Goal: Task Accomplishment & Management: Manage account settings

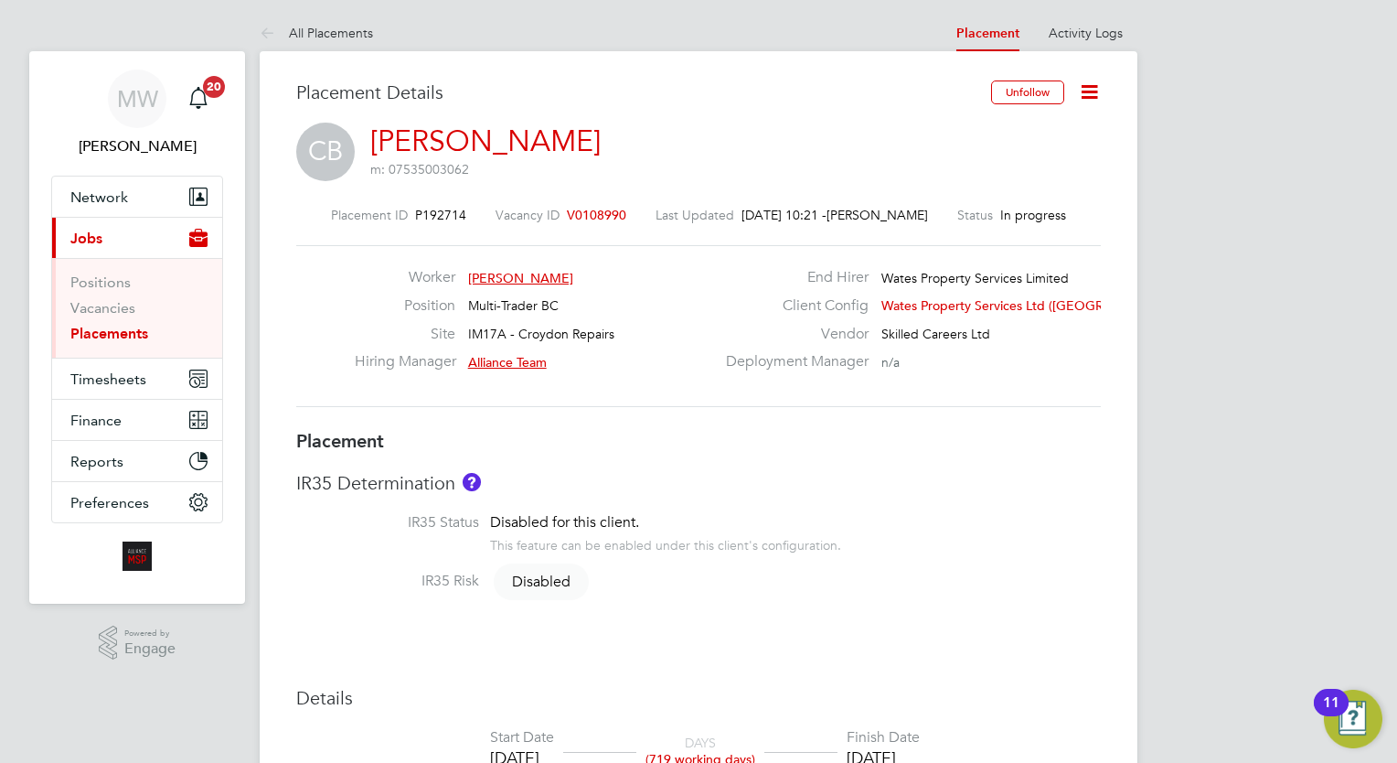
click at [128, 330] on link "Placements" at bounding box center [109, 333] width 78 height 17
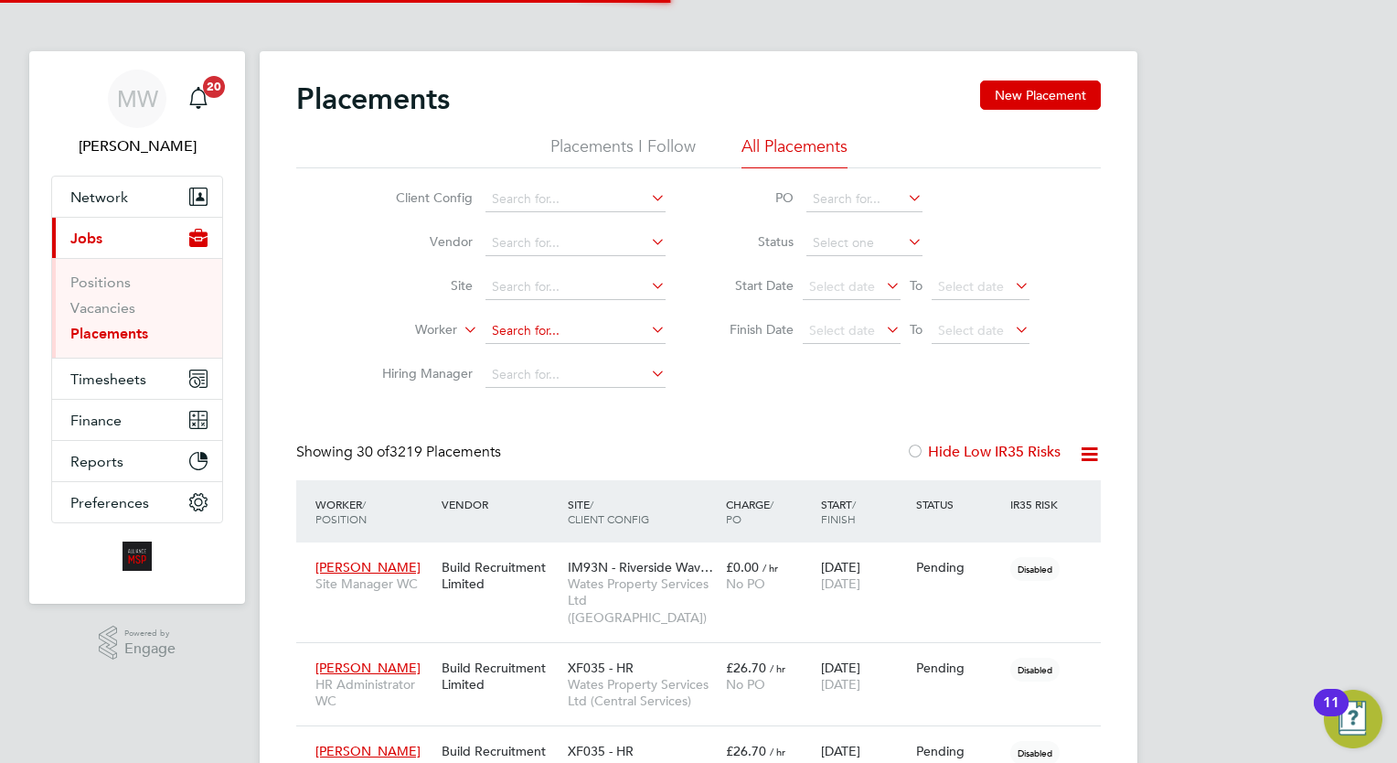
scroll to position [9, 9]
click at [543, 338] on input at bounding box center [575, 331] width 180 height 26
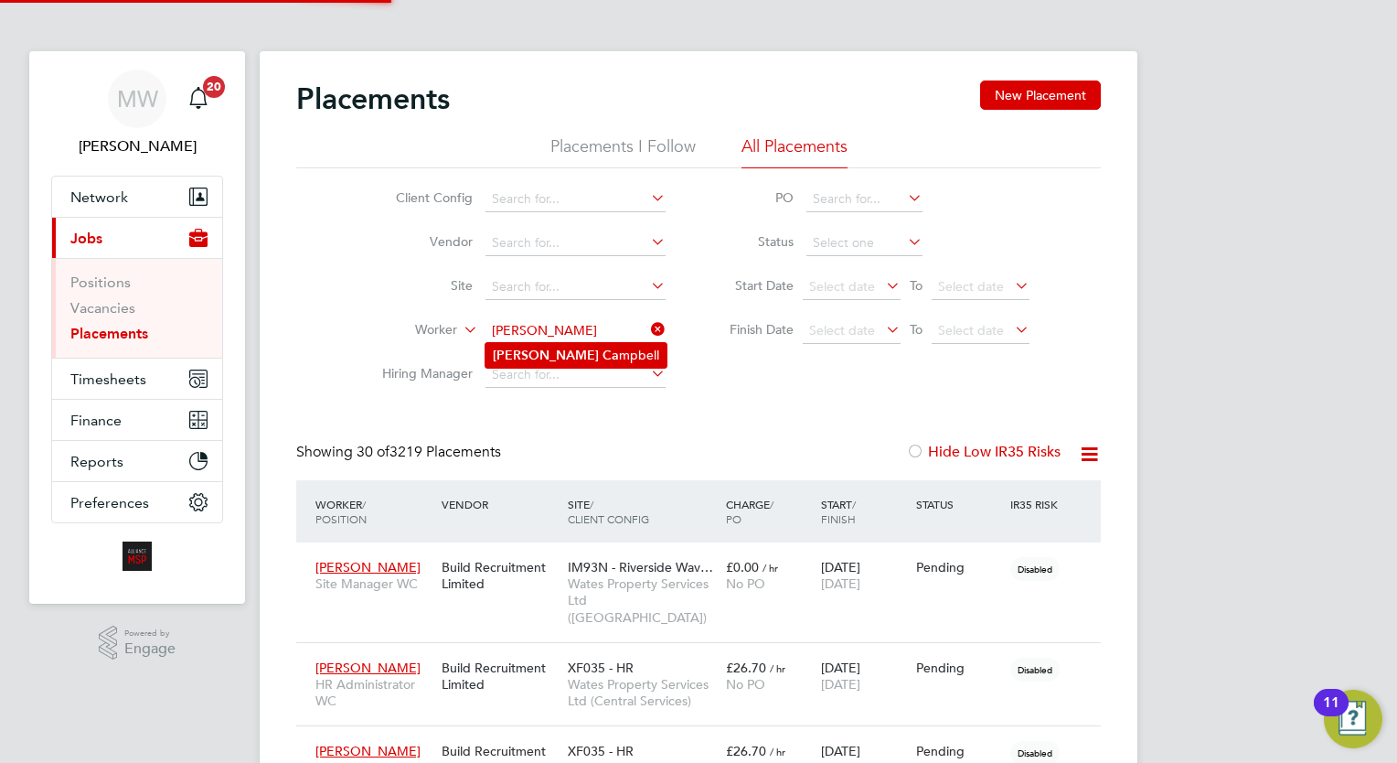
click at [574, 353] on li "Byron Ca mpbell" at bounding box center [575, 355] width 181 height 25
type input "Byron Campbell"
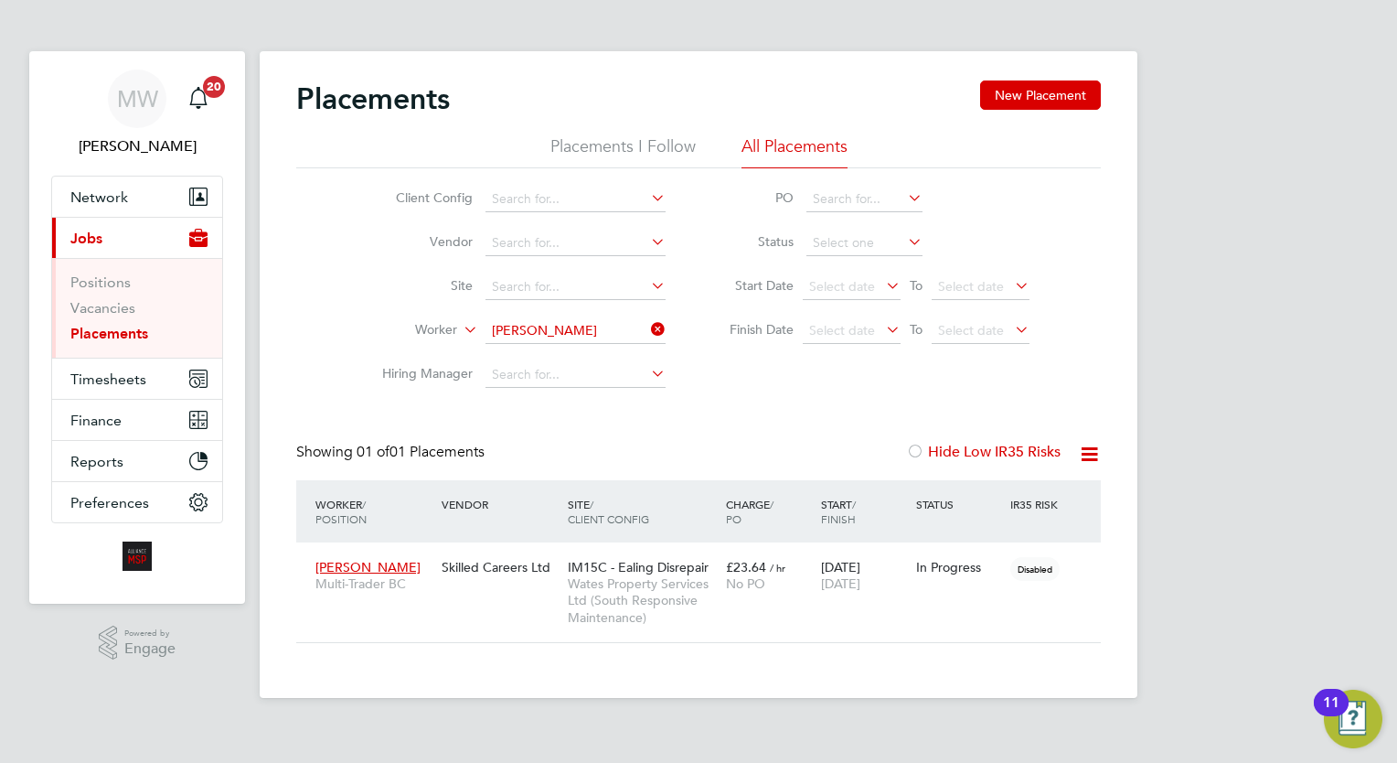
click at [647, 325] on icon at bounding box center [647, 329] width 0 height 26
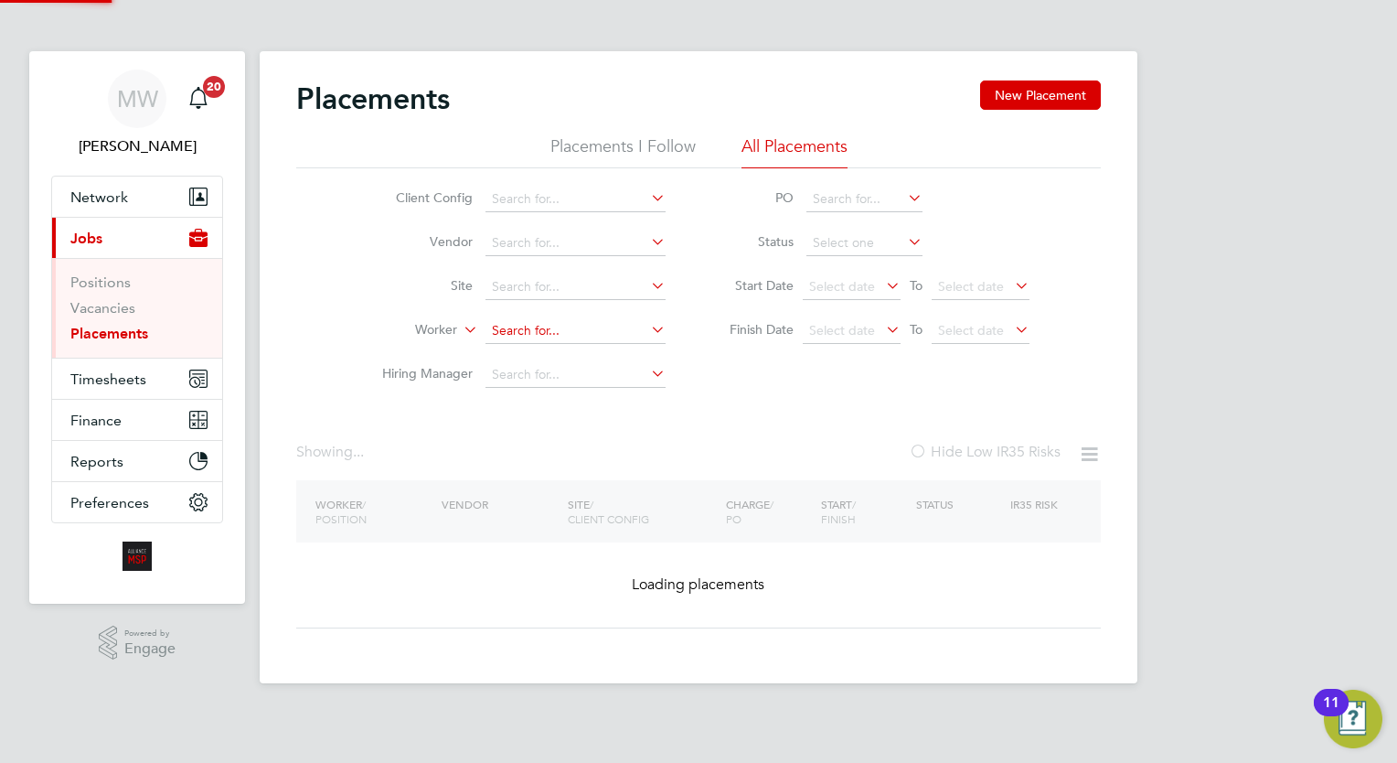
click at [601, 328] on input at bounding box center [575, 331] width 180 height 26
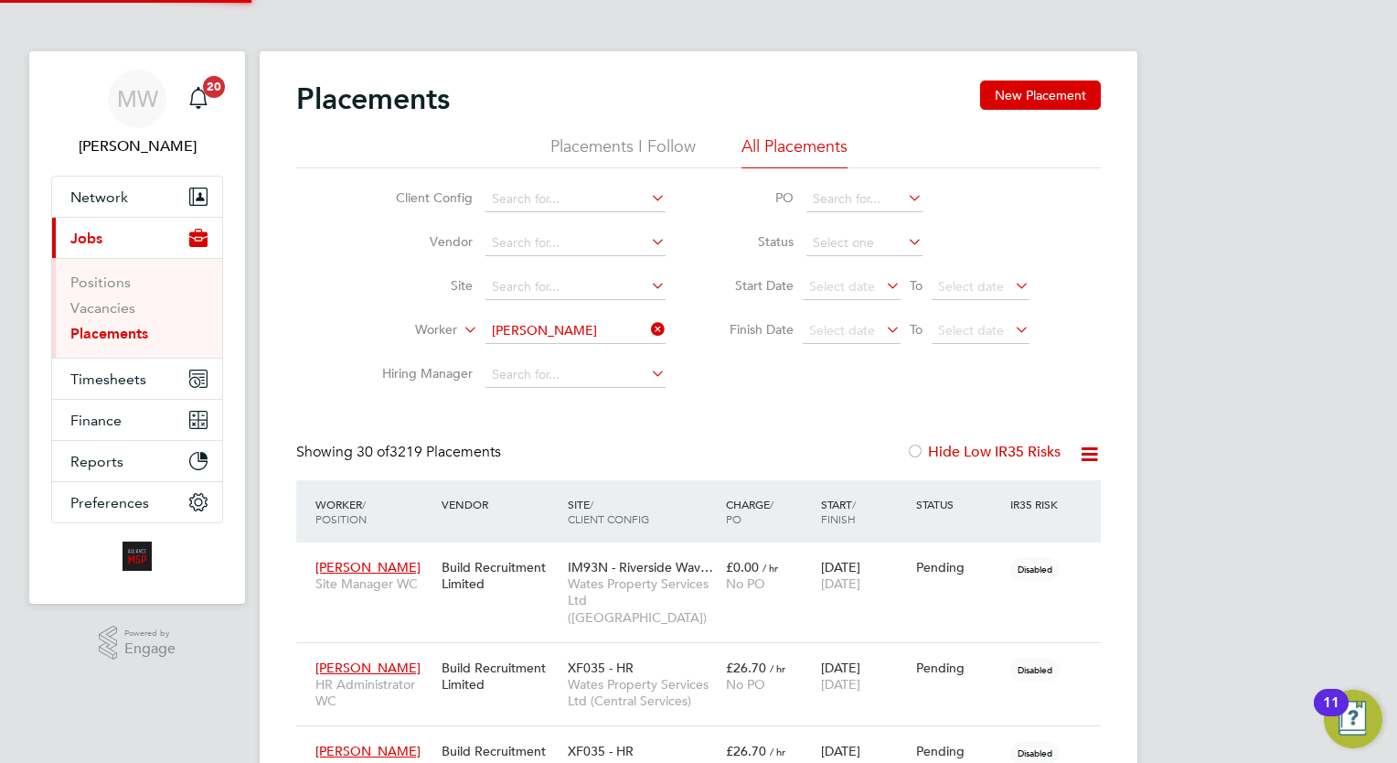
click at [598, 379] on b "Com" at bounding box center [612, 380] width 28 height 16
type input "Alexandru Coman"
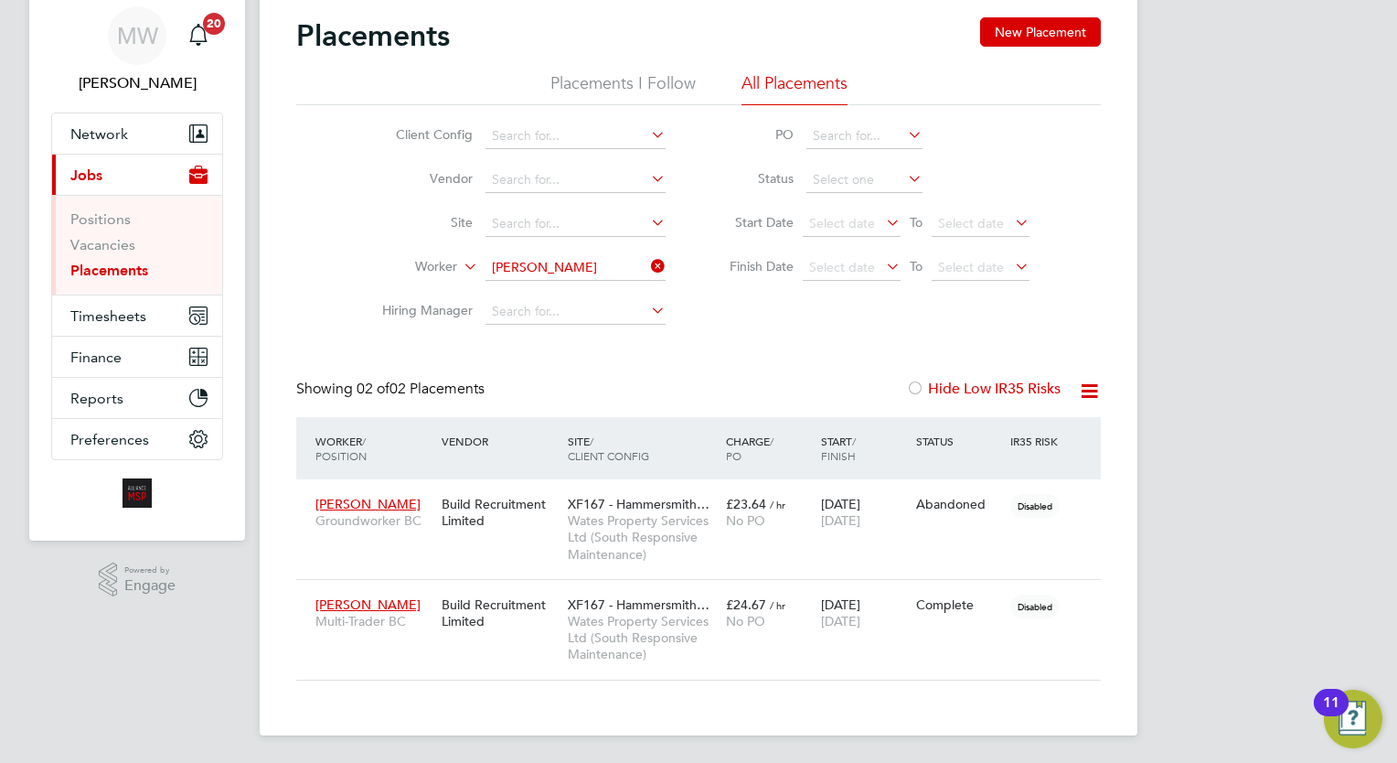
click at [647, 266] on icon at bounding box center [647, 266] width 0 height 26
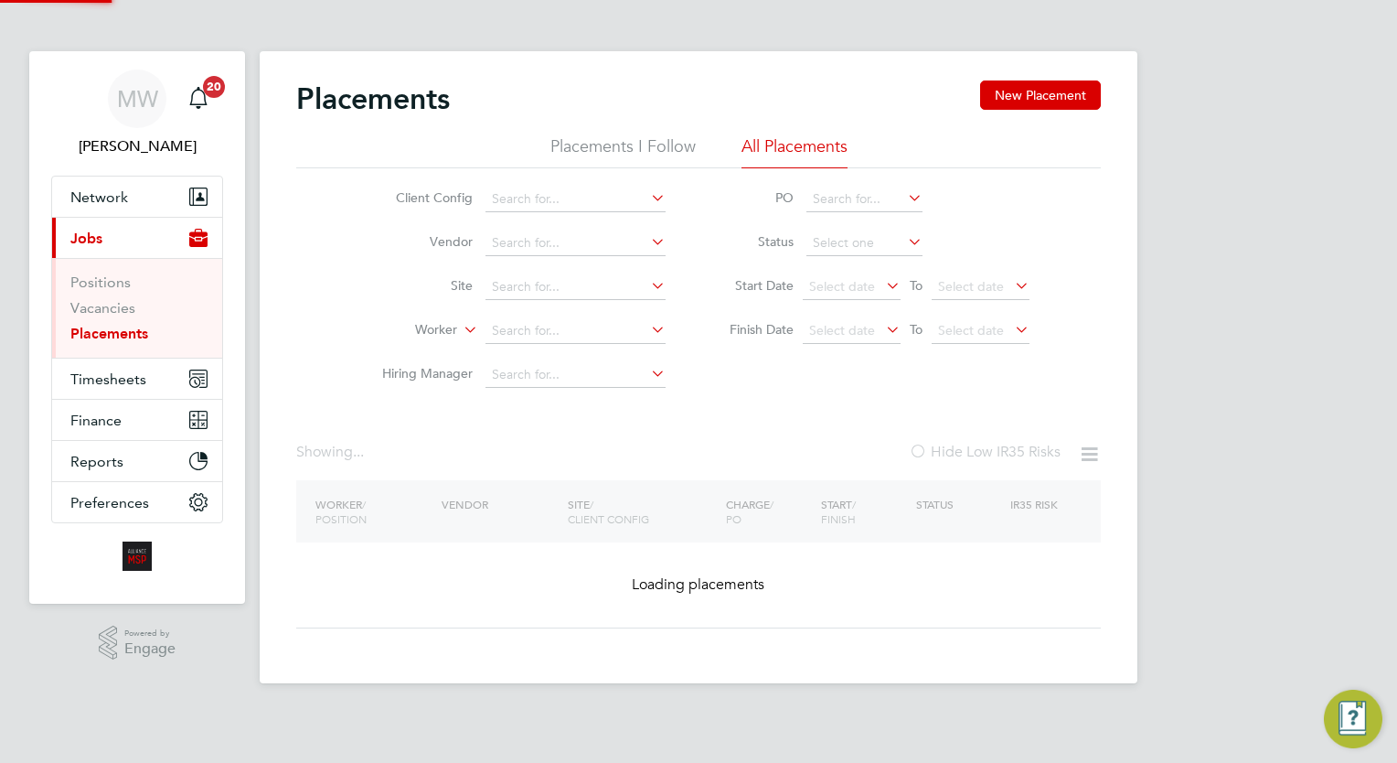
click at [567, 267] on li "Site" at bounding box center [517, 287] width 344 height 44
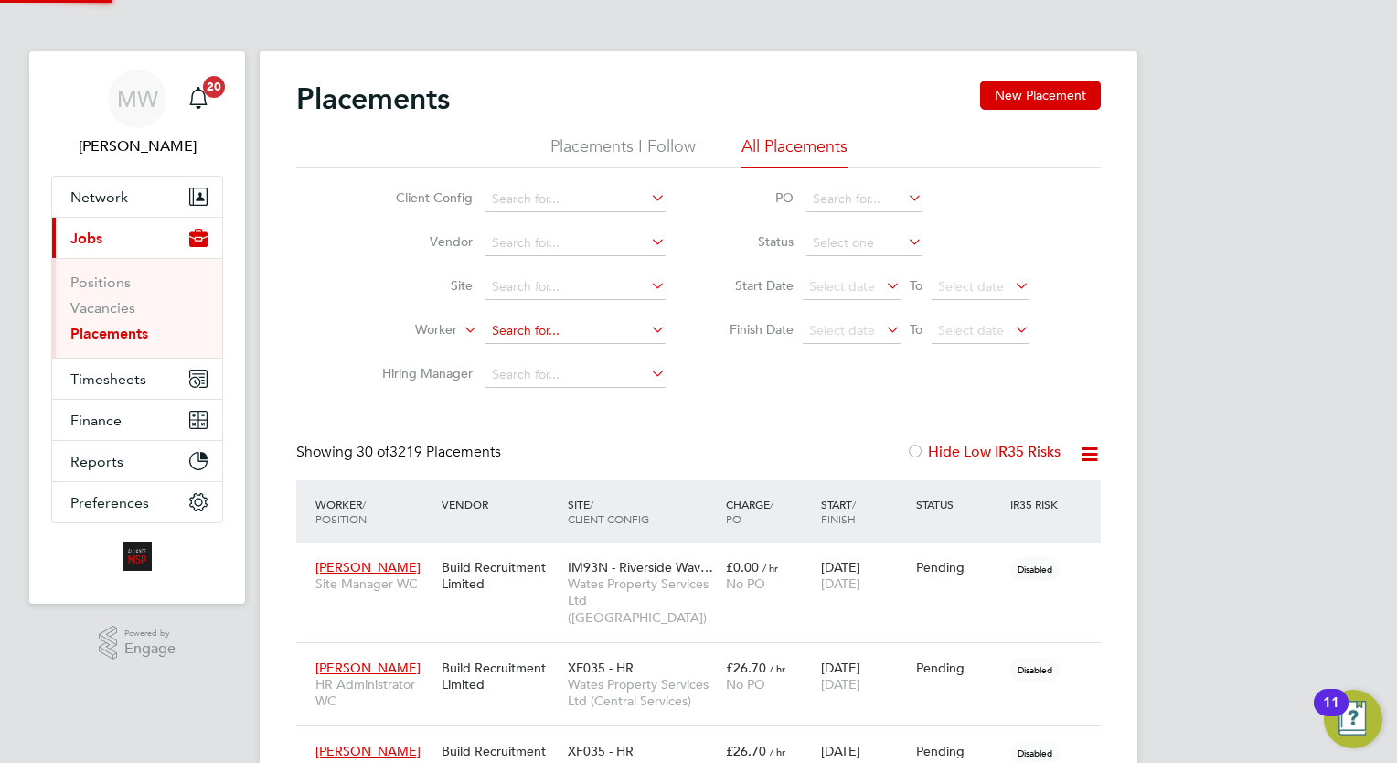
click at [566, 325] on input at bounding box center [575, 331] width 180 height 26
click at [614, 349] on li "Nathan Cook" at bounding box center [575, 355] width 181 height 25
type input "Nathan Cook"
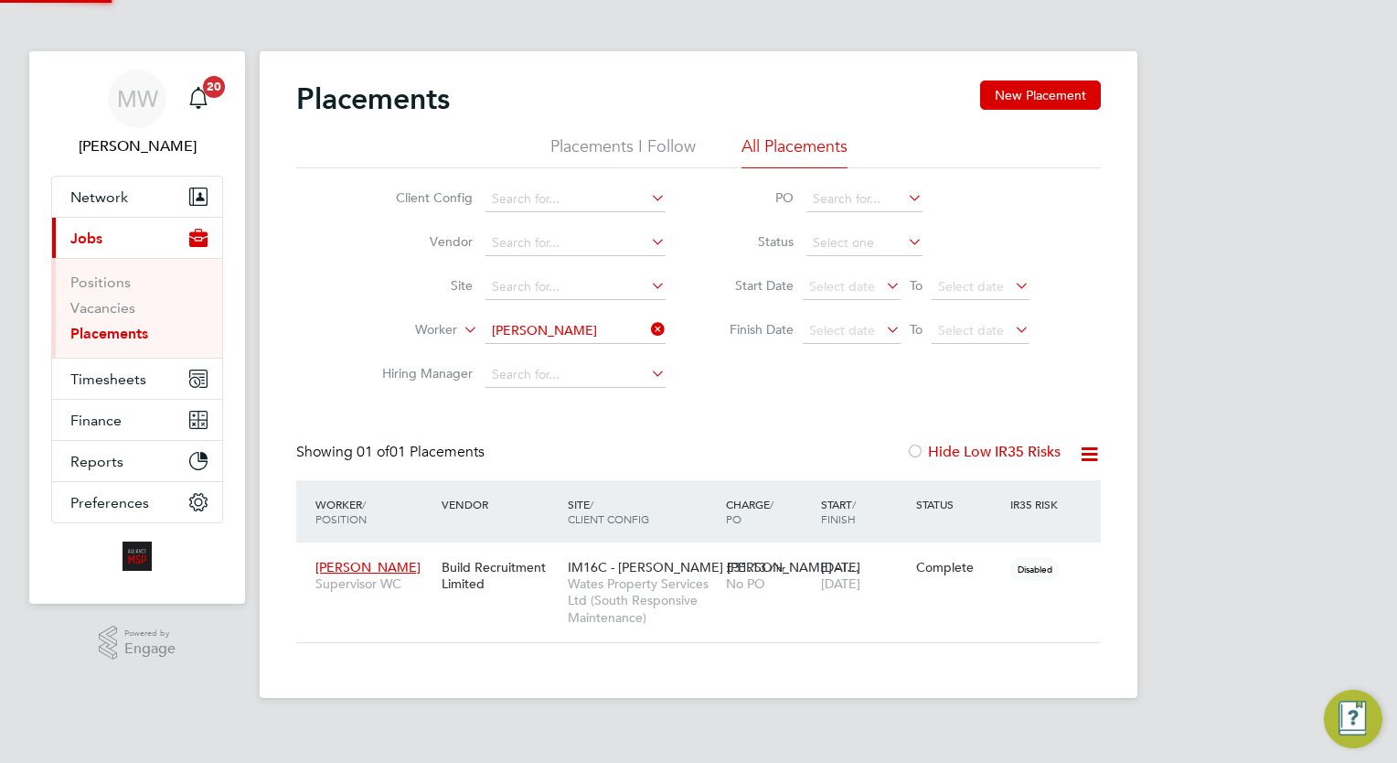
scroll to position [86, 159]
click at [647, 331] on icon at bounding box center [647, 329] width 0 height 26
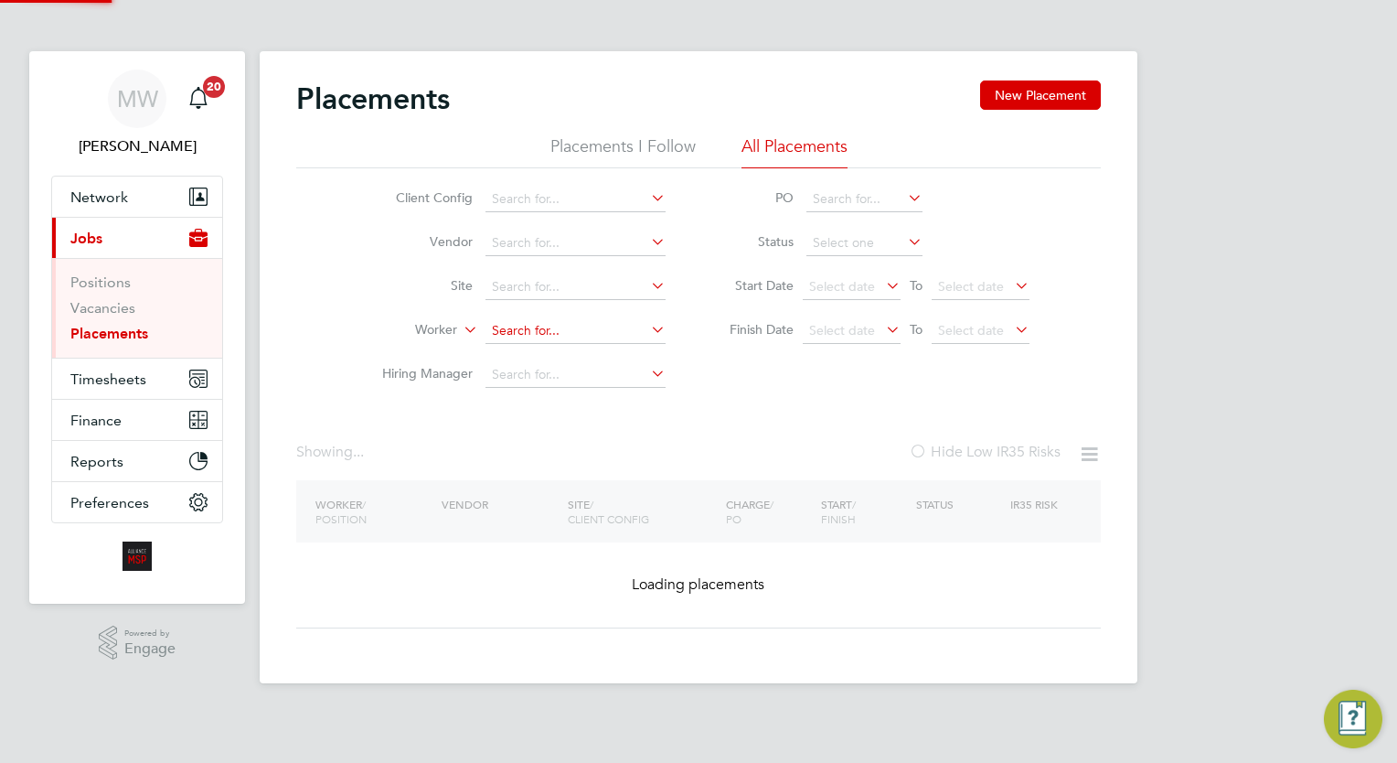
click at [611, 334] on input at bounding box center [575, 331] width 180 height 26
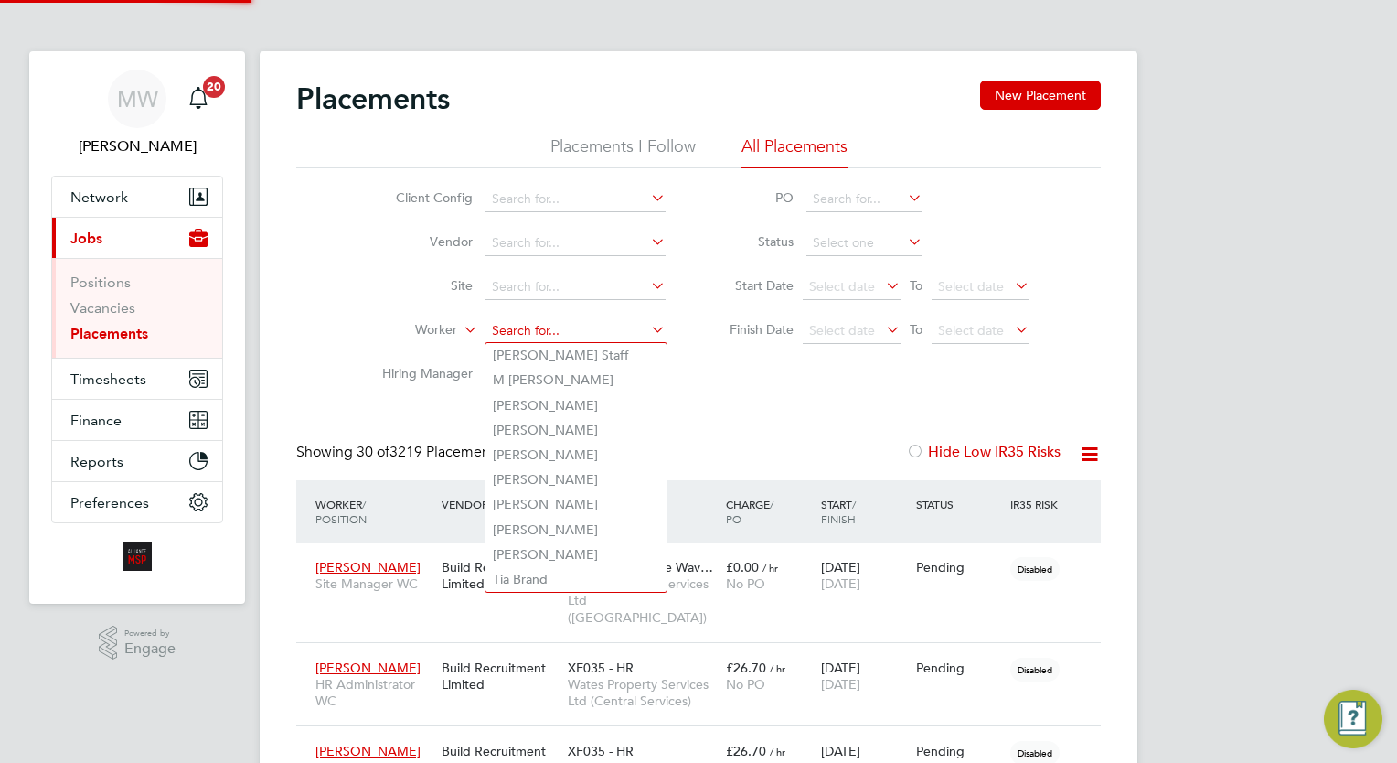
scroll to position [69, 127]
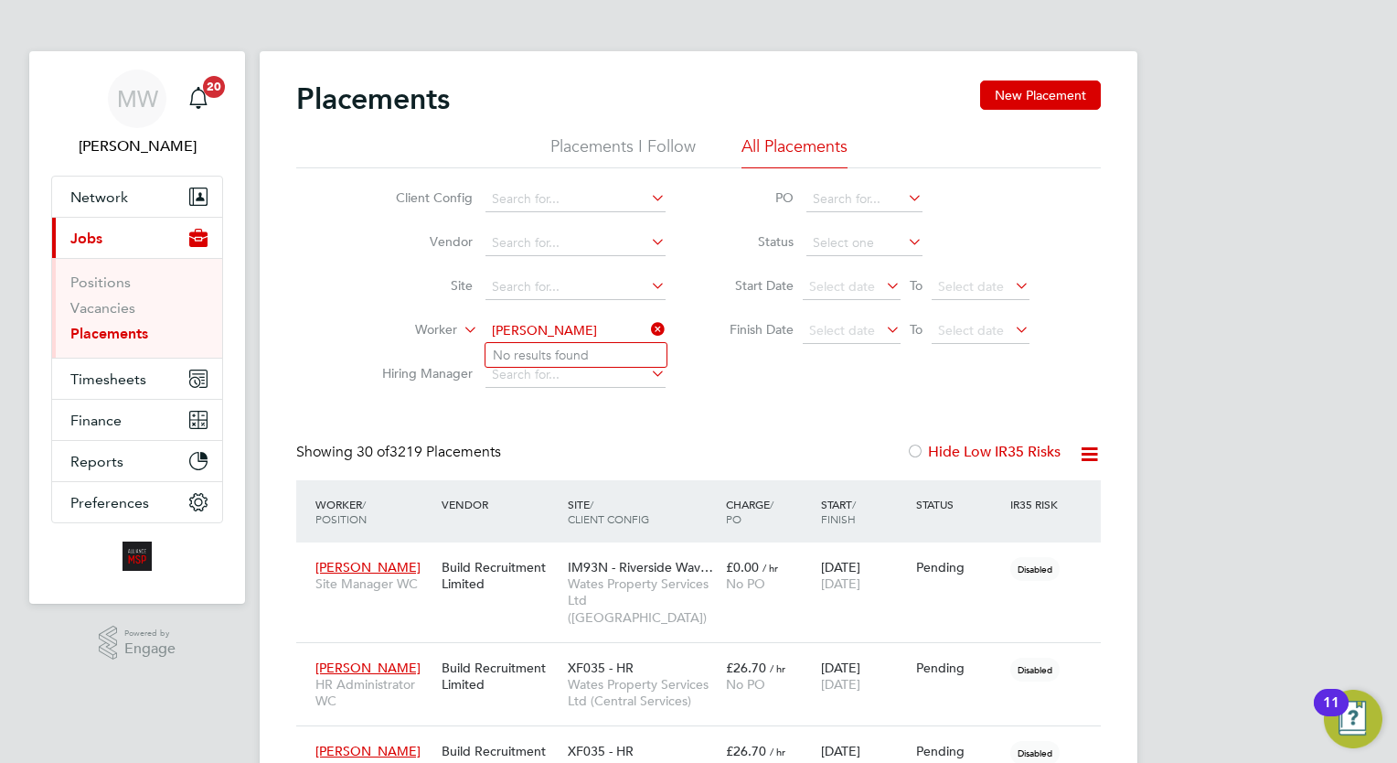
type input "daniel torn"
click at [647, 324] on icon at bounding box center [647, 329] width 0 height 26
click at [611, 324] on input at bounding box center [575, 331] width 180 height 26
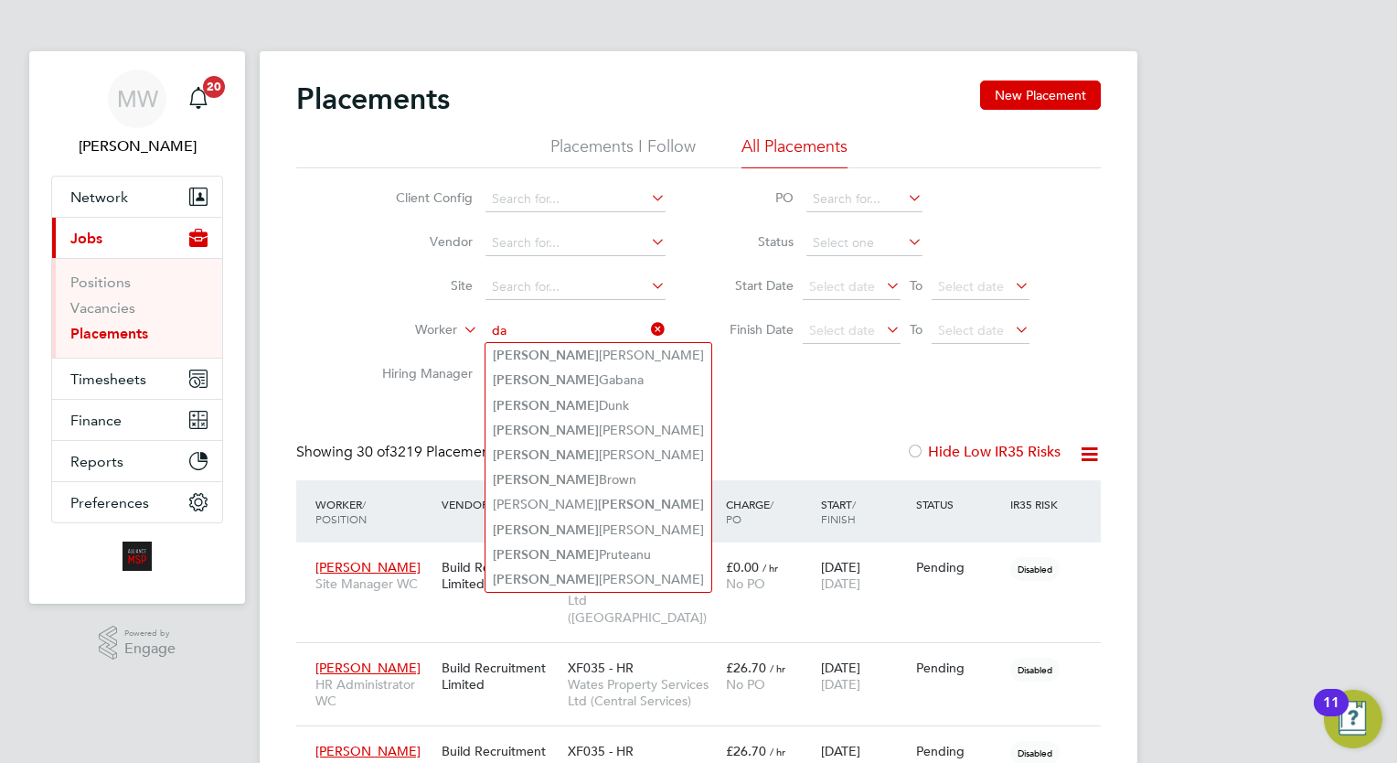
type input "d"
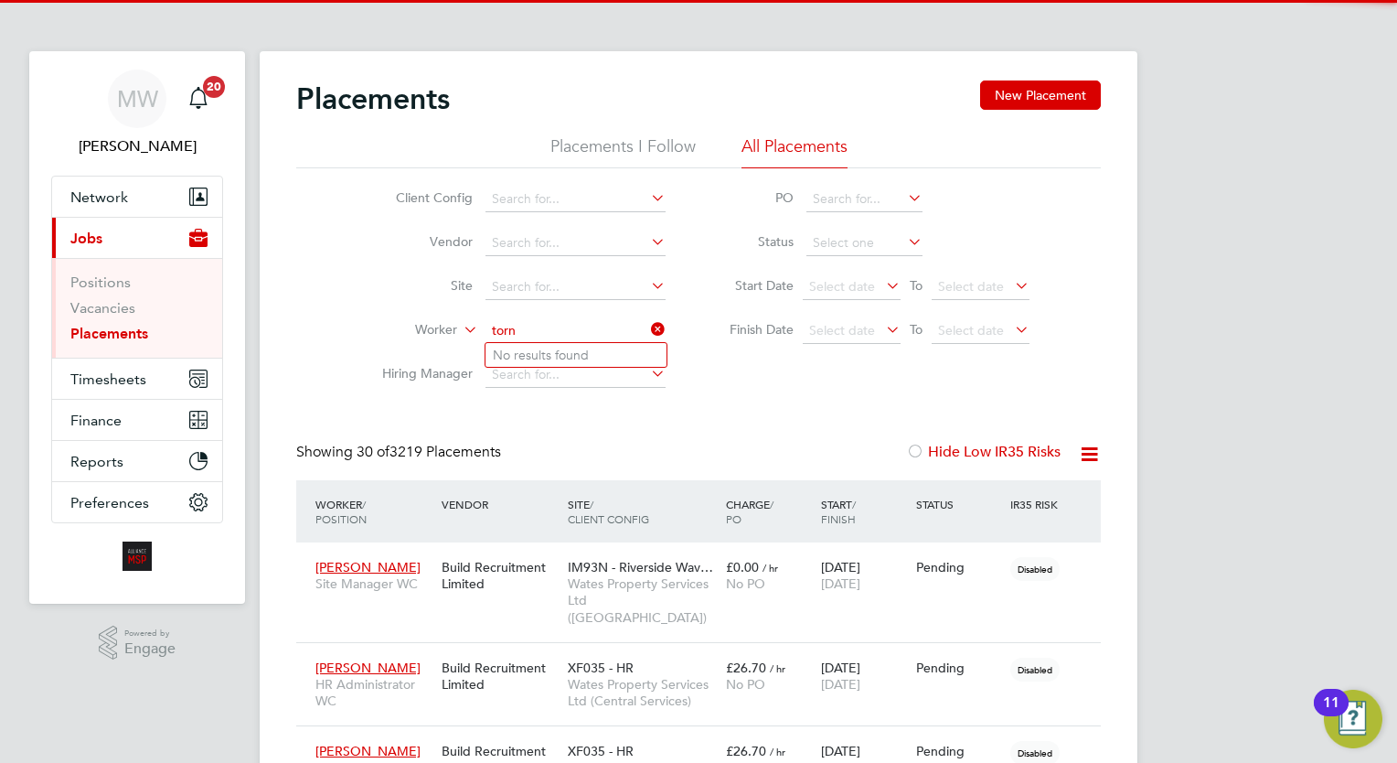
type input "torn"
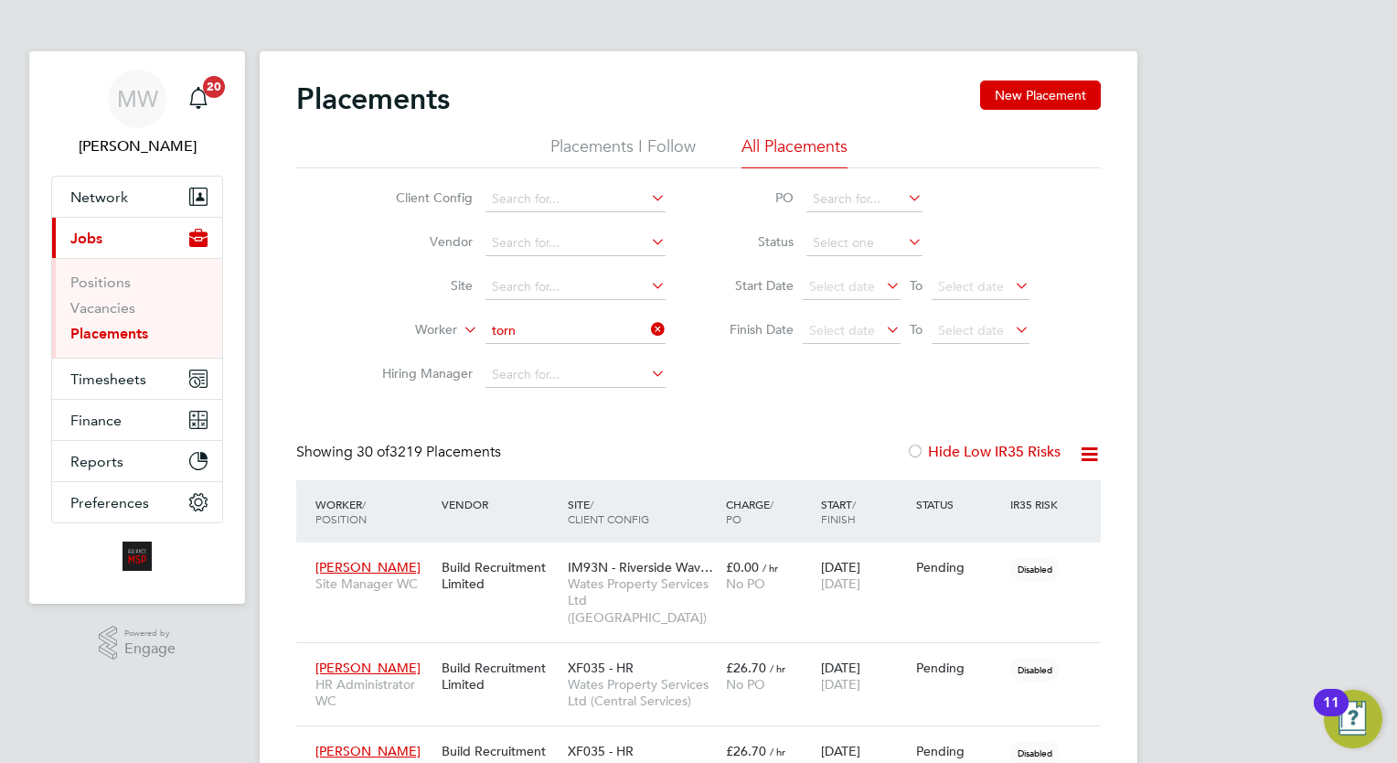
click at [579, 327] on input at bounding box center [575, 331] width 180 height 26
click at [586, 349] on li "Cornel Danila" at bounding box center [575, 355] width 181 height 25
type input "Cornel Danila"
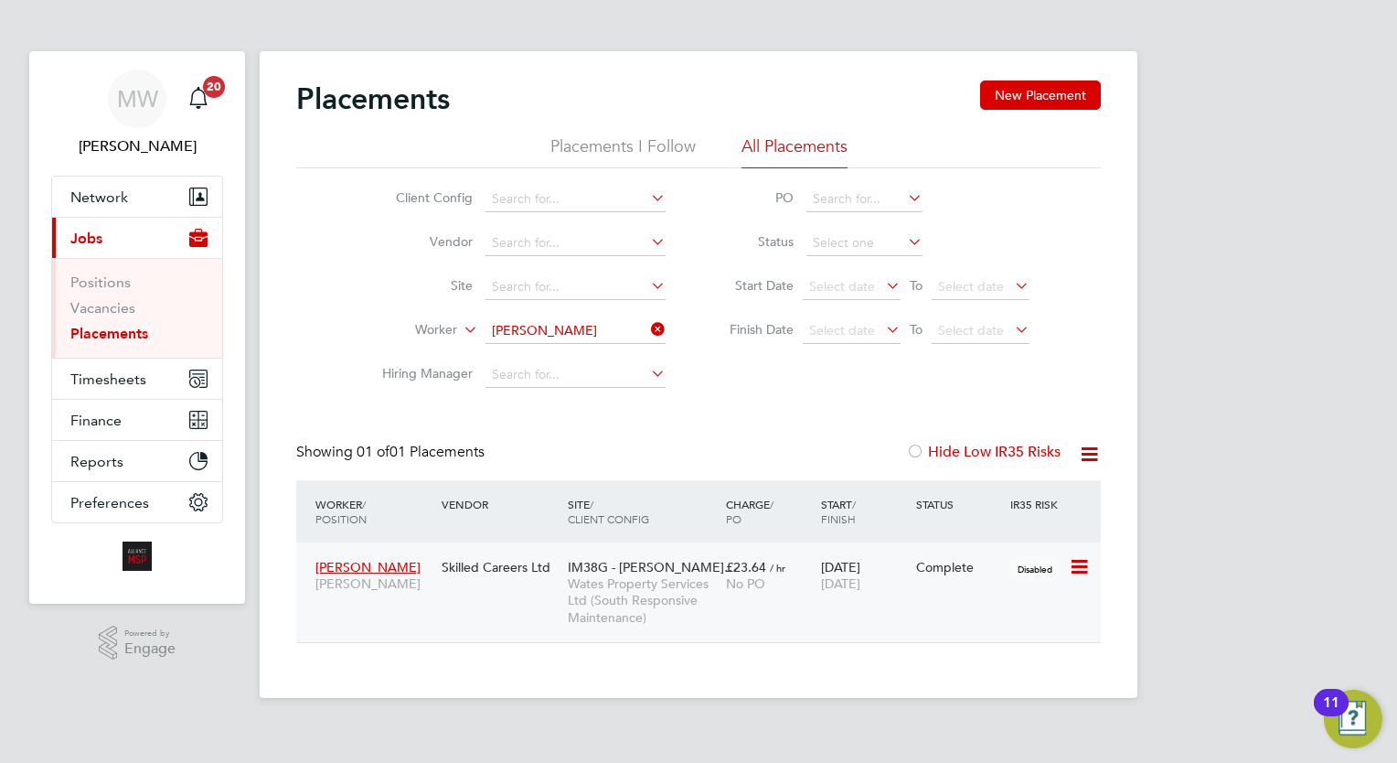
click at [684, 602] on span "Wates Property Services Ltd (South Responsive Maintenance)" at bounding box center [642, 600] width 149 height 50
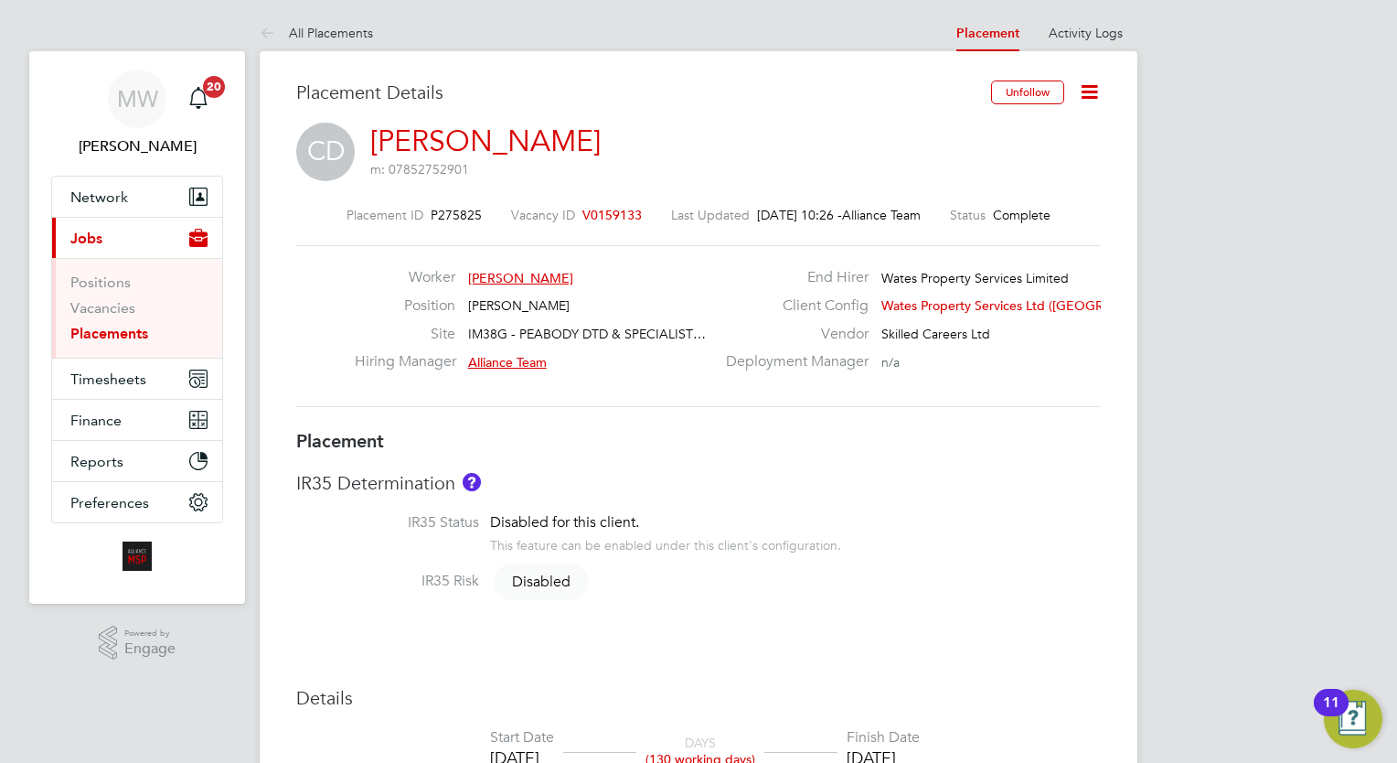
click at [124, 325] on link "Placements" at bounding box center [109, 333] width 78 height 17
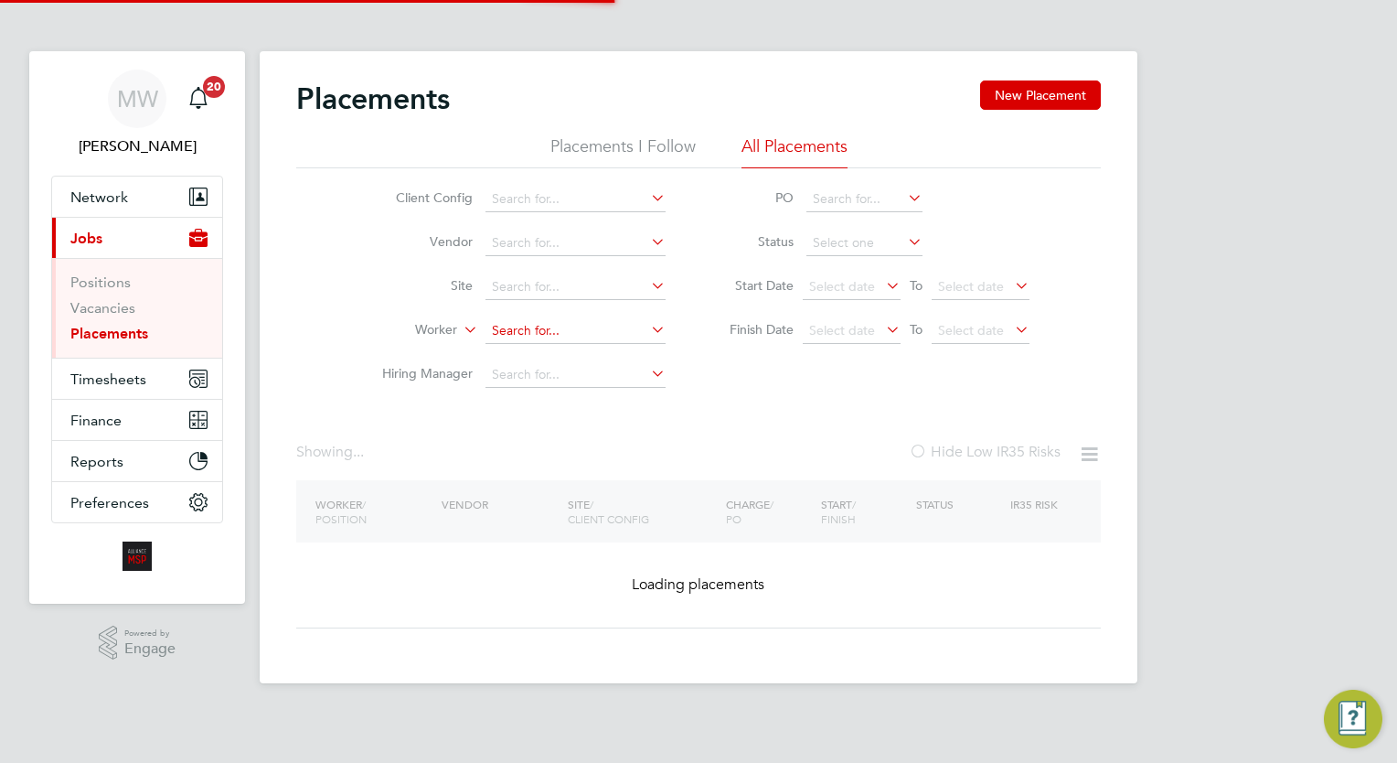
click at [523, 338] on input at bounding box center [575, 331] width 180 height 26
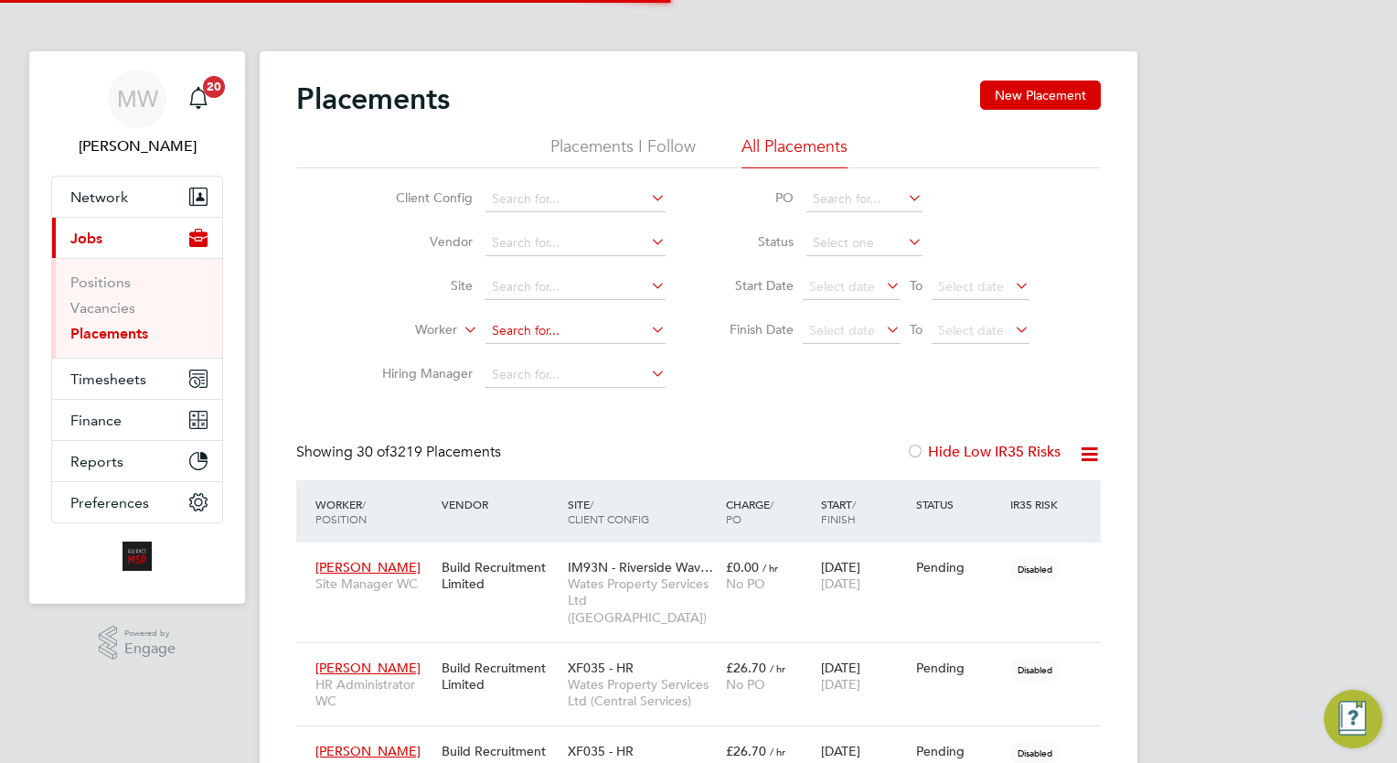
scroll to position [69, 127]
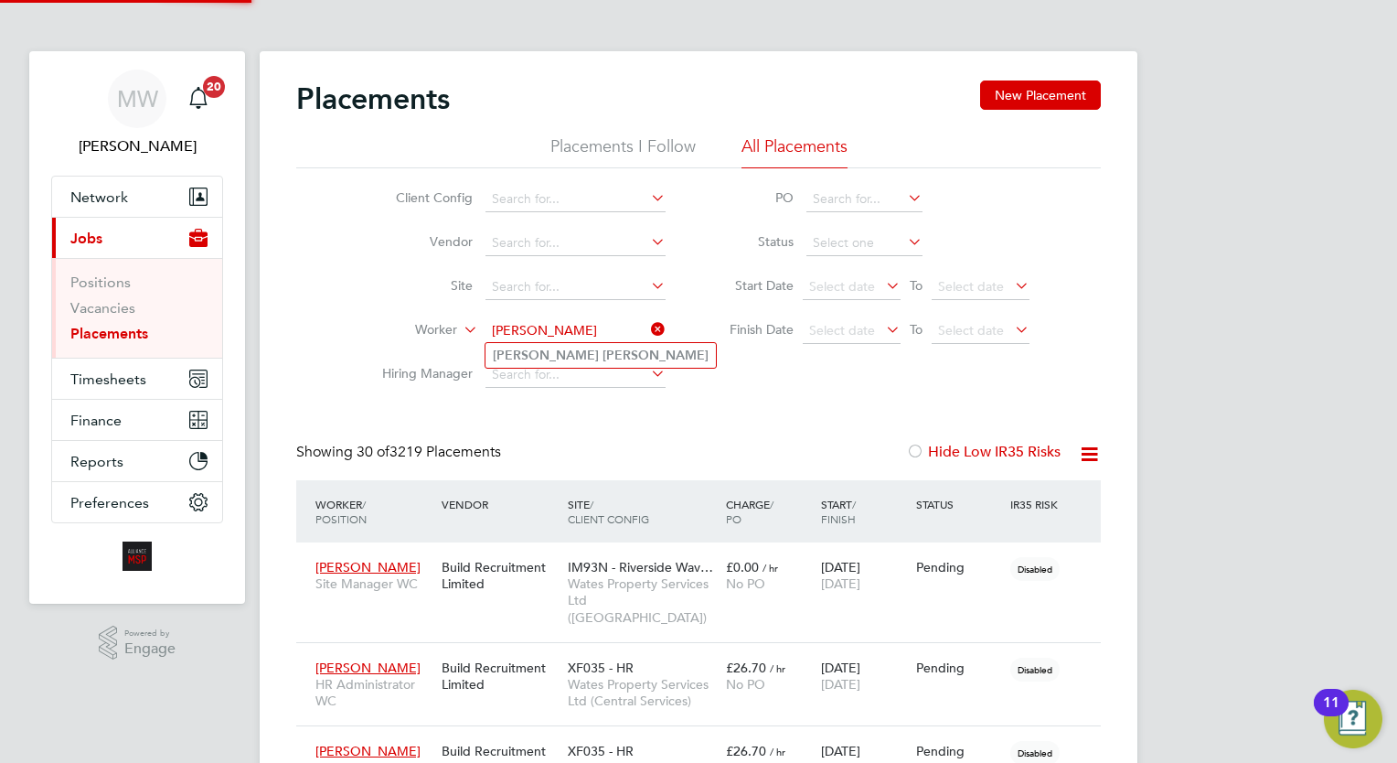
click at [603, 353] on b "[PERSON_NAME]" at bounding box center [656, 355] width 106 height 16
type input "[PERSON_NAME]"
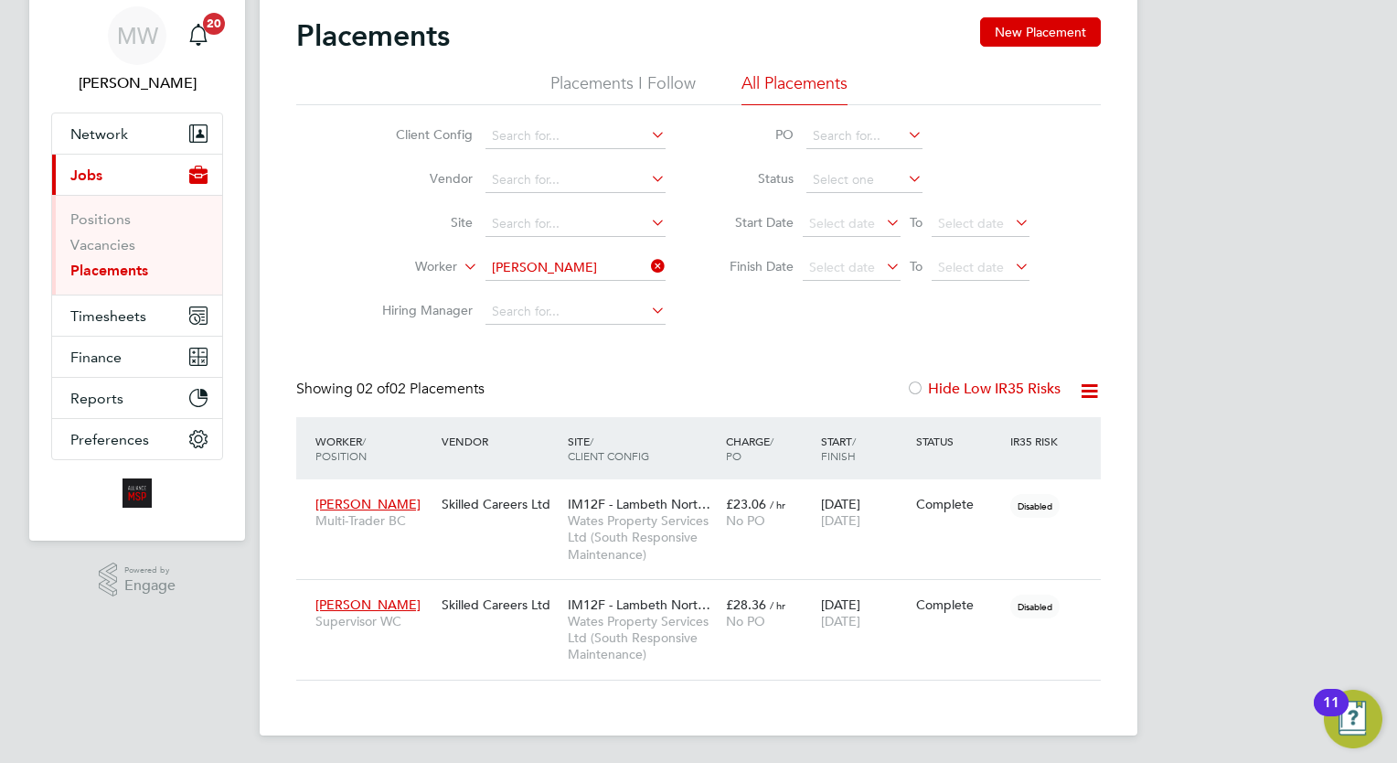
drag, startPoint x: 658, startPoint y: 260, endPoint x: 644, endPoint y: 258, distance: 14.7
click at [647, 260] on icon at bounding box center [647, 266] width 0 height 26
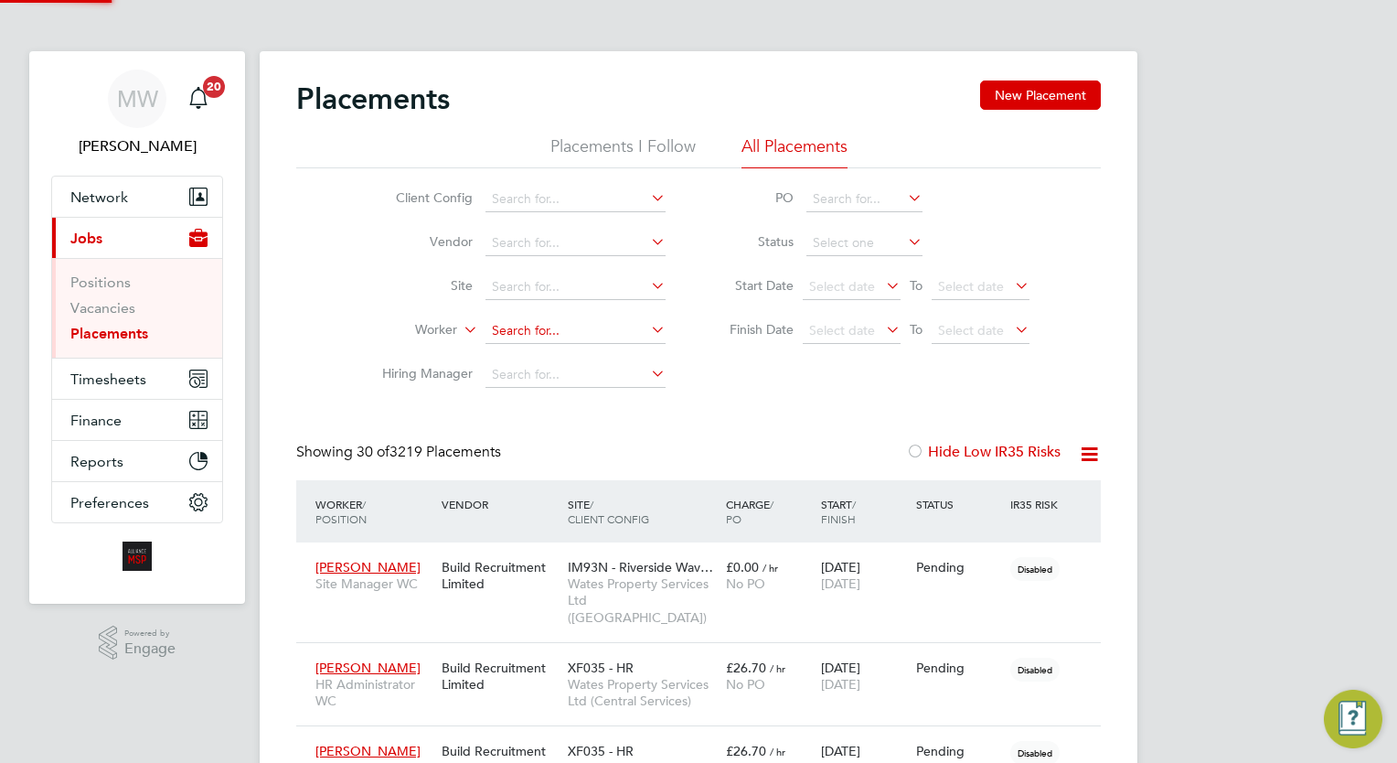
scroll to position [9, 8]
click at [526, 332] on input at bounding box center [575, 331] width 180 height 26
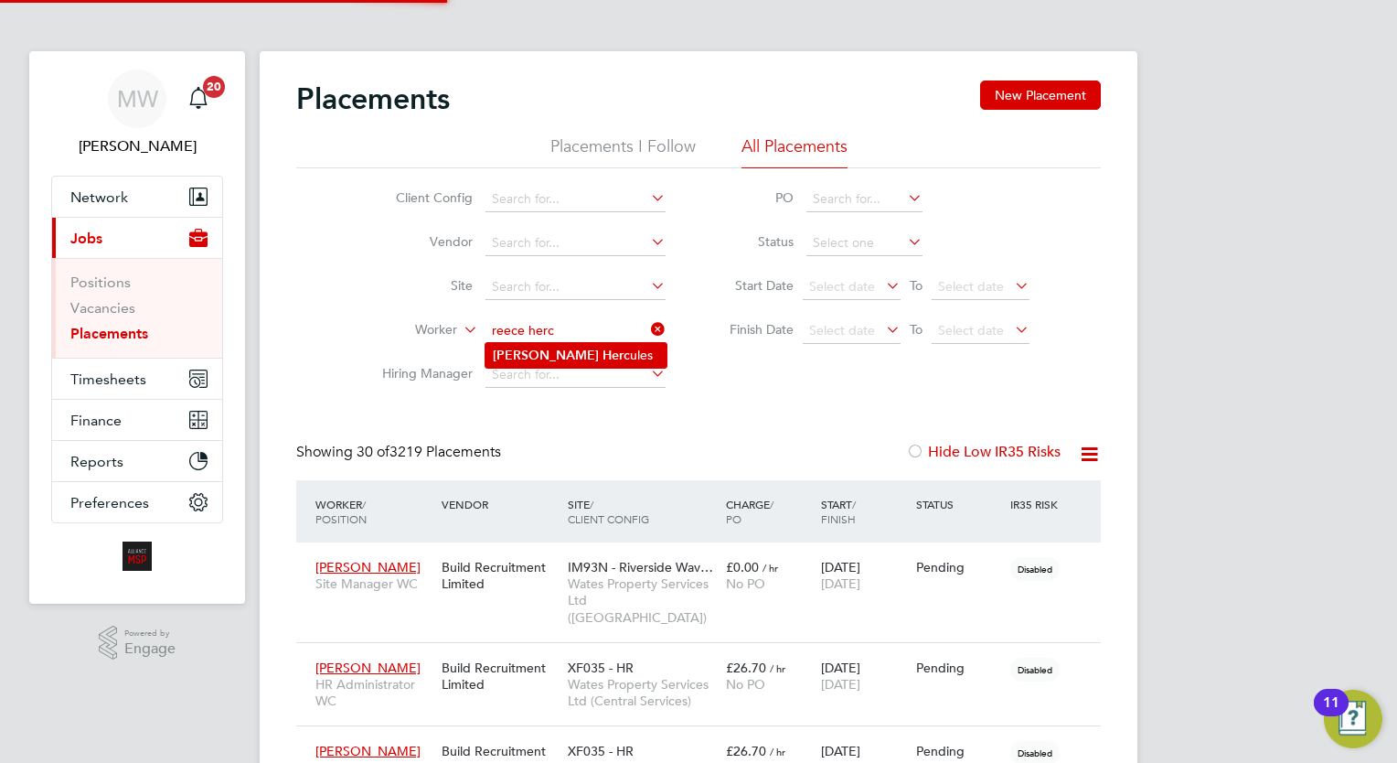
click at [571, 359] on li "Reece Herc ules" at bounding box center [575, 355] width 181 height 25
type input "Reece Hercules"
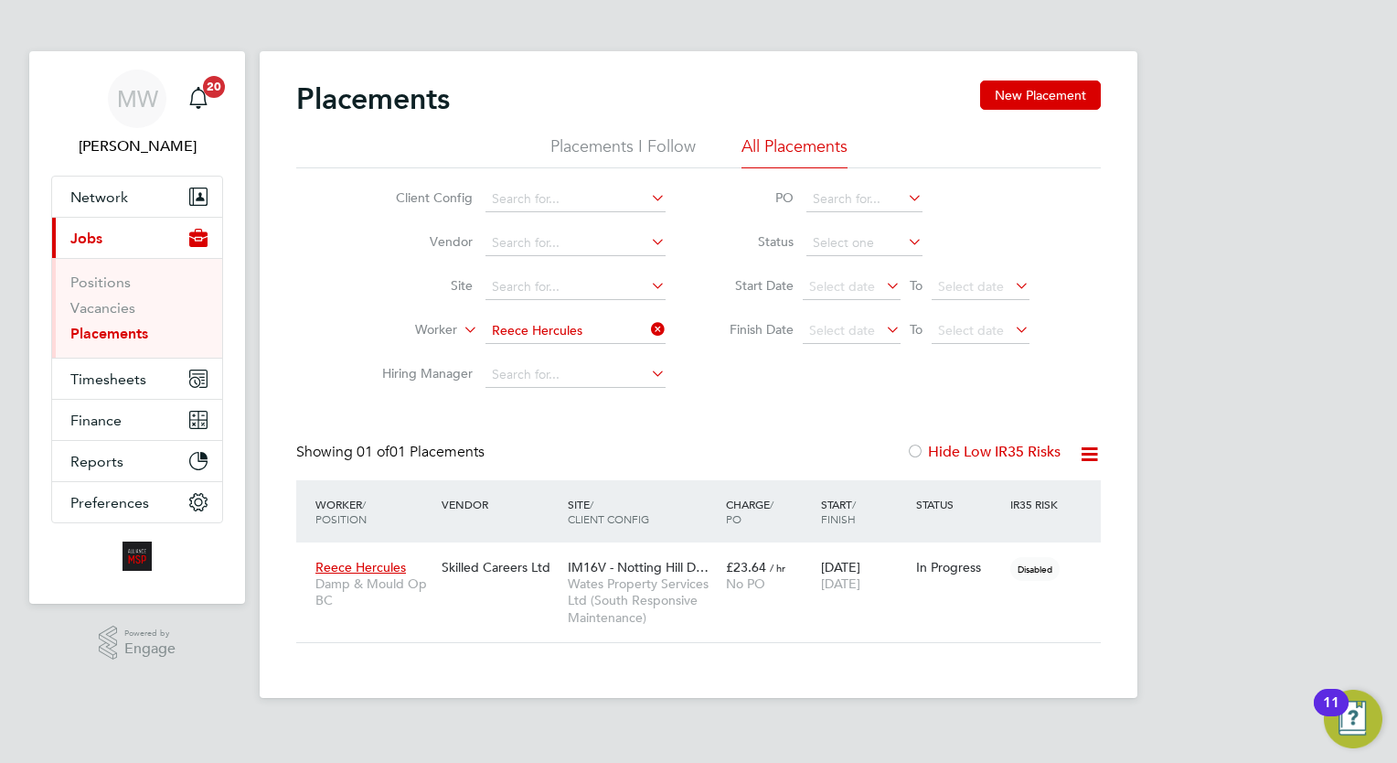
drag, startPoint x: 651, startPoint y: 325, endPoint x: 633, endPoint y: 335, distance: 20.4
click at [647, 325] on icon at bounding box center [647, 329] width 0 height 26
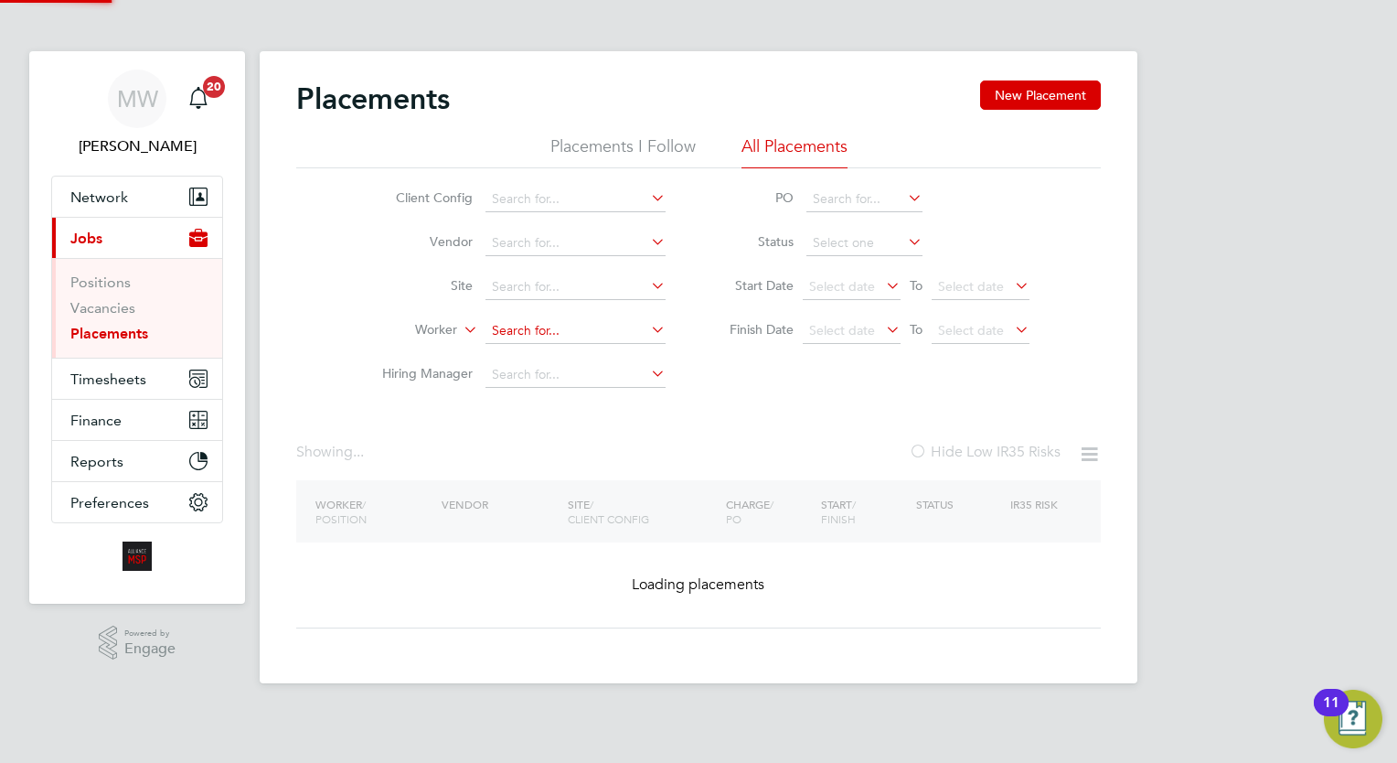
click at [619, 340] on input at bounding box center [575, 331] width 180 height 26
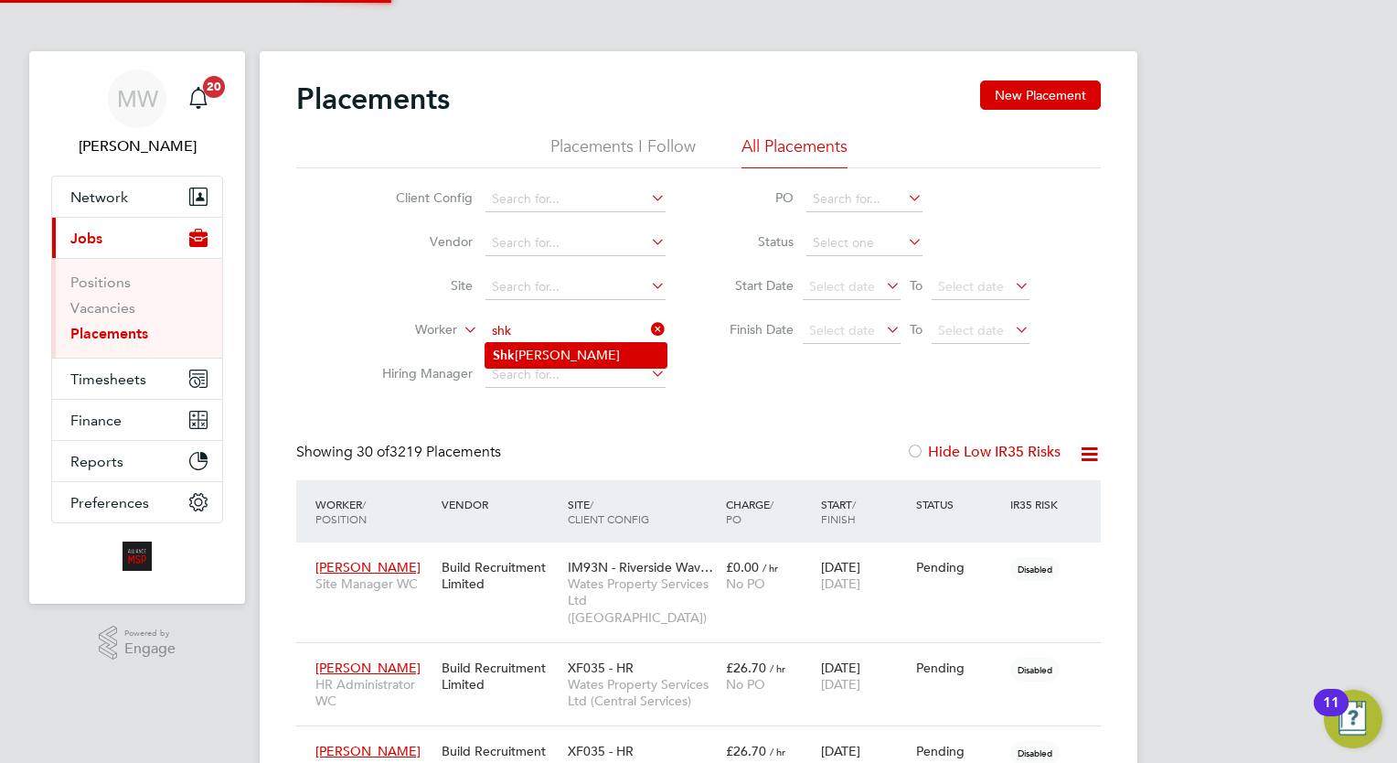
click at [570, 343] on li "Shk elzen Isufaj" at bounding box center [575, 355] width 181 height 25
type input "Shkelzen Isufaj"
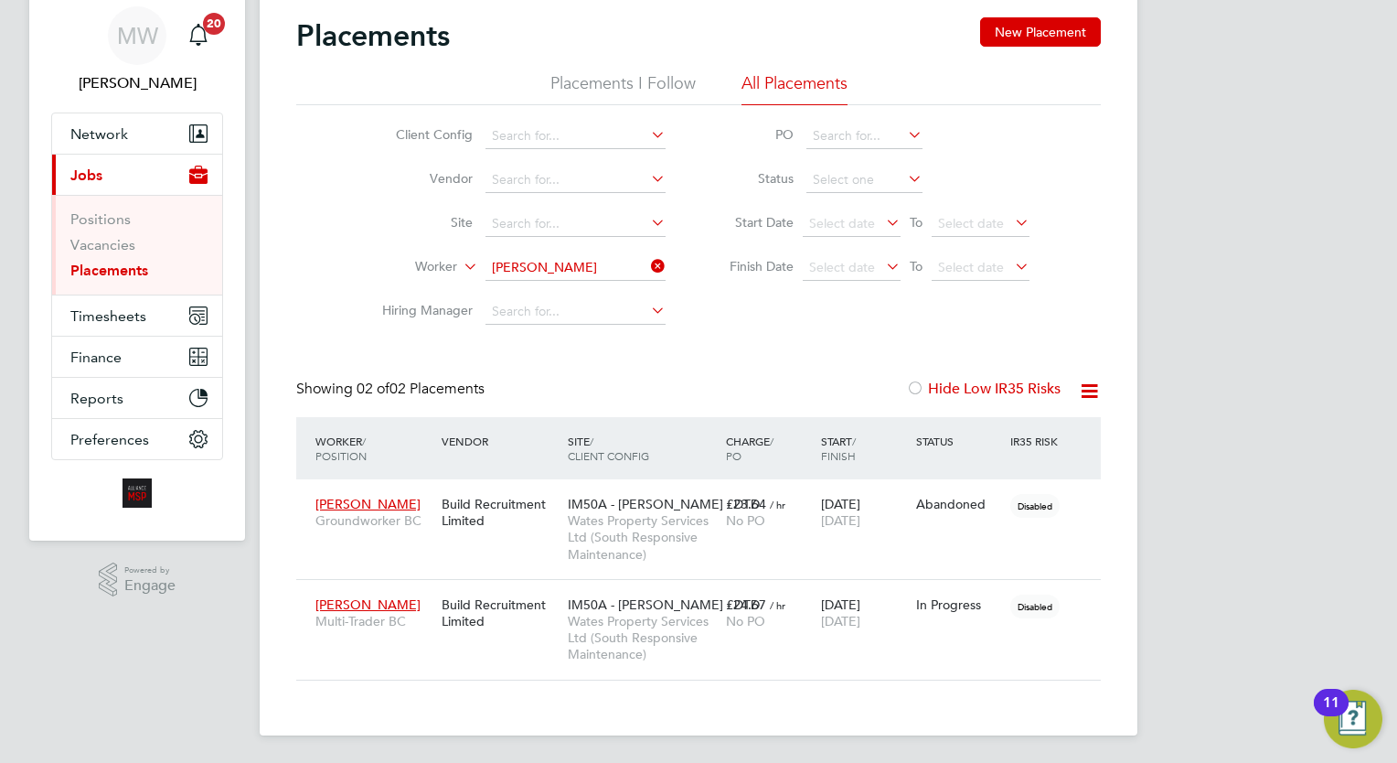
click at [647, 272] on icon at bounding box center [647, 266] width 0 height 26
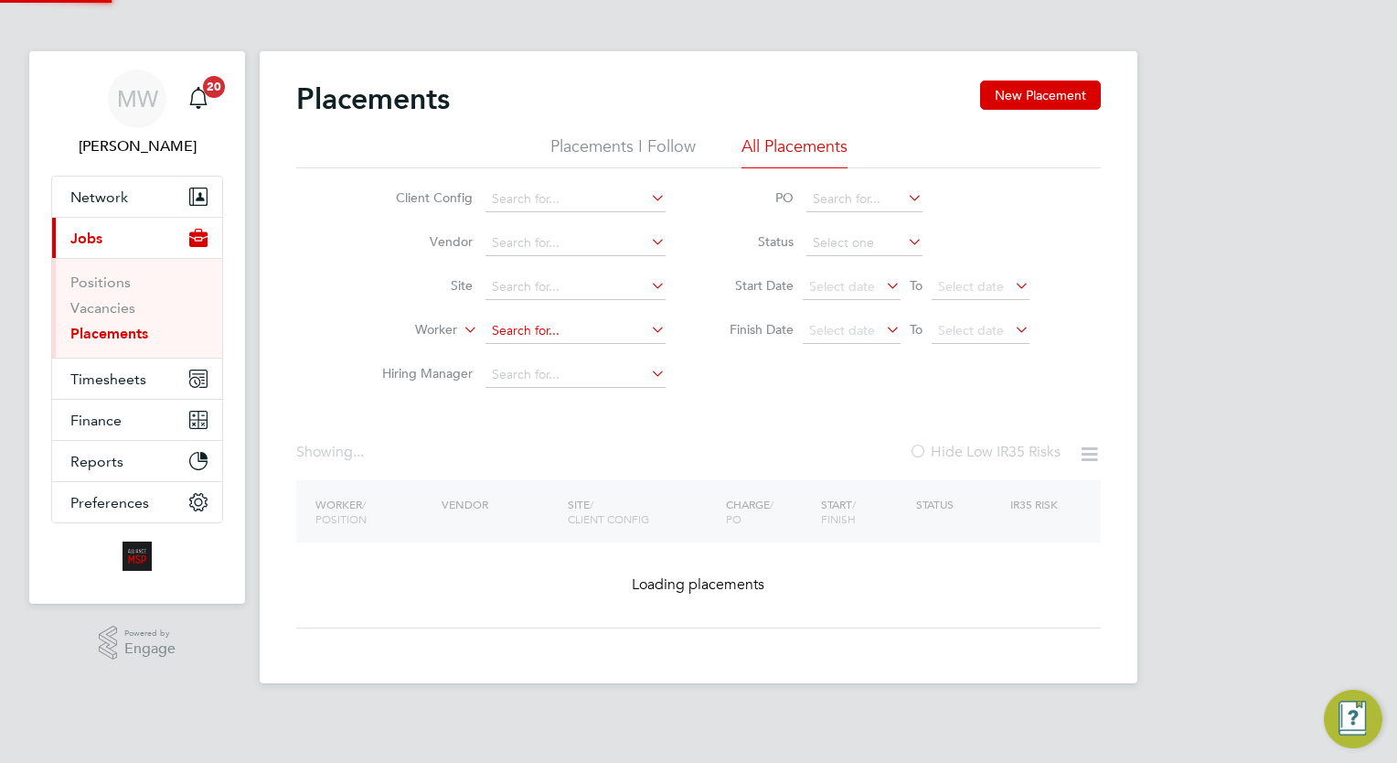
click at [574, 328] on input at bounding box center [575, 331] width 180 height 26
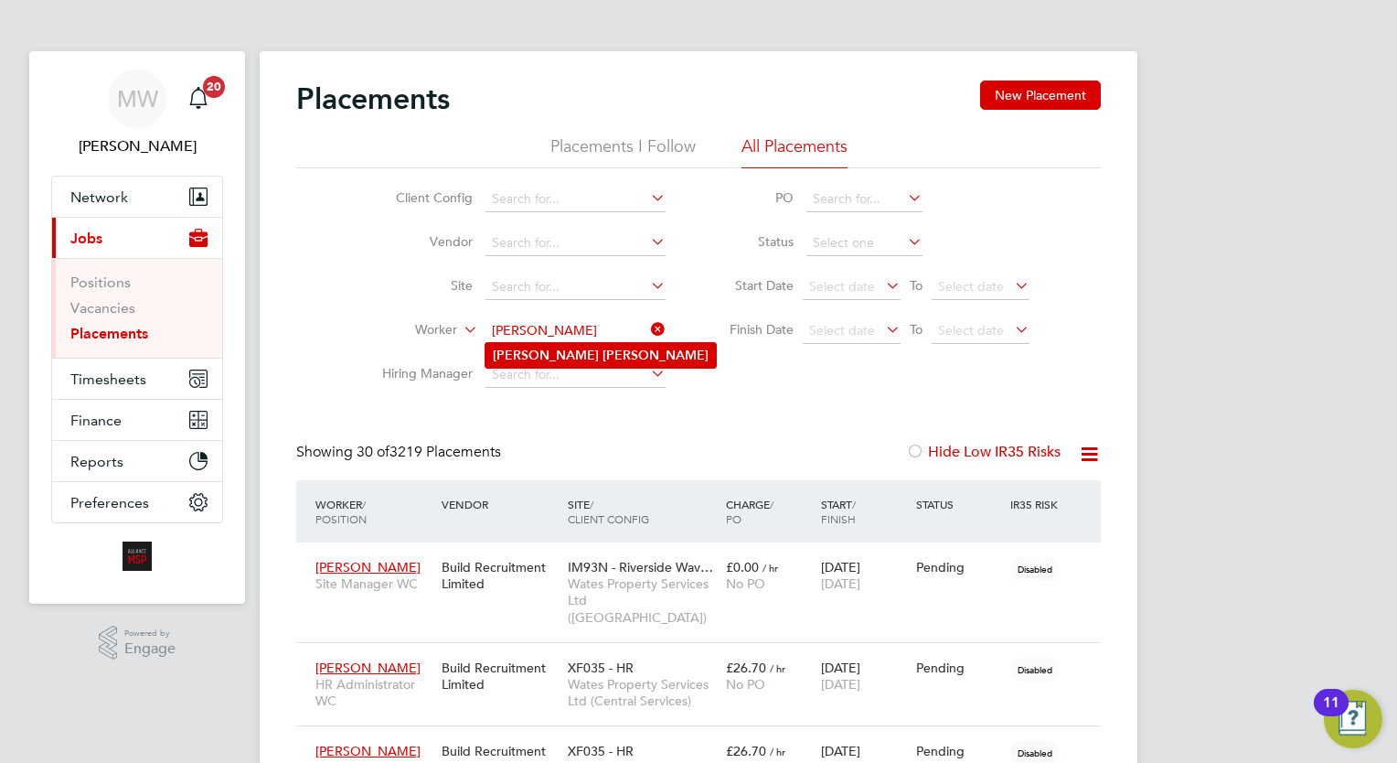
click at [597, 359] on li "Lee Johnson" at bounding box center [600, 355] width 230 height 25
type input "Lee Johnson"
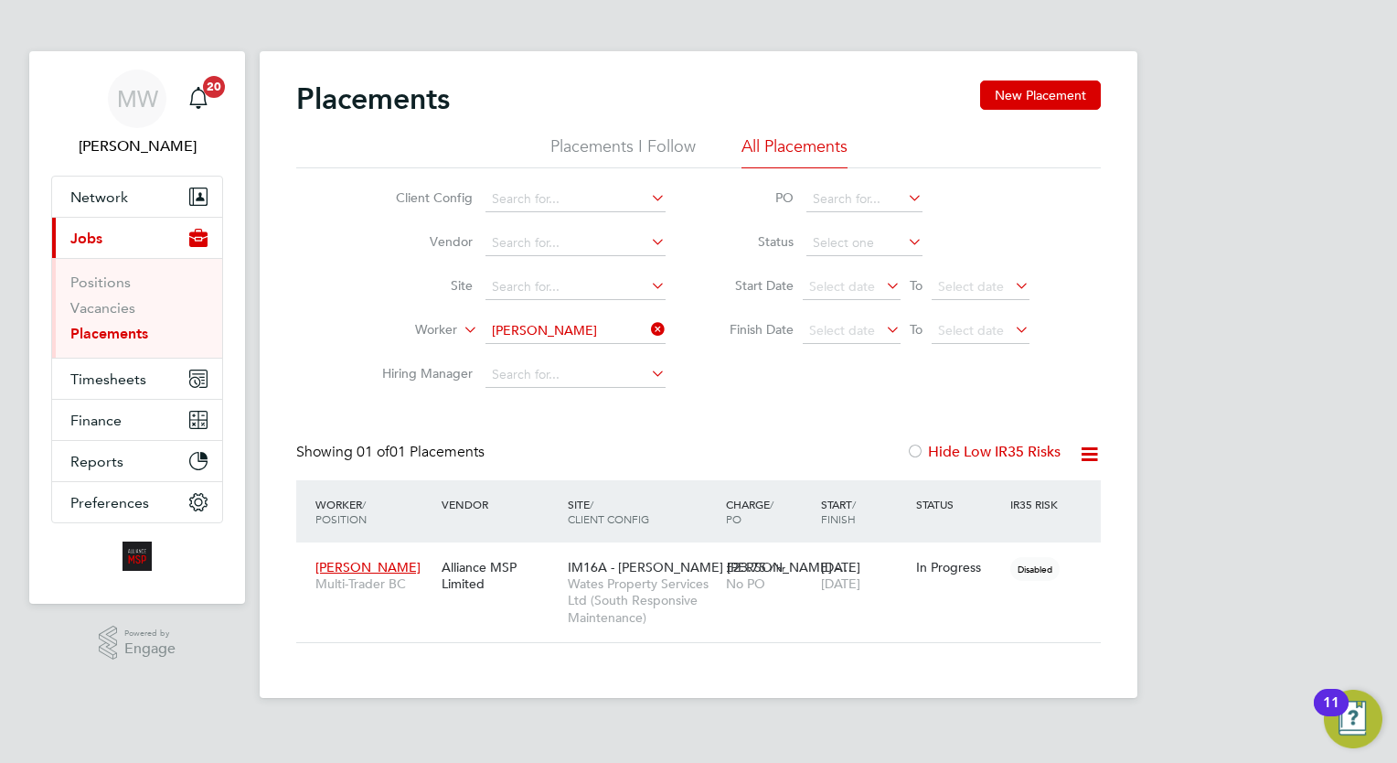
click at [647, 319] on icon at bounding box center [647, 329] width 0 height 26
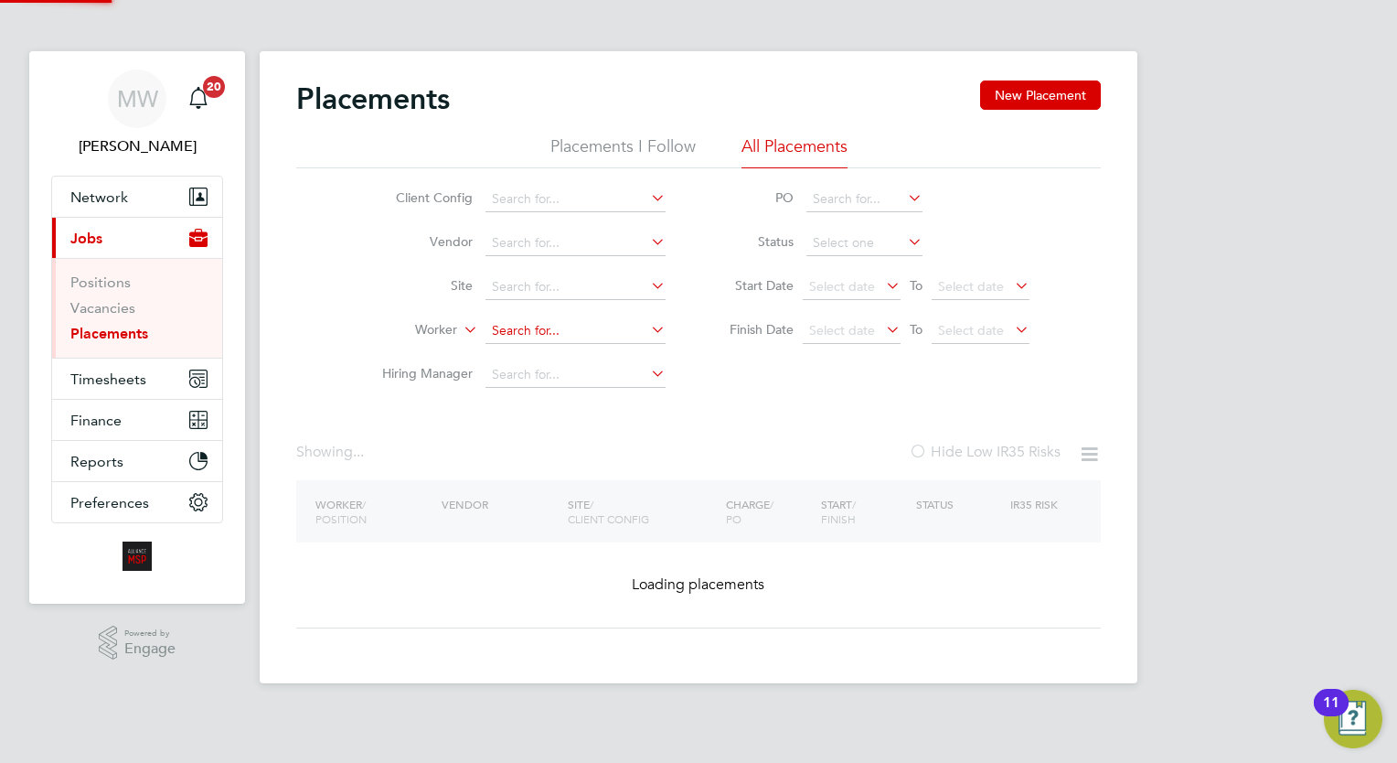
click at [617, 327] on input at bounding box center [575, 331] width 180 height 26
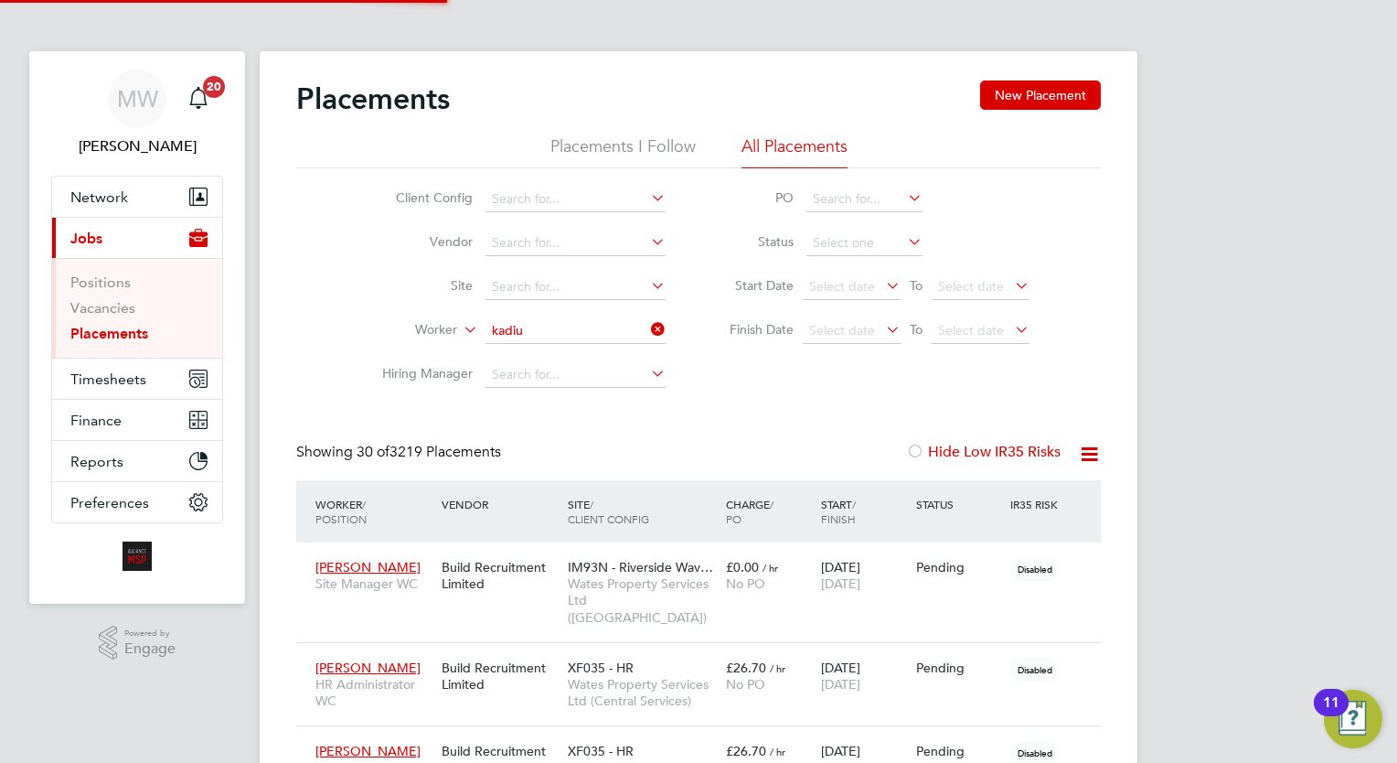
click at [598, 357] on b "Kadiu" at bounding box center [616, 355] width 36 height 16
type input "Ahmet Kadiu"
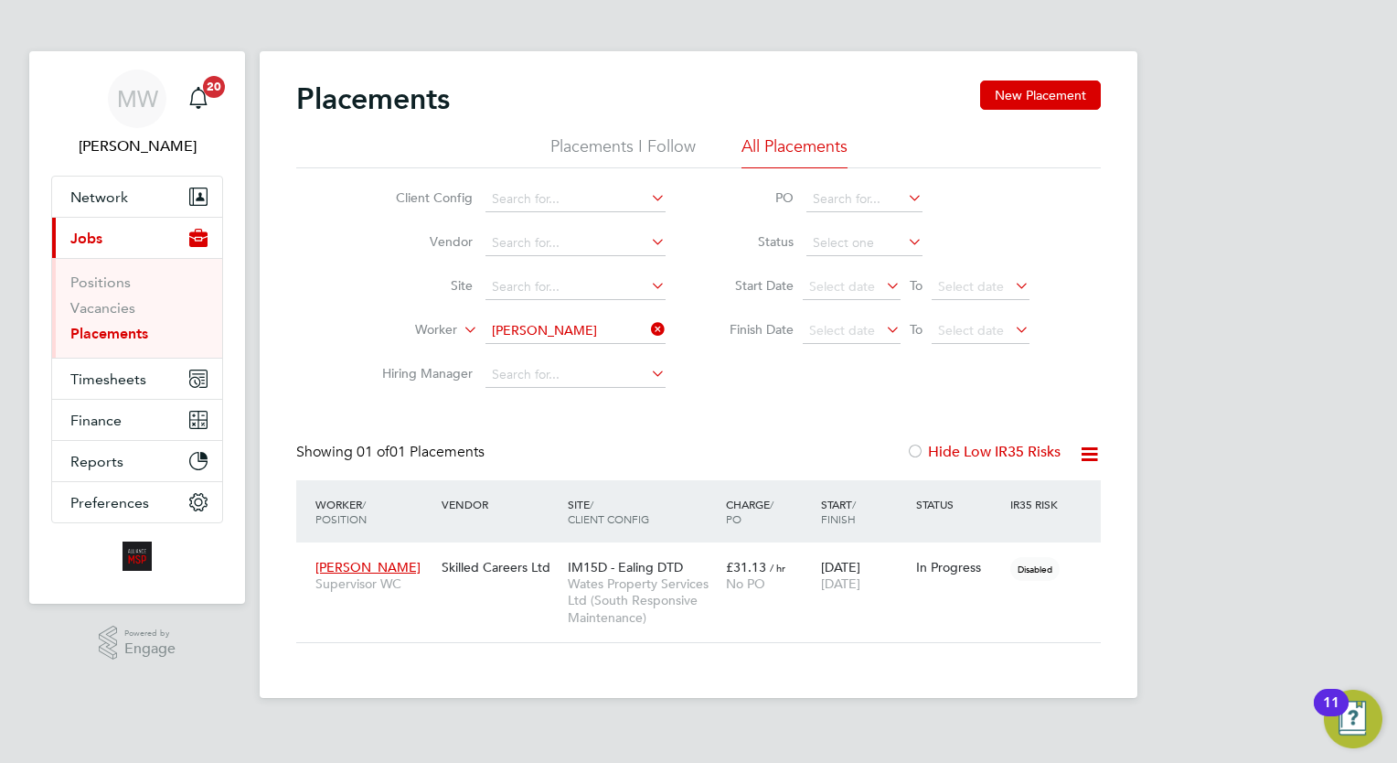
click at [647, 328] on icon at bounding box center [647, 329] width 0 height 26
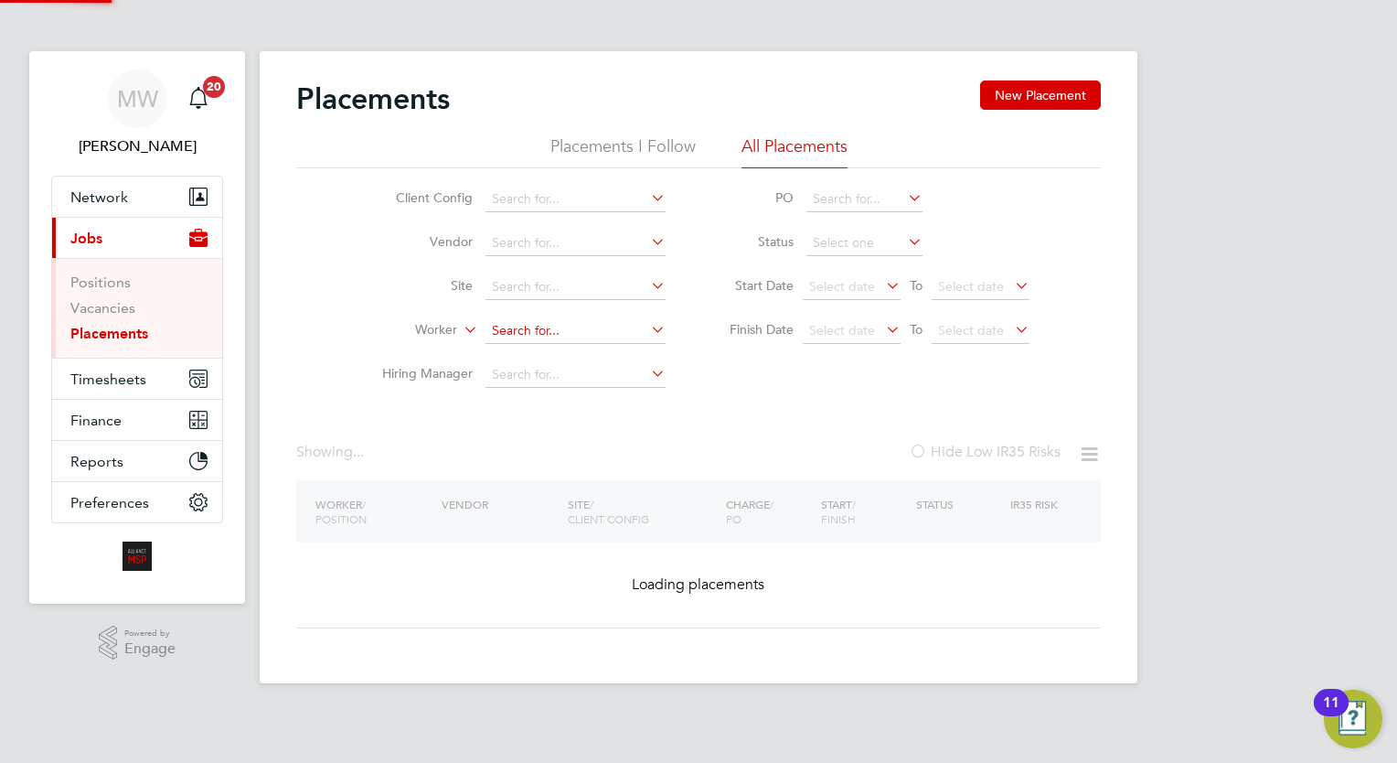
click at [595, 332] on input at bounding box center [575, 331] width 180 height 26
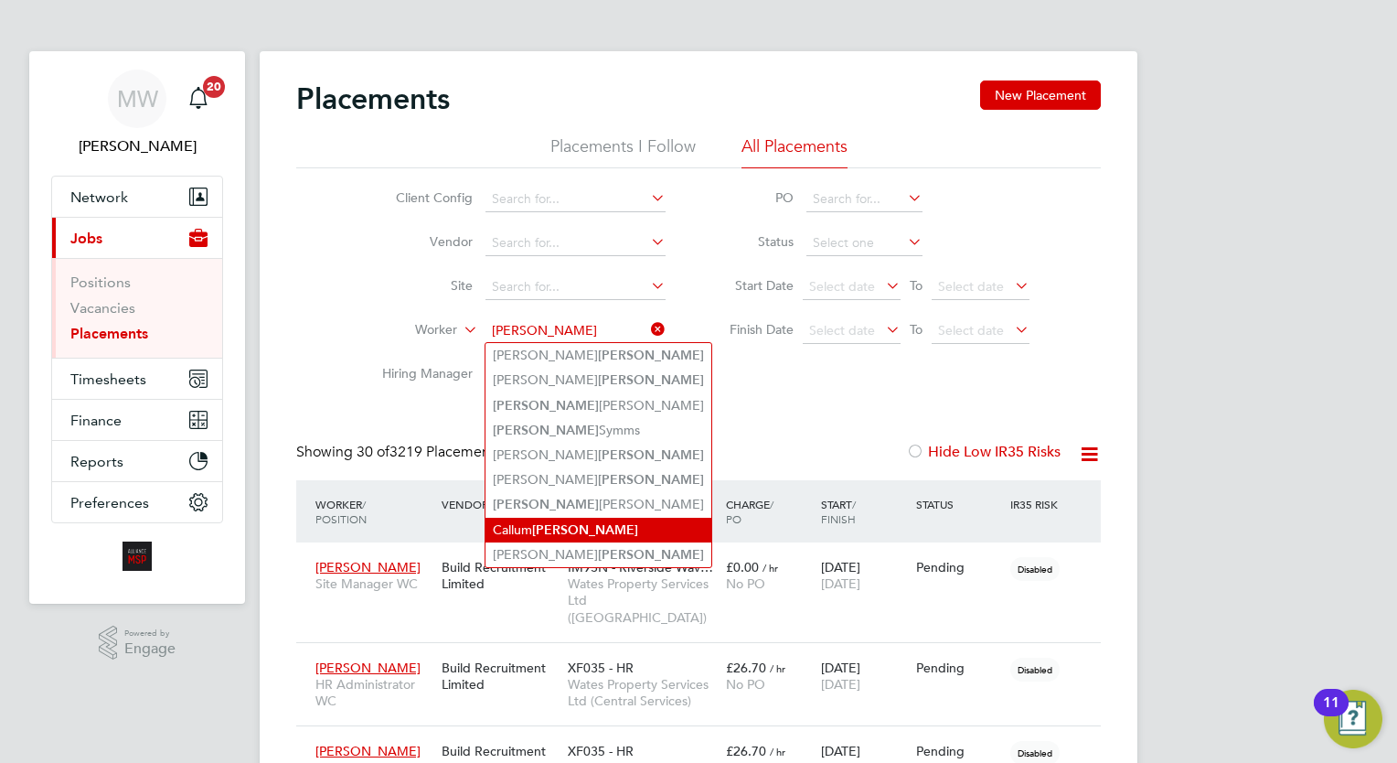
click at [551, 526] on b "Lewis" at bounding box center [585, 530] width 106 height 16
type input "Callum Lewis"
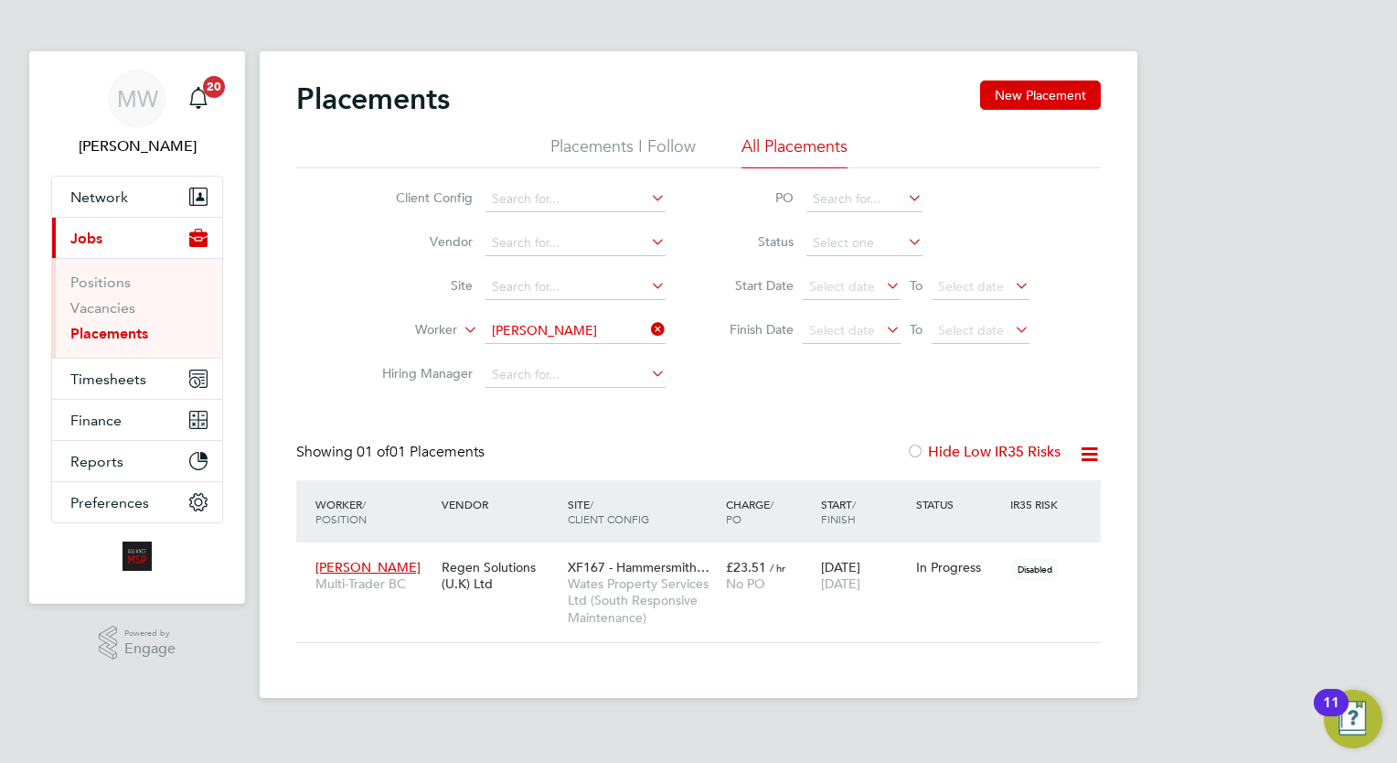
drag, startPoint x: 658, startPoint y: 320, endPoint x: 603, endPoint y: 334, distance: 56.5
click at [647, 320] on icon at bounding box center [647, 329] width 0 height 26
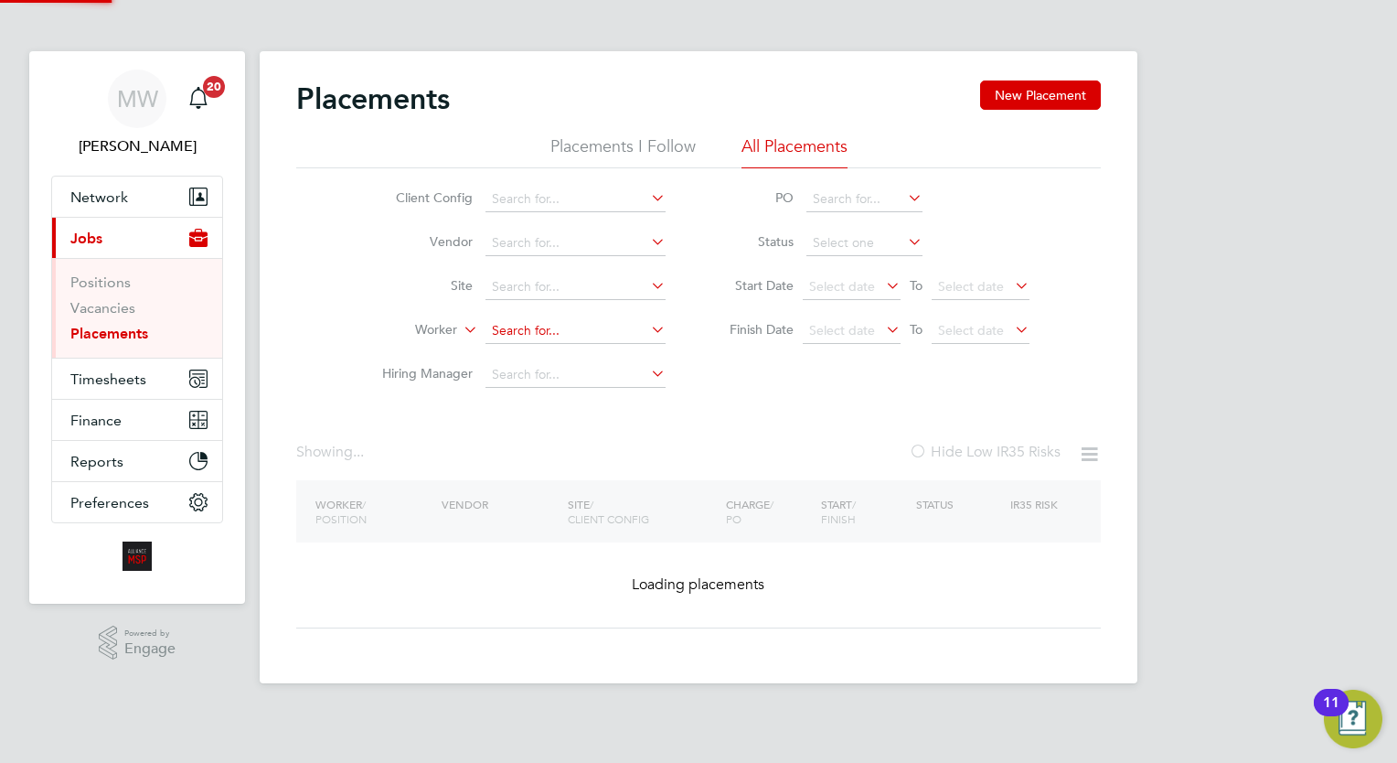
click at [581, 334] on input at bounding box center [575, 331] width 180 height 26
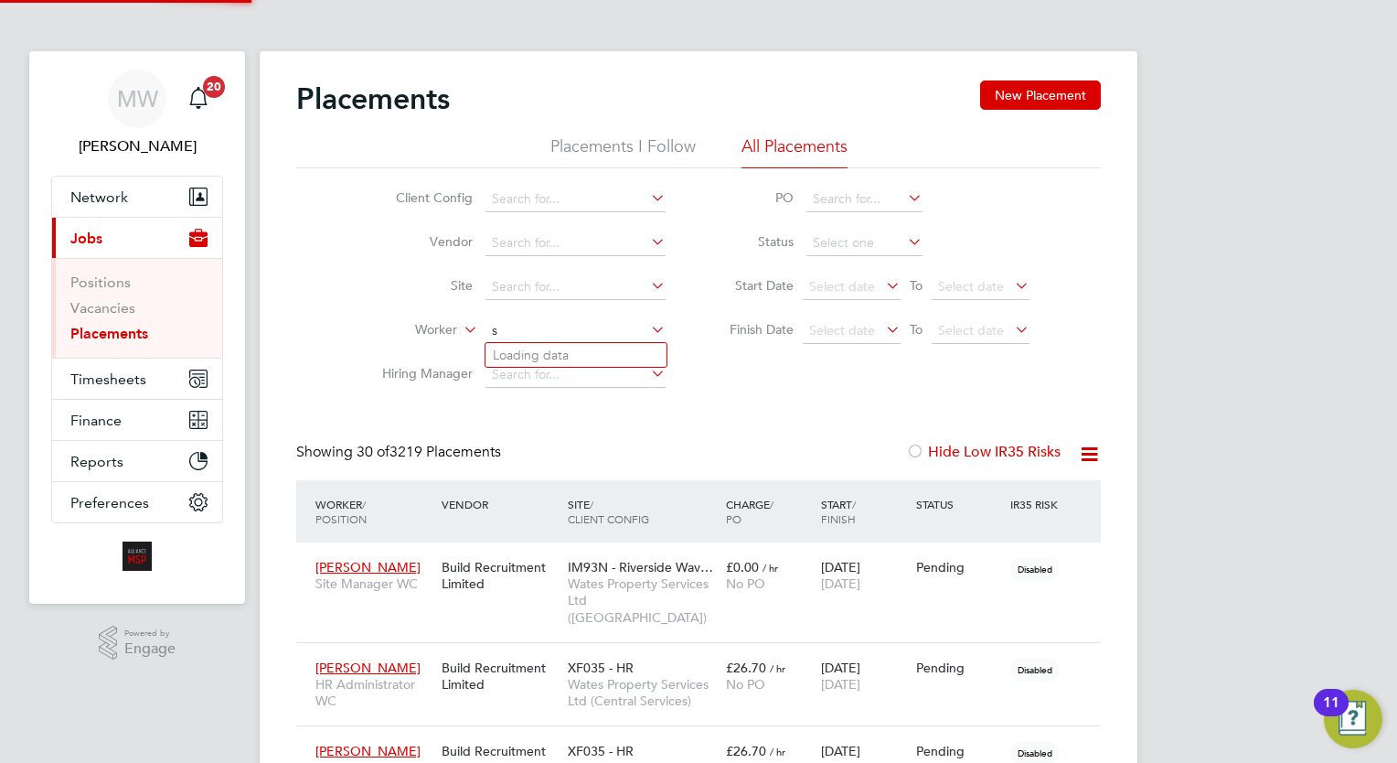
scroll to position [69, 127]
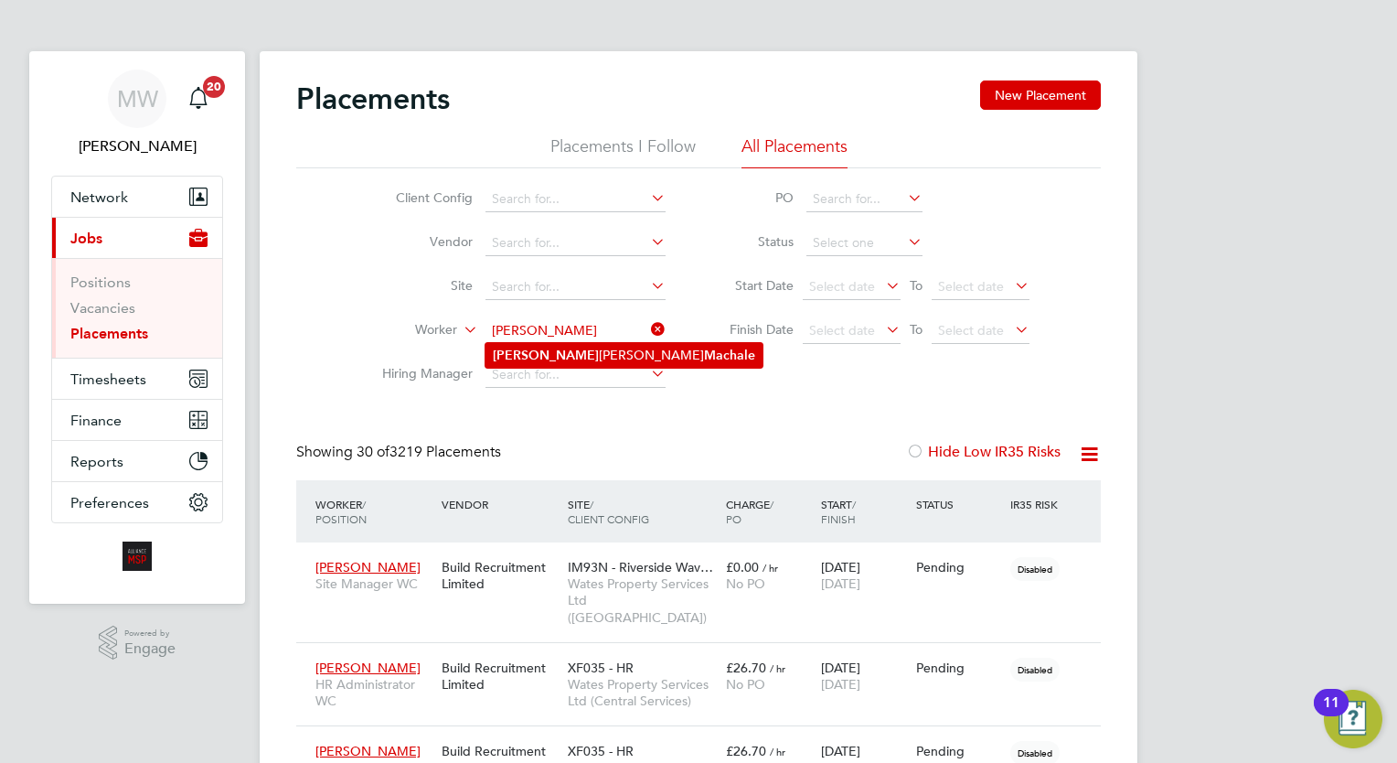
click at [613, 345] on li "Shaun Michael Machale" at bounding box center [623, 355] width 277 height 25
type input "Shaun Michael Machale"
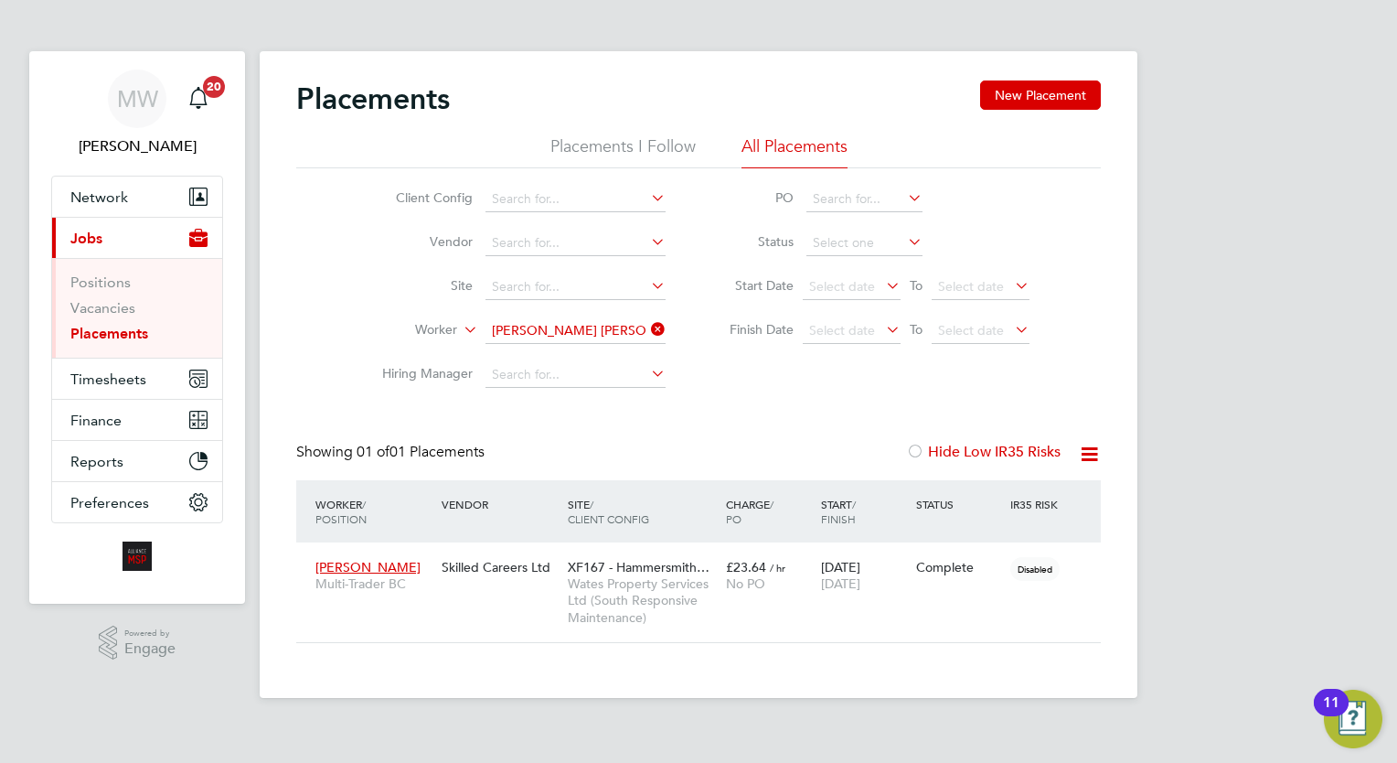
drag, startPoint x: 651, startPoint y: 335, endPoint x: 635, endPoint y: 332, distance: 16.7
click at [647, 335] on icon at bounding box center [647, 329] width 0 height 26
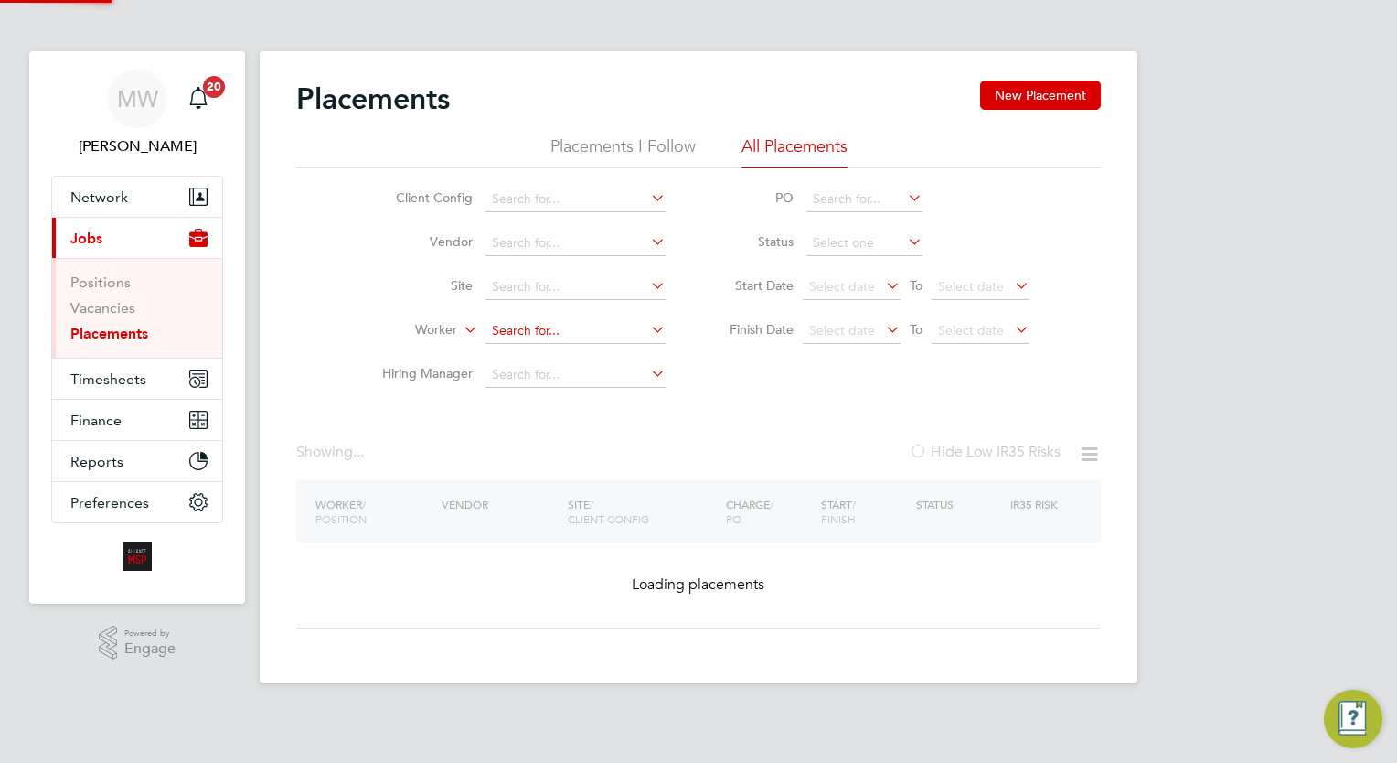
click at [622, 331] on input at bounding box center [575, 331] width 180 height 26
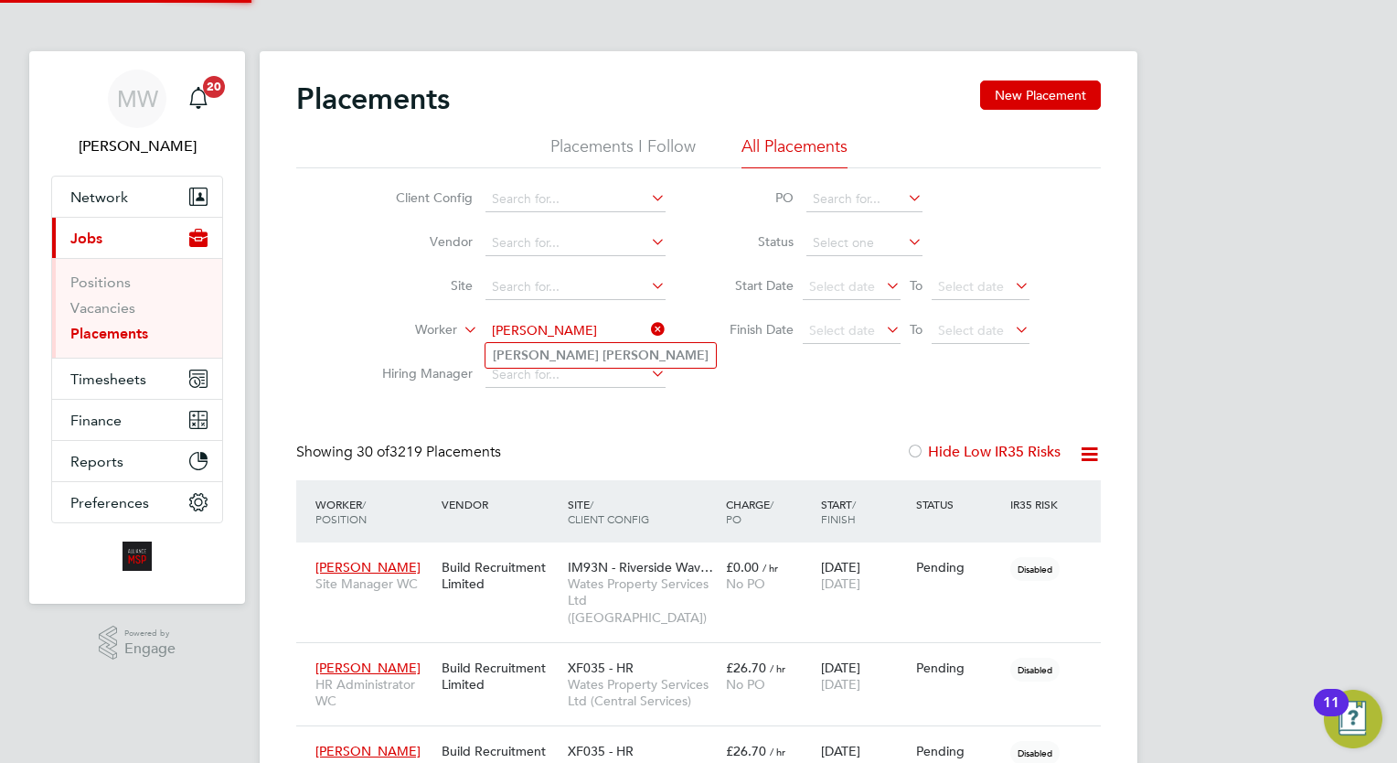
click at [599, 351] on li "James Miller" at bounding box center [600, 355] width 230 height 25
type input "James Miller"
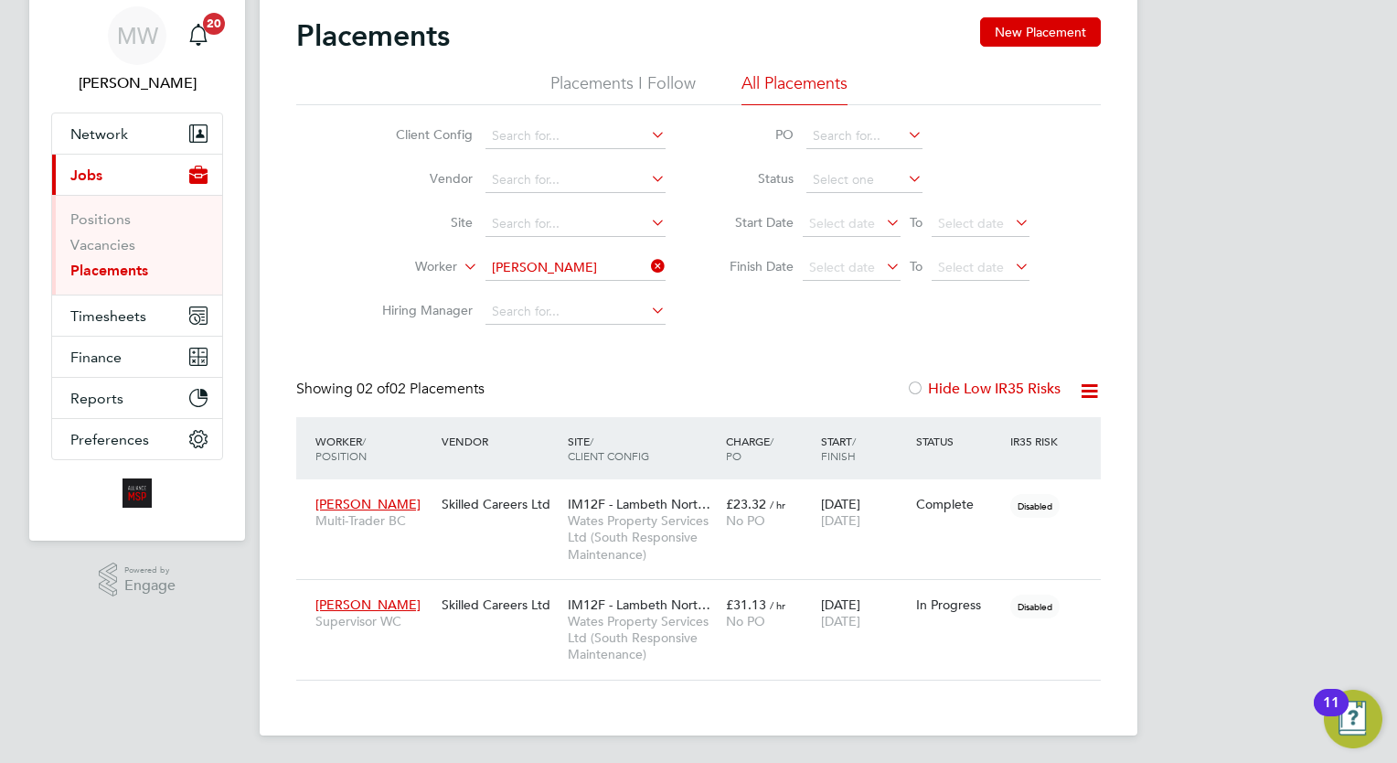
click at [647, 269] on icon at bounding box center [647, 266] width 0 height 26
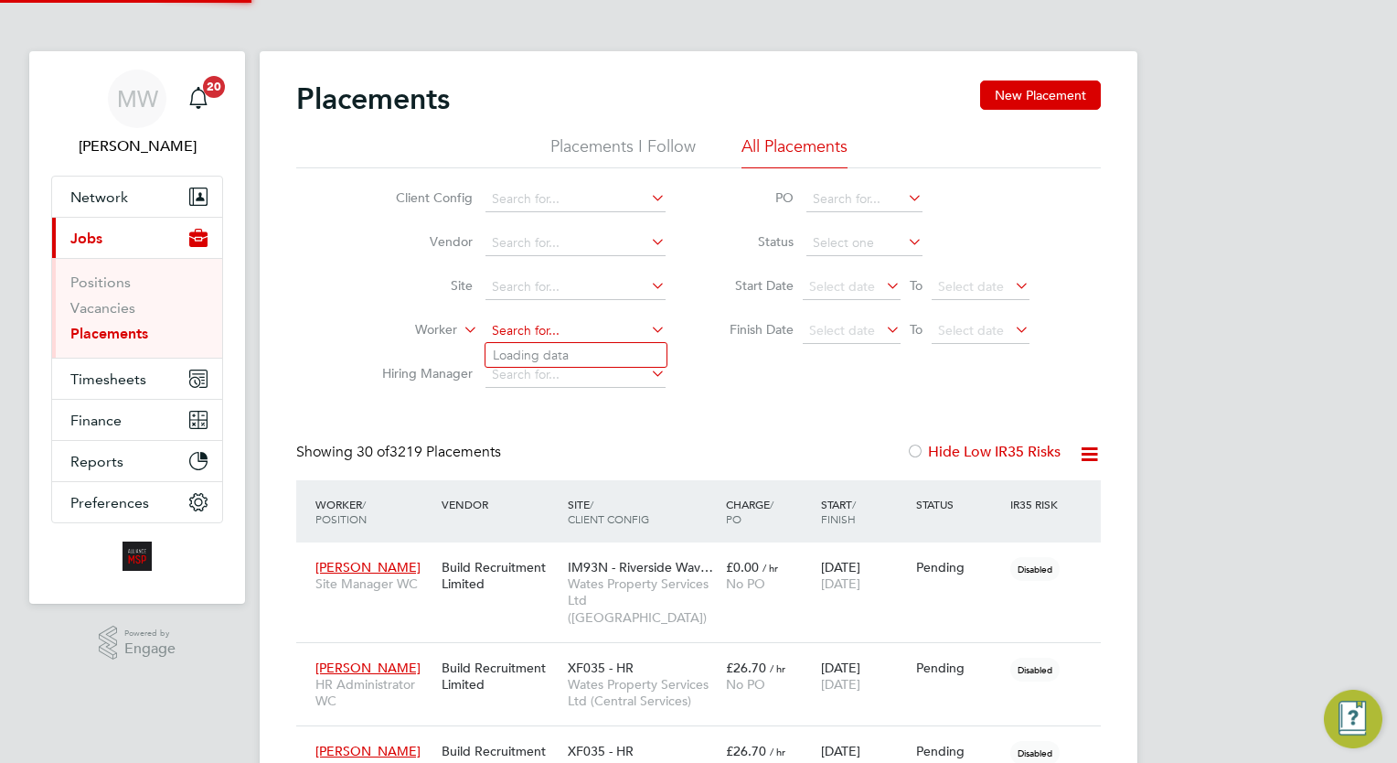
click at [522, 328] on input at bounding box center [575, 331] width 180 height 26
click at [554, 357] on b "Rixon" at bounding box center [549, 355] width 35 height 16
type input "Callum Rixon"
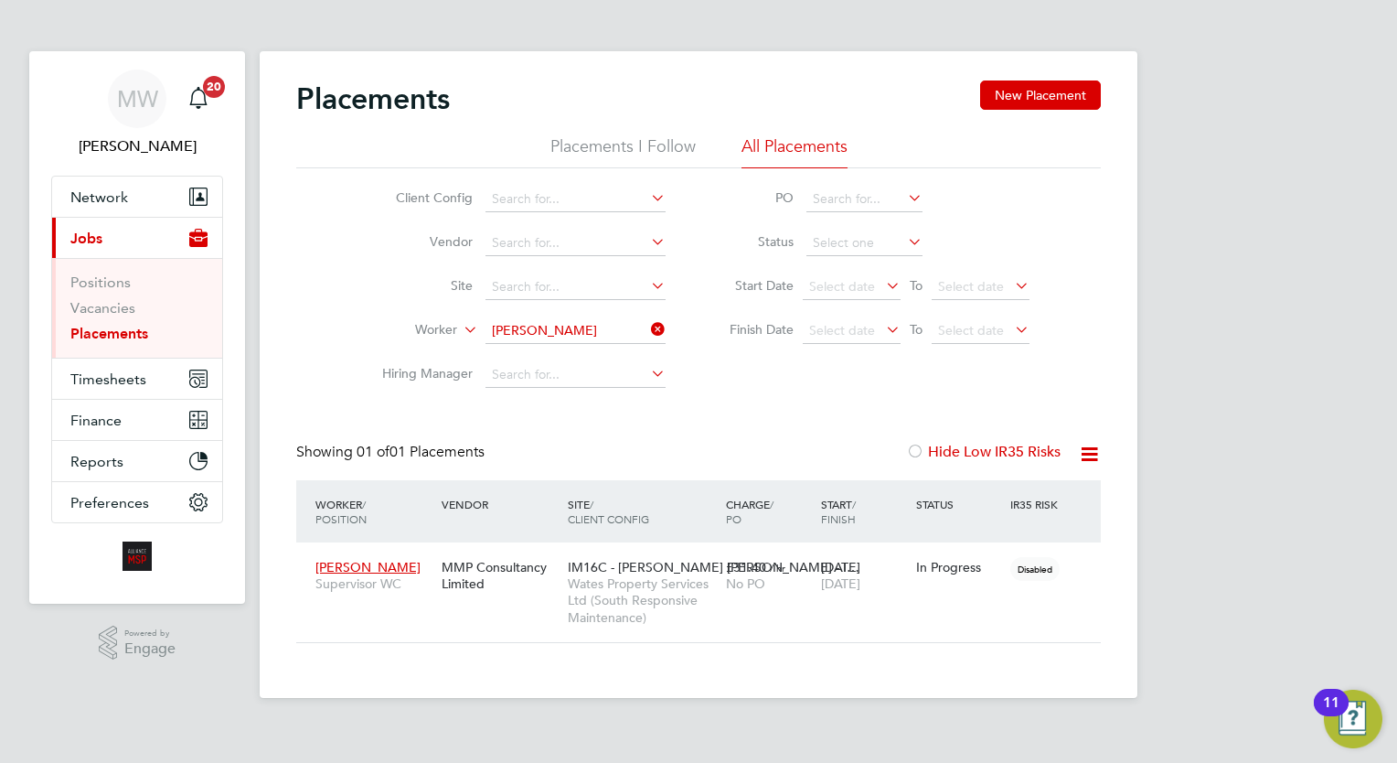
drag, startPoint x: 655, startPoint y: 321, endPoint x: 599, endPoint y: 338, distance: 58.4
click at [647, 324] on icon at bounding box center [647, 329] width 0 height 26
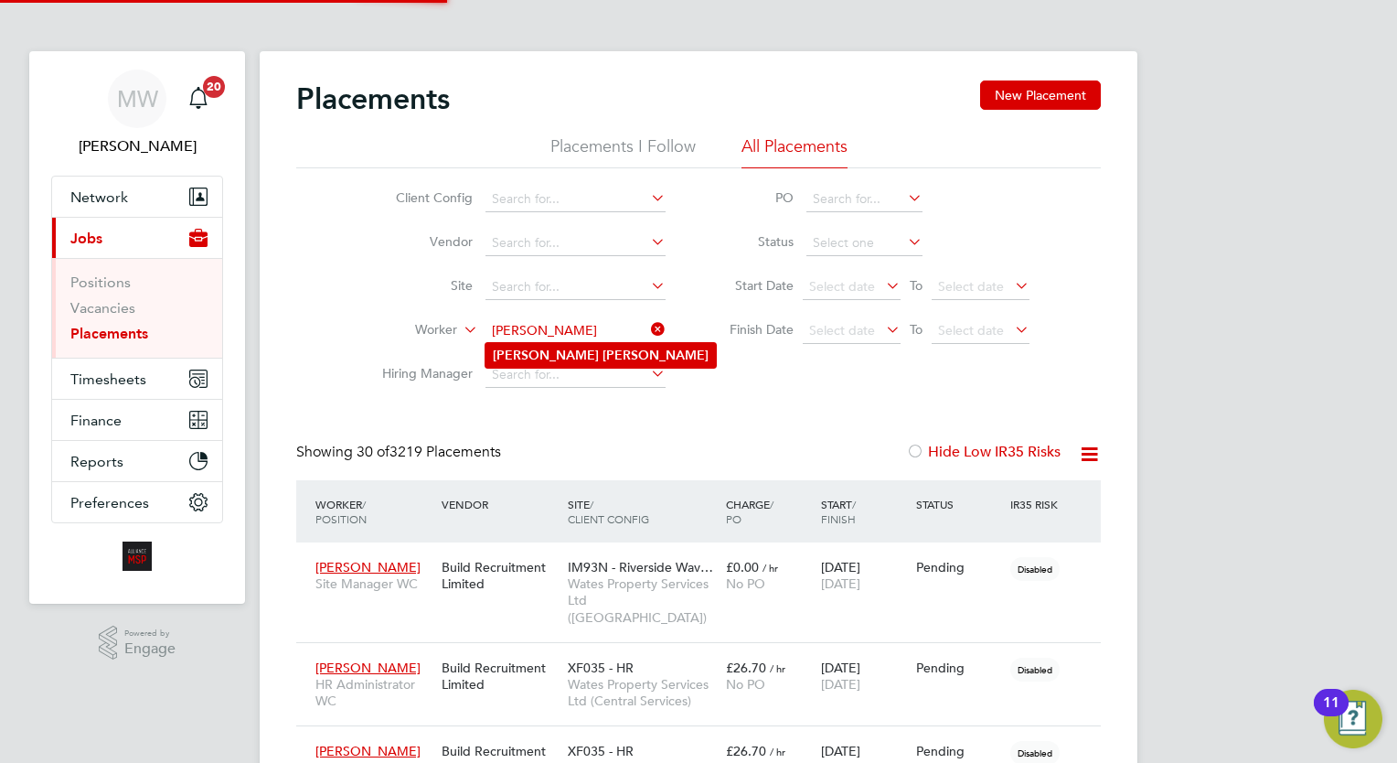
click at [580, 353] on li "Oliver Smith" at bounding box center [600, 355] width 230 height 25
type input "Oliver Smith"
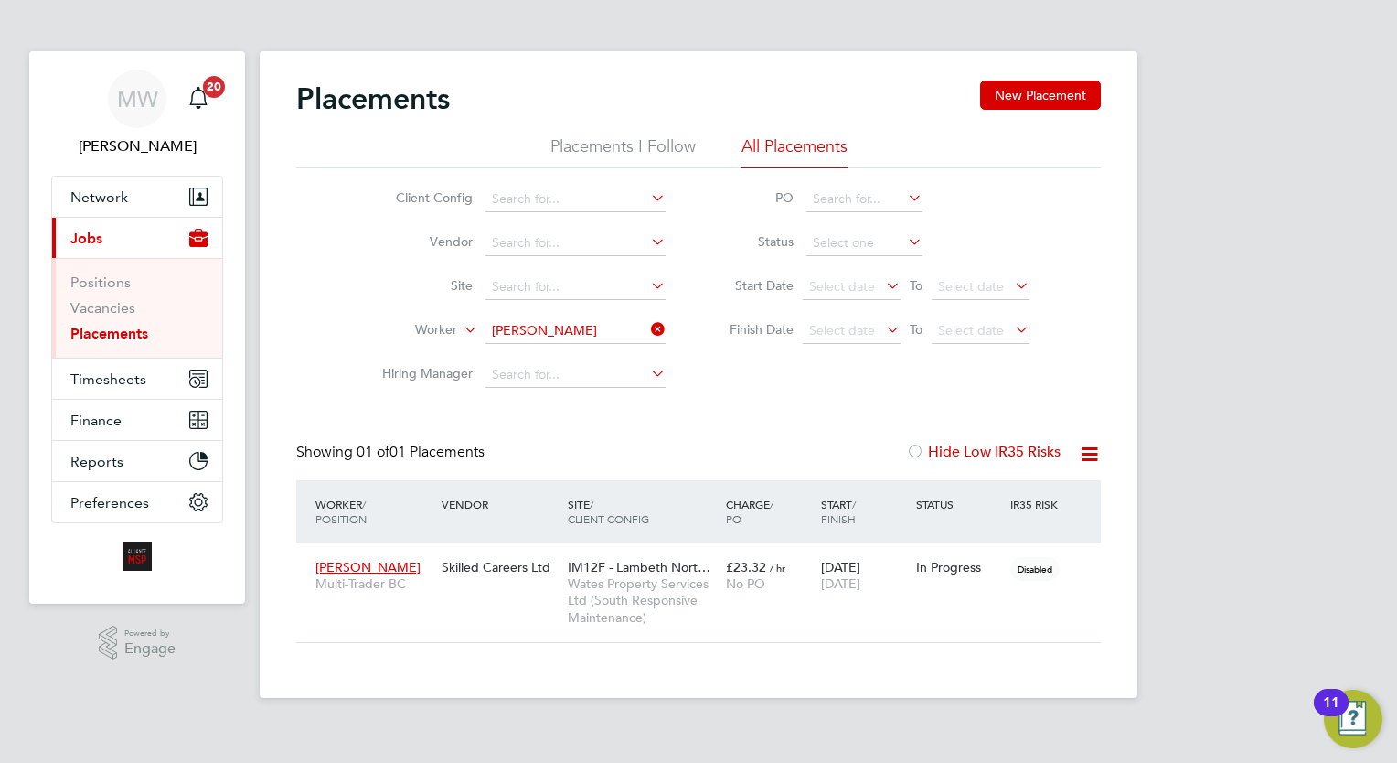
click at [647, 331] on icon at bounding box center [647, 329] width 0 height 26
click at [598, 333] on input at bounding box center [575, 331] width 180 height 26
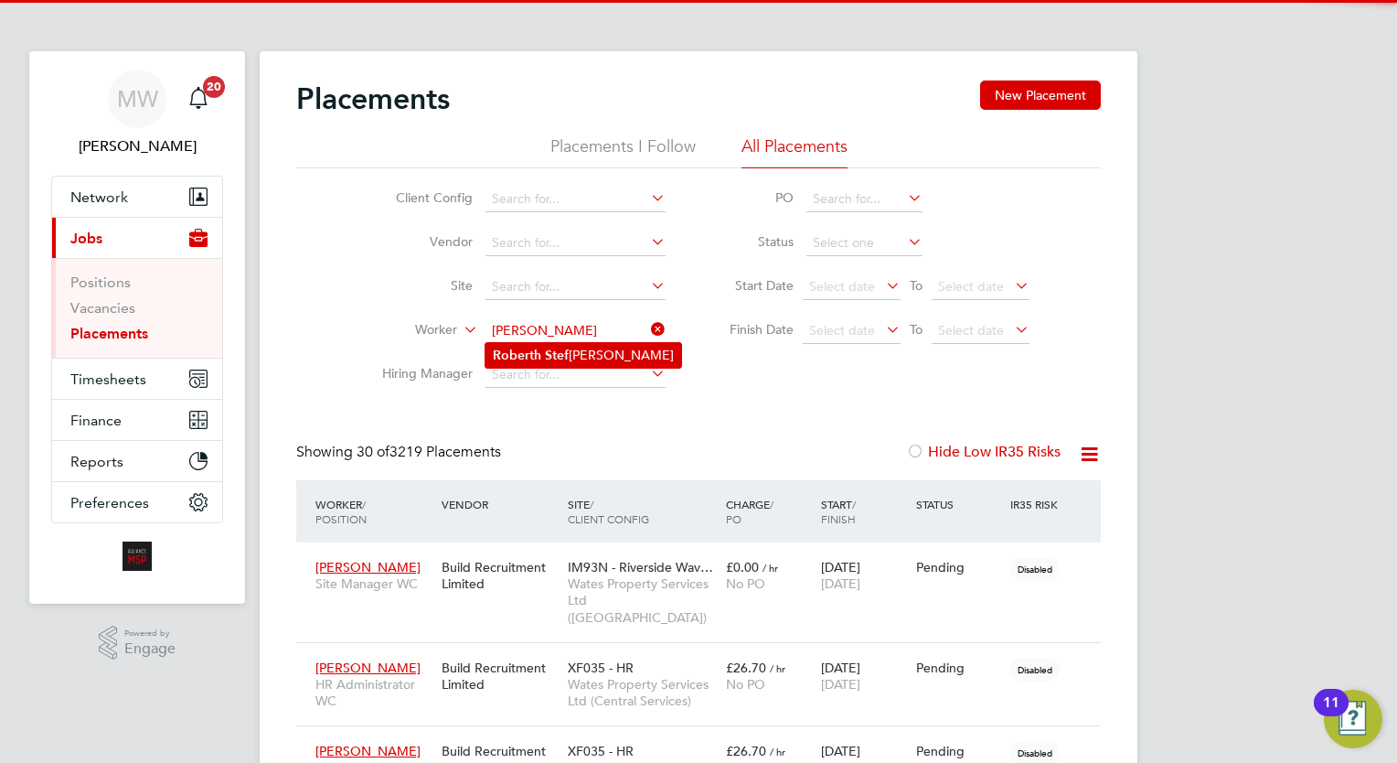
click at [602, 350] on li "Roberth Stef anescu" at bounding box center [583, 355] width 196 height 25
type input "Roberth Stefanescu"
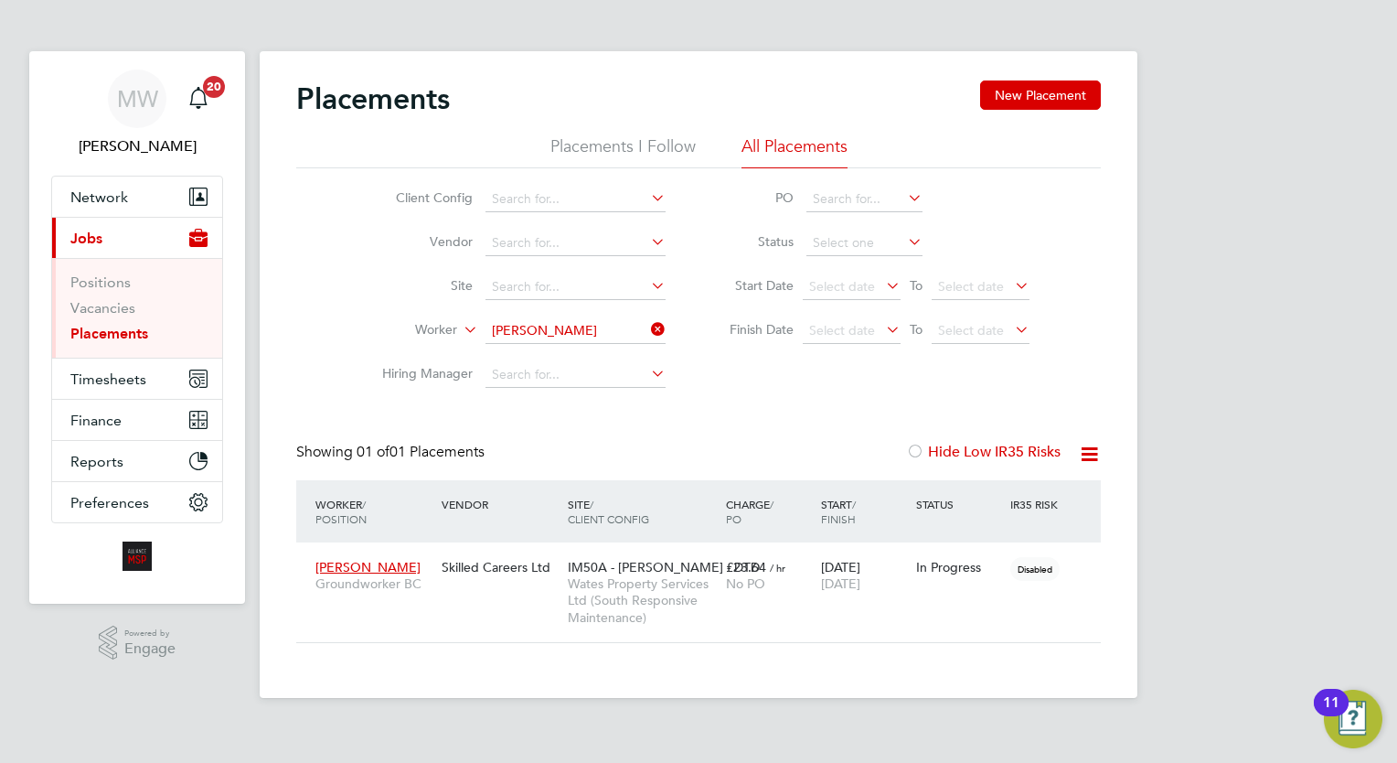
click at [647, 326] on icon at bounding box center [647, 329] width 0 height 26
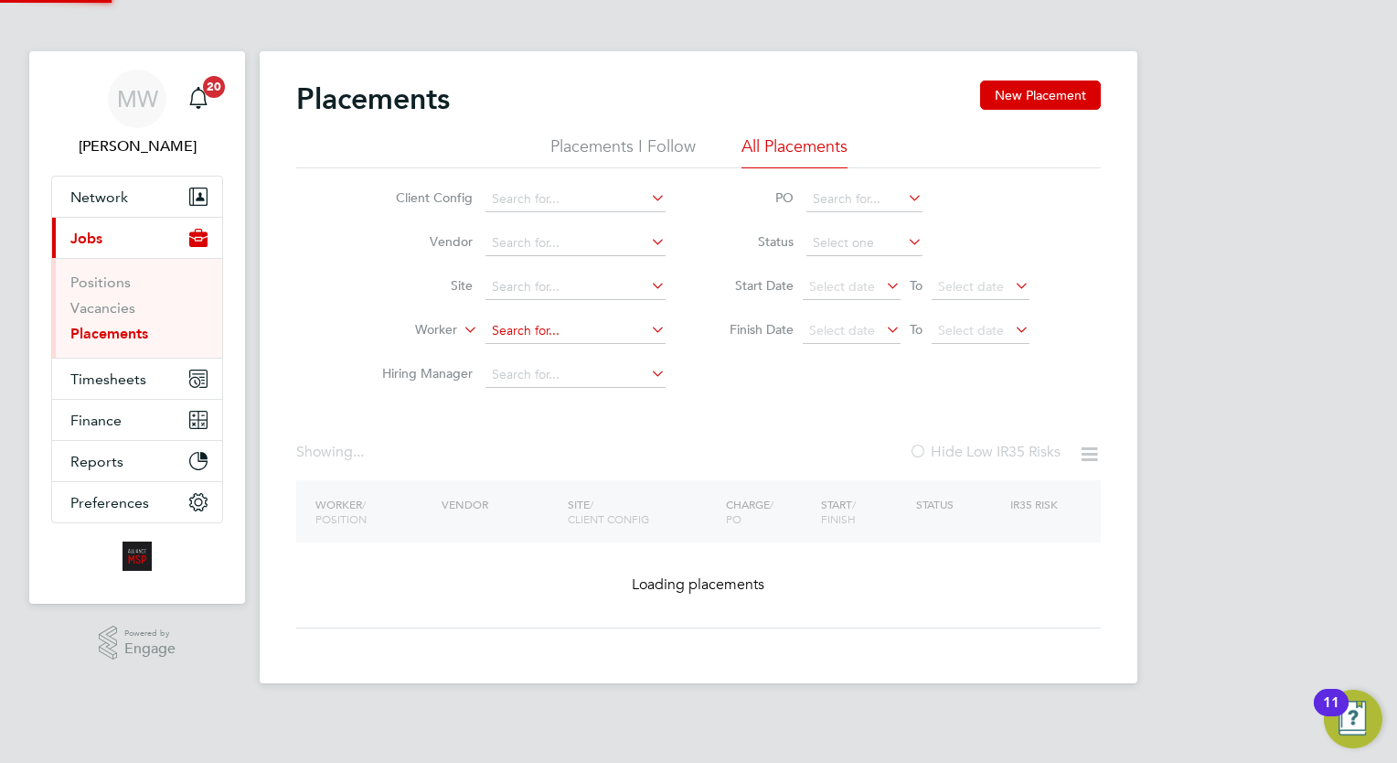
click at [592, 338] on input at bounding box center [575, 331] width 180 height 26
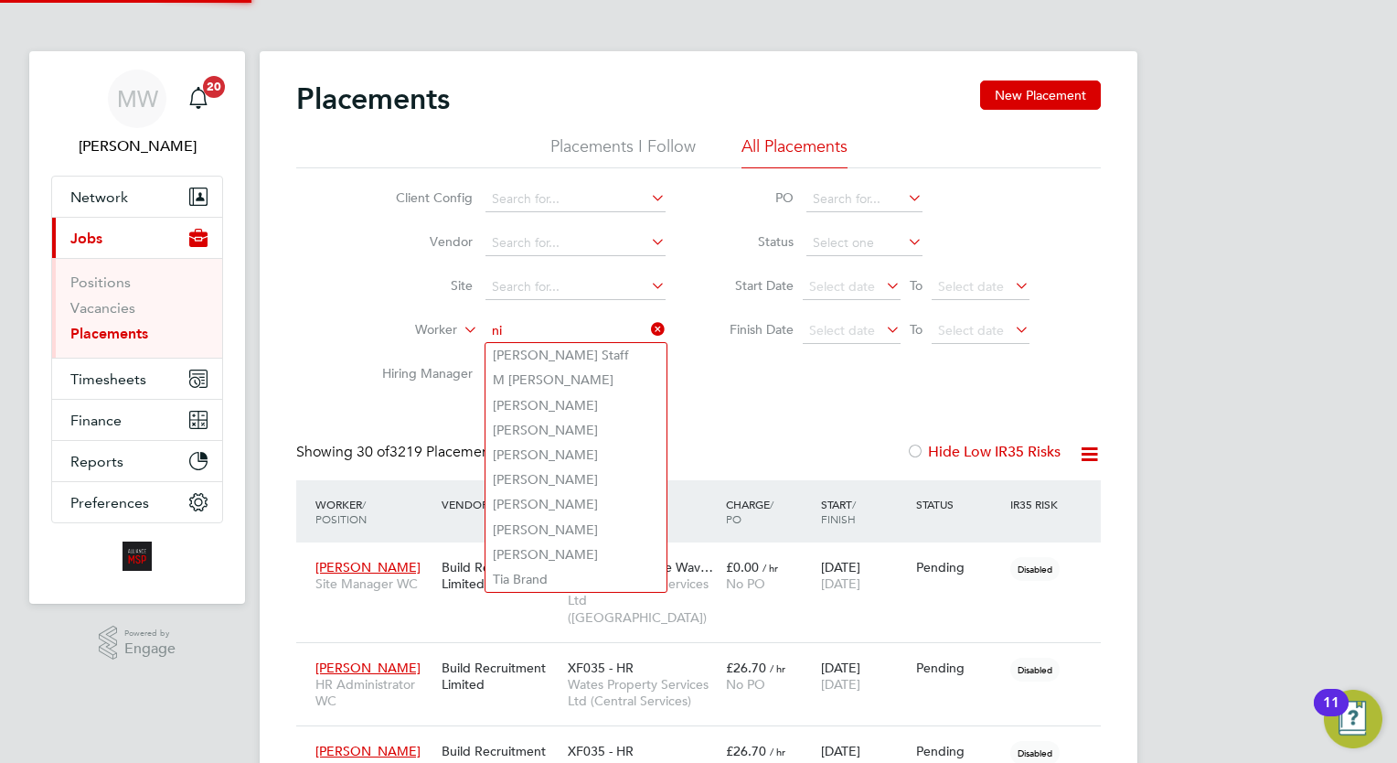
scroll to position [69, 127]
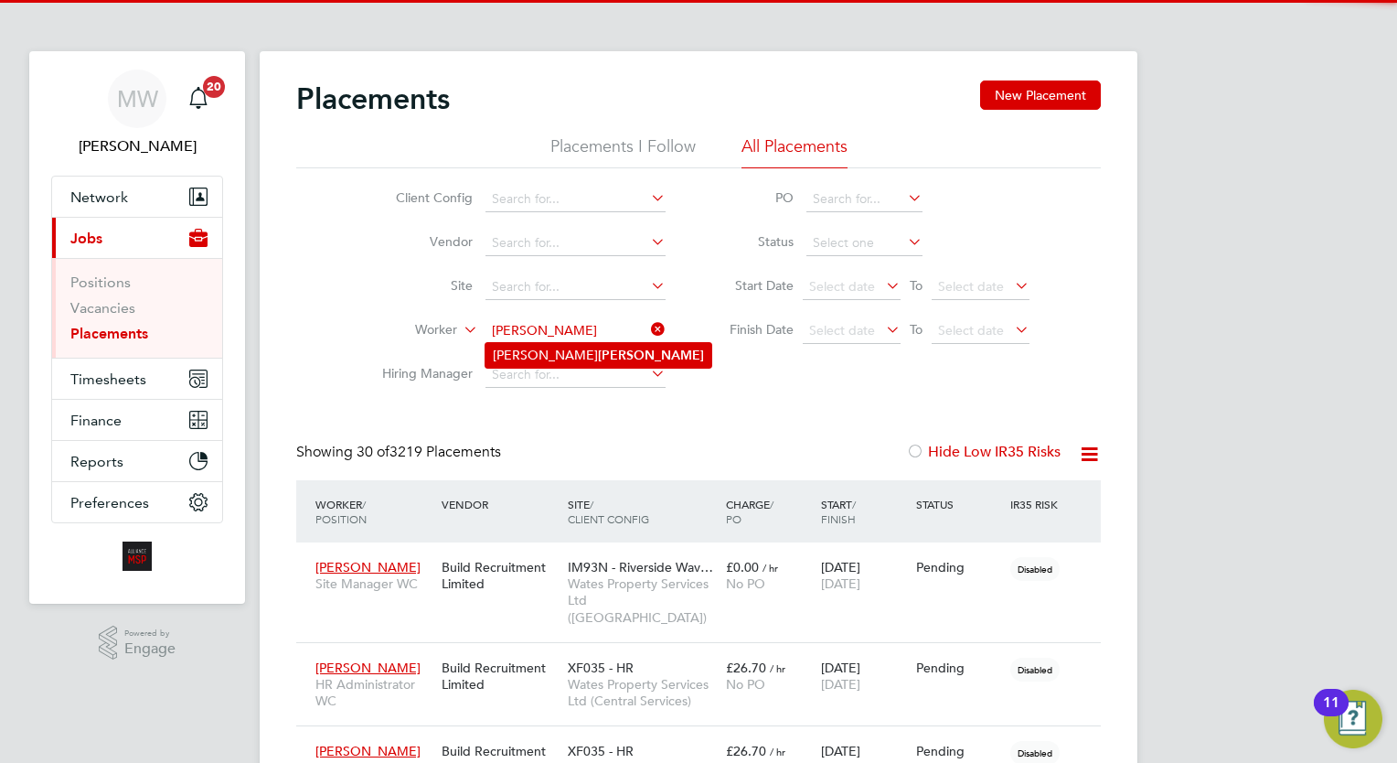
click at [594, 352] on li "Steve Nickless" at bounding box center [598, 355] width 226 height 25
type input "Steve Nickless"
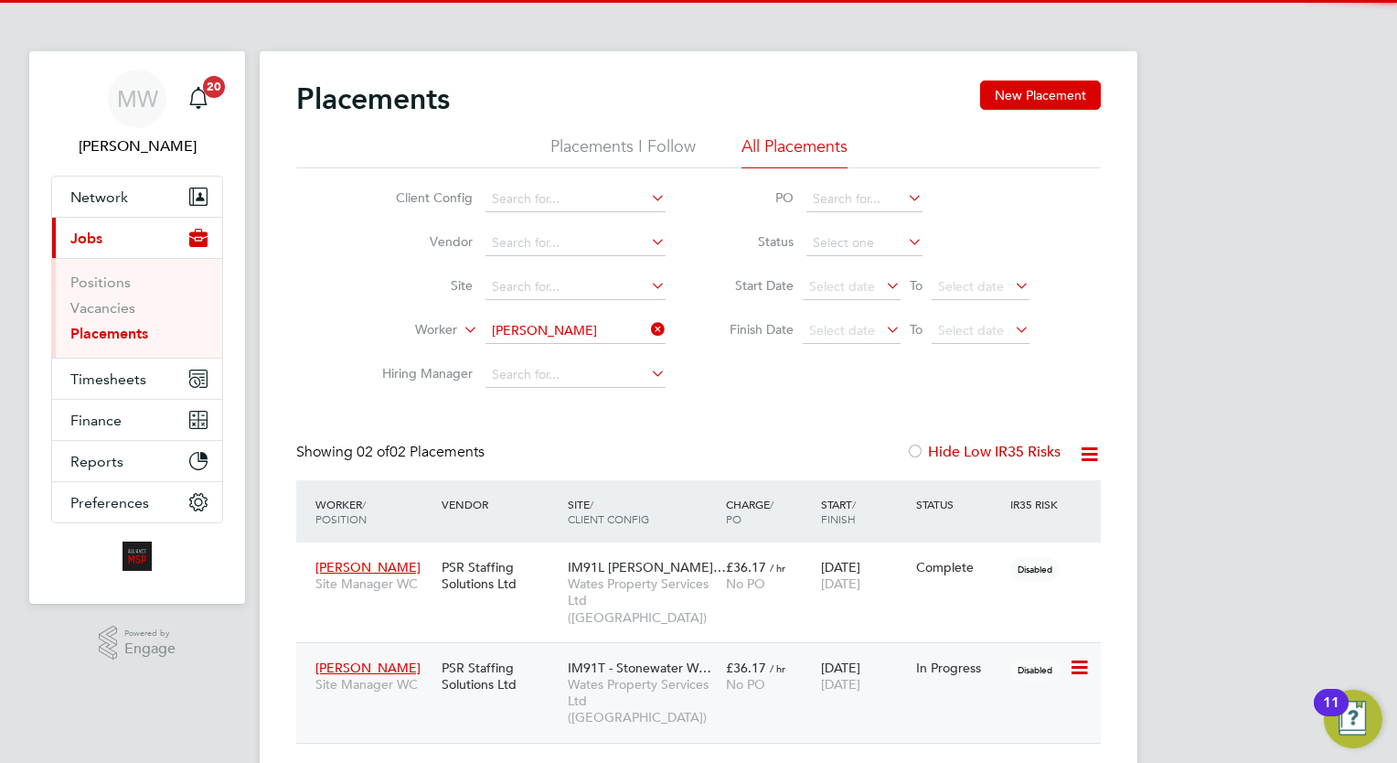
click at [828, 650] on div "07 Jul 2025 26 Sep 2025" at bounding box center [863, 675] width 95 height 51
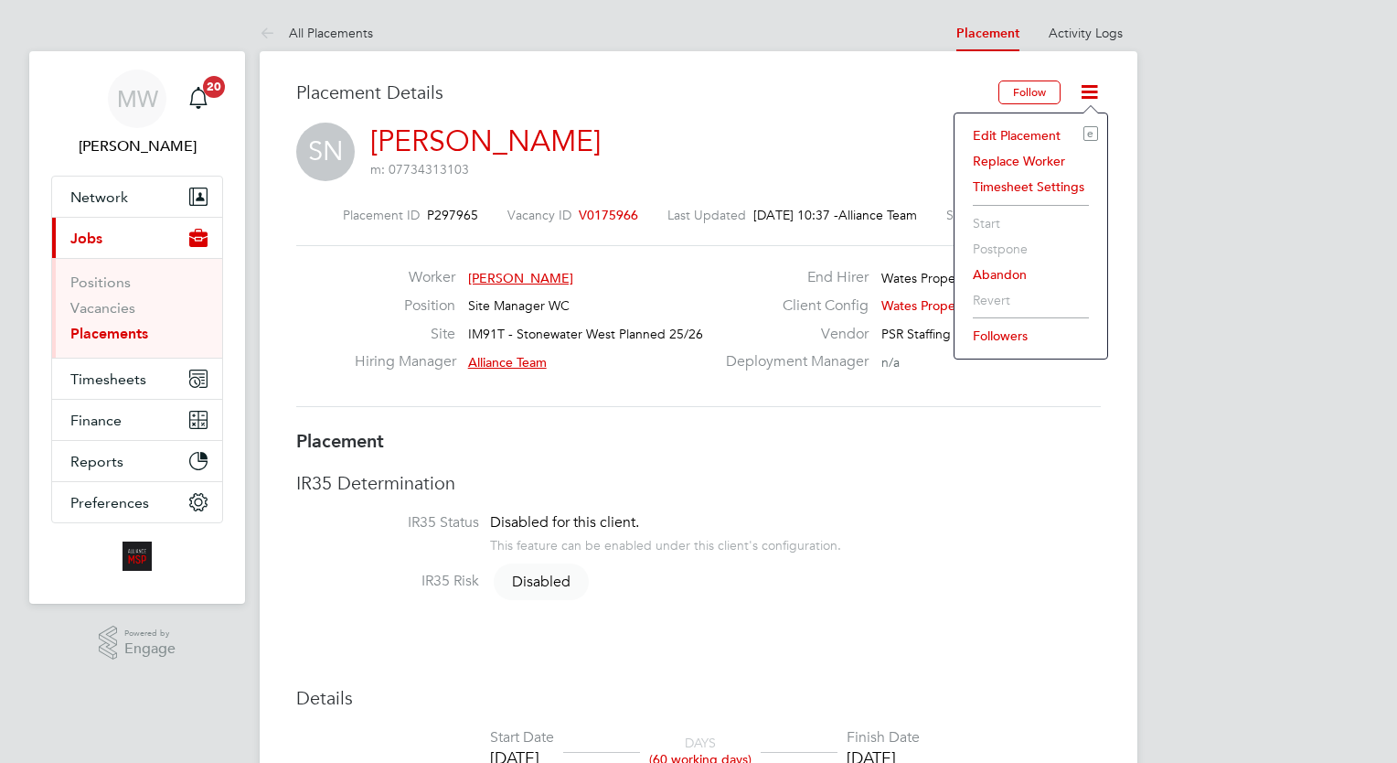
click at [1020, 133] on li "Edit Placement e" at bounding box center [1031, 136] width 134 height 26
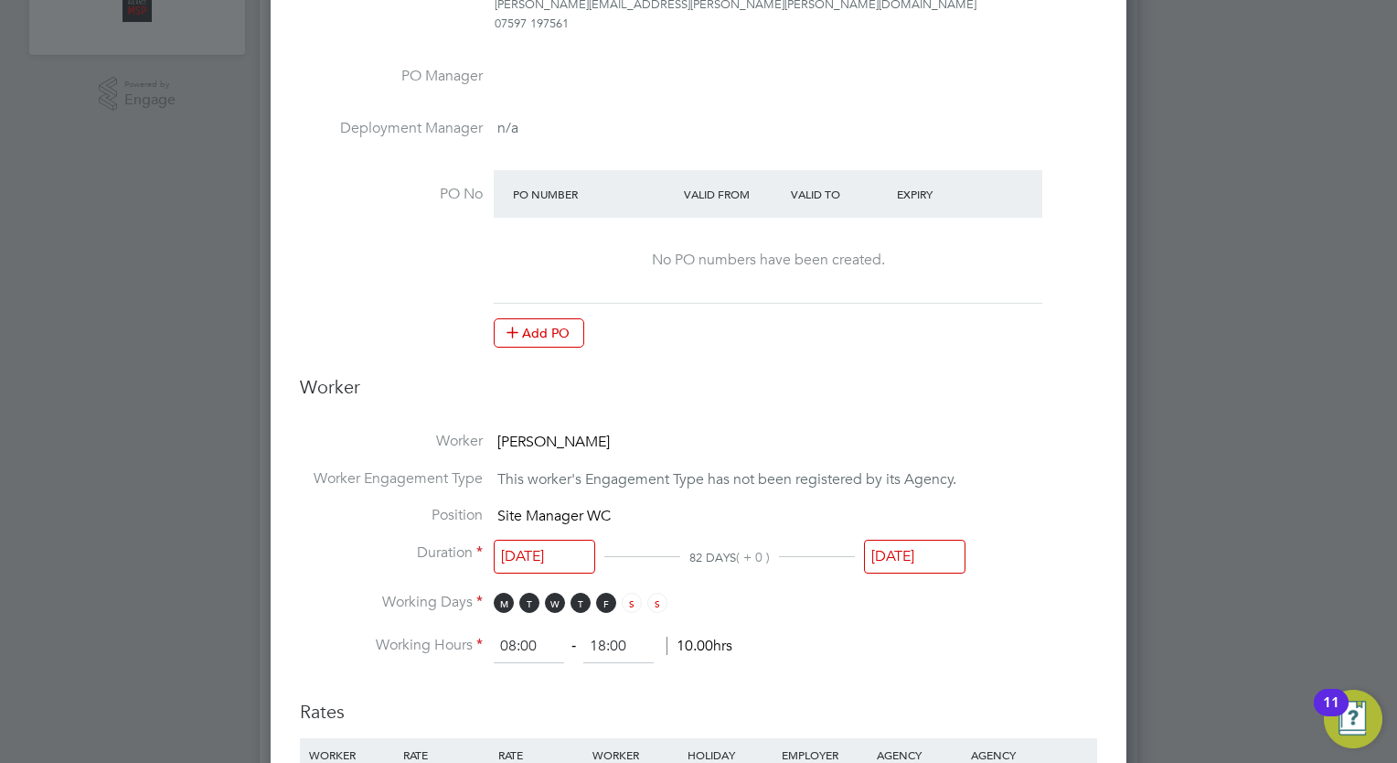
click at [932, 547] on input "[DATE]" at bounding box center [914, 556] width 101 height 34
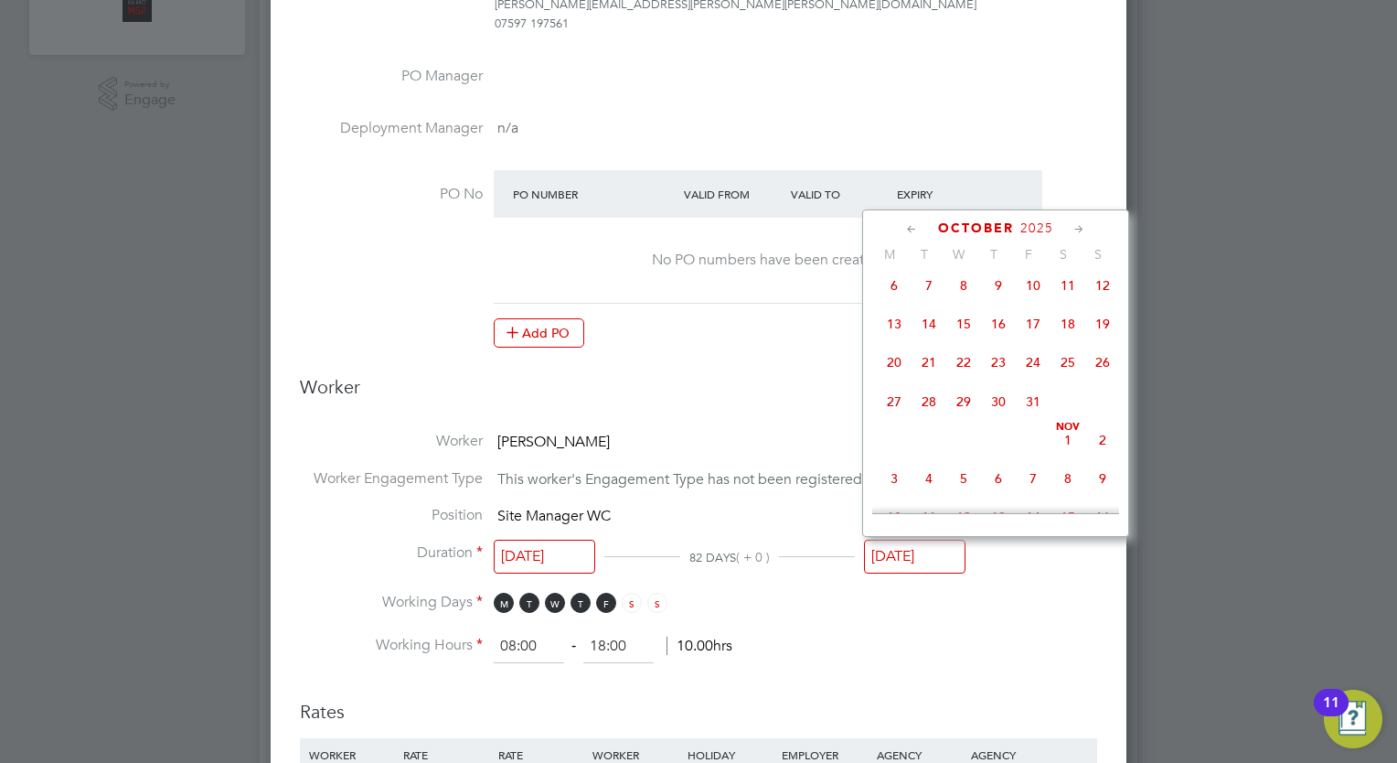
click at [1038, 419] on span "31" at bounding box center [1033, 401] width 35 height 35
type input "[DATE]"
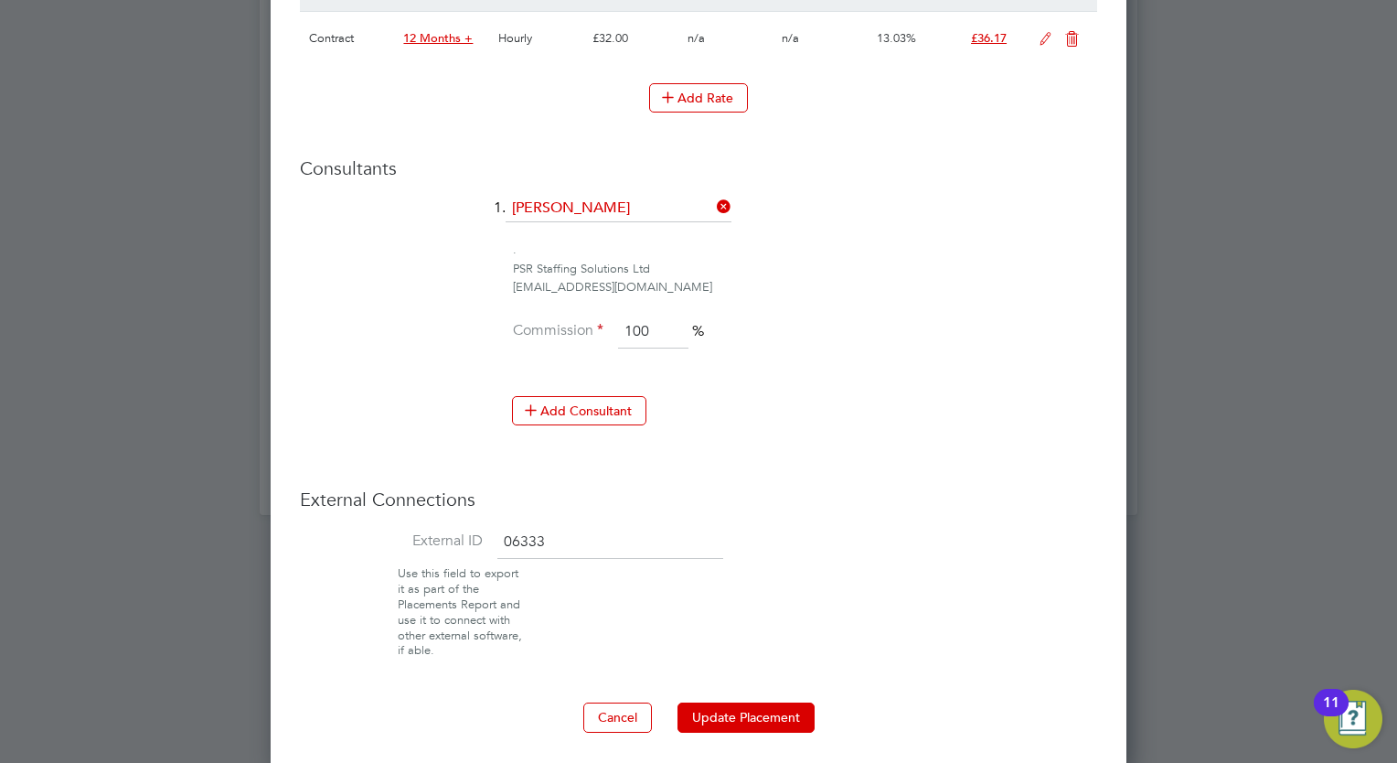
click at [754, 706] on button "Update Placement" at bounding box center [745, 716] width 137 height 29
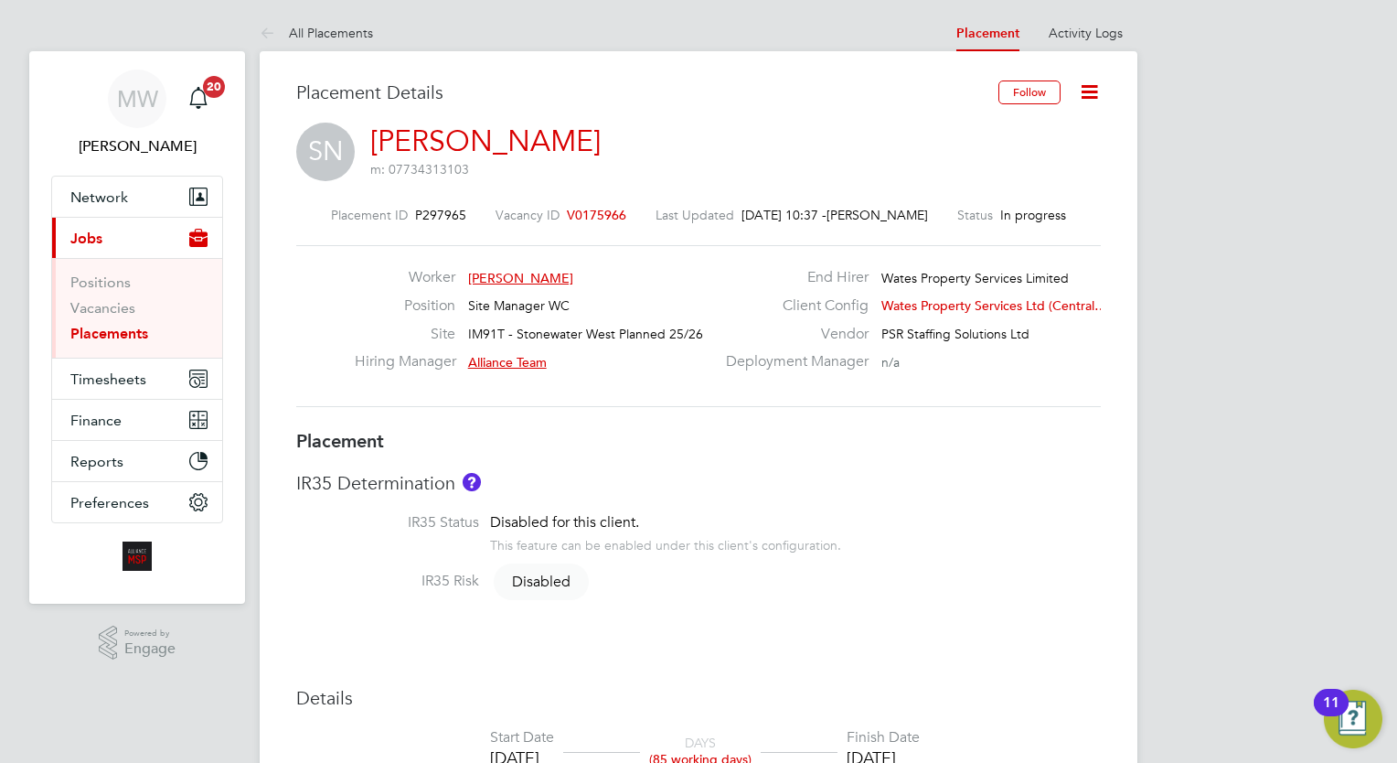
click at [122, 332] on link "Placements" at bounding box center [109, 333] width 78 height 17
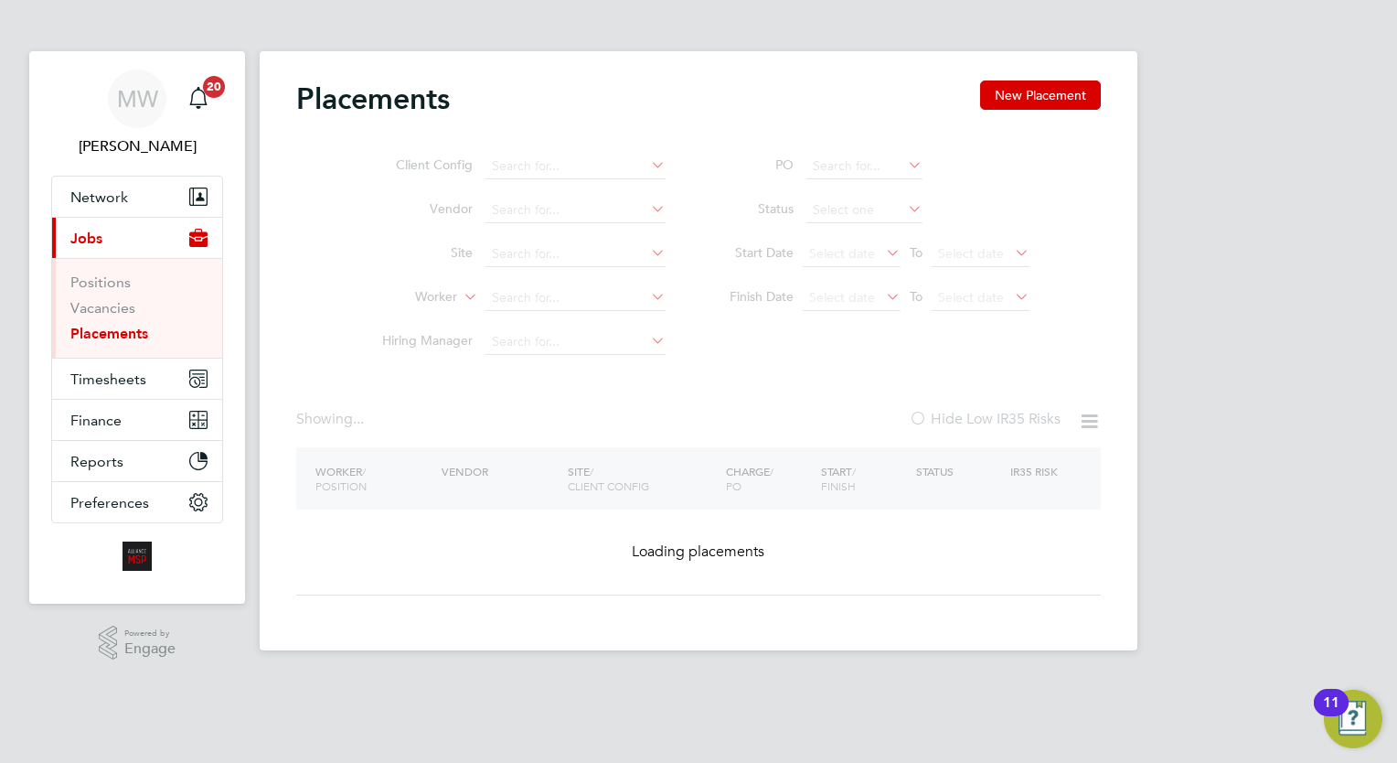
click at [518, 300] on ul "Client Config Vendor Site Worker Hiring Manager" at bounding box center [517, 253] width 344 height 219
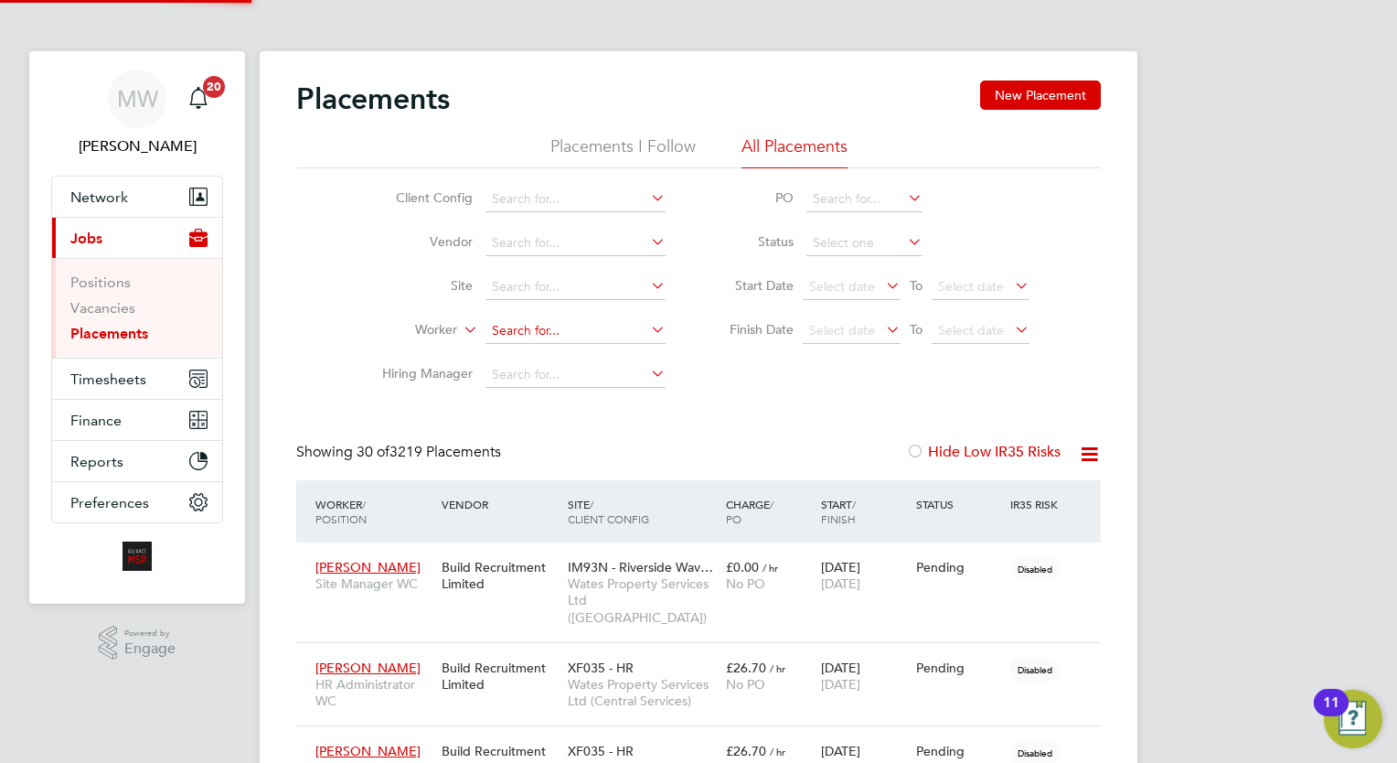
click at [556, 332] on input at bounding box center [575, 331] width 180 height 26
type input "todd"
click at [577, 335] on input at bounding box center [575, 331] width 180 height 26
click at [564, 347] on li "Todd Angel" at bounding box center [575, 355] width 181 height 25
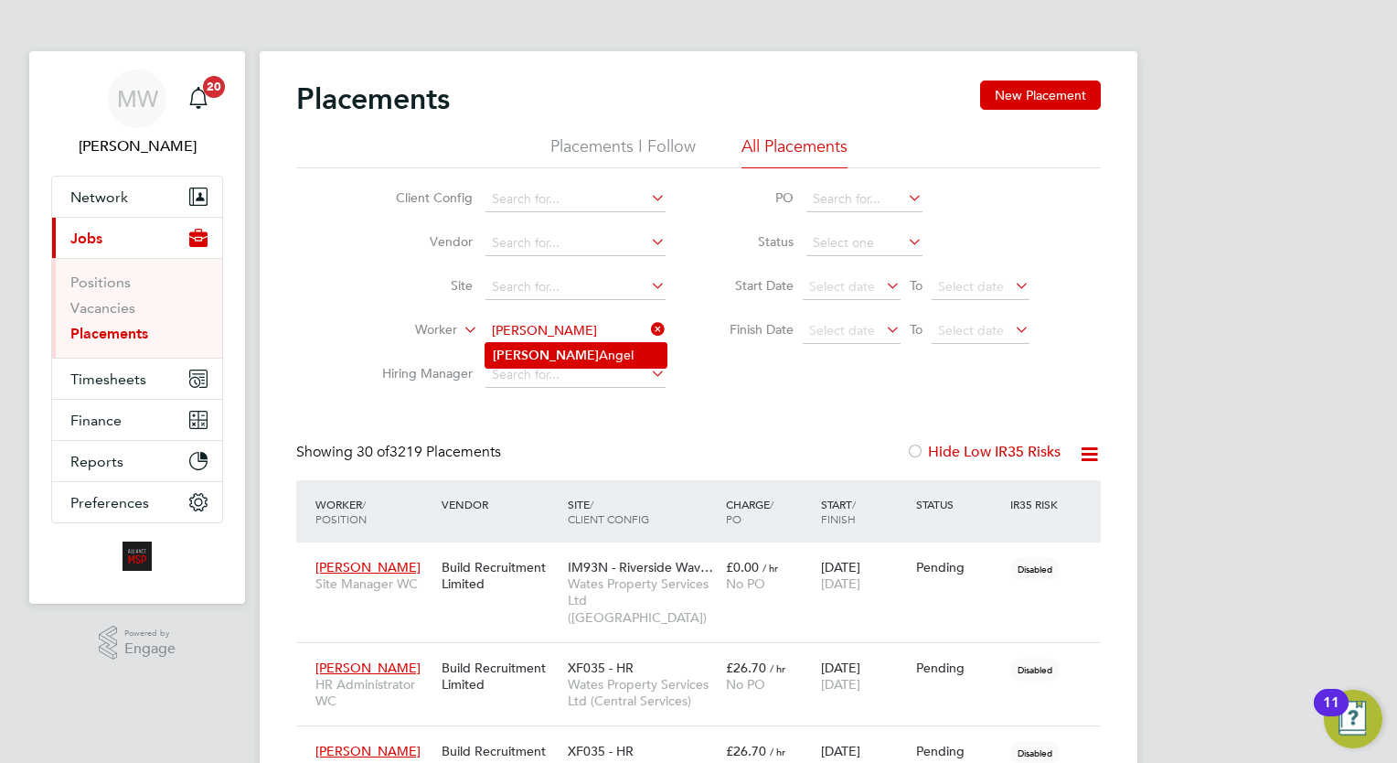
type input "Todd Angel"
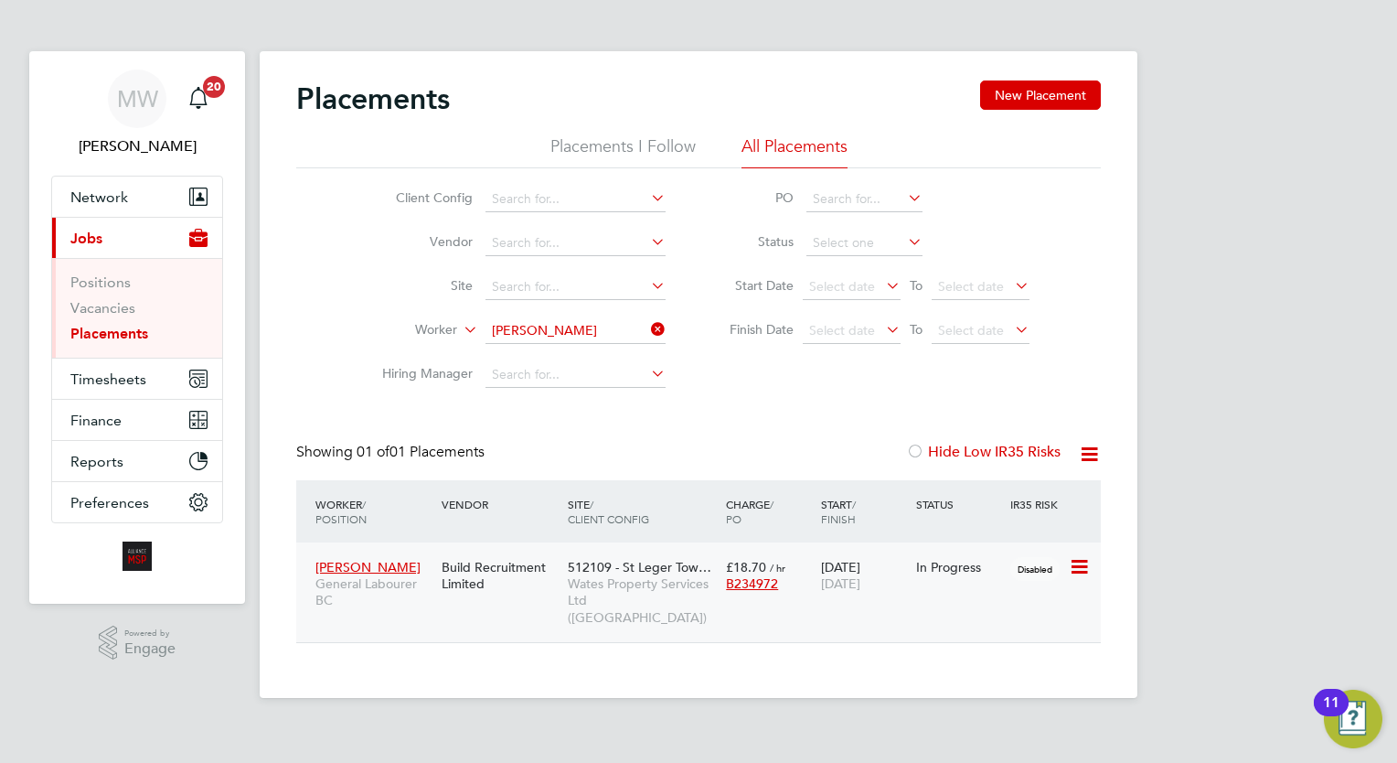
click at [860, 567] on div "17 Jun 2025 28 Sep 2025" at bounding box center [863, 574] width 95 height 51
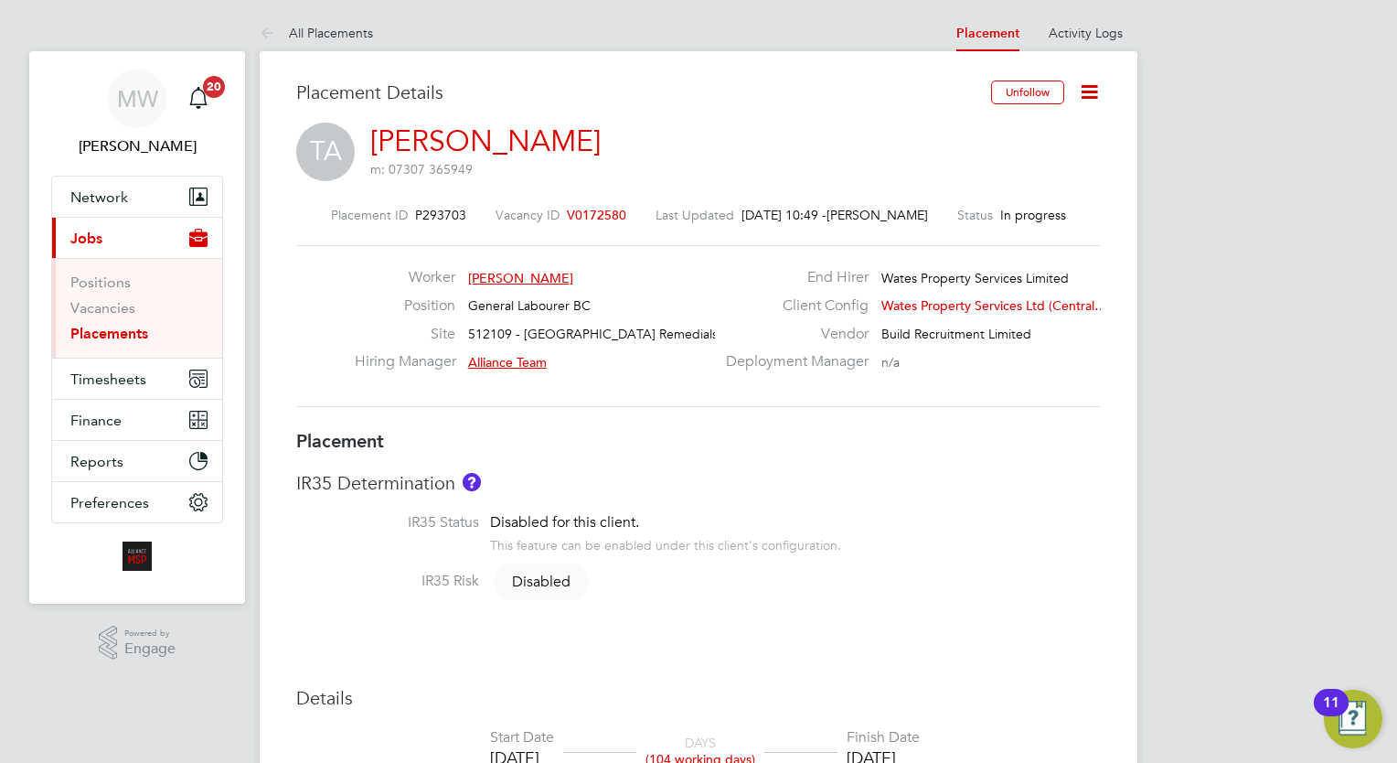
click at [1086, 90] on icon at bounding box center [1089, 91] width 23 height 23
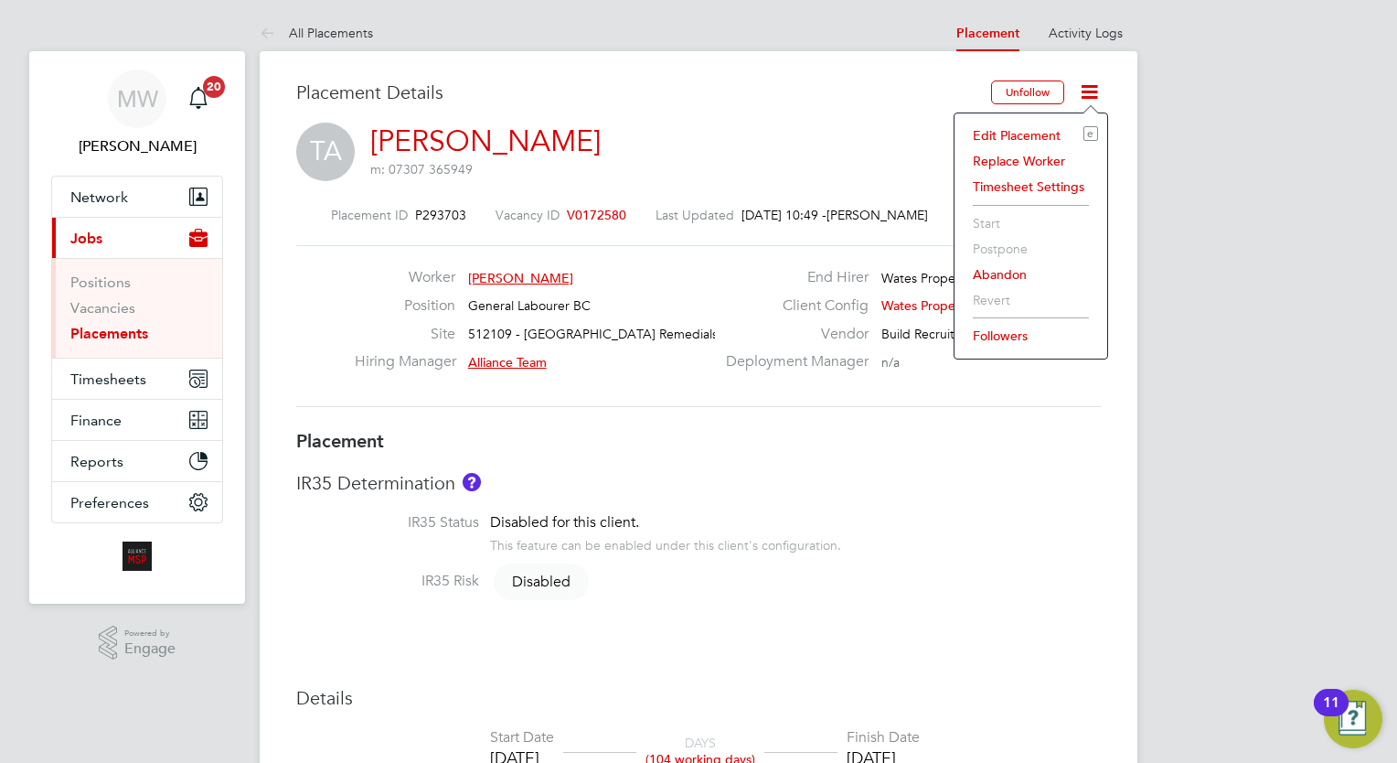
click at [1046, 129] on li "Edit Placement e" at bounding box center [1031, 136] width 134 height 26
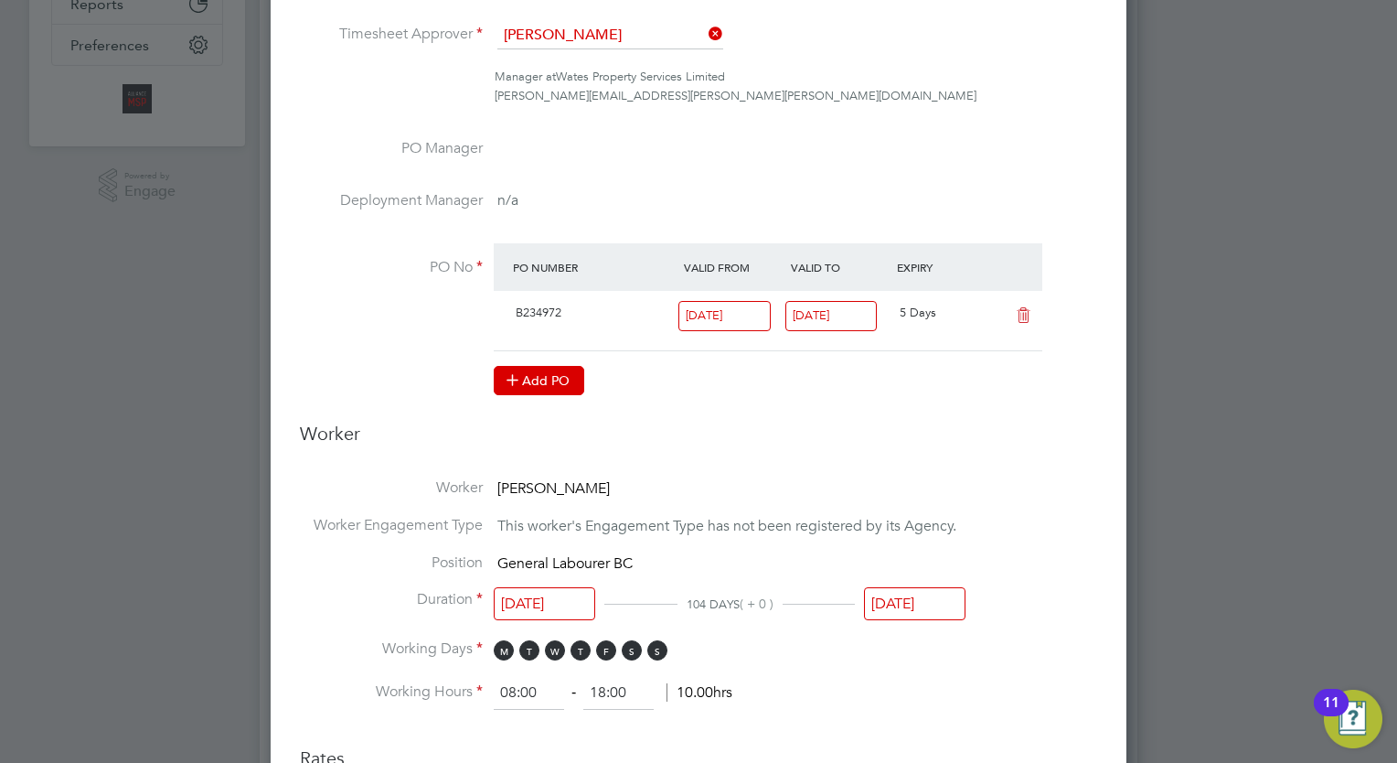
click at [546, 383] on button "Add PO" at bounding box center [539, 380] width 91 height 29
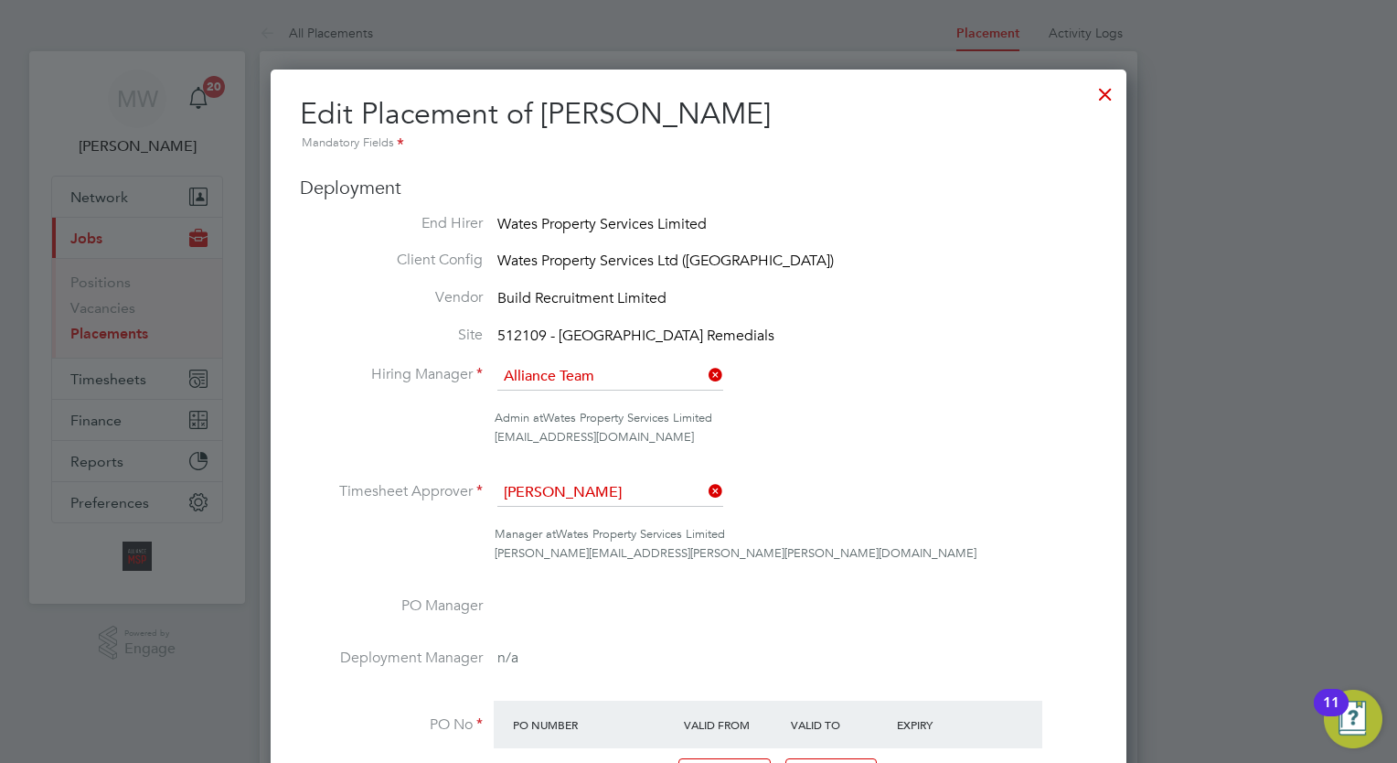
click at [1101, 93] on div at bounding box center [1105, 89] width 33 height 33
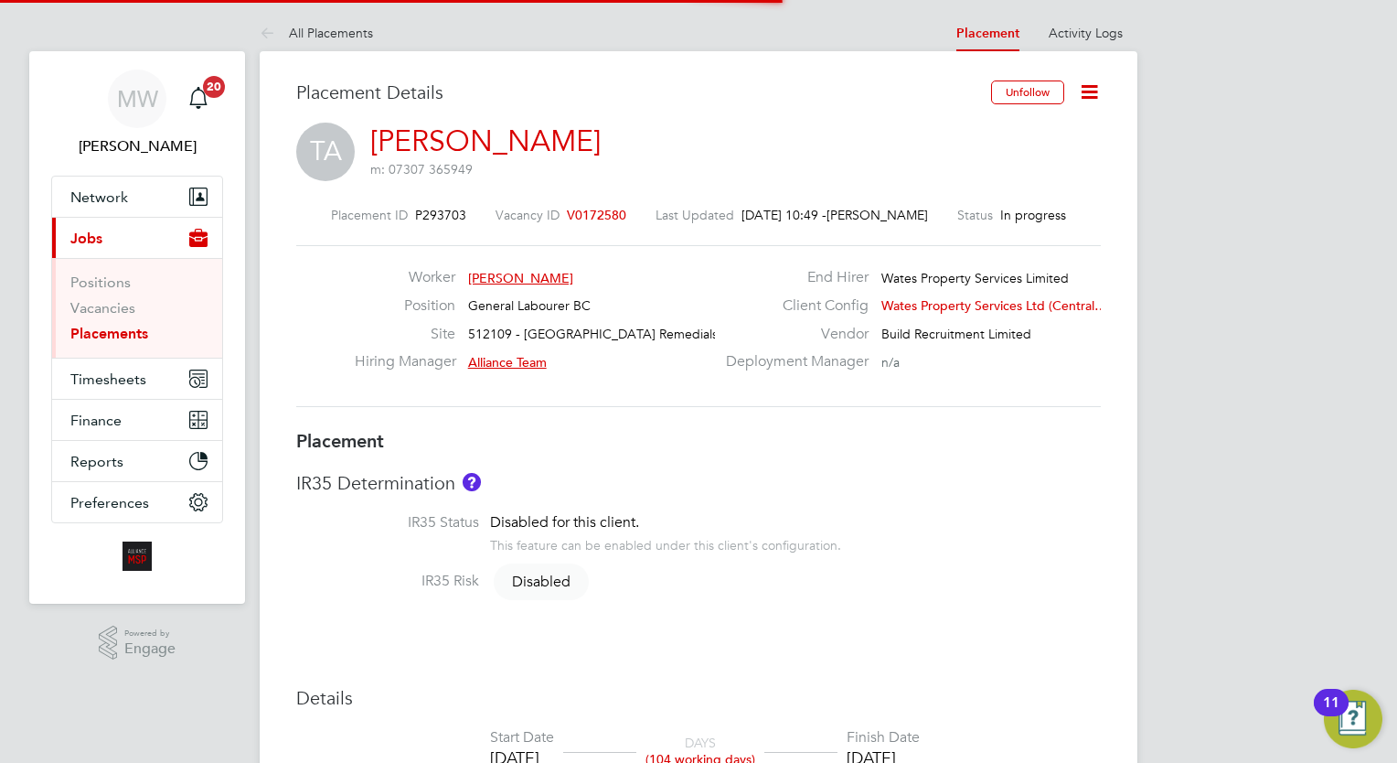
scroll to position [54, 128]
click at [130, 338] on link "Placements" at bounding box center [109, 333] width 78 height 17
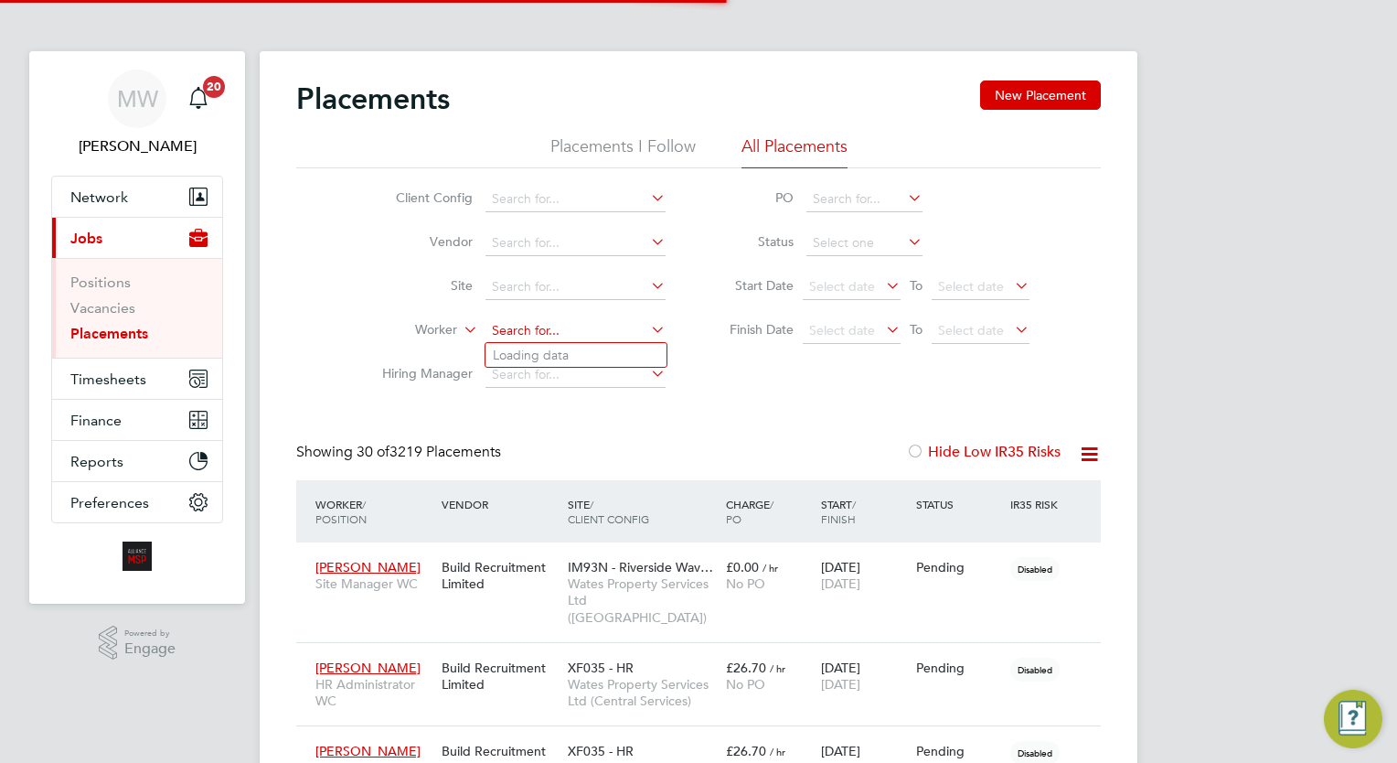
click at [613, 329] on input at bounding box center [575, 331] width 180 height 26
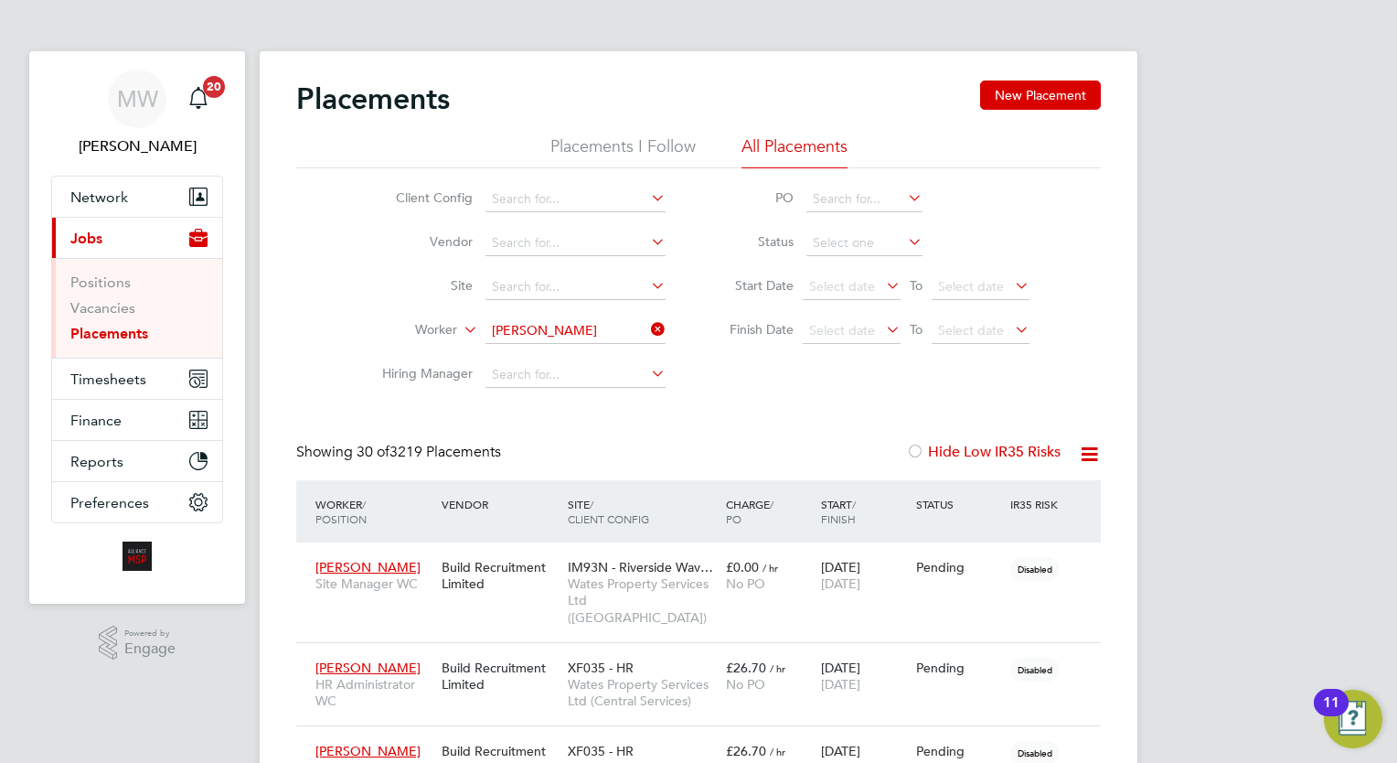
click at [600, 352] on li "Matthew Harris" at bounding box center [605, 355] width 240 height 25
type input "Matthew Harris"
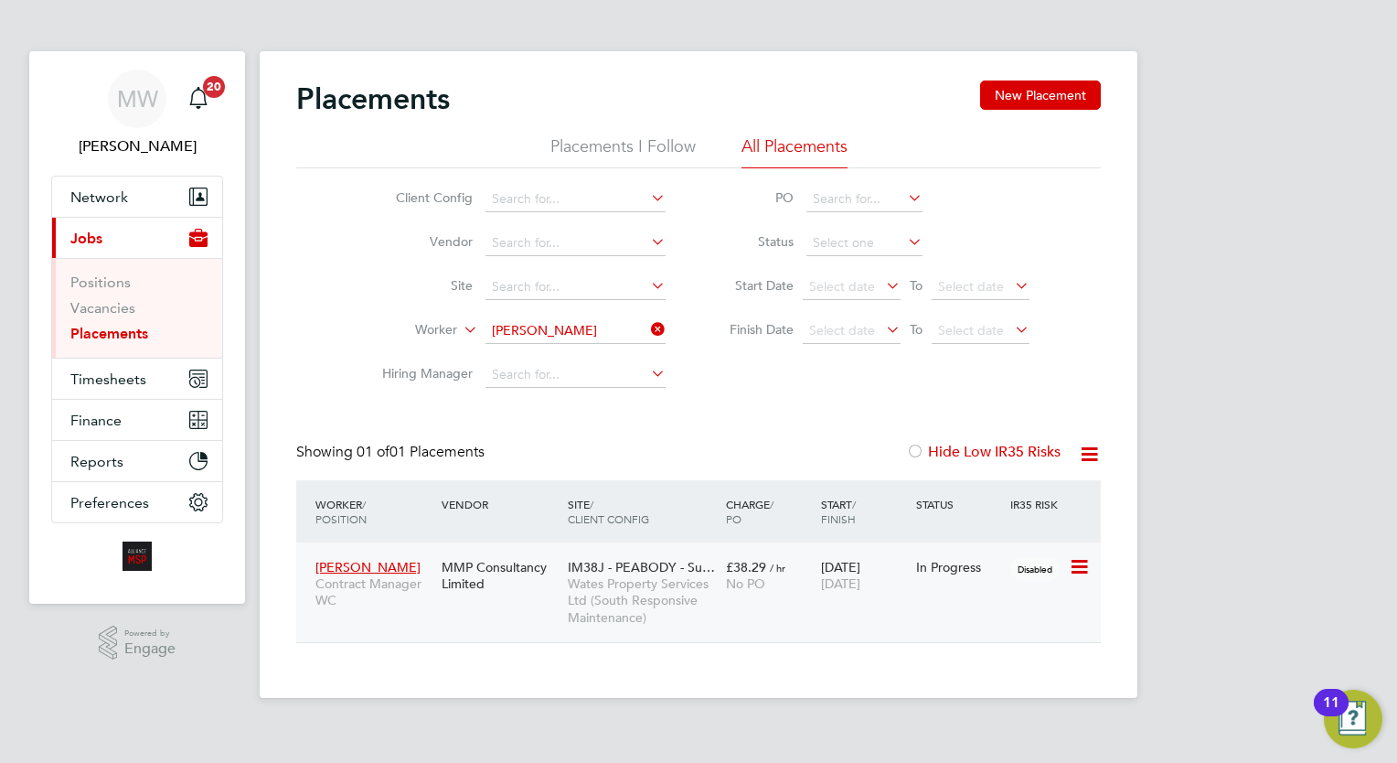
click at [857, 565] on div "10 Feb 2025 15 Nov 2025" at bounding box center [863, 574] width 95 height 51
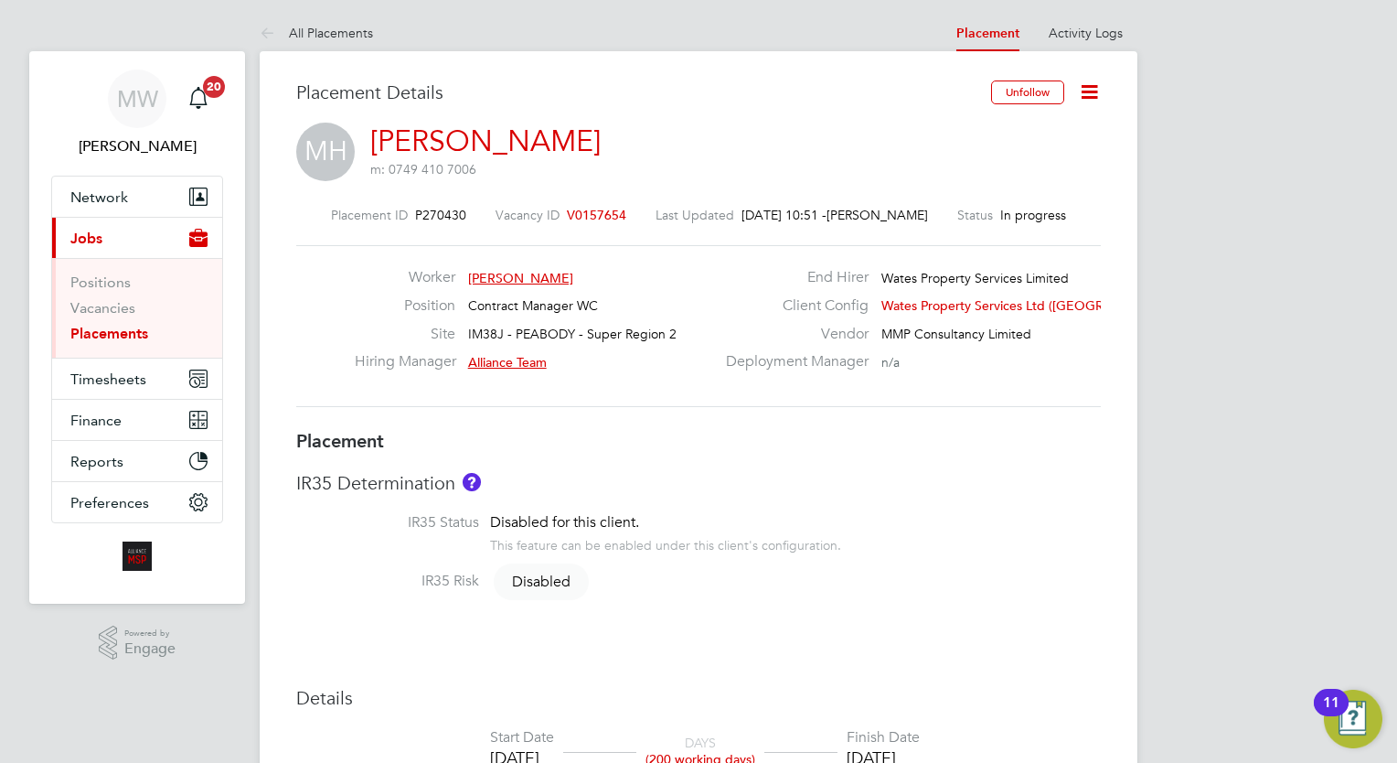
click at [1090, 80] on icon at bounding box center [1089, 91] width 23 height 23
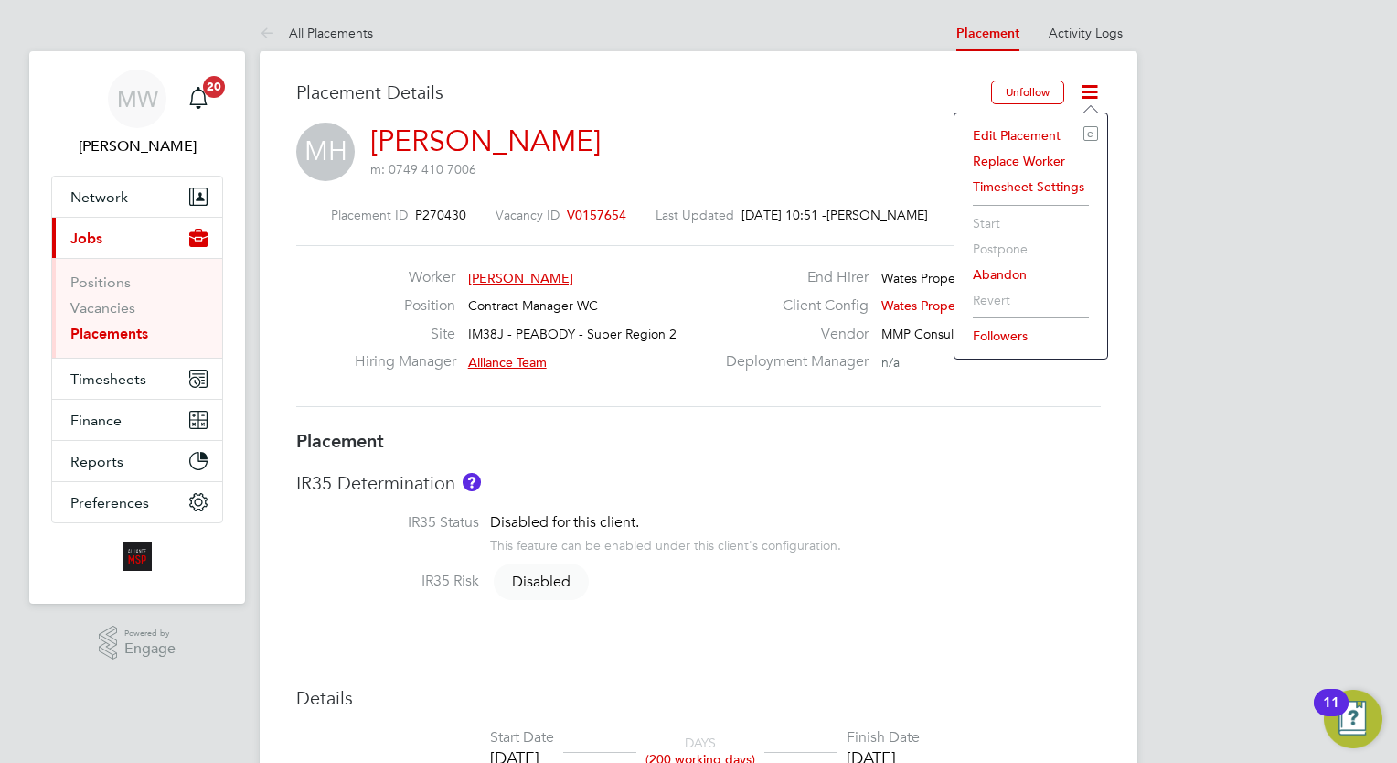
click at [1025, 129] on li "Edit Placement e" at bounding box center [1031, 136] width 134 height 26
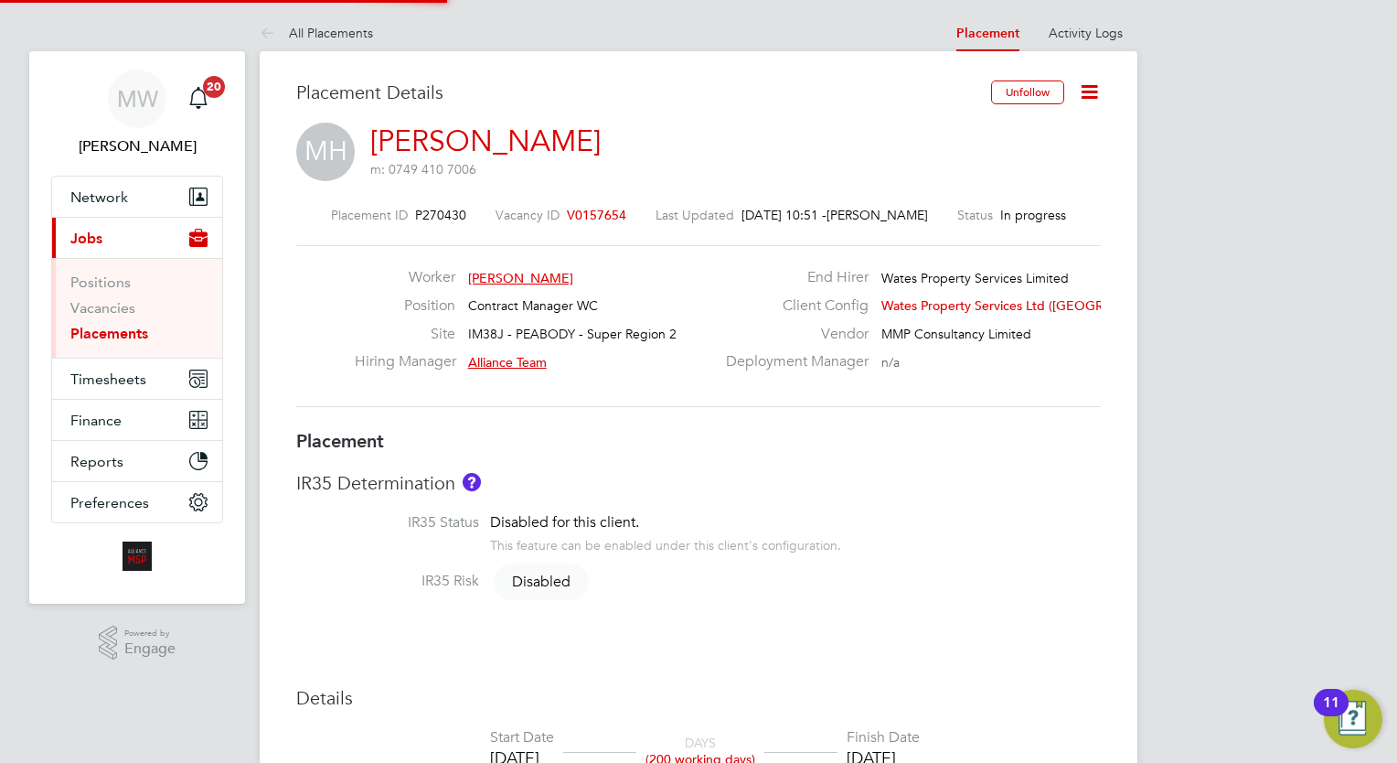
type input "Alliance Team"
type input "[PERSON_NAME]"
type input "[DATE]"
type input "08:00"
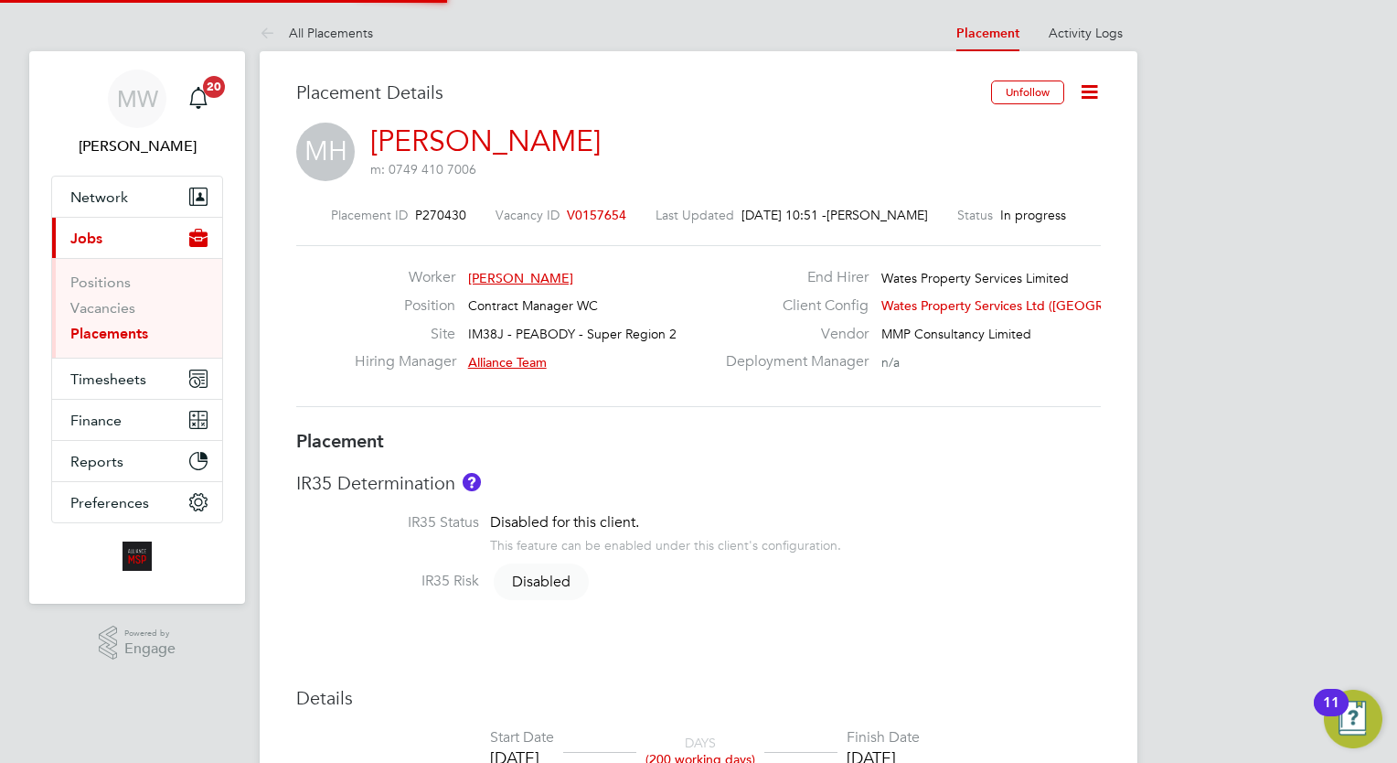
type input "17:00"
type input "7345"
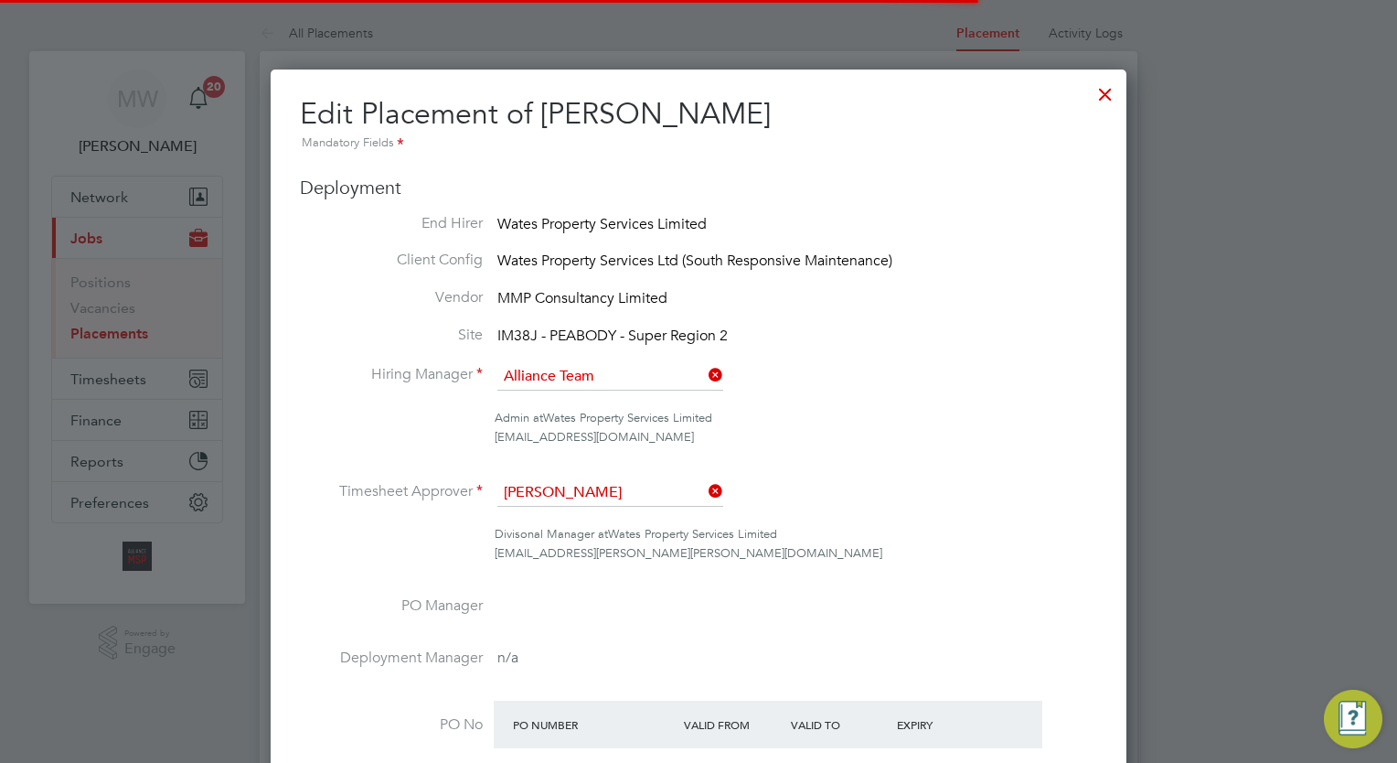
scroll to position [24, 798]
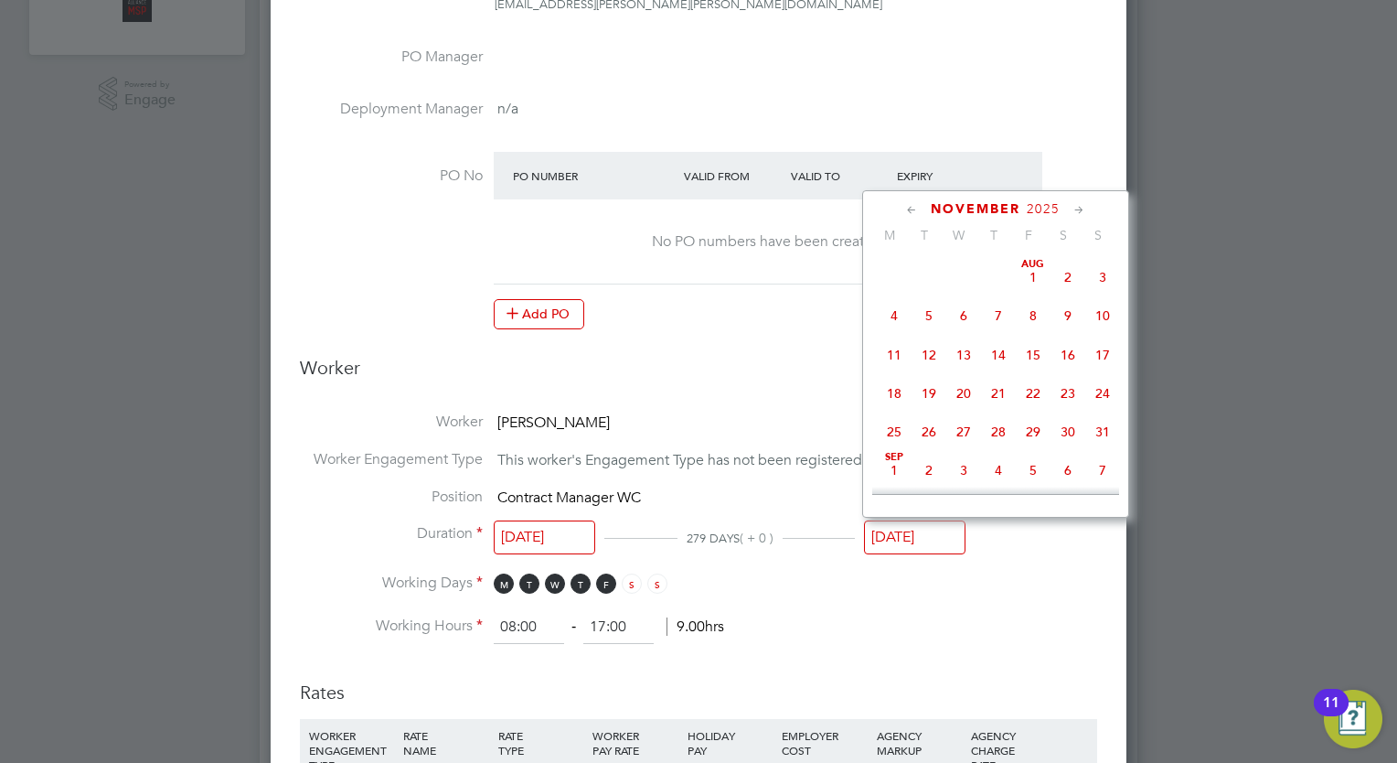
click at [955, 520] on input "[DATE]" at bounding box center [914, 537] width 101 height 34
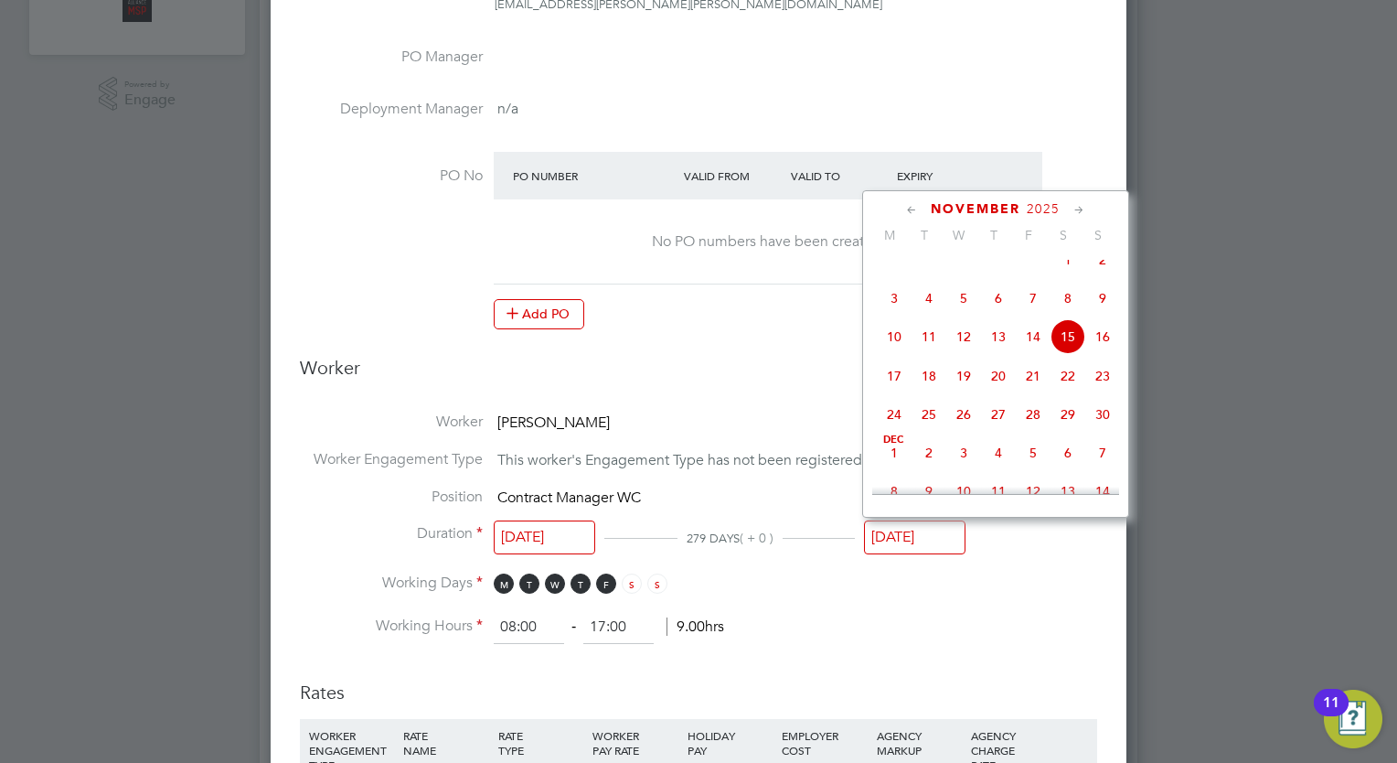
click at [911, 204] on icon at bounding box center [911, 210] width 17 height 20
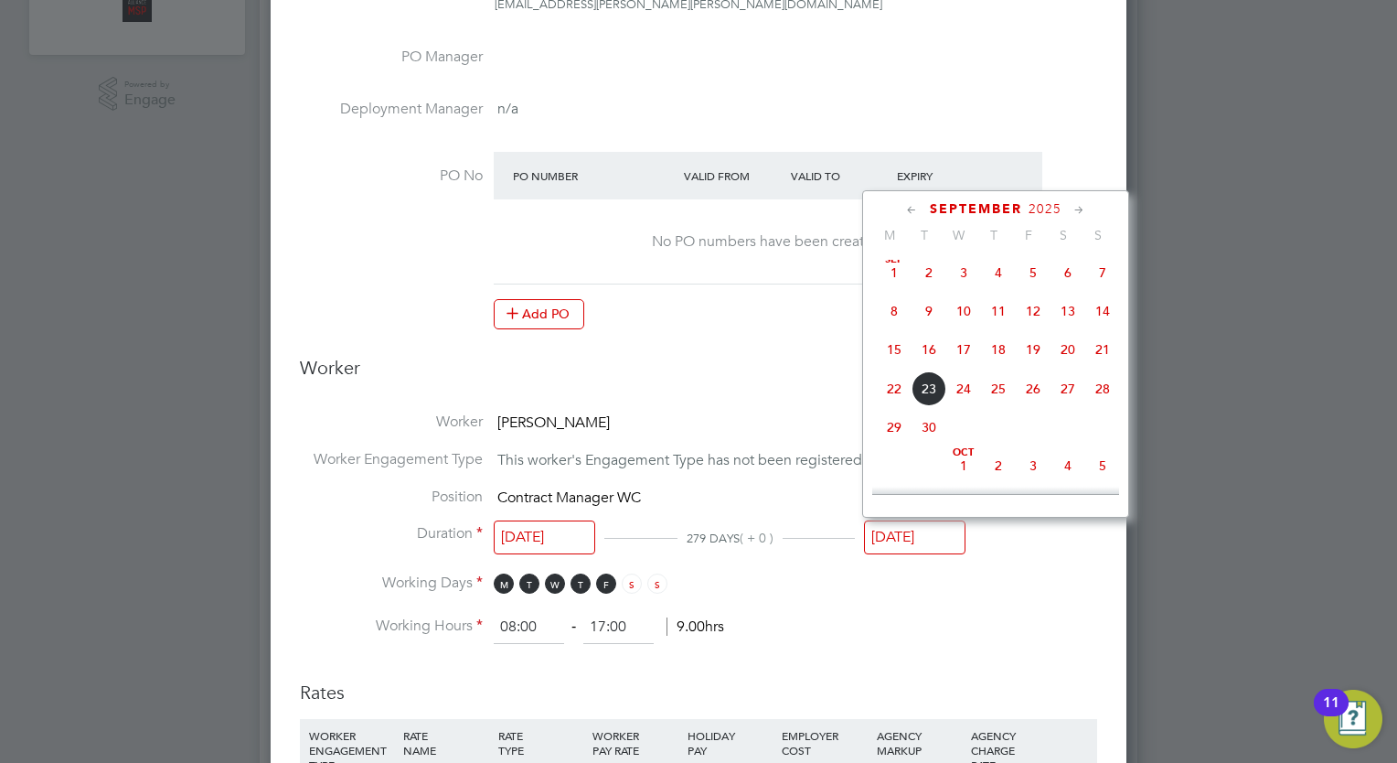
click at [893, 437] on span "29" at bounding box center [894, 427] width 35 height 35
type input "[DATE]"
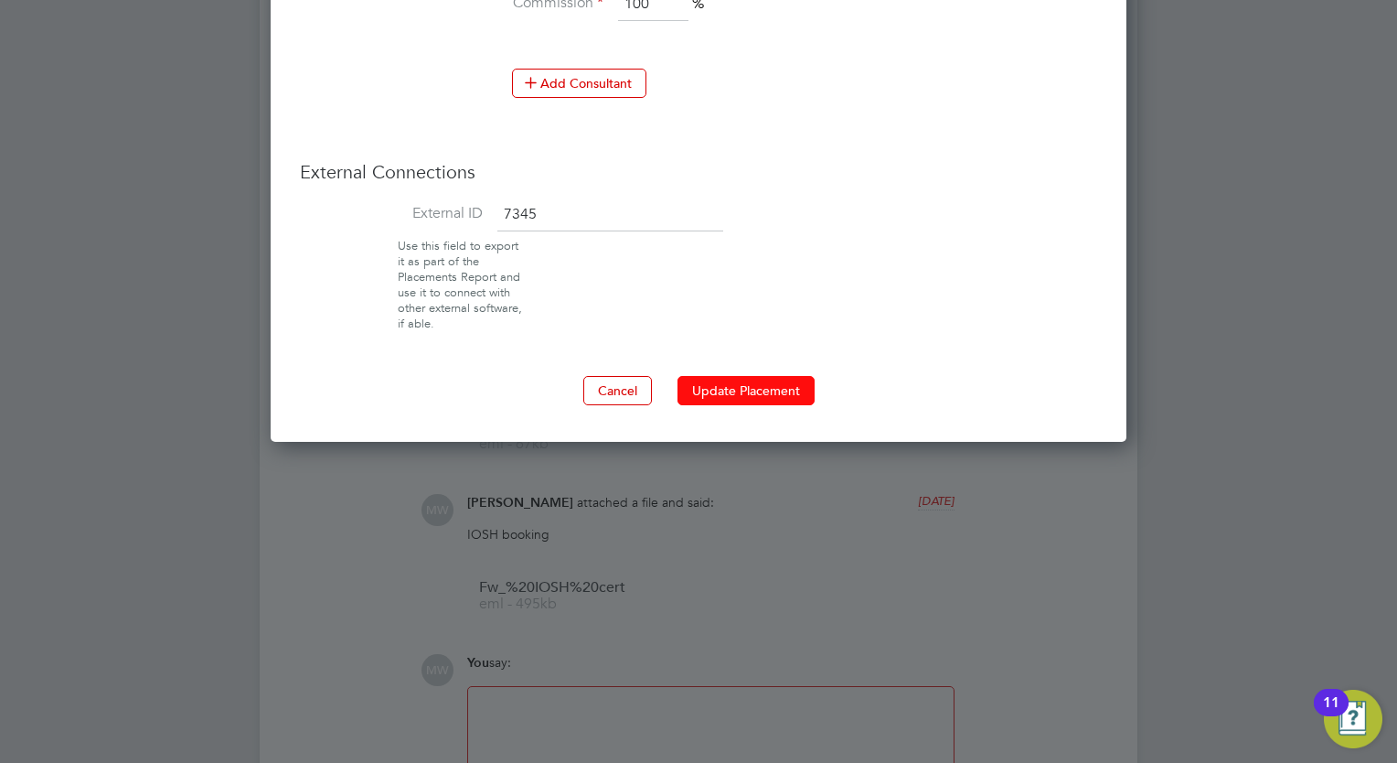
click at [768, 388] on button "Update Placement" at bounding box center [745, 390] width 137 height 29
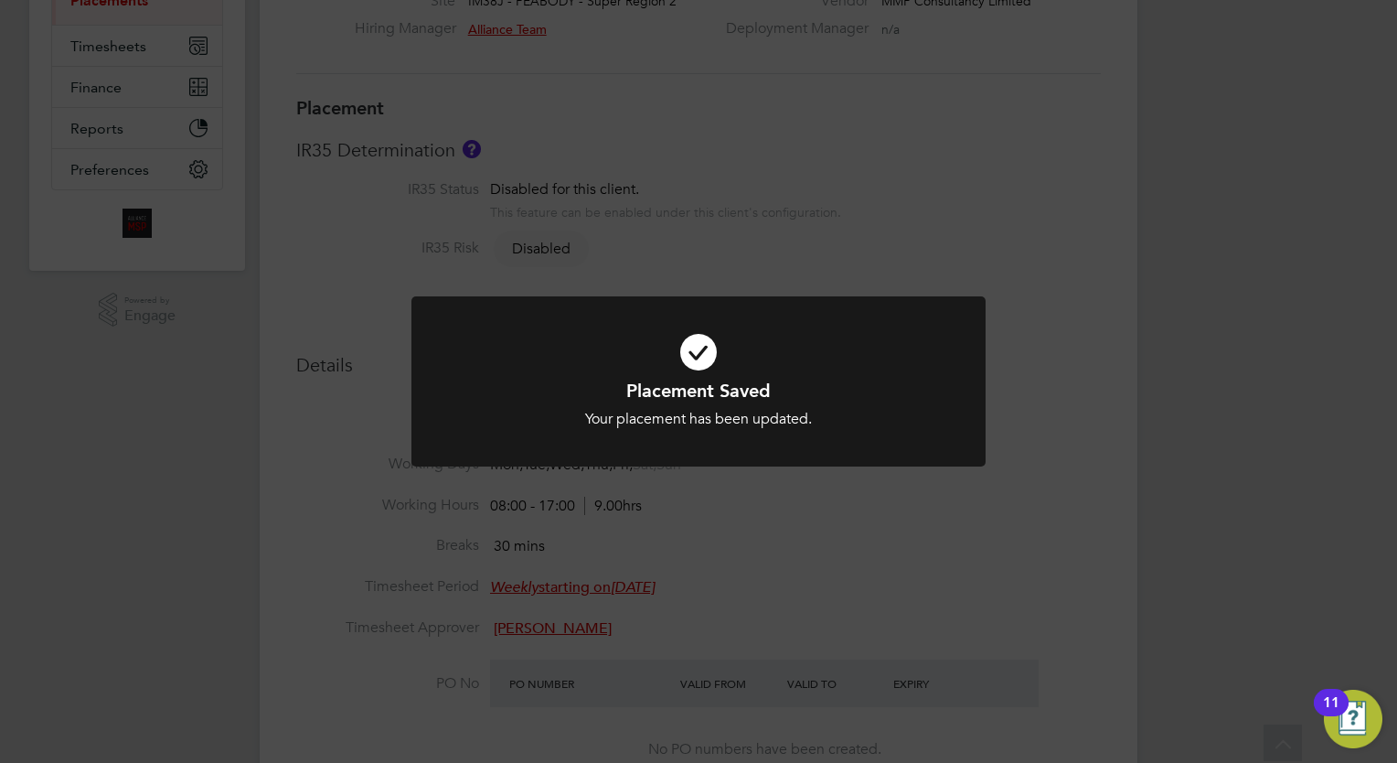
click at [703, 610] on div "Placement Saved Your placement has been updated. Cancel Okay" at bounding box center [698, 381] width 1397 height 763
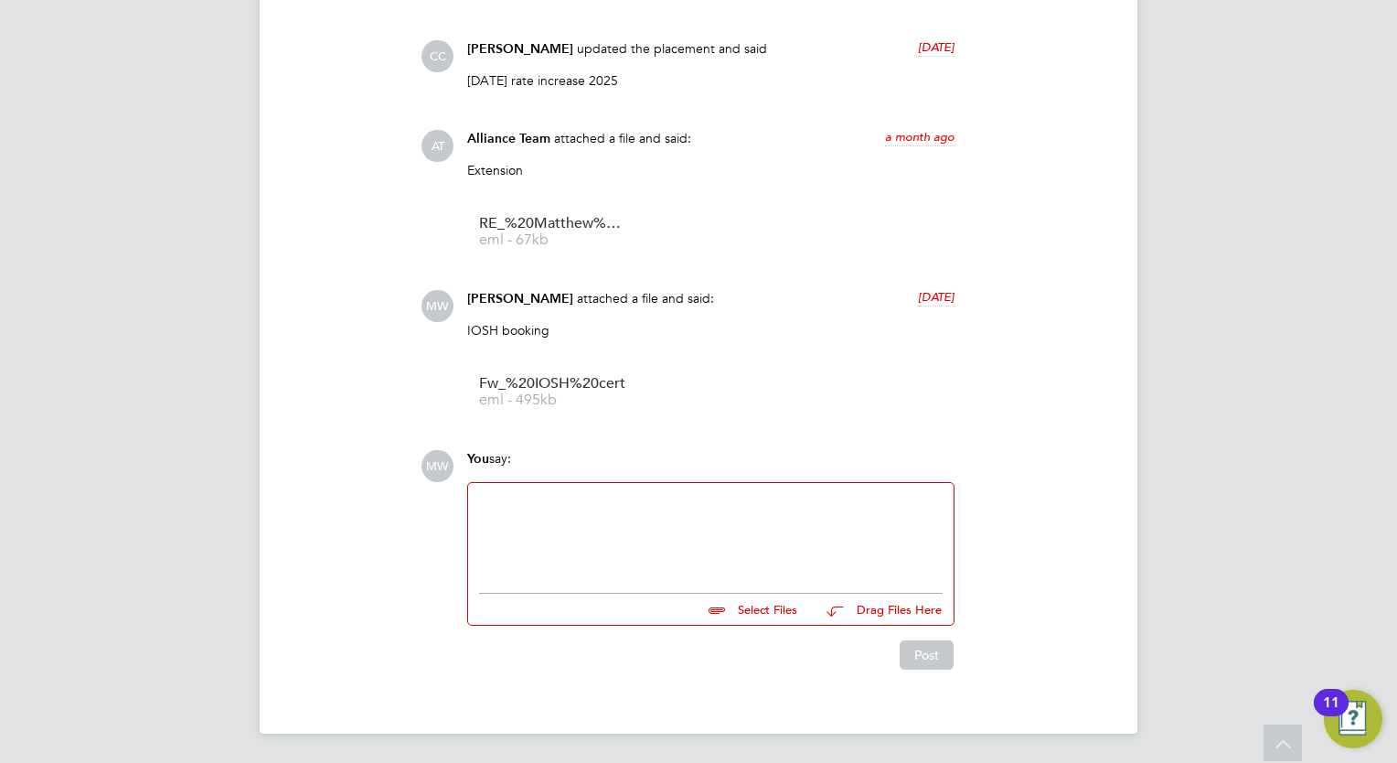
click at [610, 513] on div at bounding box center [711, 533] width 464 height 79
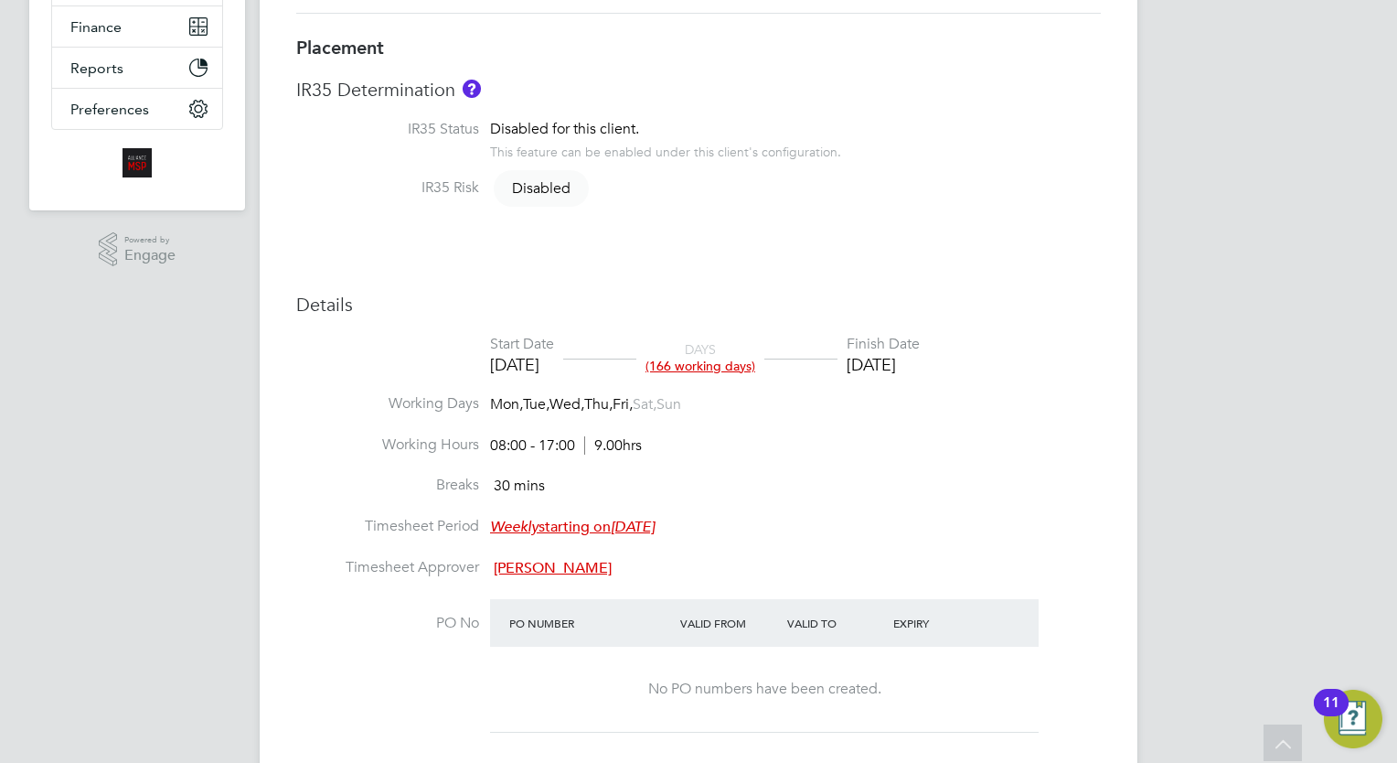
scroll to position [0, 0]
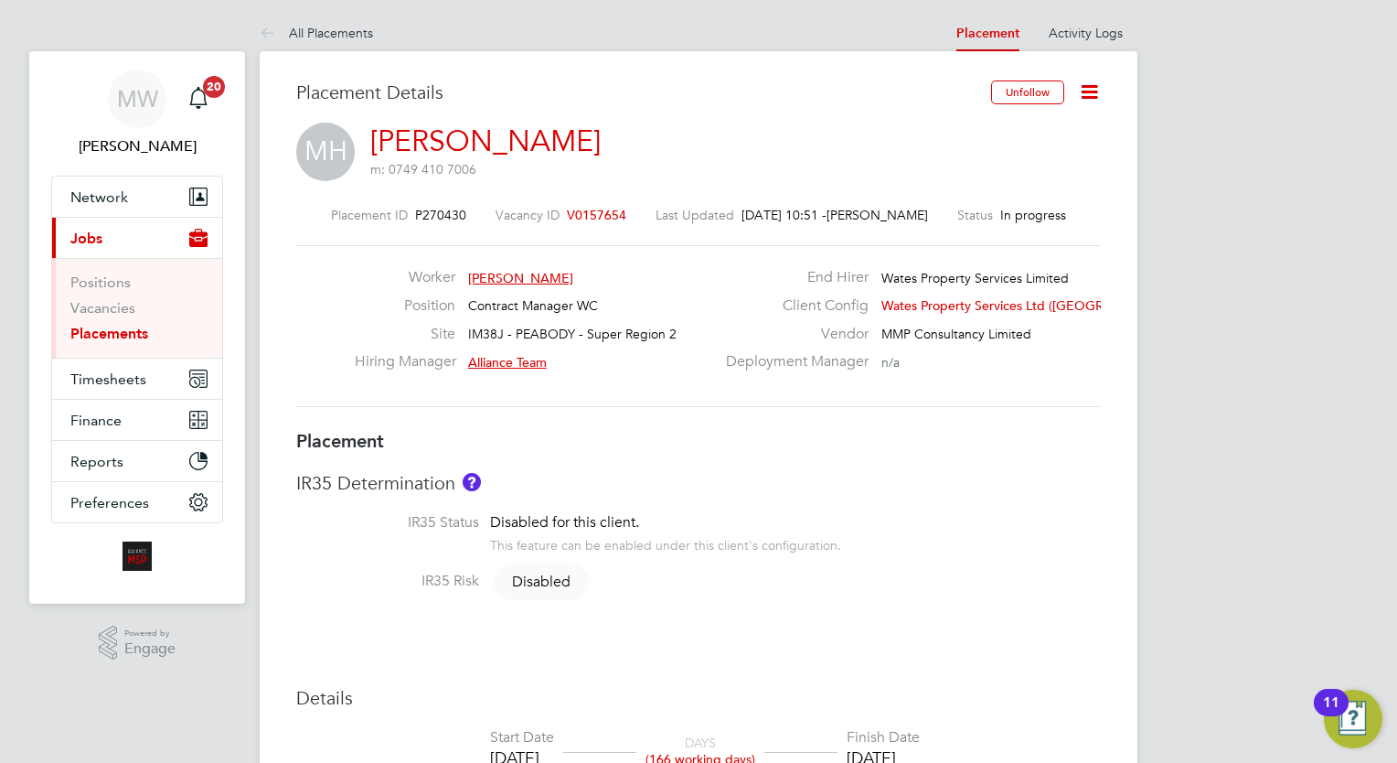
click at [129, 329] on link "Placements" at bounding box center [109, 333] width 78 height 17
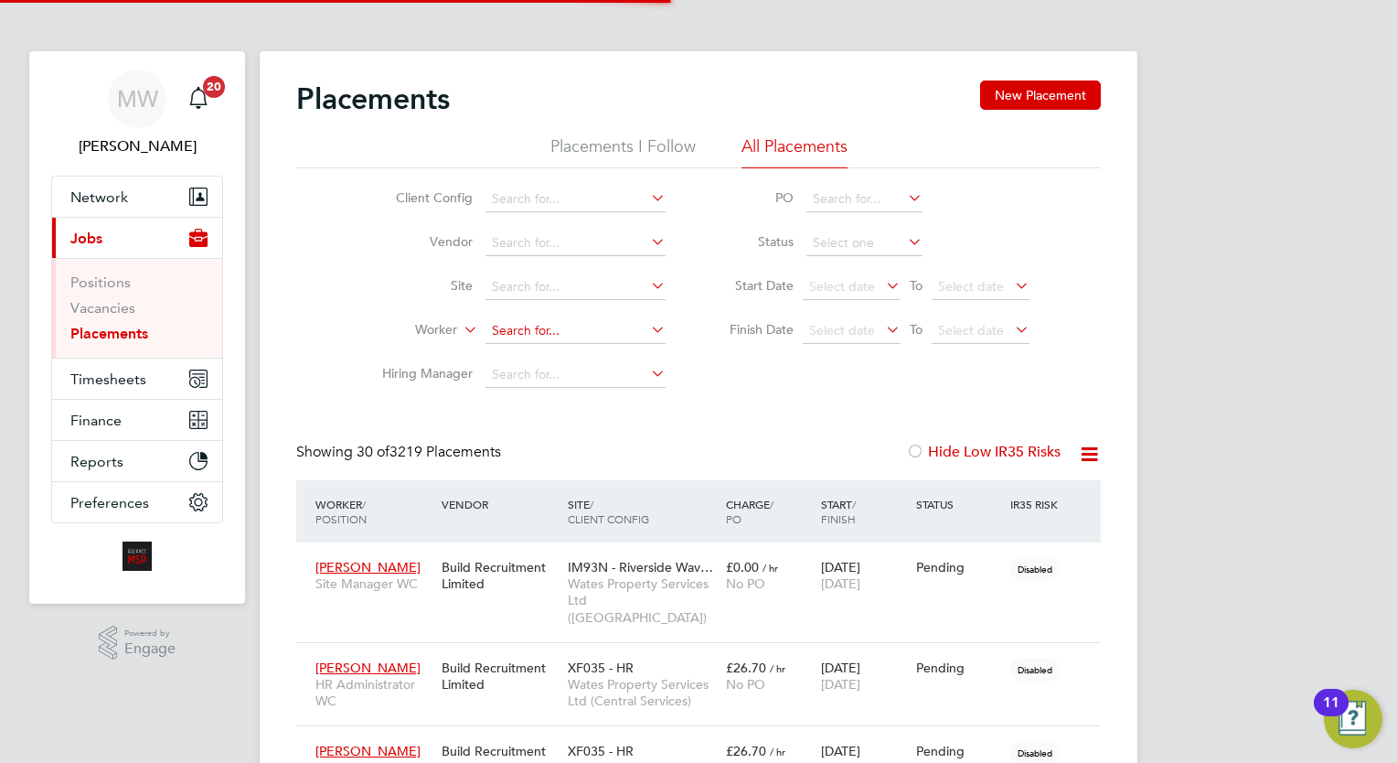
click at [545, 332] on input at bounding box center [575, 331] width 180 height 26
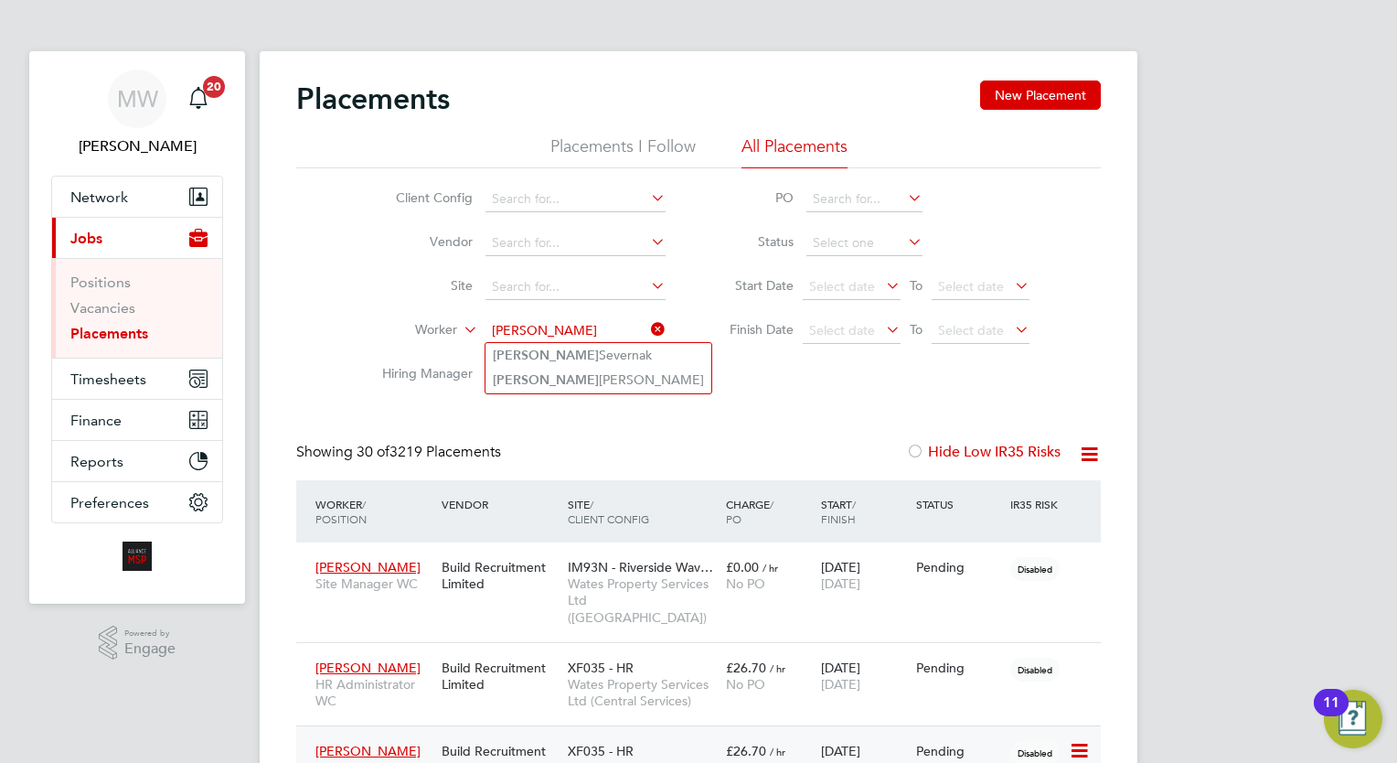
type input "troy"
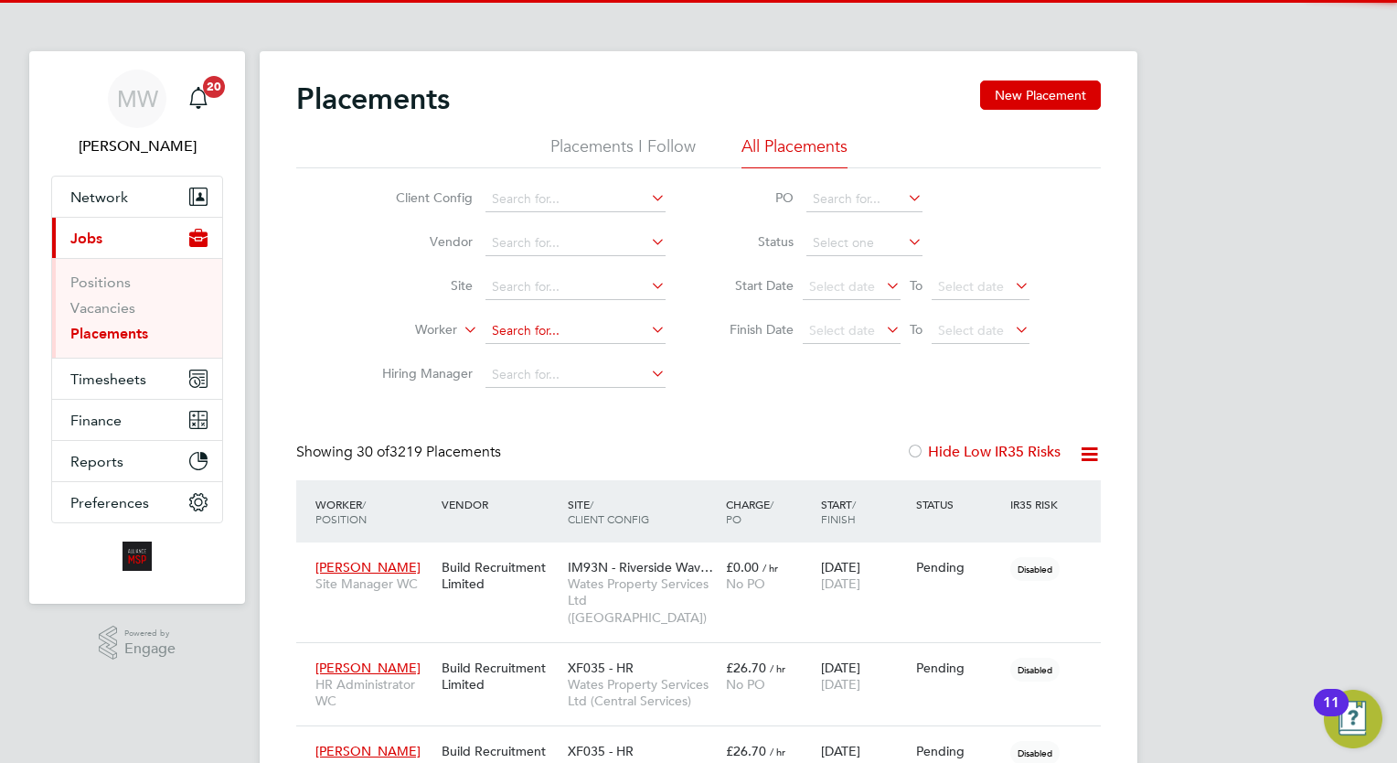
click at [573, 322] on input at bounding box center [575, 331] width 180 height 26
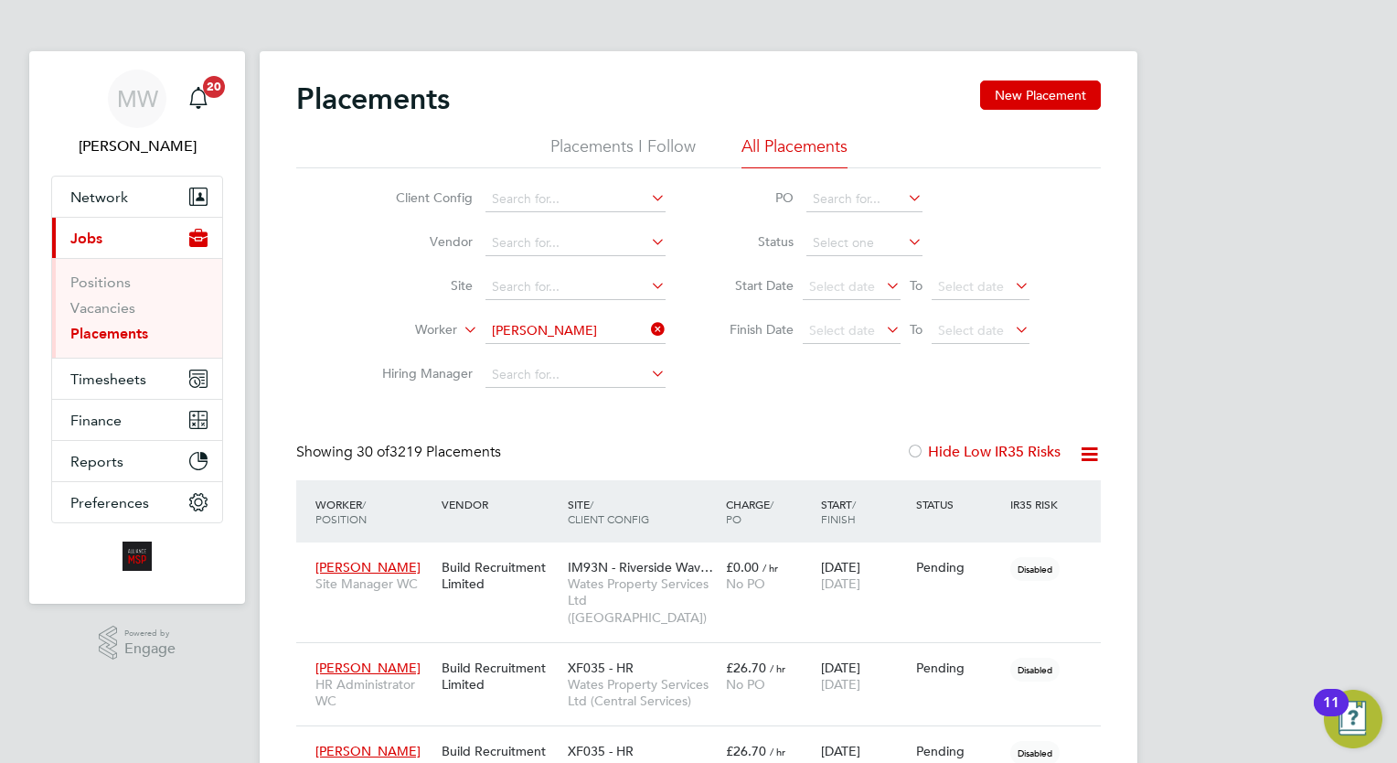
type input "pete"
click at [647, 329] on icon at bounding box center [647, 329] width 0 height 26
click at [591, 337] on input at bounding box center [575, 331] width 180 height 26
type input "peter ko"
click at [123, 326] on link "Placements" at bounding box center [109, 333] width 78 height 17
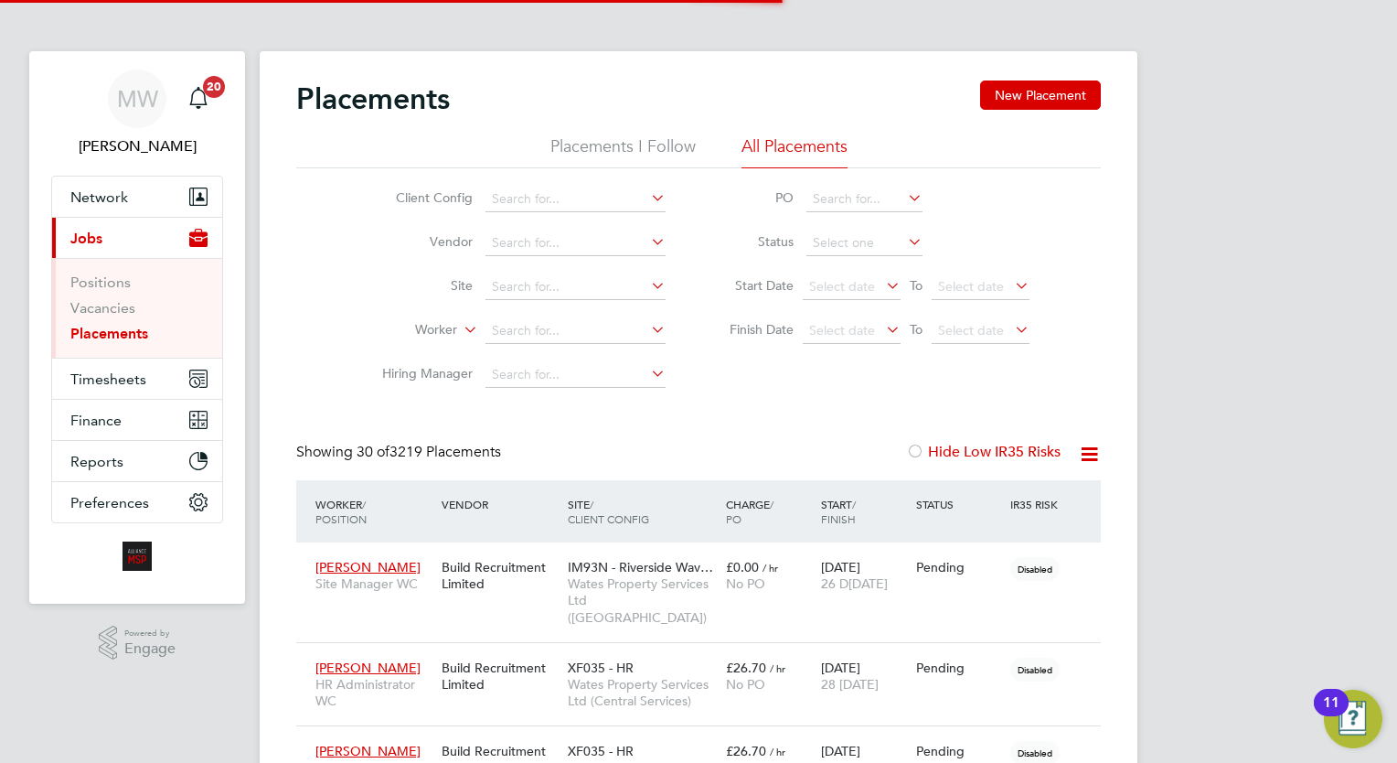
click at [571, 316] on li "Worker" at bounding box center [517, 331] width 344 height 44
click at [567, 336] on input at bounding box center [575, 331] width 180 height 26
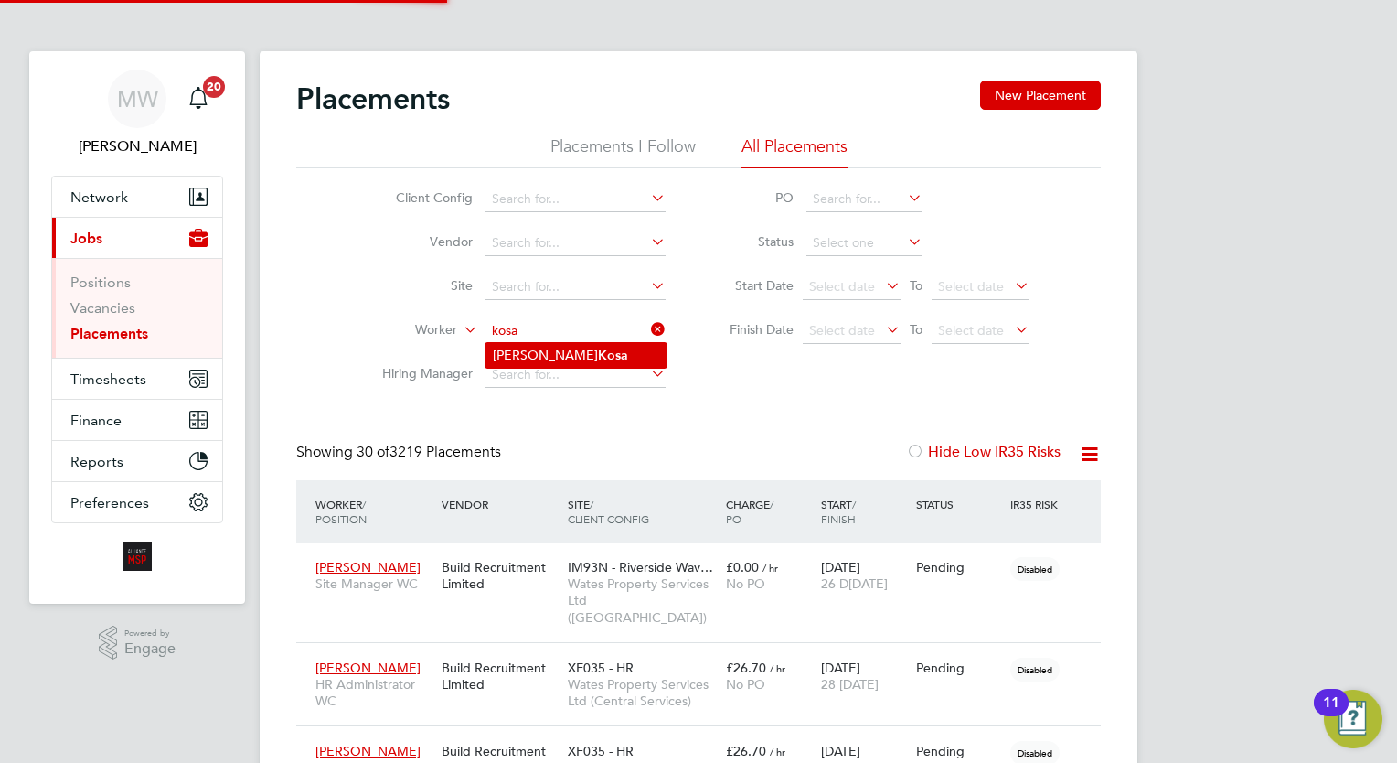
click at [595, 348] on li "Peter Kosa" at bounding box center [575, 355] width 181 height 25
type input "Peter Kosa"
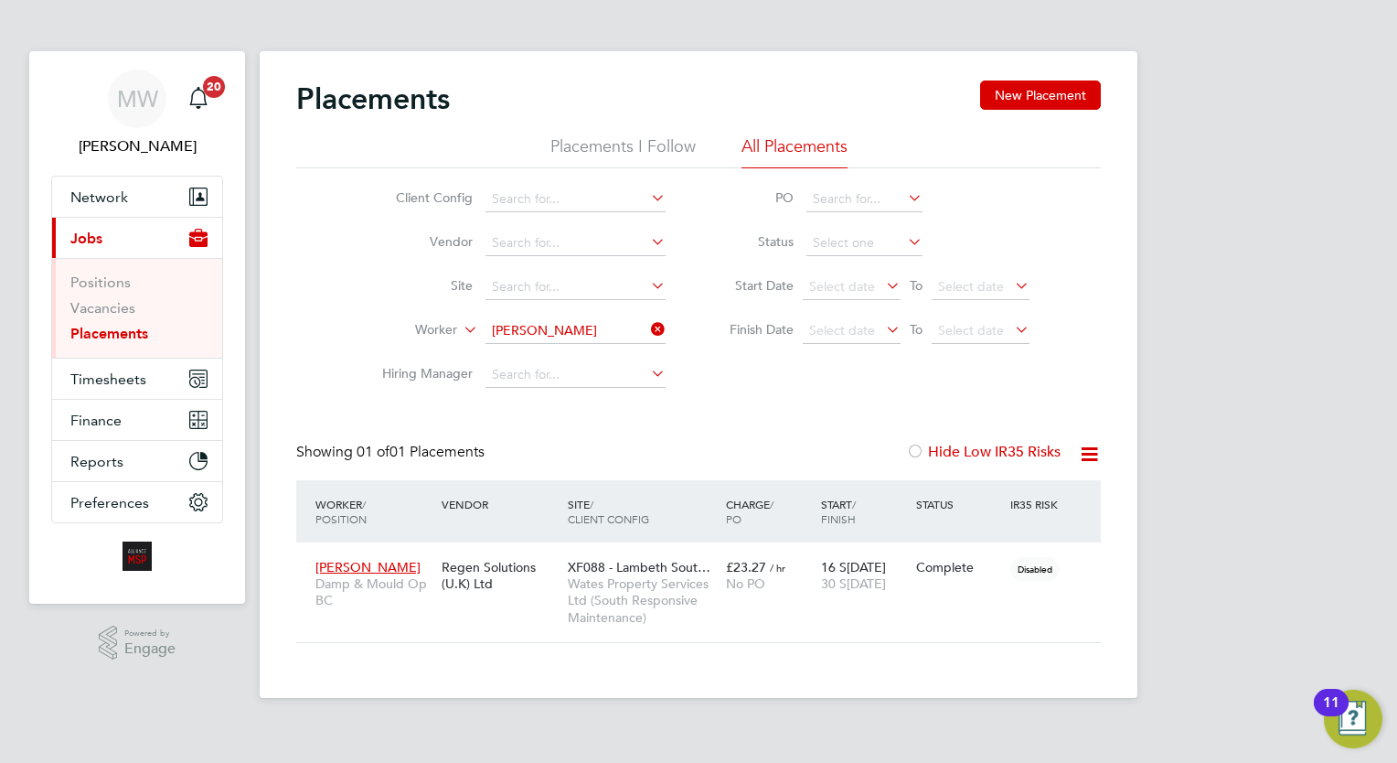
click at [647, 333] on icon at bounding box center [647, 329] width 0 height 26
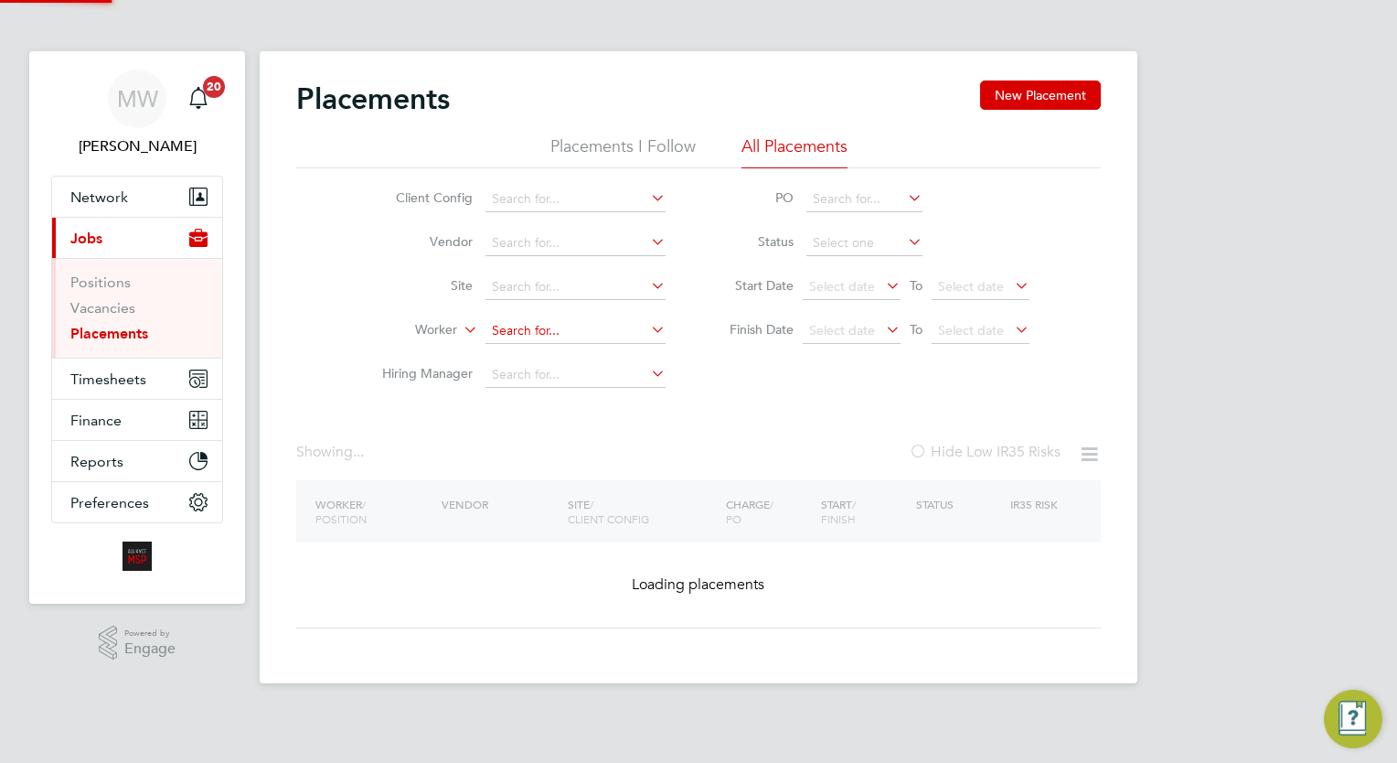
click at [603, 320] on input at bounding box center [575, 331] width 180 height 26
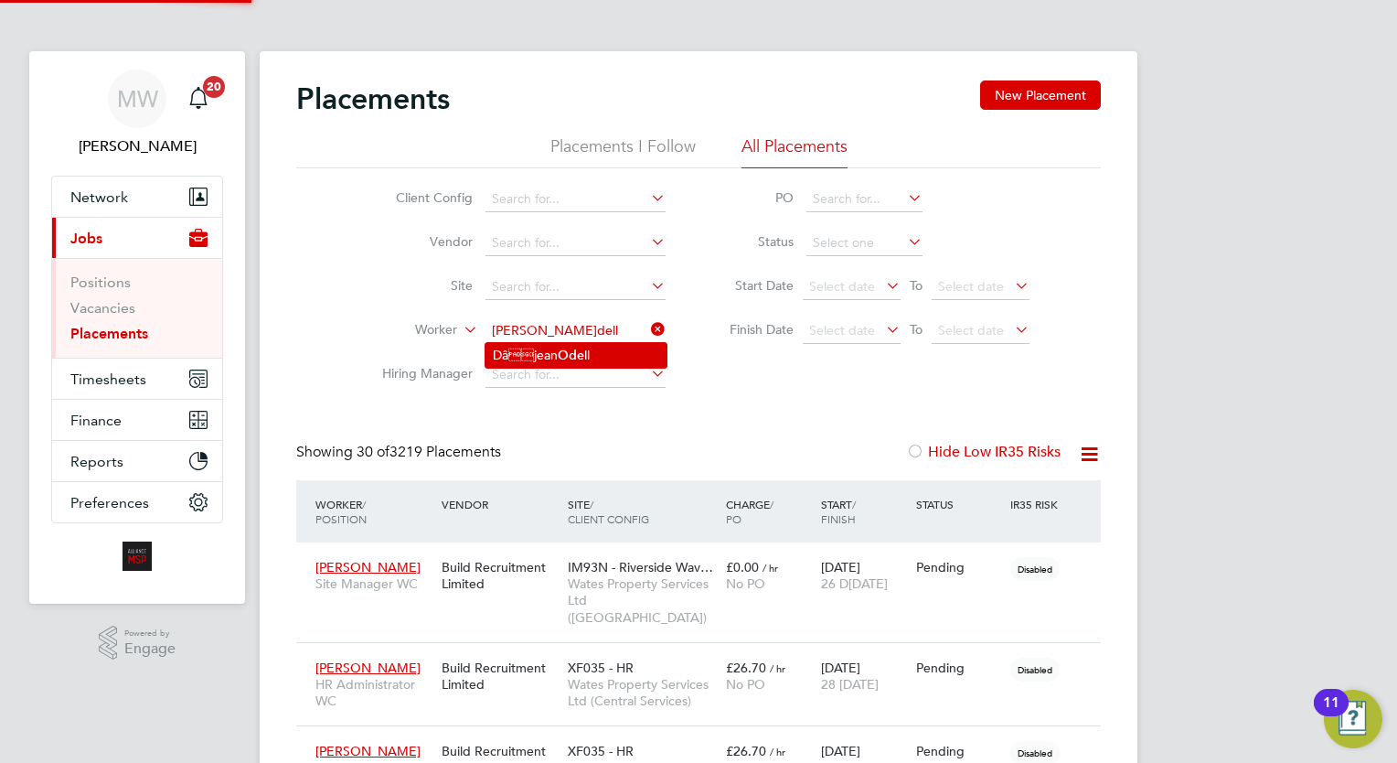
type input "Dâjean Odell"
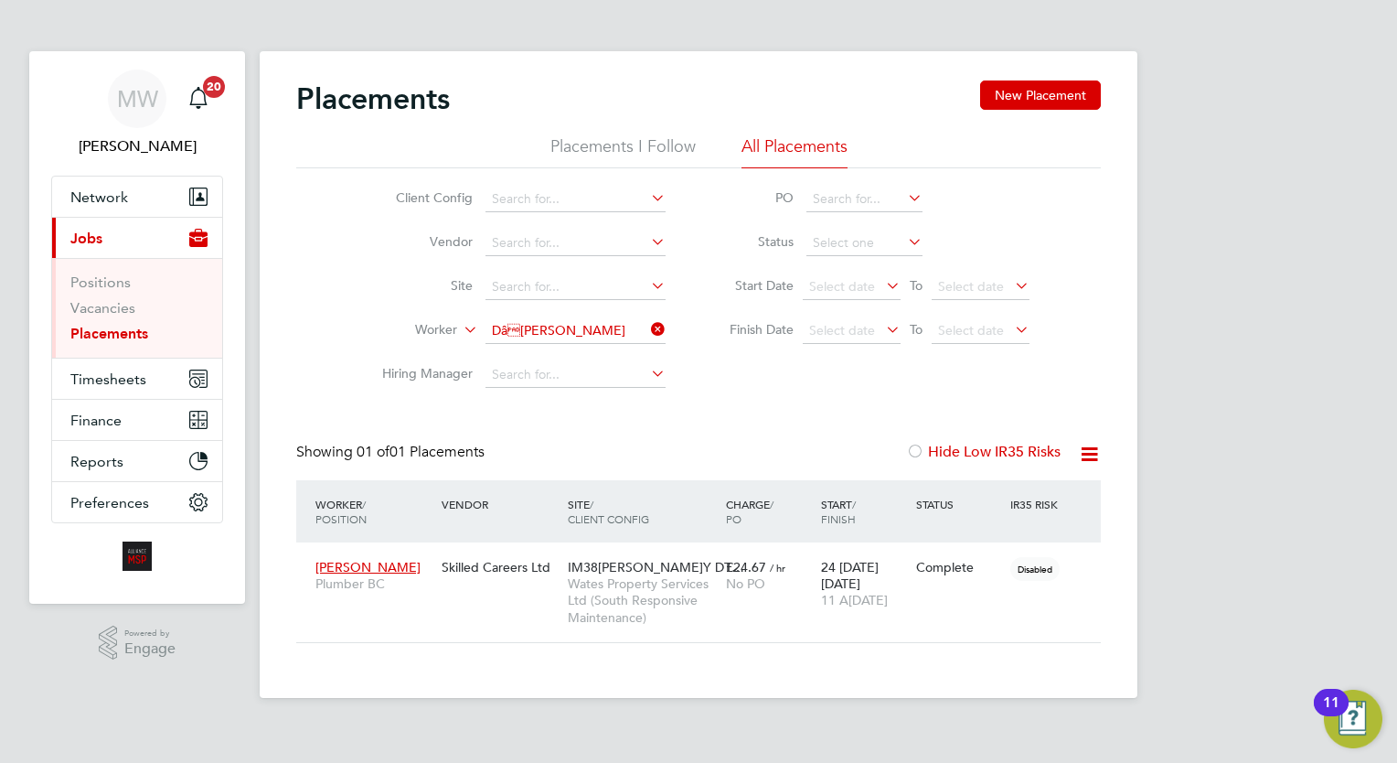
click at [647, 326] on icon at bounding box center [647, 329] width 0 height 26
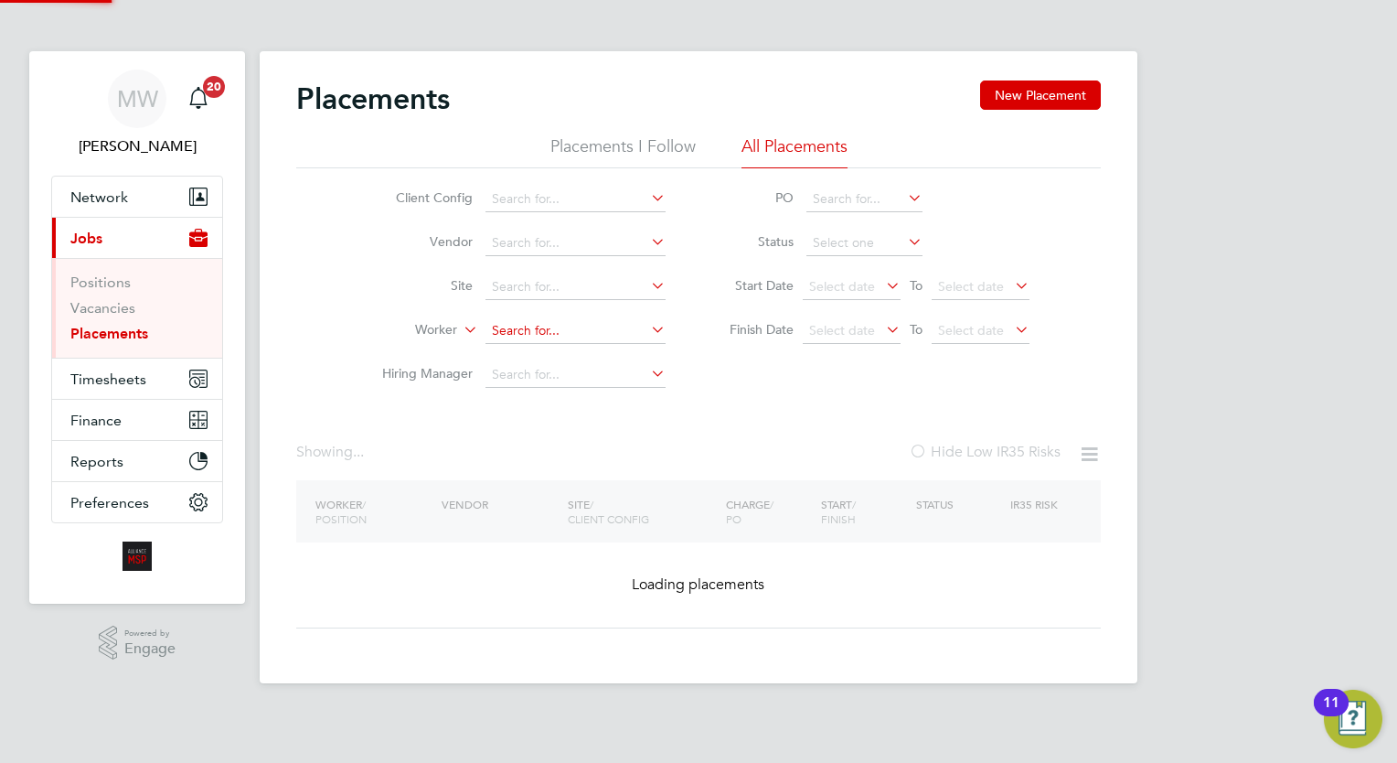
click at [600, 325] on input at bounding box center [575, 331] width 180 height 26
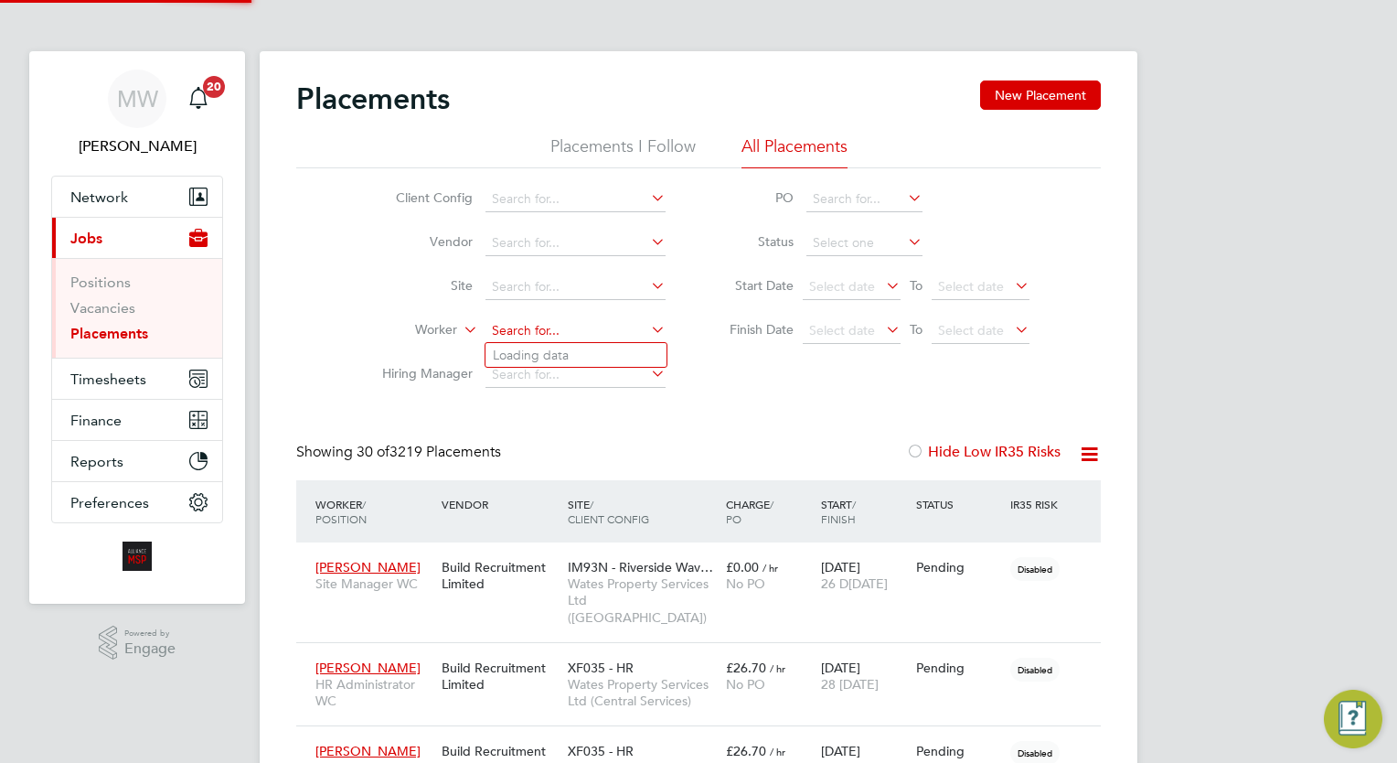
scroll to position [69, 127]
click at [590, 363] on li "Richard Les lie" at bounding box center [575, 355] width 181 height 25
type input "Richard Leslie"
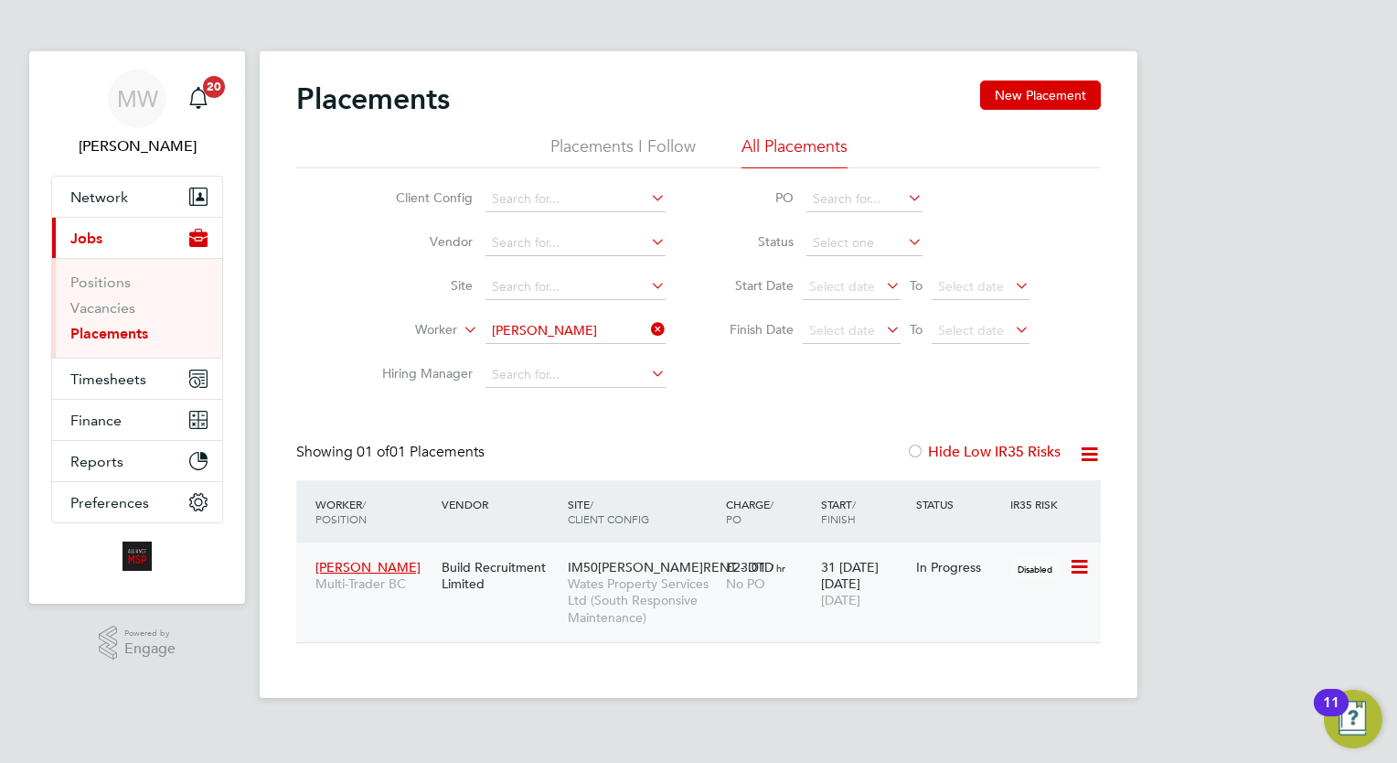
click at [859, 595] on div "31 Jul 2024 30 Sep 2025" at bounding box center [863, 583] width 95 height 69
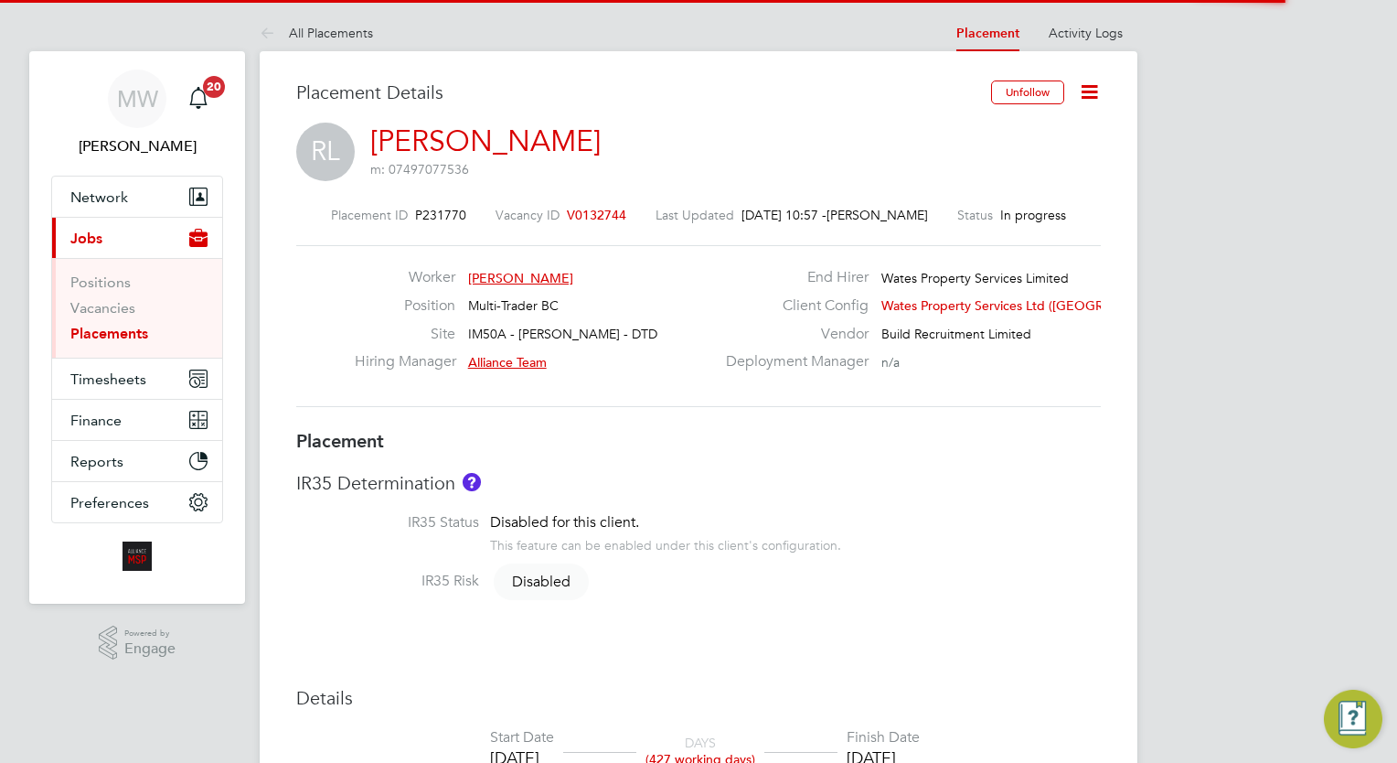
click at [1090, 90] on icon at bounding box center [1089, 91] width 23 height 23
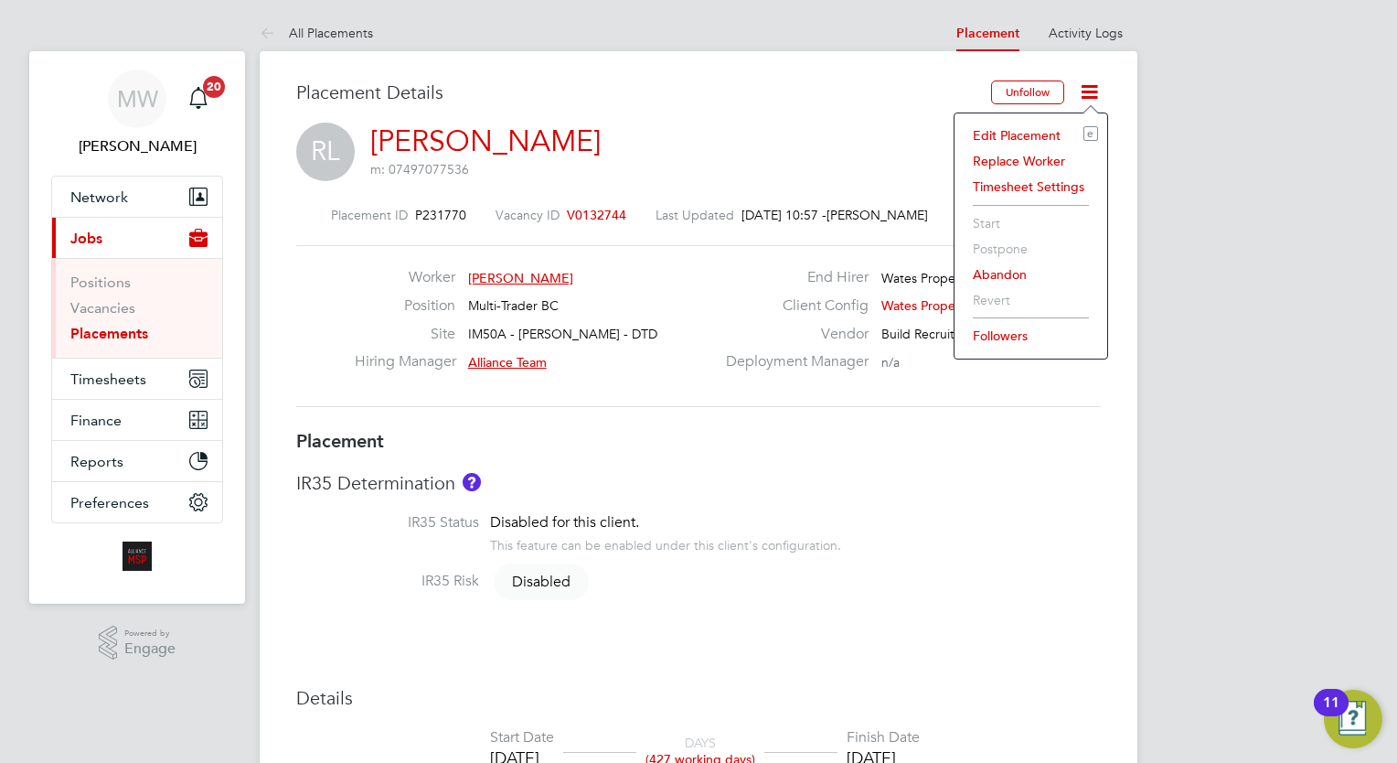
drag, startPoint x: 1025, startPoint y: 127, endPoint x: 1024, endPoint y: 136, distance: 9.2
click at [1024, 127] on li "Edit Placement e" at bounding box center [1031, 136] width 134 height 26
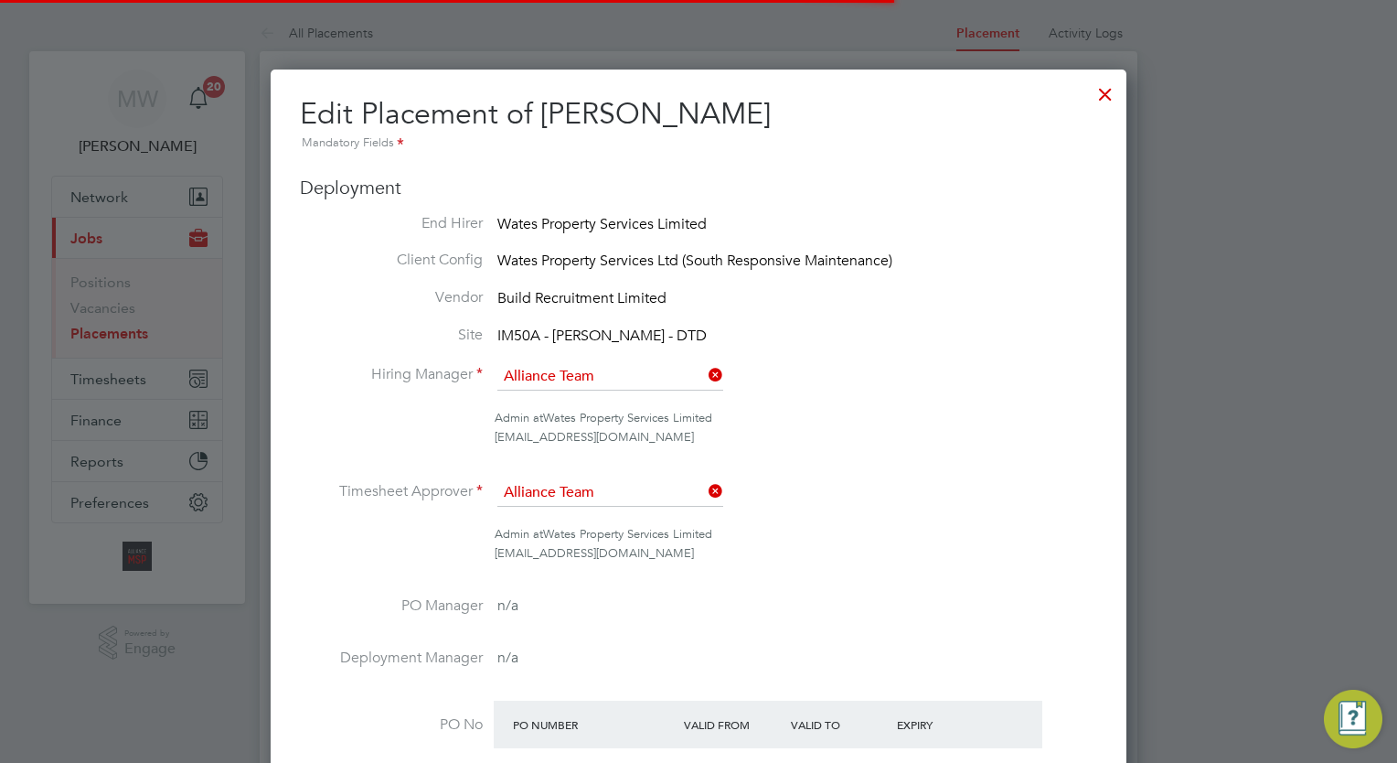
scroll to position [24, 798]
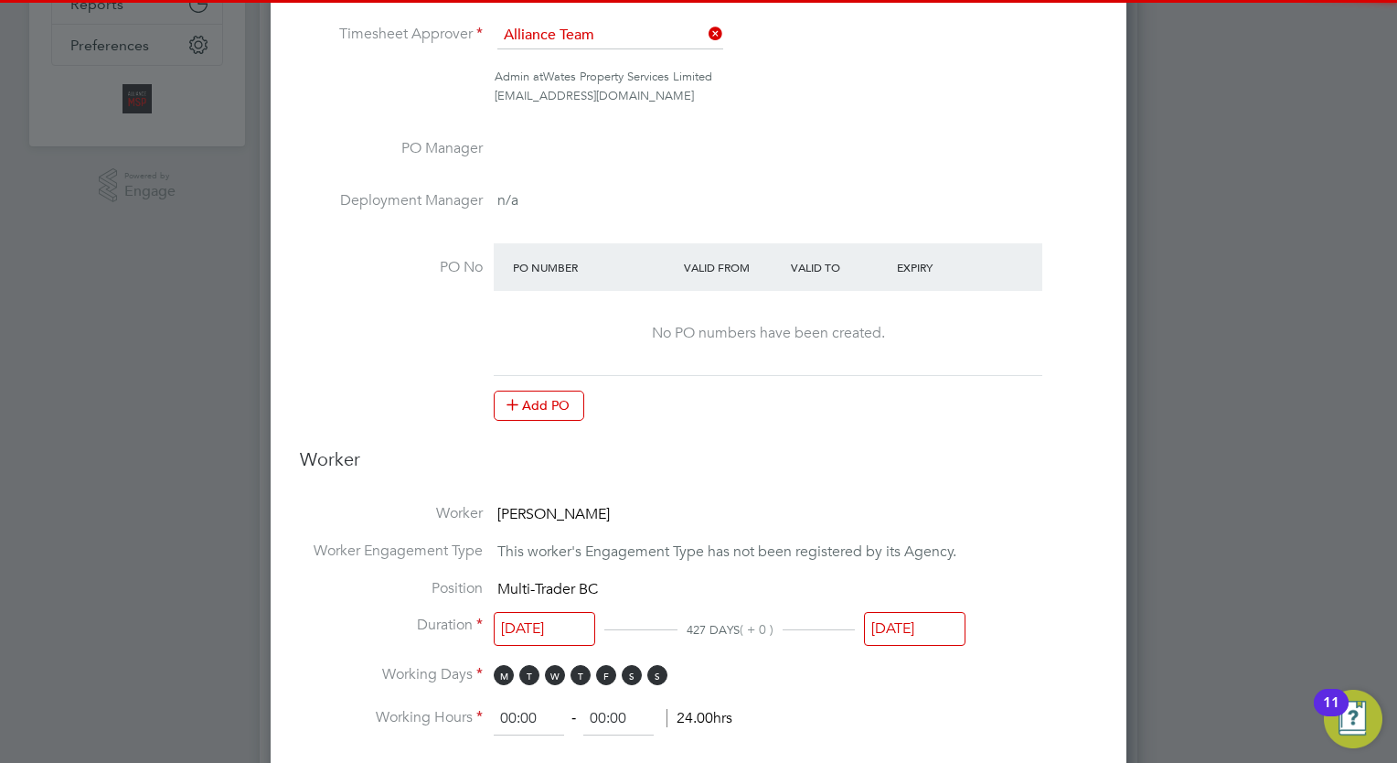
click at [945, 620] on input "[DATE]" at bounding box center [914, 629] width 101 height 34
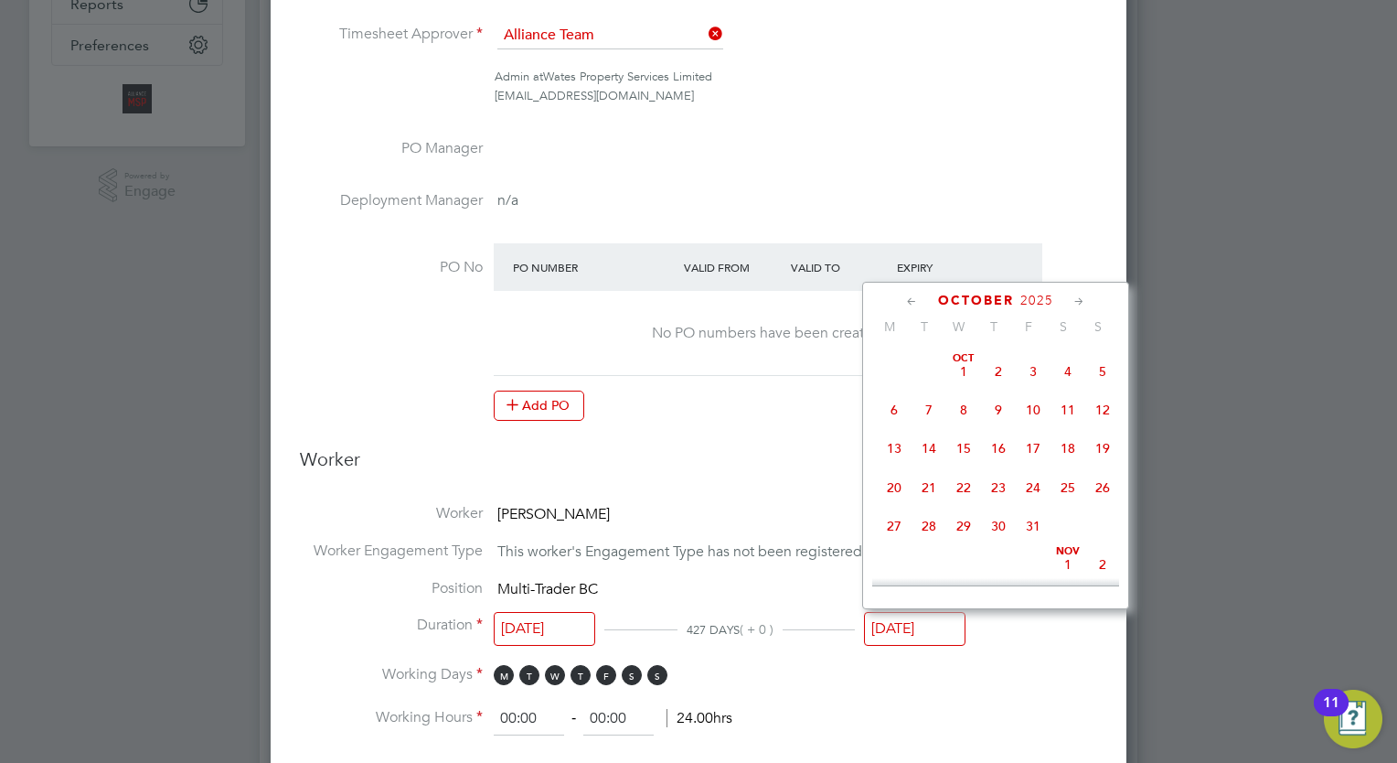
click at [1031, 543] on span "31" at bounding box center [1033, 525] width 35 height 35
type input "[DATE]"
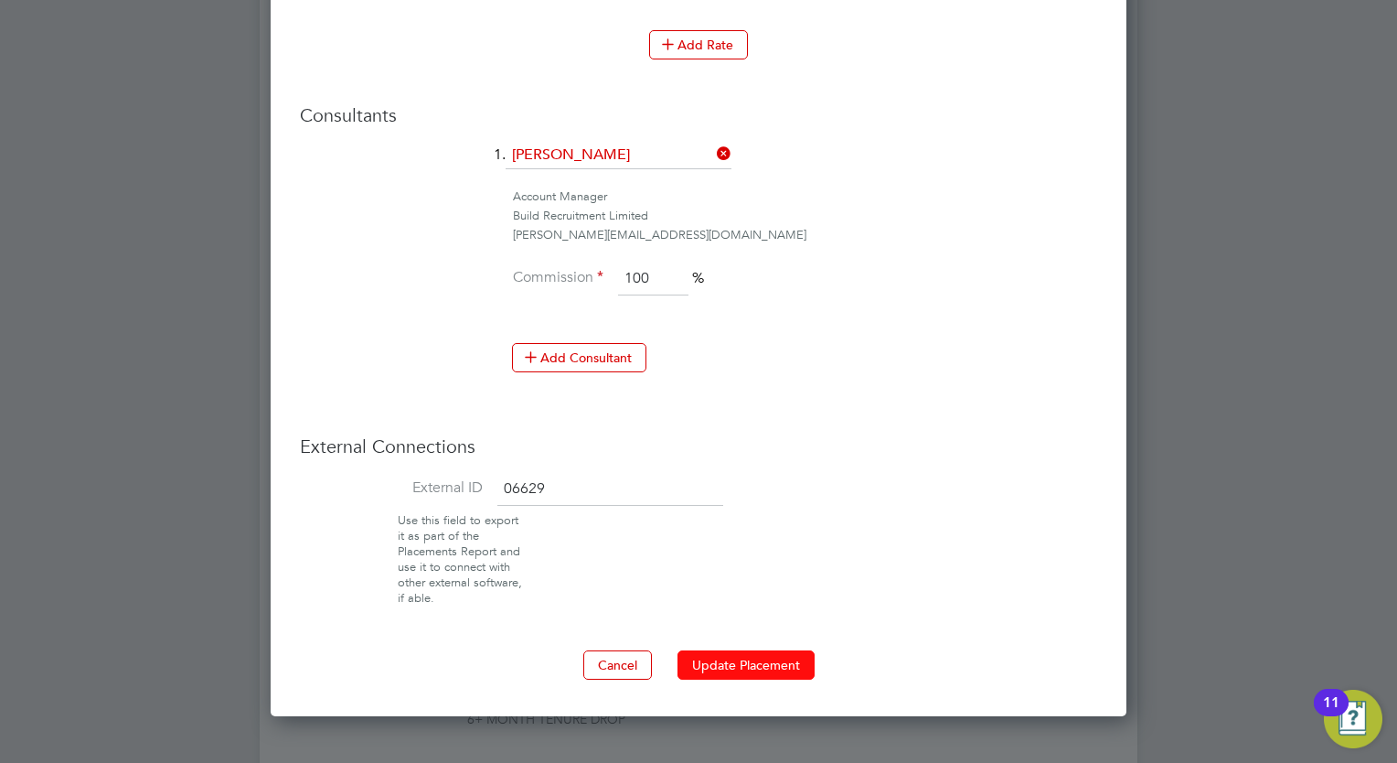
click at [786, 653] on button "Update Placement" at bounding box center [745, 664] width 137 height 29
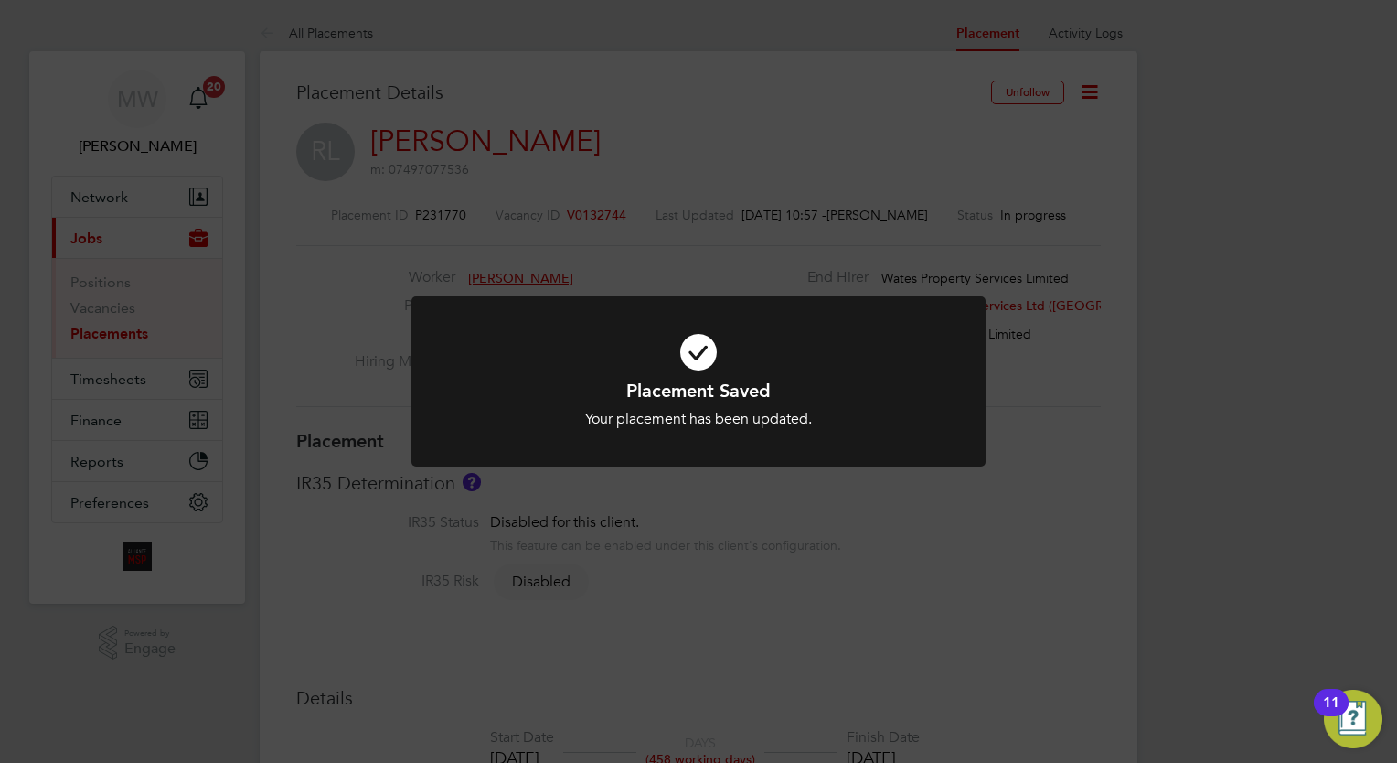
click at [113, 318] on div "Placement Saved Your placement has been updated. Cancel Okay" at bounding box center [698, 381] width 1397 height 763
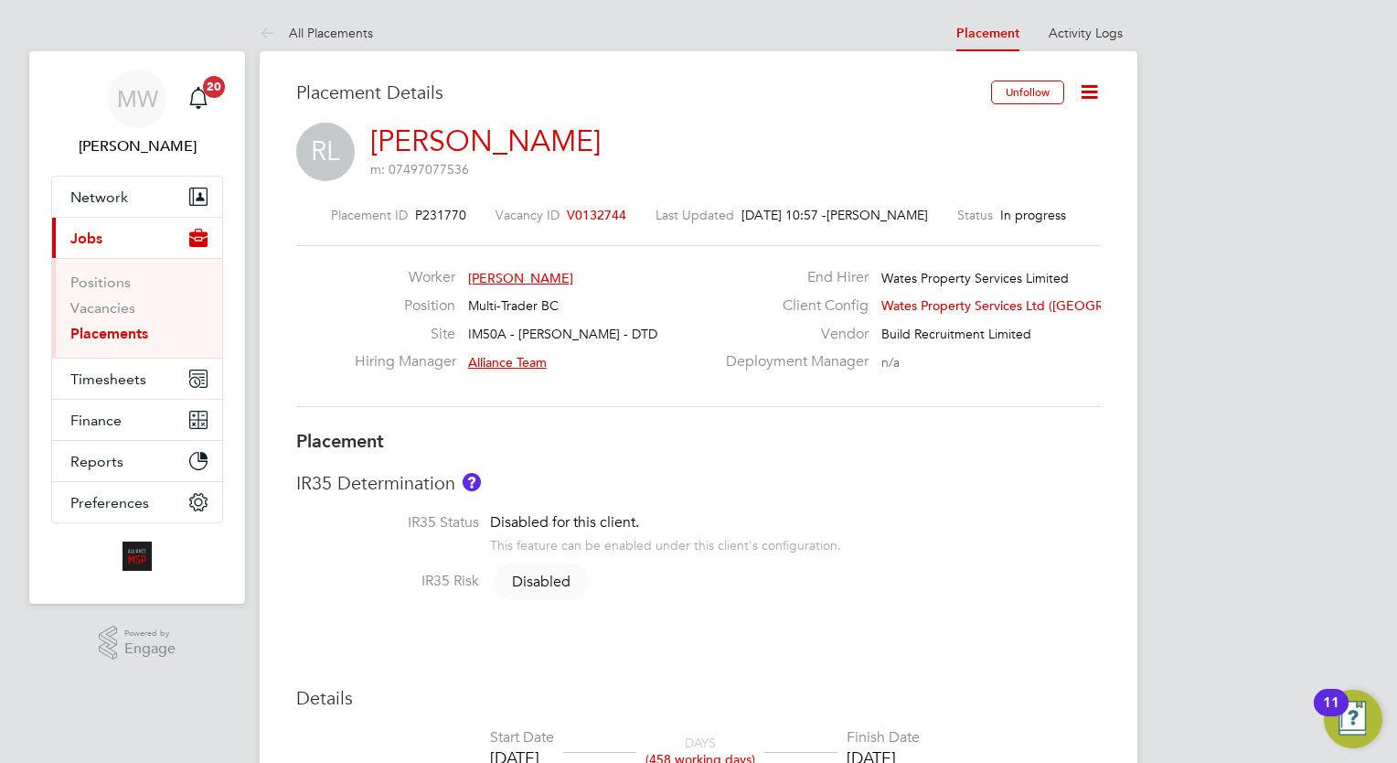
click at [77, 335] on link "Placements" at bounding box center [109, 333] width 78 height 17
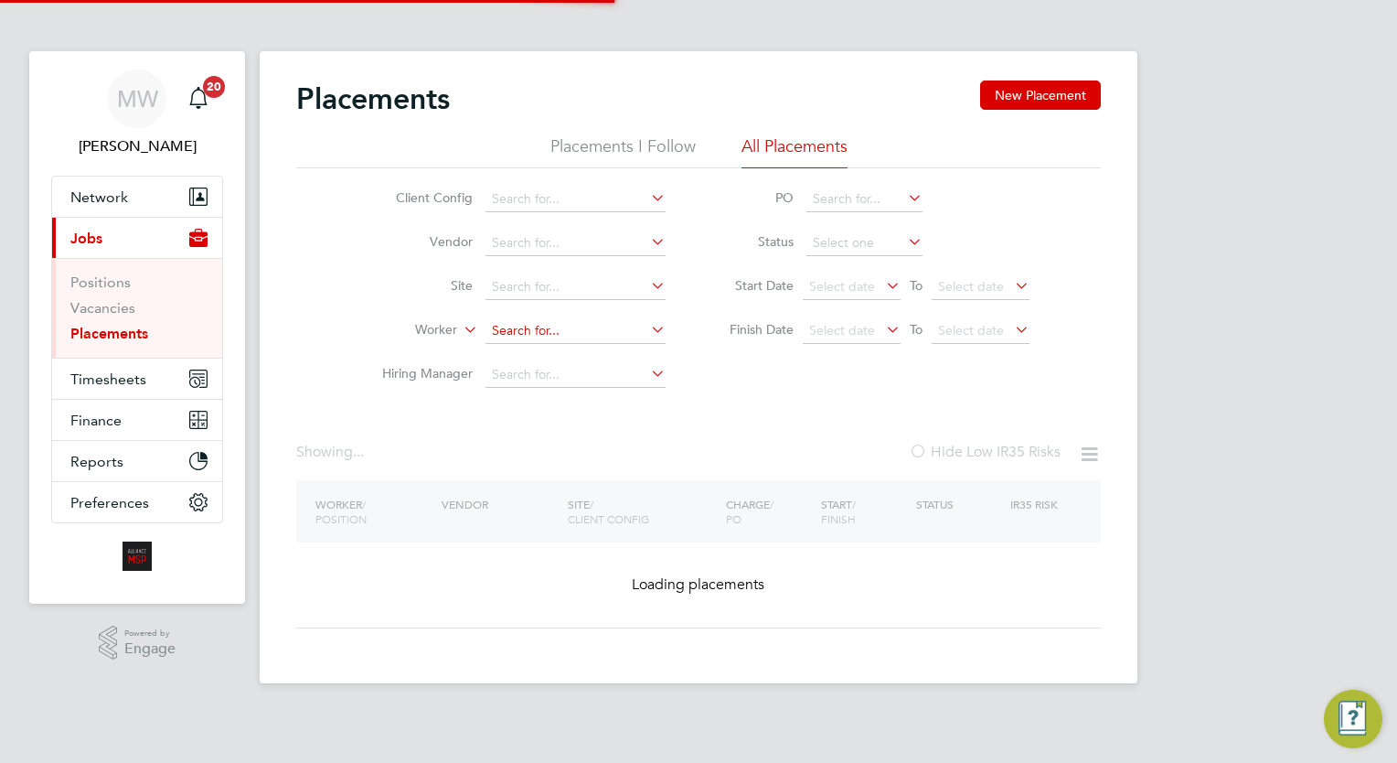
click at [500, 330] on input at bounding box center [575, 331] width 180 height 26
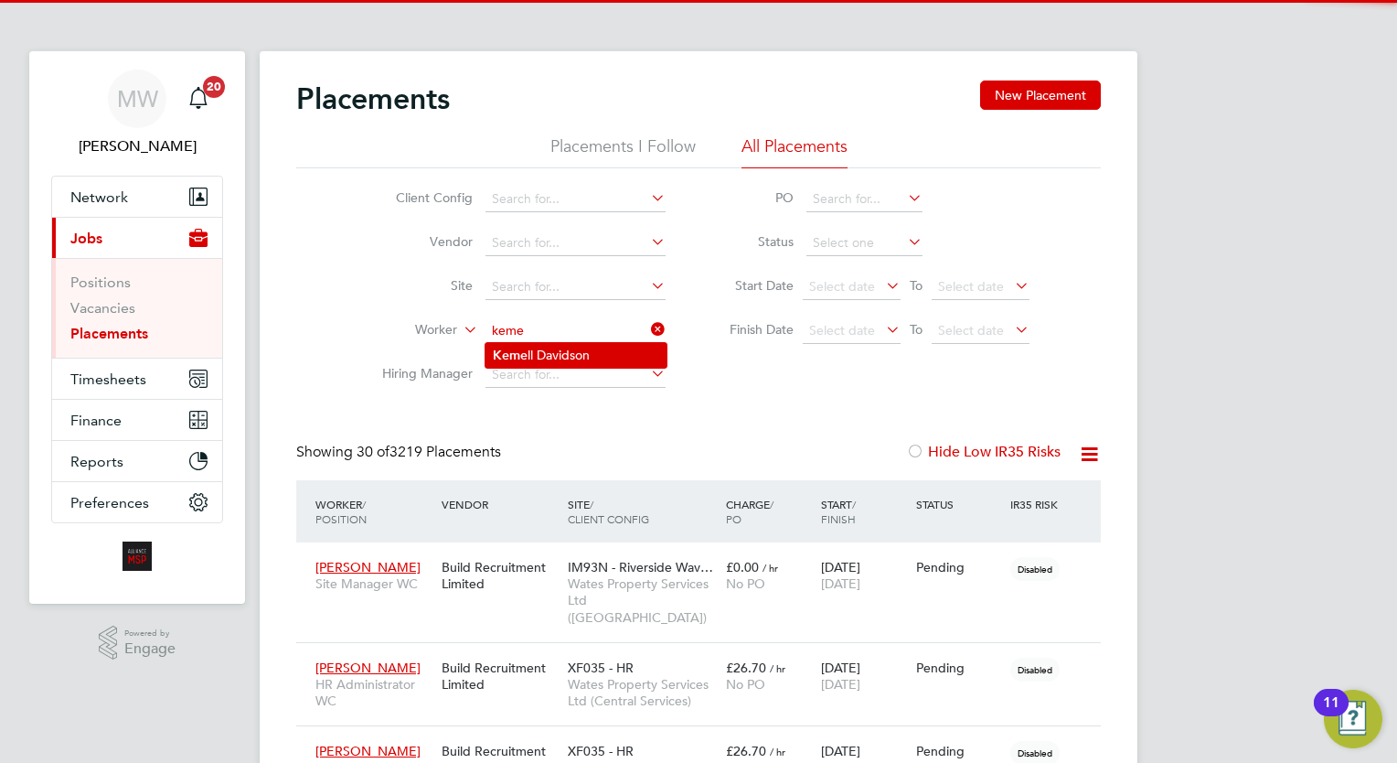
click at [603, 348] on li "Keme ll Davidson" at bounding box center [575, 355] width 181 height 25
type input "Kemell Davidson"
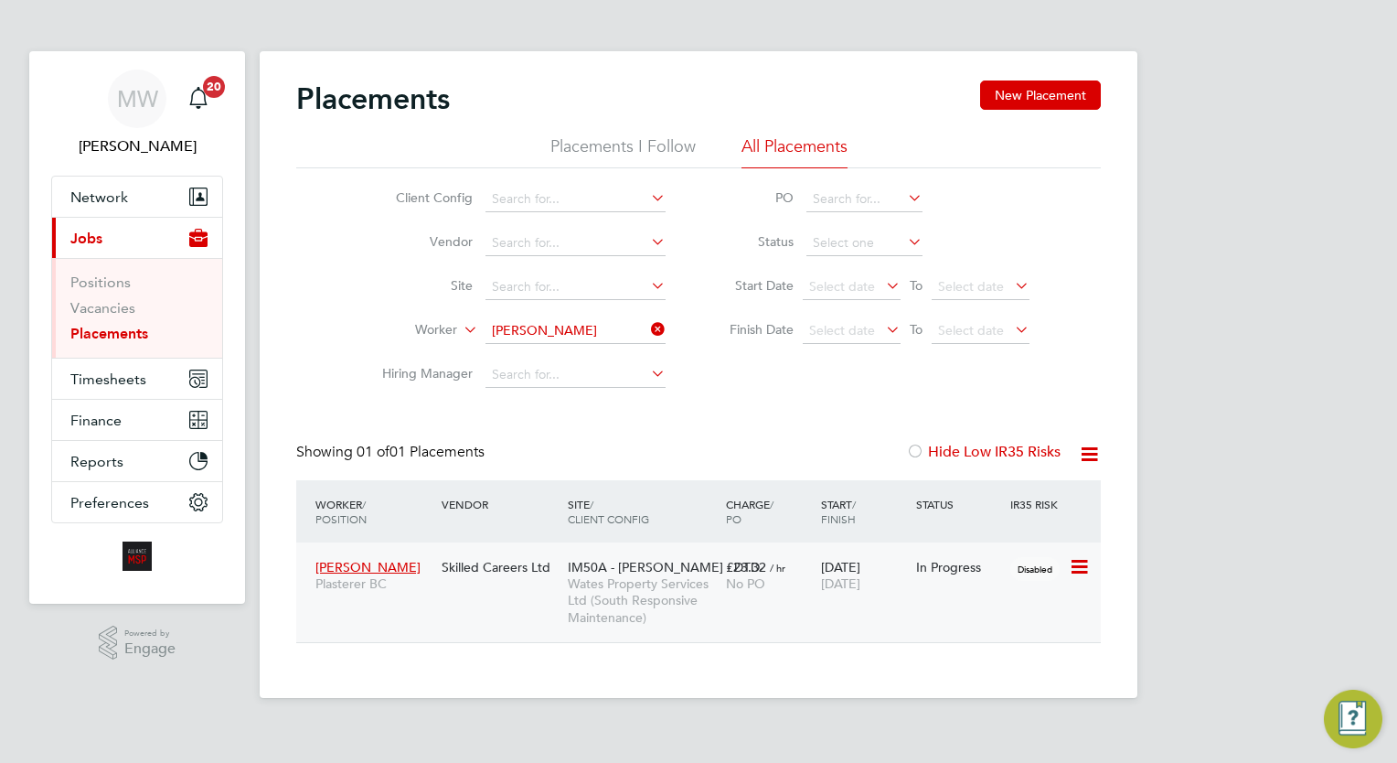
click at [827, 545] on div "Kemell Davidson Plasterer BC Skilled Careers Ltd IM50A - BRENT - DTD Wates Prop…" at bounding box center [698, 592] width 805 height 100
click at [860, 583] on span "[DATE]" at bounding box center [840, 583] width 39 height 16
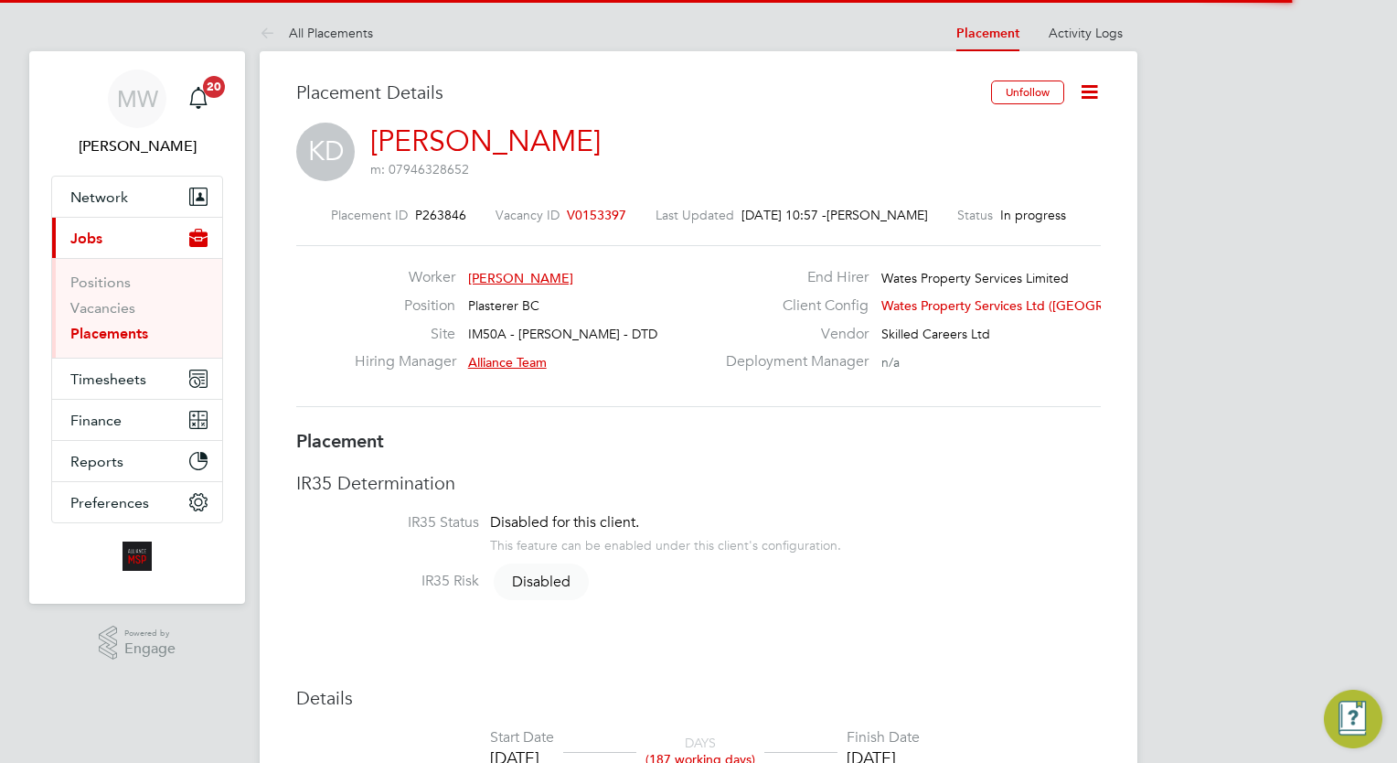
click at [1095, 83] on icon at bounding box center [1089, 91] width 23 height 23
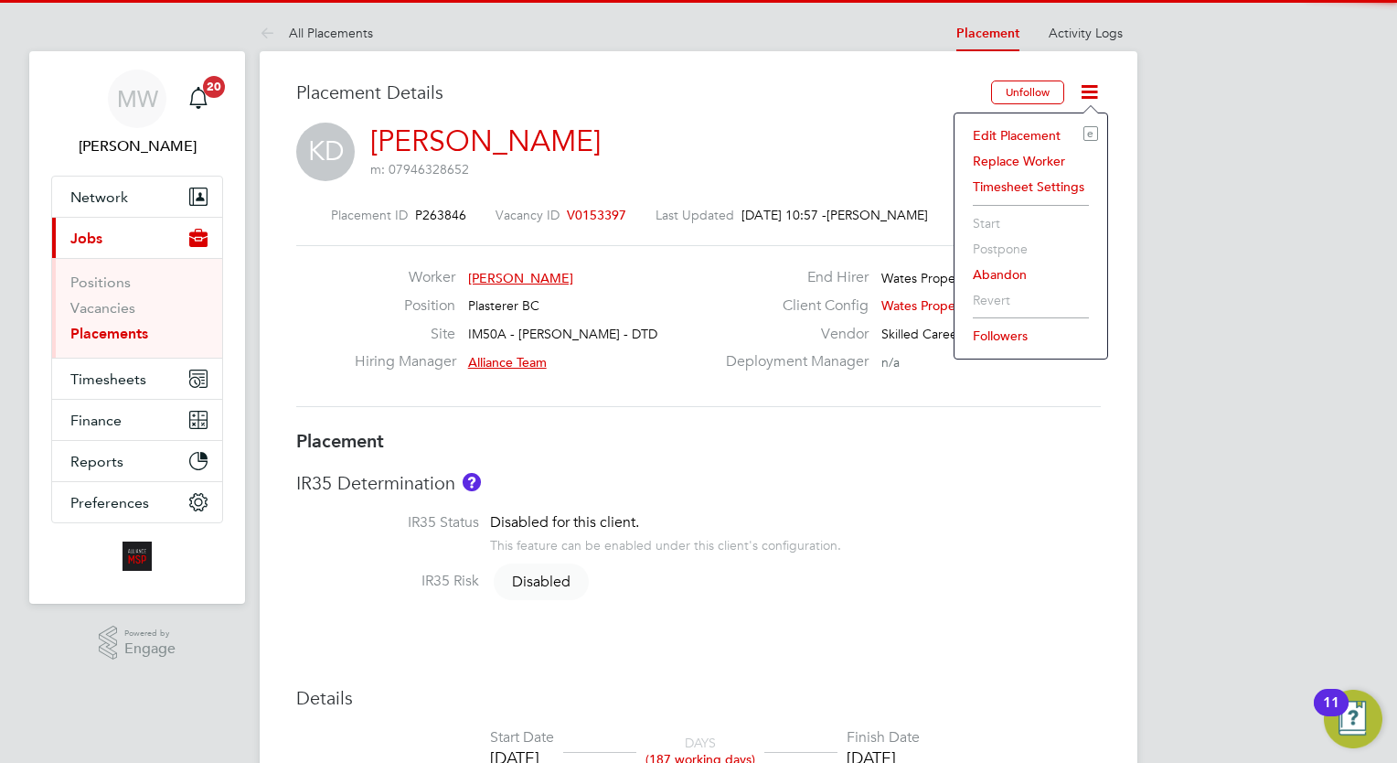
click at [1028, 136] on li "Edit Placement e" at bounding box center [1031, 136] width 134 height 26
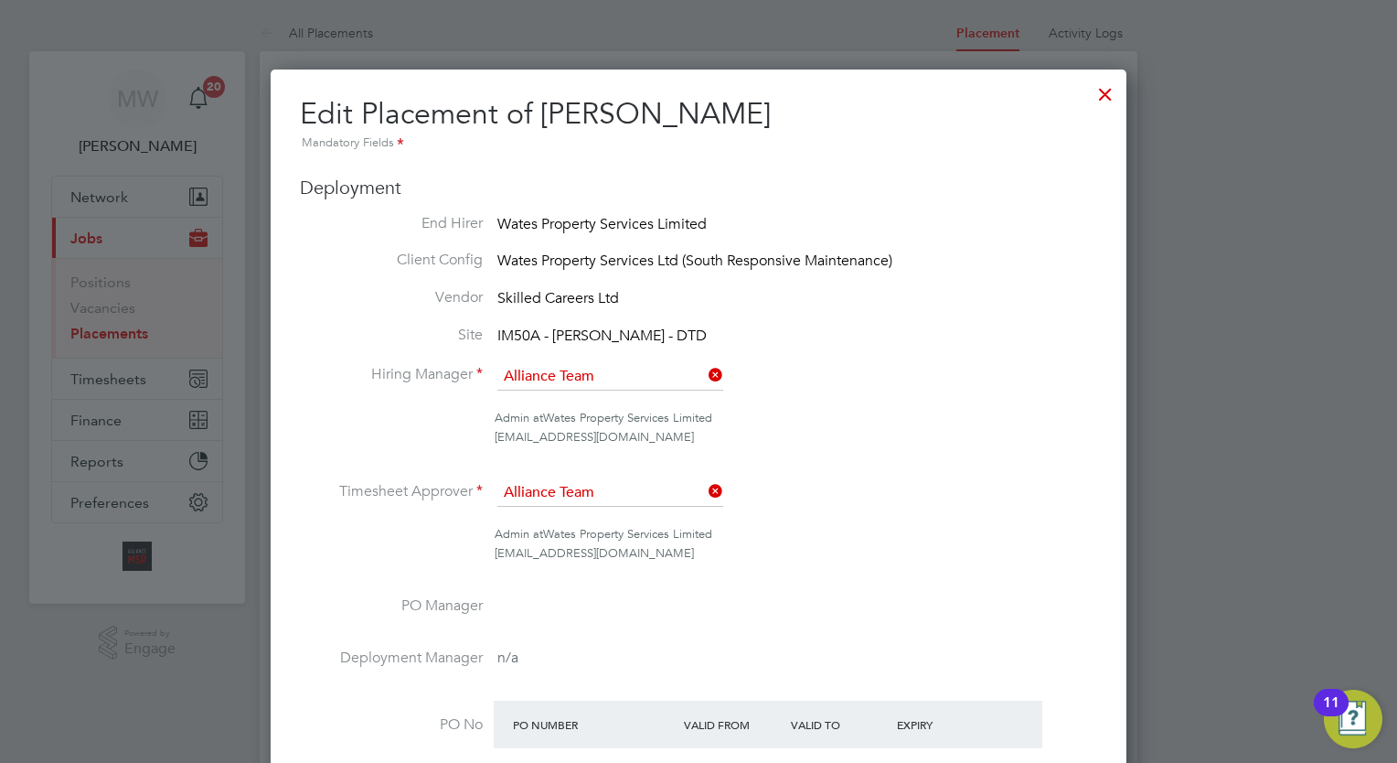
scroll to position [9, 9]
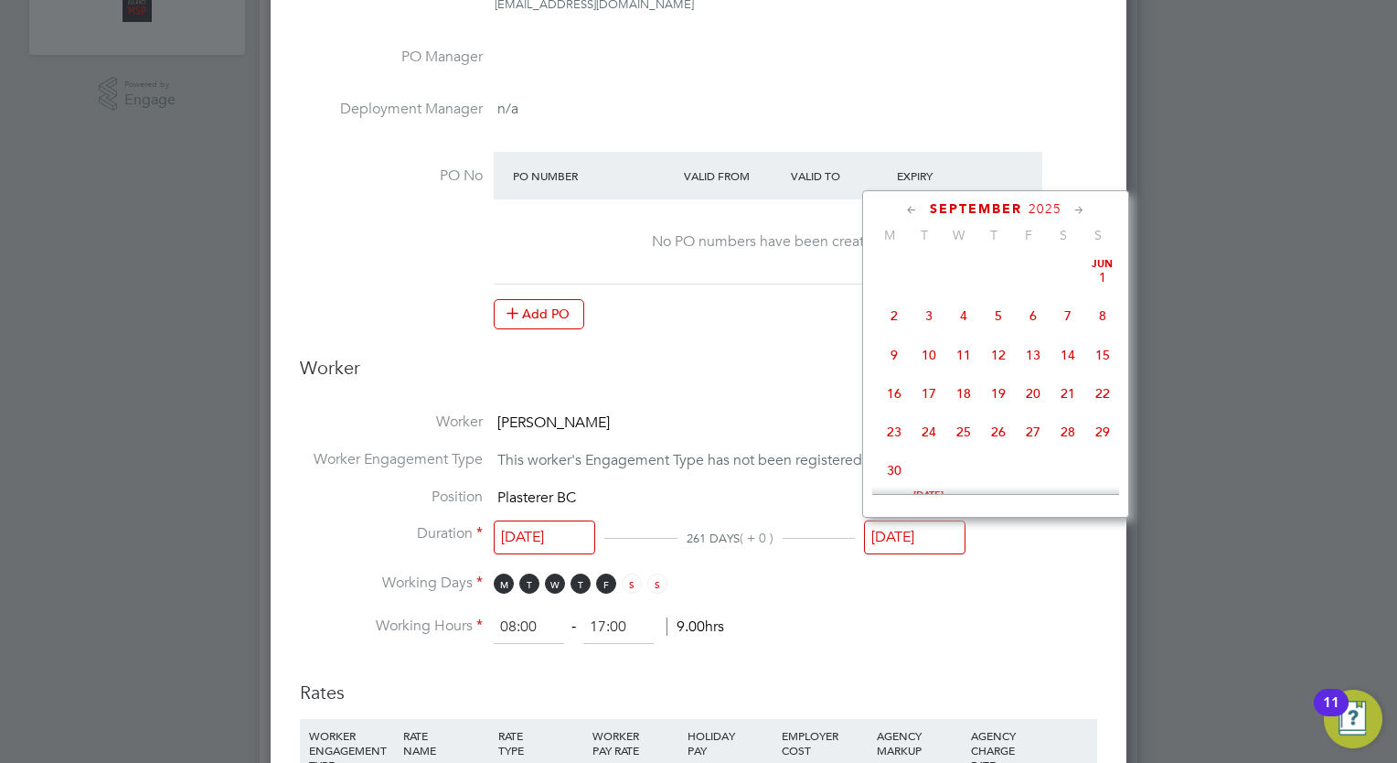
click at [947, 525] on input "[DATE]" at bounding box center [914, 537] width 101 height 34
click at [1021, 452] on span "31" at bounding box center [1033, 434] width 35 height 35
type input "[DATE]"
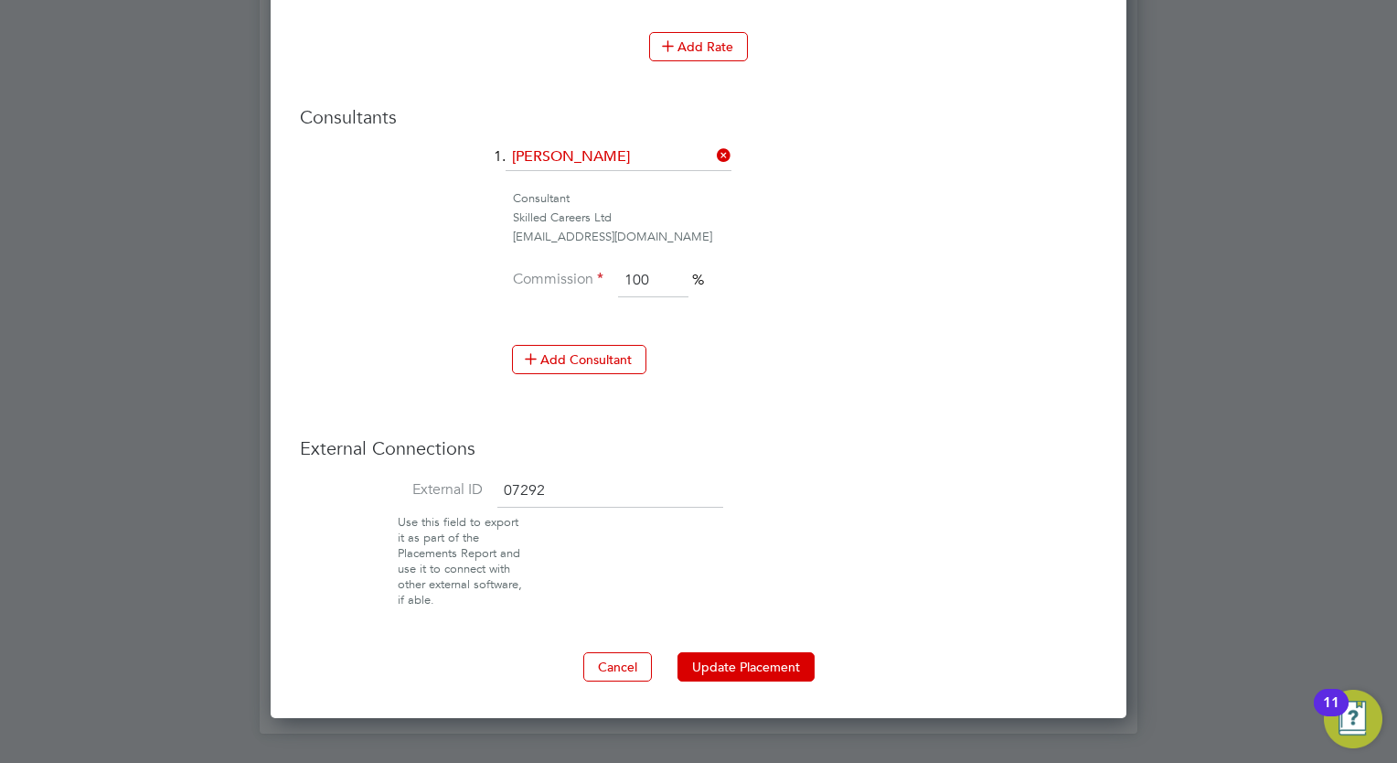
click at [775, 666] on button "Update Placement" at bounding box center [745, 666] width 137 height 29
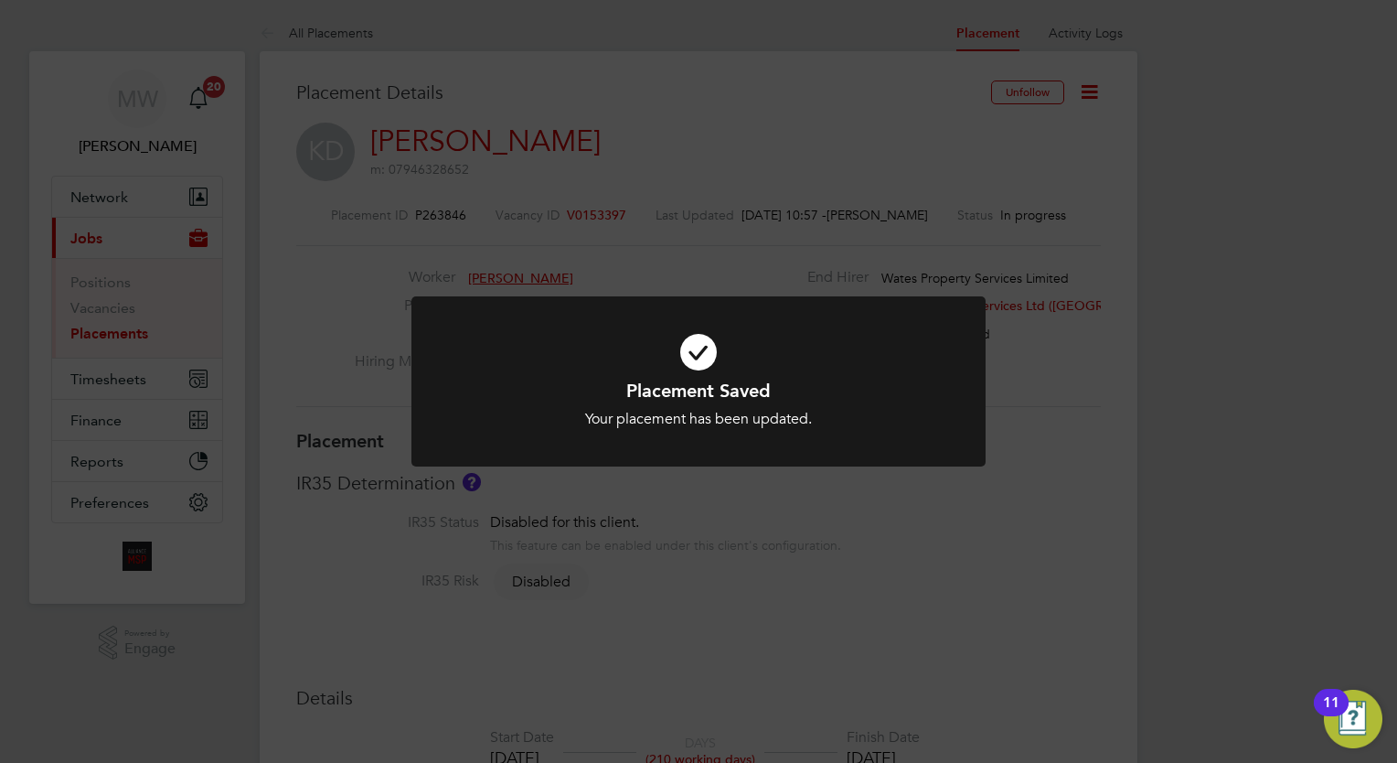
click at [198, 312] on div "Placement Saved Your placement has been updated. Cancel Okay" at bounding box center [698, 381] width 1397 height 763
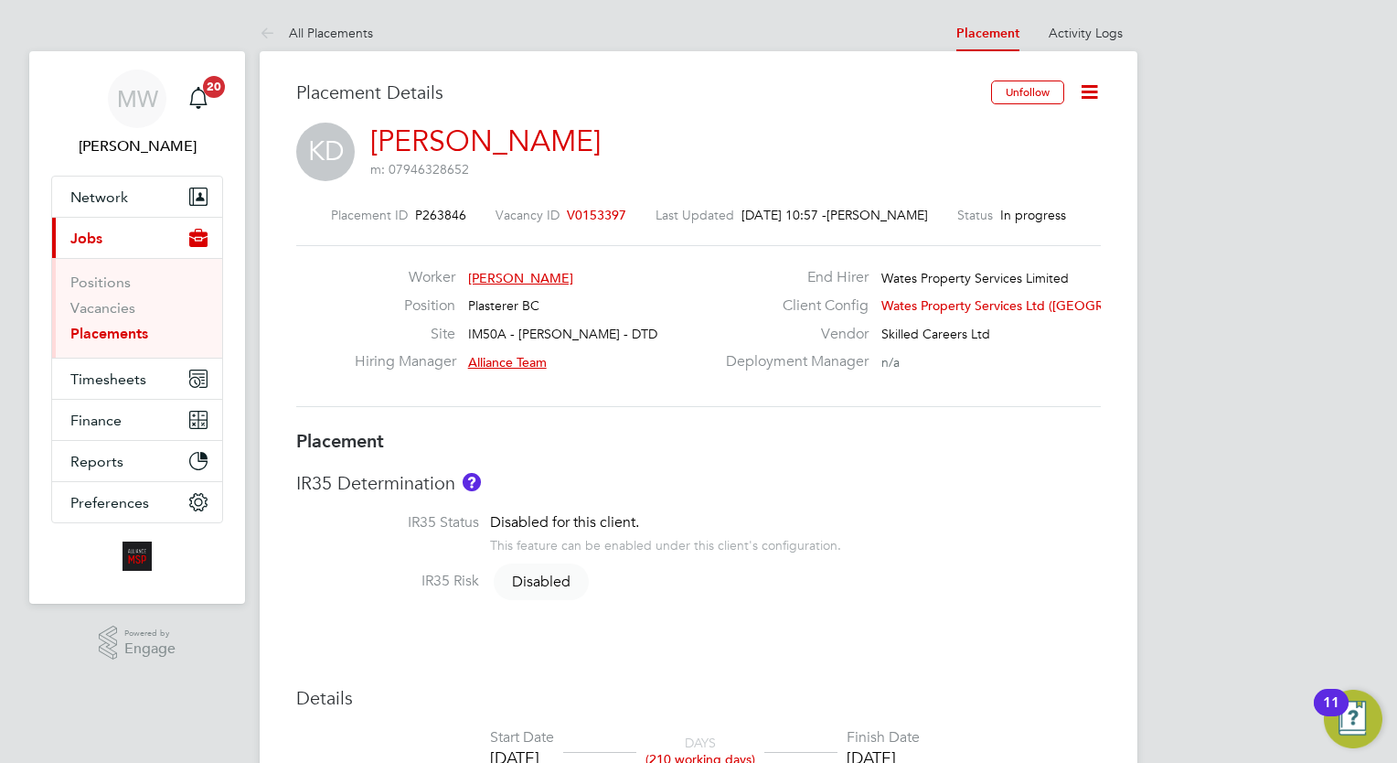
click at [110, 338] on link "Placements" at bounding box center [109, 333] width 78 height 17
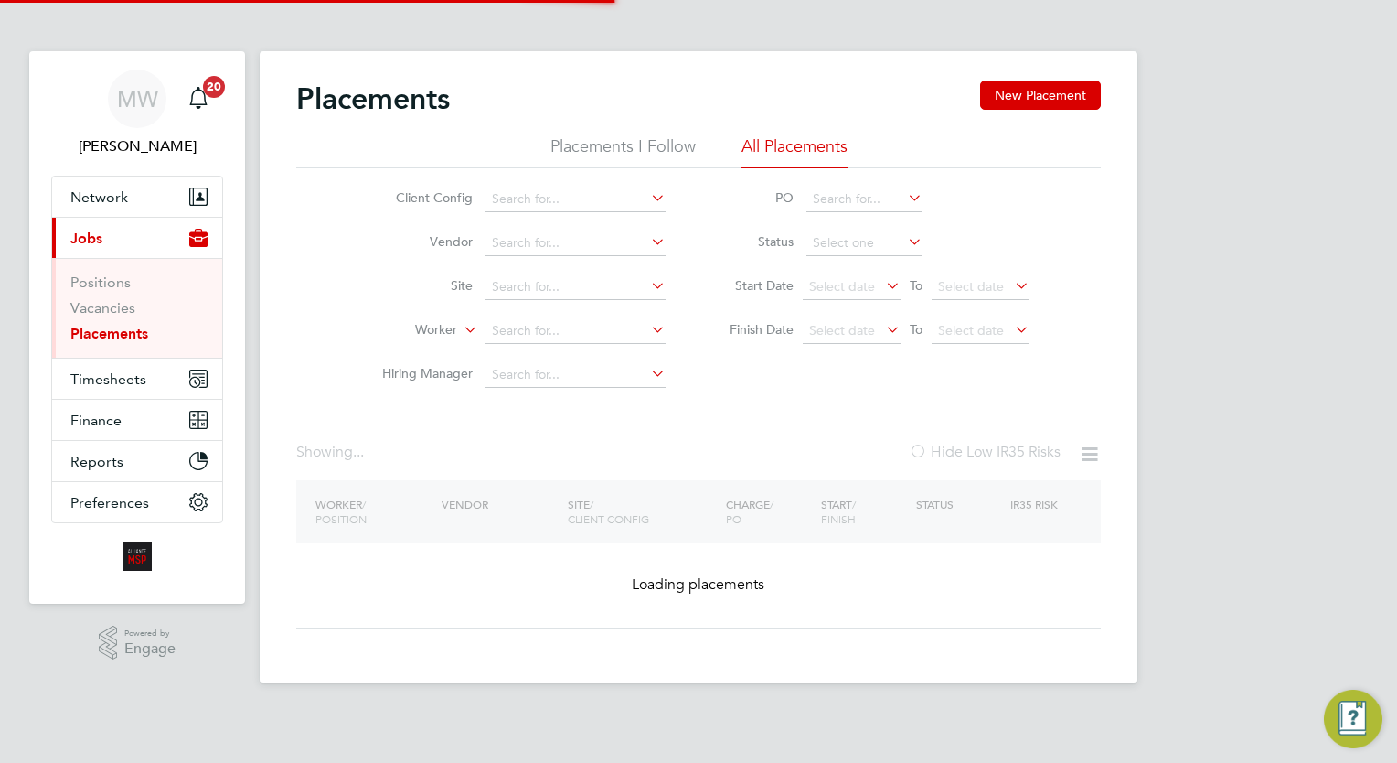
click at [534, 316] on li "Worker" at bounding box center [517, 331] width 344 height 44
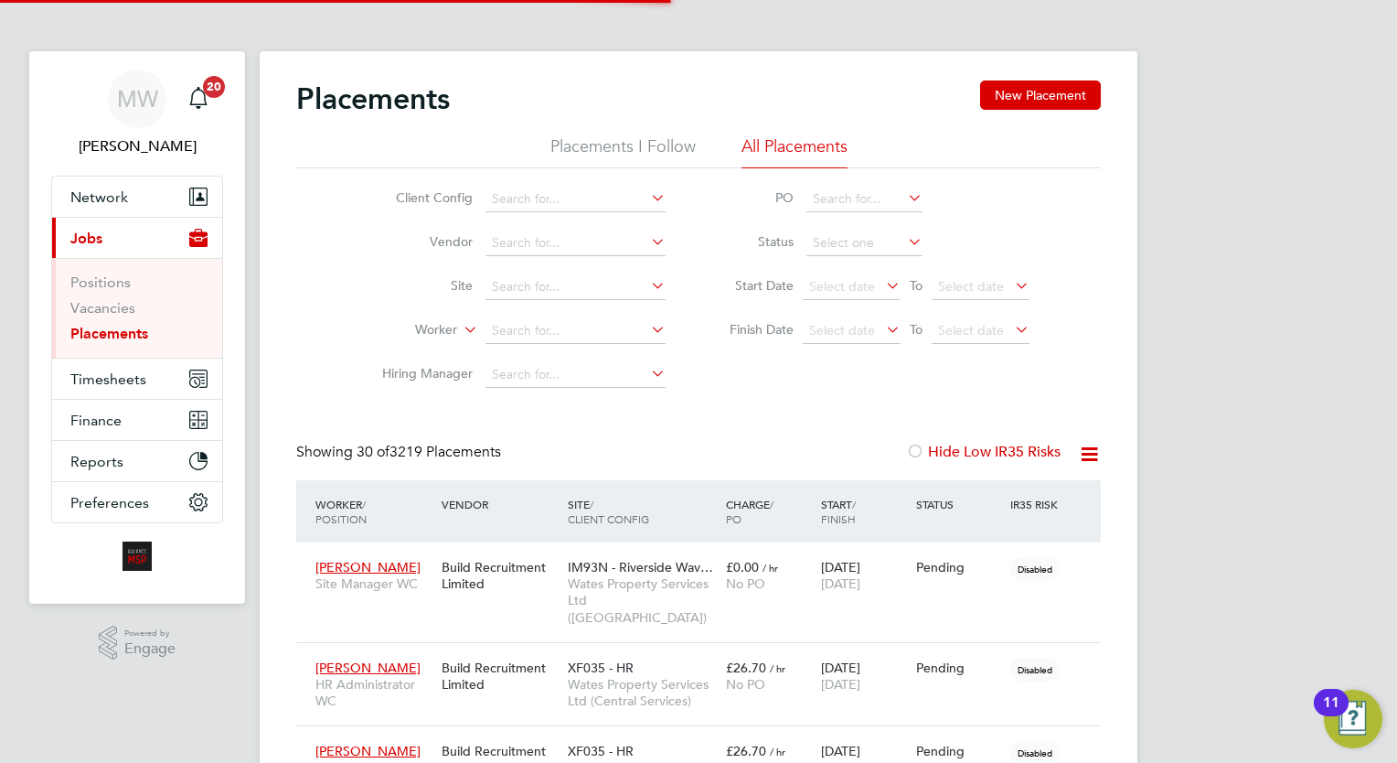
click at [559, 317] on li "Worker" at bounding box center [517, 331] width 344 height 44
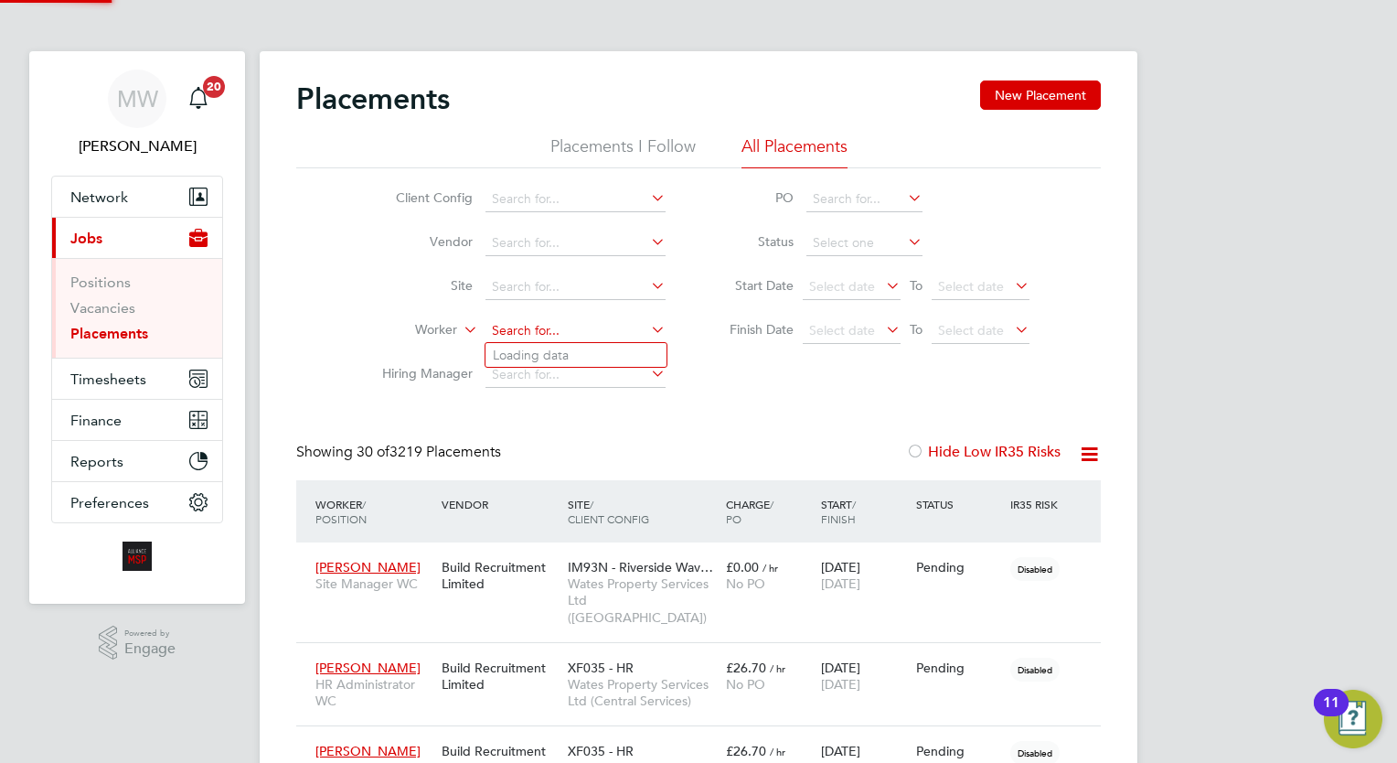
click at [552, 325] on input at bounding box center [575, 331] width 180 height 26
click at [579, 368] on li "Junior Sharp" at bounding box center [575, 380] width 181 height 25
type input "Junior Sharp"
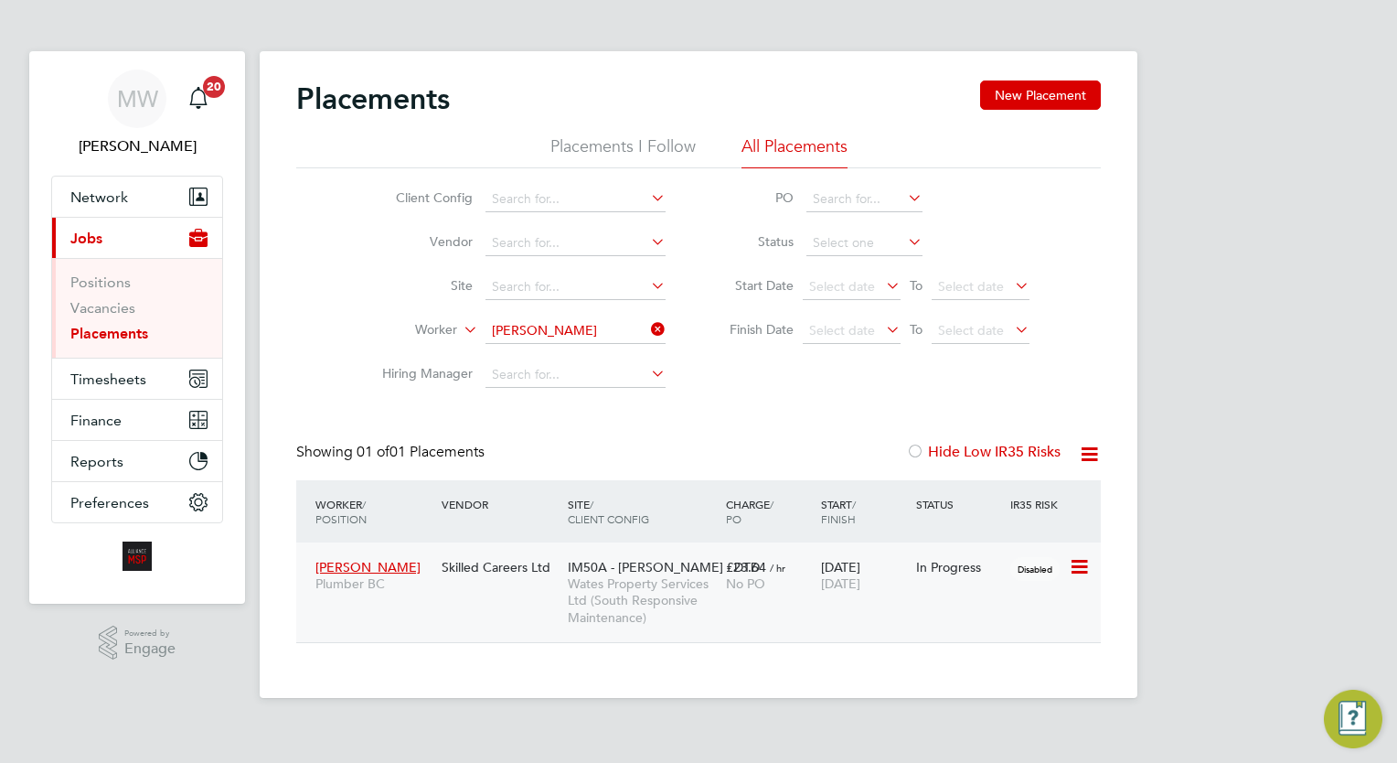
click at [870, 558] on div "20 Jan 2025 30 Sep 2025" at bounding box center [863, 574] width 95 height 51
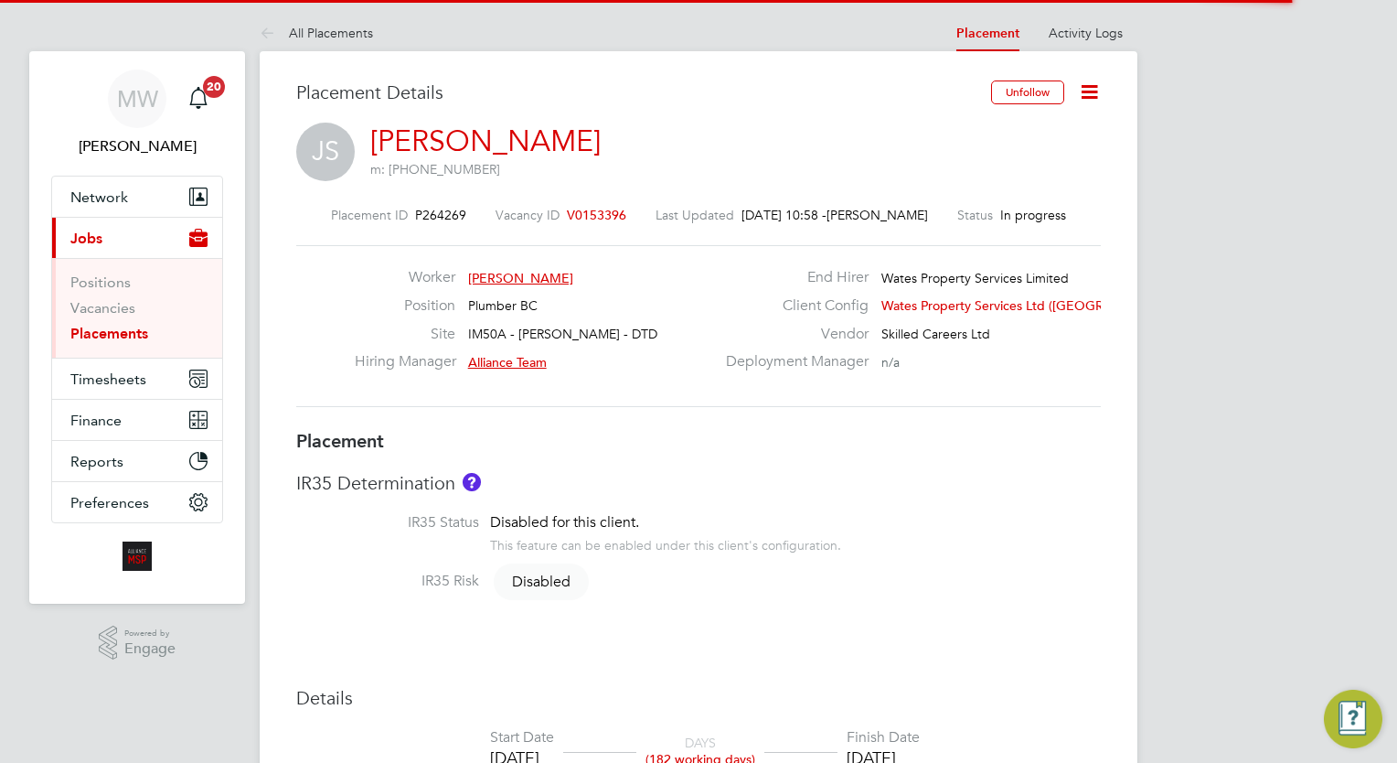
click at [1096, 92] on icon at bounding box center [1089, 91] width 23 height 23
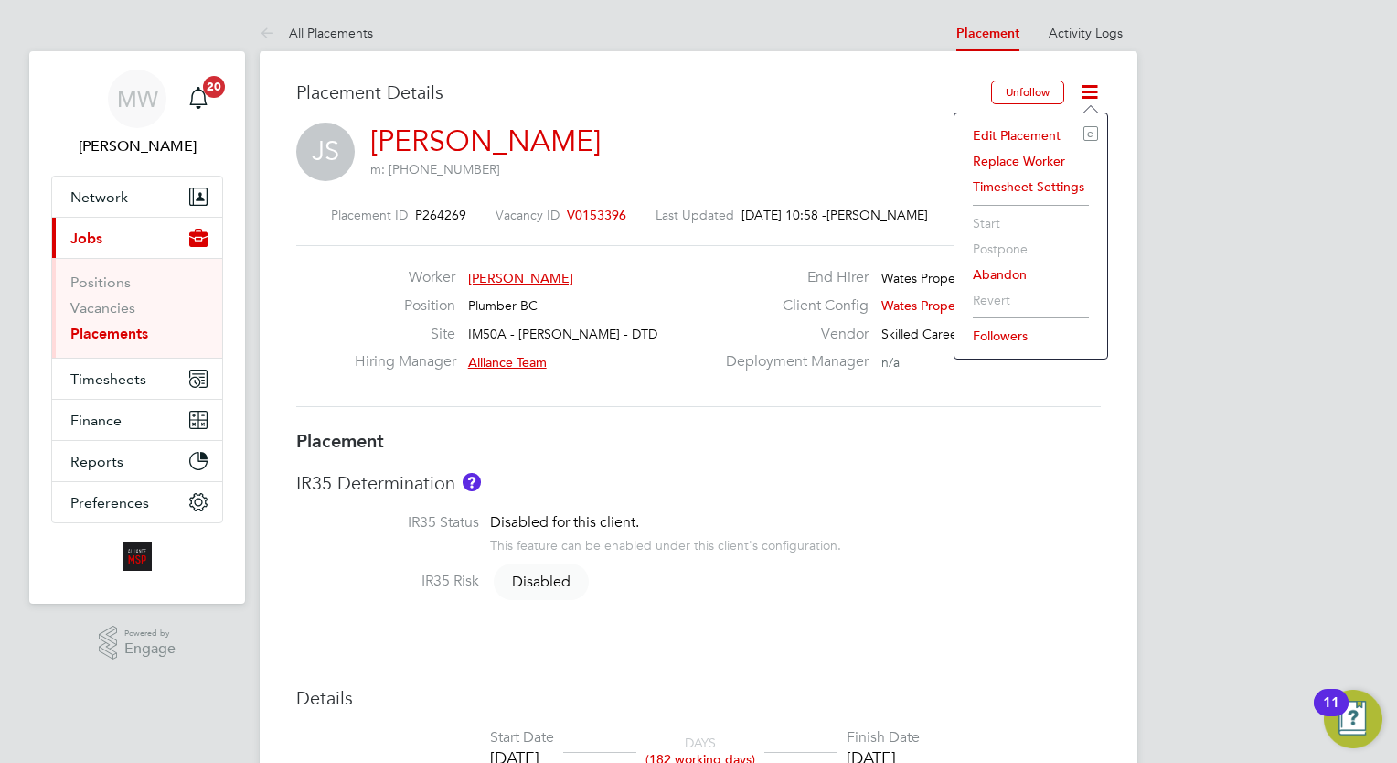
click at [1037, 137] on li "Edit Placement e" at bounding box center [1031, 136] width 134 height 26
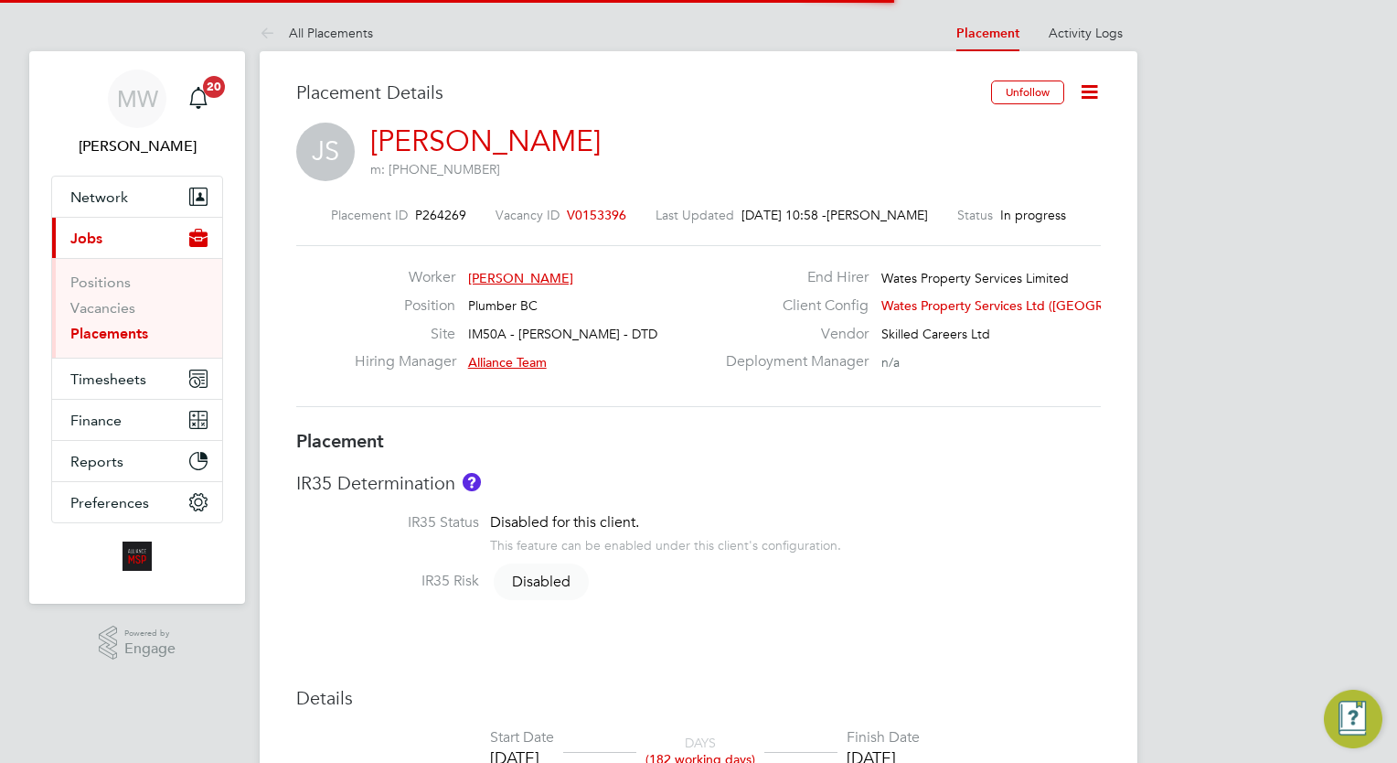
scroll to position [9, 9]
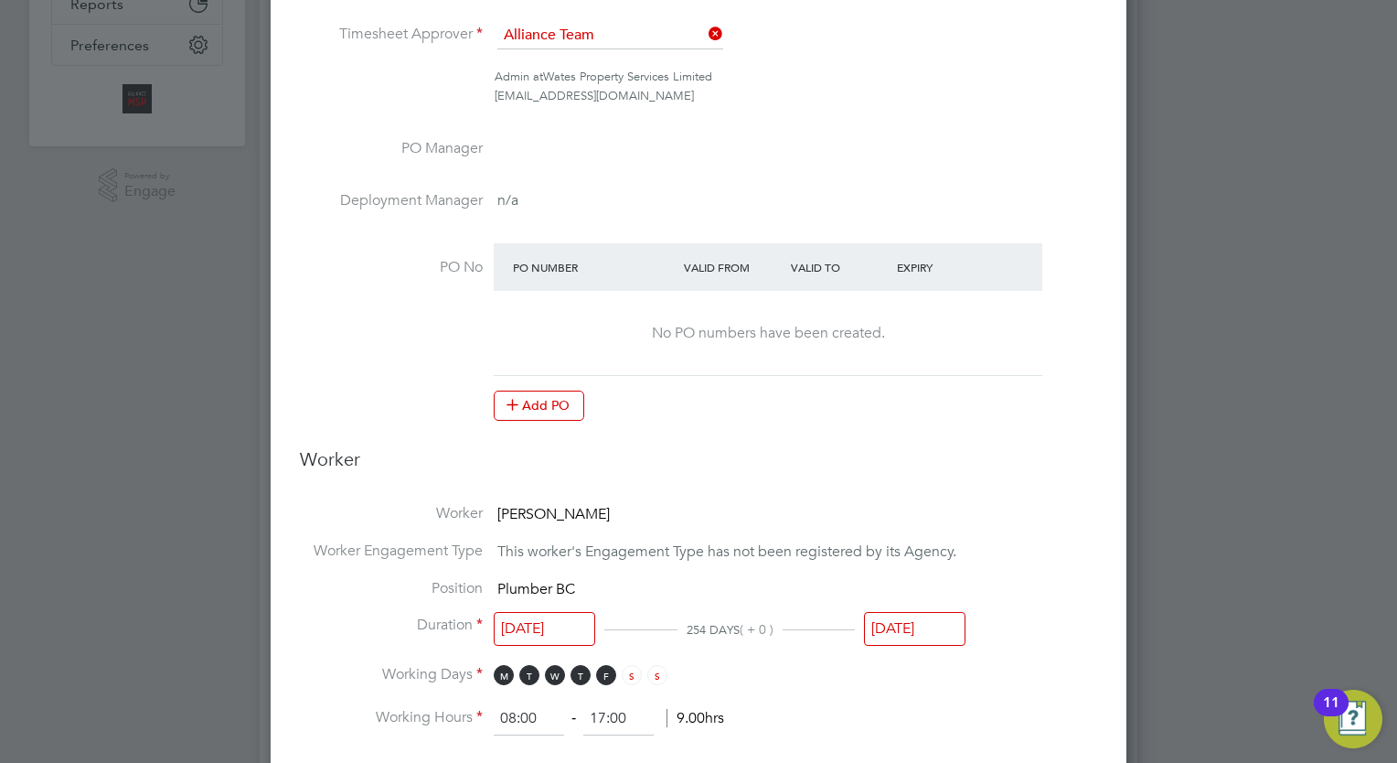
click at [922, 616] on input "[DATE]" at bounding box center [914, 629] width 101 height 34
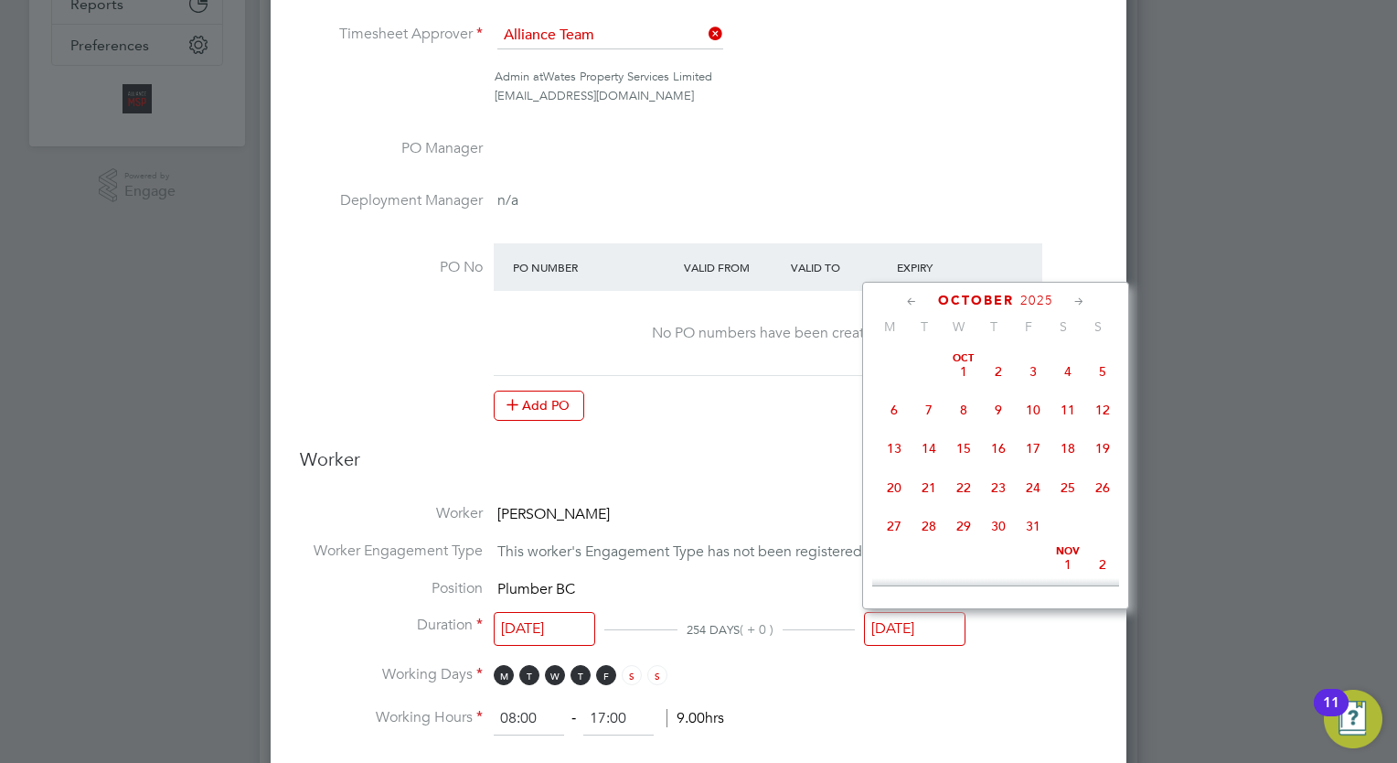
click at [1025, 543] on span "31" at bounding box center [1033, 525] width 35 height 35
type input "[DATE]"
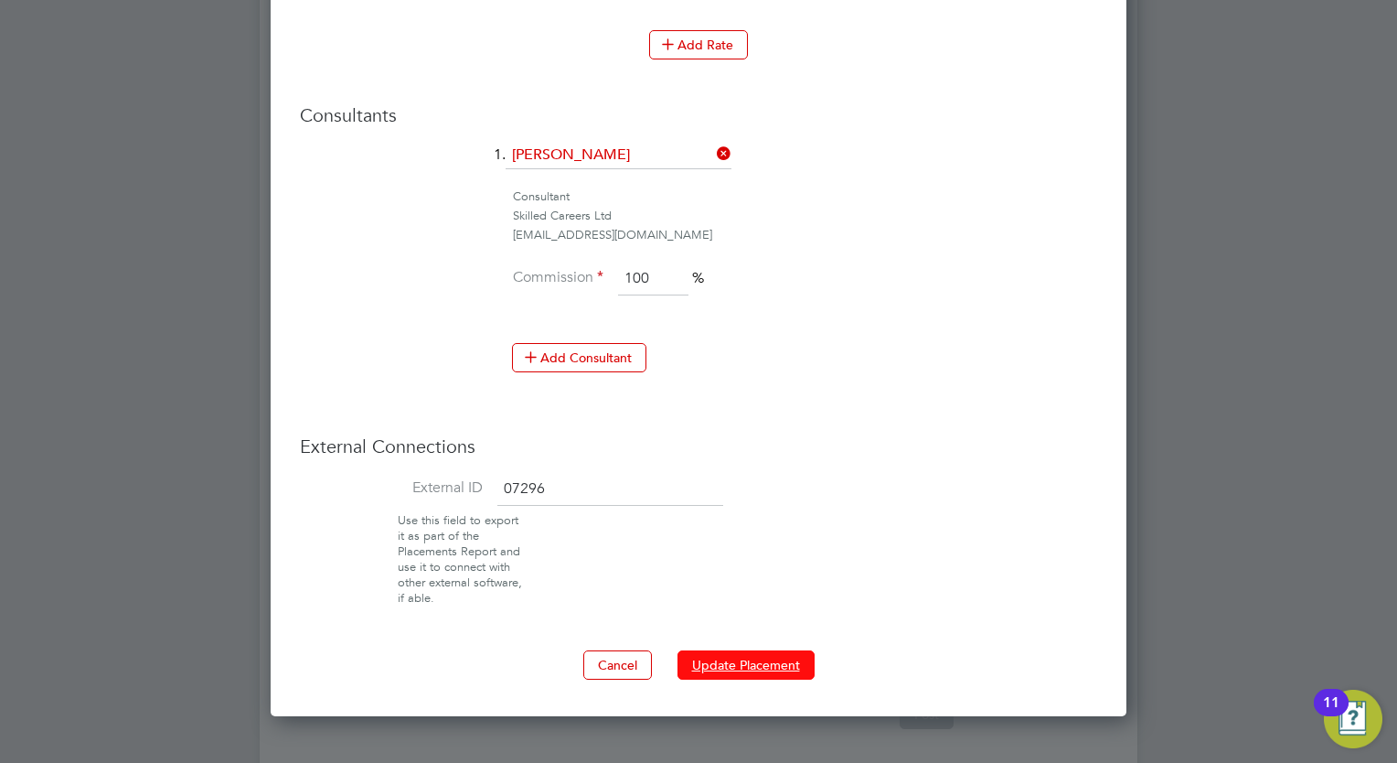
click at [793, 650] on button "Update Placement" at bounding box center [745, 664] width 137 height 29
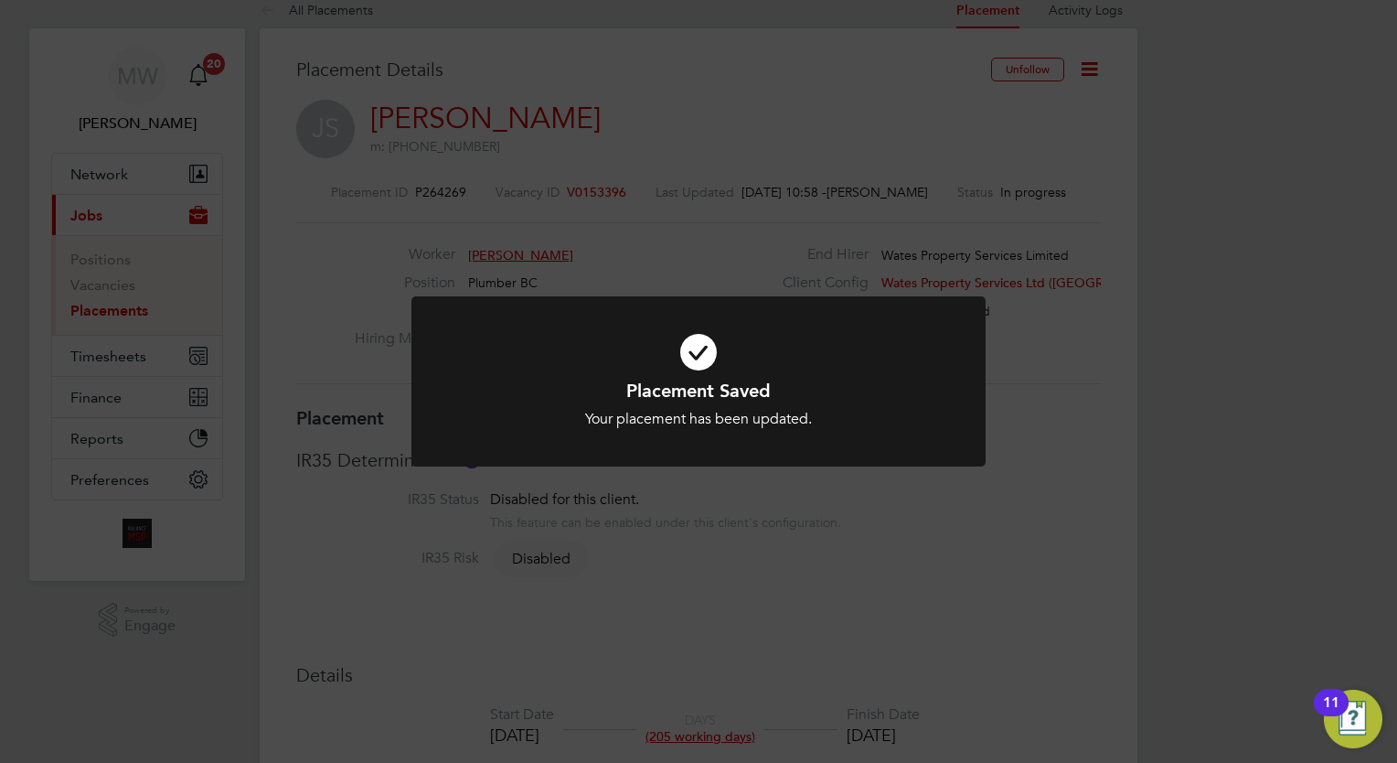
click at [279, 302] on div "Placement Saved Your placement has been updated. Cancel Okay" at bounding box center [698, 381] width 1397 height 763
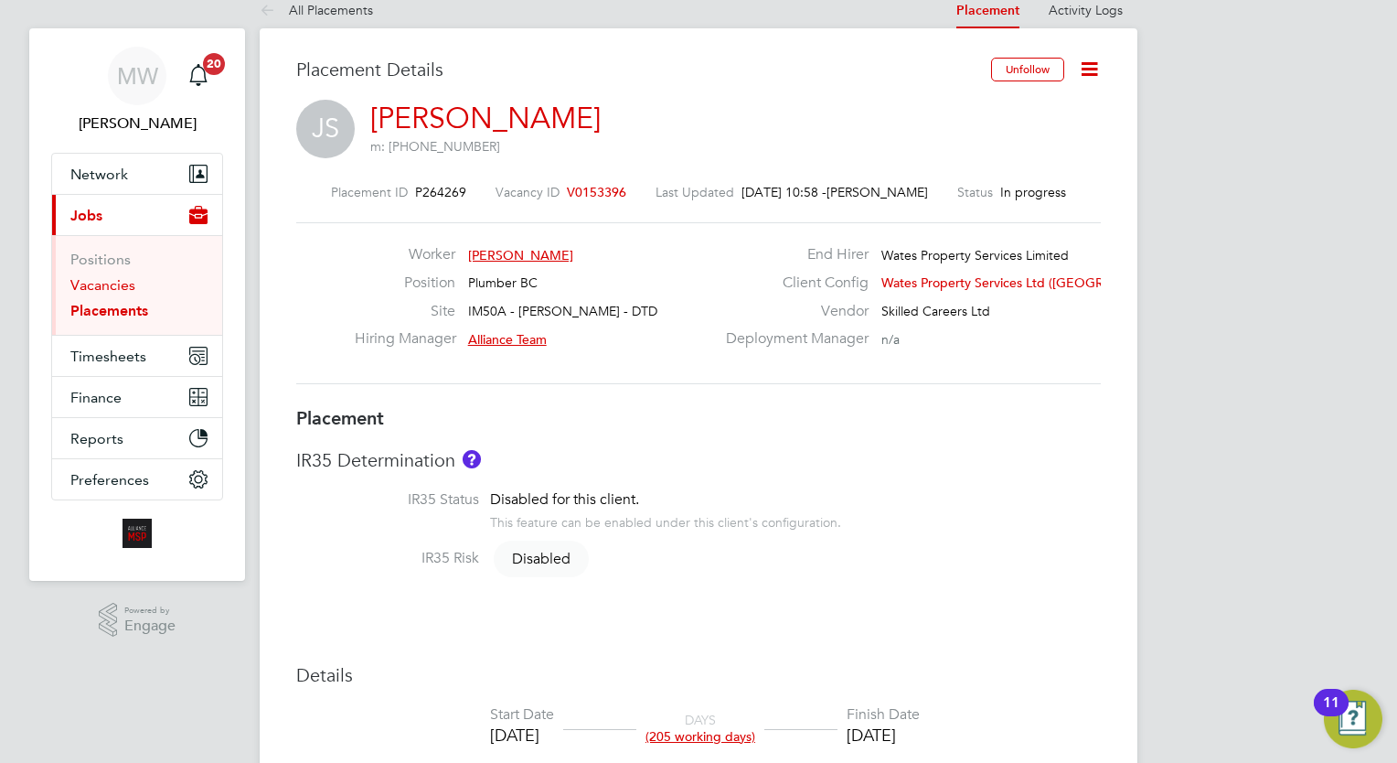
click at [91, 309] on link "Placements" at bounding box center [109, 310] width 78 height 17
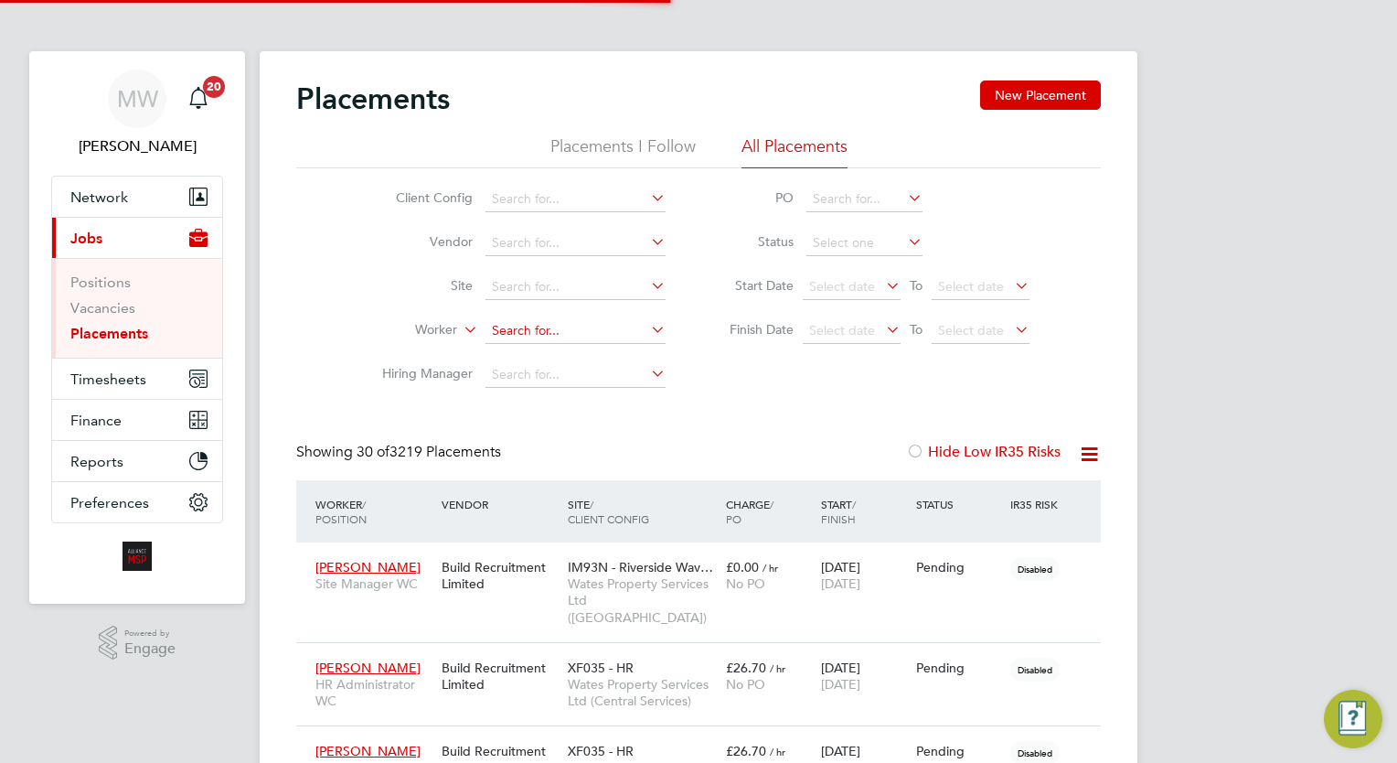
click at [534, 327] on input at bounding box center [575, 331] width 180 height 26
click at [573, 354] on li "David Pelin" at bounding box center [575, 355] width 181 height 25
type input "David Pelin"
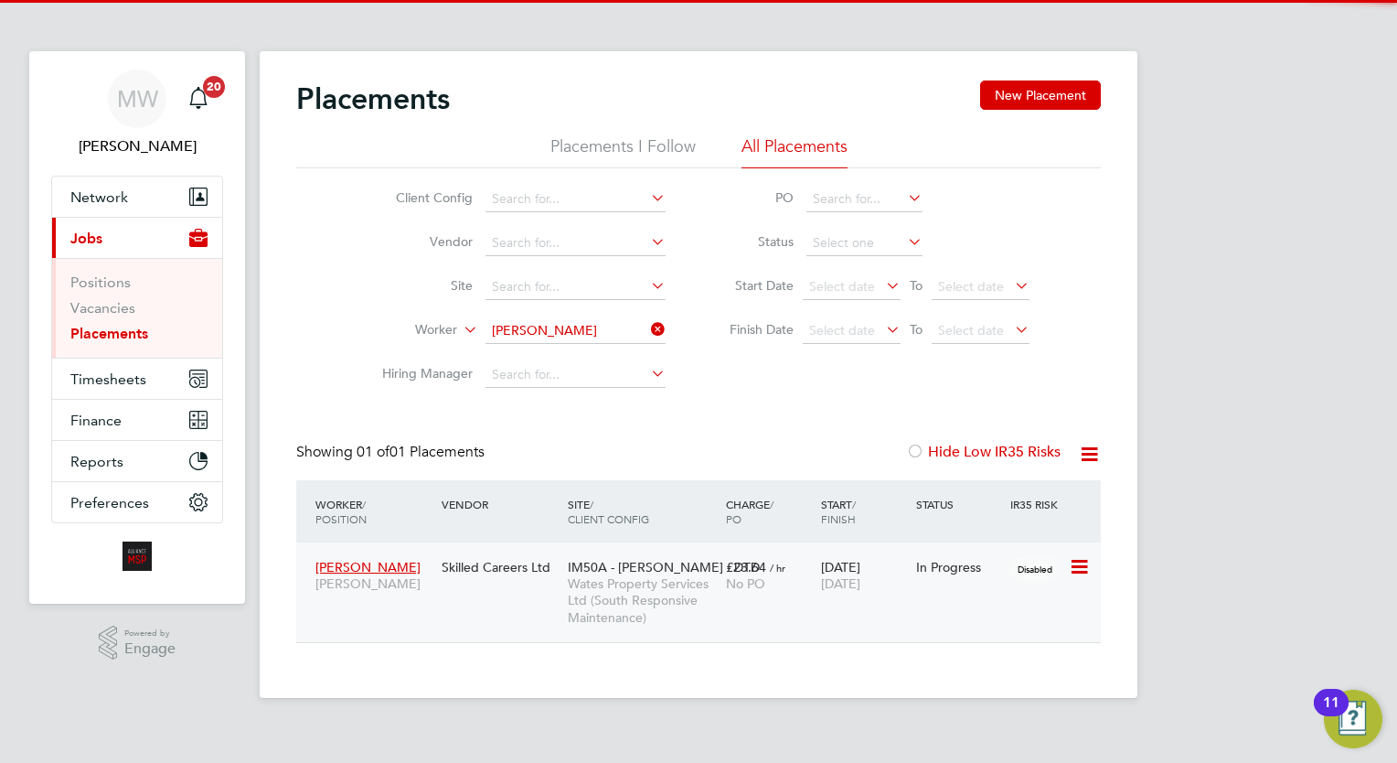
click at [870, 574] on div "[DATE] [DATE]" at bounding box center [863, 574] width 95 height 51
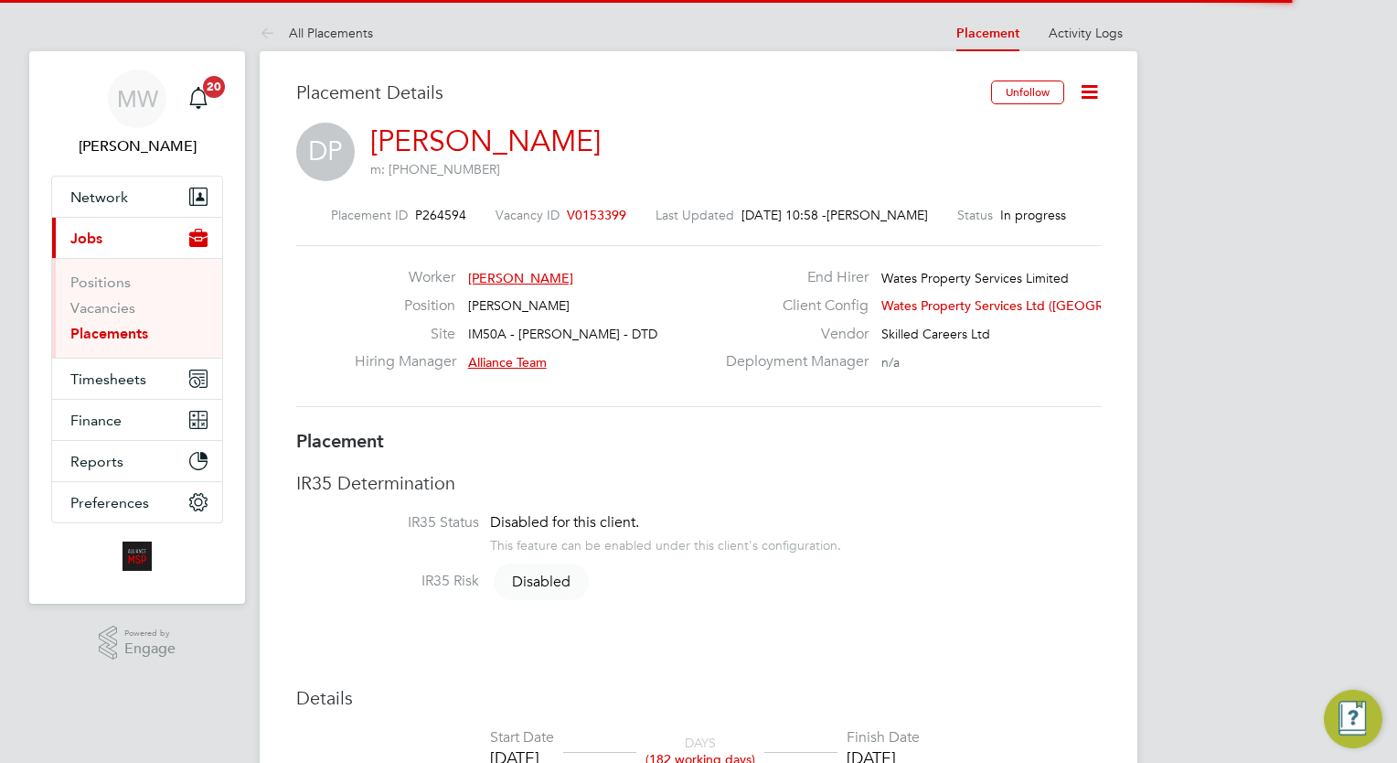
click at [1099, 82] on icon at bounding box center [1089, 91] width 23 height 23
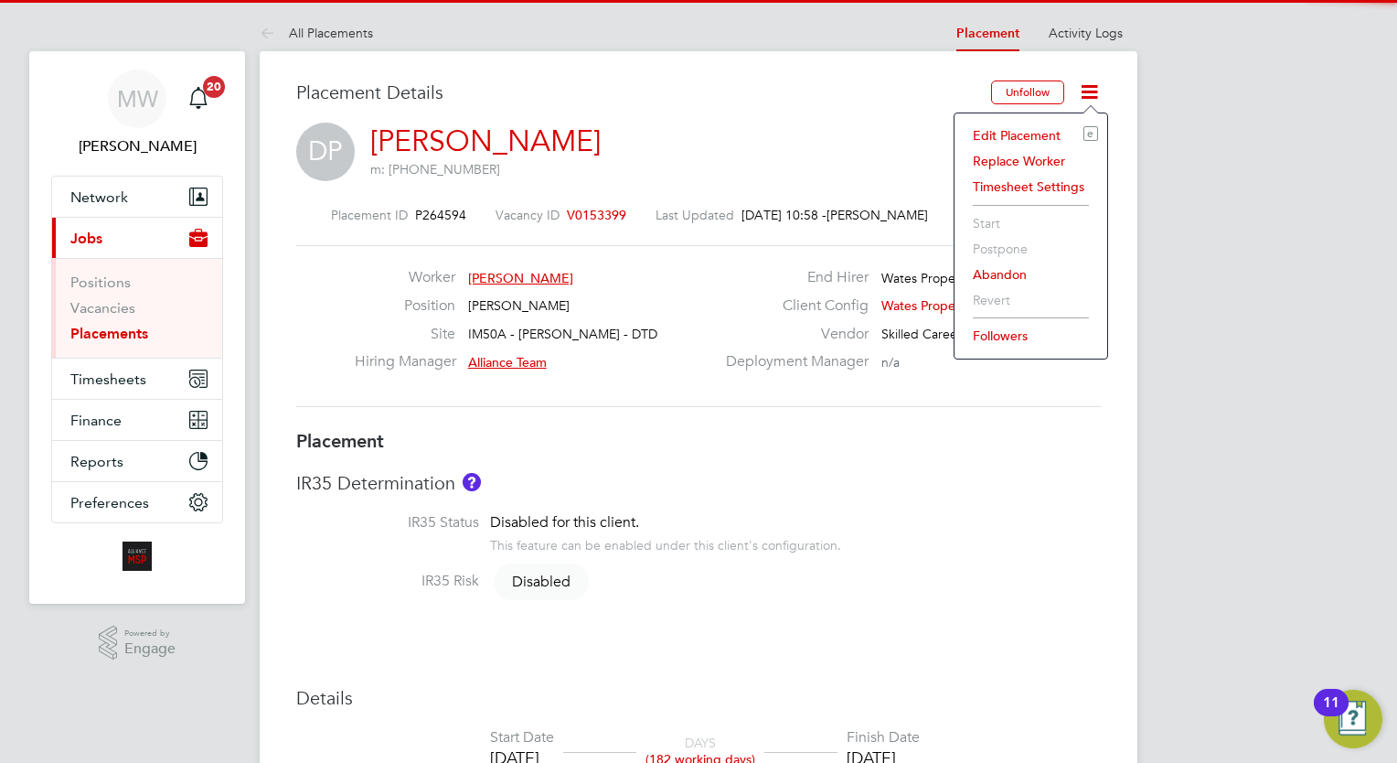
click at [1050, 132] on li "Edit Placement e" at bounding box center [1031, 136] width 134 height 26
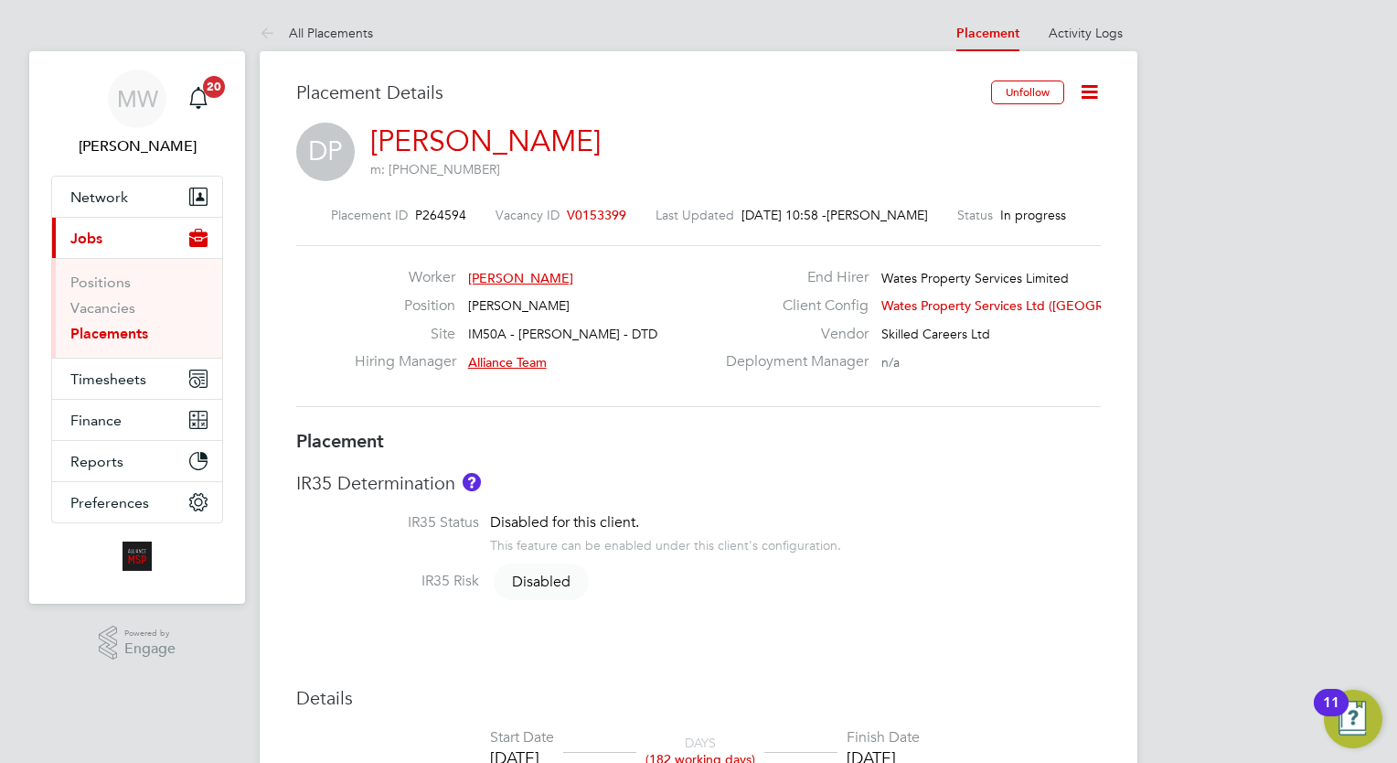
type input "Alliance Team"
type input "[DATE]"
type input "08:00"
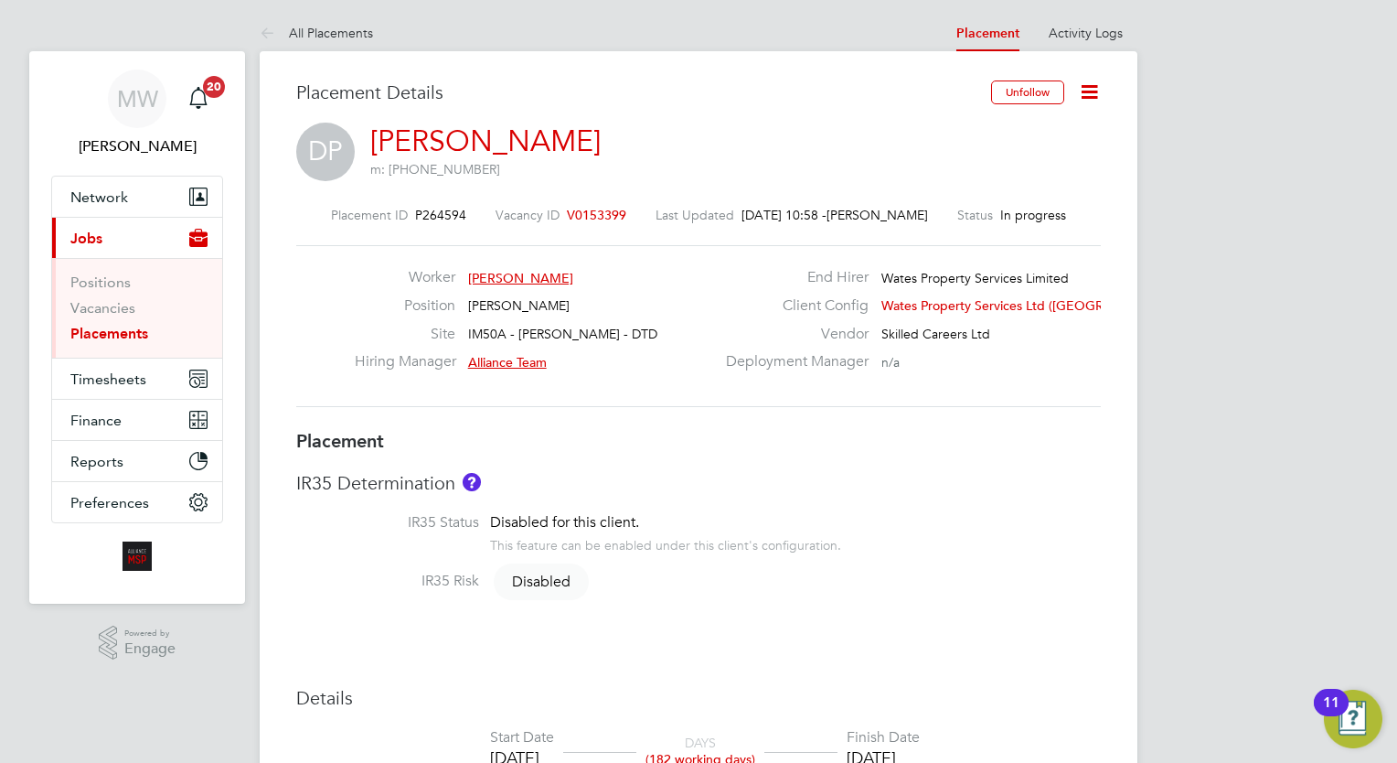
type input "17:00"
type input "07300"
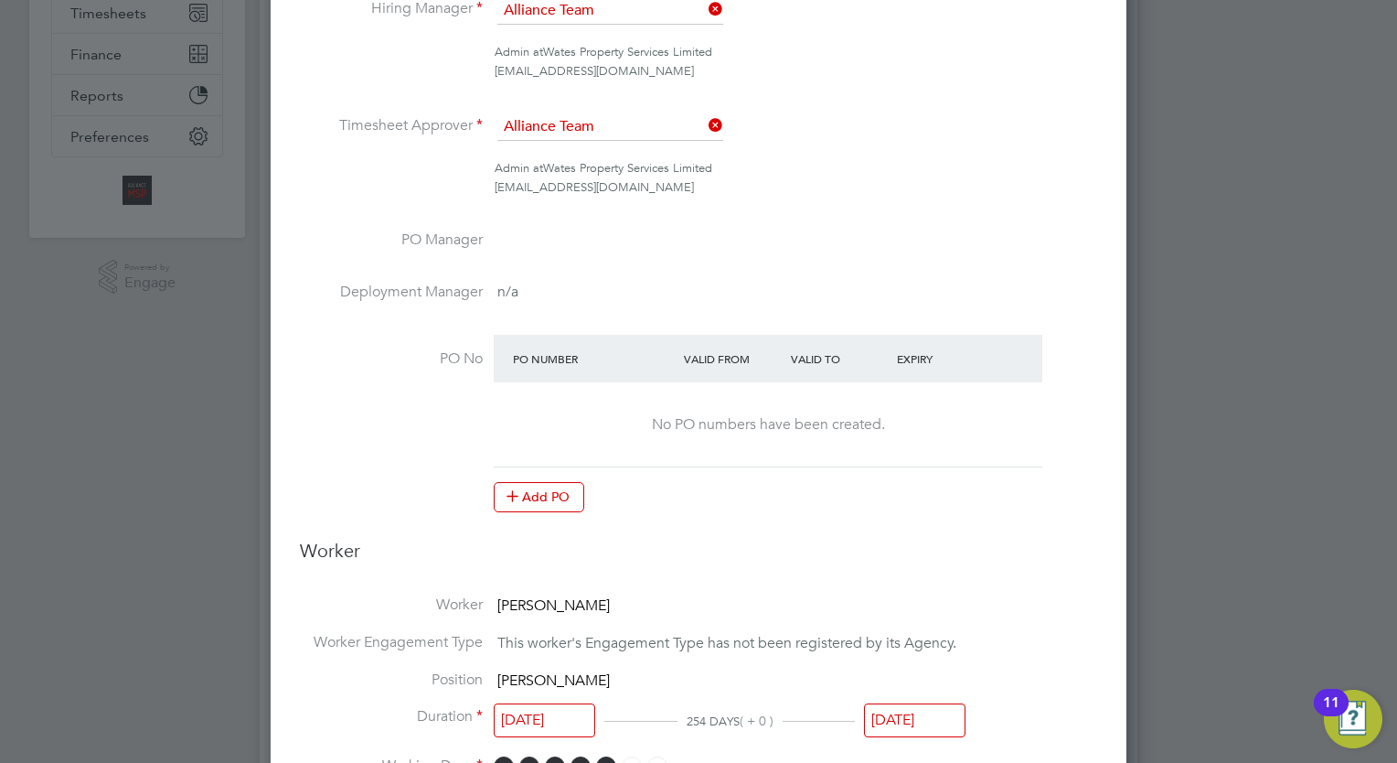
click at [942, 711] on input "[DATE]" at bounding box center [914, 720] width 101 height 34
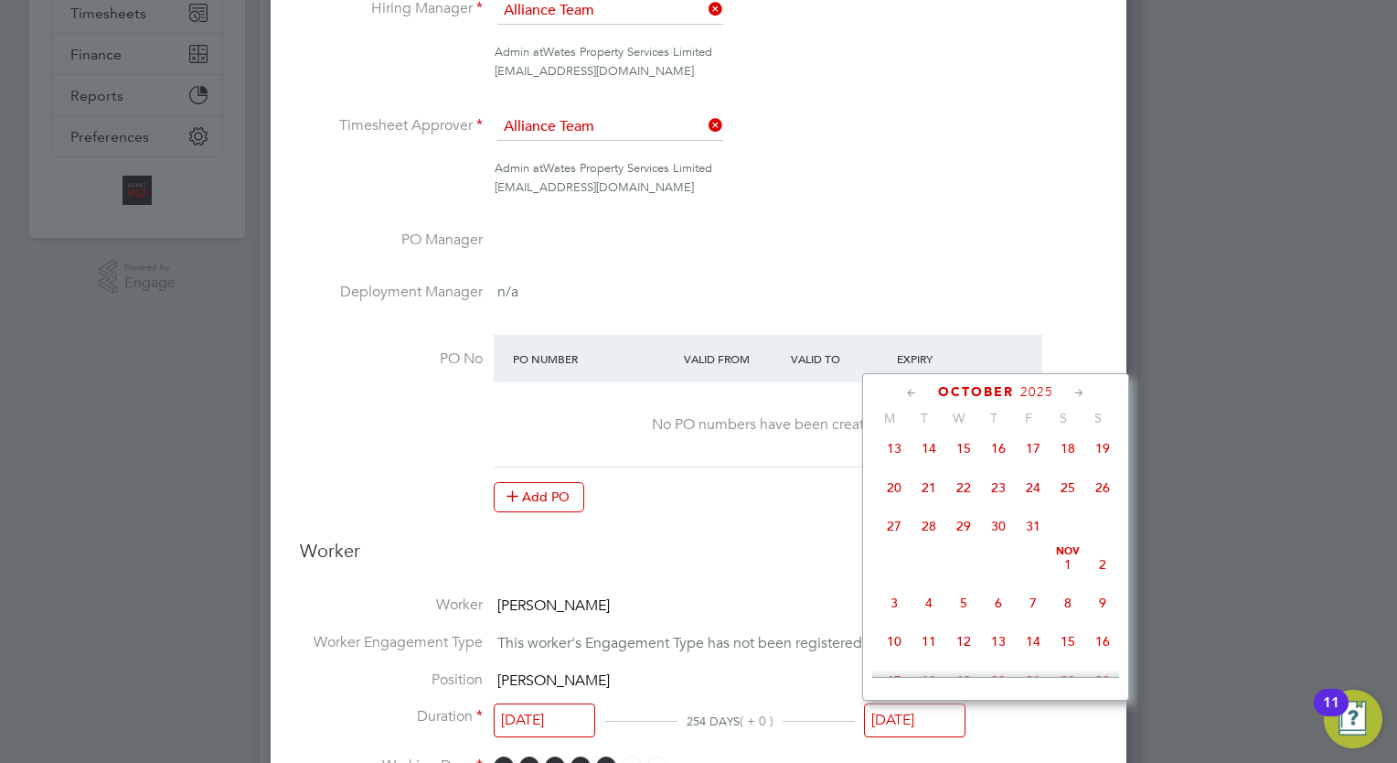
click at [1030, 543] on span "31" at bounding box center [1033, 525] width 35 height 35
type input "[DATE]"
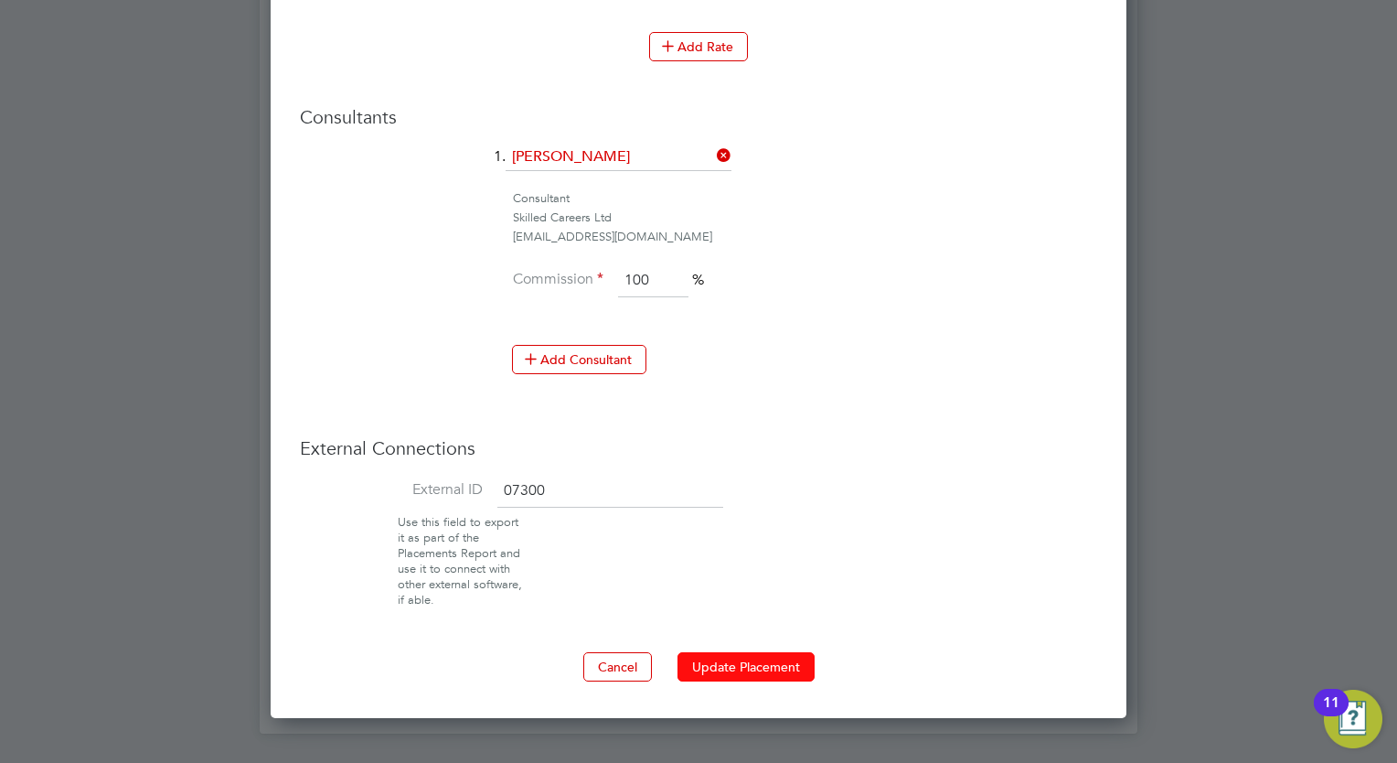
click at [724, 653] on button "Update Placement" at bounding box center [745, 666] width 137 height 29
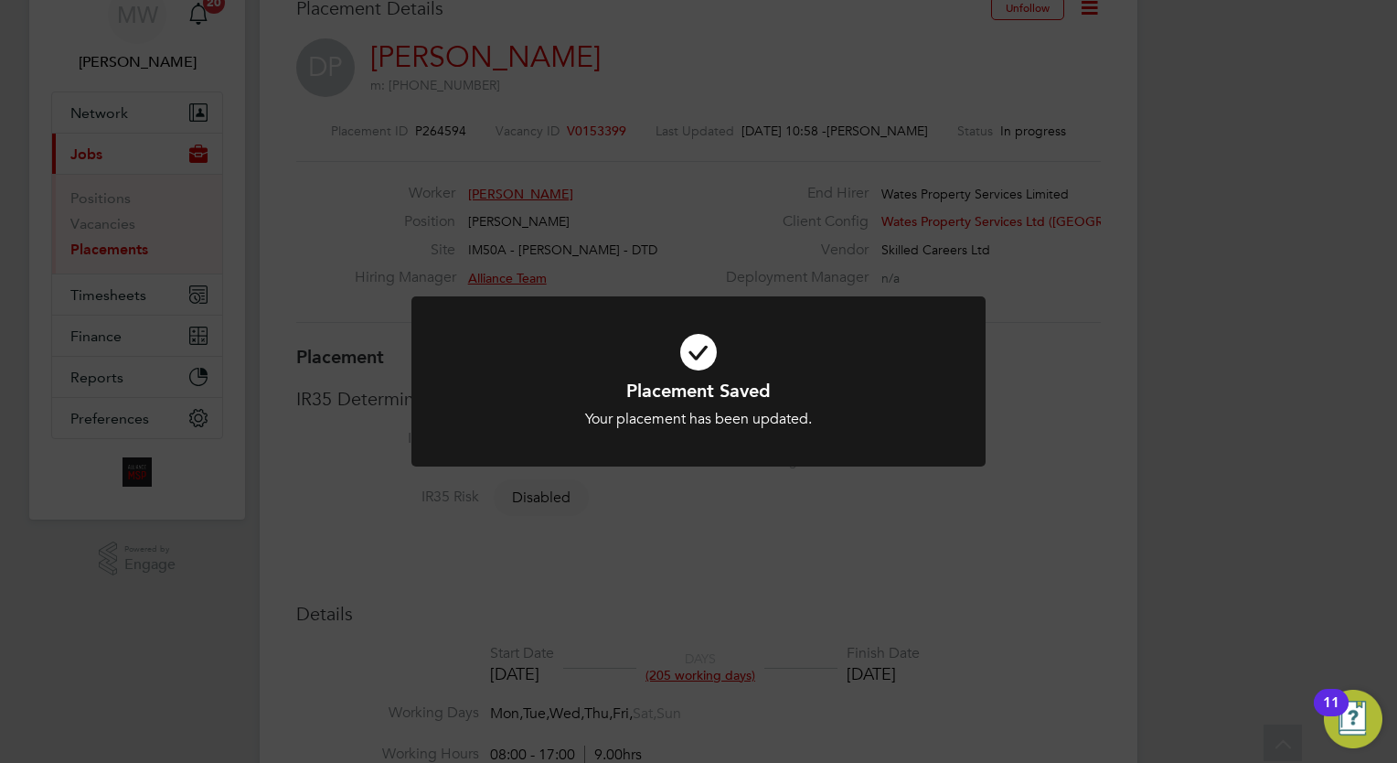
click at [200, 253] on div "Placement Saved Your placement has been updated. Cancel Okay" at bounding box center [698, 381] width 1397 height 763
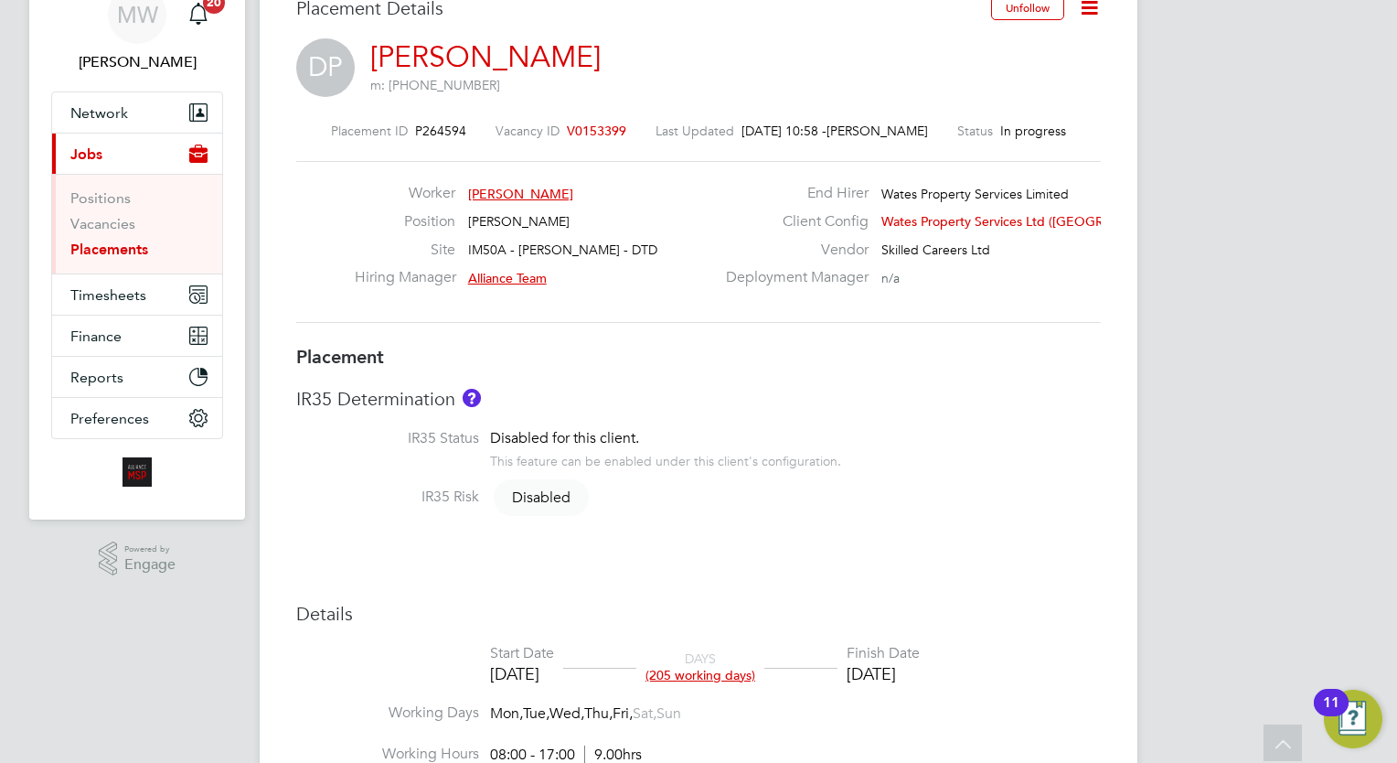
click at [150, 252] on li "Placements" at bounding box center [138, 249] width 137 height 18
click at [133, 252] on link "Placements" at bounding box center [109, 248] width 78 height 17
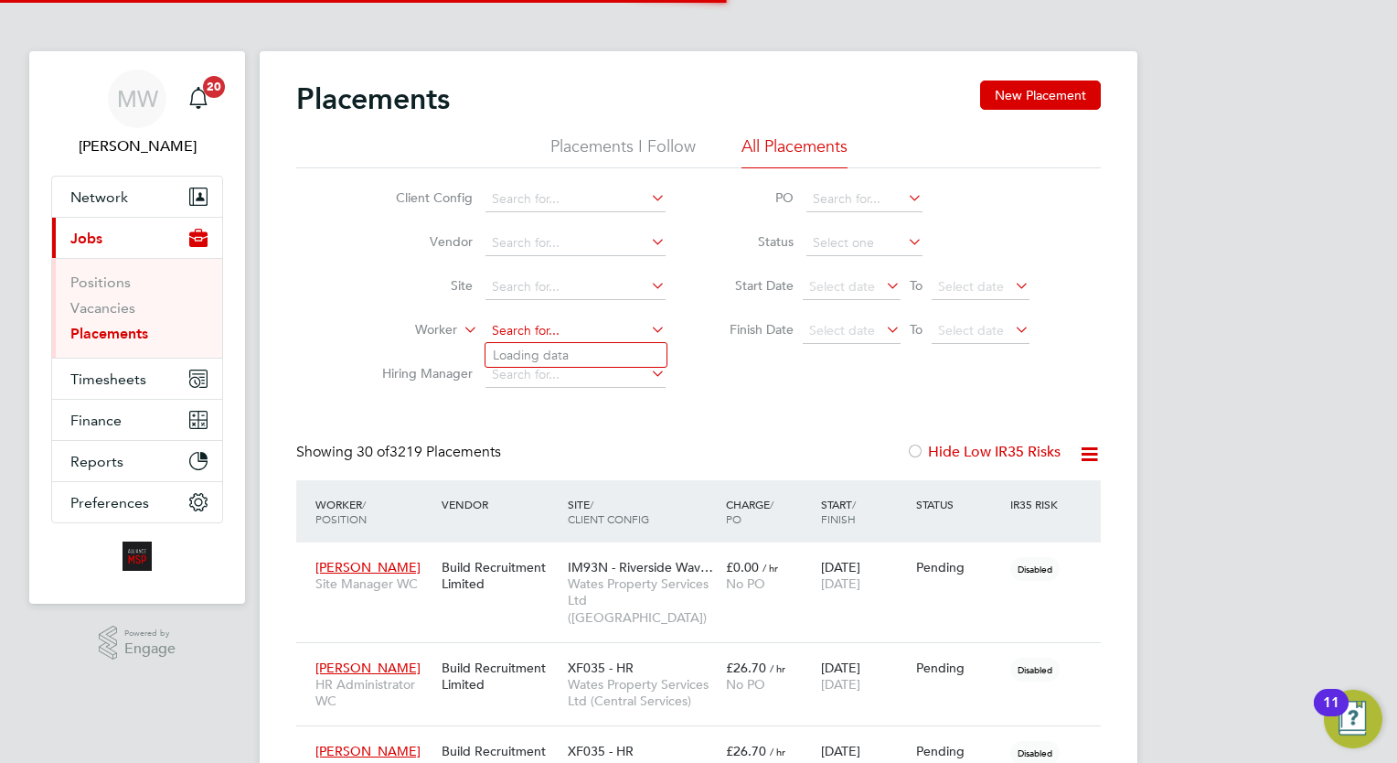
click at [551, 332] on input at bounding box center [575, 331] width 180 height 26
click at [573, 356] on li "[PERSON_NAME] in" at bounding box center [575, 355] width 181 height 25
type input "[PERSON_NAME]"
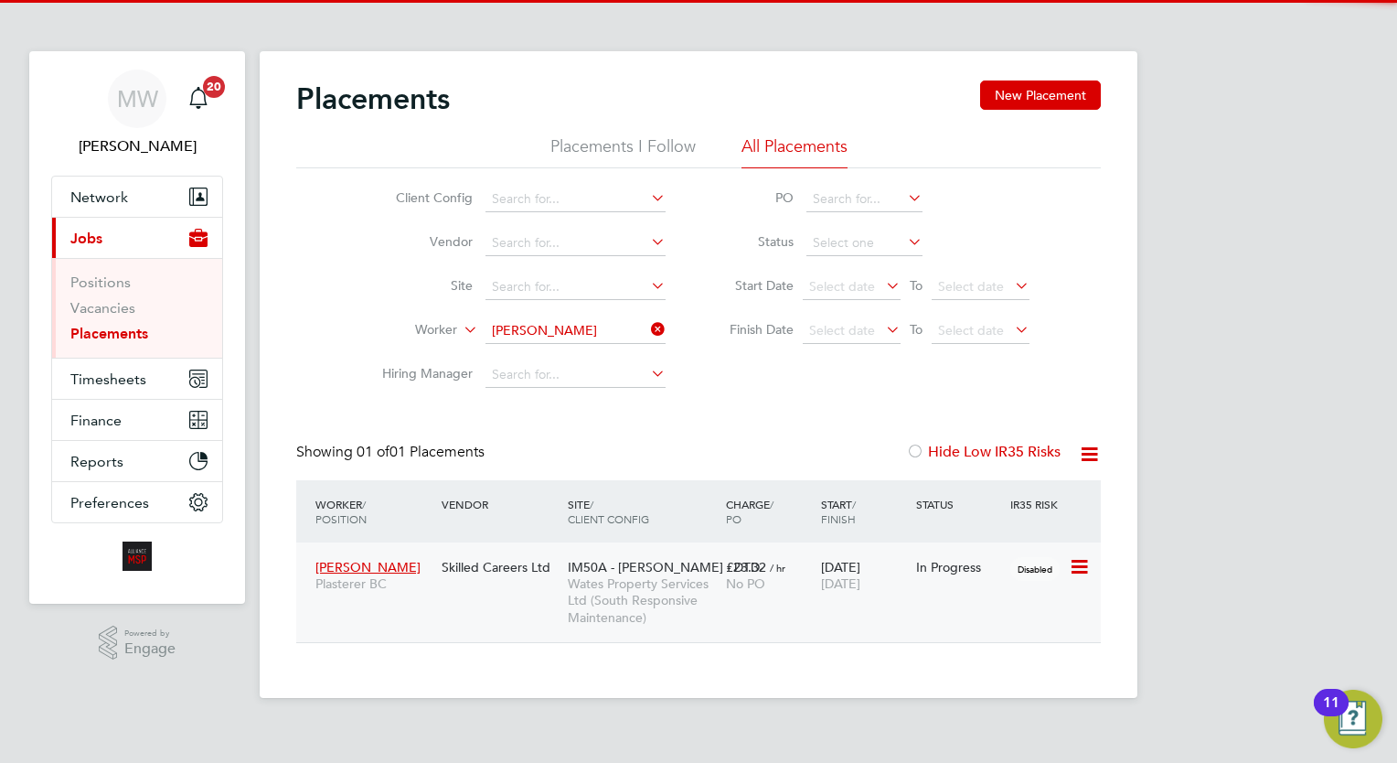
click at [855, 584] on span "[DATE]" at bounding box center [840, 583] width 39 height 16
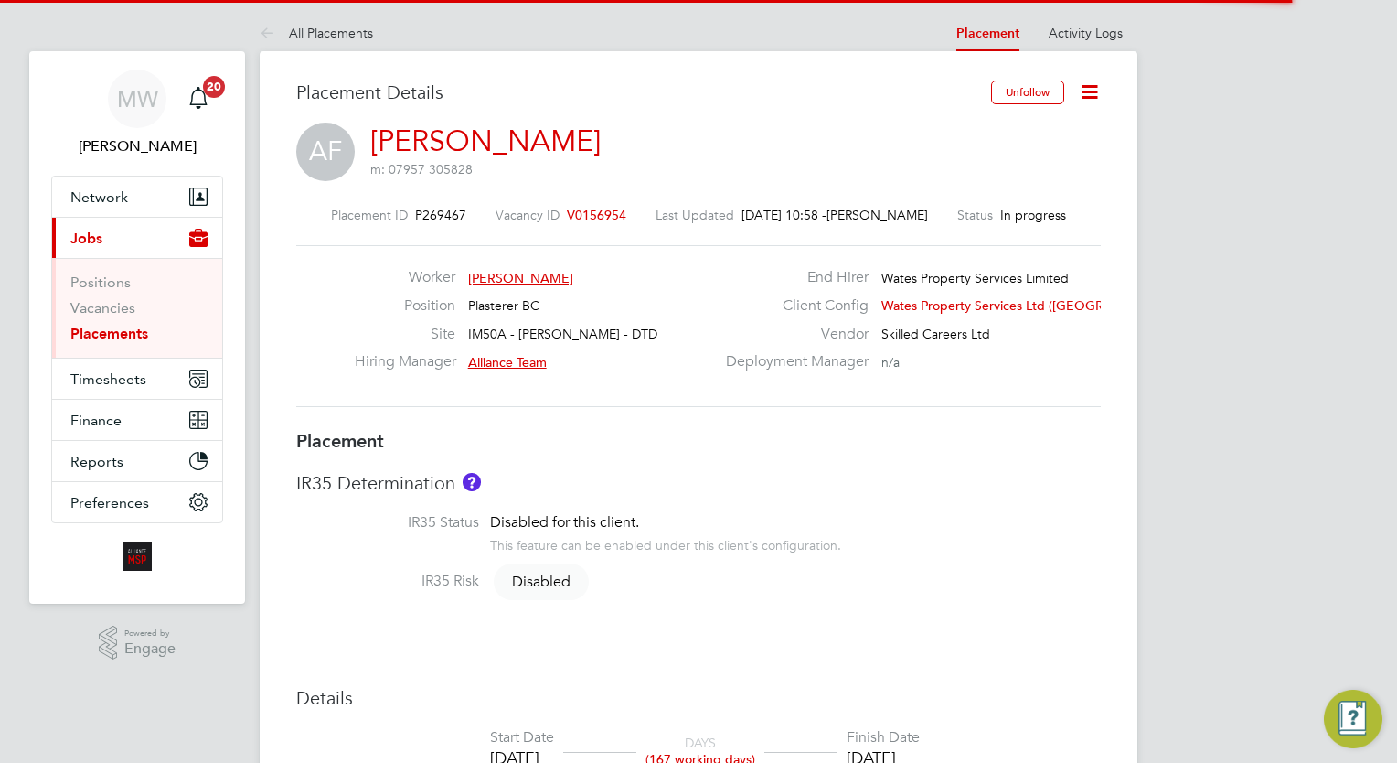
click at [1081, 93] on icon at bounding box center [1089, 91] width 23 height 23
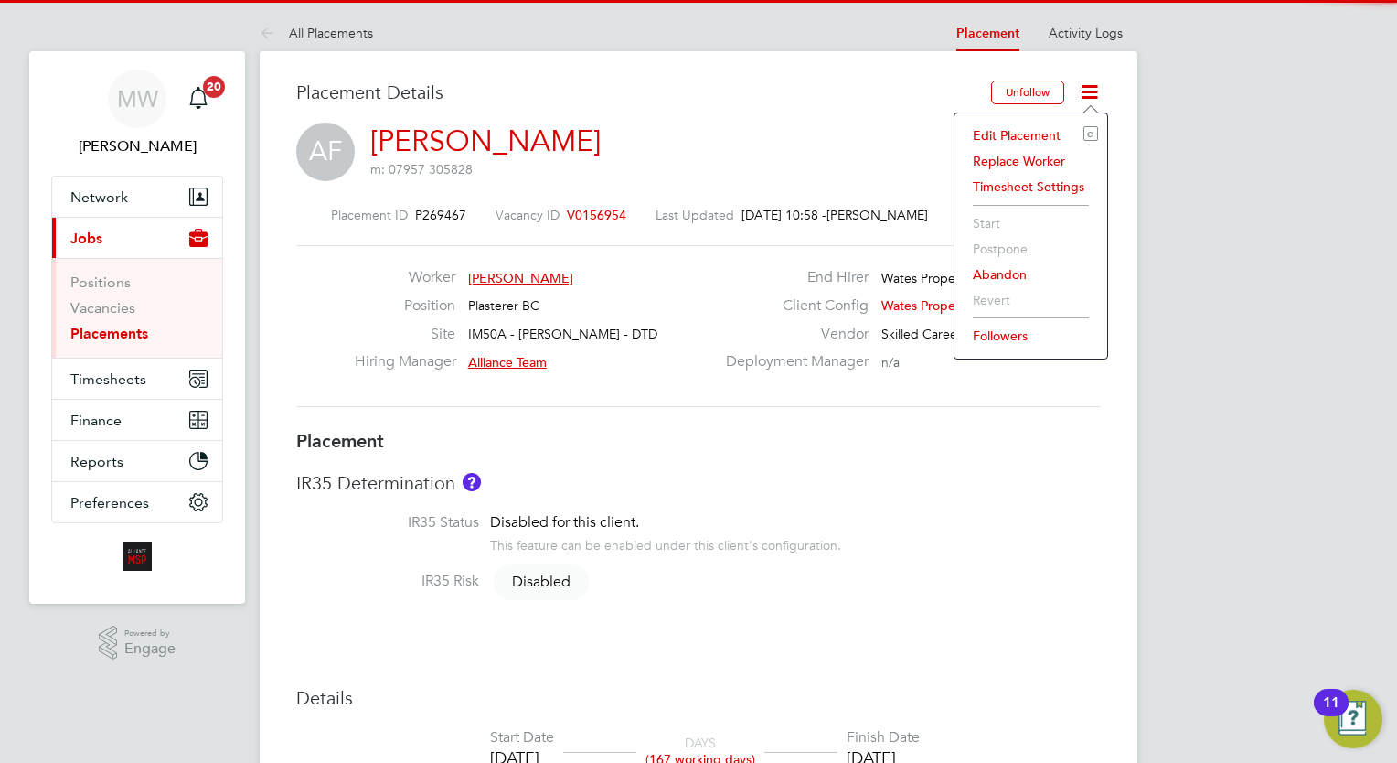
click at [1042, 136] on li "Edit Placement e" at bounding box center [1031, 136] width 134 height 26
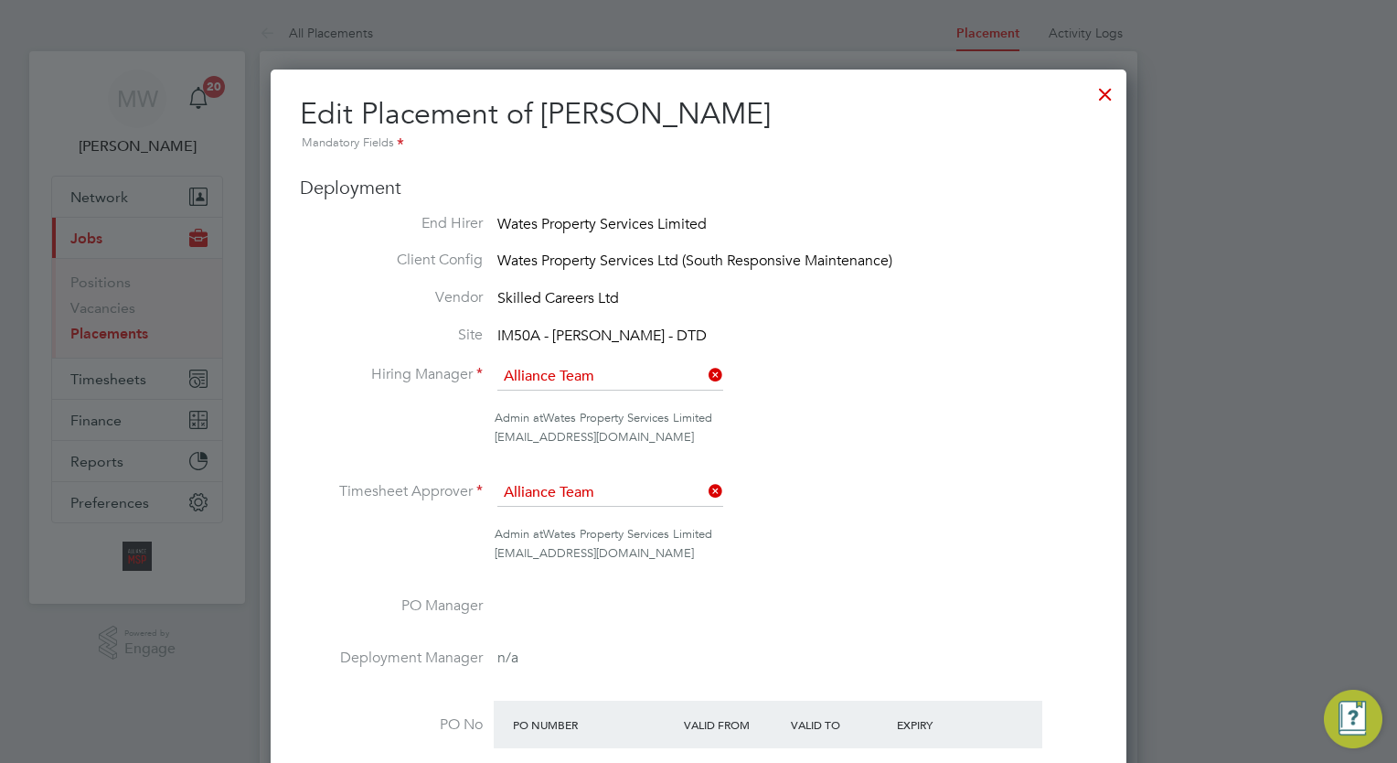
scroll to position [9, 9]
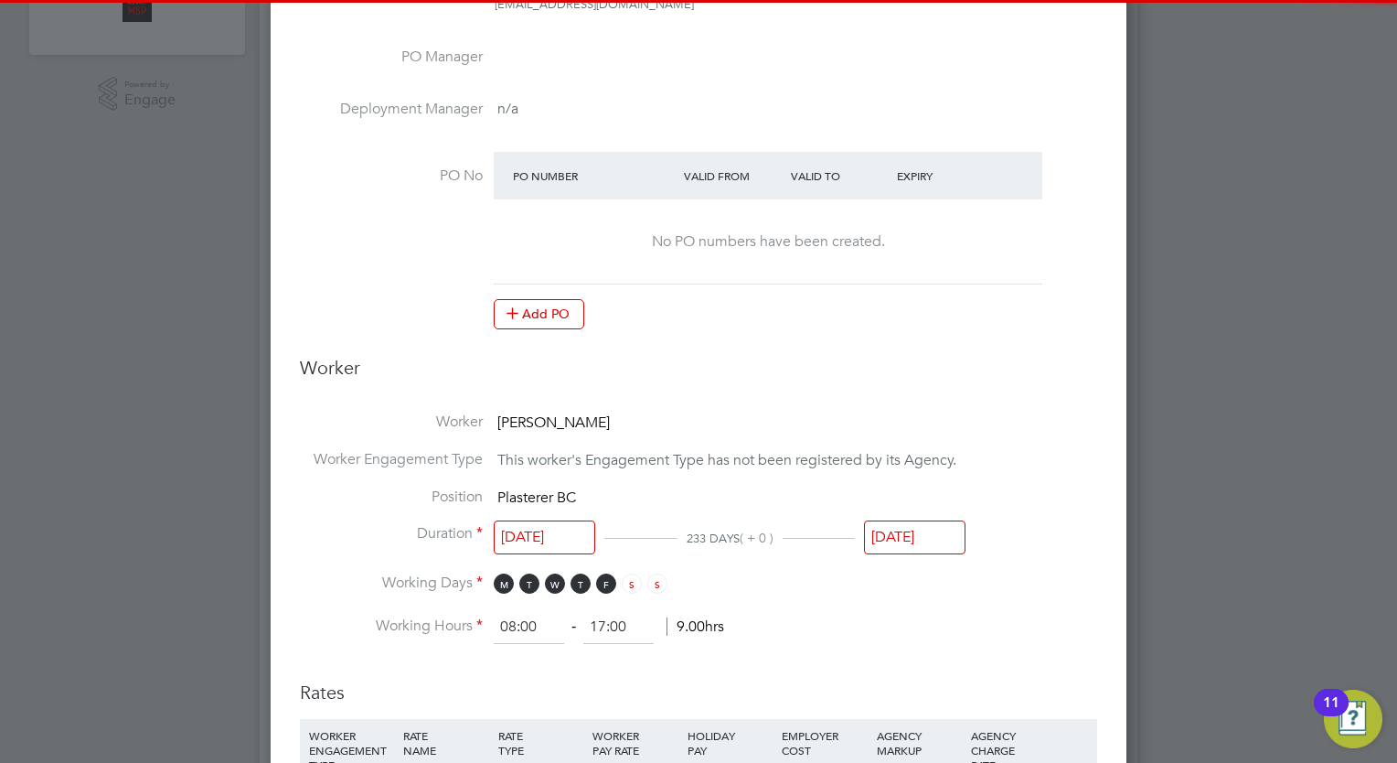
click at [945, 543] on input "[DATE]" at bounding box center [914, 537] width 101 height 34
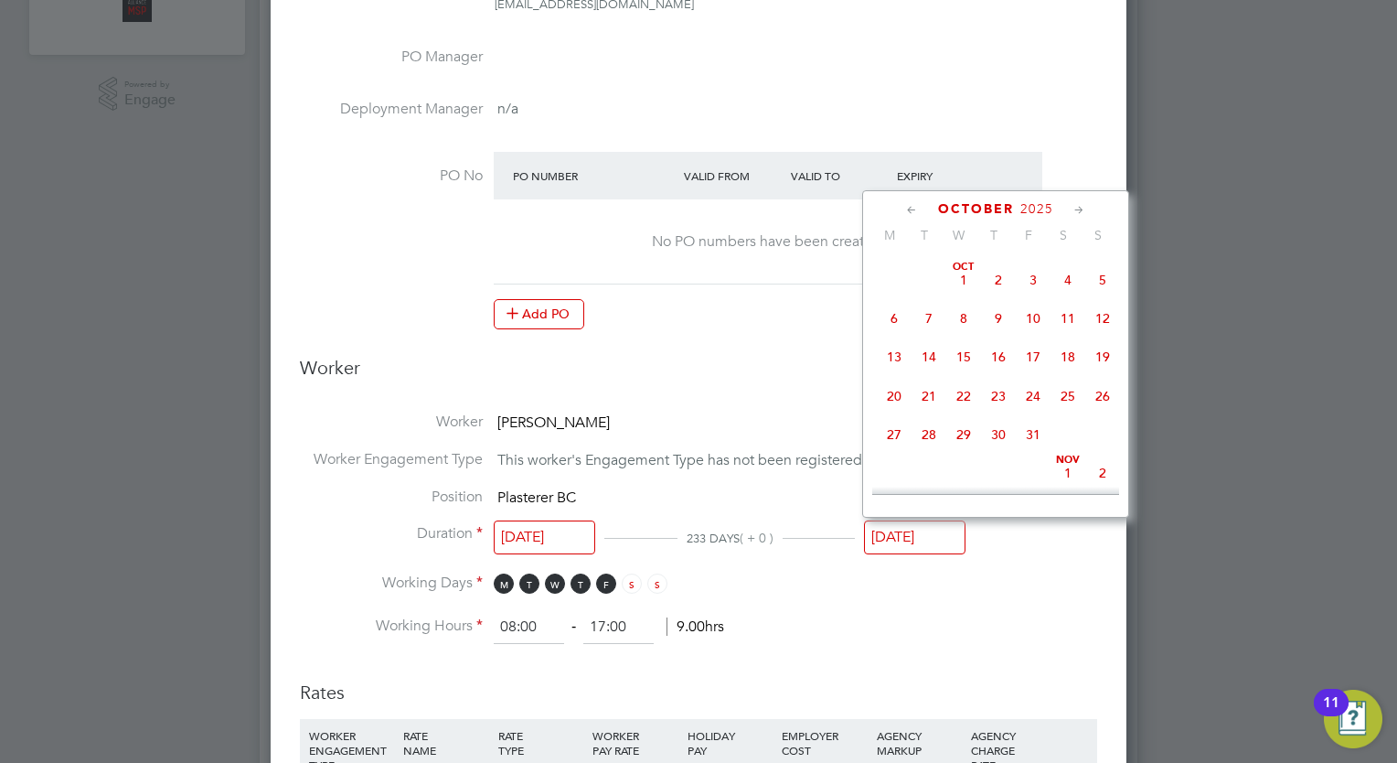
click at [1041, 452] on span "31" at bounding box center [1033, 434] width 35 height 35
type input "[DATE]"
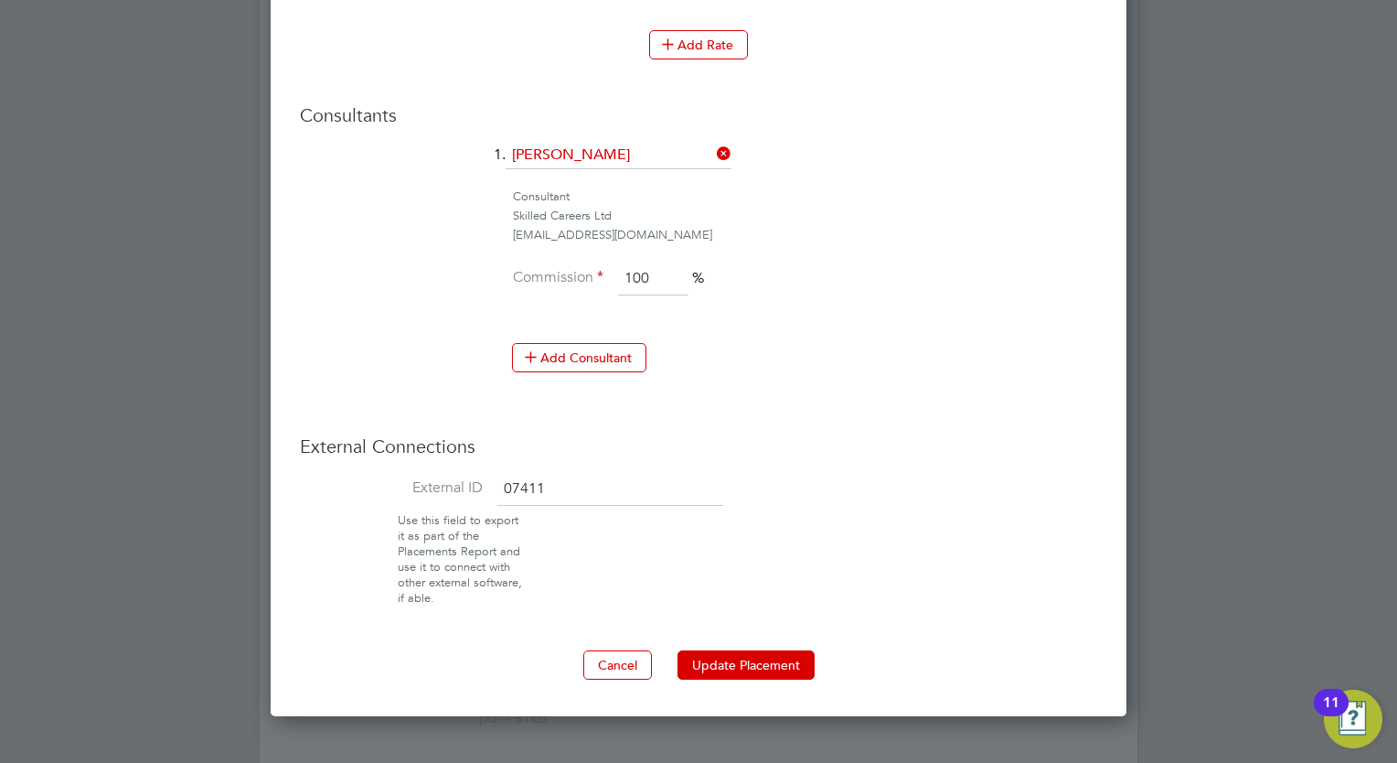
click at [804, 669] on button "Update Placement" at bounding box center [745, 664] width 137 height 29
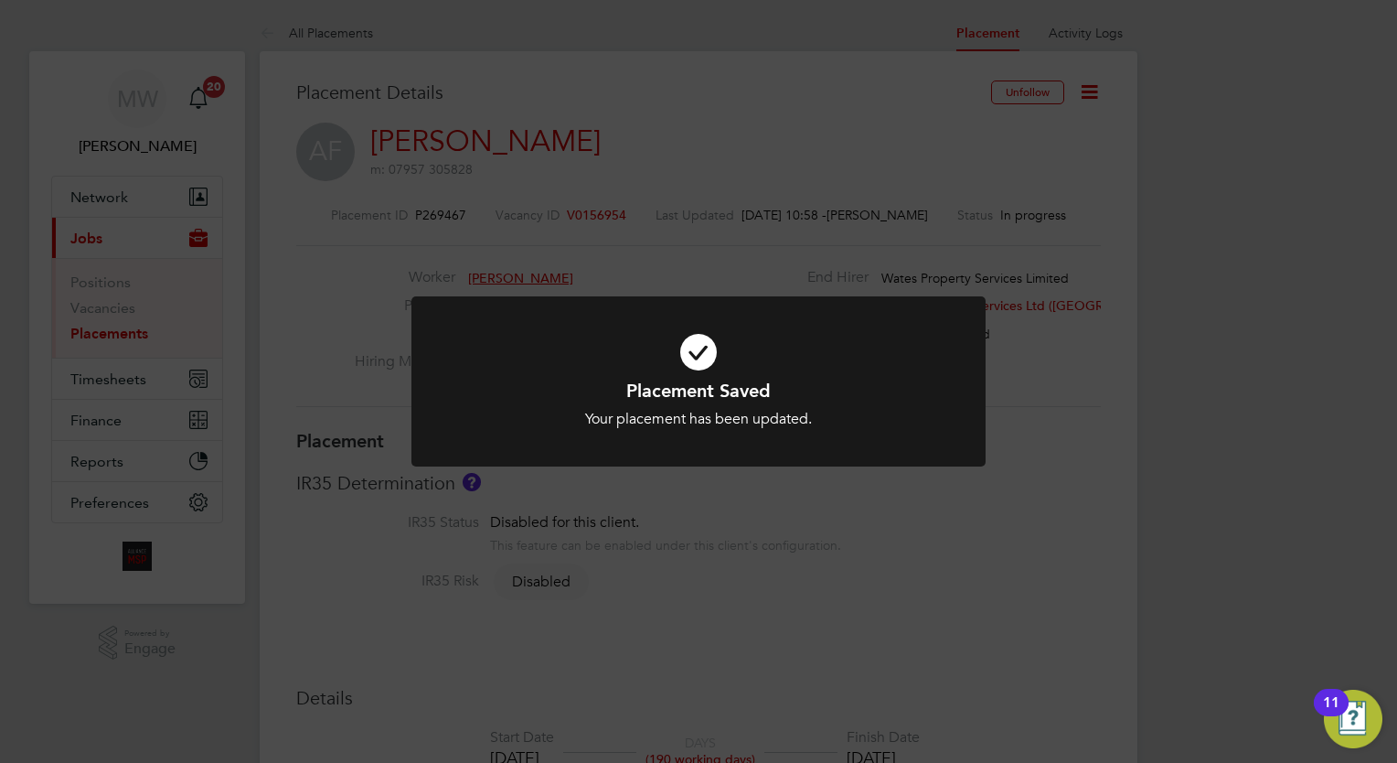
click at [89, 336] on div "Placement Saved Your placement has been updated. Cancel Okay" at bounding box center [698, 381] width 1397 height 763
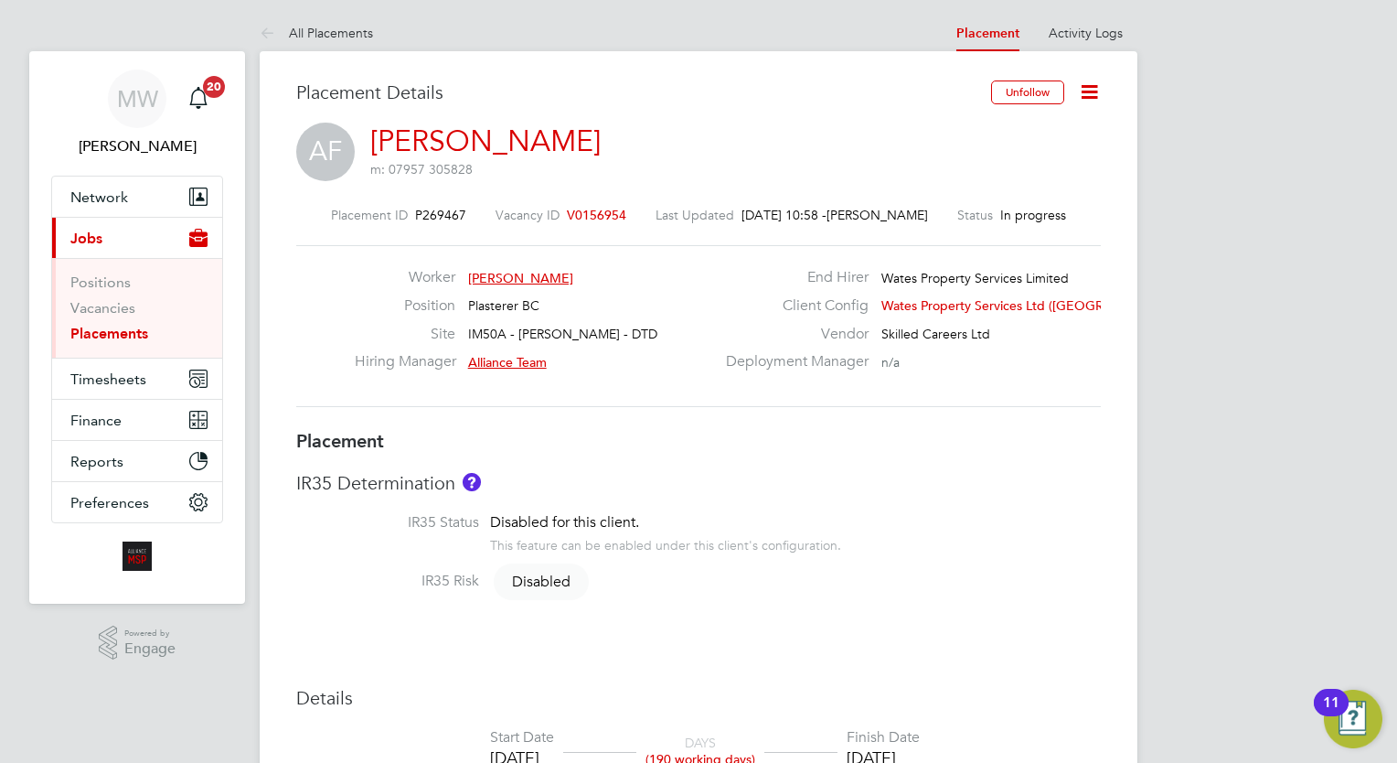
click at [100, 334] on link "Placements" at bounding box center [109, 333] width 78 height 17
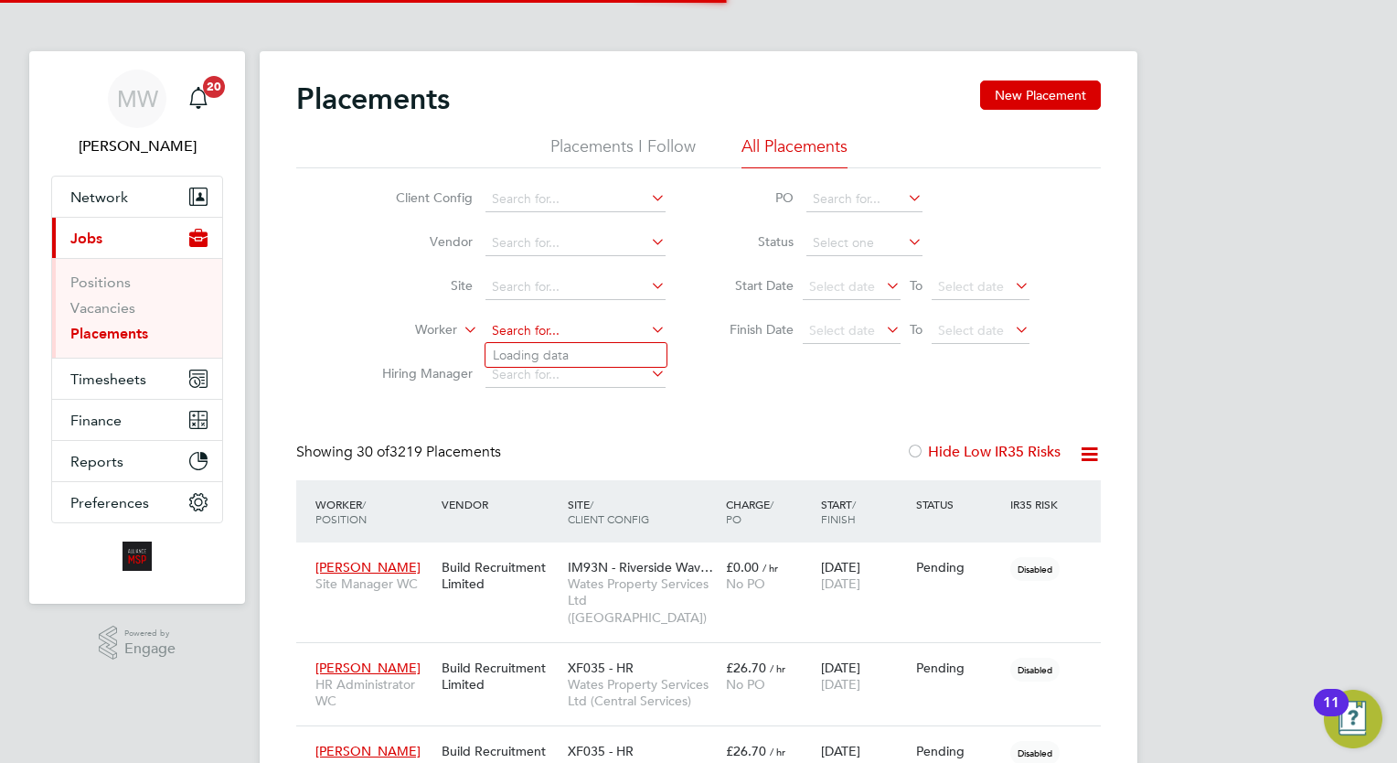
click at [535, 338] on input at bounding box center [575, 331] width 180 height 26
click at [575, 346] on li "[PERSON_NAME]" at bounding box center [575, 355] width 181 height 25
type input "[PERSON_NAME]"
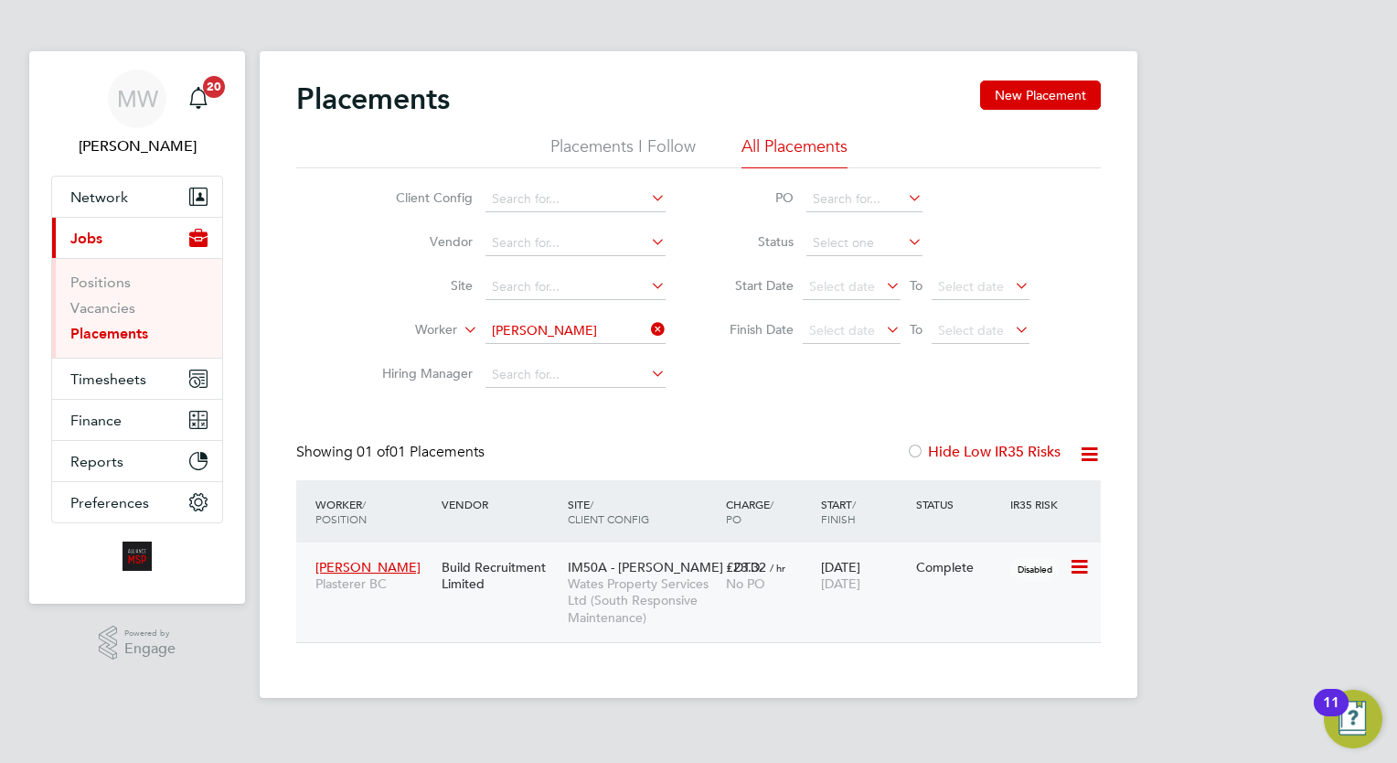
click at [856, 573] on div "[DATE] [DATE]" at bounding box center [863, 574] width 95 height 51
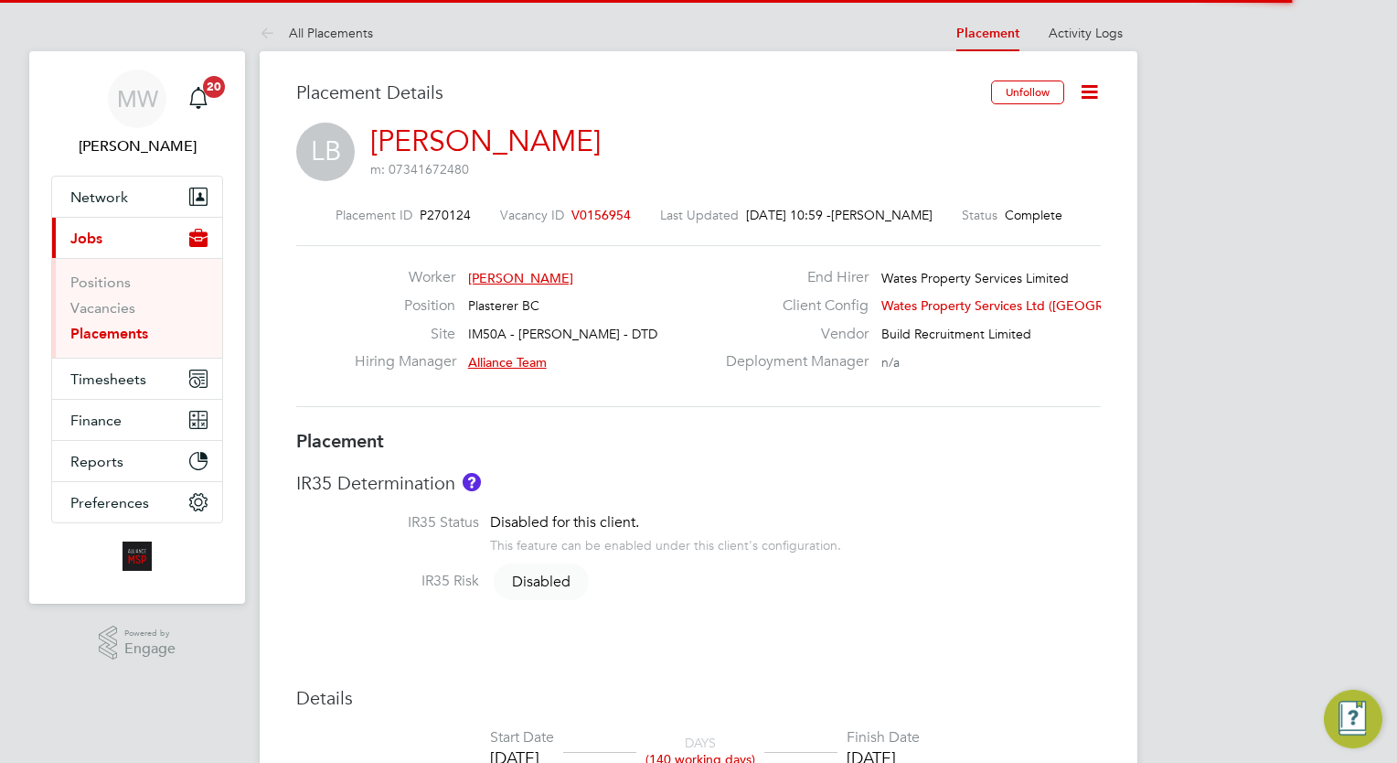
click at [1094, 89] on icon at bounding box center [1089, 91] width 23 height 23
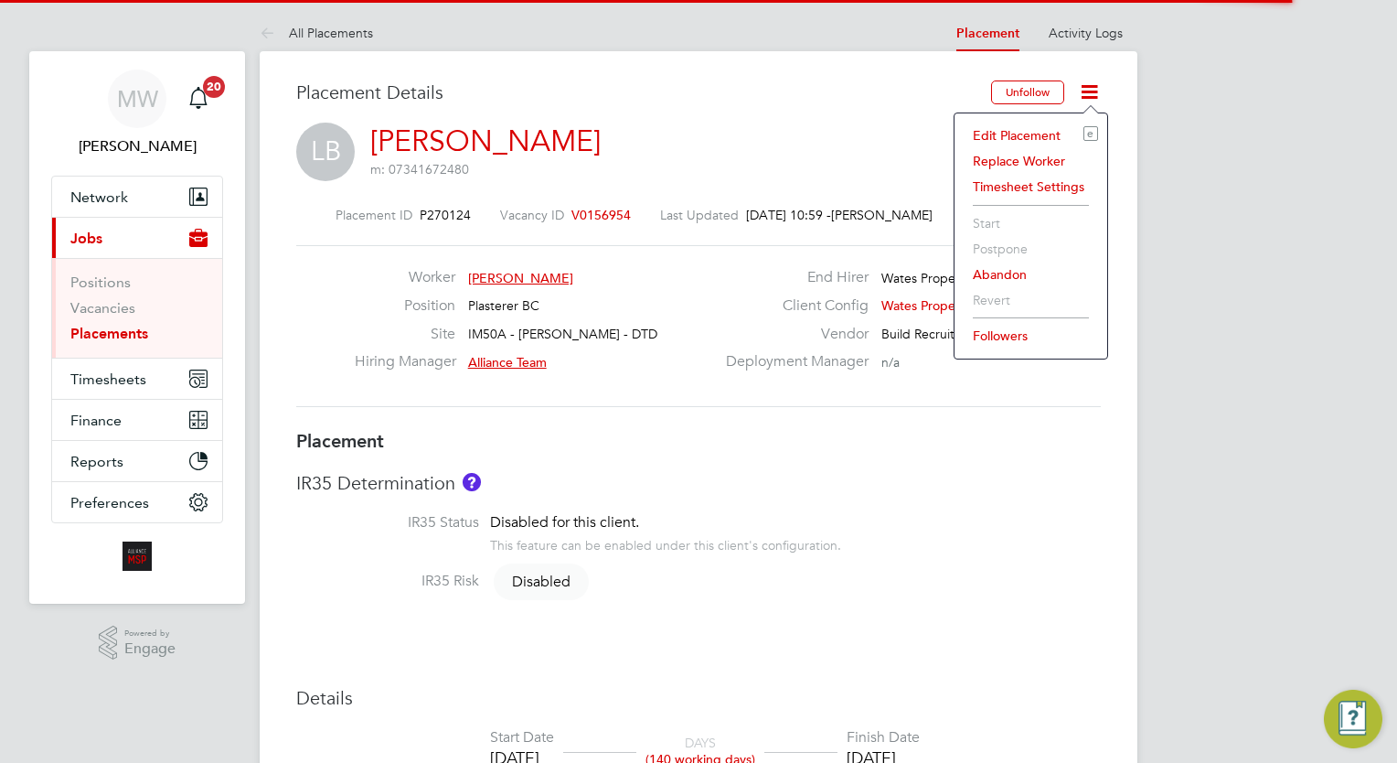
click at [1040, 138] on li "Edit Placement e" at bounding box center [1031, 136] width 134 height 26
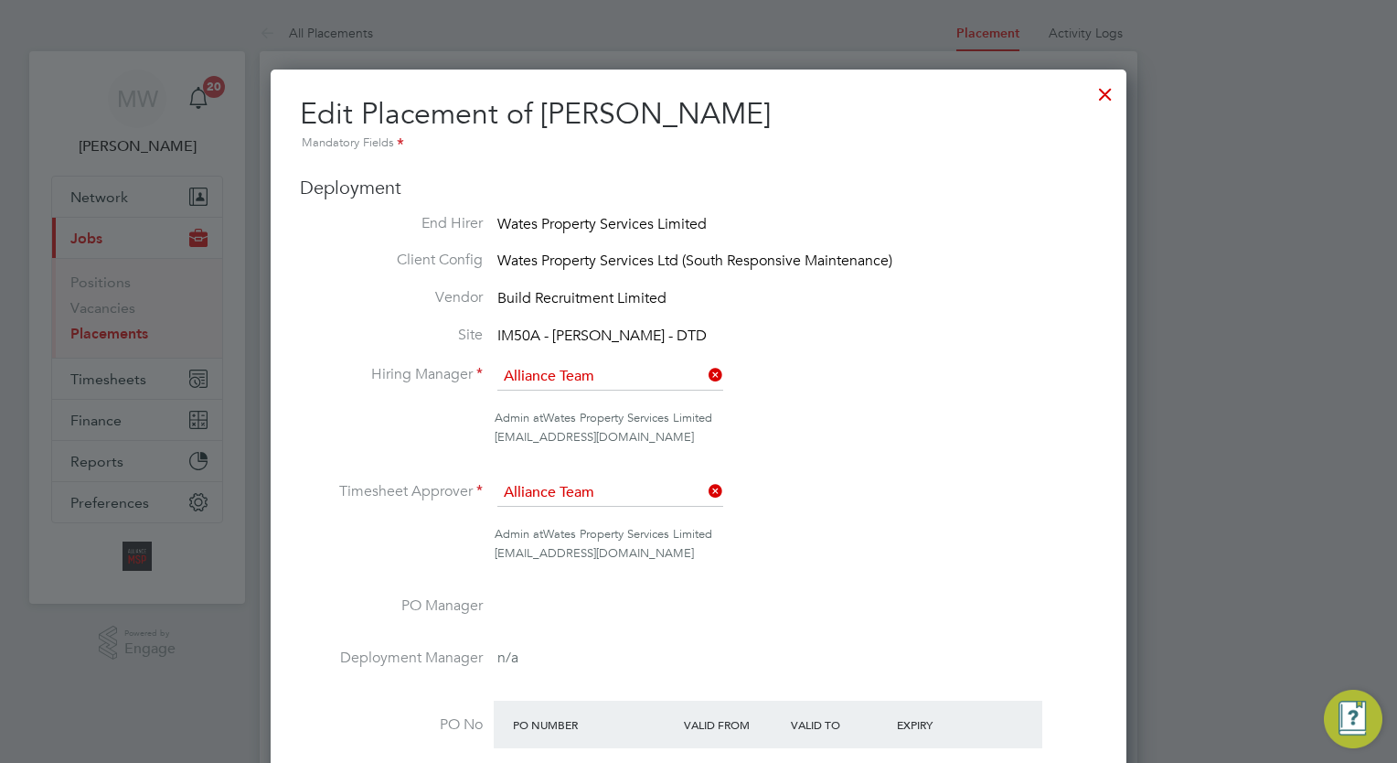
scroll to position [9, 9]
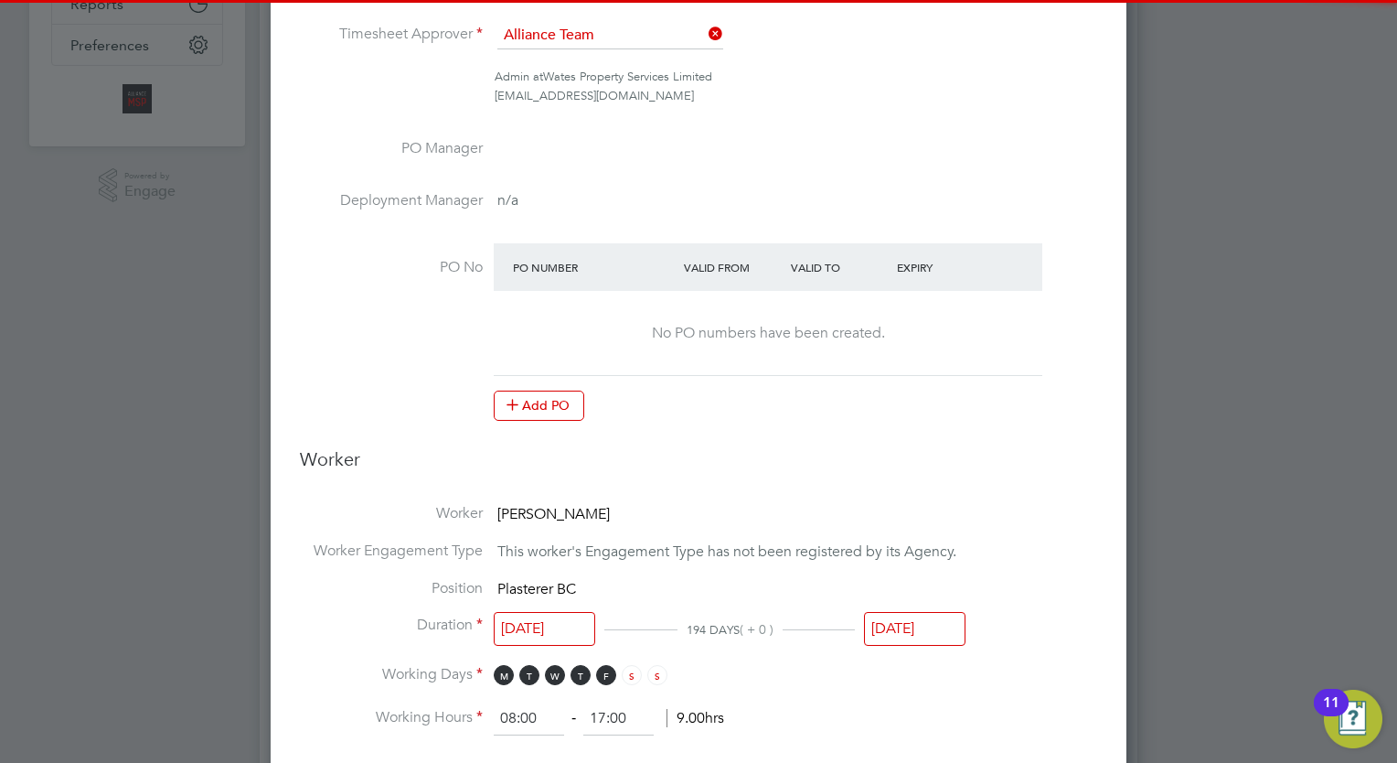
click at [934, 640] on input "[DATE]" at bounding box center [914, 629] width 101 height 34
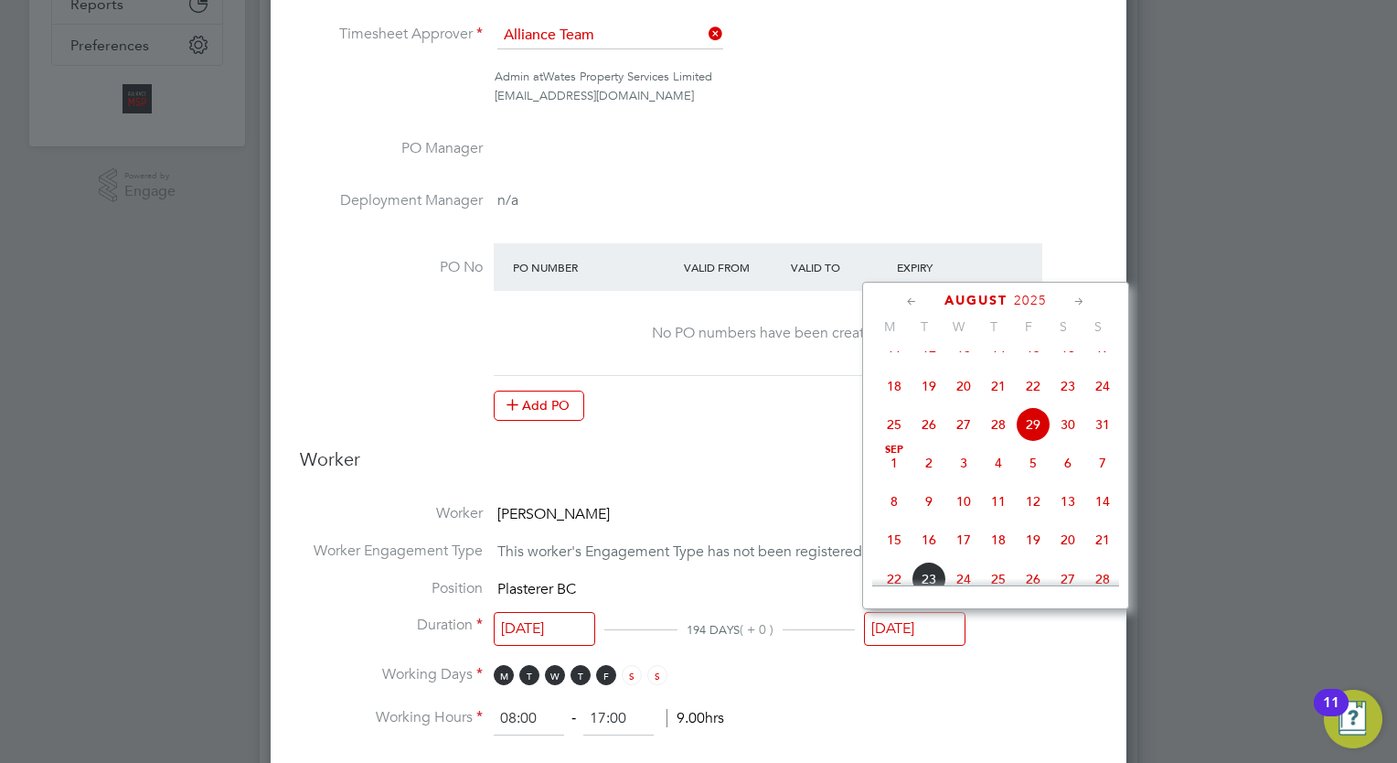
click at [1075, 300] on icon at bounding box center [1079, 302] width 17 height 20
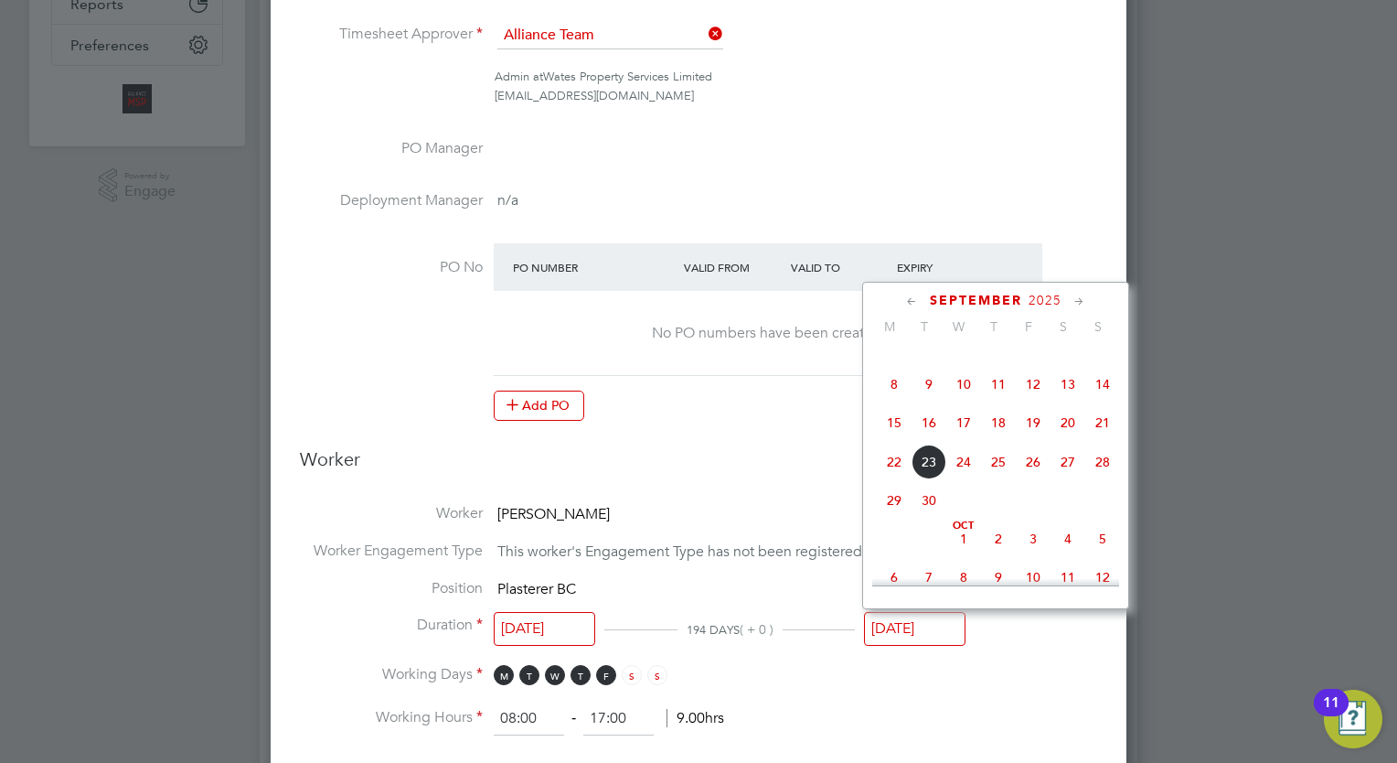
click at [1075, 300] on icon at bounding box center [1079, 302] width 17 height 20
click at [1039, 512] on span "31" at bounding box center [1033, 494] width 35 height 35
type input "[DATE]"
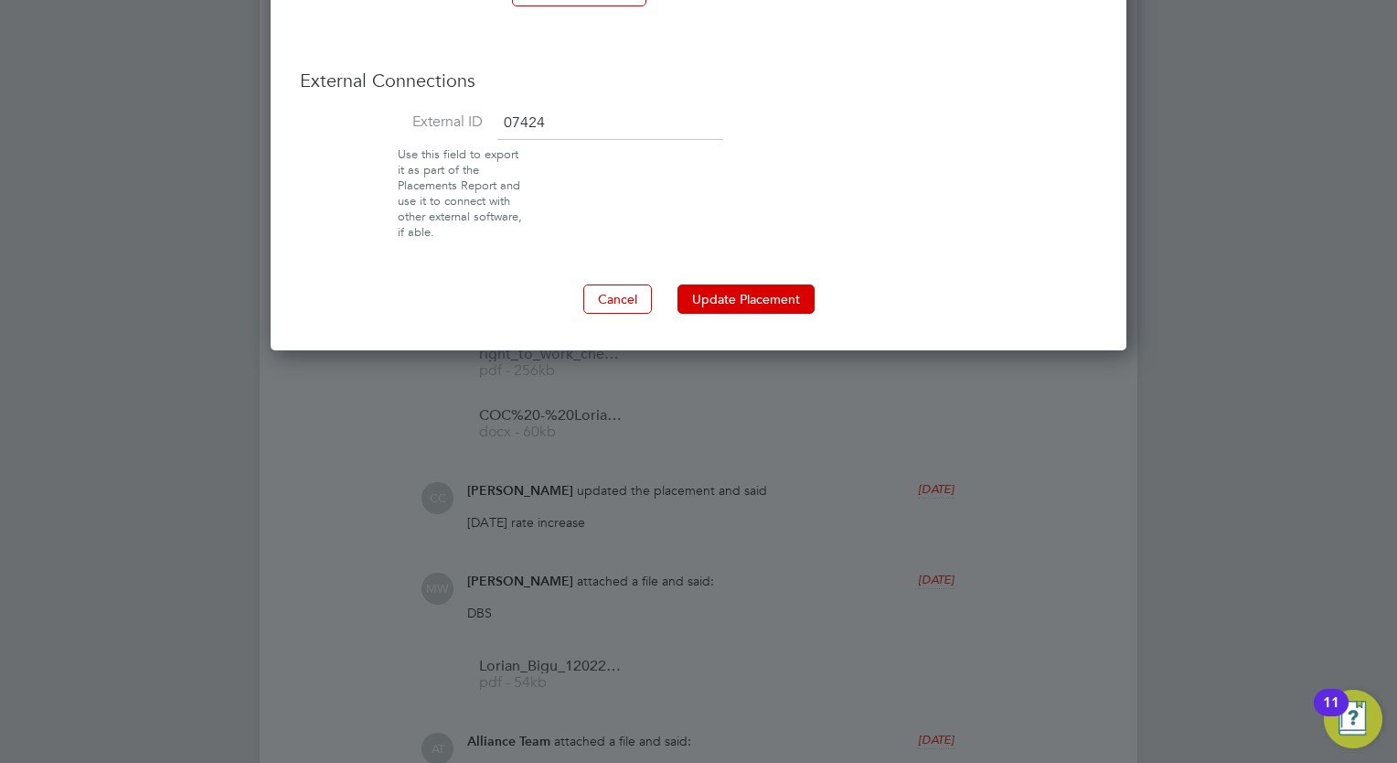
click at [775, 284] on button "Update Placement" at bounding box center [745, 298] width 137 height 29
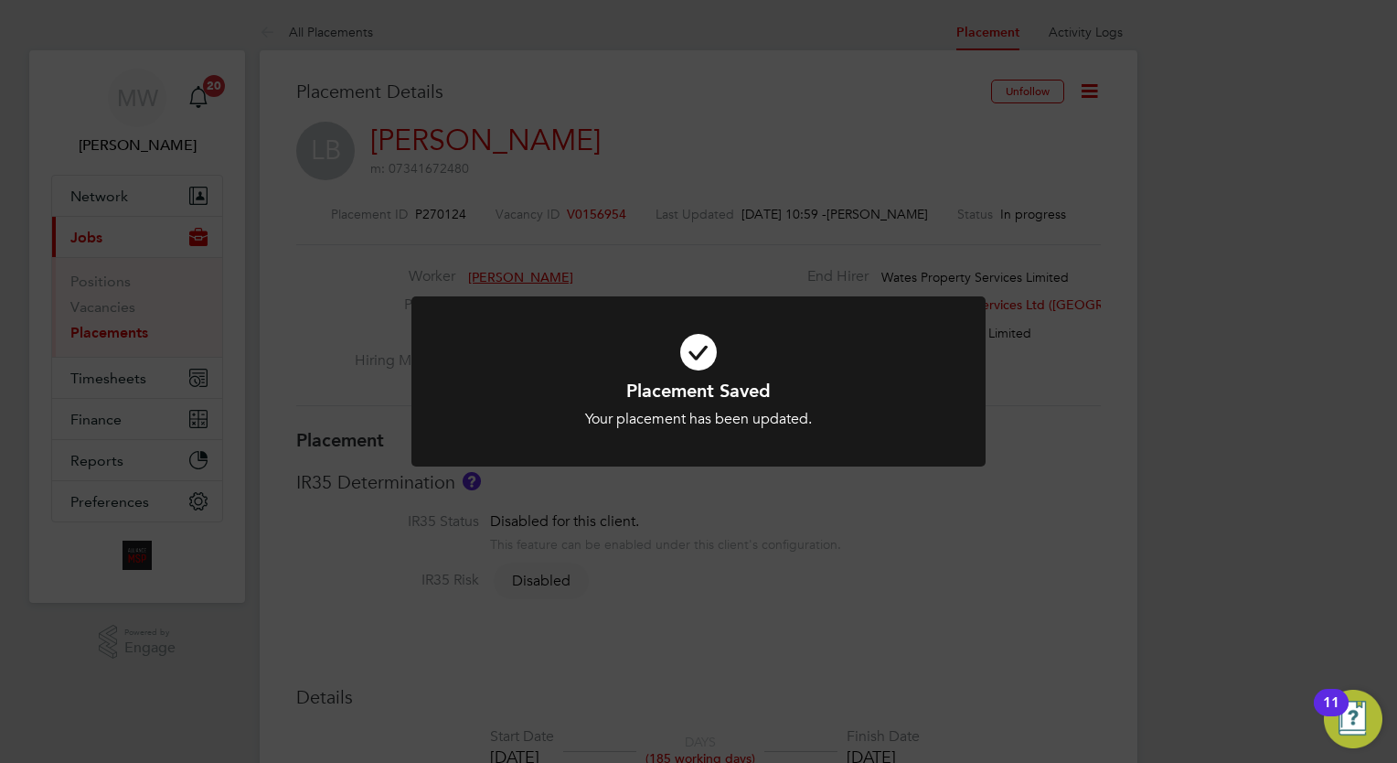
click at [336, 261] on div "Placement Saved Your placement has been updated. Cancel Okay" at bounding box center [698, 381] width 1397 height 763
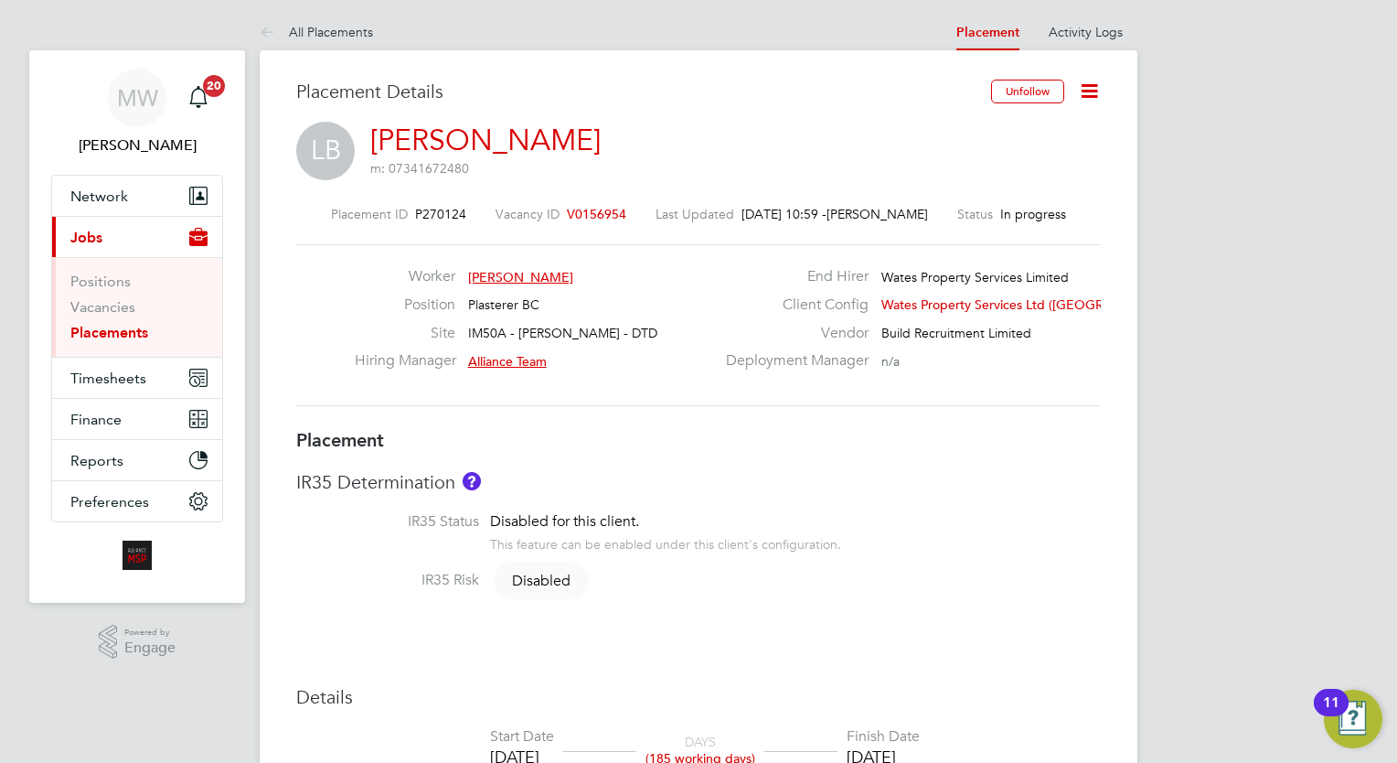
click at [137, 328] on link "Placements" at bounding box center [109, 332] width 78 height 17
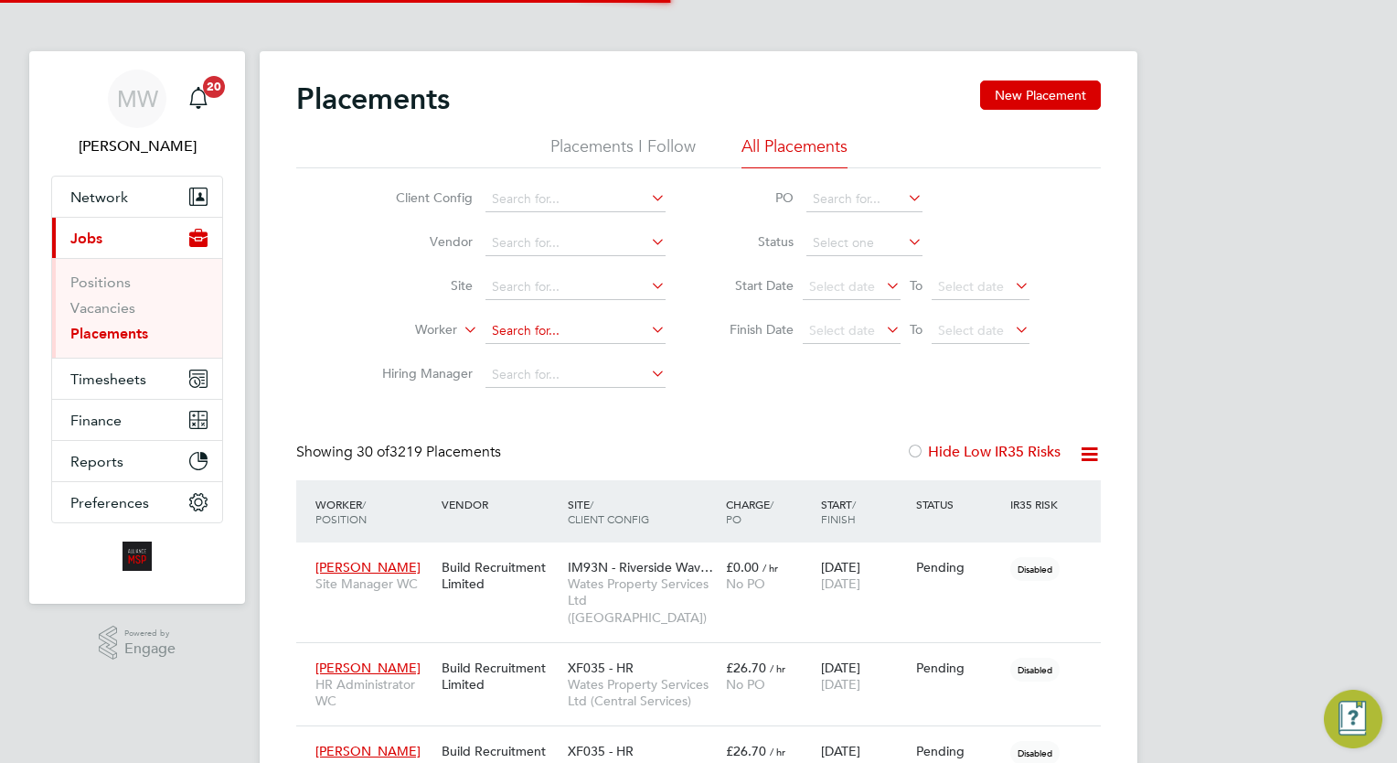
click at [538, 320] on input at bounding box center [575, 331] width 180 height 26
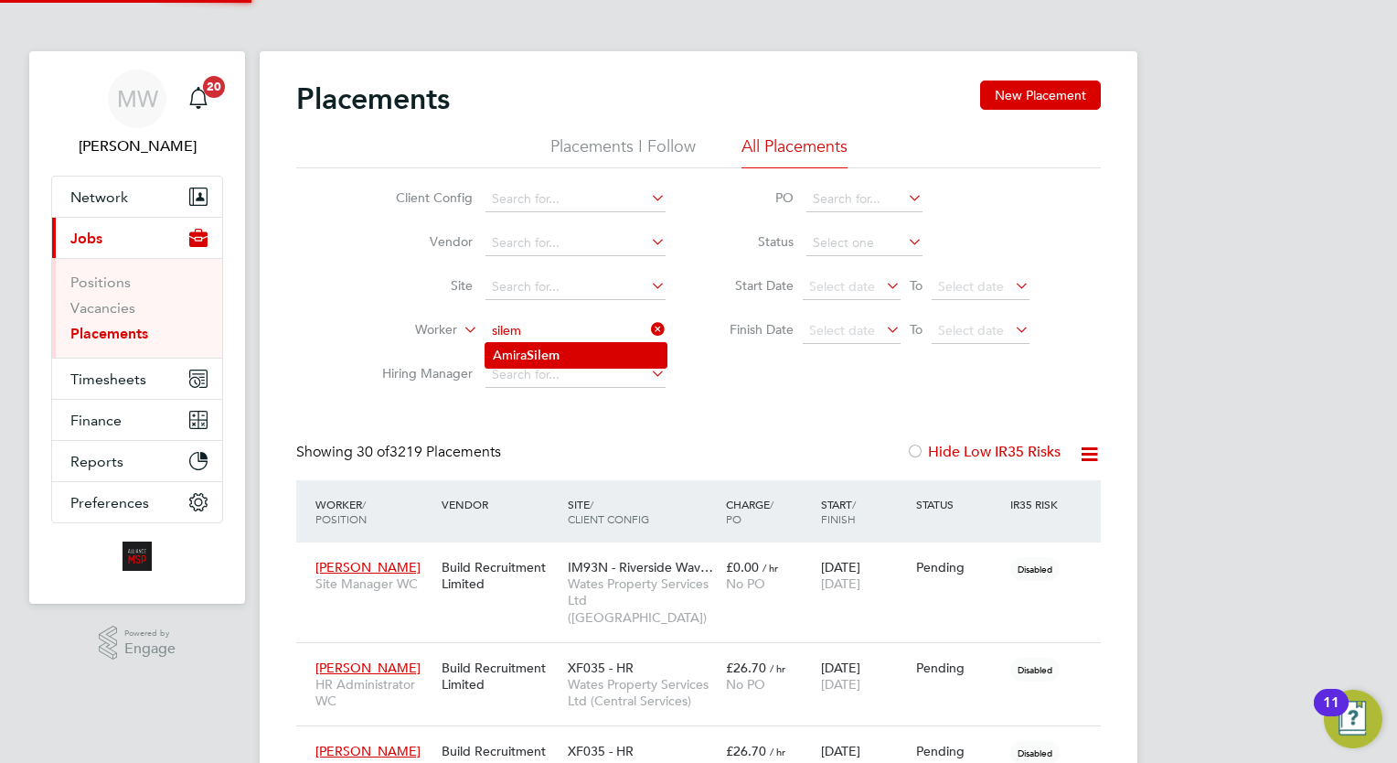
click at [558, 353] on b "Silem" at bounding box center [543, 355] width 33 height 16
type input "[PERSON_NAME]"
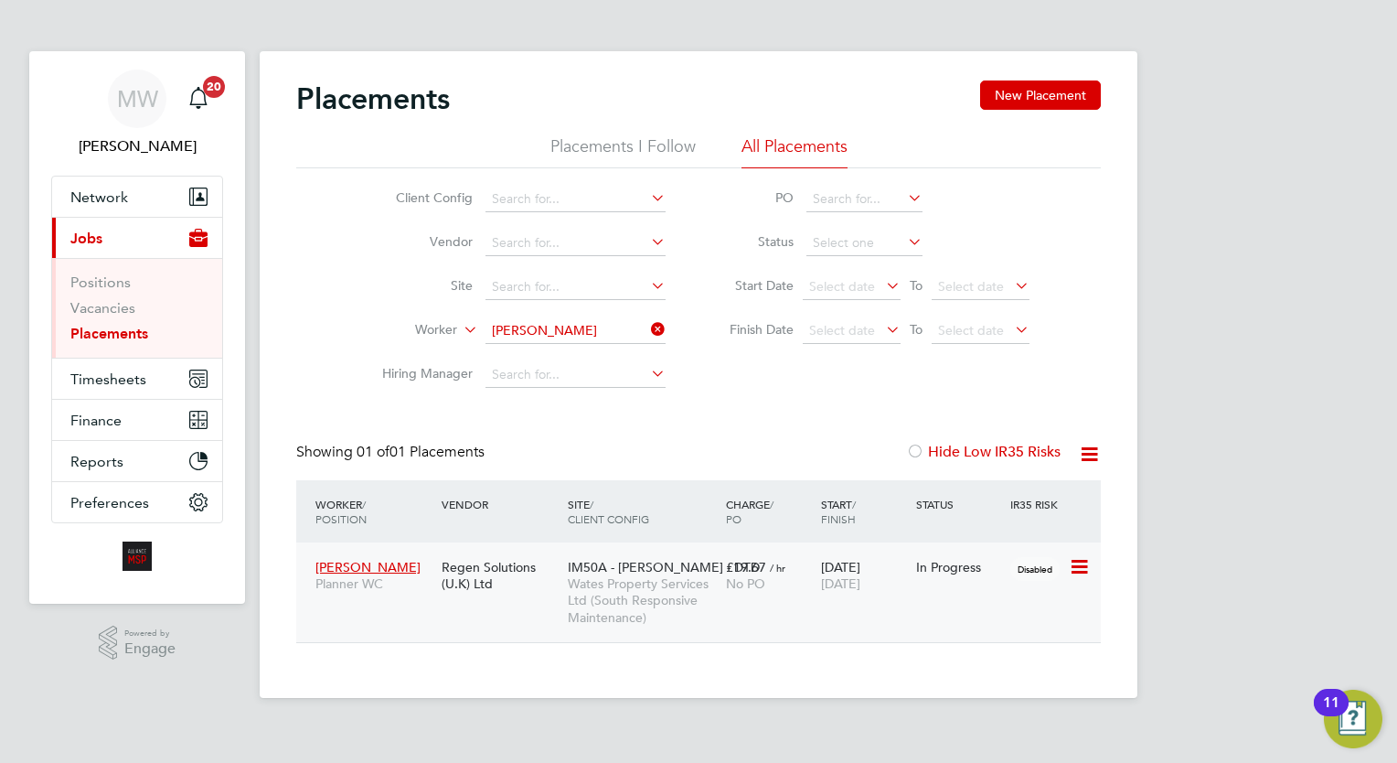
click at [856, 556] on div "15 Apr 2025 30 Sep 2025" at bounding box center [863, 574] width 95 height 51
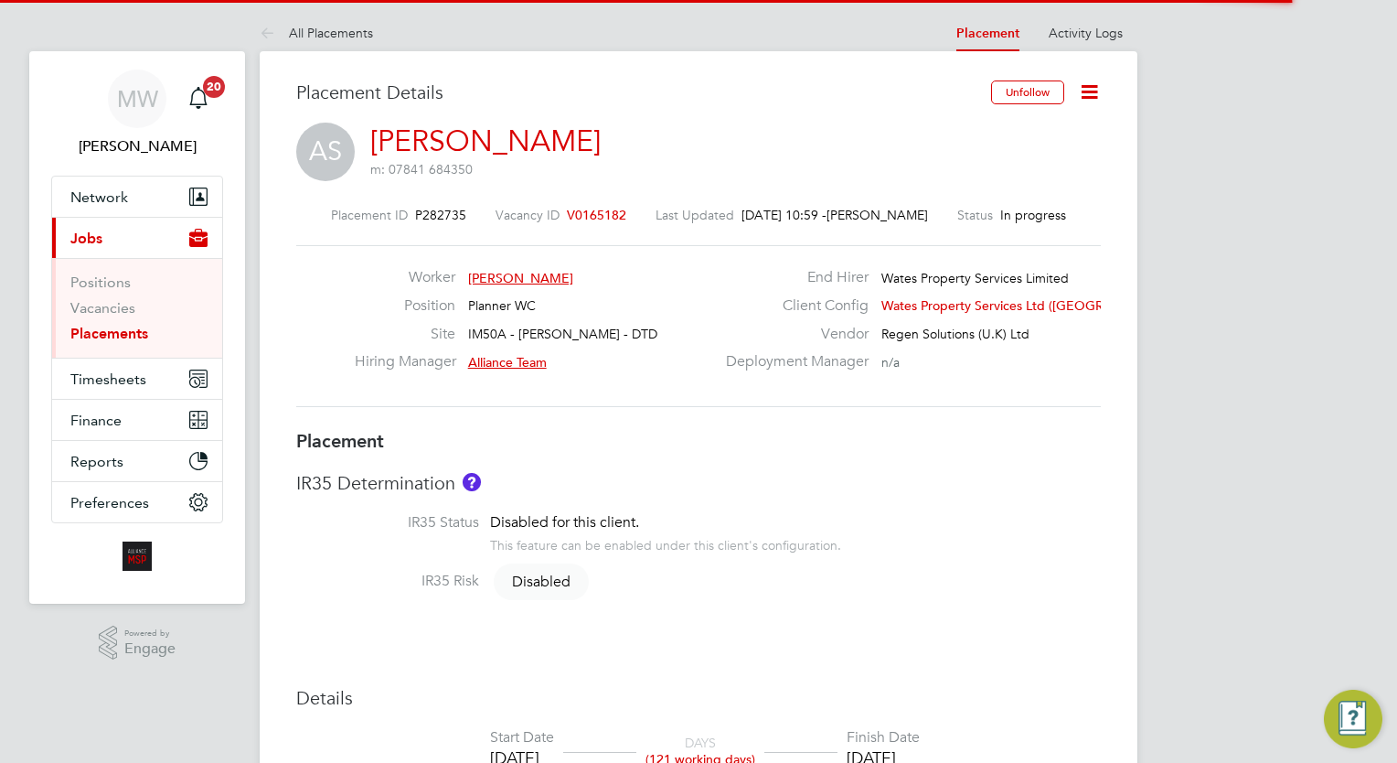
click at [1096, 95] on icon at bounding box center [1089, 91] width 23 height 23
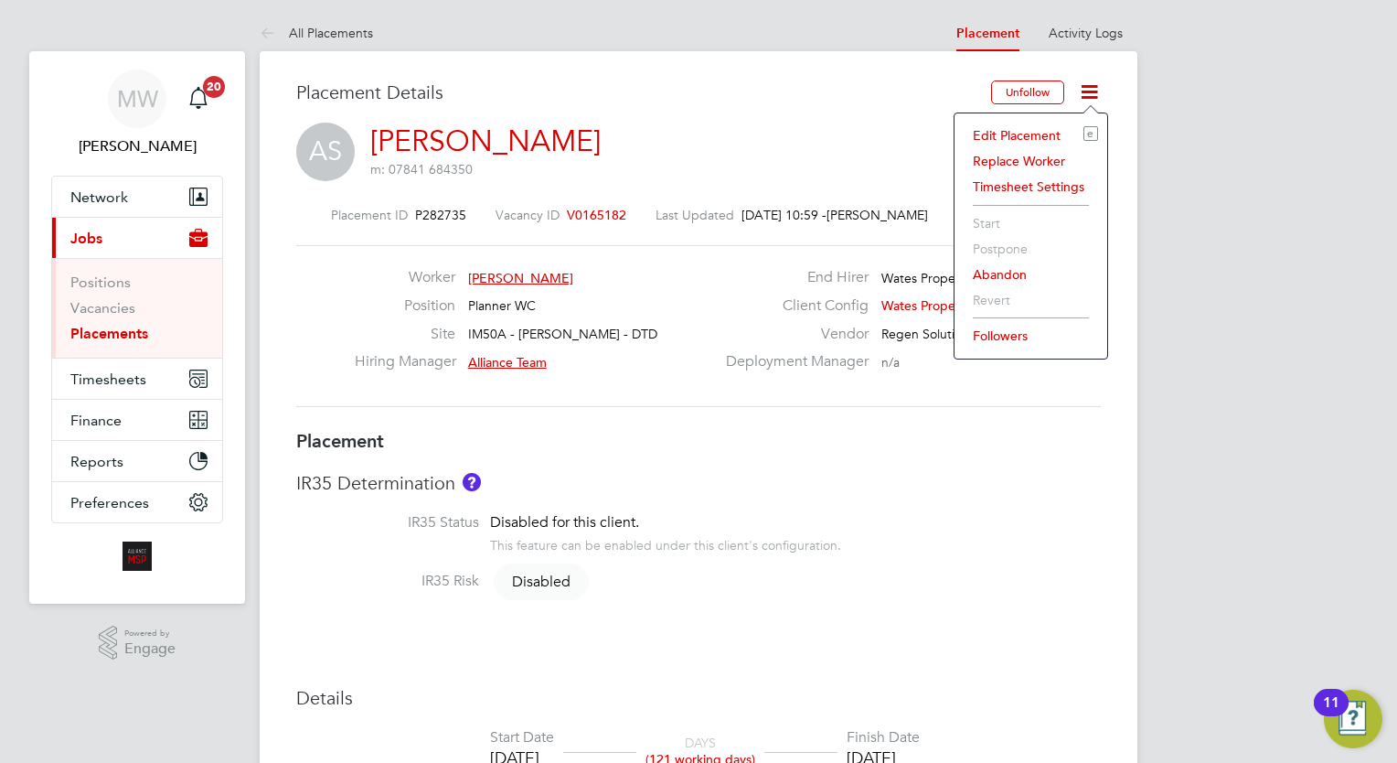
click at [1039, 131] on li "Edit Placement e" at bounding box center [1031, 136] width 134 height 26
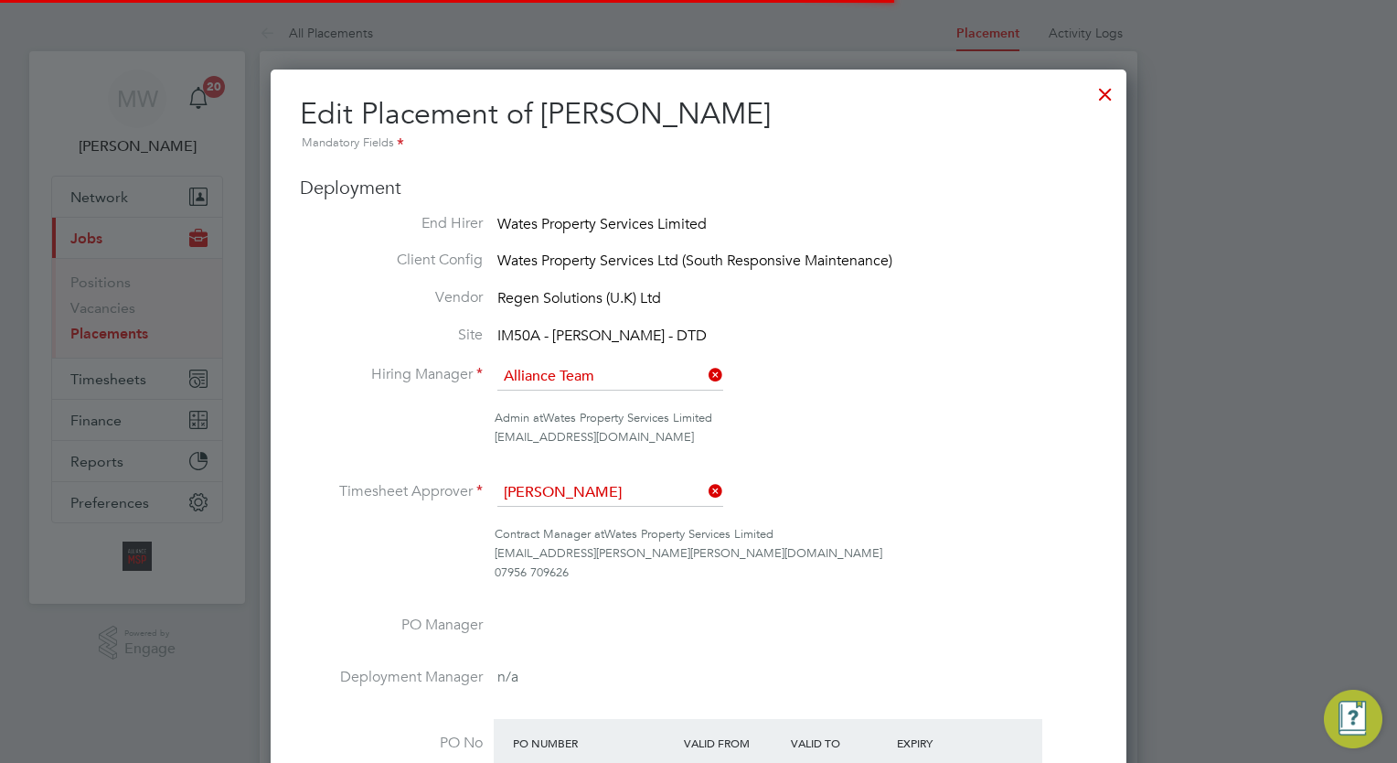
scroll to position [9, 9]
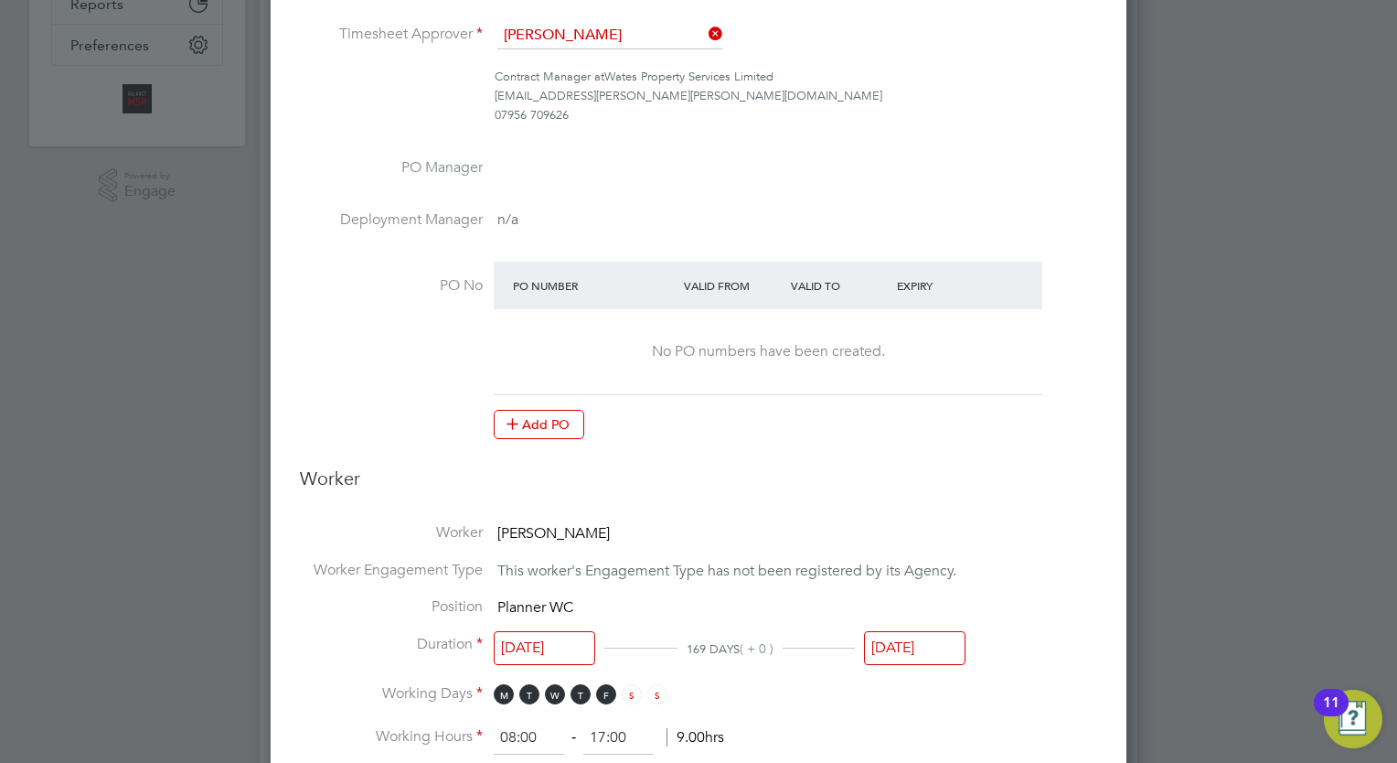
click at [944, 631] on input "[DATE]" at bounding box center [914, 648] width 101 height 34
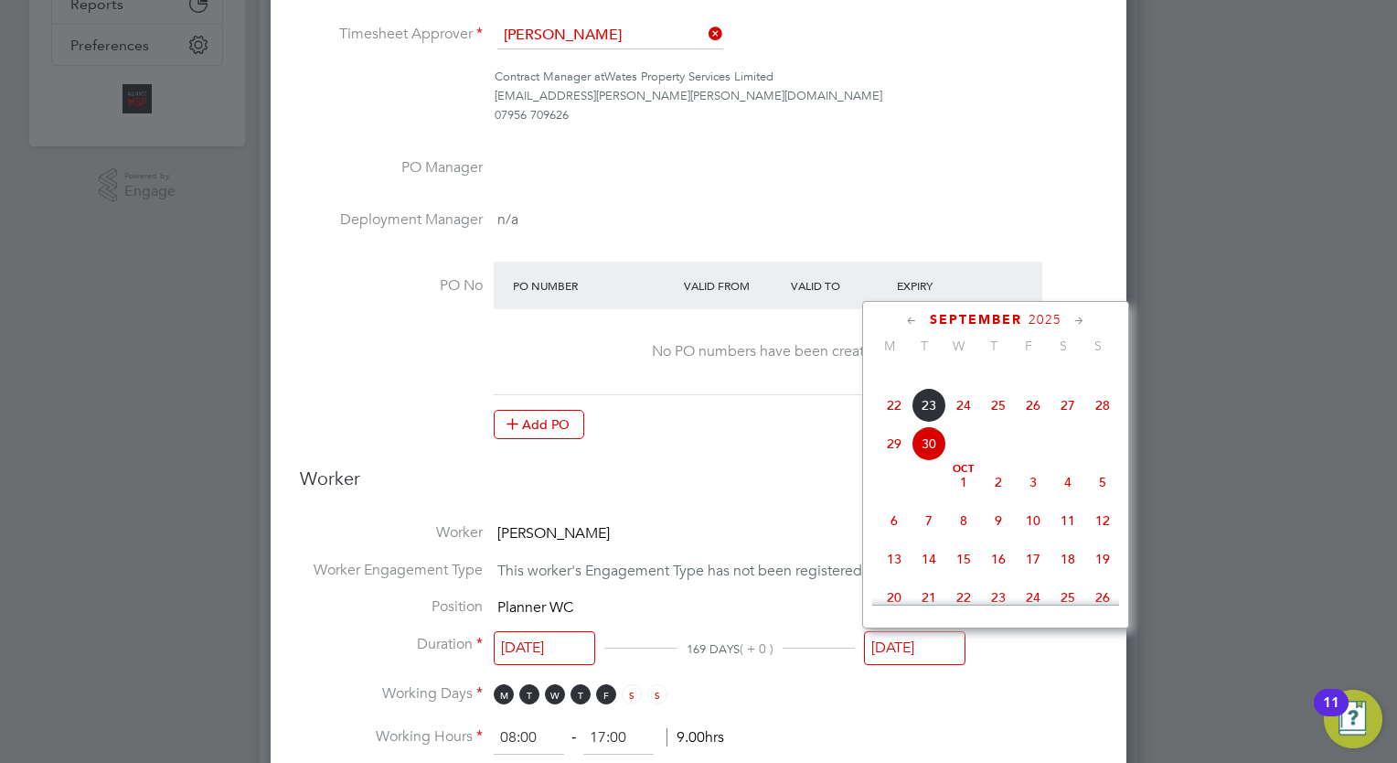
click at [1083, 312] on icon at bounding box center [1079, 321] width 17 height 20
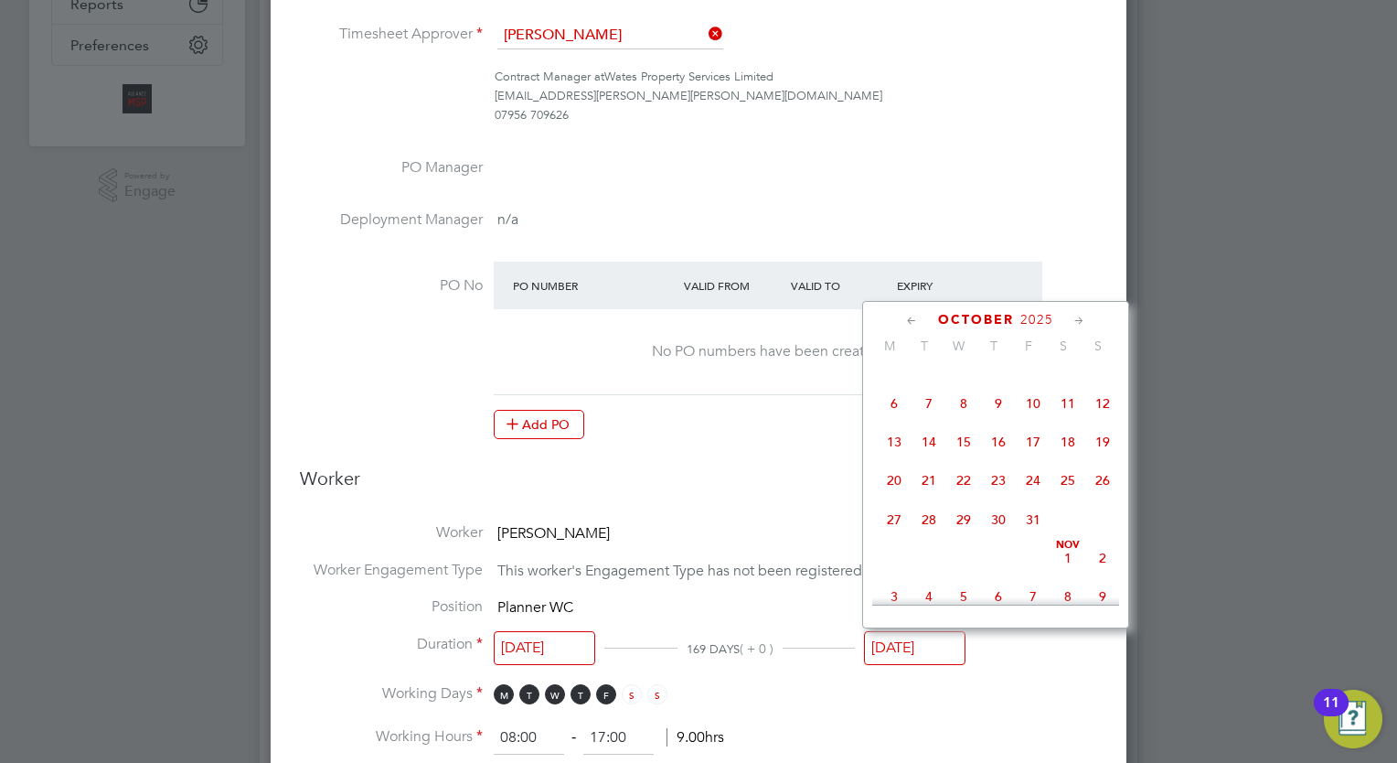
click at [1030, 537] on span "31" at bounding box center [1033, 519] width 35 height 35
type input "[DATE]"
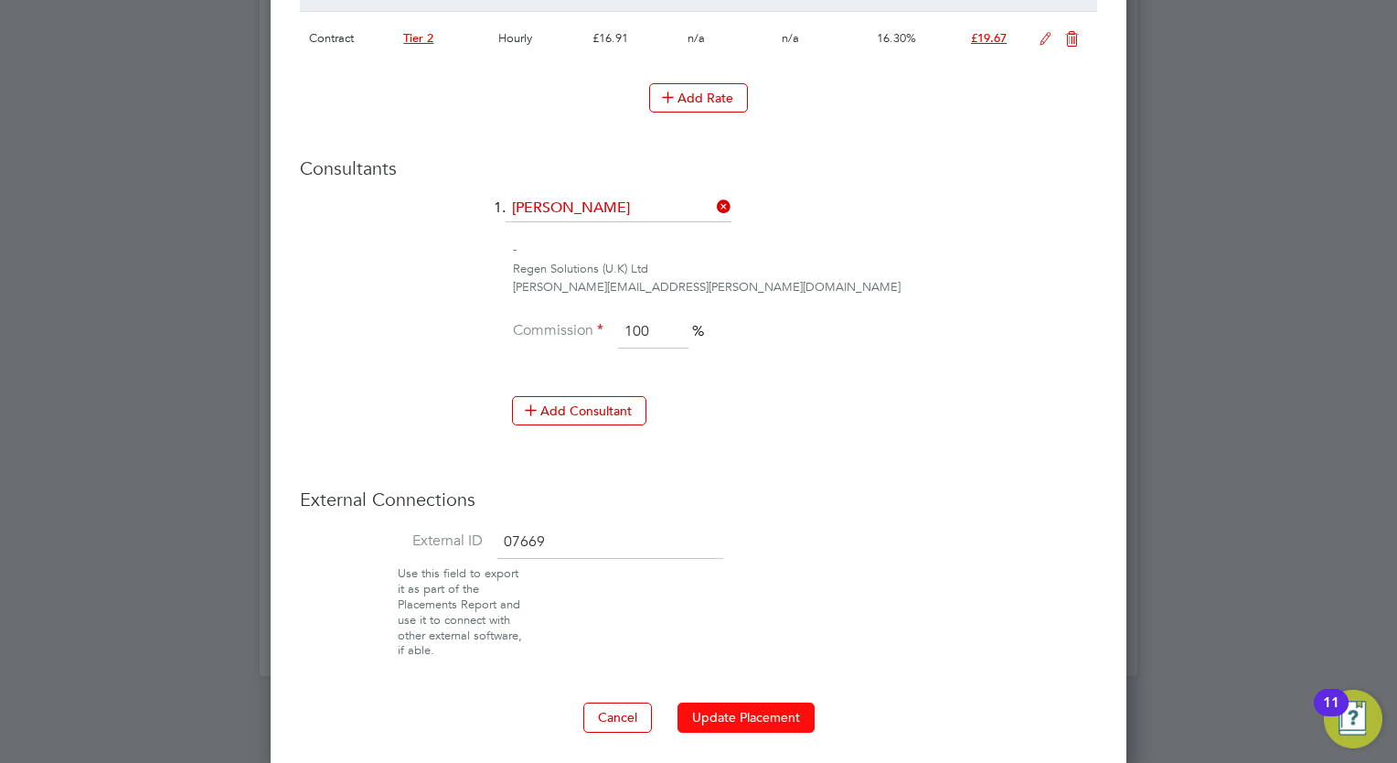
click at [772, 702] on button "Update Placement" at bounding box center [745, 716] width 137 height 29
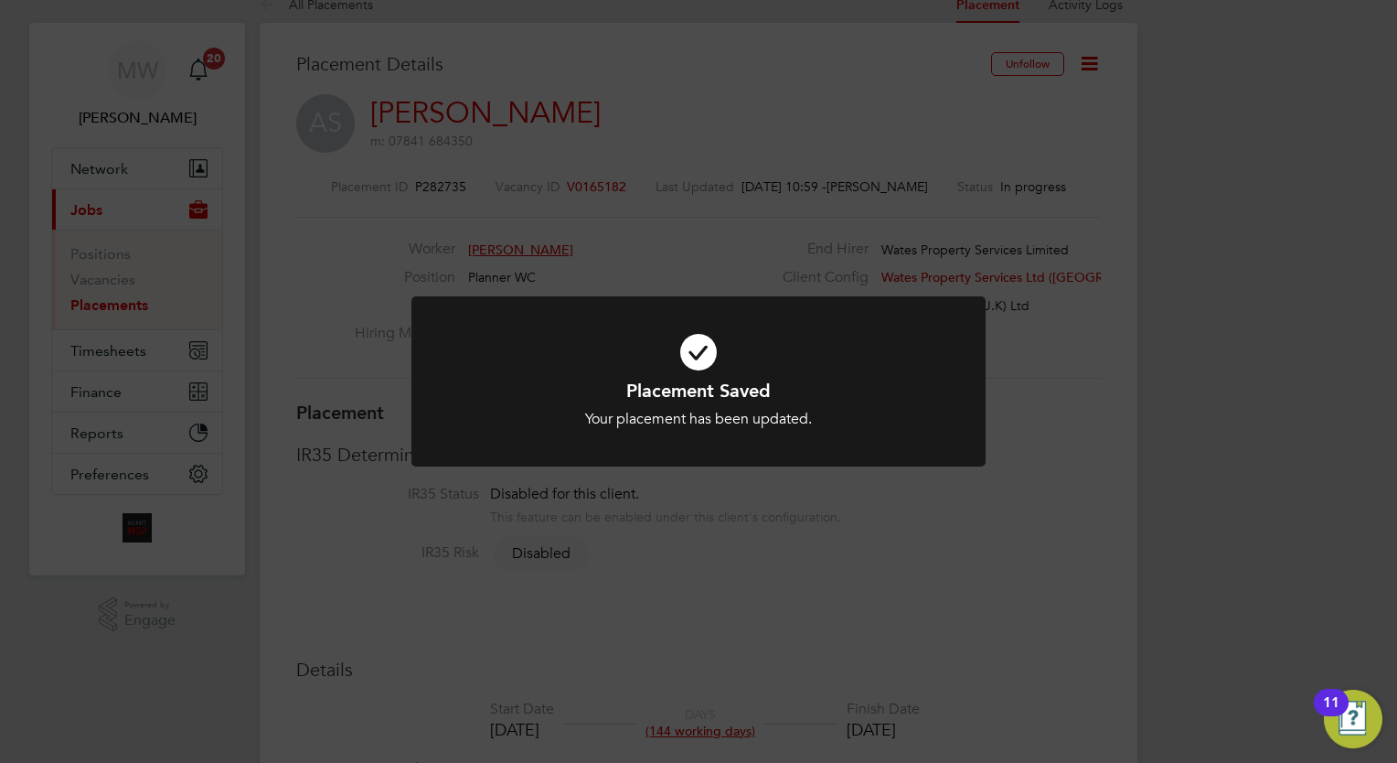
click at [340, 251] on div "Placement Saved Your placement has been updated. Cancel Okay" at bounding box center [698, 381] width 1397 height 763
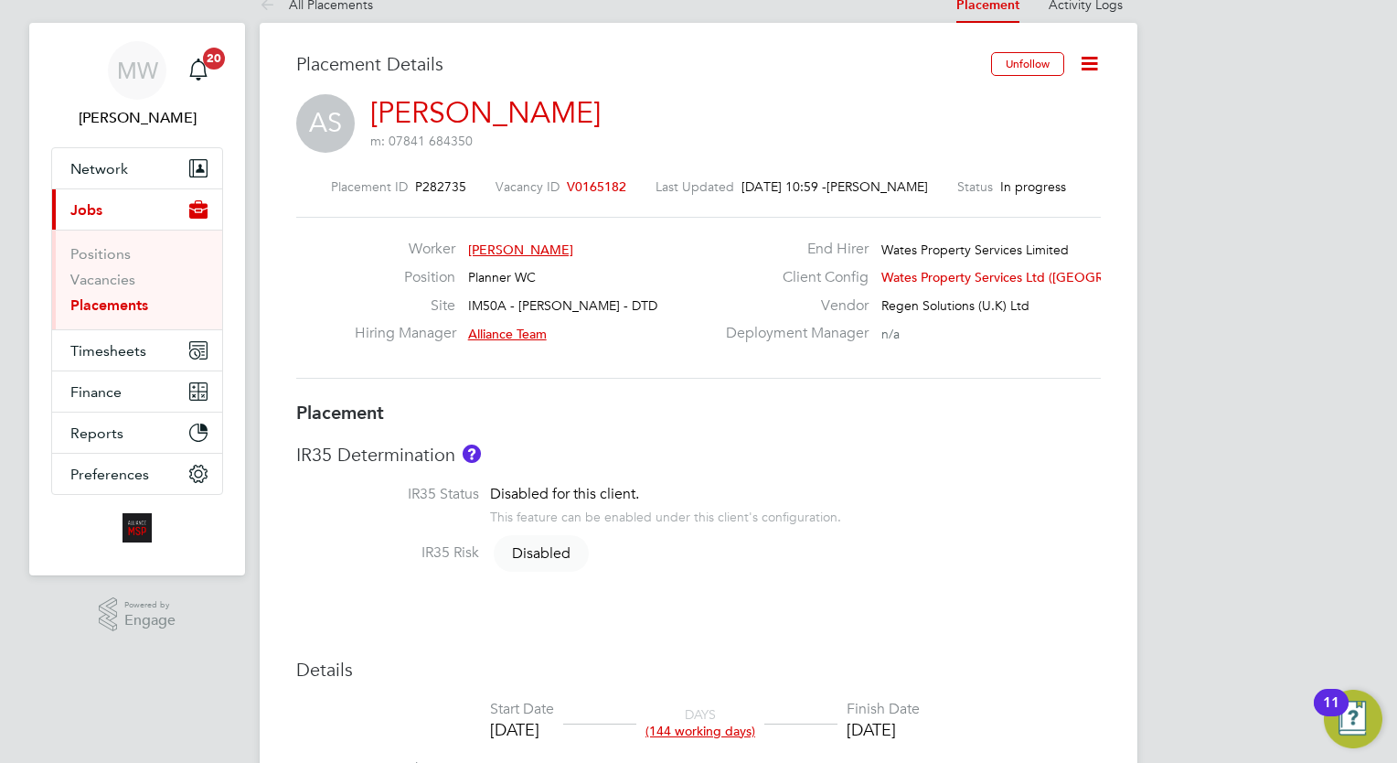
click at [105, 296] on link "Placements" at bounding box center [109, 304] width 78 height 17
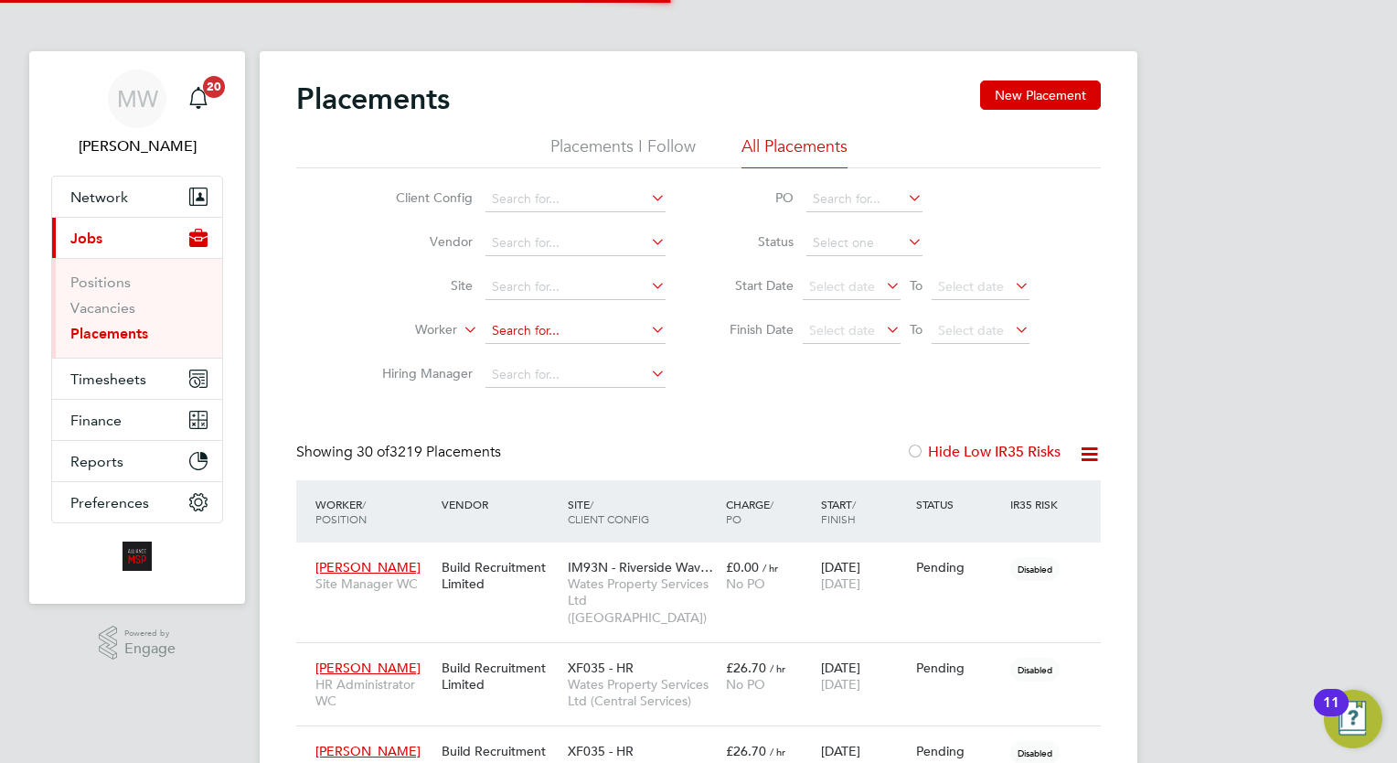
click at [524, 326] on input at bounding box center [575, 331] width 180 height 26
click at [607, 346] on li "Shkelzen Isufaj" at bounding box center [575, 355] width 181 height 25
type input "[PERSON_NAME]"
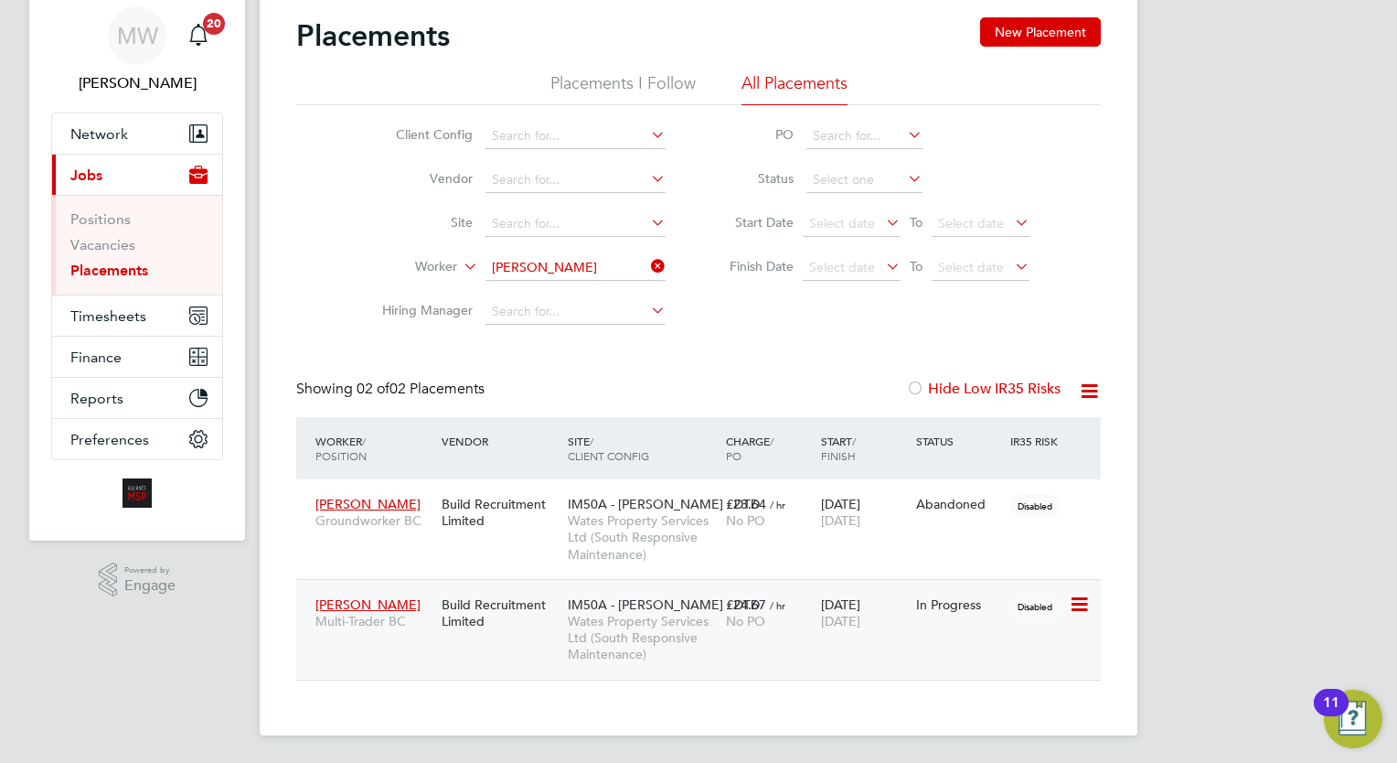
click at [808, 617] on div "No PO" at bounding box center [769, 621] width 86 height 16
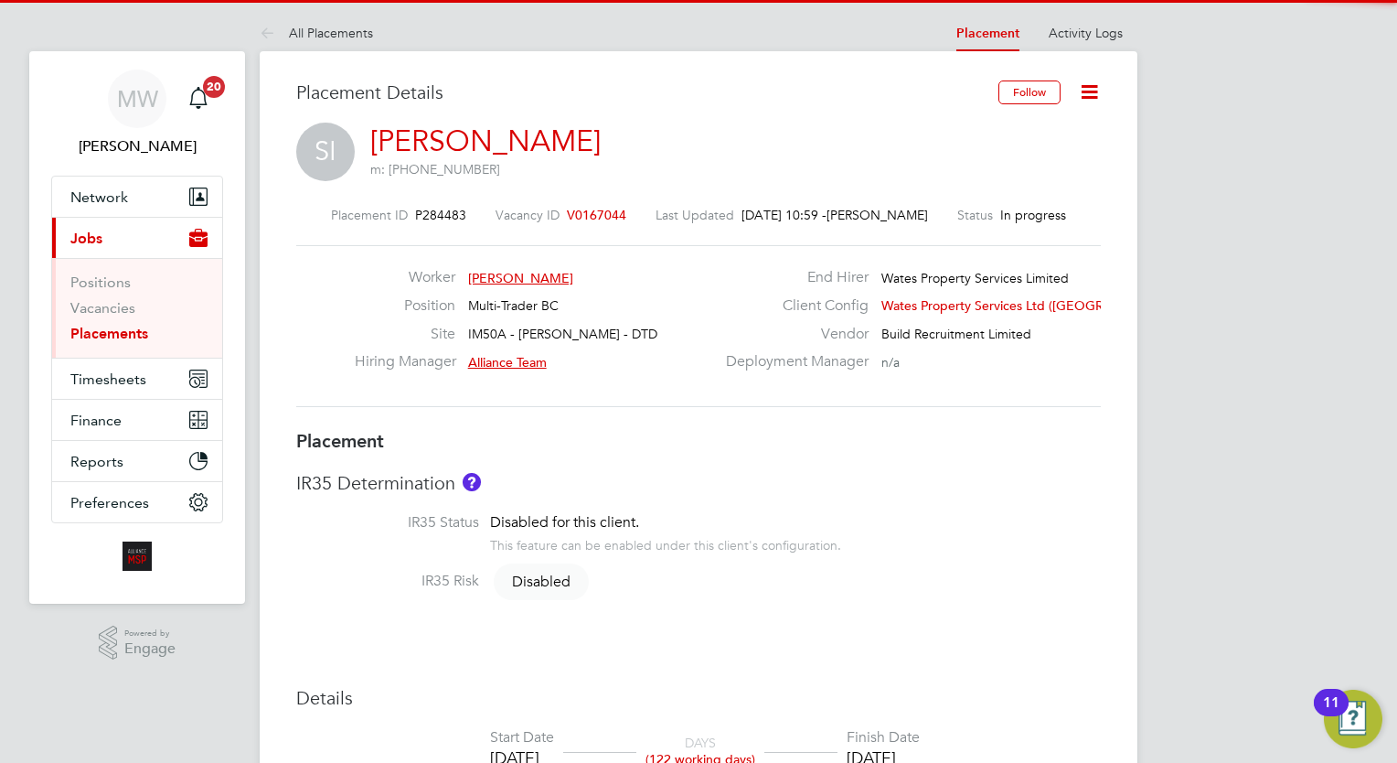
click at [1083, 92] on icon at bounding box center [1089, 91] width 23 height 23
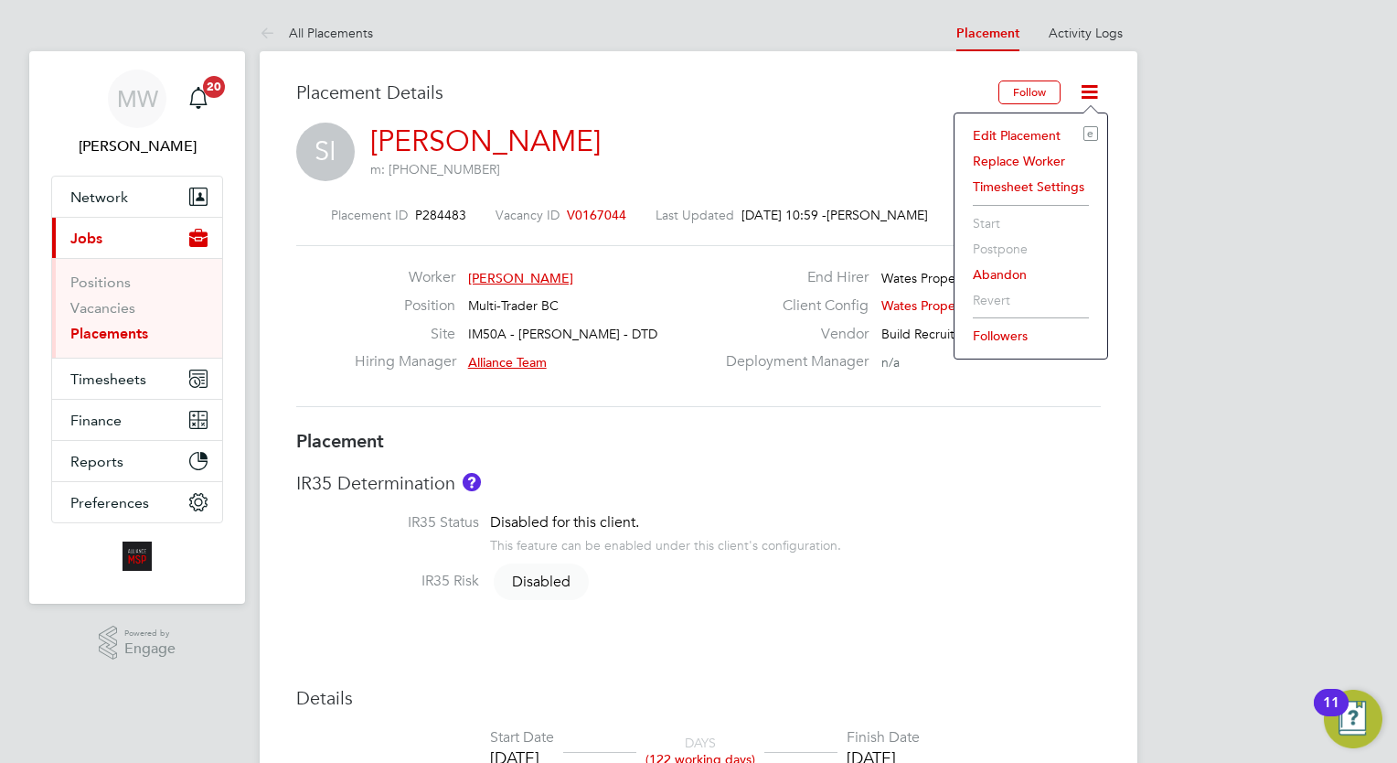
click at [1055, 131] on li "Edit Placement e" at bounding box center [1031, 136] width 134 height 26
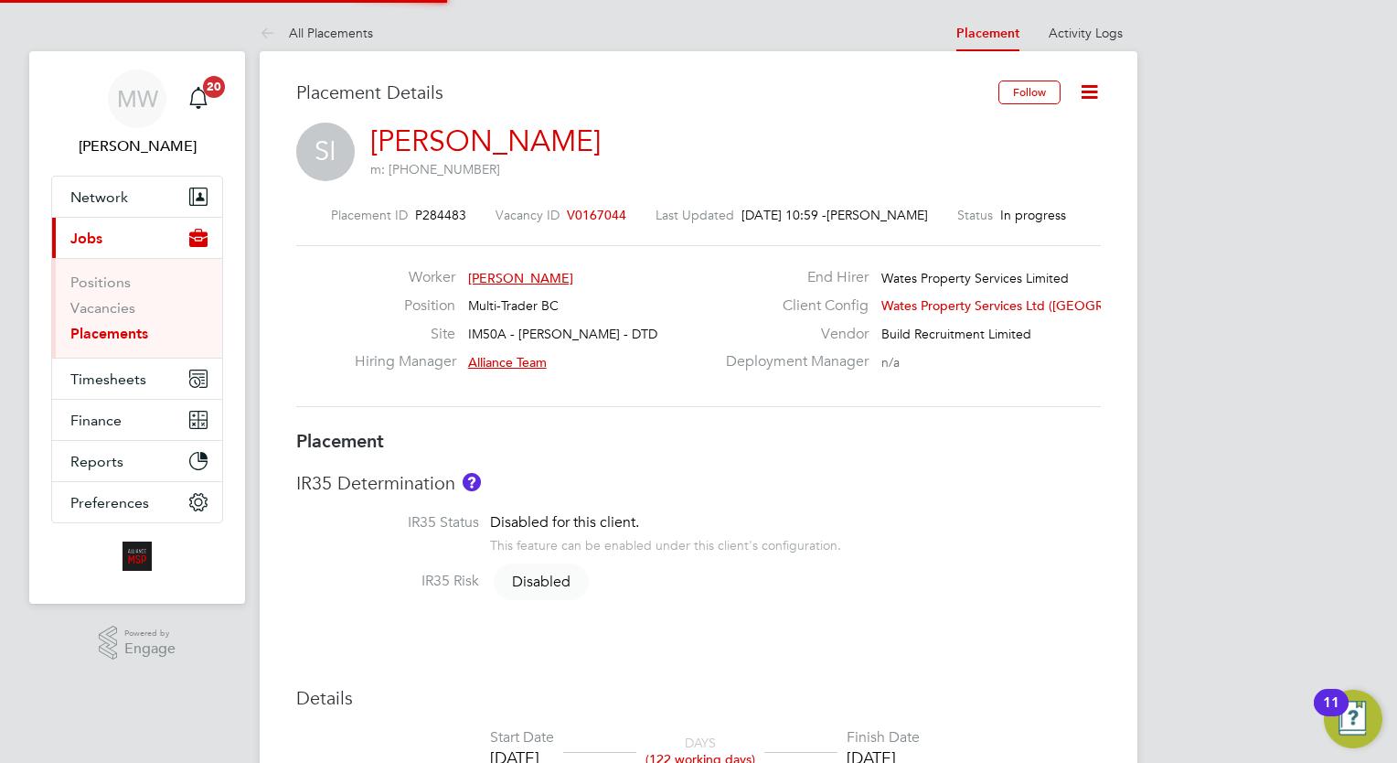
type input "Alliance Team"
type input "[DATE]"
type input "08:00"
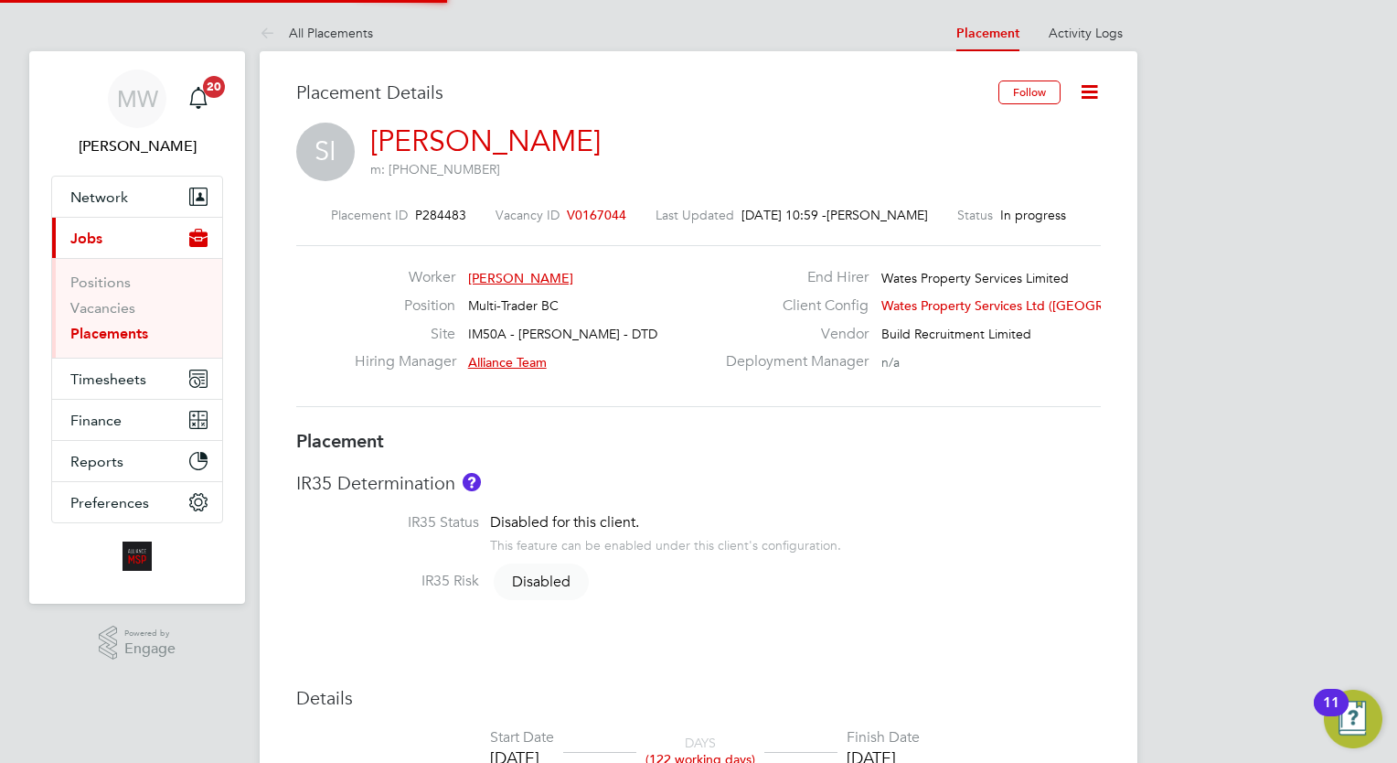
type input "17:00"
type input "7641"
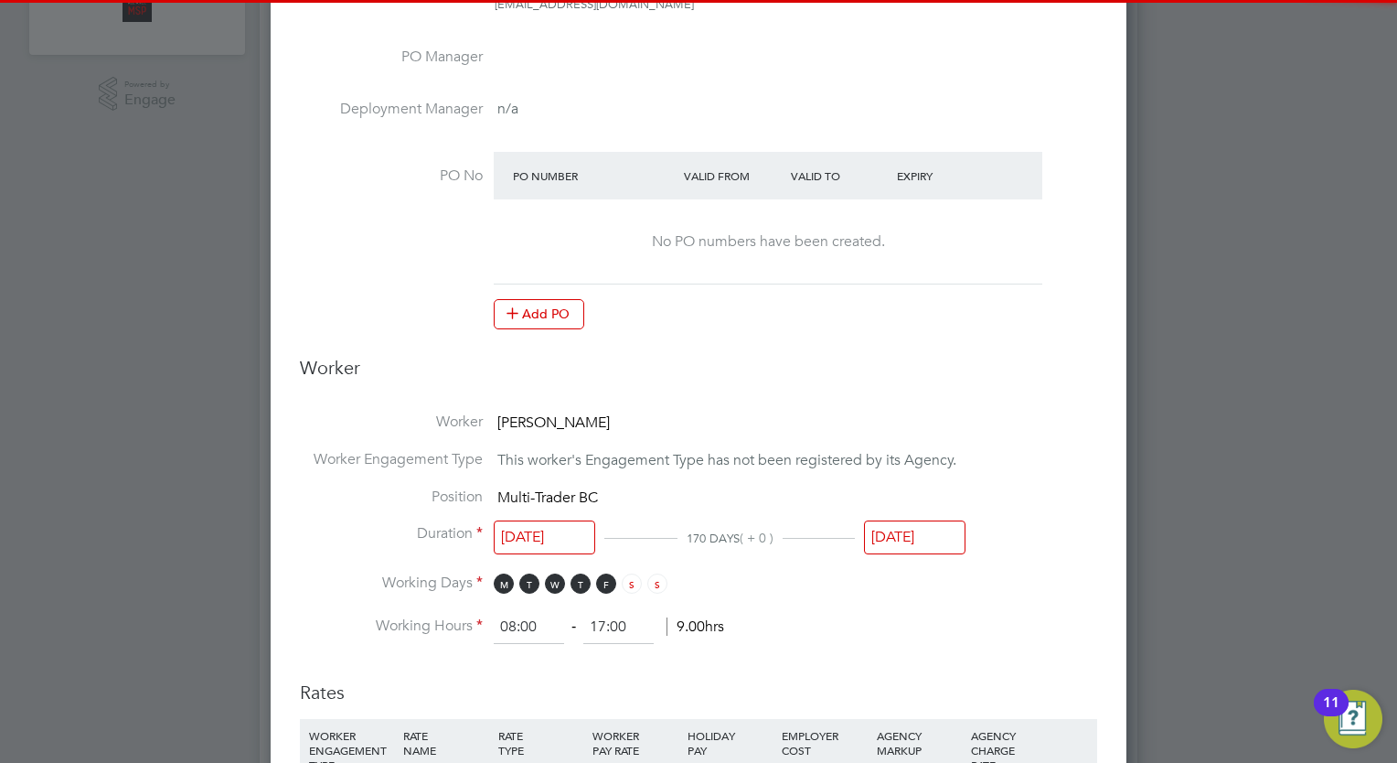
drag, startPoint x: 946, startPoint y: 532, endPoint x: 958, endPoint y: 507, distance: 27.4
click at [946, 531] on input "[DATE]" at bounding box center [914, 537] width 101 height 34
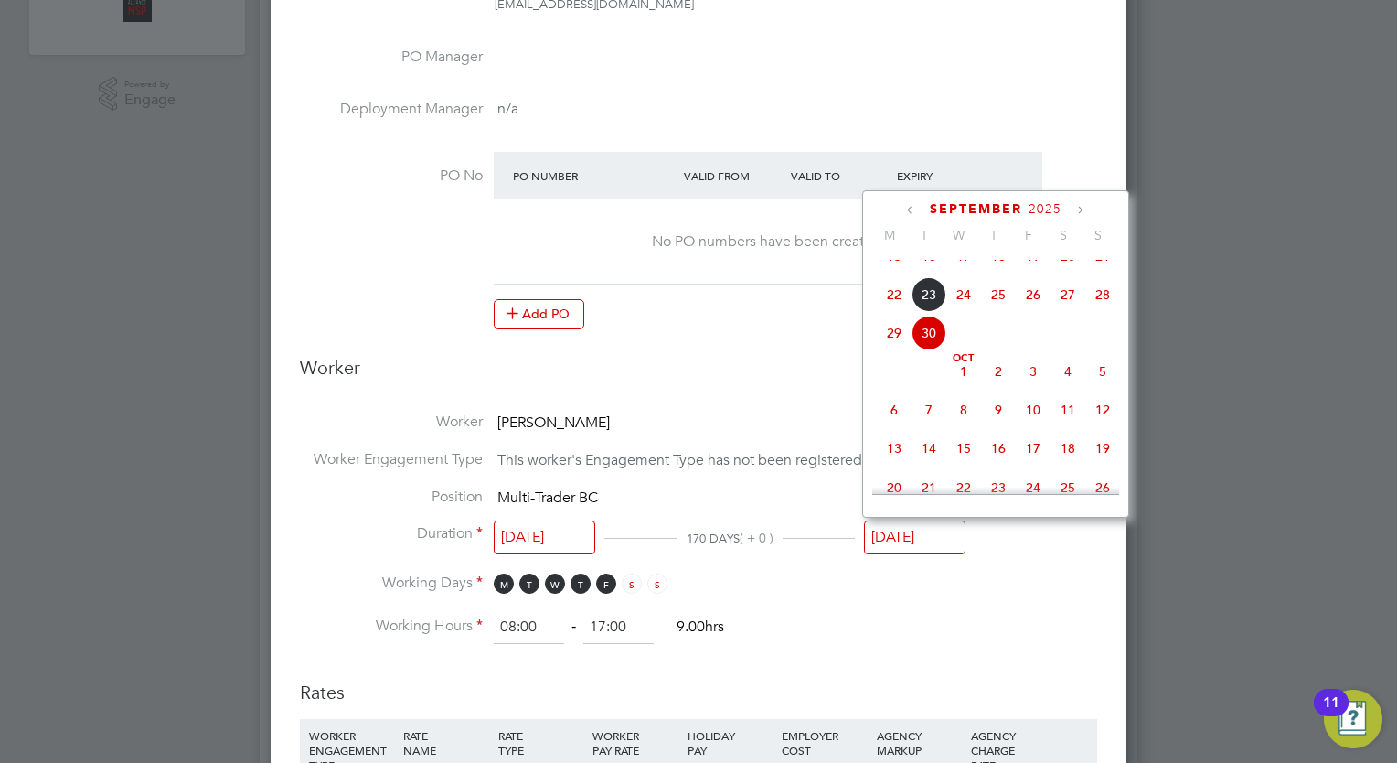
click at [1077, 204] on icon at bounding box center [1079, 210] width 17 height 20
click at [1028, 426] on span "31" at bounding box center [1033, 408] width 35 height 35
type input "[DATE]"
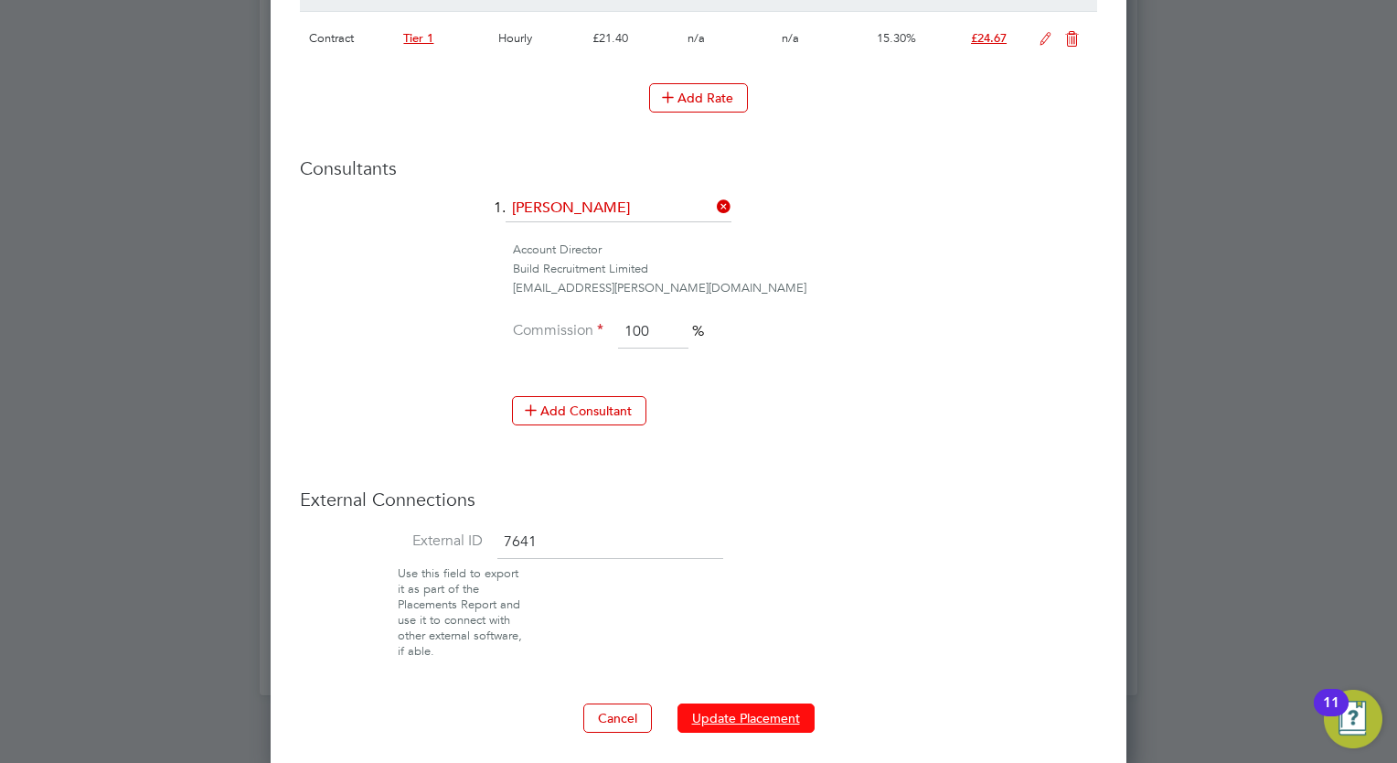
click at [745, 717] on button "Update Placement" at bounding box center [745, 717] width 137 height 29
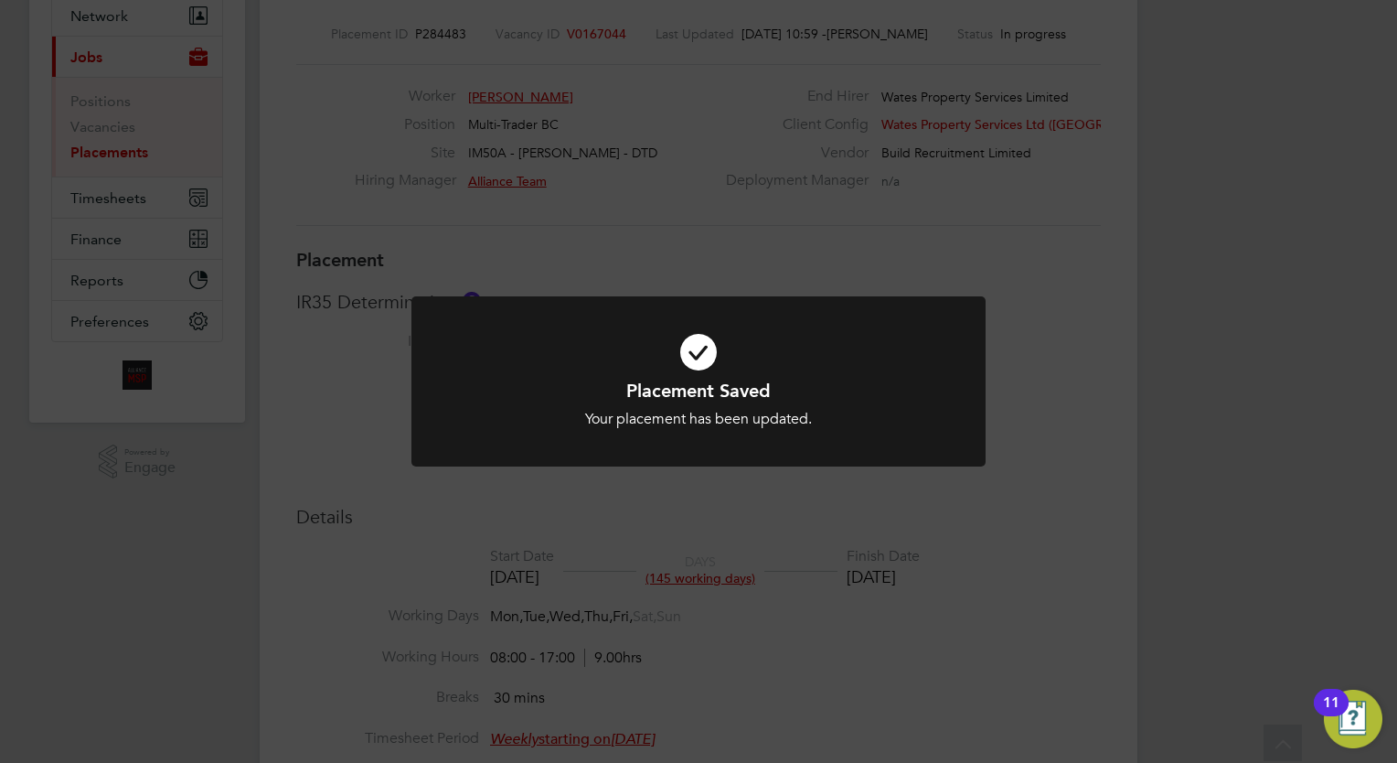
drag, startPoint x: 566, startPoint y: 262, endPoint x: 484, endPoint y: 263, distance: 82.3
click at [569, 263] on div "Placement Saved Your placement has been updated. Cancel Okay" at bounding box center [698, 381] width 1397 height 763
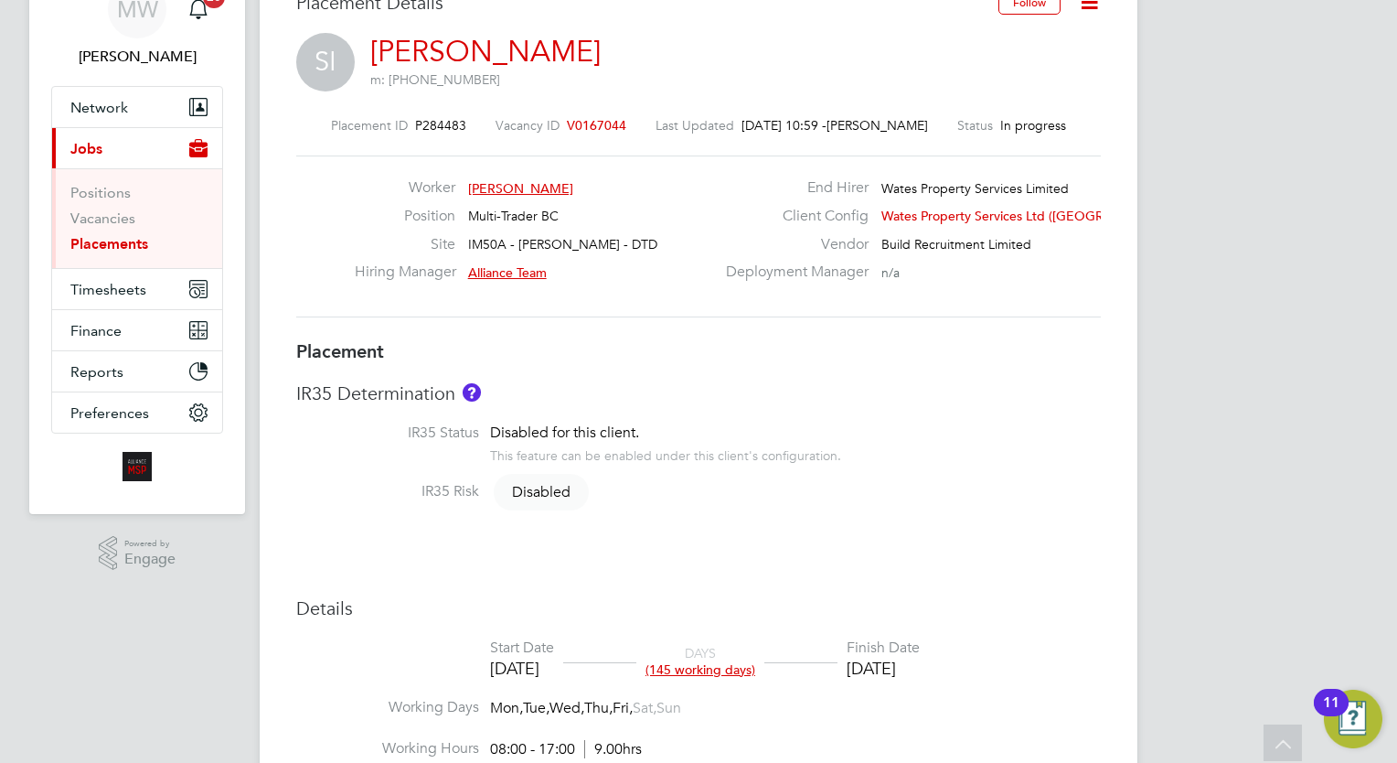
click at [99, 232] on li "Vacancies" at bounding box center [138, 222] width 137 height 26
click at [102, 240] on link "Placements" at bounding box center [109, 243] width 78 height 17
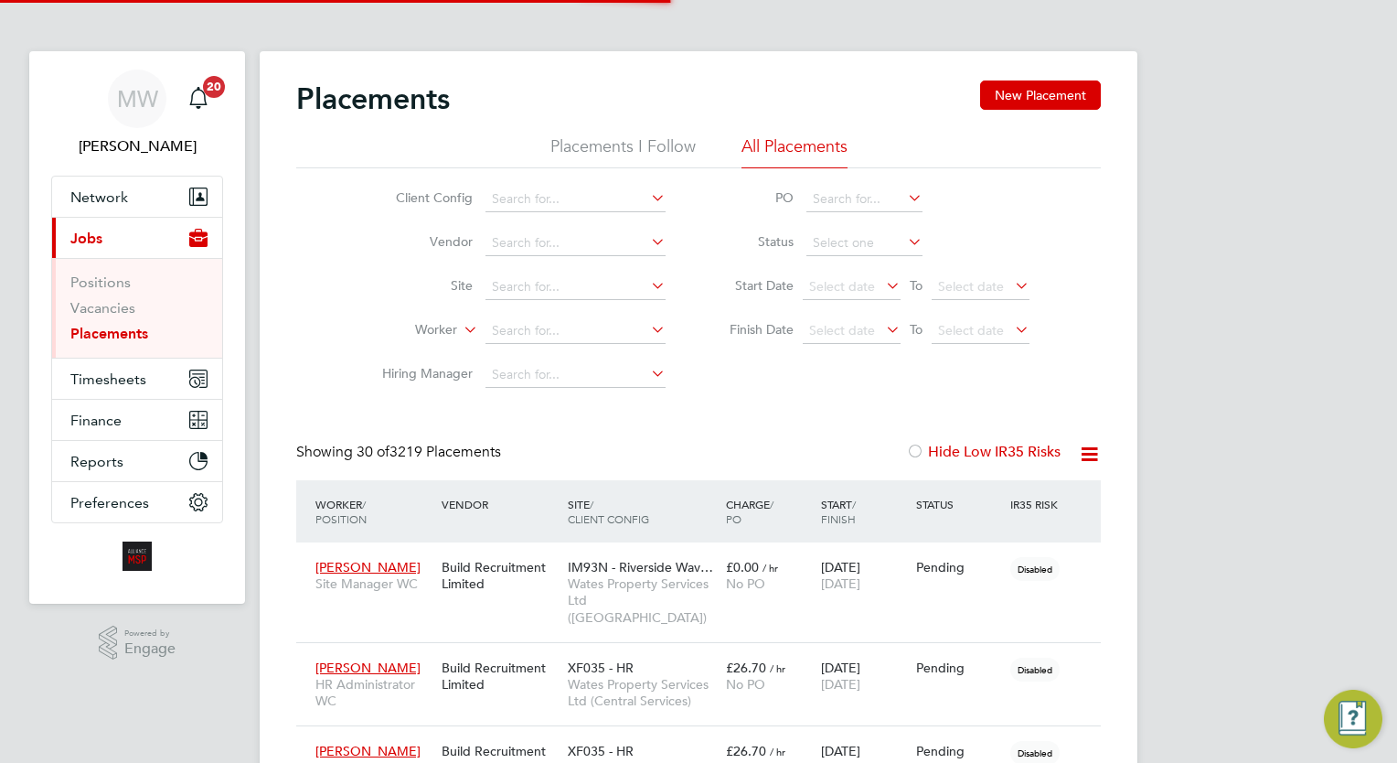
click at [563, 349] on li "Worker" at bounding box center [517, 331] width 344 height 44
click at [563, 339] on input at bounding box center [575, 331] width 180 height 26
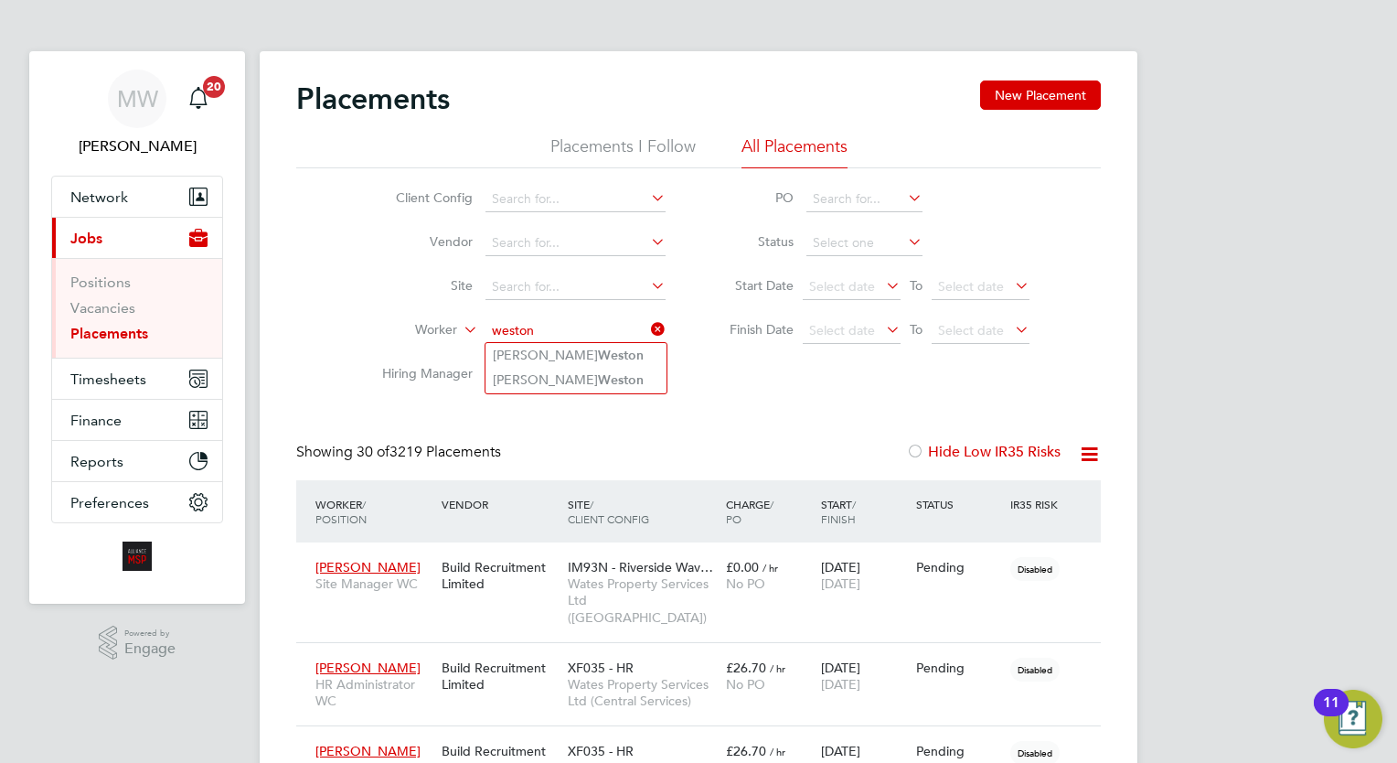
type input "weston"
click at [596, 326] on input at bounding box center [575, 331] width 180 height 26
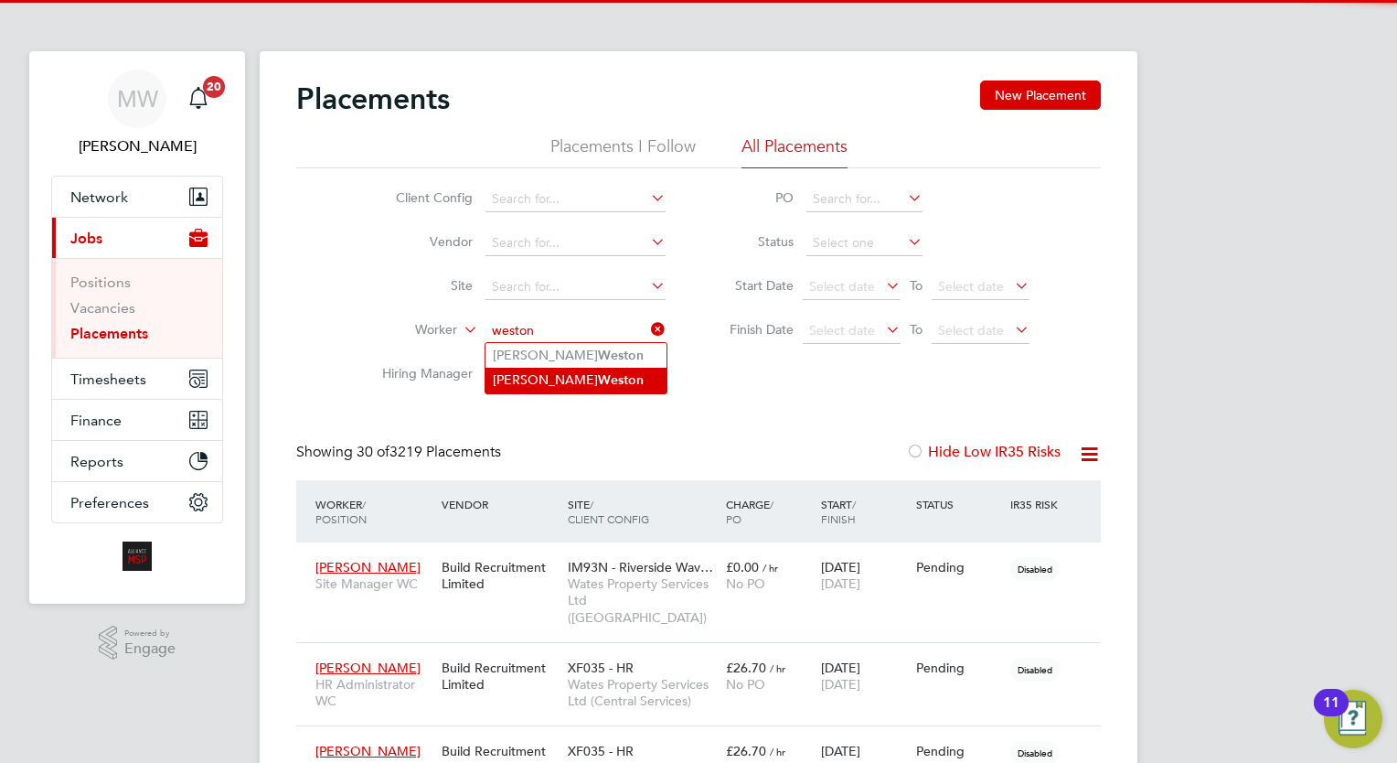
click at [585, 384] on li "Daniel Weston" at bounding box center [575, 380] width 181 height 25
type input "Daniel Weston"
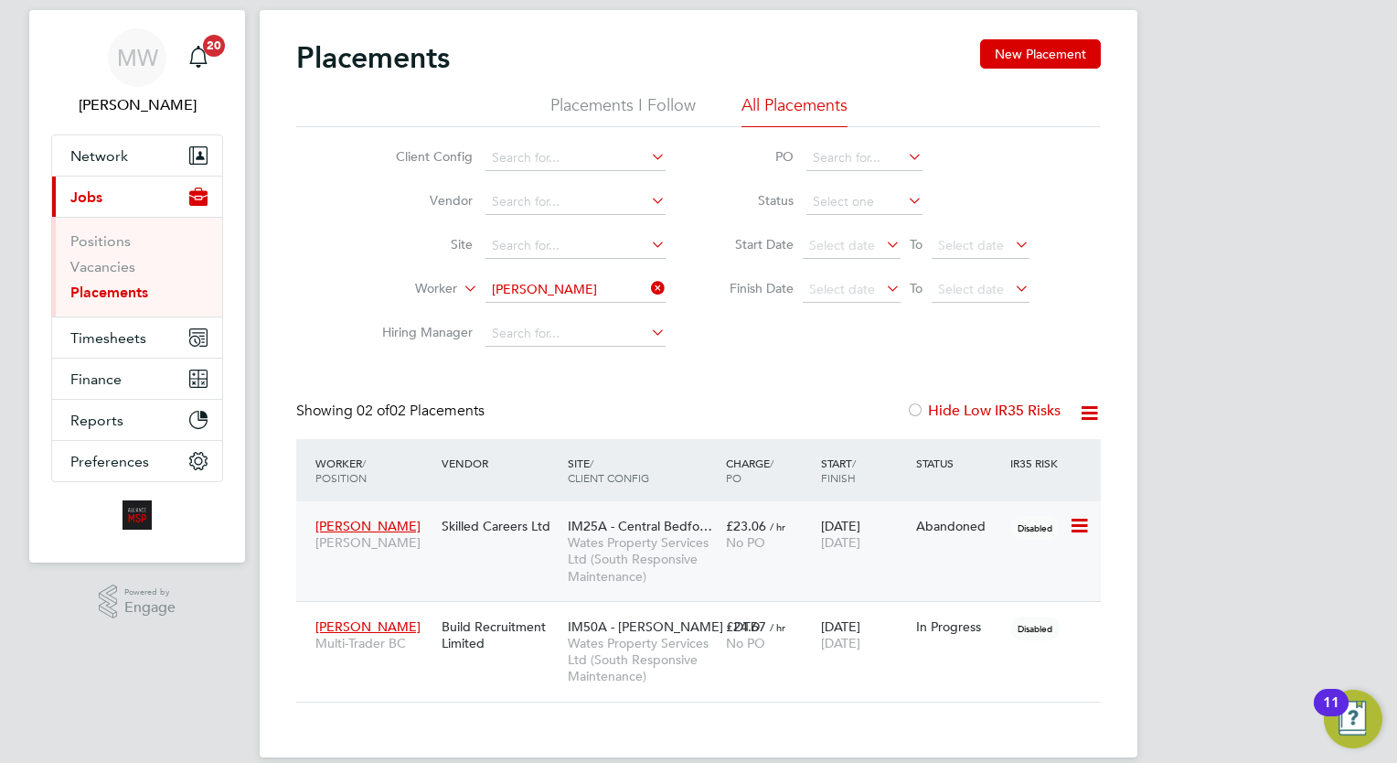
scroll to position [63, 0]
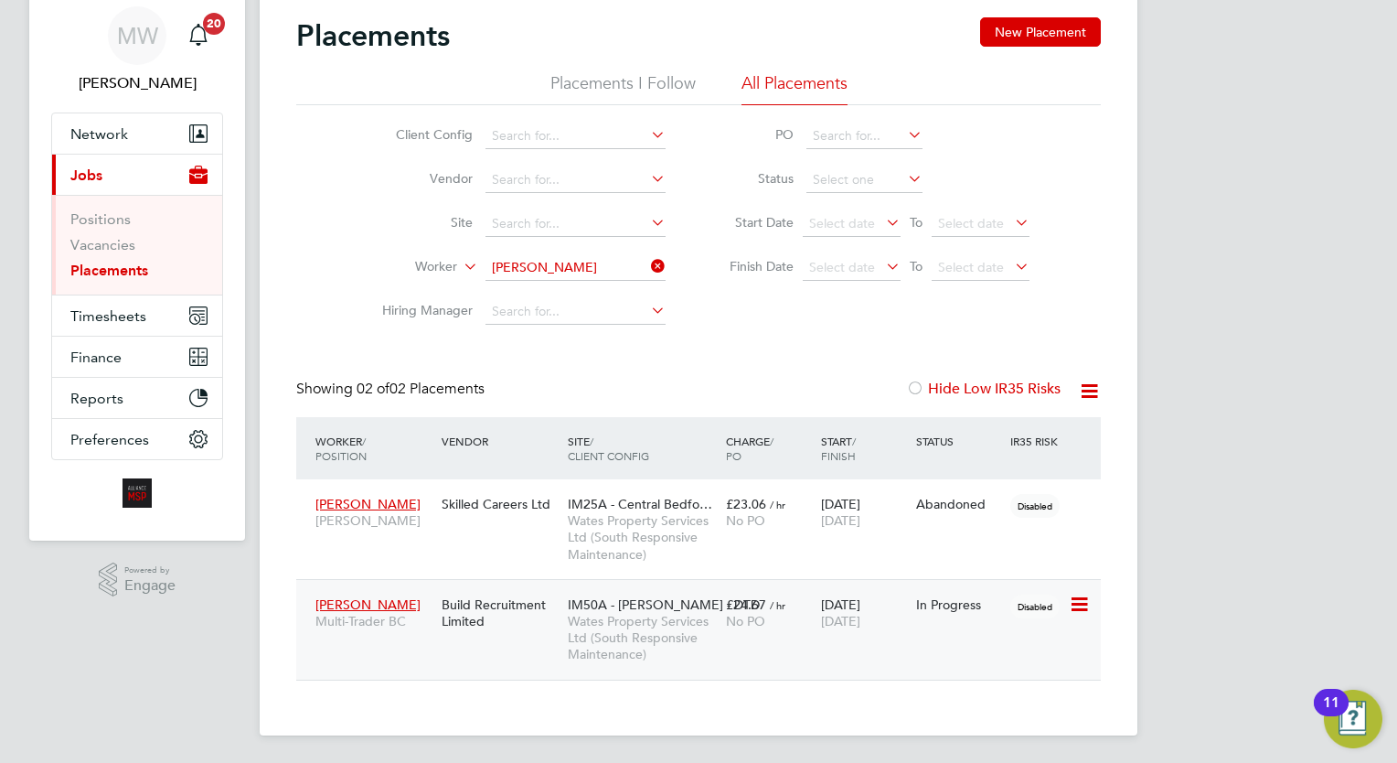
click at [875, 605] on div "19 May 2025 30 Sep 2025" at bounding box center [863, 612] width 95 height 51
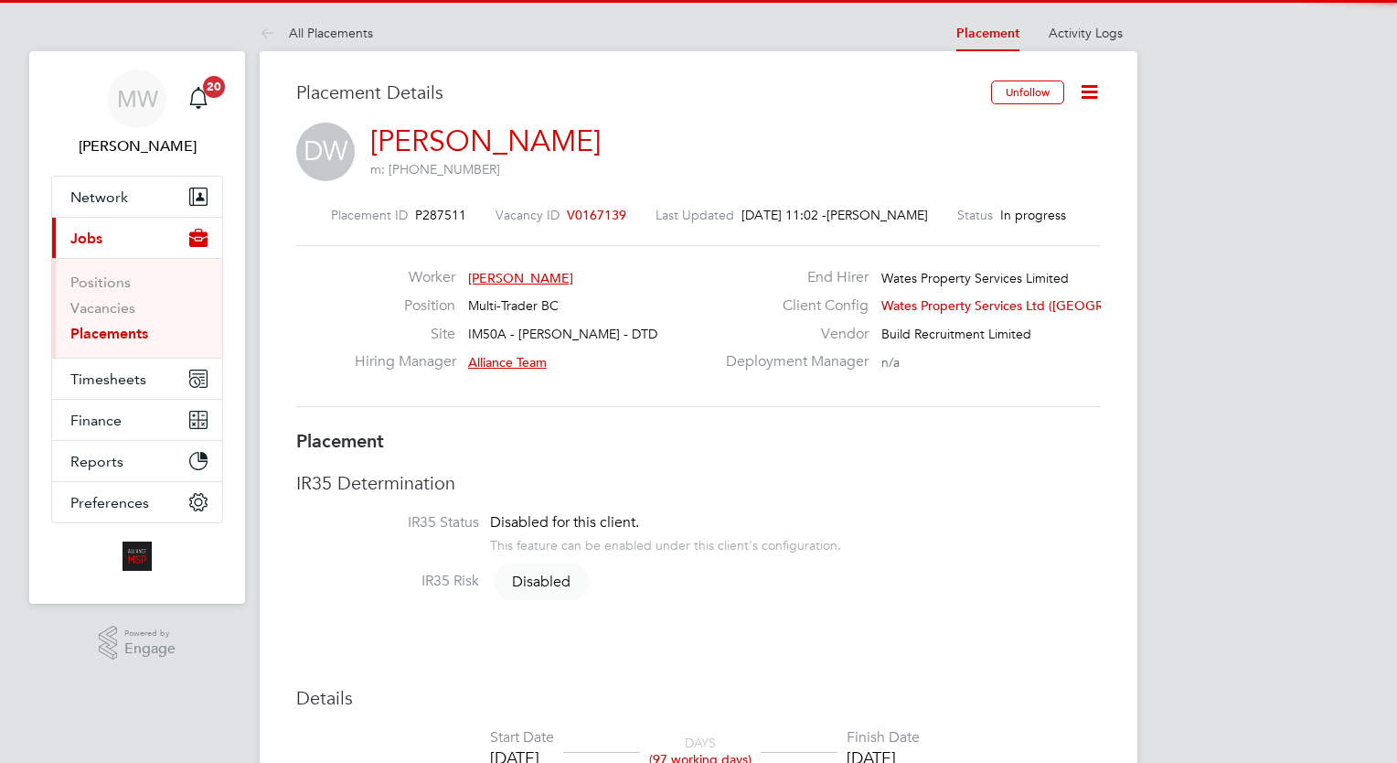
click at [1094, 91] on icon at bounding box center [1089, 91] width 23 height 23
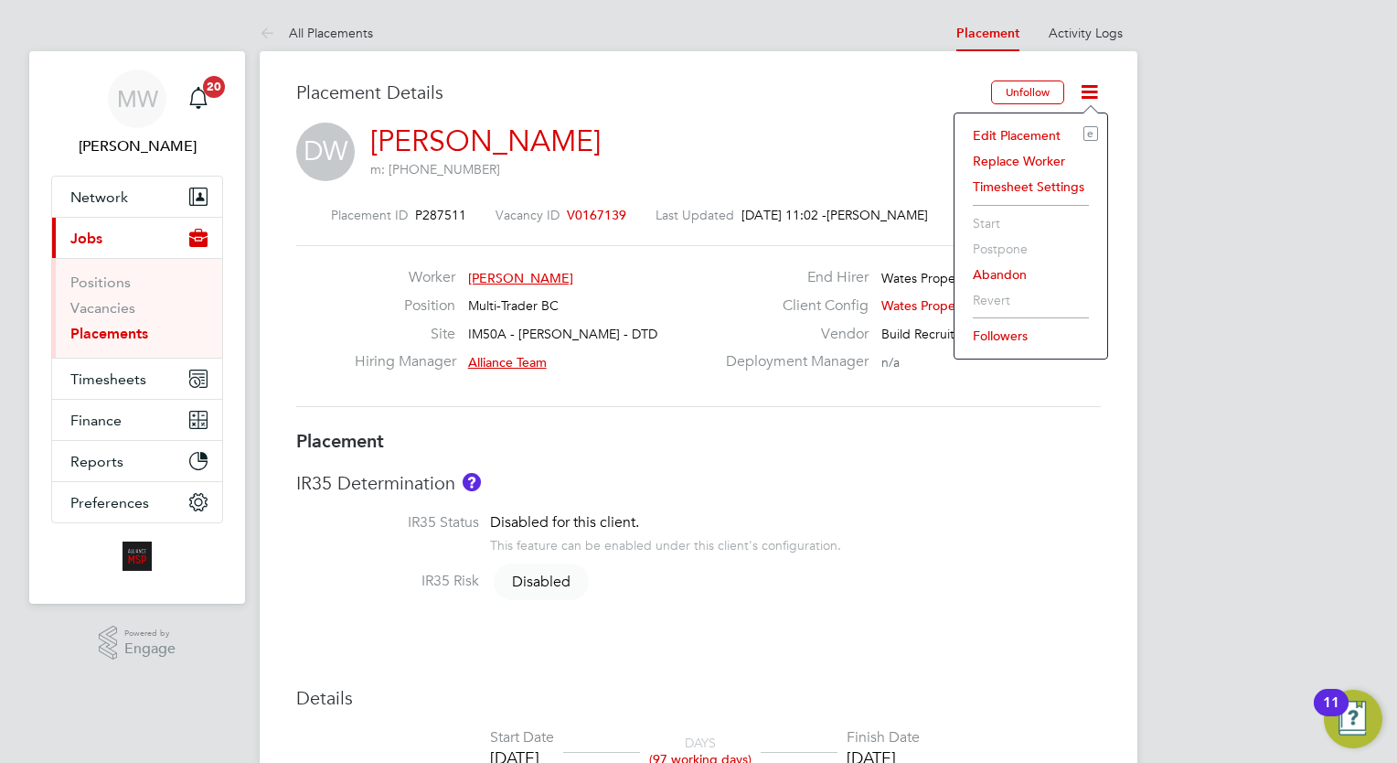
click at [1025, 130] on li "Edit Placement e" at bounding box center [1031, 136] width 134 height 26
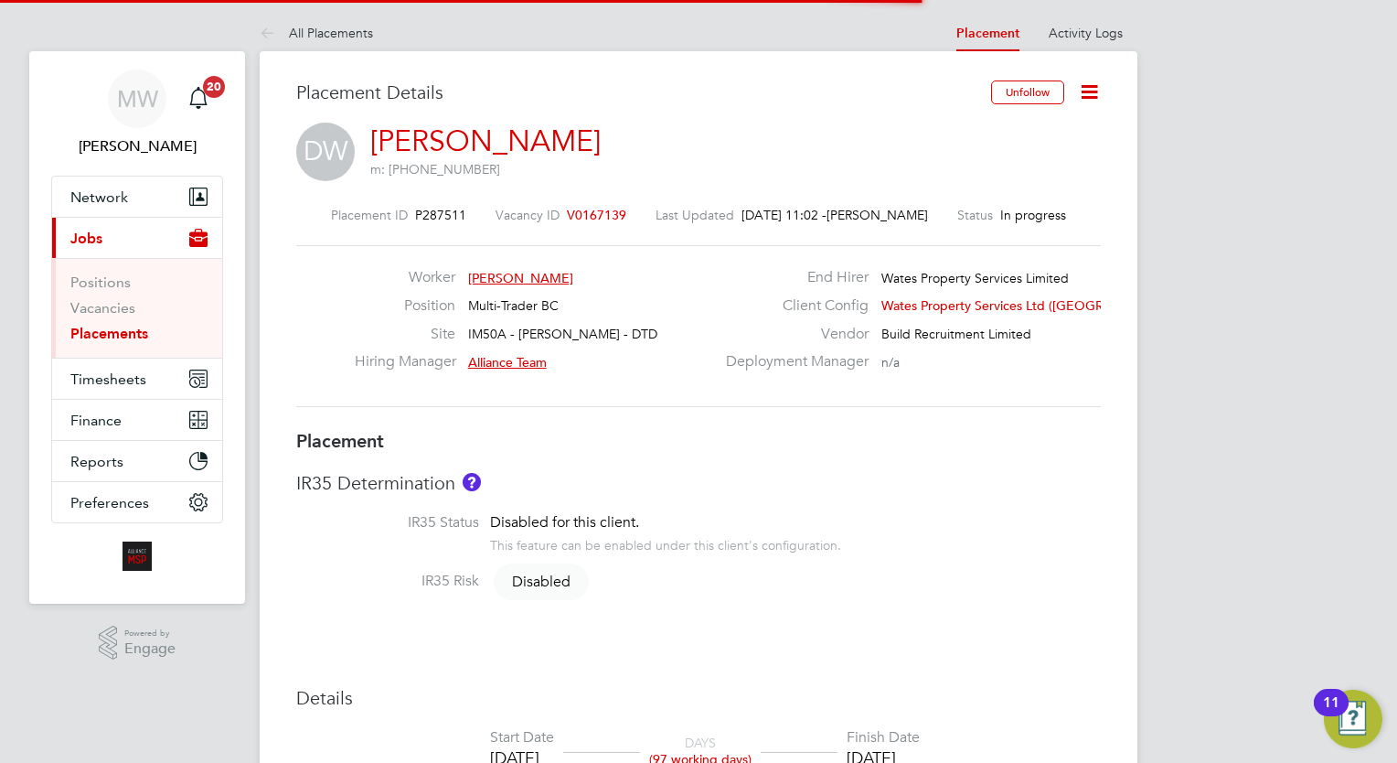
scroll to position [9, 9]
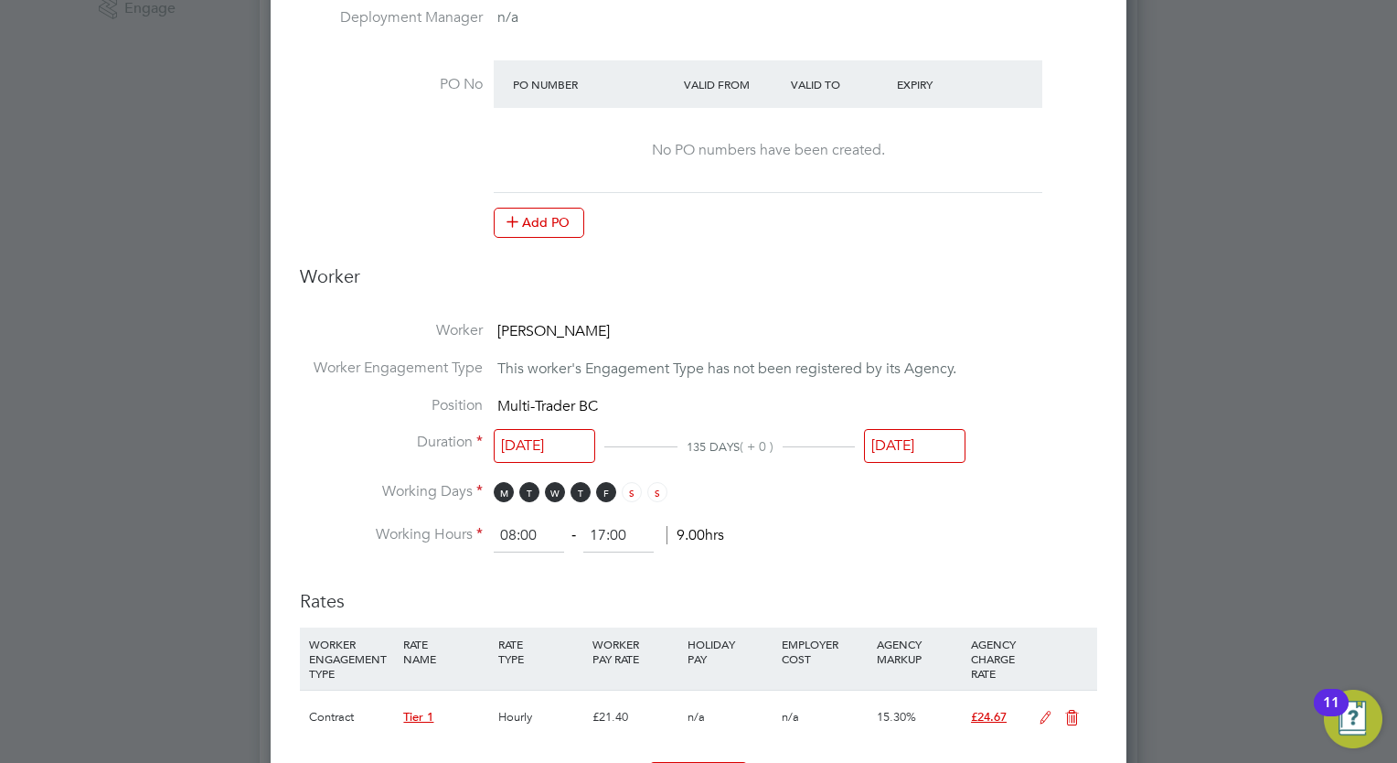
click at [935, 442] on input "[DATE]" at bounding box center [914, 446] width 101 height 34
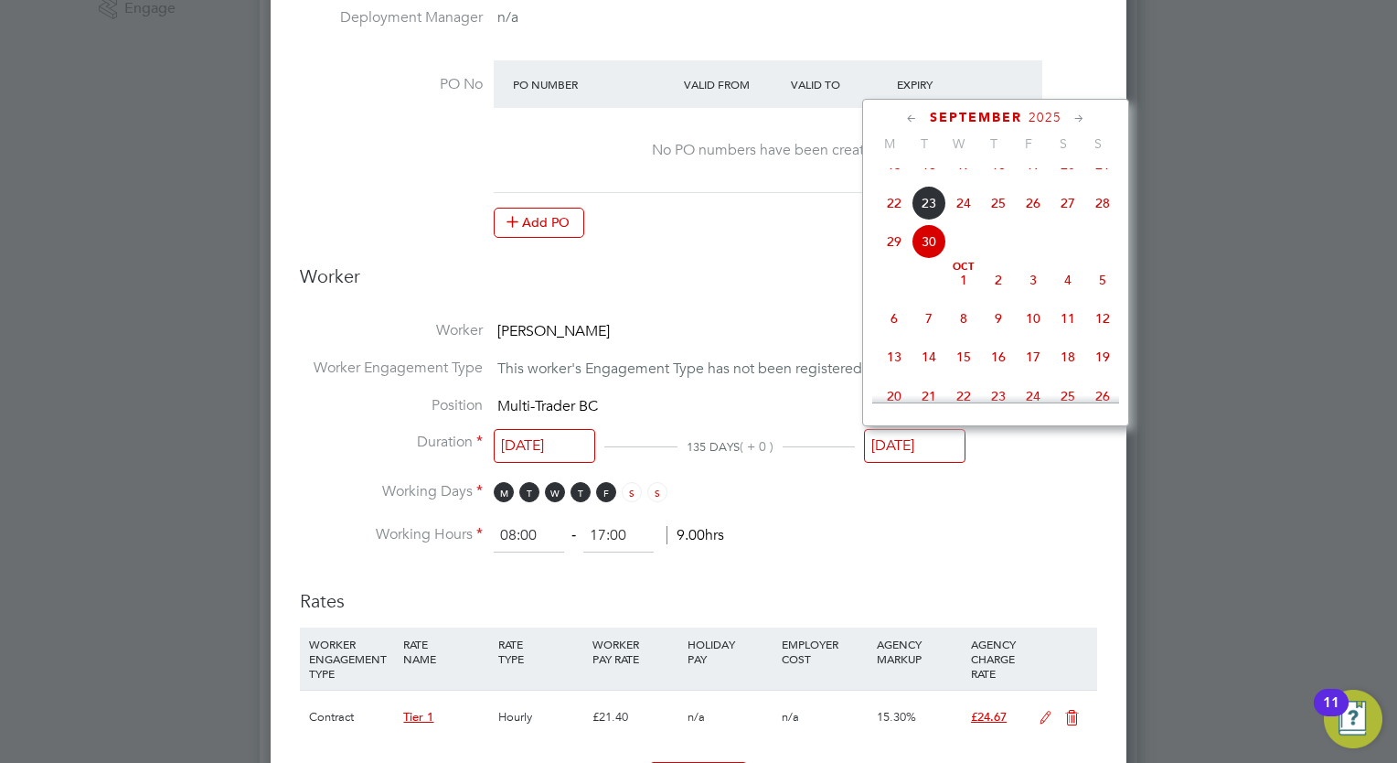
click at [1083, 111] on icon at bounding box center [1079, 119] width 17 height 20
click at [1022, 335] on span "31" at bounding box center [1033, 317] width 35 height 35
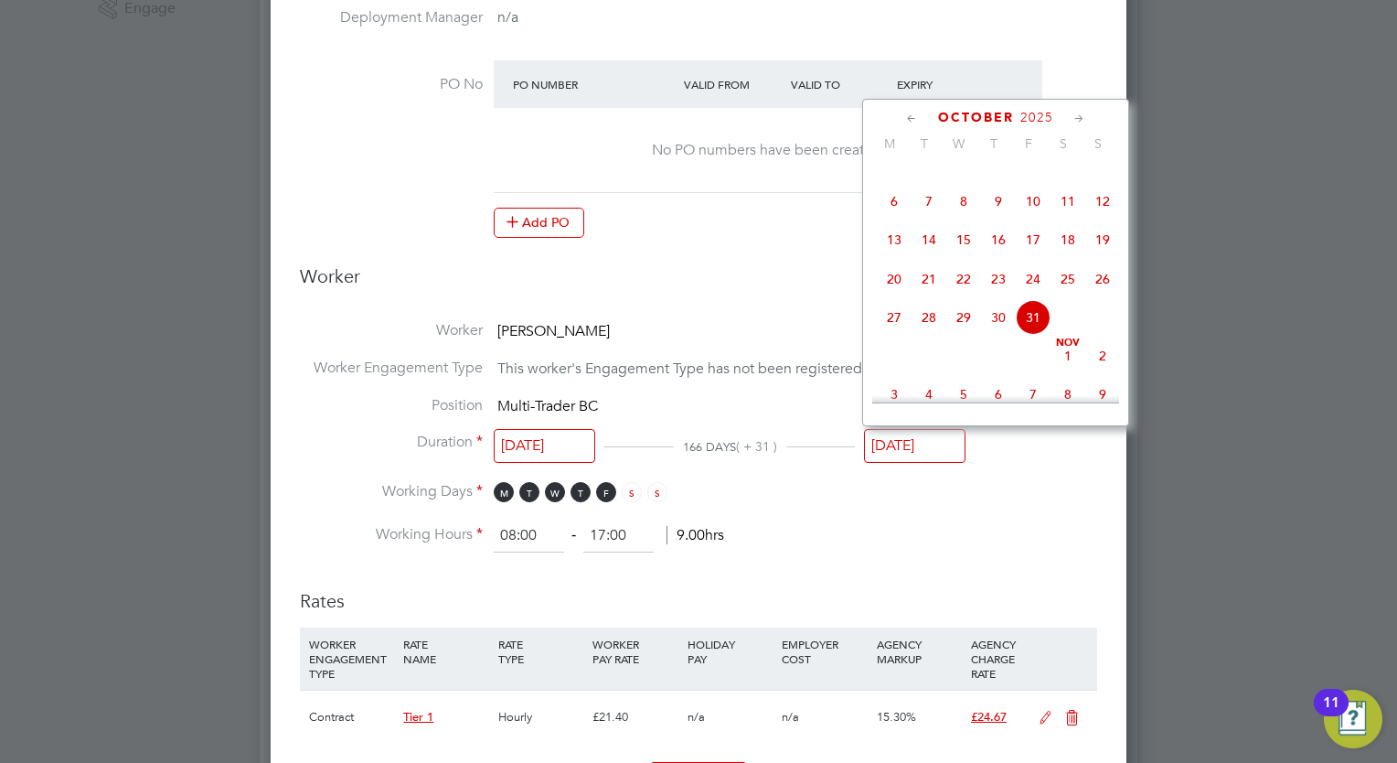
type input "[DATE]"
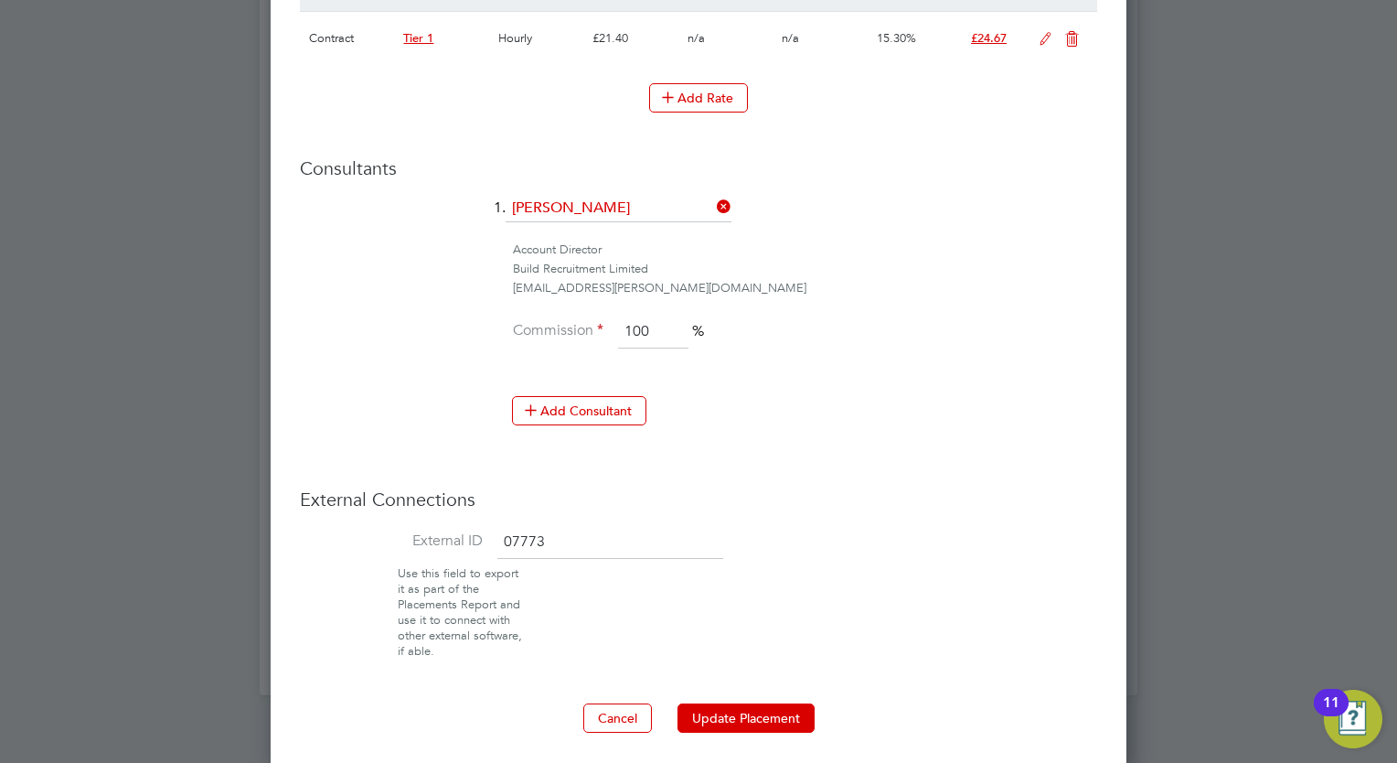
click at [757, 705] on button "Update Placement" at bounding box center [745, 717] width 137 height 29
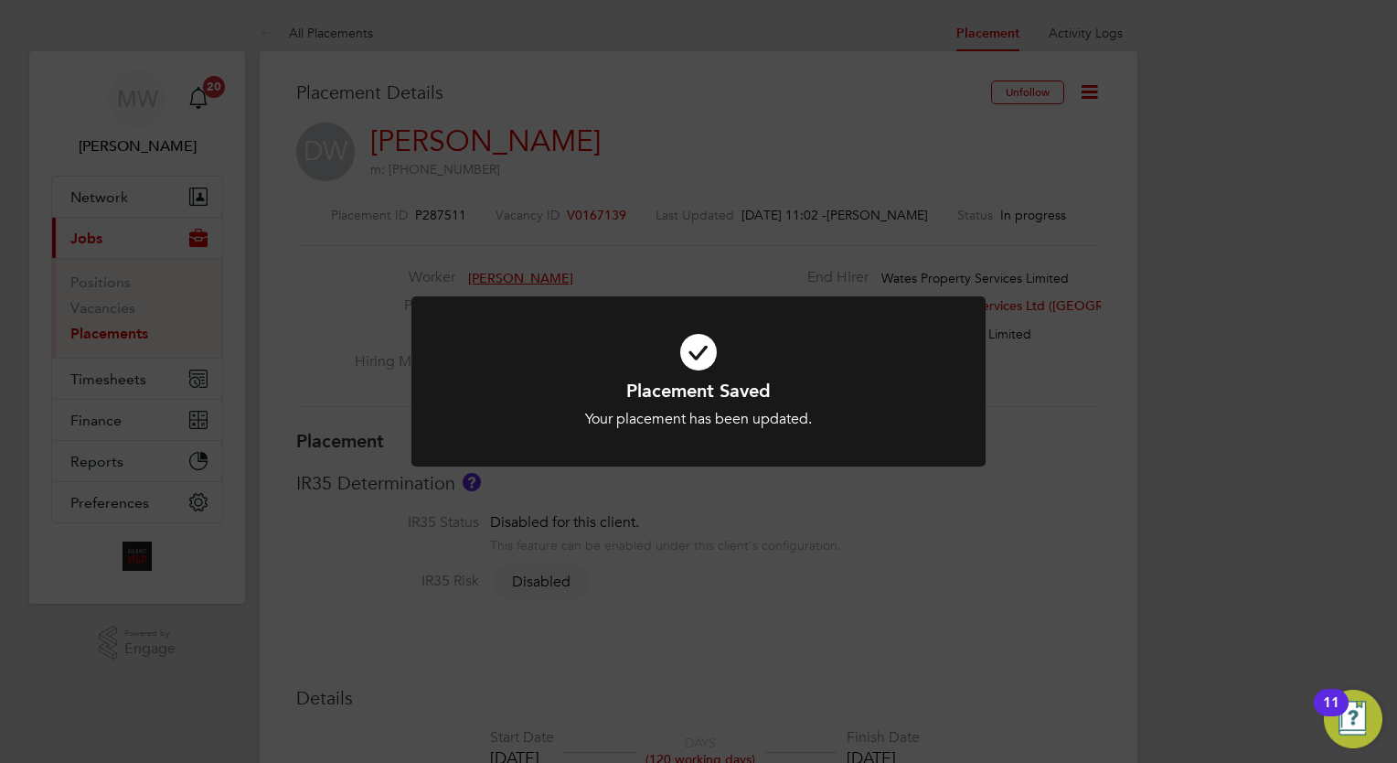
click at [99, 332] on div "Placement Saved Your placement has been updated. Cancel Okay" at bounding box center [698, 381] width 1397 height 763
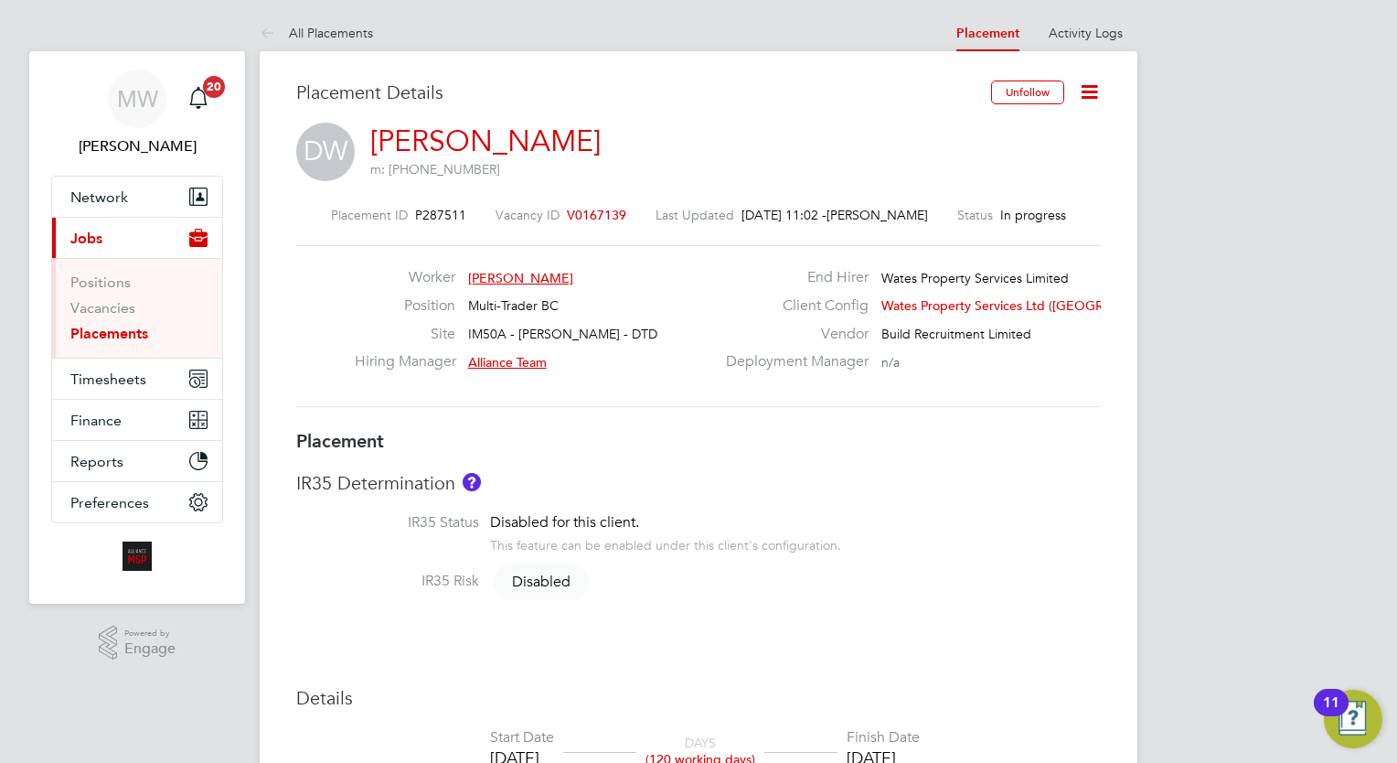
click at [80, 335] on link "Placements" at bounding box center [109, 333] width 78 height 17
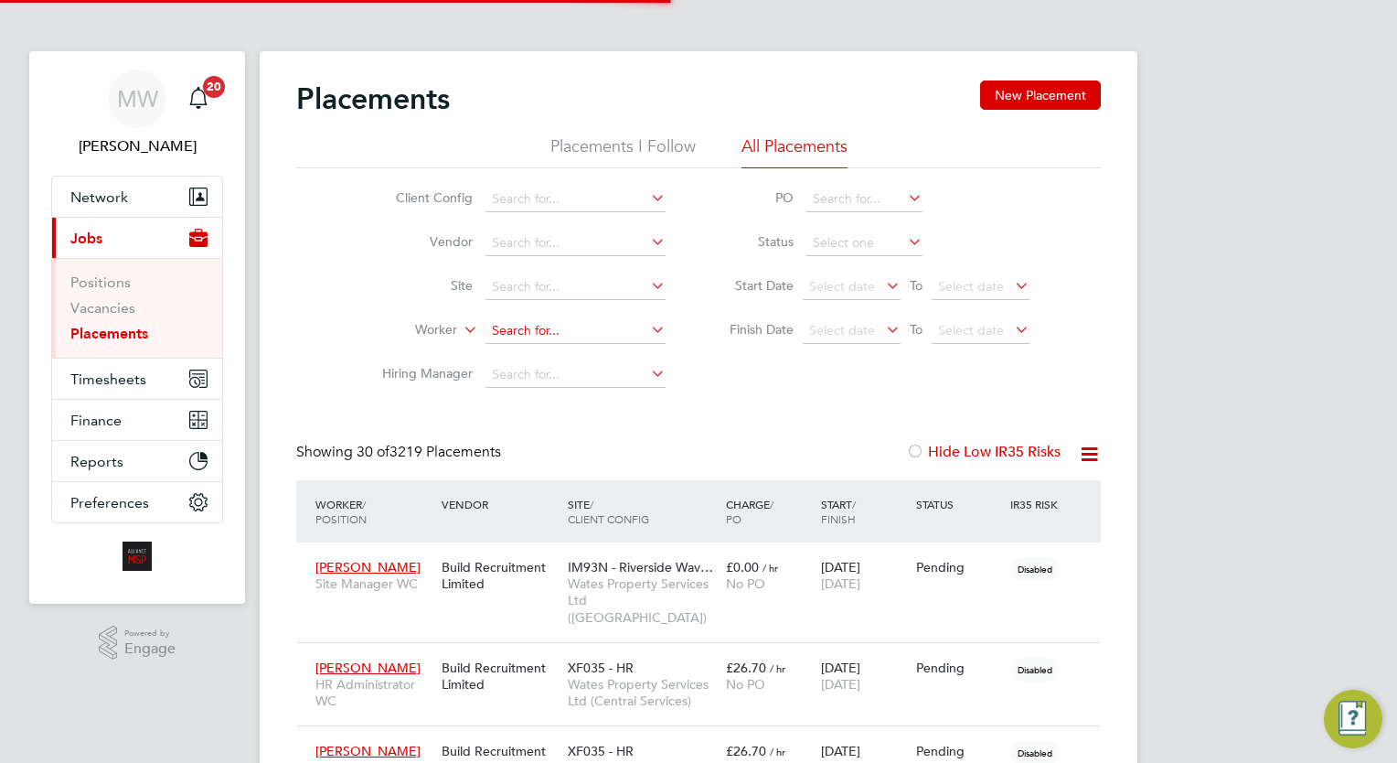
click at [547, 338] on input at bounding box center [575, 331] width 180 height 26
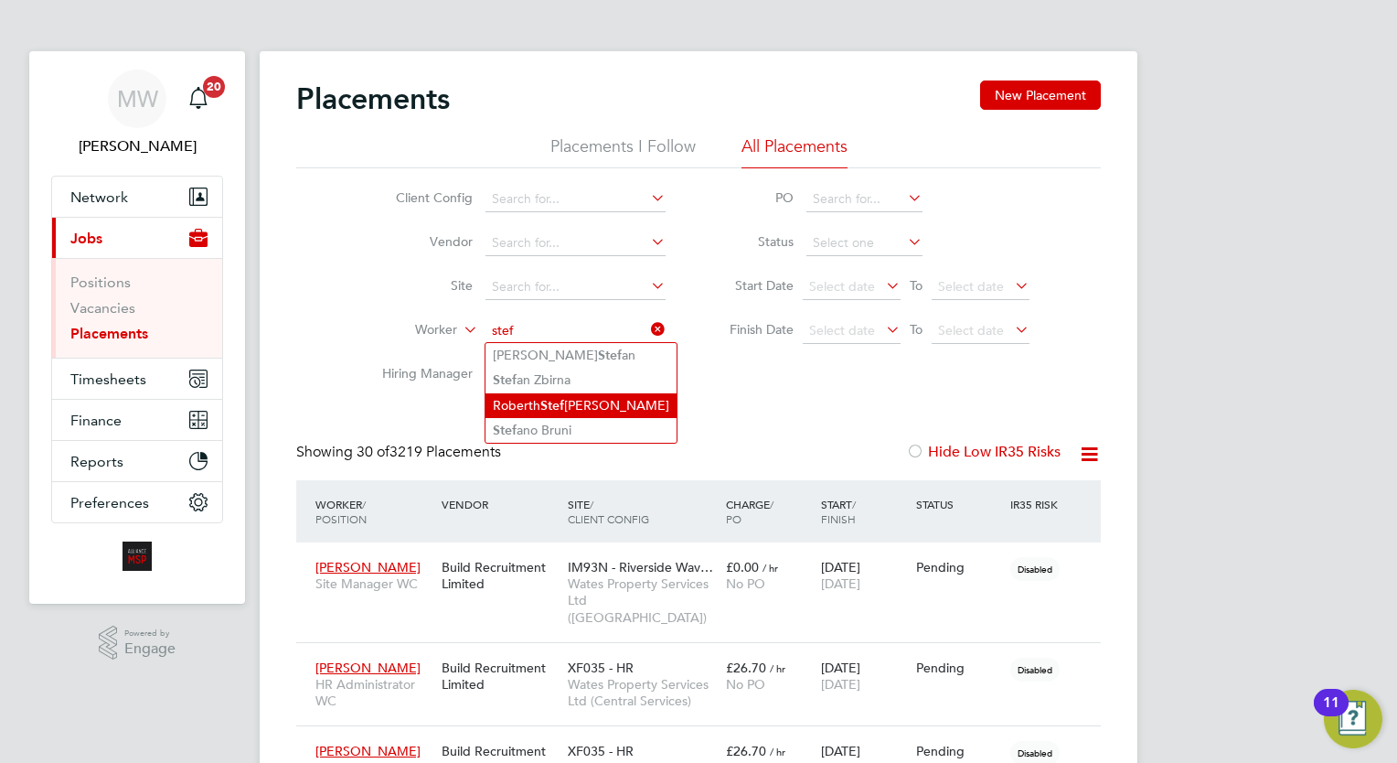
click at [603, 405] on li "Roberth Stef anescu" at bounding box center [580, 405] width 191 height 25
type input "[PERSON_NAME]"
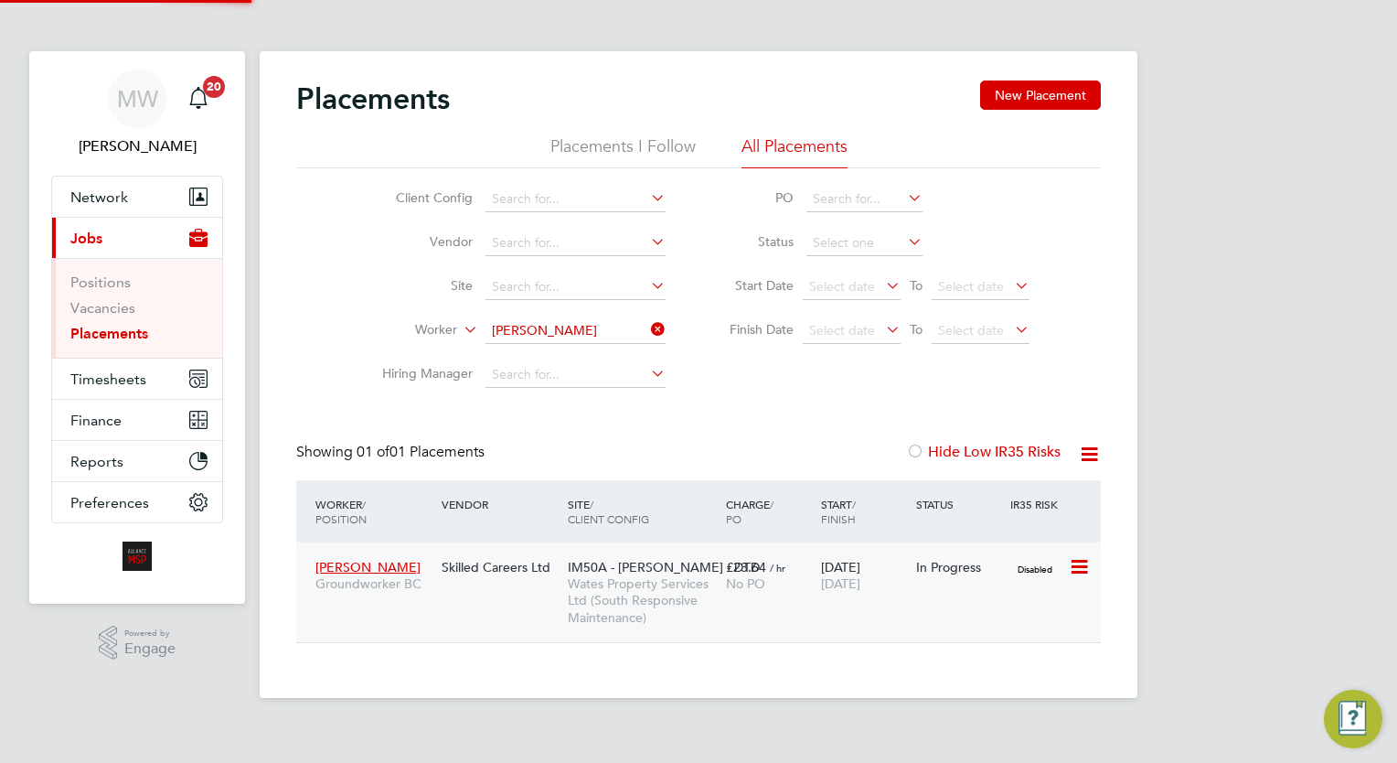
click at [804, 576] on div "No PO" at bounding box center [769, 583] width 86 height 16
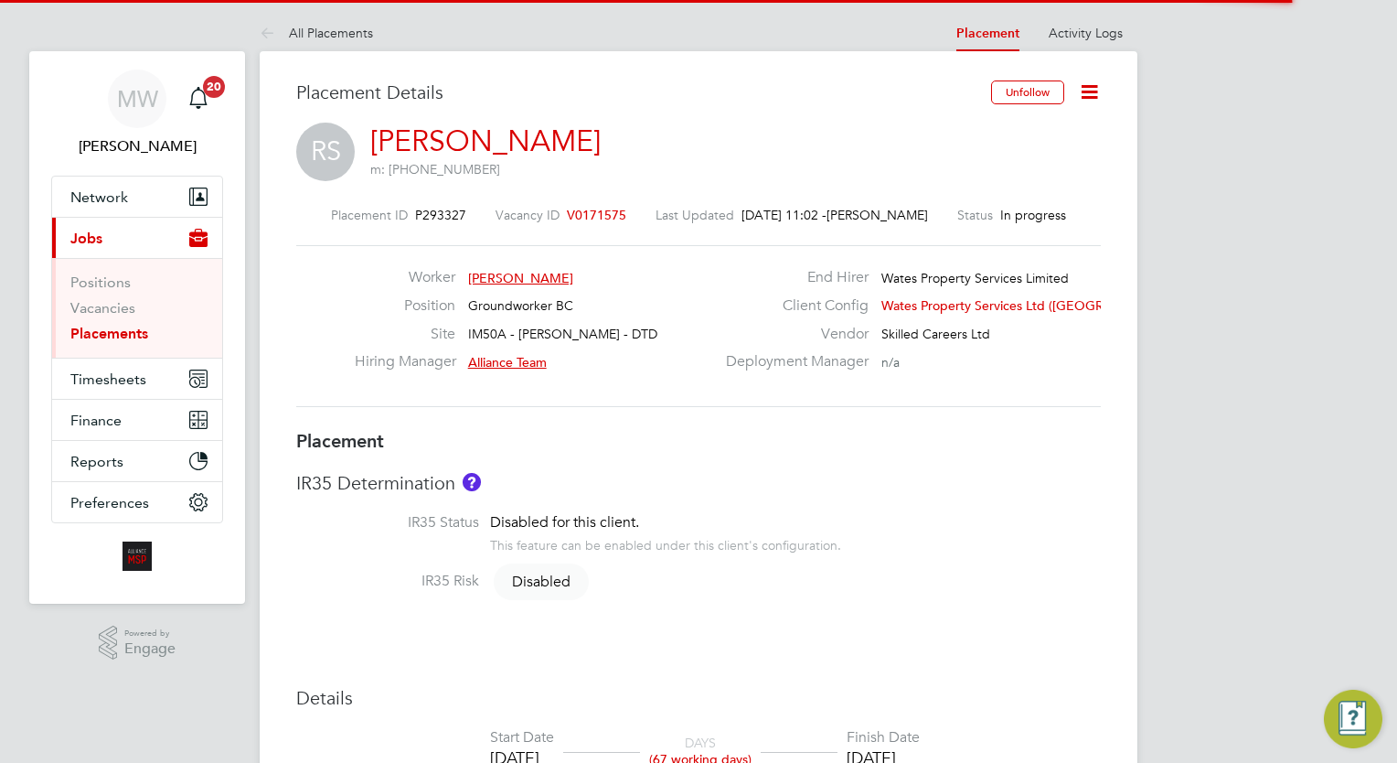
click at [1090, 86] on icon at bounding box center [1089, 91] width 23 height 23
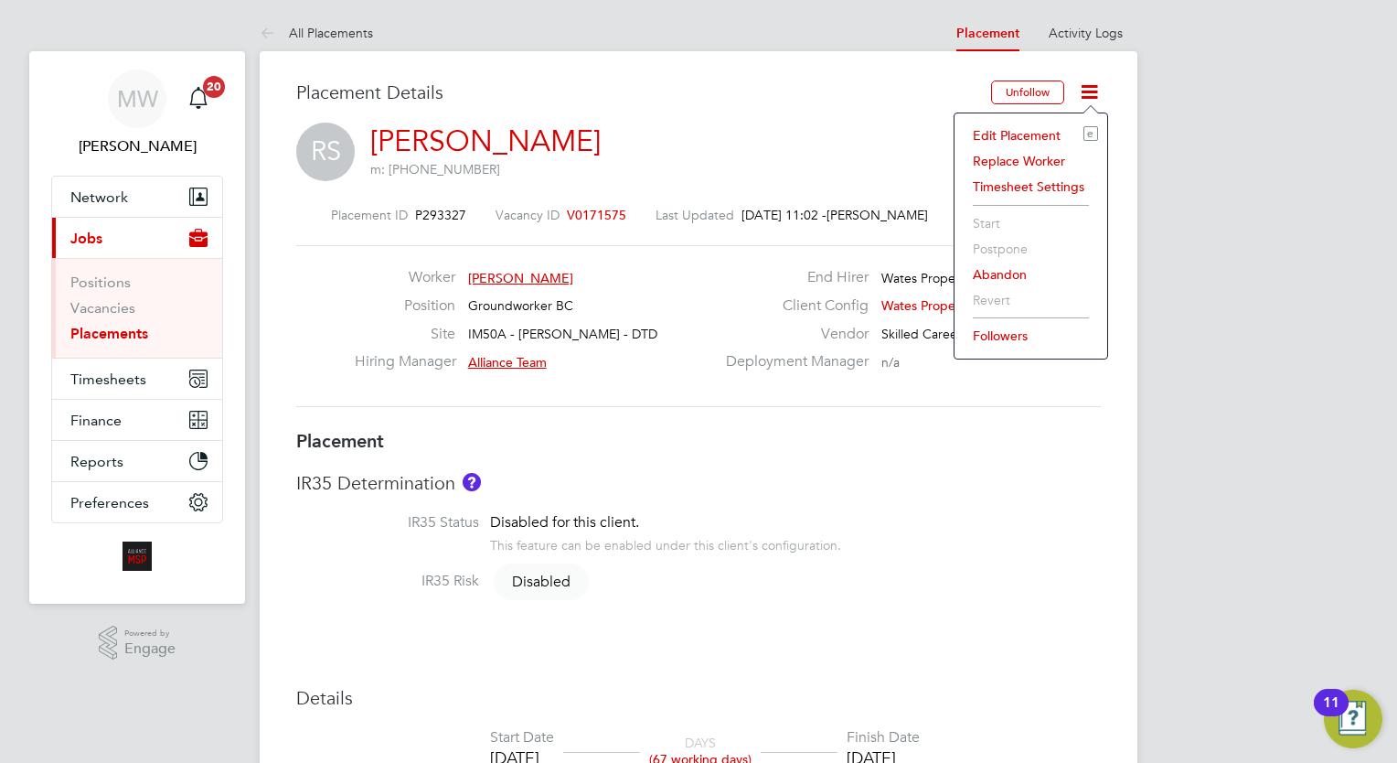
click at [1042, 133] on li "Edit Placement e" at bounding box center [1031, 136] width 134 height 26
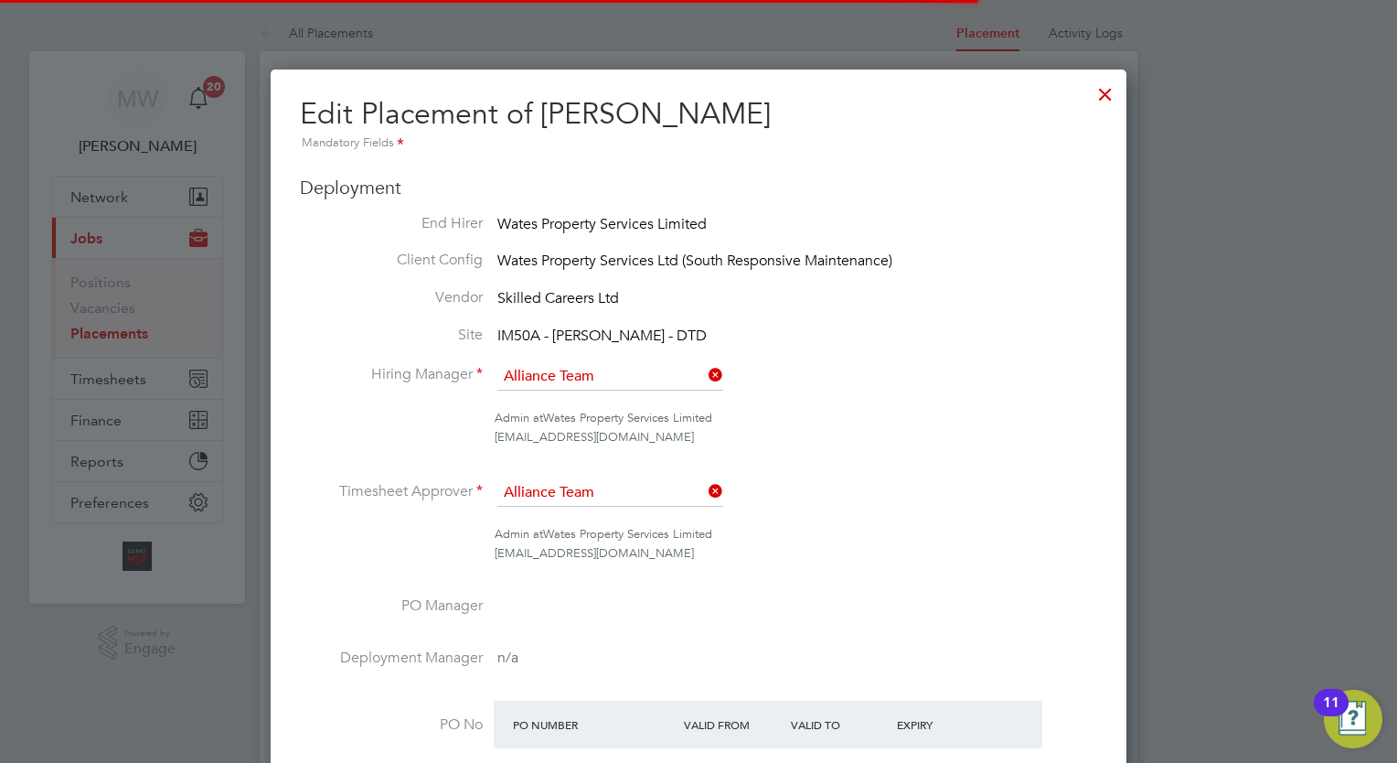
scroll to position [9, 9]
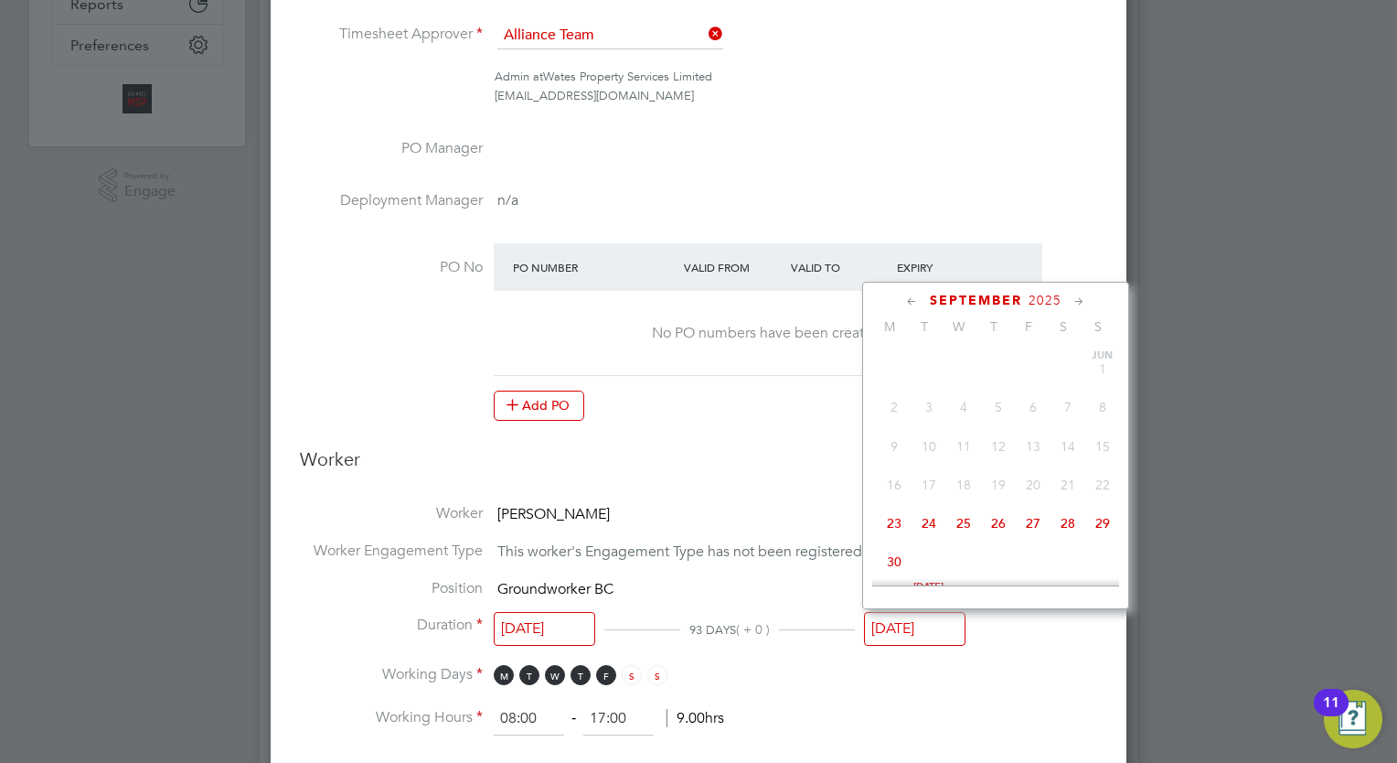
drag, startPoint x: 910, startPoint y: 625, endPoint x: 985, endPoint y: 477, distance: 166.0
click at [910, 621] on input "[DATE]" at bounding box center [914, 629] width 101 height 34
click at [1075, 300] on icon at bounding box center [1079, 302] width 17 height 20
click at [1039, 517] on span "31" at bounding box center [1033, 500] width 35 height 35
type input "[DATE]"
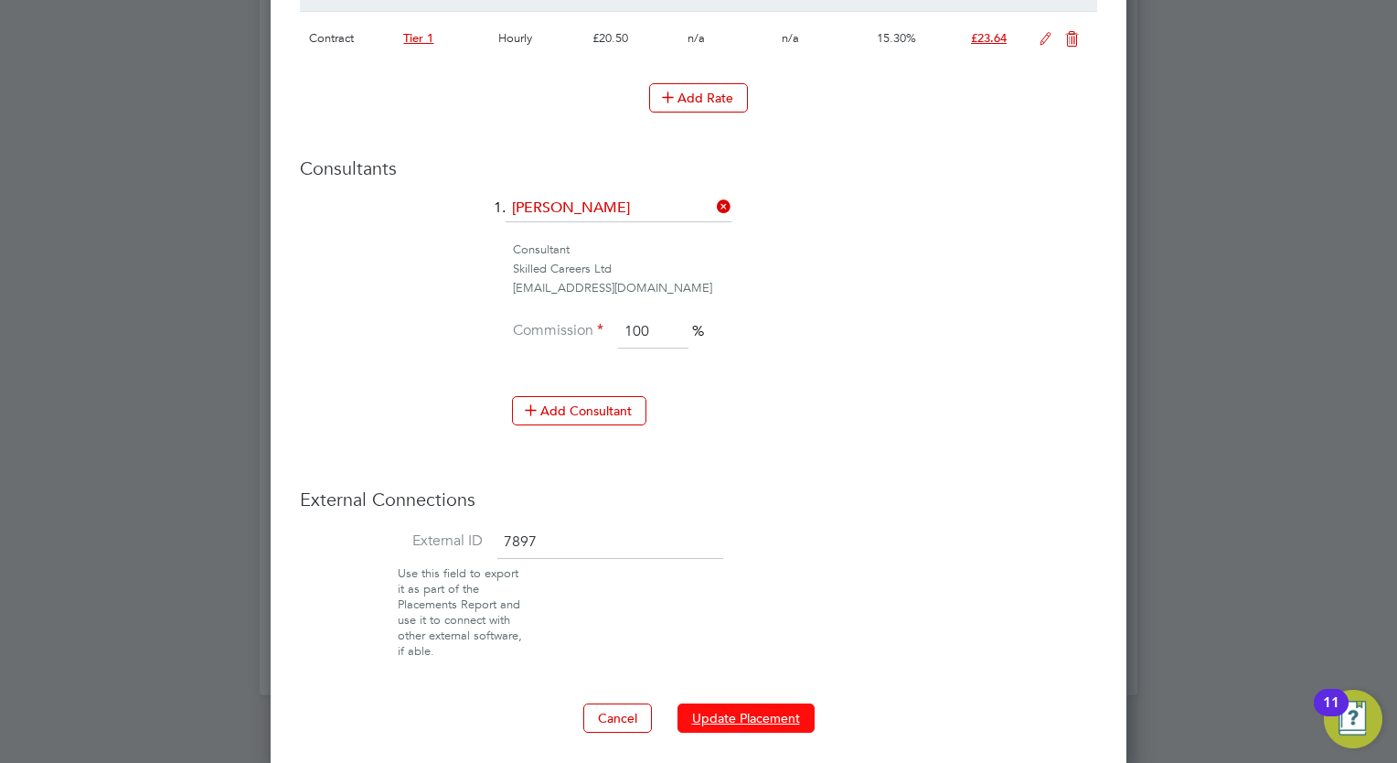
drag, startPoint x: 793, startPoint y: 711, endPoint x: 775, endPoint y: 711, distance: 17.4
click at [775, 711] on button "Update Placement" at bounding box center [745, 717] width 137 height 29
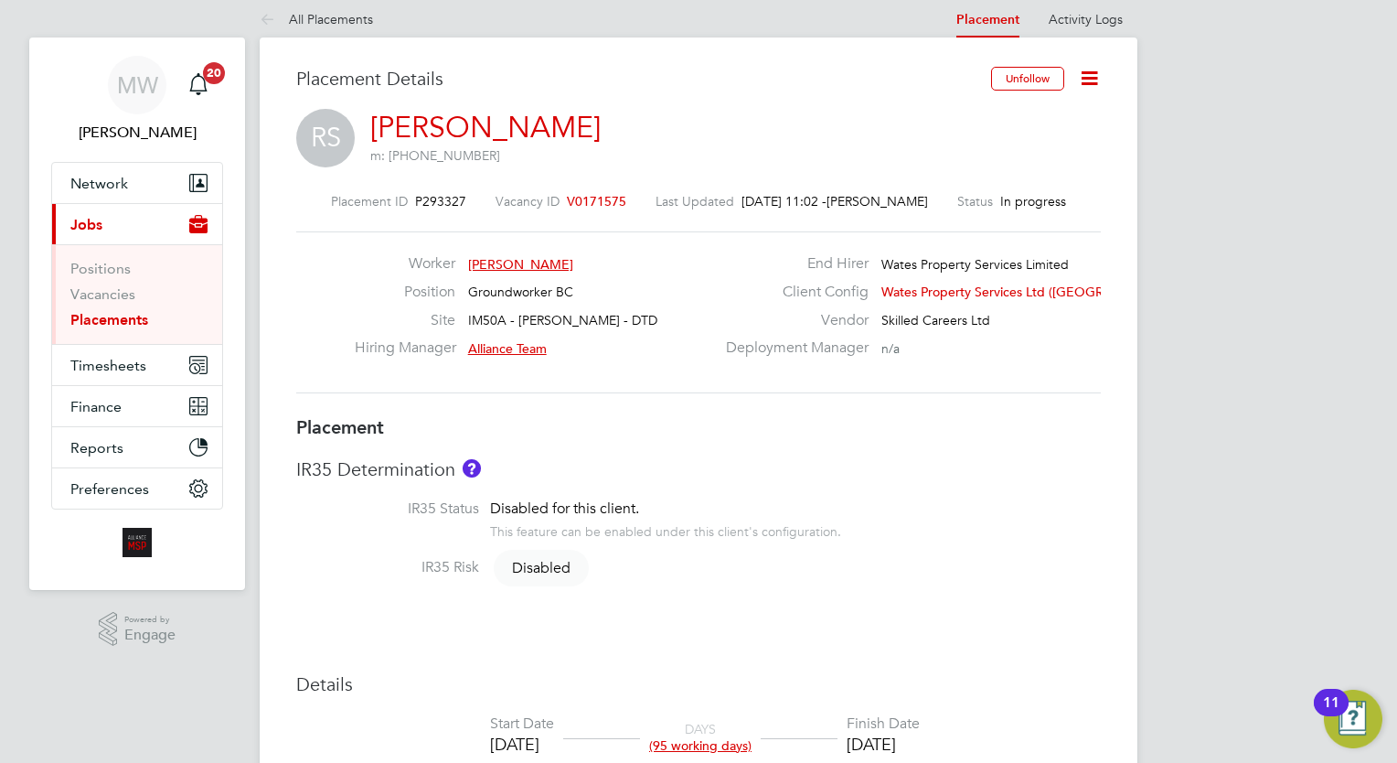
click at [119, 308] on li "Vacancies" at bounding box center [138, 298] width 137 height 26
click at [122, 315] on link "Placements" at bounding box center [109, 319] width 78 height 17
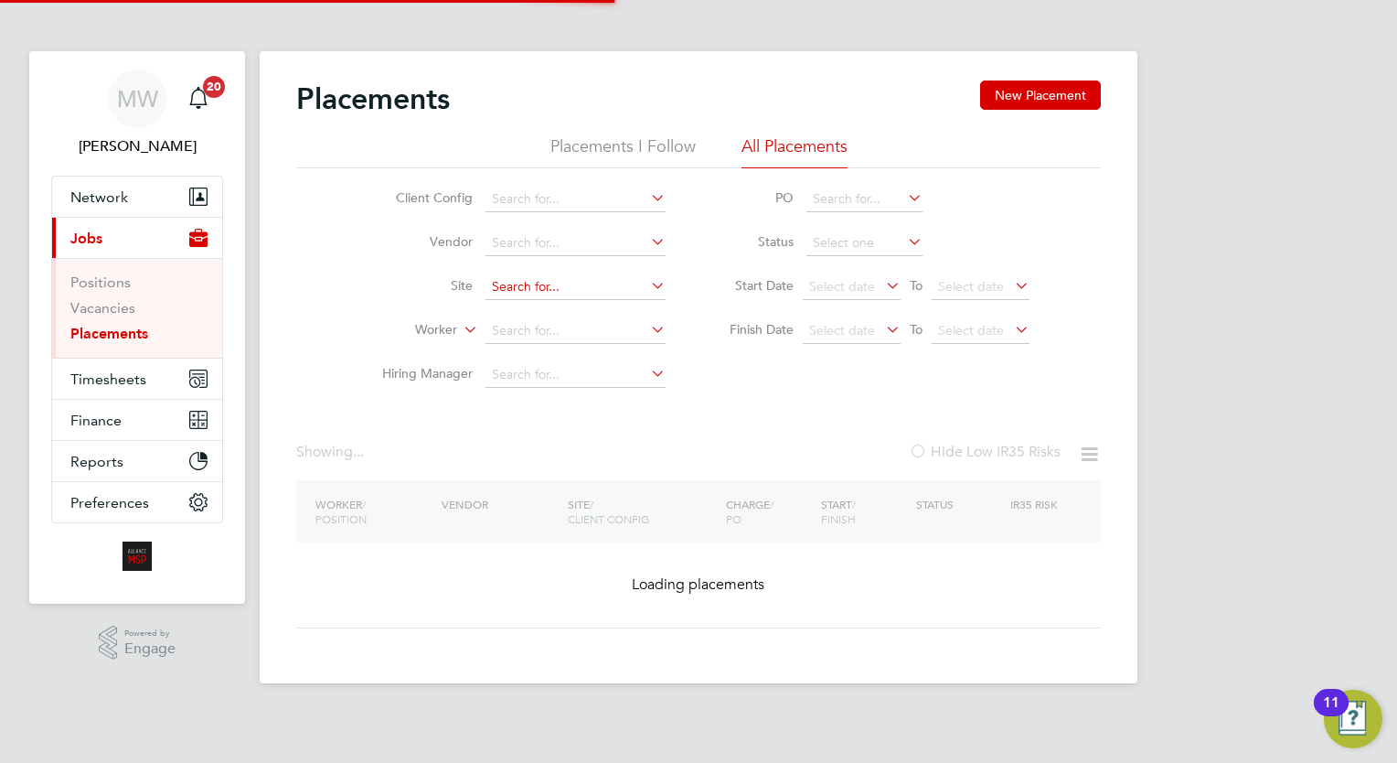
click at [530, 326] on input at bounding box center [575, 331] width 180 height 26
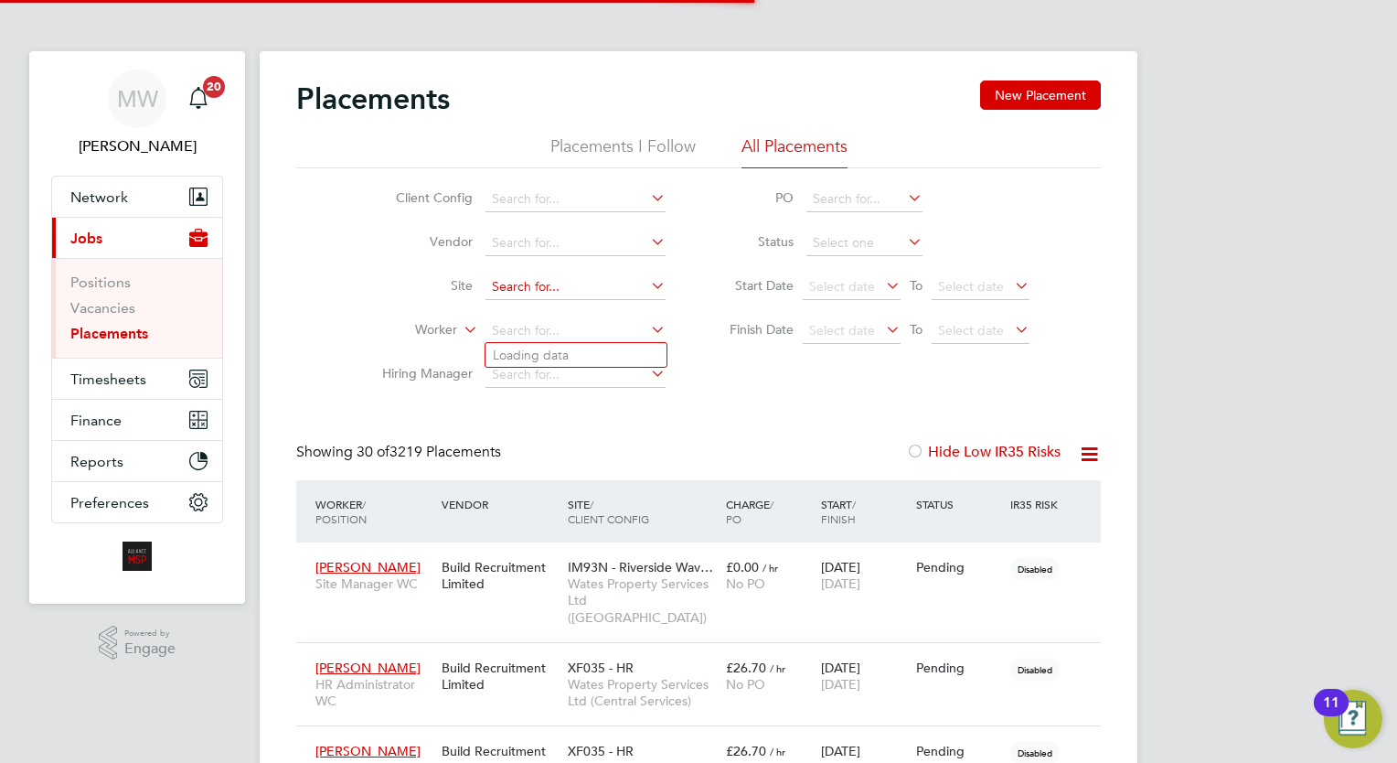
scroll to position [69, 127]
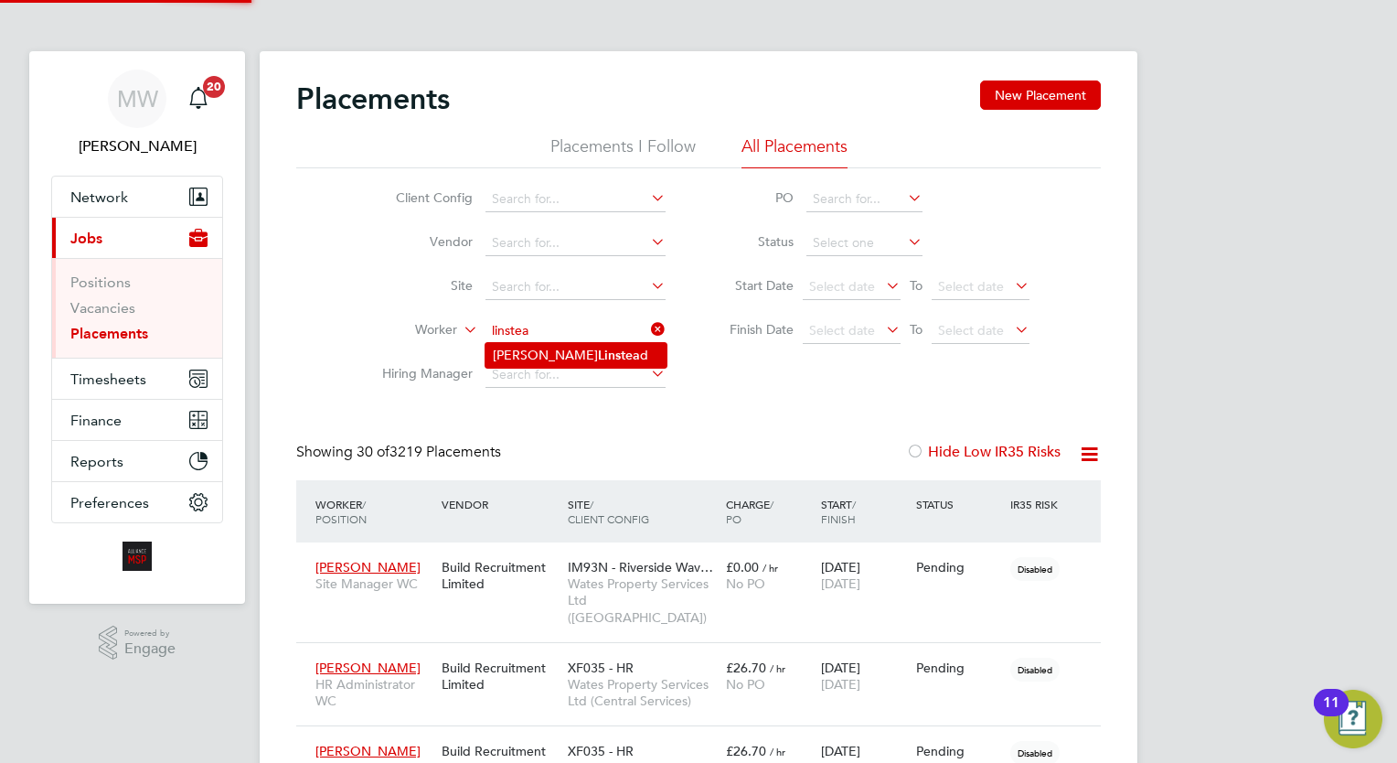
click at [612, 356] on li "David Linstea d" at bounding box center [575, 355] width 181 height 25
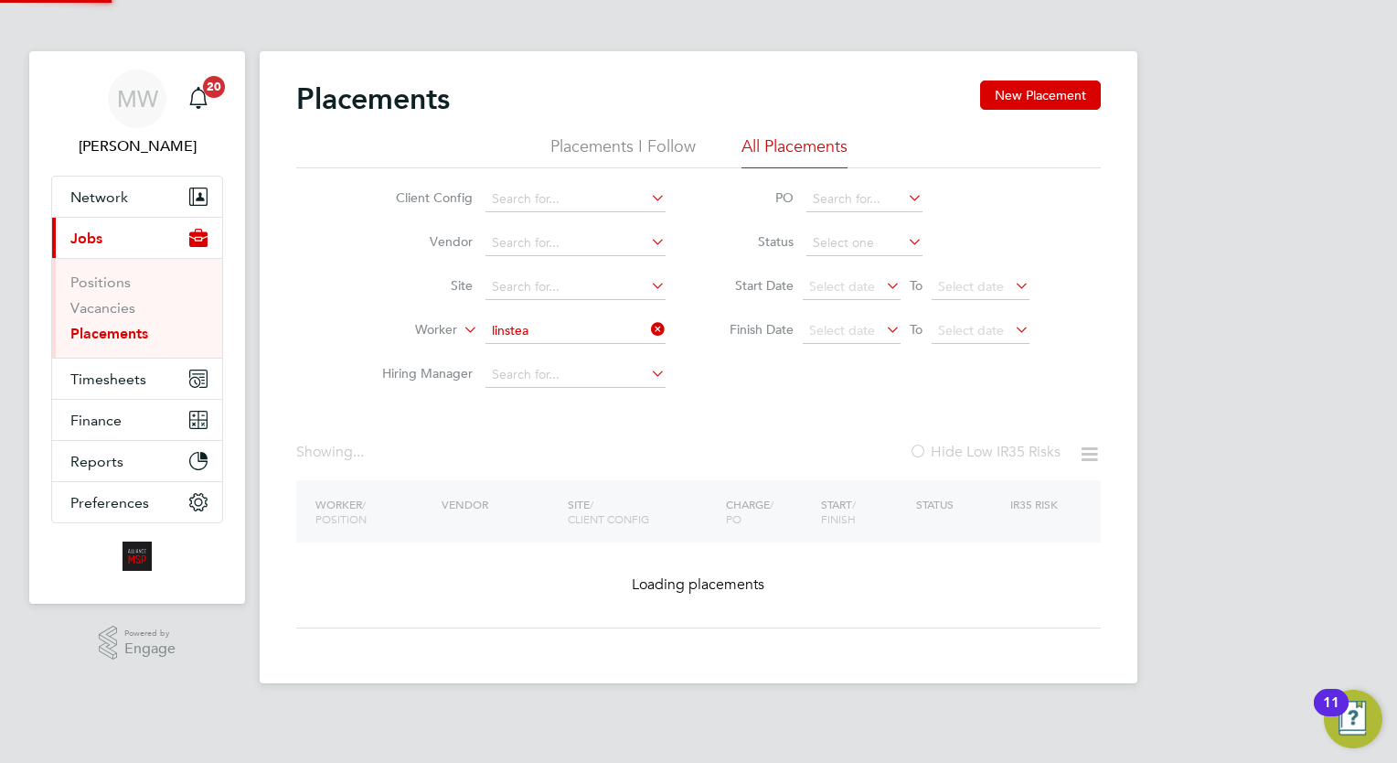
type input "[PERSON_NAME]"
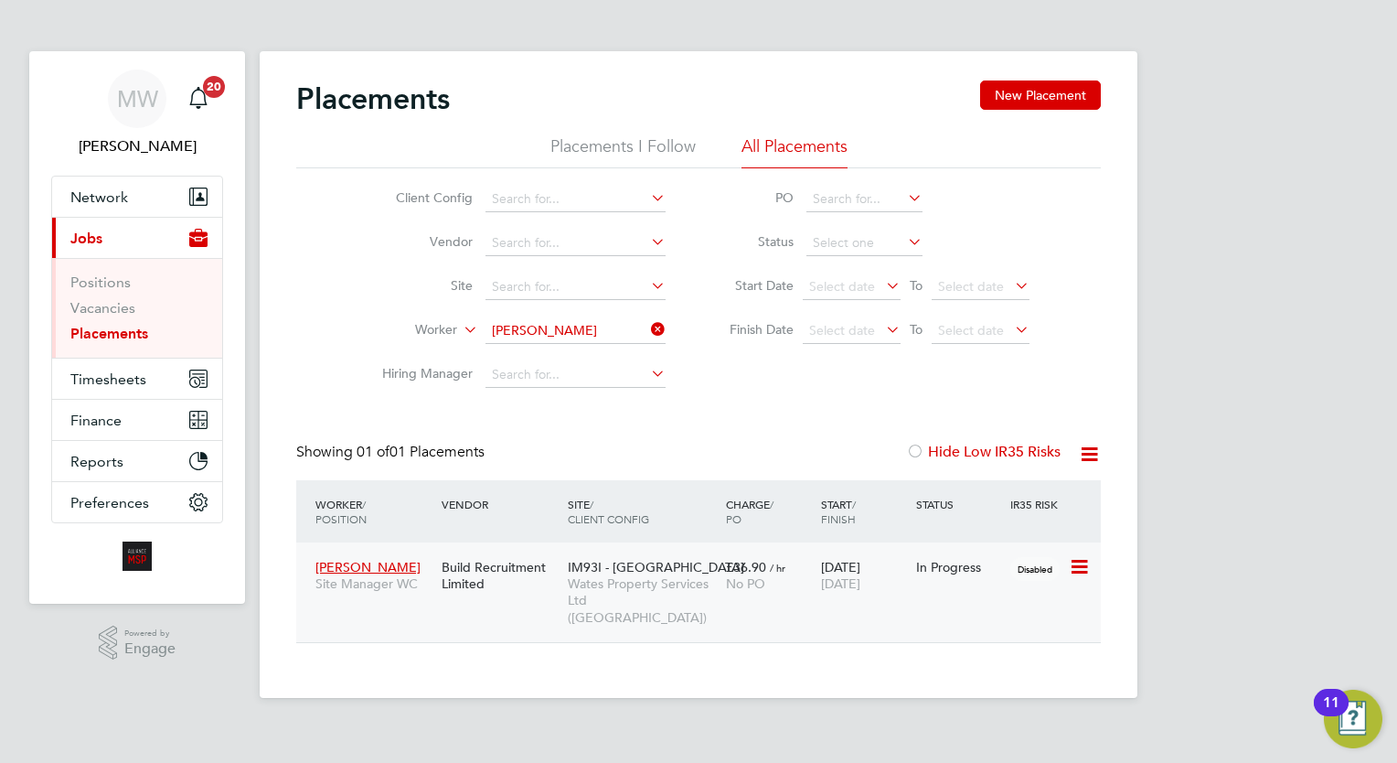
click at [742, 589] on span "No PO" at bounding box center [745, 583] width 39 height 16
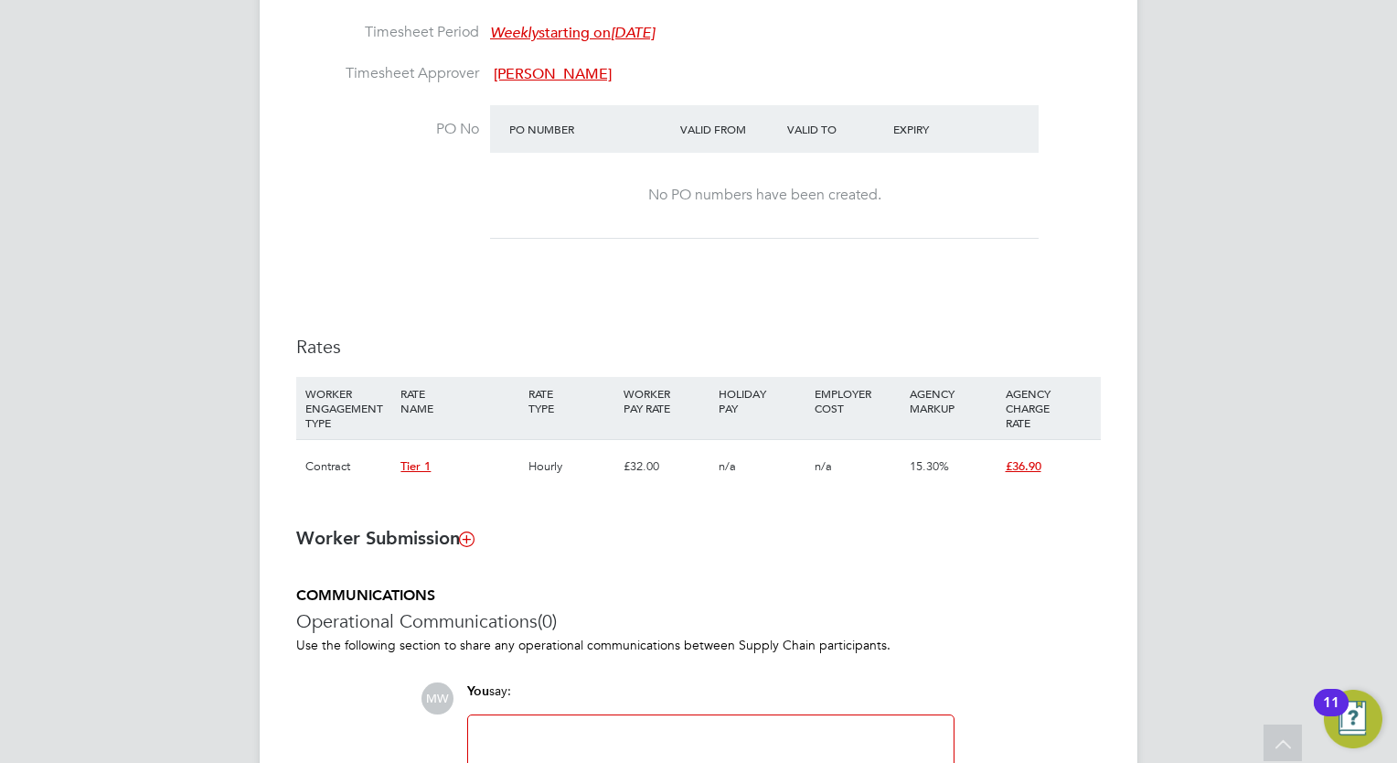
scroll to position [1119, 0]
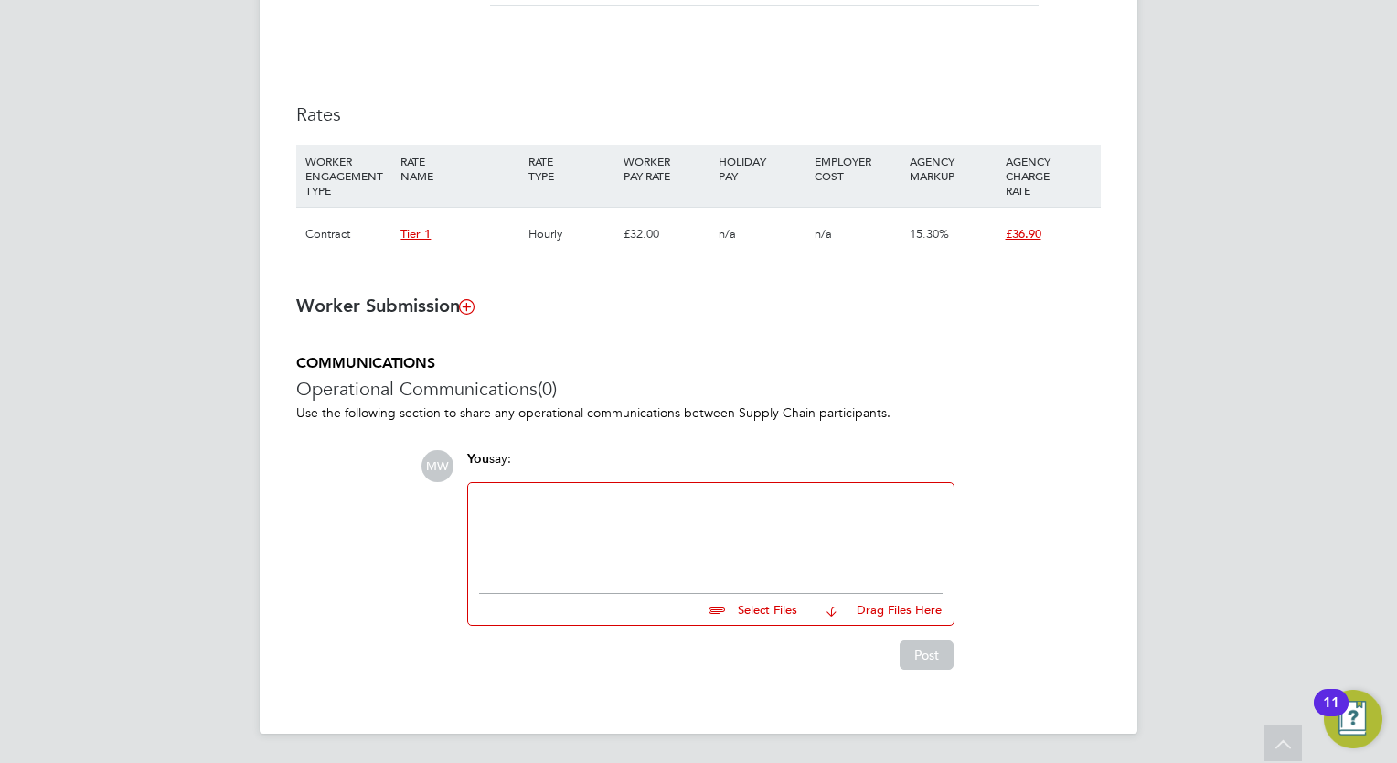
click at [677, 515] on div at bounding box center [711, 533] width 464 height 79
click at [780, 601] on input "file" at bounding box center [805, 606] width 274 height 26
type input "C:\fakepath\FW_ asbestos cert.zip"
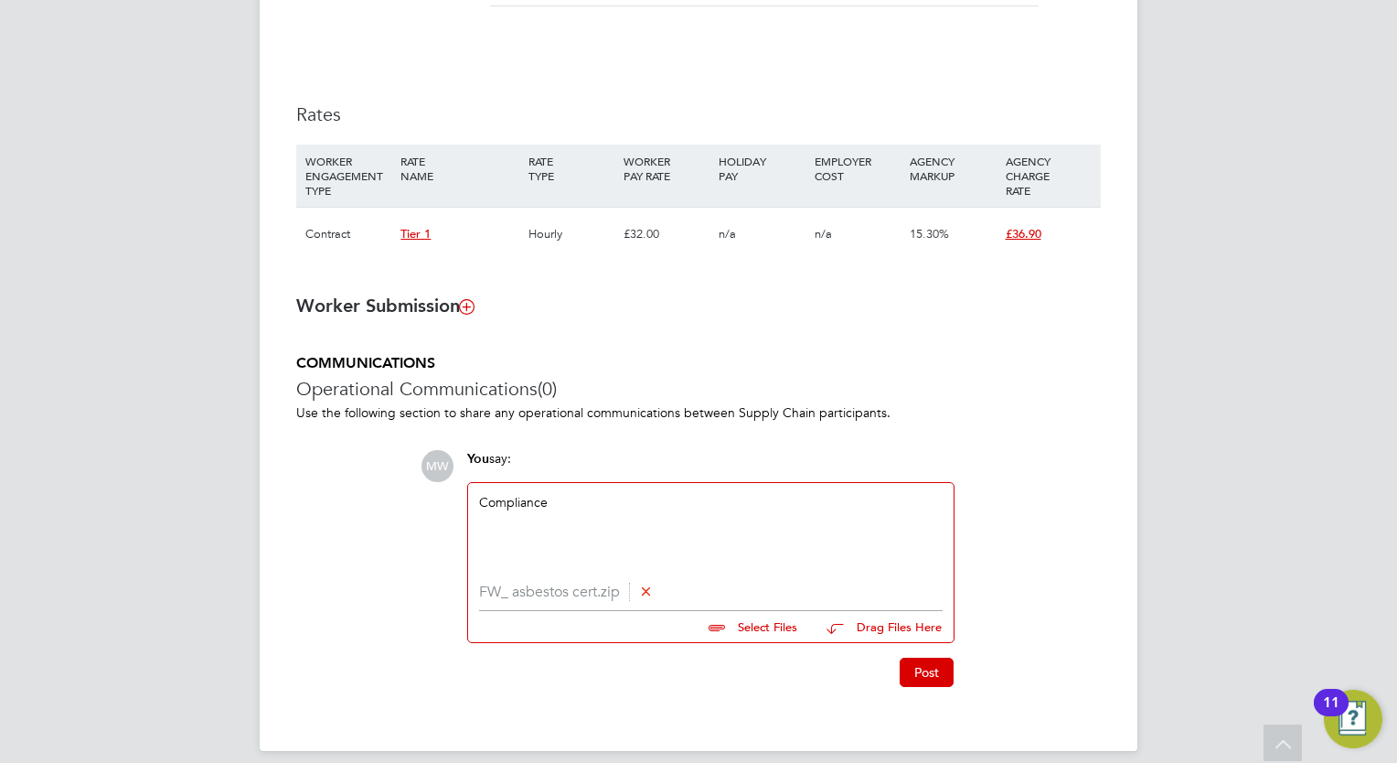
click at [791, 624] on input "file" at bounding box center [805, 624] width 274 height 26
type input "C:\fakepath\certificate (3).pdf"
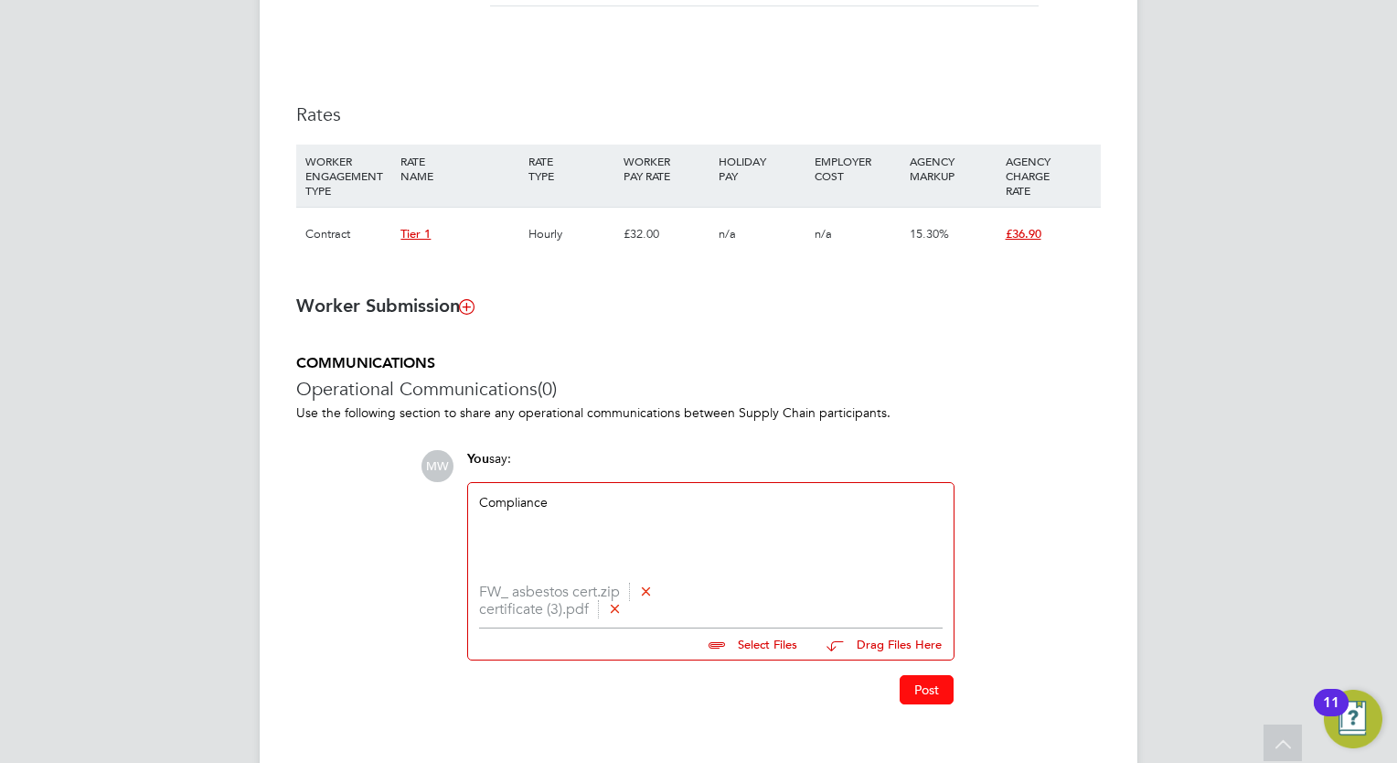
click at [911, 696] on button "Post" at bounding box center [927, 689] width 54 height 29
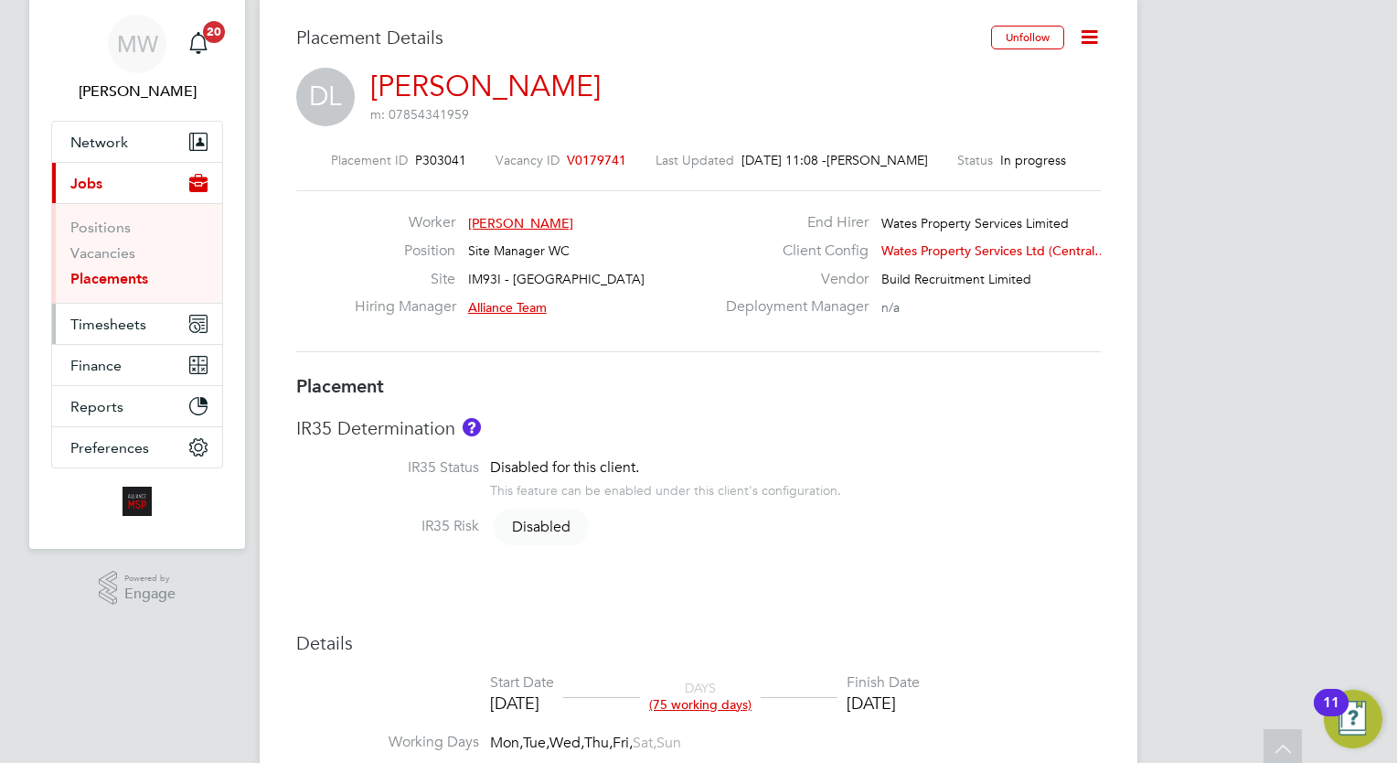
scroll to position [0, 0]
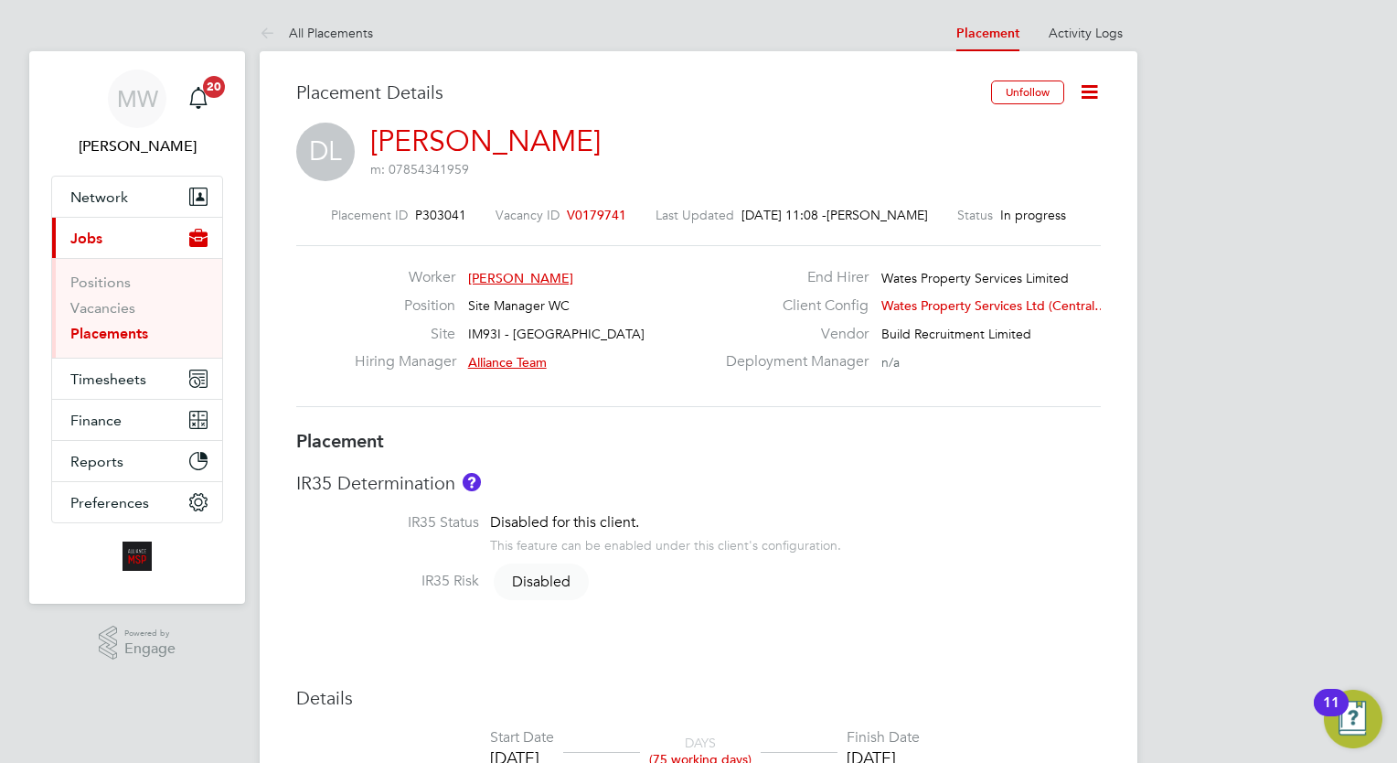
drag, startPoint x: 91, startPoint y: 341, endPoint x: 105, endPoint y: 340, distance: 13.7
click at [91, 341] on link "Placements" at bounding box center [109, 333] width 78 height 17
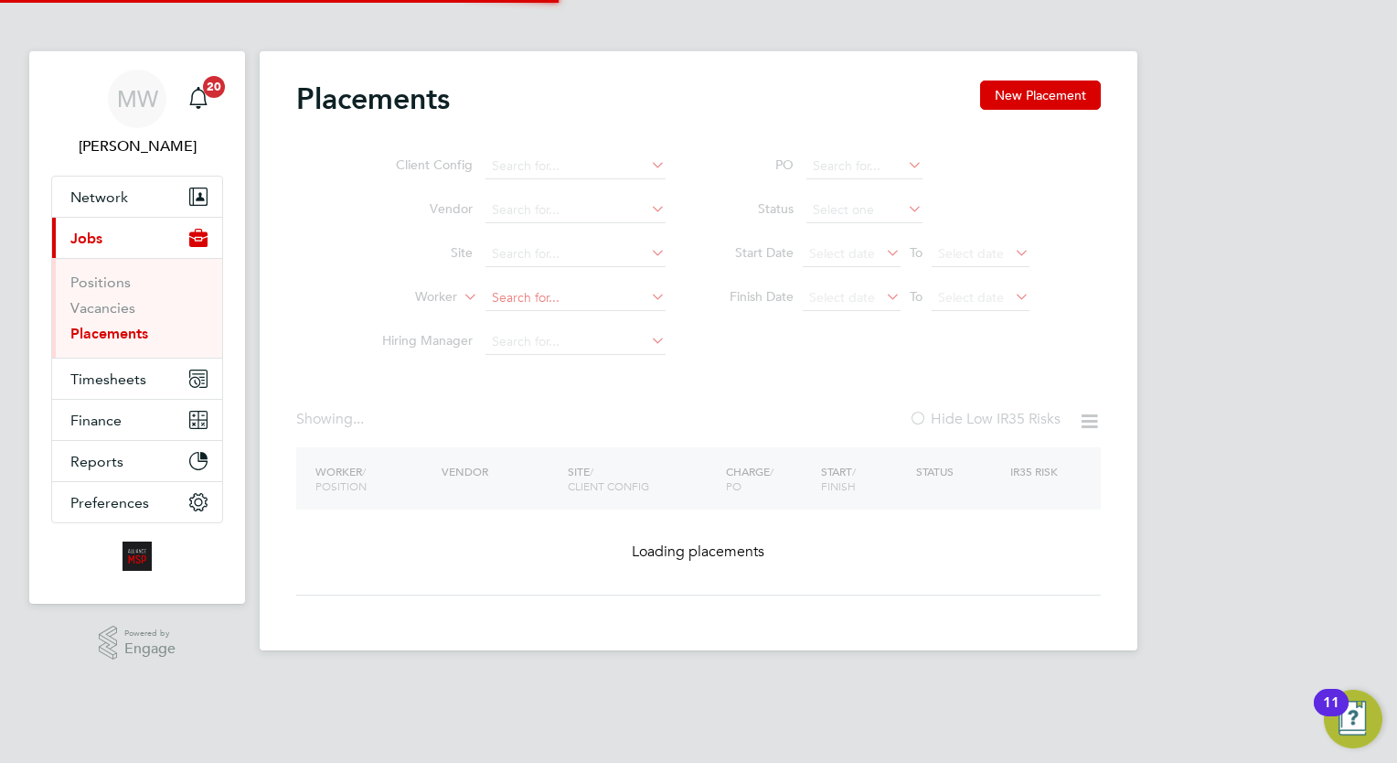
click at [534, 311] on input at bounding box center [575, 298] width 180 height 26
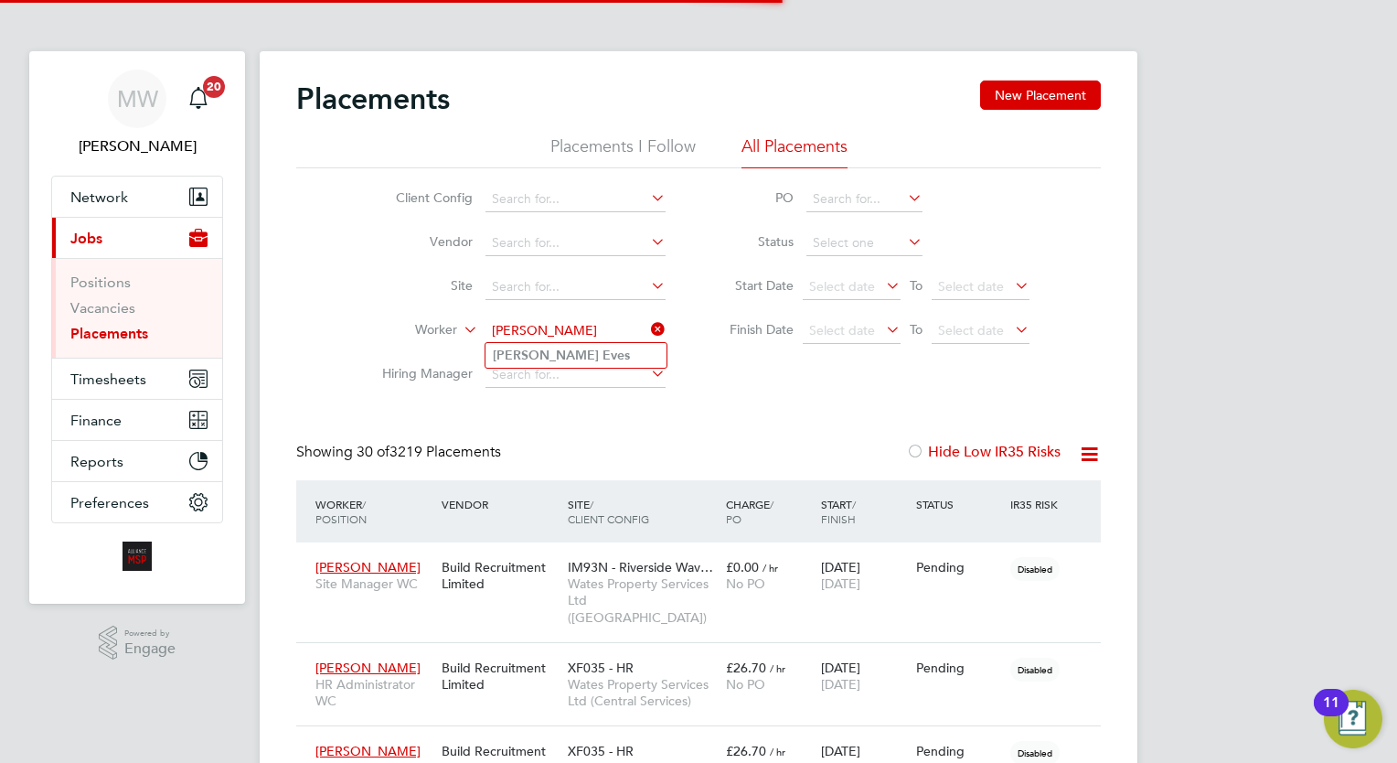
click at [606, 355] on li "[PERSON_NAME]" at bounding box center [575, 355] width 181 height 25
type input "[PERSON_NAME]"
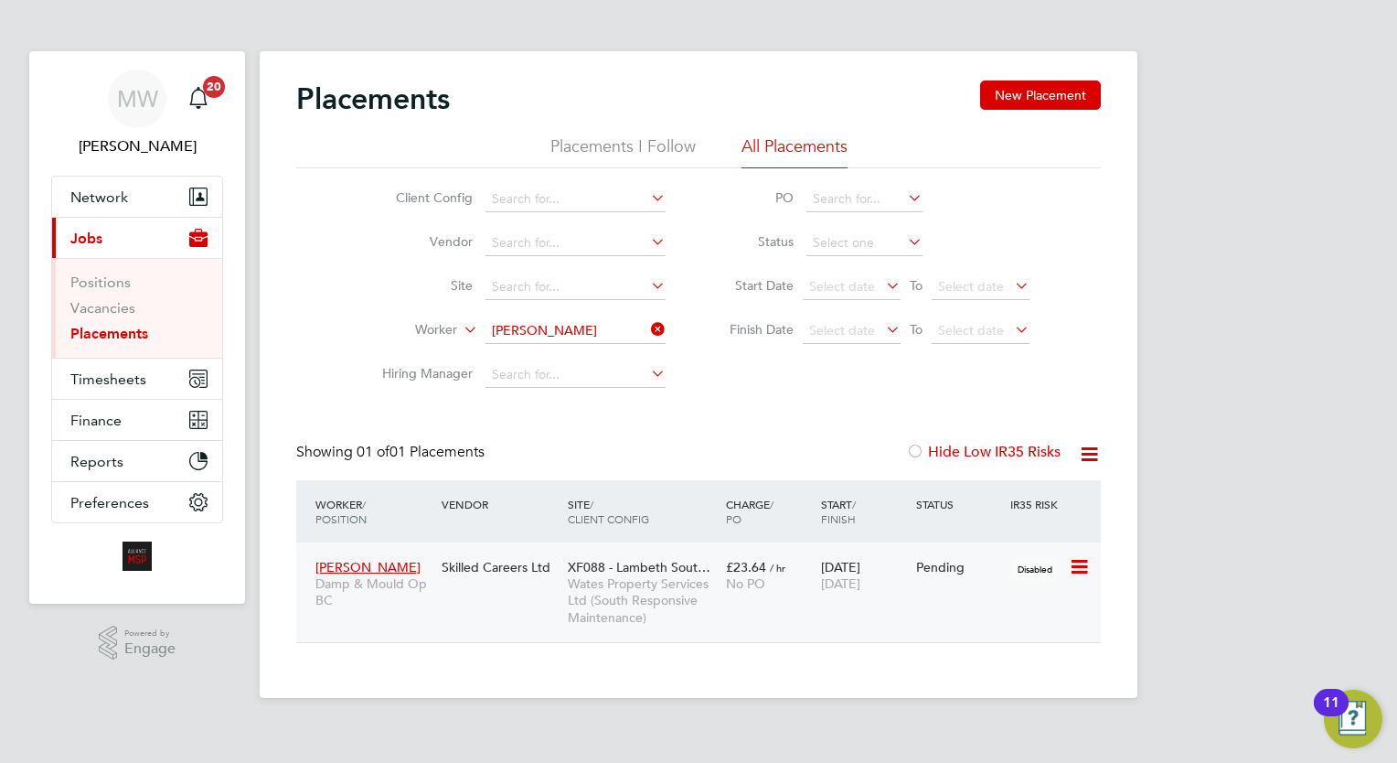
click at [701, 560] on span "XF088 - Lambeth Sout…" at bounding box center [639, 567] width 143 height 16
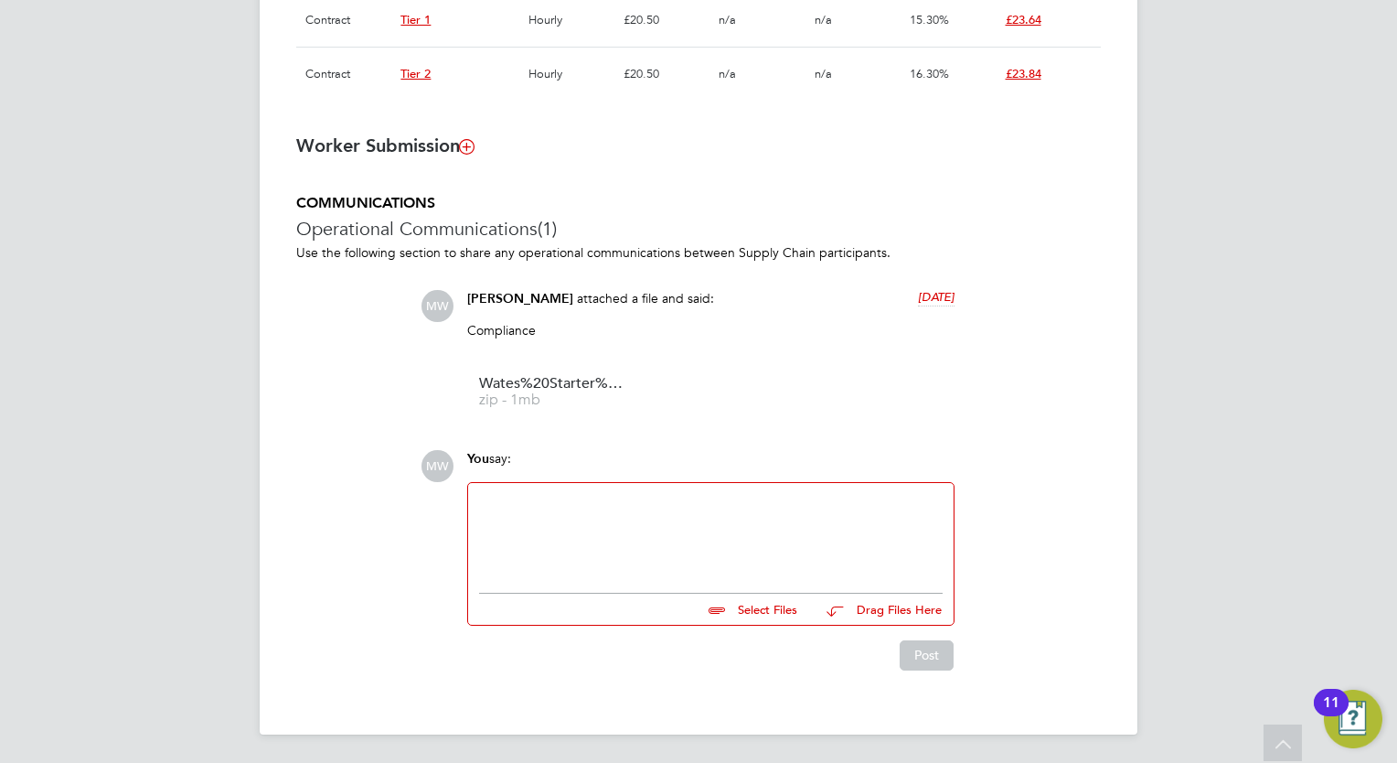
click at [721, 519] on div at bounding box center [711, 533] width 464 height 79
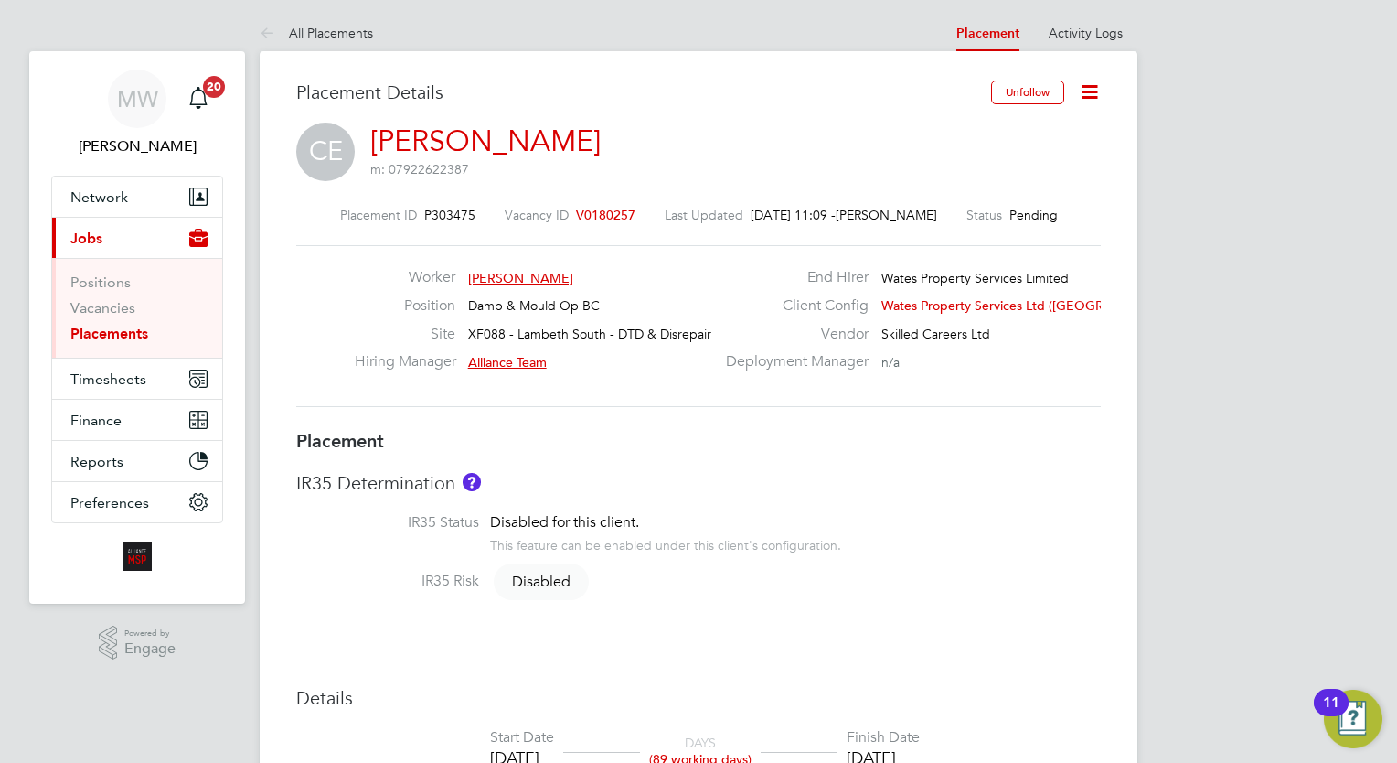
click at [112, 335] on link "Placements" at bounding box center [109, 333] width 78 height 17
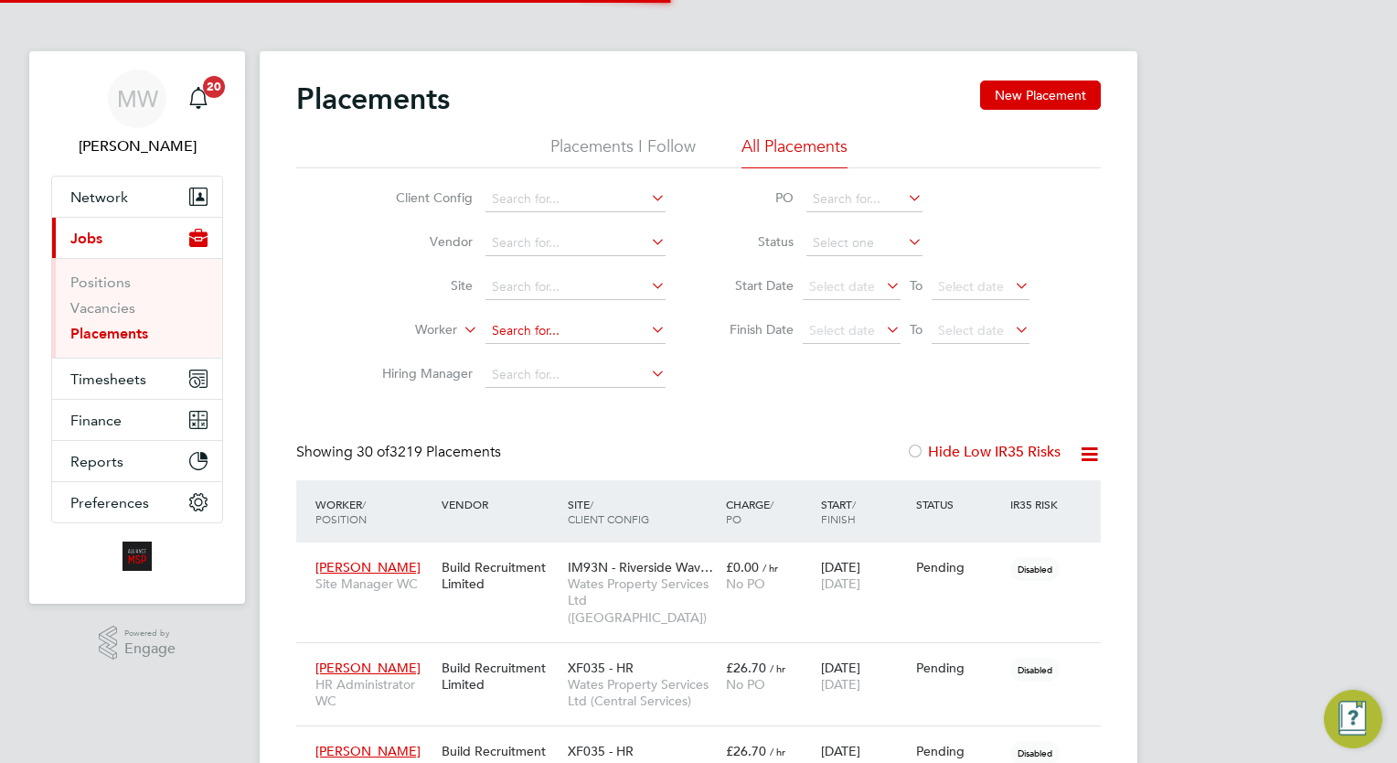
scroll to position [69, 127]
click at [537, 331] on input at bounding box center [575, 331] width 180 height 26
click at [588, 371] on li "Danny Dum lao" at bounding box center [575, 380] width 181 height 25
type input "Danny Dumlao"
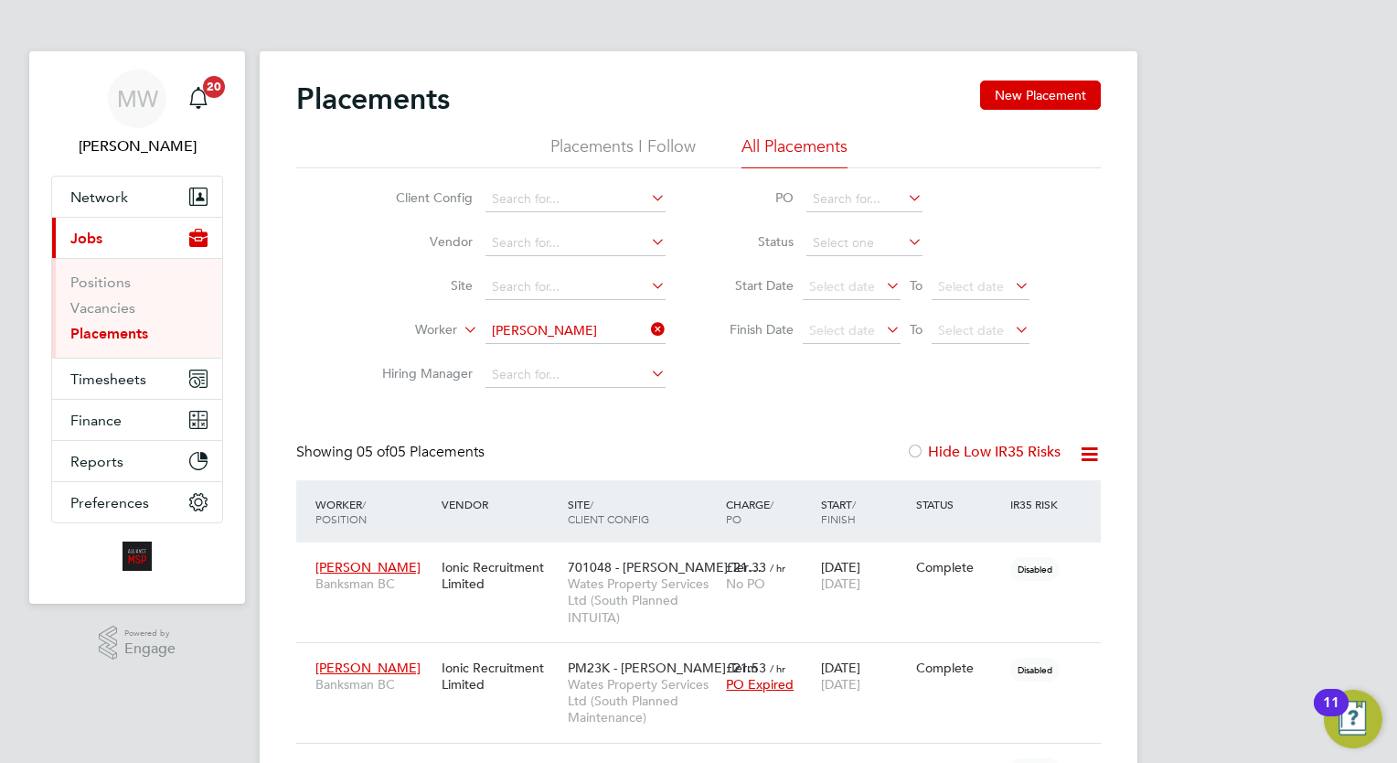
drag, startPoint x: 661, startPoint y: 326, endPoint x: 647, endPoint y: 330, distance: 14.2
click at [647, 326] on icon at bounding box center [647, 329] width 0 height 26
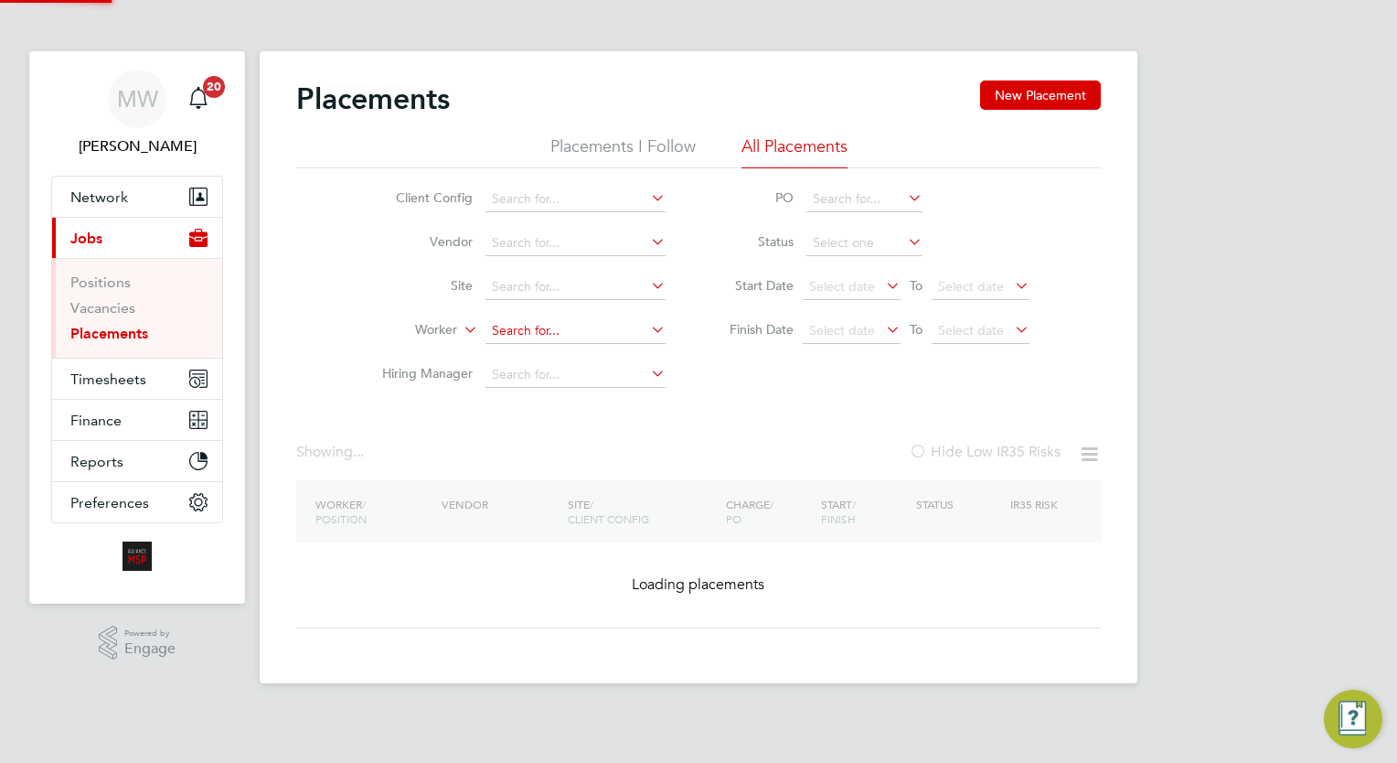
click at [594, 338] on input at bounding box center [575, 331] width 180 height 26
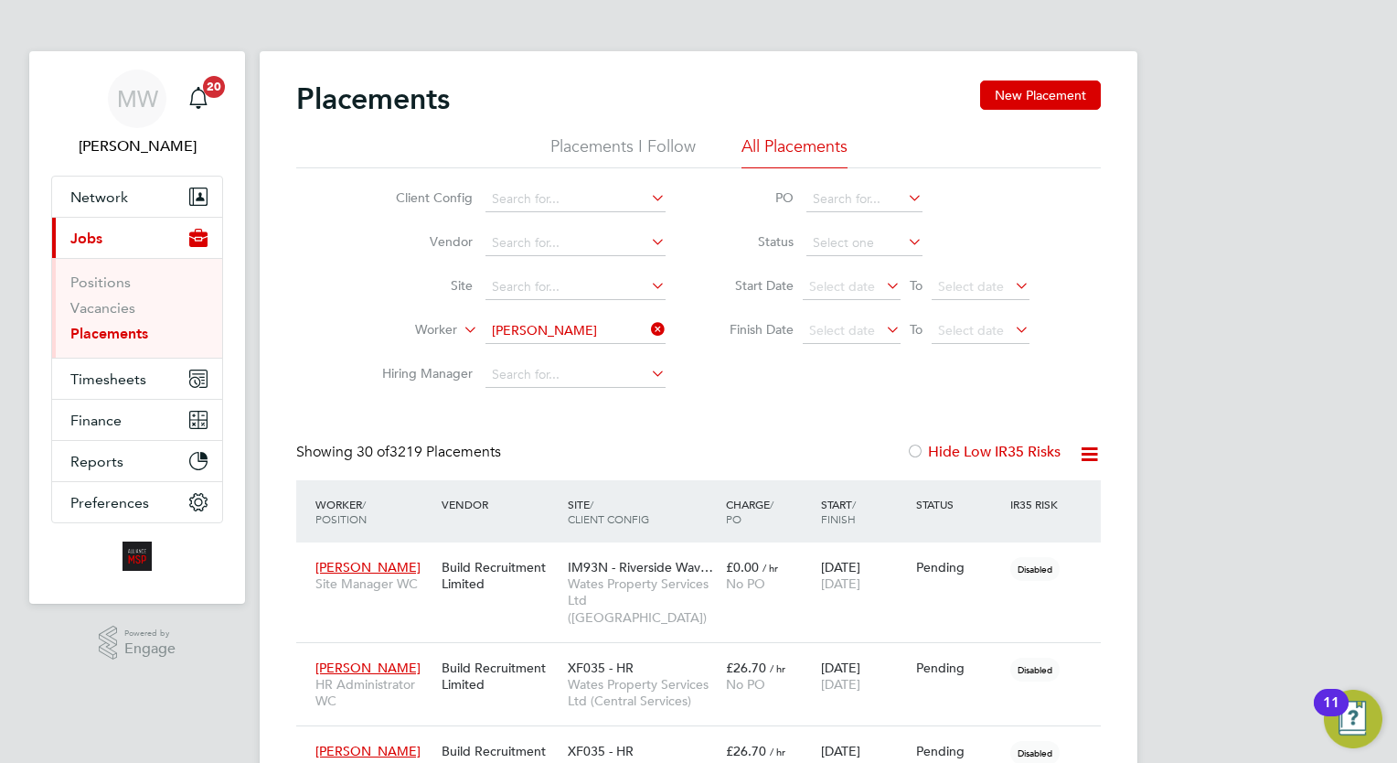
click at [586, 358] on li "Danny Dumlao" at bounding box center [598, 355] width 226 height 25
type input "Danny Dumlao"
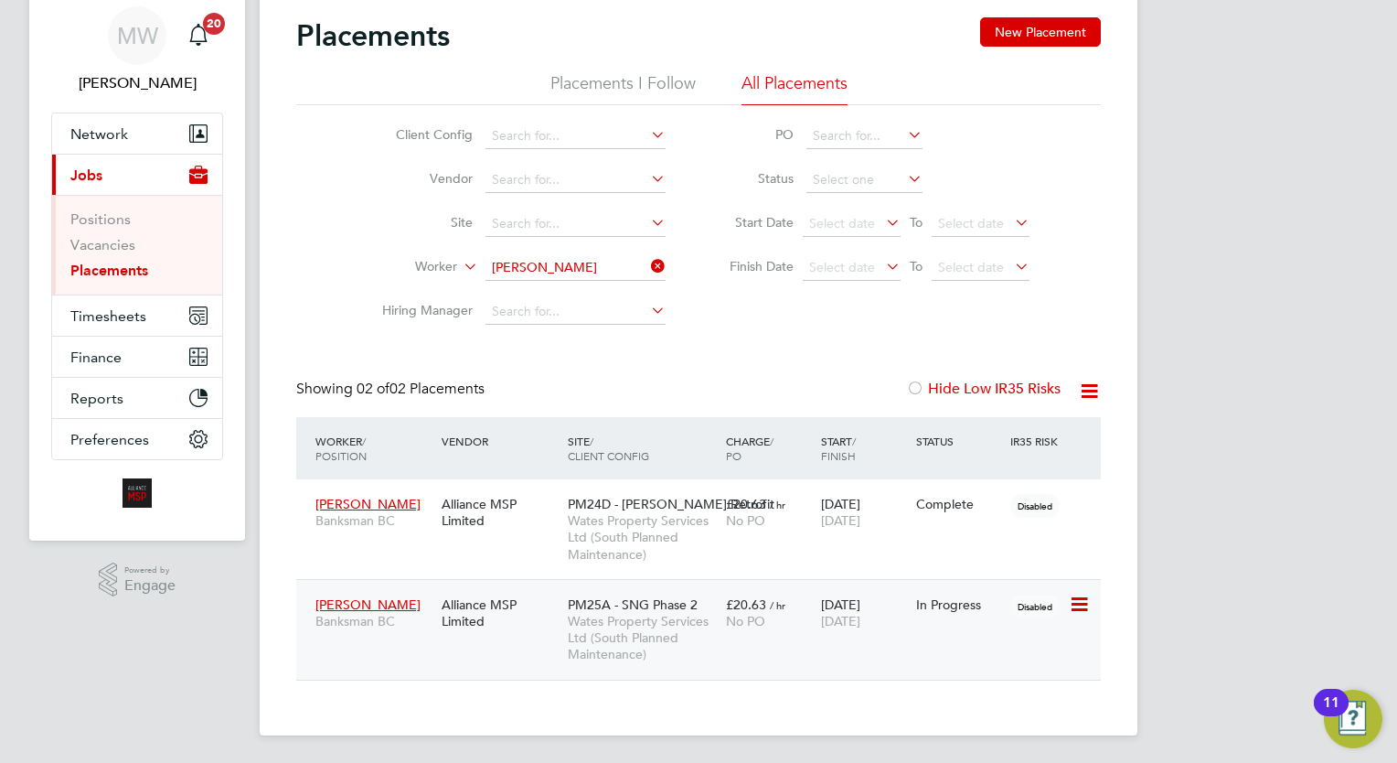
click at [763, 590] on div "£20.63 / hr No PO" at bounding box center [768, 612] width 95 height 51
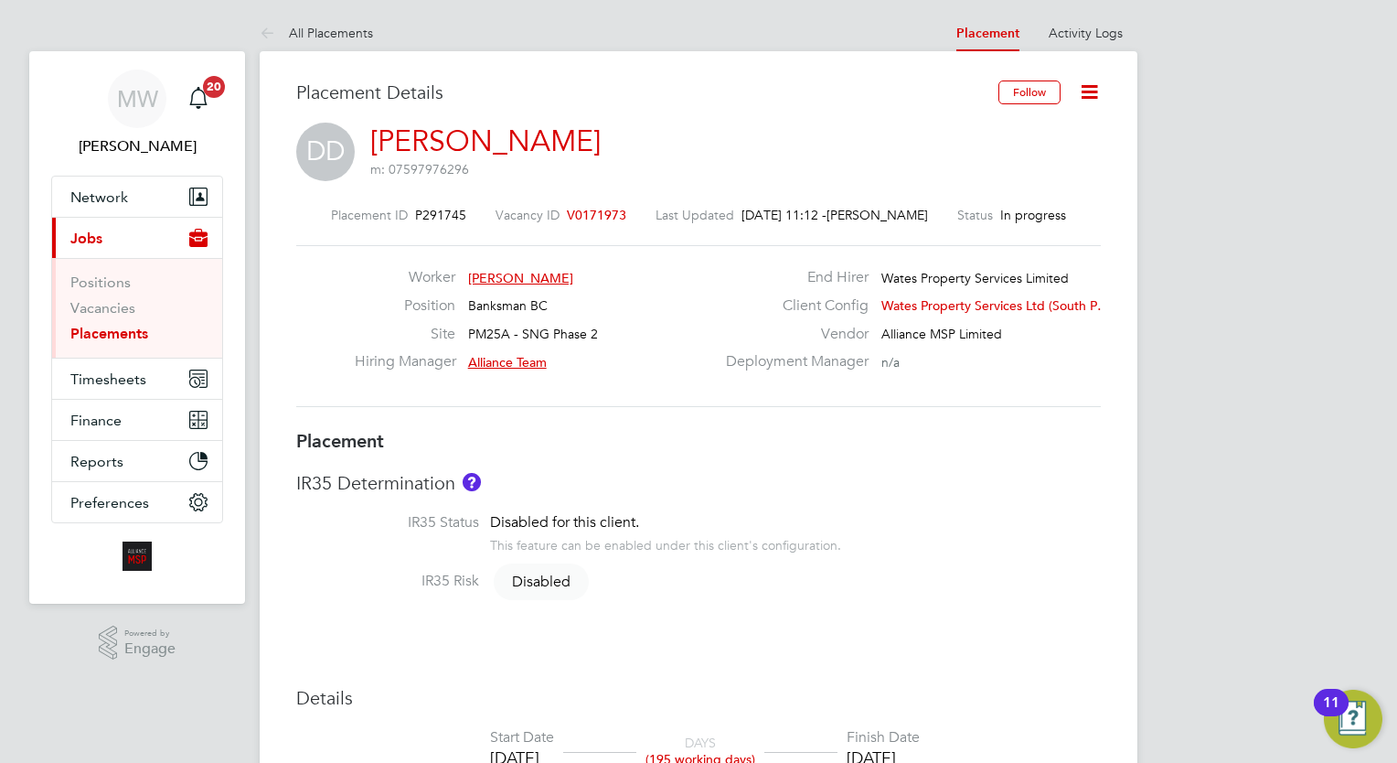
click at [1094, 88] on icon at bounding box center [1089, 91] width 23 height 23
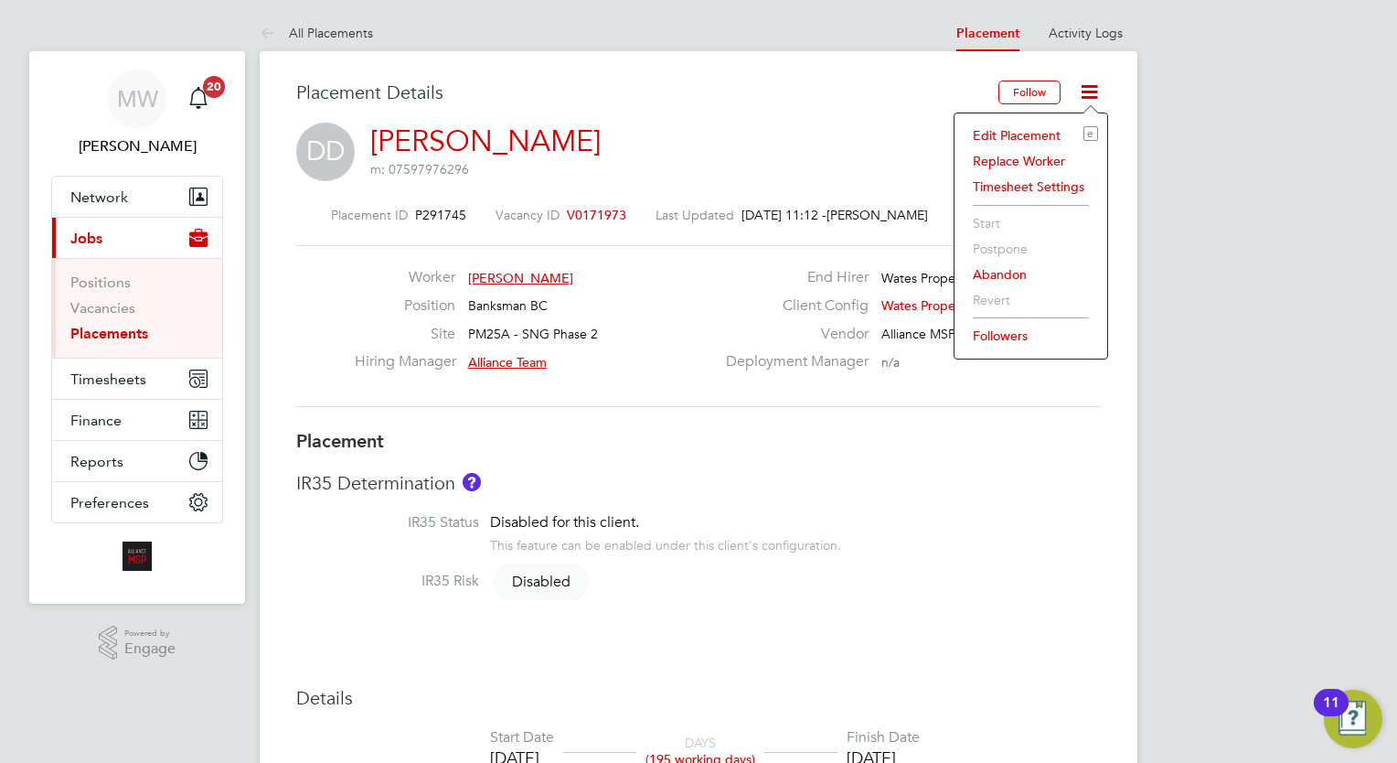
click at [1037, 126] on li "Edit Placement e" at bounding box center [1031, 136] width 134 height 26
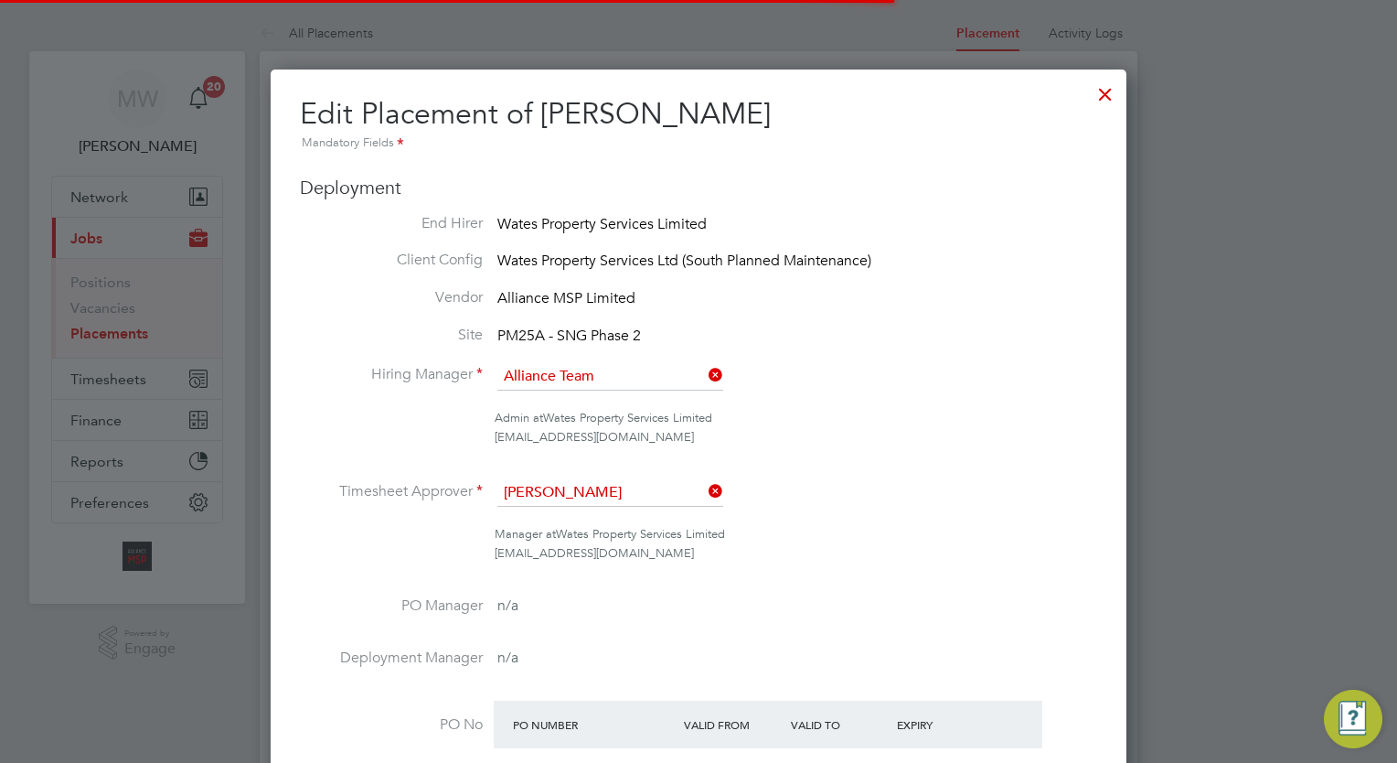
scroll to position [9, 9]
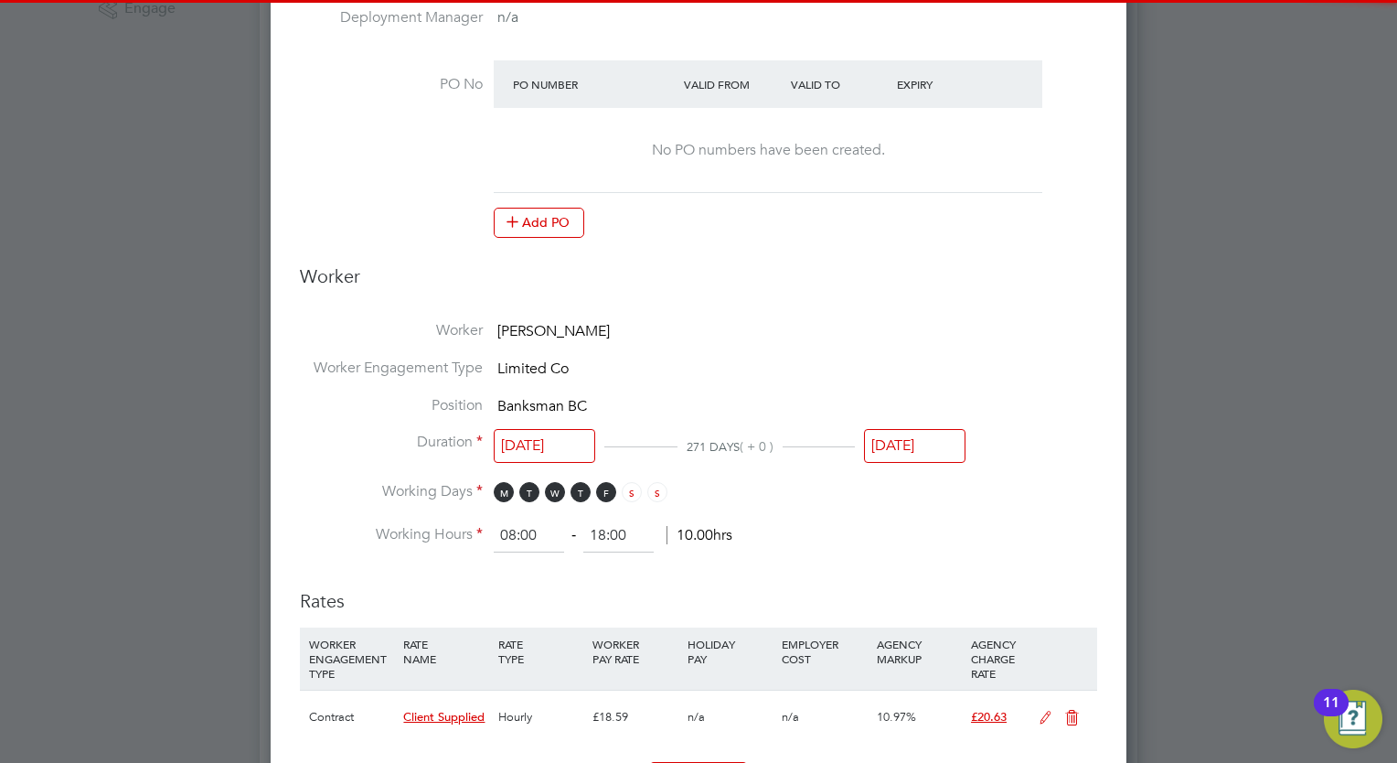
click at [905, 448] on input "[DATE]" at bounding box center [914, 446] width 101 height 34
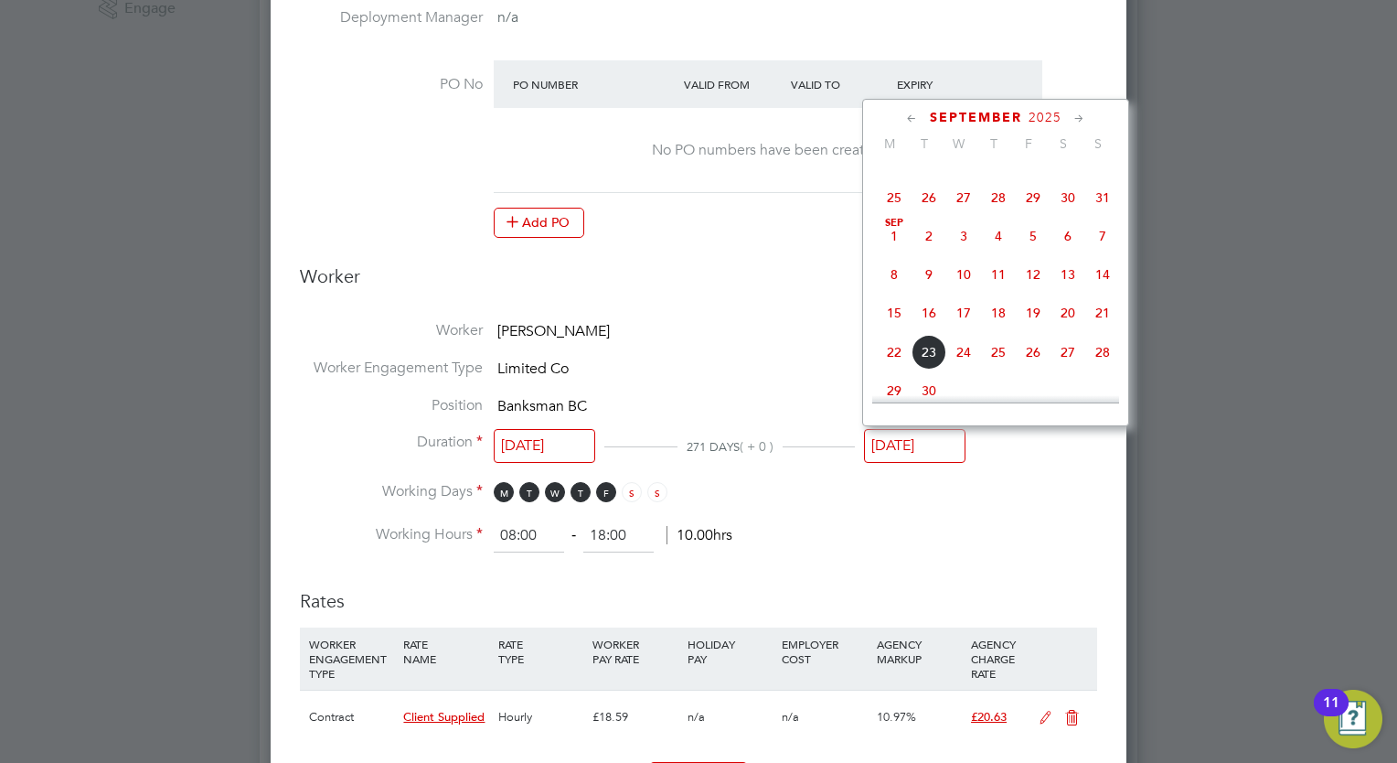
click at [918, 357] on span "23" at bounding box center [929, 352] width 35 height 35
type input "[DATE]"
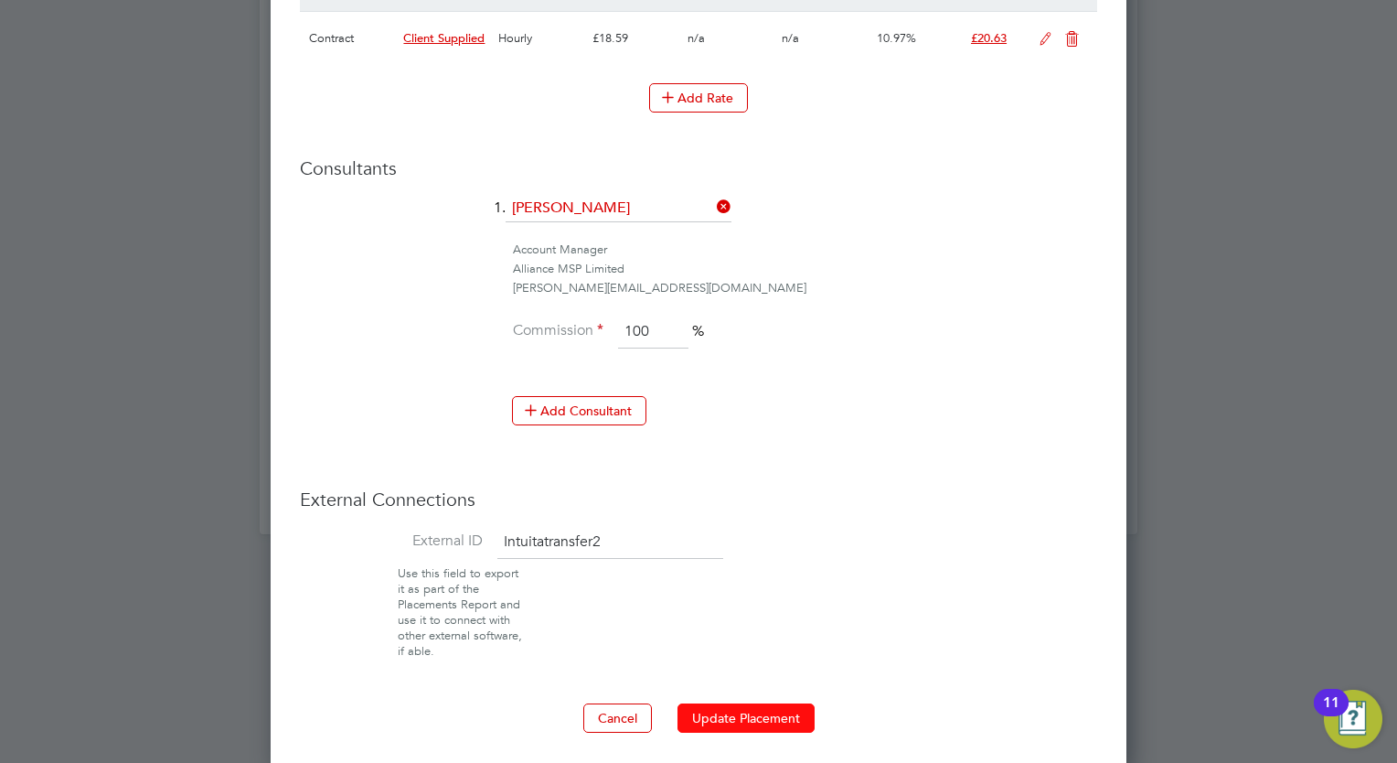
click at [757, 721] on button "Update Placement" at bounding box center [745, 717] width 137 height 29
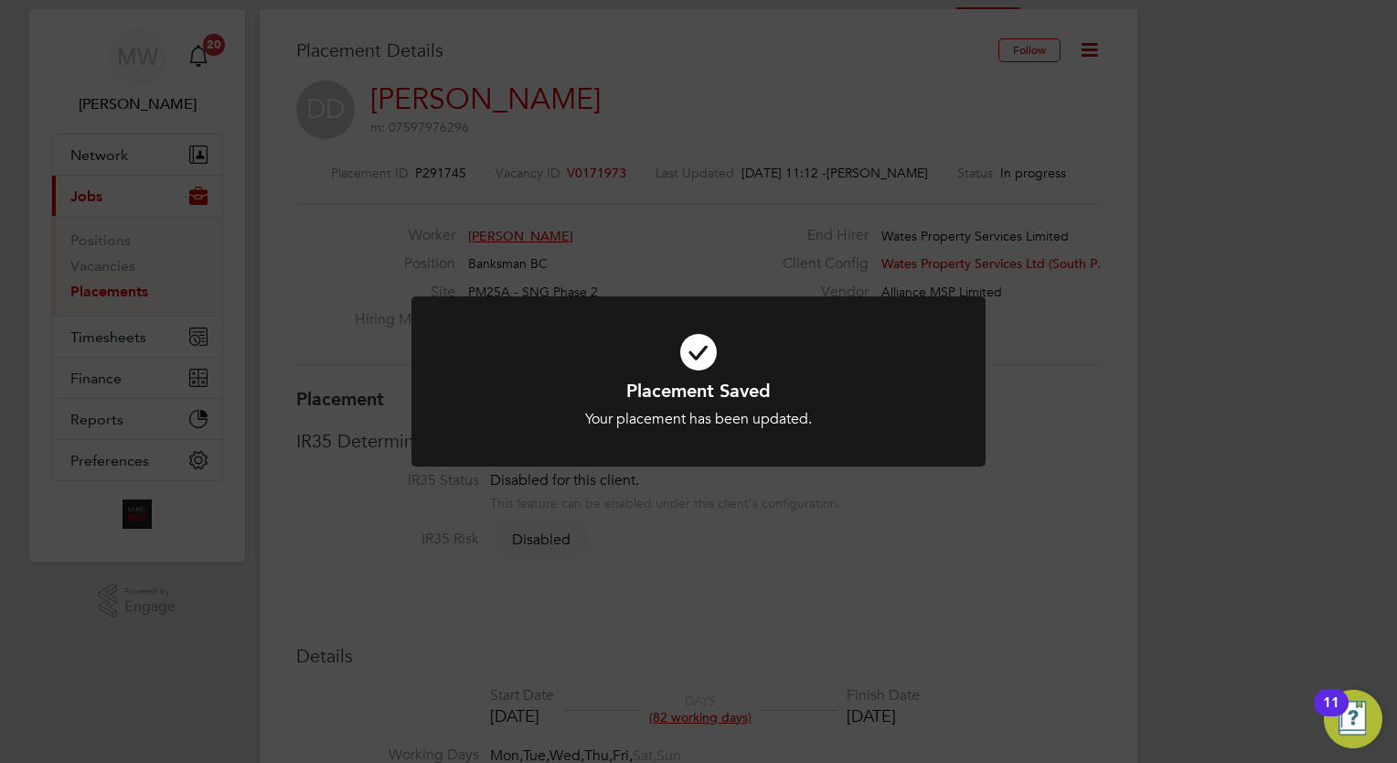
click at [502, 236] on div "Placement Saved Your placement has been updated. Cancel Okay" at bounding box center [698, 381] width 1397 height 763
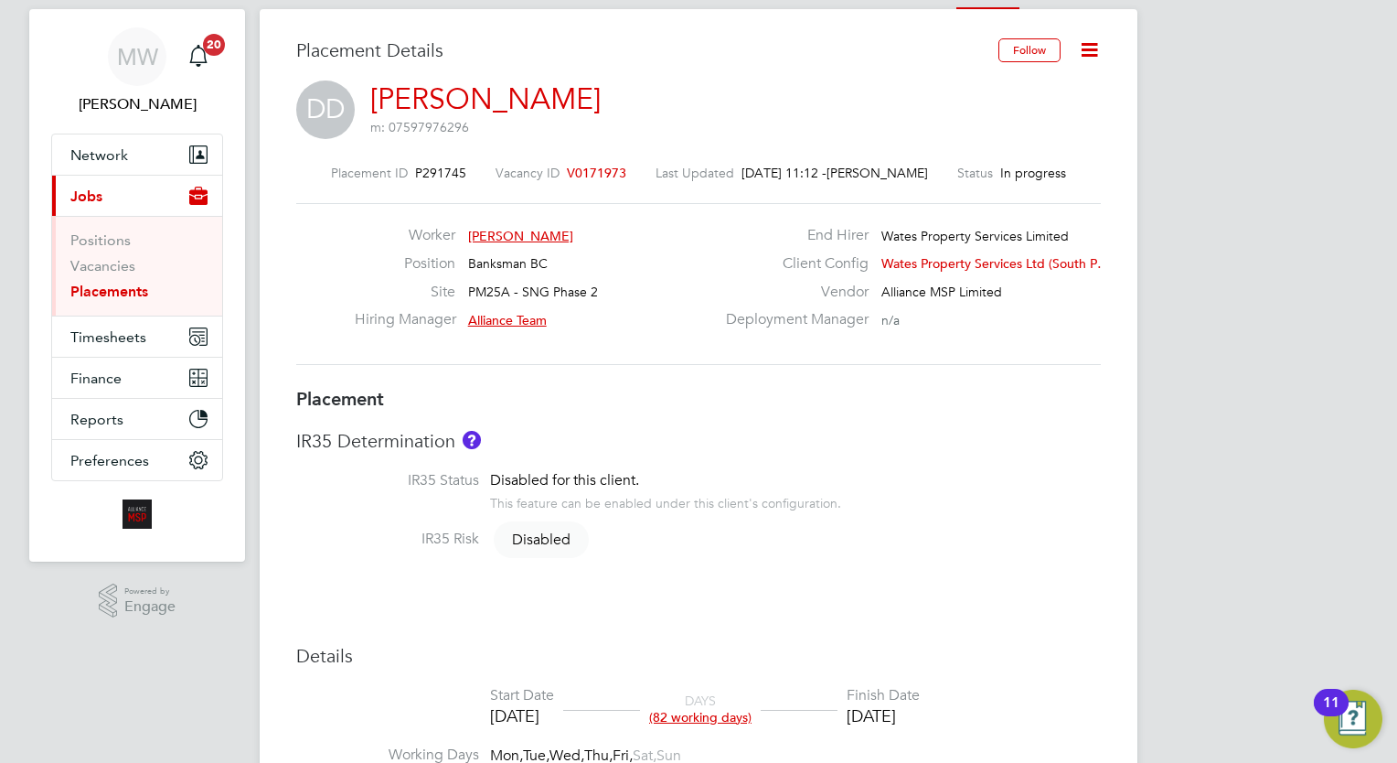
click at [103, 298] on link "Placements" at bounding box center [109, 291] width 78 height 17
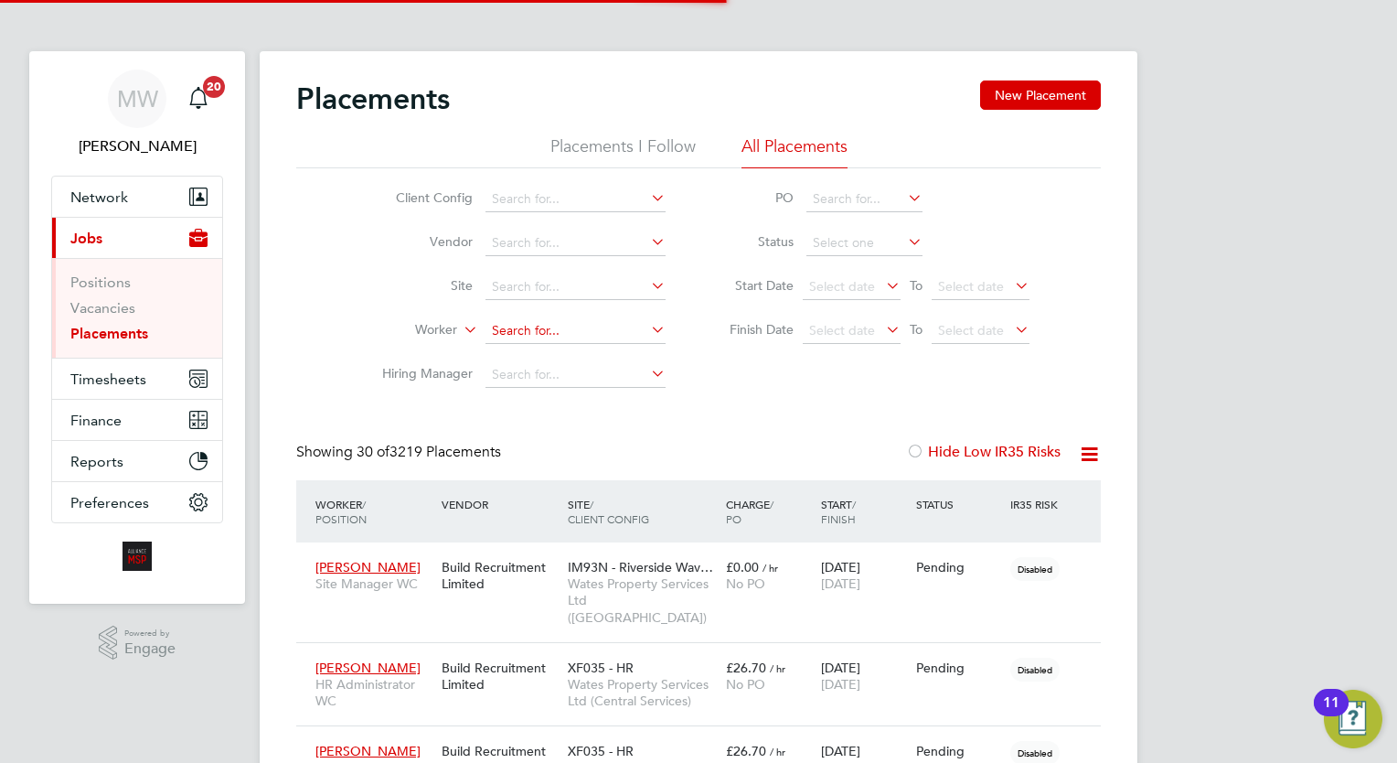
click at [538, 332] on input at bounding box center [575, 331] width 180 height 26
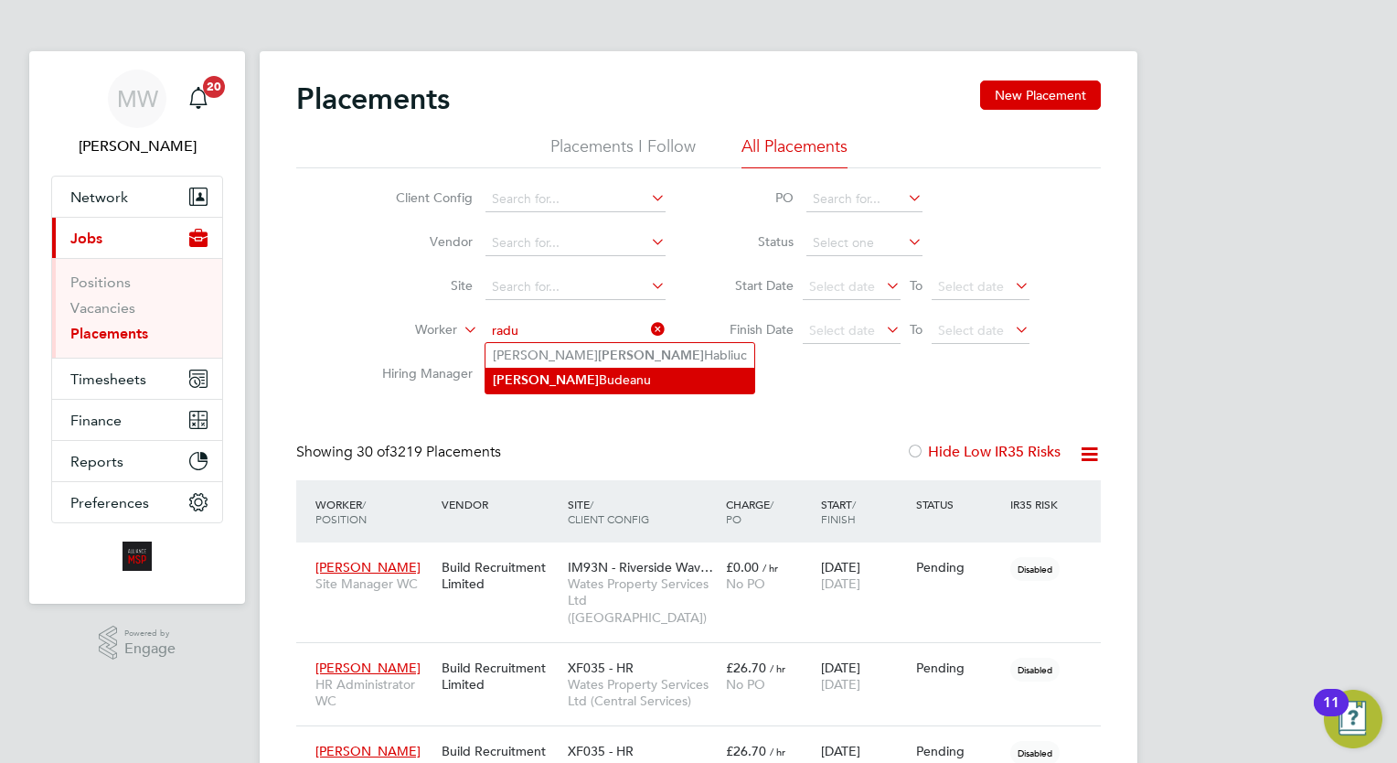
click at [600, 369] on li "[PERSON_NAME]" at bounding box center [619, 380] width 269 height 25
type input "[PERSON_NAME]"
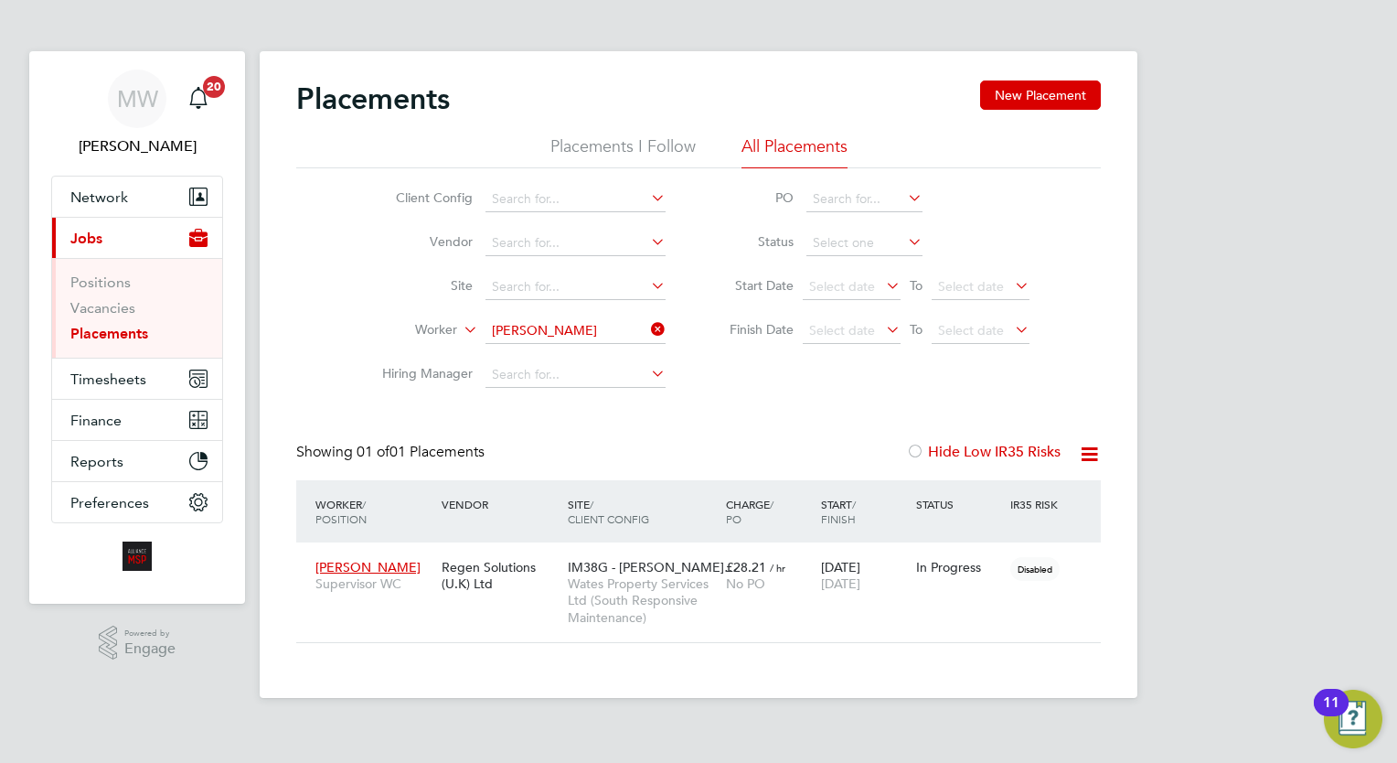
click at [647, 323] on icon at bounding box center [647, 329] width 0 height 26
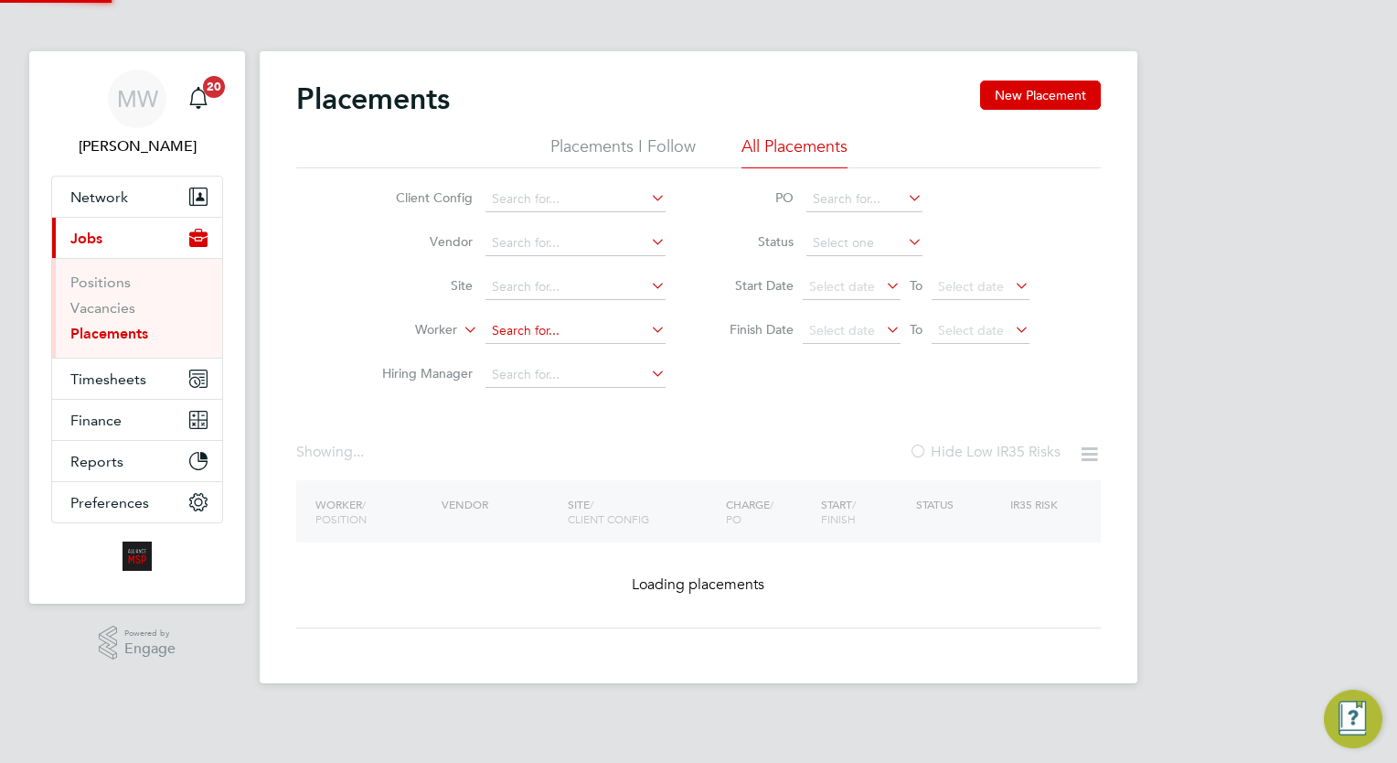
click at [562, 328] on input at bounding box center [575, 331] width 180 height 26
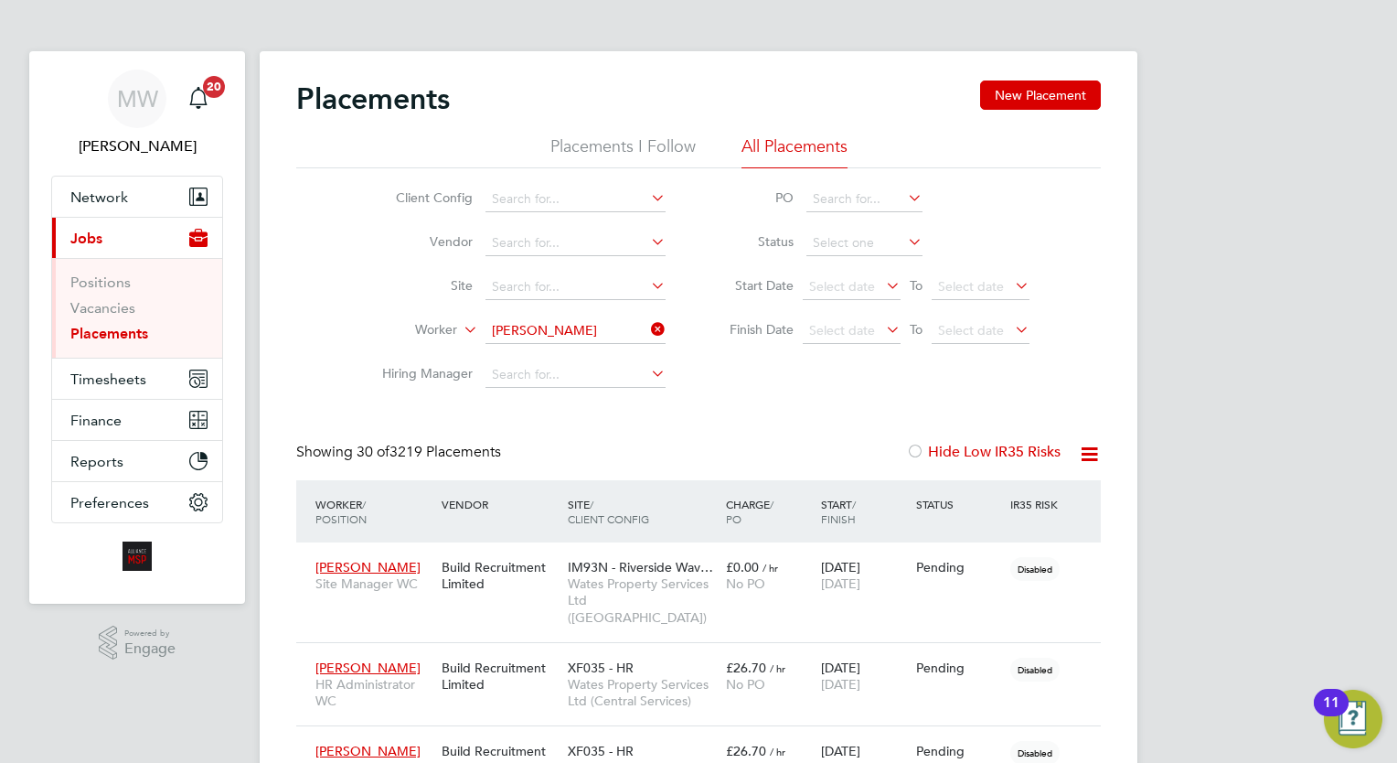
click at [574, 346] on li "[PERSON_NAME] e" at bounding box center [575, 355] width 181 height 25
type input "[PERSON_NAME]"
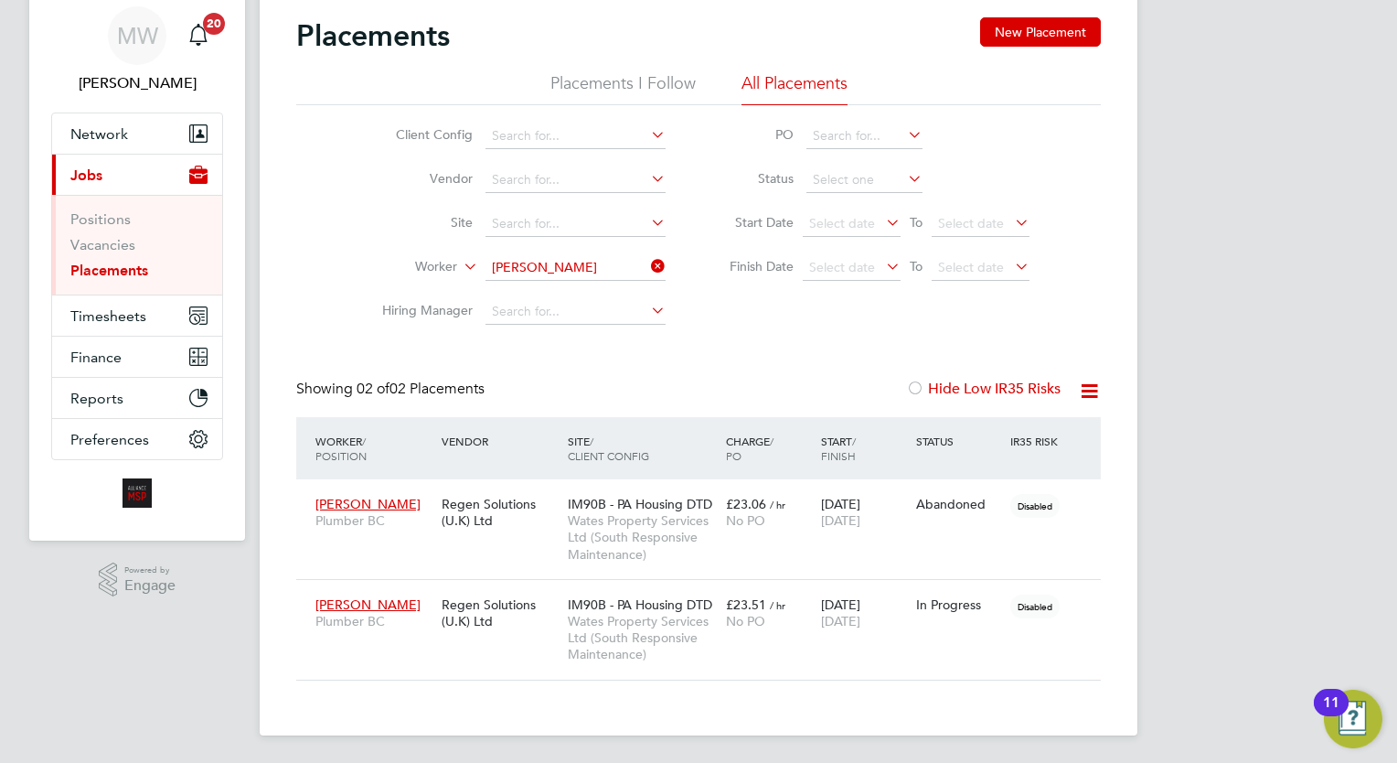
click at [647, 262] on icon at bounding box center [647, 266] width 0 height 26
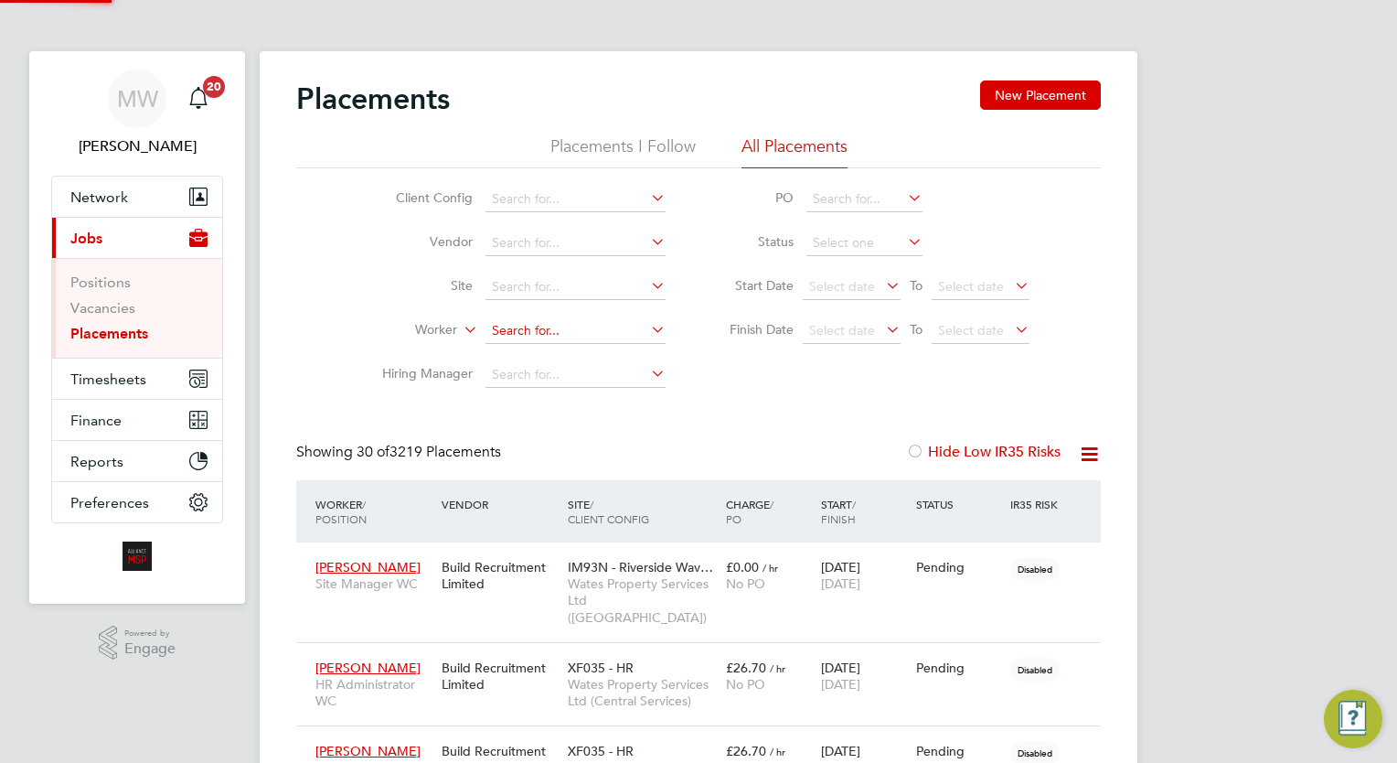
drag, startPoint x: 516, startPoint y: 331, endPoint x: 515, endPoint y: 300, distance: 31.1
click at [513, 330] on input at bounding box center [575, 331] width 180 height 26
click at [606, 354] on li "[PERSON_NAME]" at bounding box center [575, 355] width 181 height 25
type input "[PERSON_NAME]"
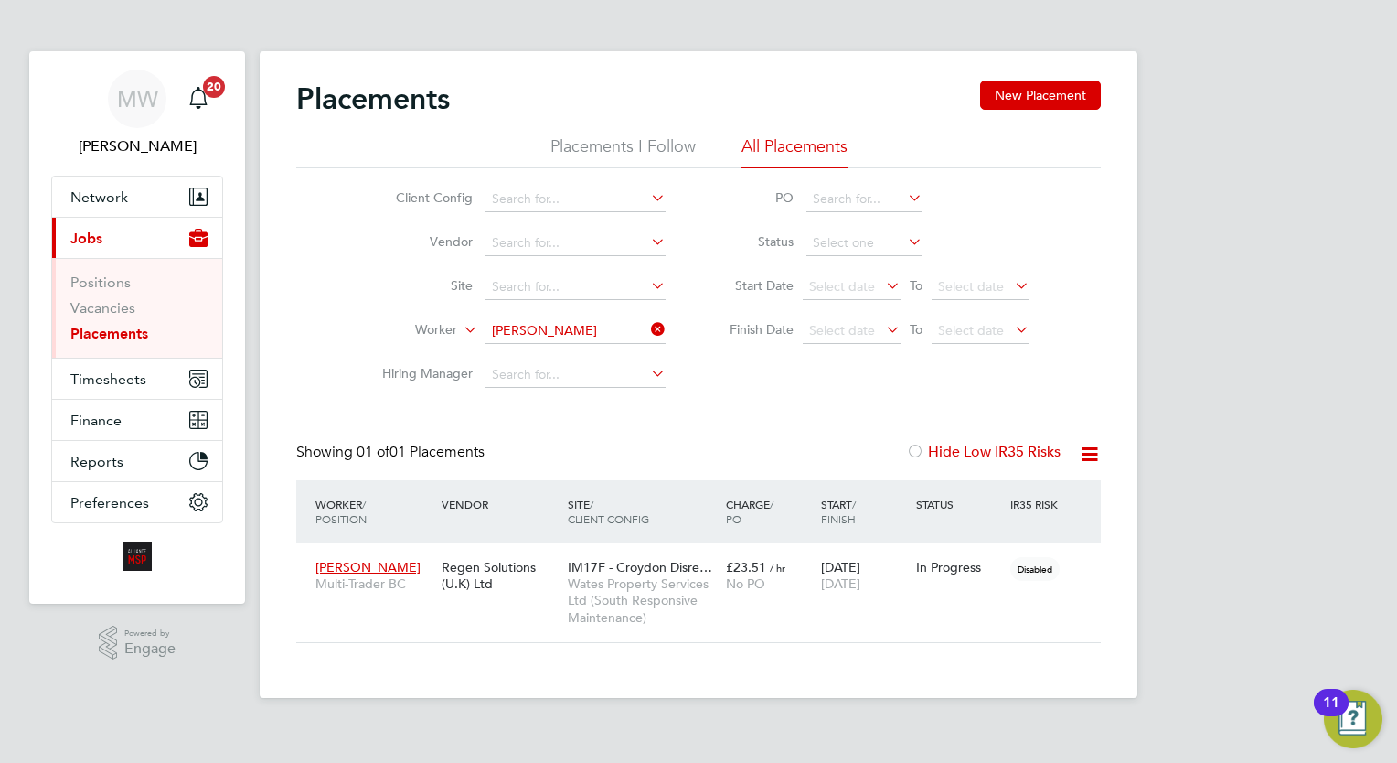
drag, startPoint x: 656, startPoint y: 324, endPoint x: 645, endPoint y: 323, distance: 11.9
click at [647, 324] on icon at bounding box center [647, 329] width 0 height 26
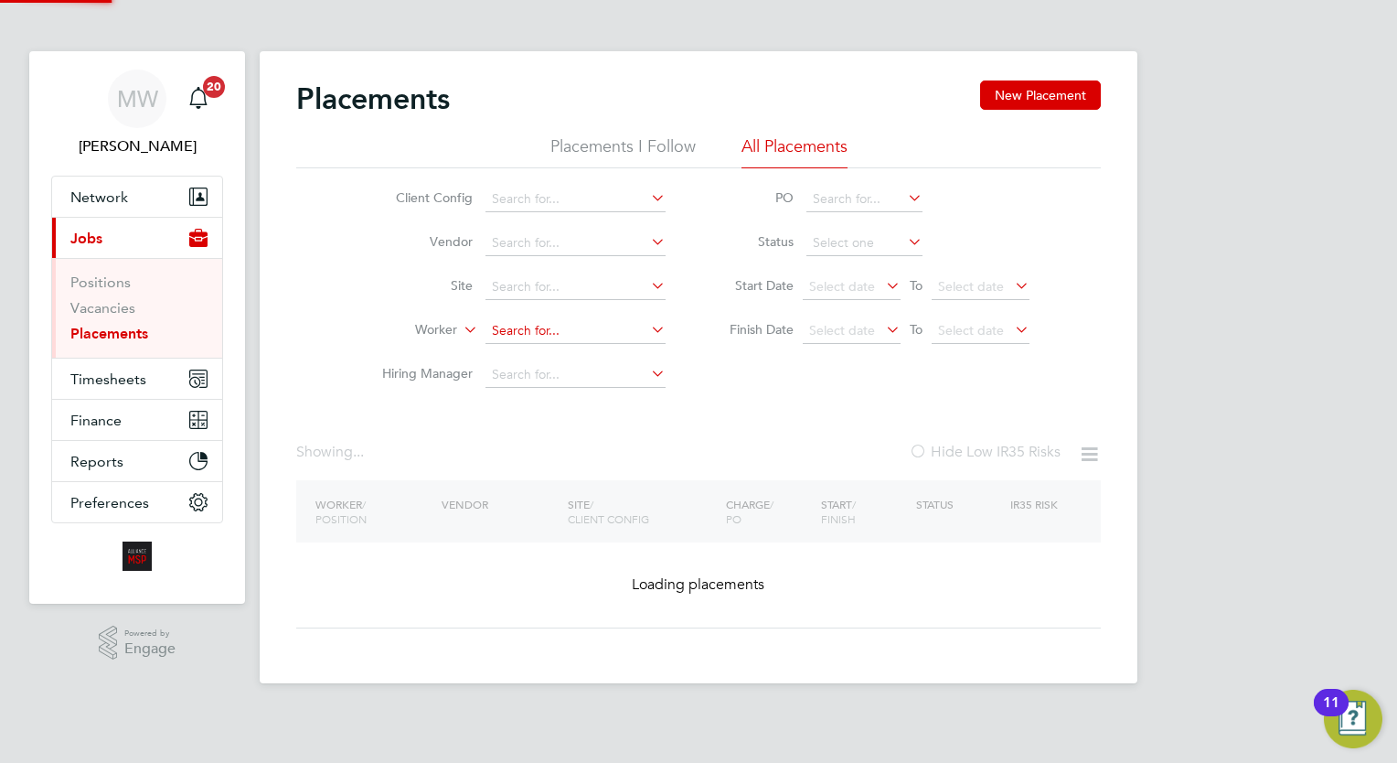
click at [614, 327] on input at bounding box center [575, 331] width 180 height 26
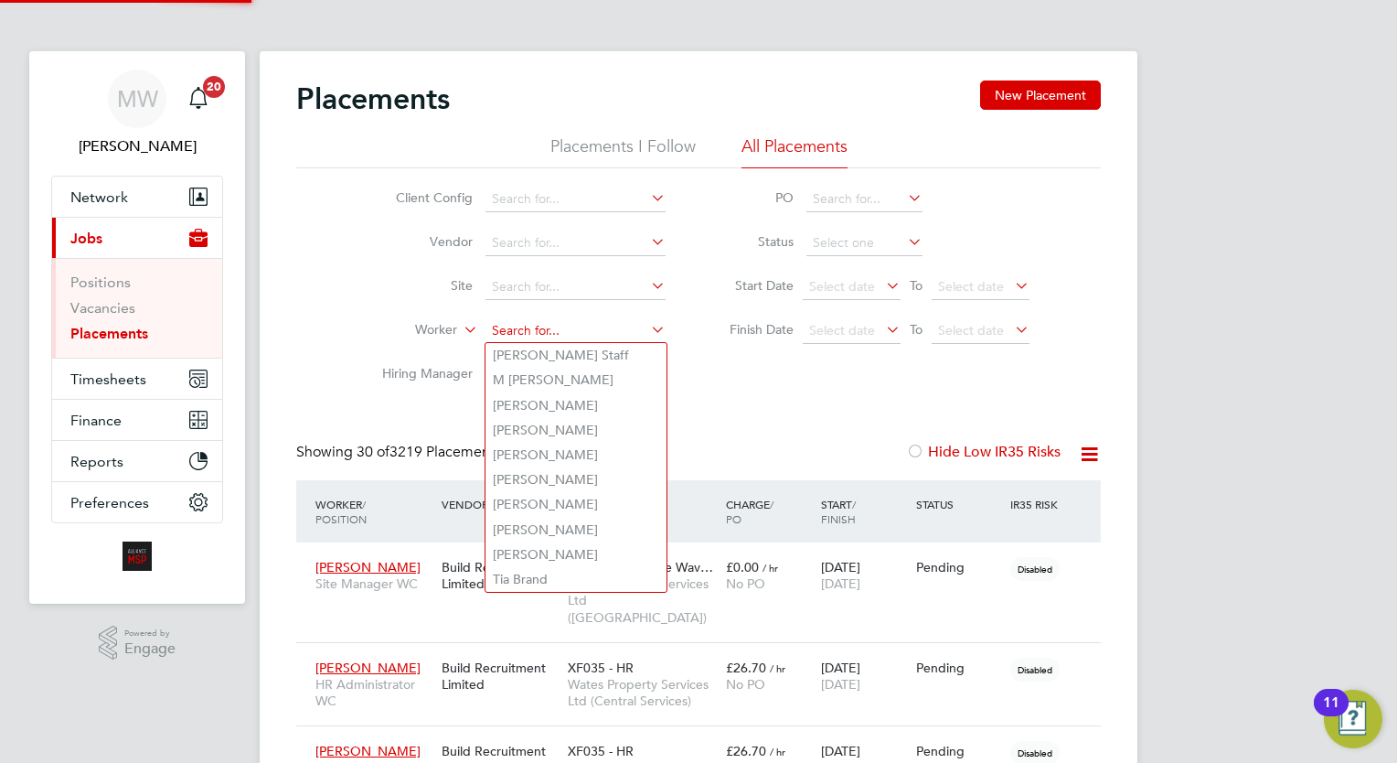
scroll to position [69, 127]
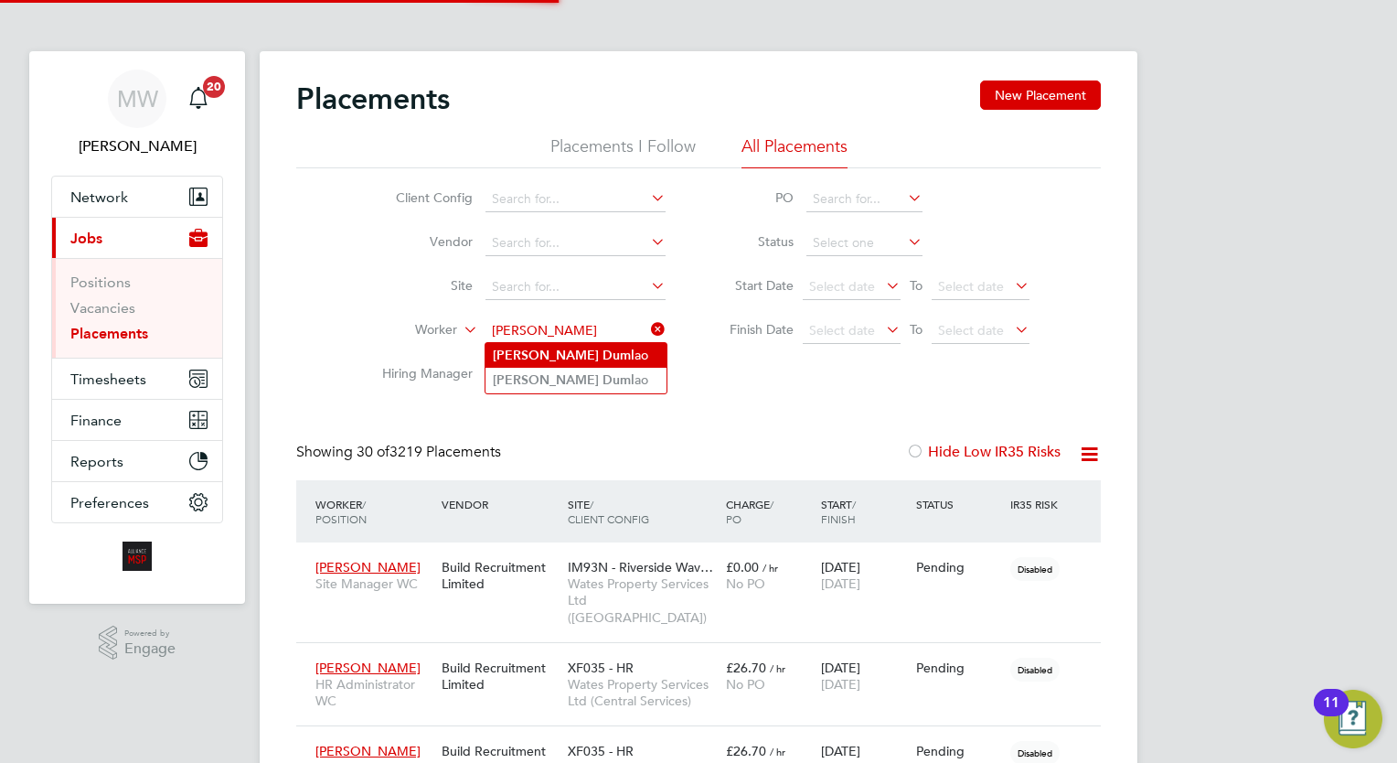
click at [600, 344] on li "[PERSON_NAME] ao" at bounding box center [575, 355] width 181 height 25
type input "[PERSON_NAME]"
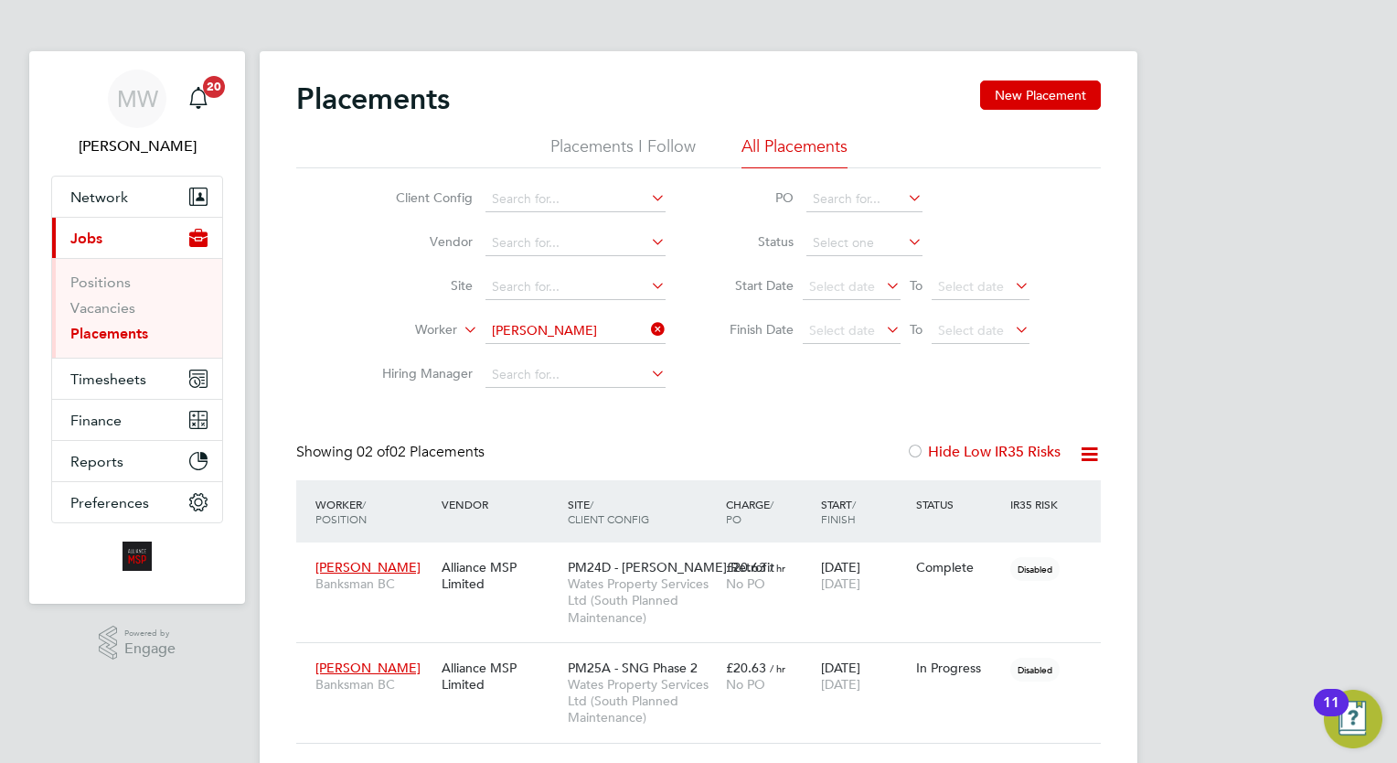
click at [647, 324] on icon at bounding box center [647, 329] width 0 height 26
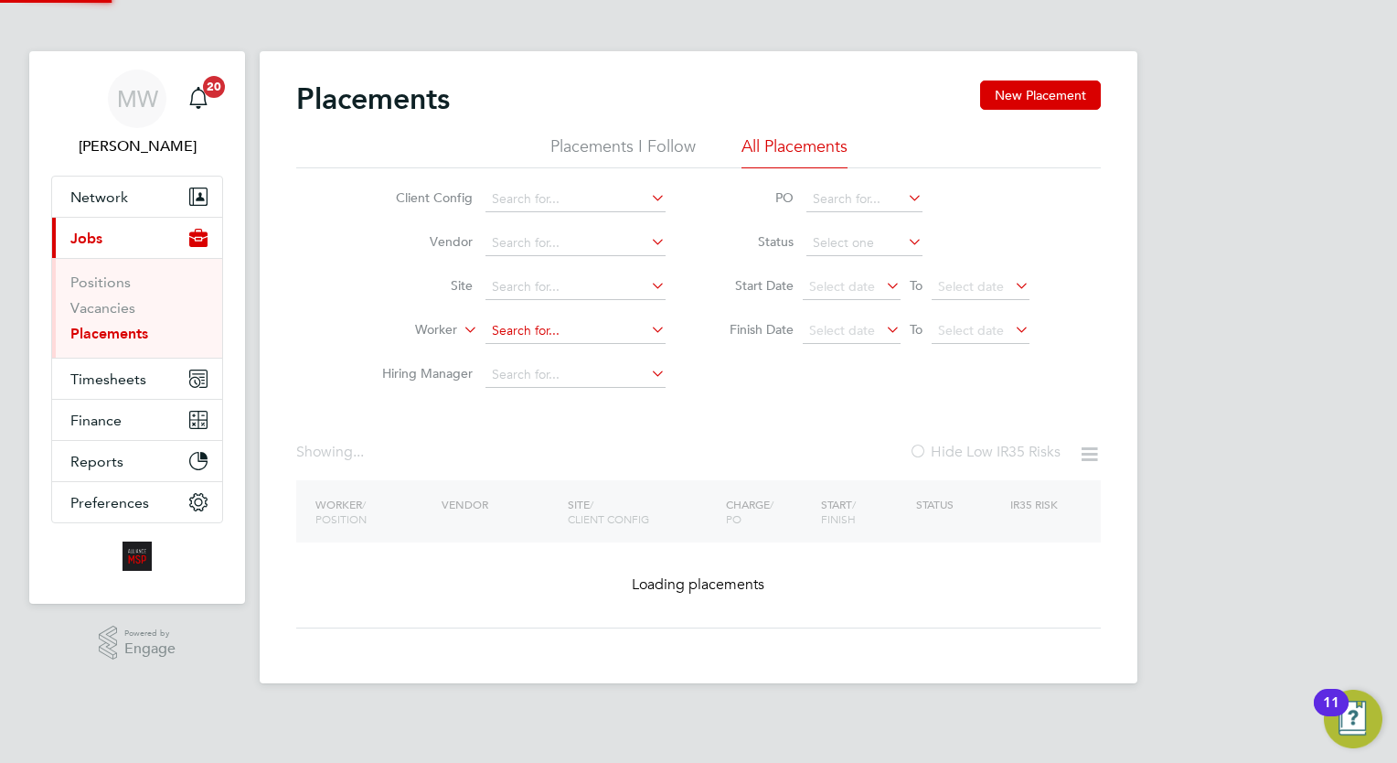
click at [581, 325] on input at bounding box center [575, 331] width 180 height 26
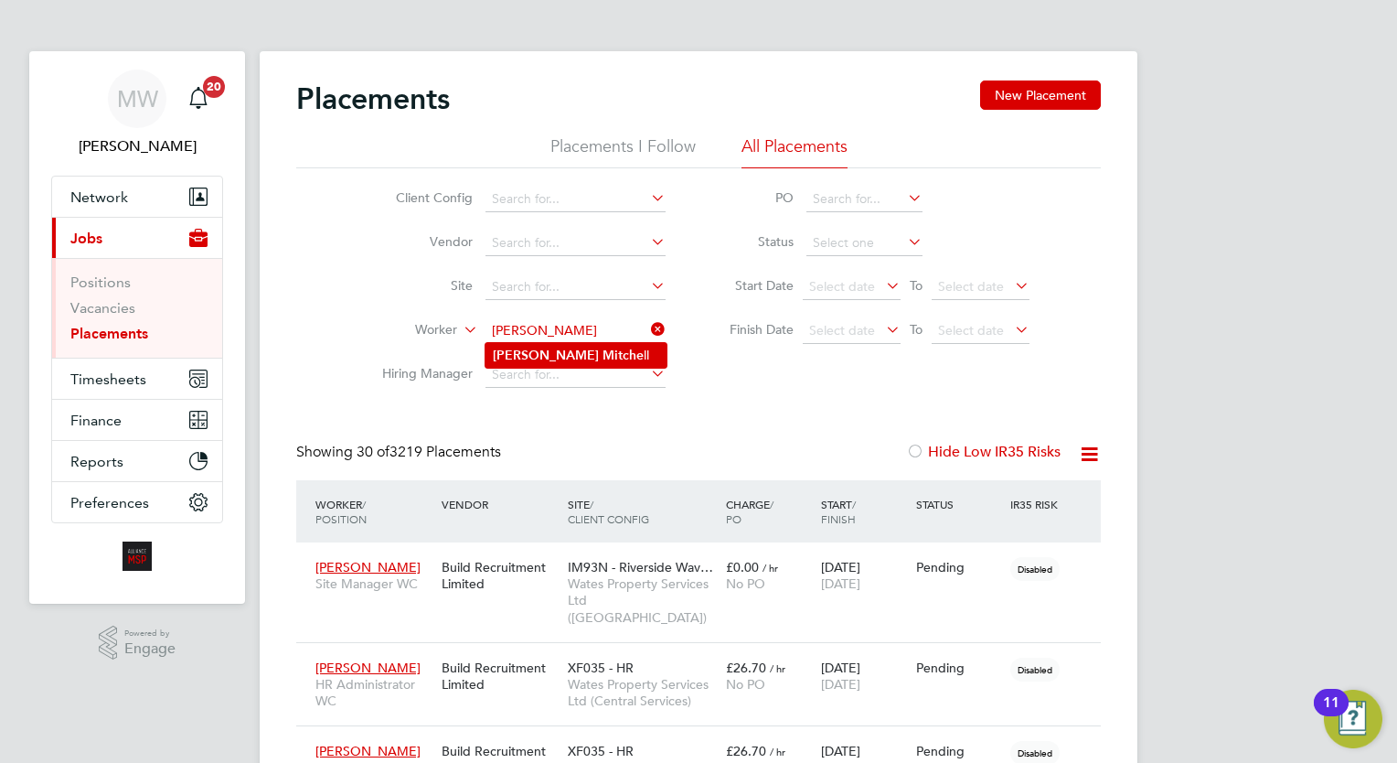
click at [587, 359] on li "[PERSON_NAME] ll" at bounding box center [575, 355] width 181 height 25
type input "[PERSON_NAME]"
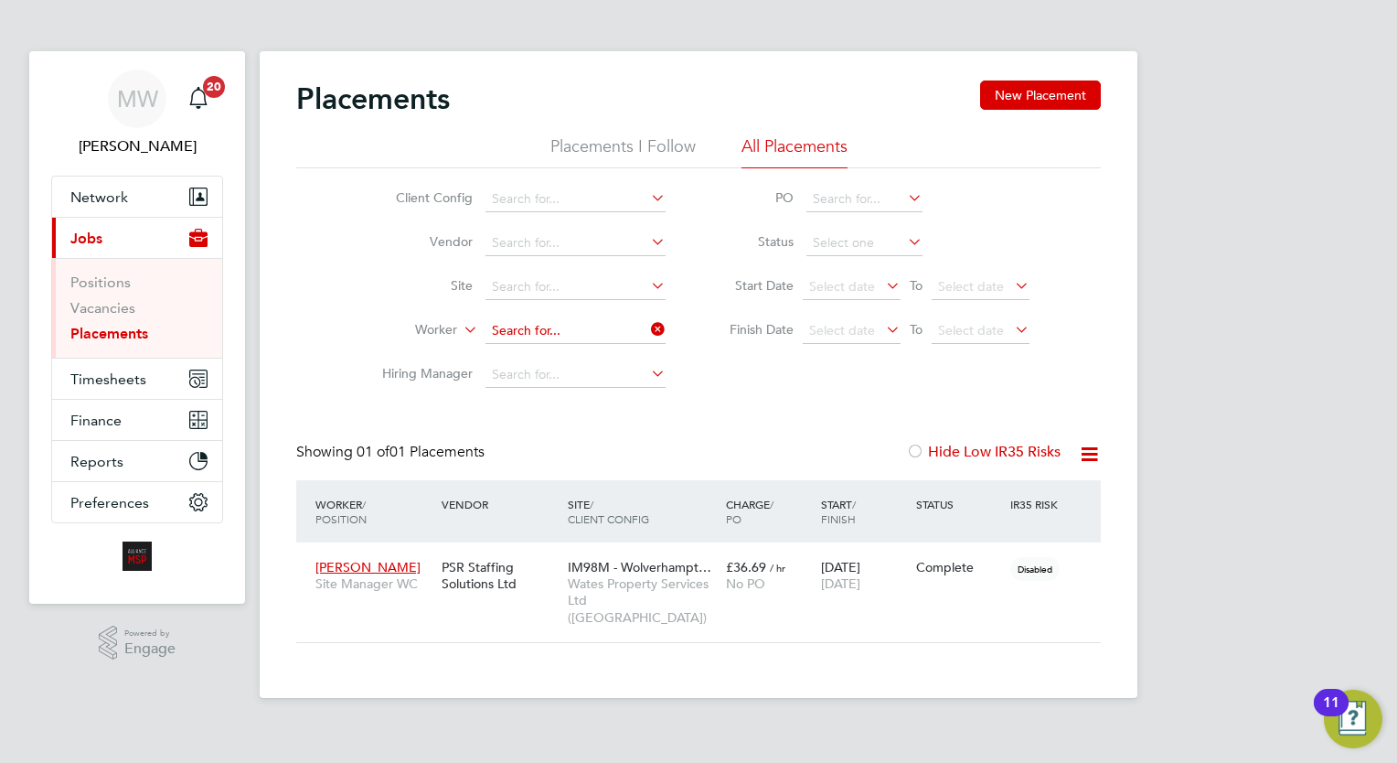
drag, startPoint x: 633, startPoint y: 324, endPoint x: 642, endPoint y: 323, distance: 9.2
click at [633, 324] on input at bounding box center [575, 331] width 180 height 26
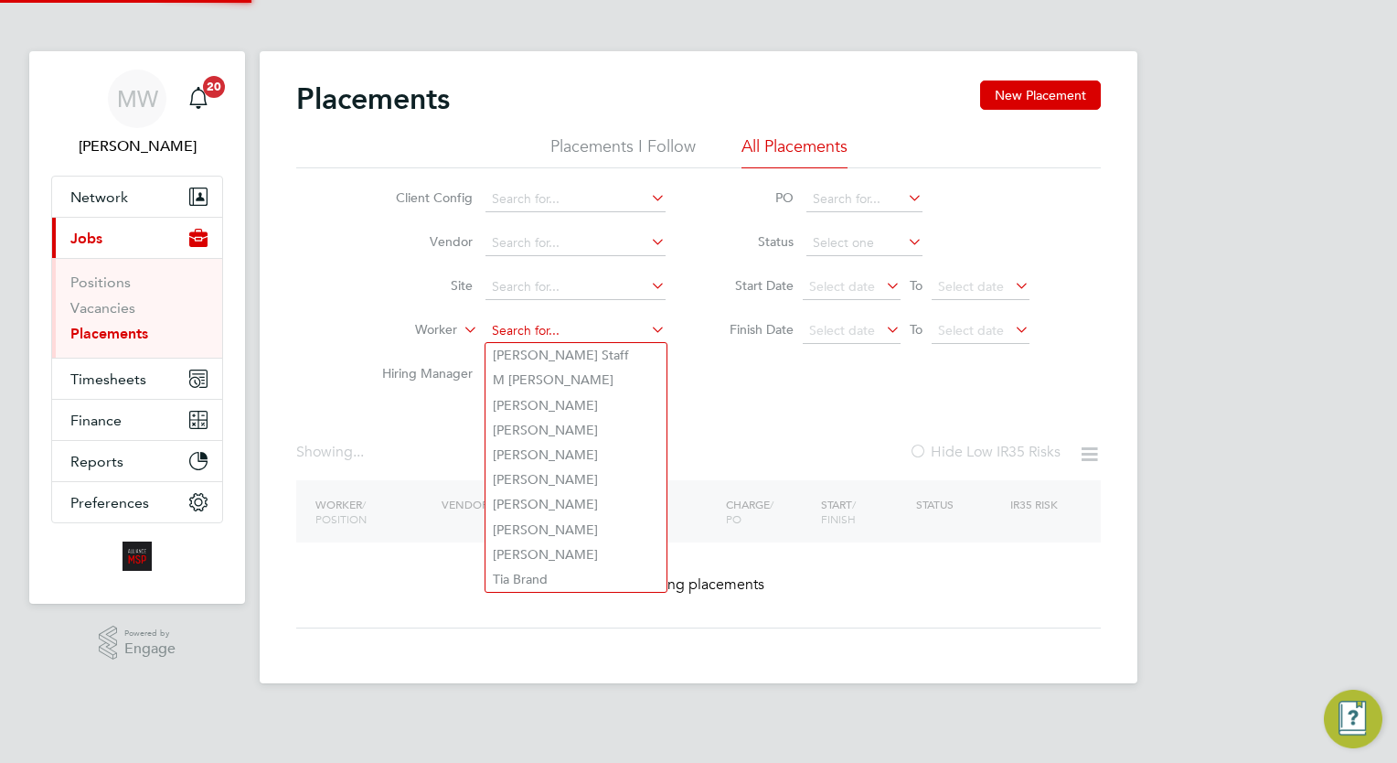
click at [596, 328] on input at bounding box center [575, 331] width 180 height 26
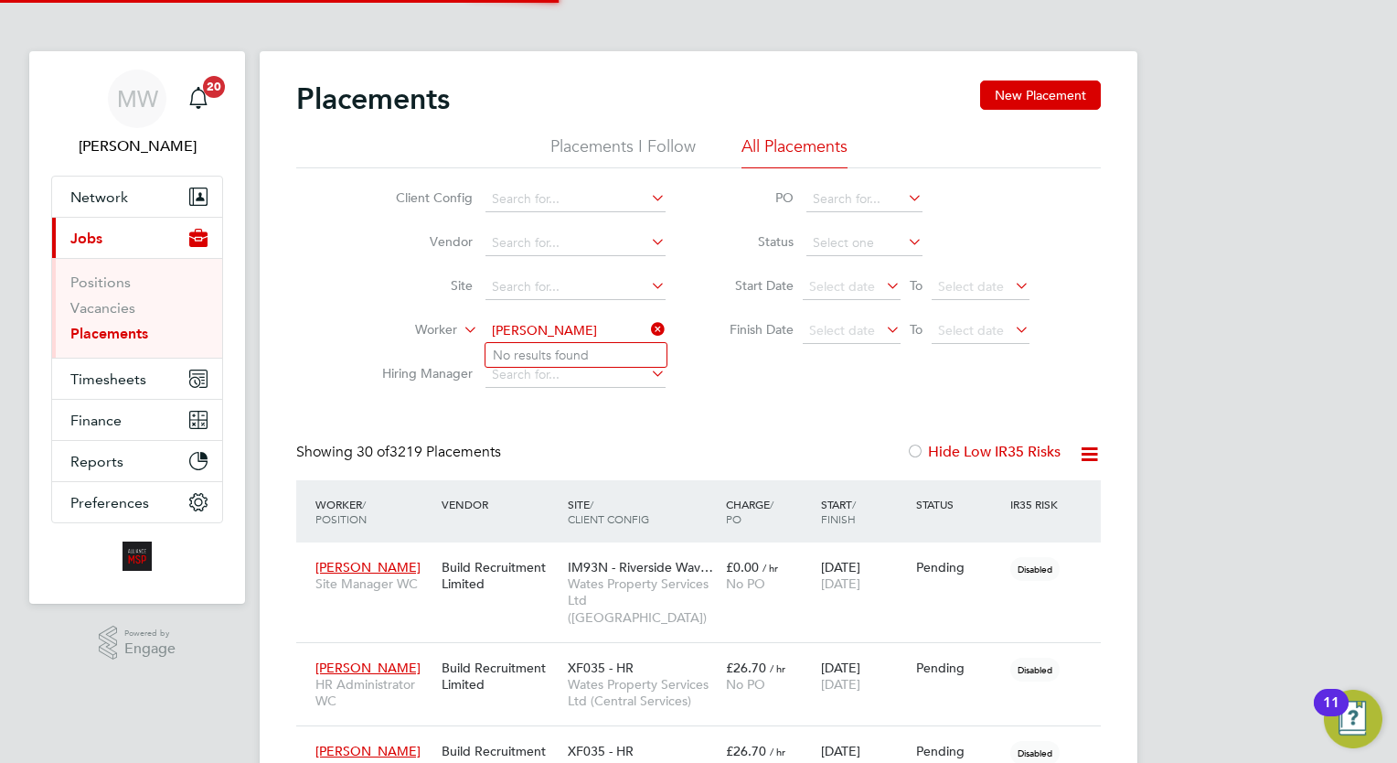
type input "[PERSON_NAME]"
click at [552, 358] on li "No results found" at bounding box center [575, 355] width 181 height 24
click at [563, 340] on input at bounding box center [575, 331] width 180 height 26
click at [582, 349] on li "[PERSON_NAME]" at bounding box center [575, 355] width 181 height 25
type input "[PERSON_NAME]"
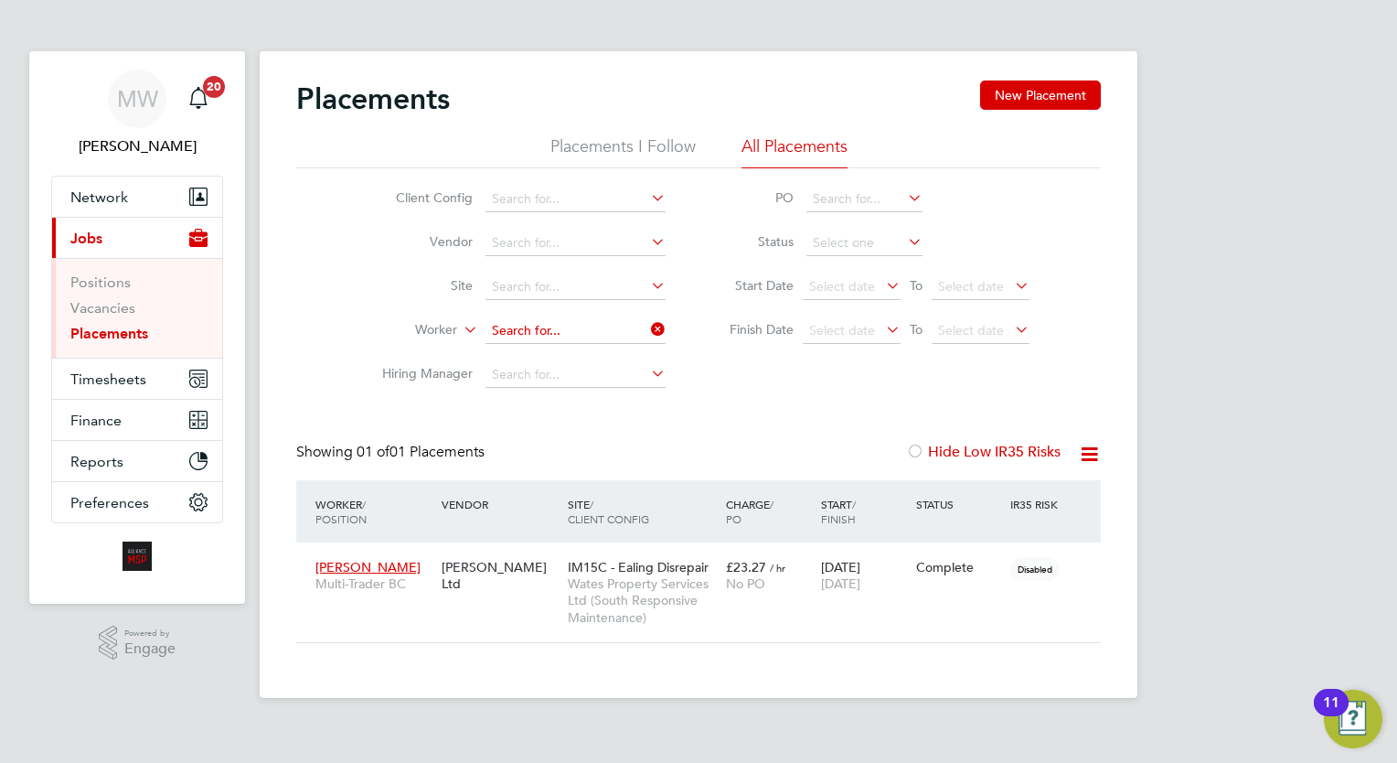
click at [582, 338] on input at bounding box center [575, 331] width 180 height 26
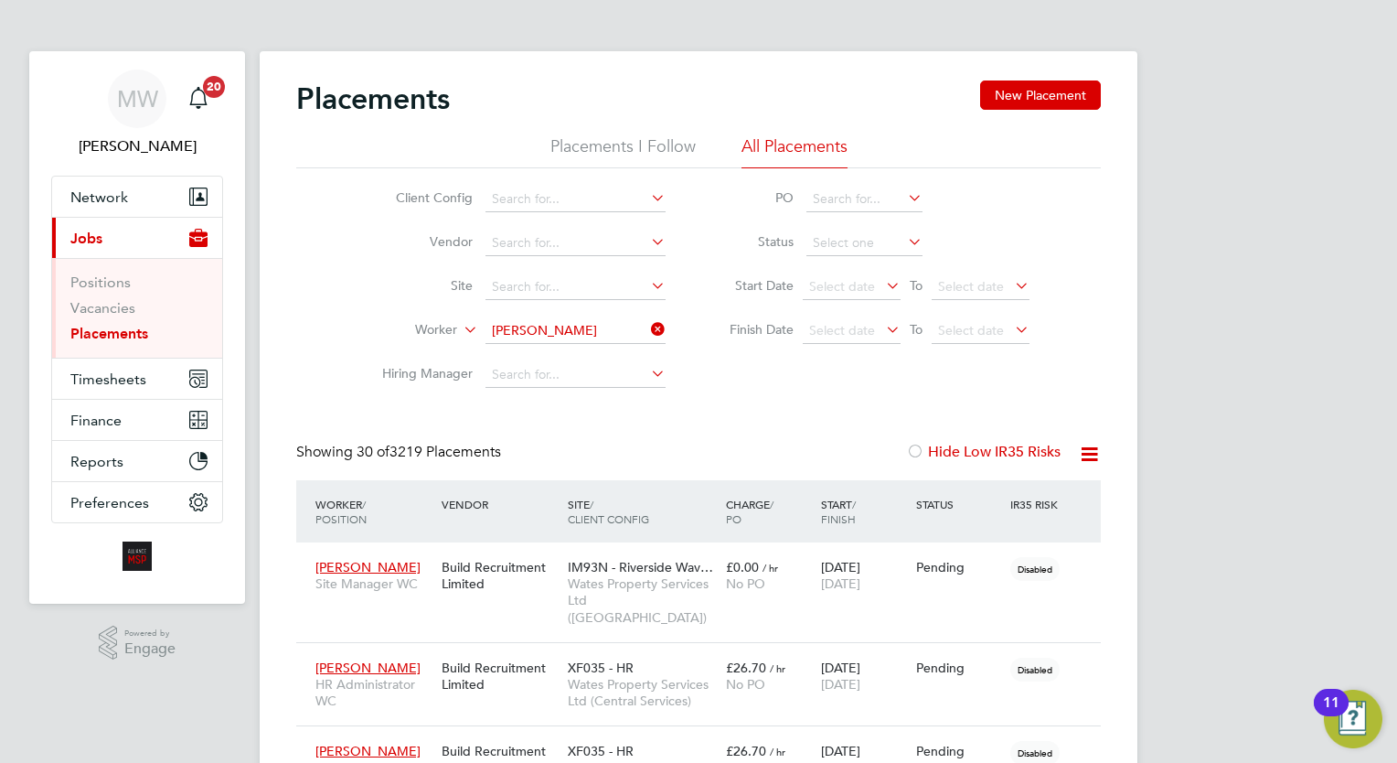
click at [581, 347] on li "[PERSON_NAME]" at bounding box center [598, 355] width 226 height 25
type input "[PERSON_NAME]"
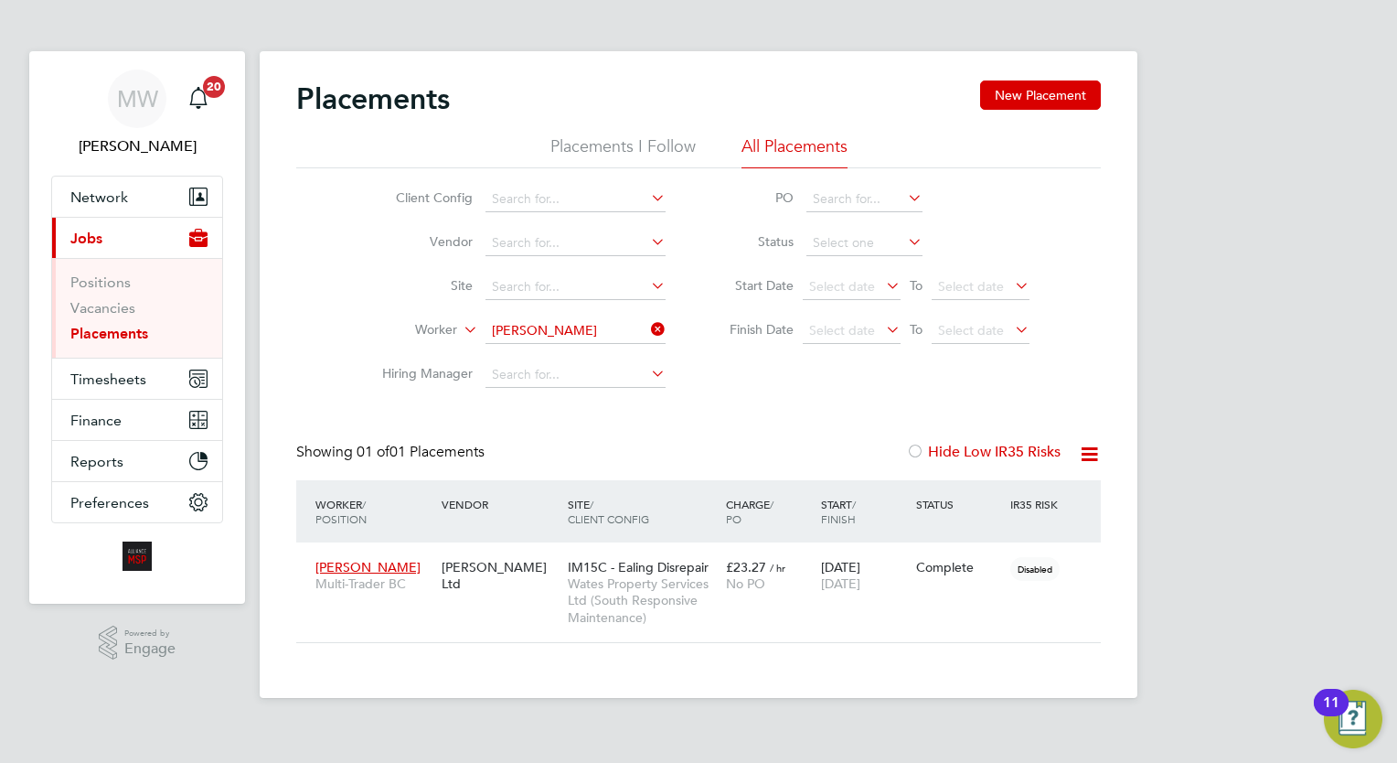
click at [671, 346] on li "Worker [PERSON_NAME]" at bounding box center [517, 331] width 344 height 44
click at [647, 328] on icon at bounding box center [647, 329] width 0 height 26
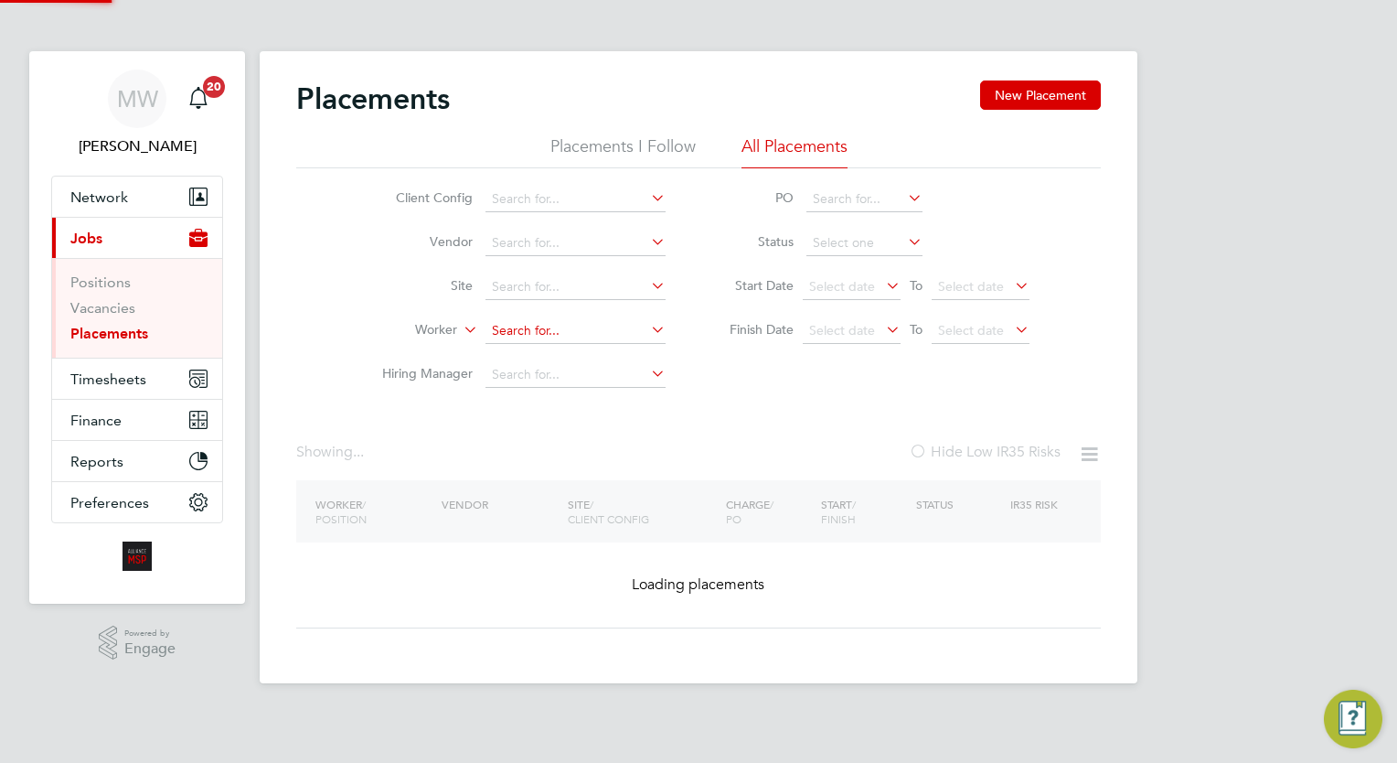
click at [629, 328] on input at bounding box center [575, 331] width 180 height 26
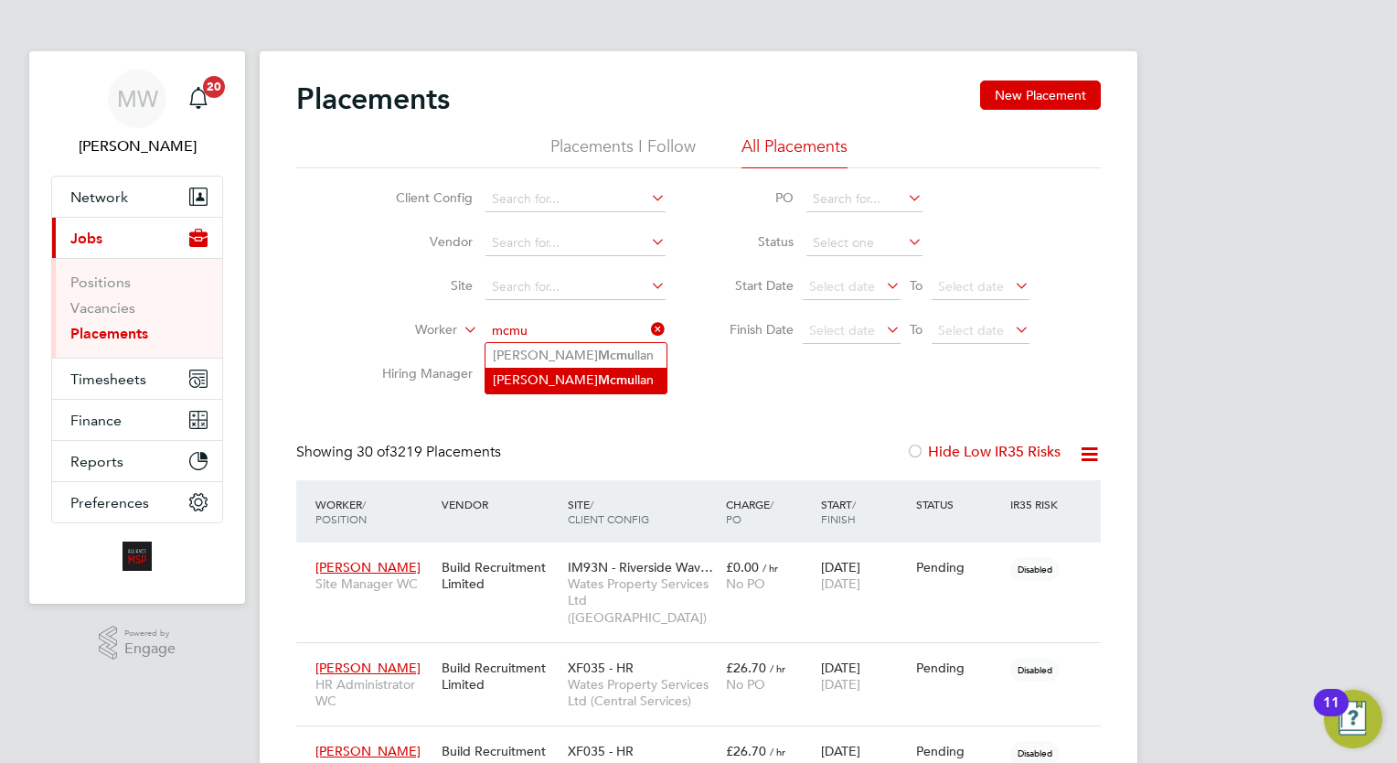
click at [578, 370] on li "[PERSON_NAME] llan" at bounding box center [575, 380] width 181 height 25
type input "[PERSON_NAME]"
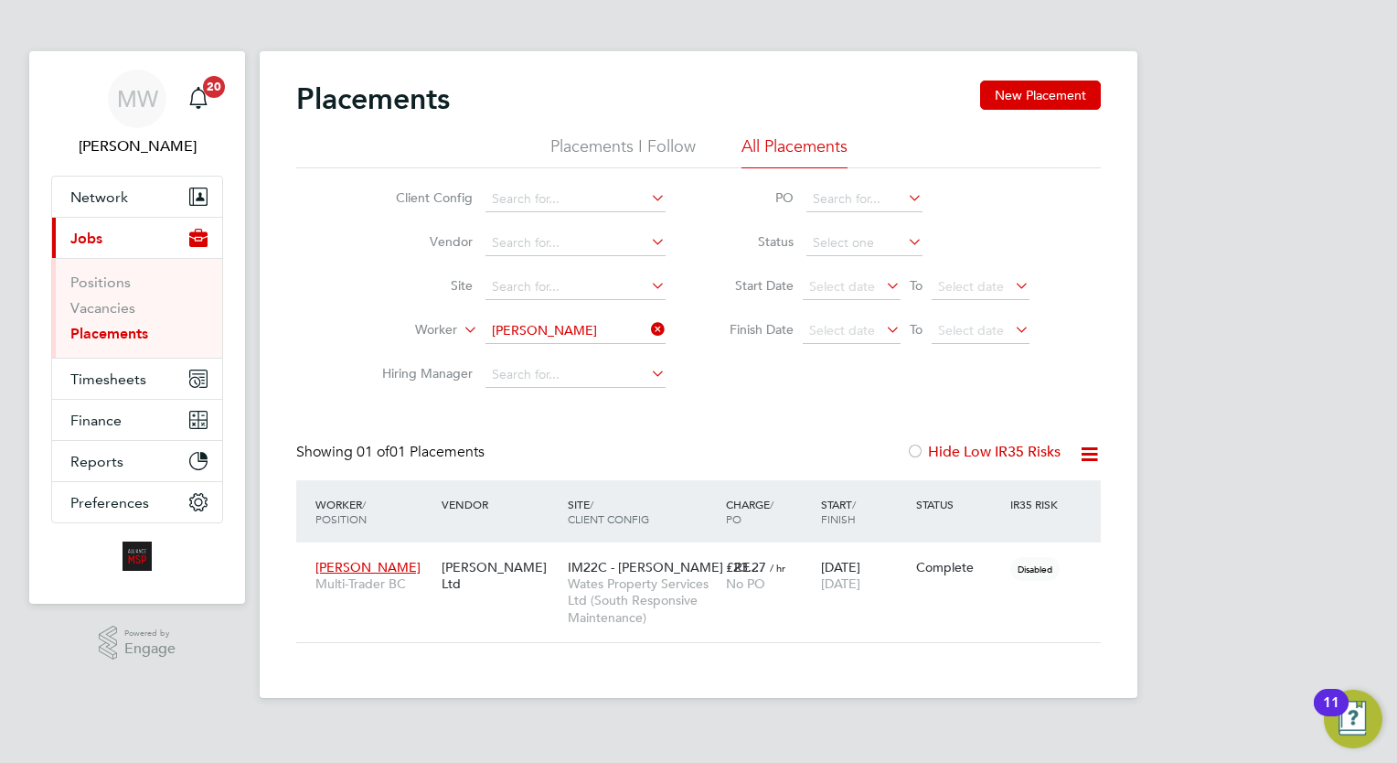
click at [647, 336] on icon at bounding box center [647, 329] width 0 height 26
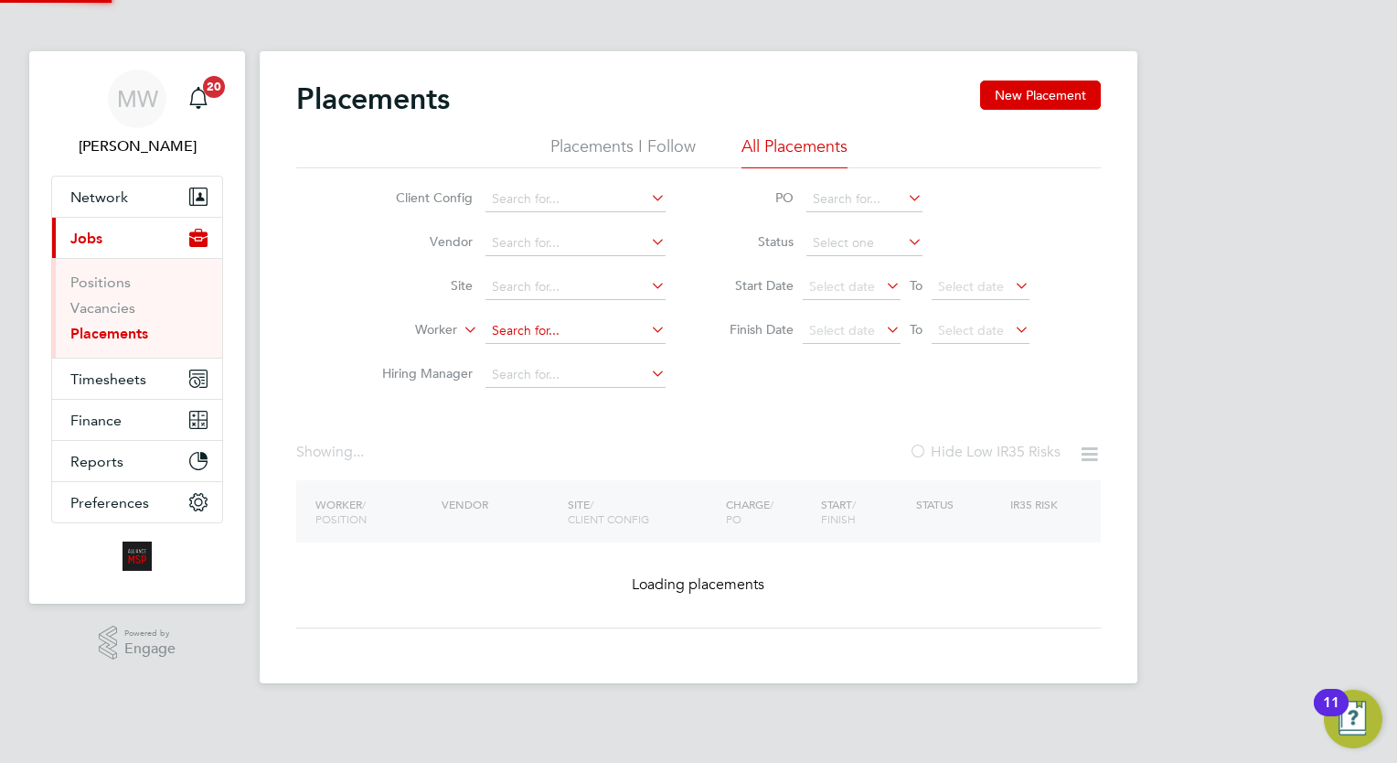
click at [592, 330] on input at bounding box center [575, 331] width 180 height 26
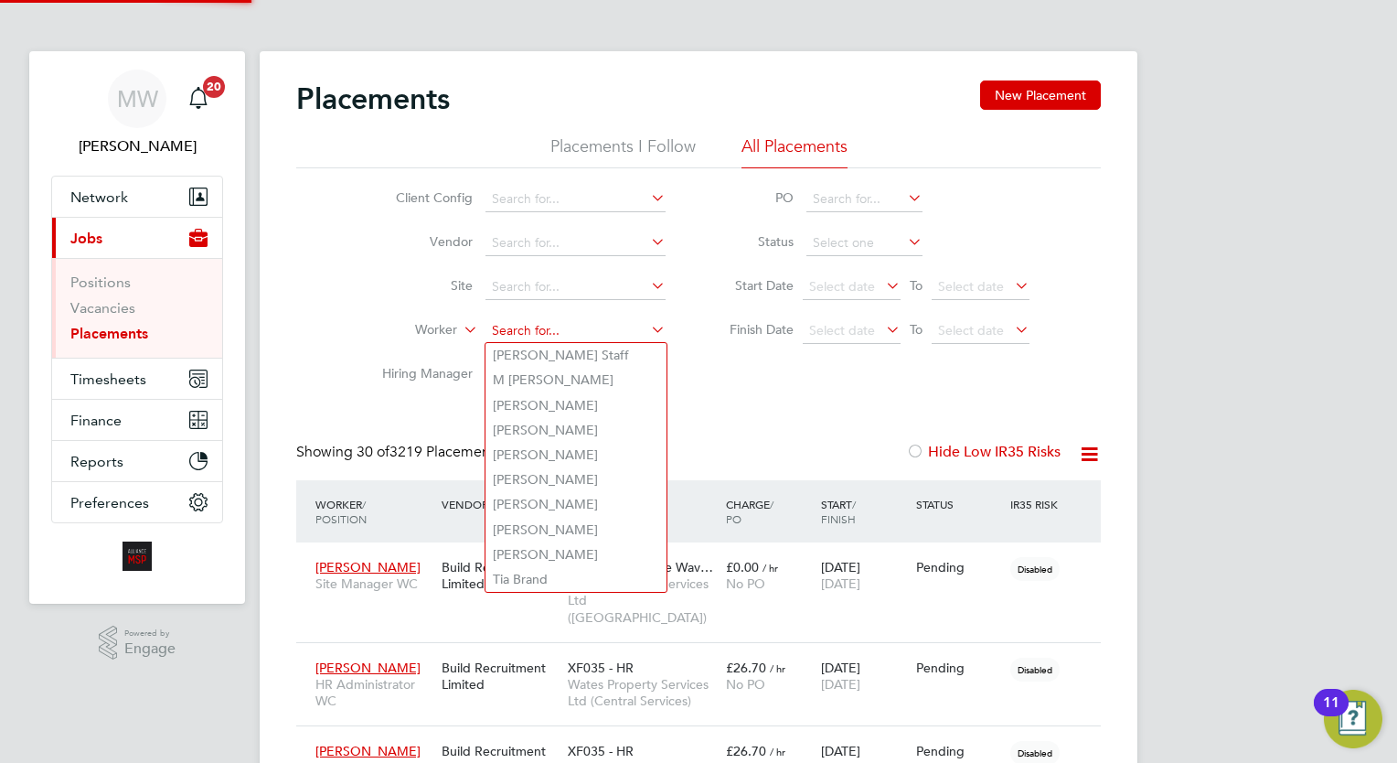
scroll to position [69, 127]
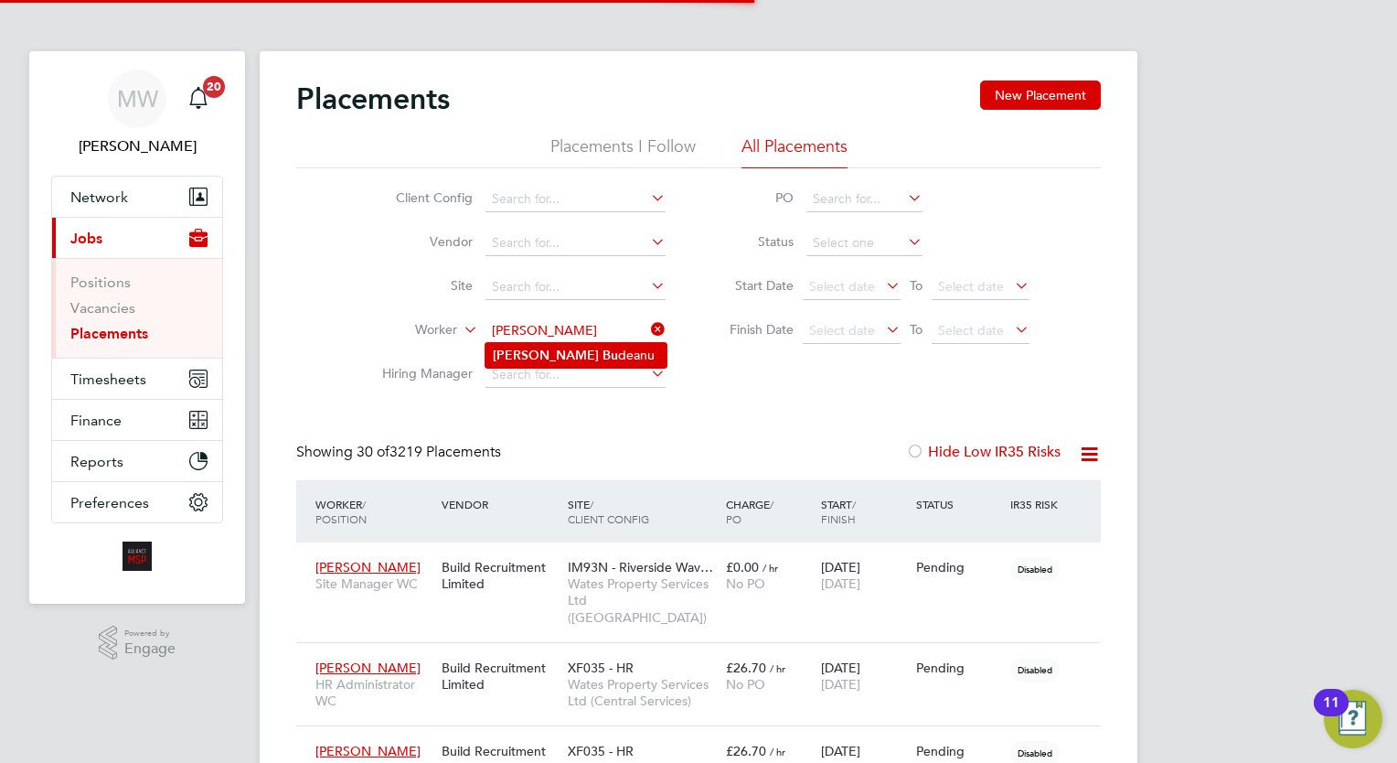
click at [604, 349] on li "[PERSON_NAME]" at bounding box center [575, 355] width 181 height 25
type input "[PERSON_NAME]"
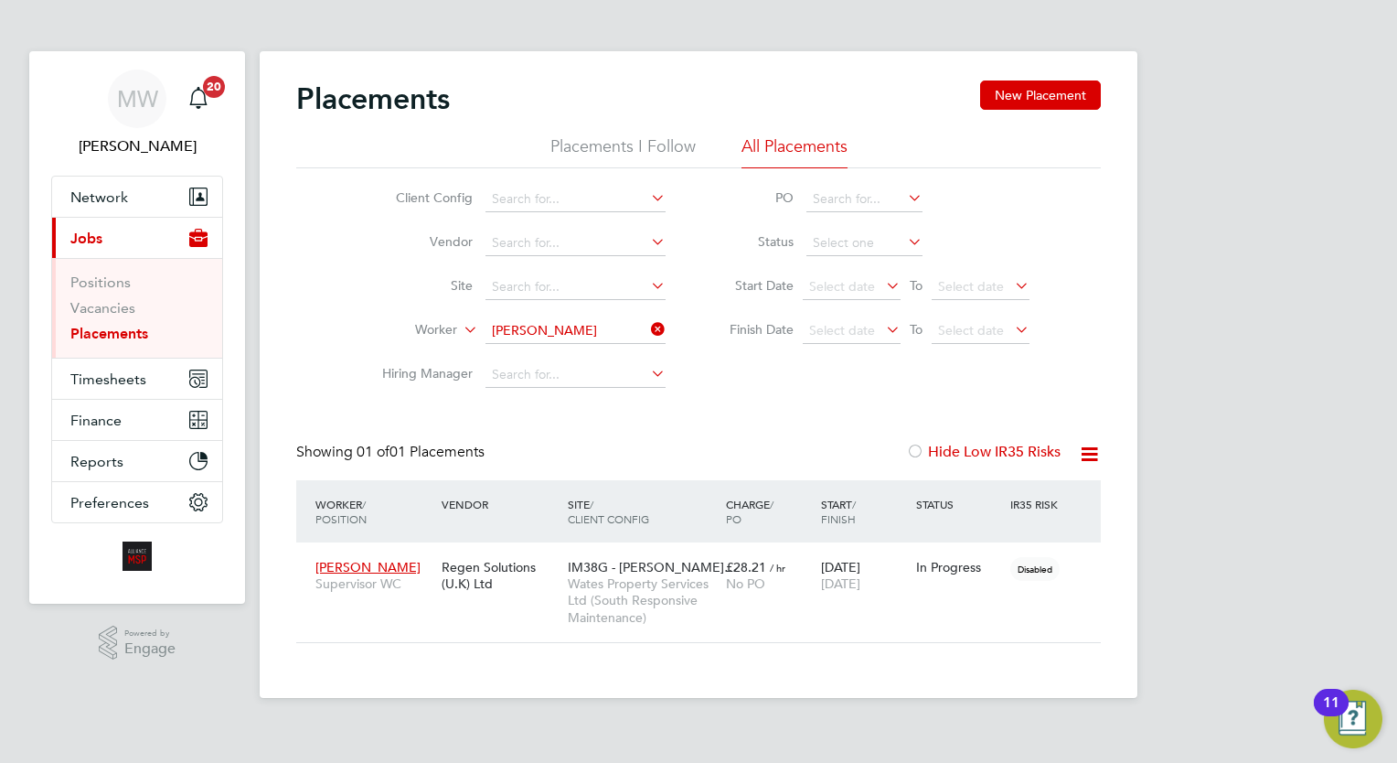
click at [647, 330] on icon at bounding box center [647, 329] width 0 height 26
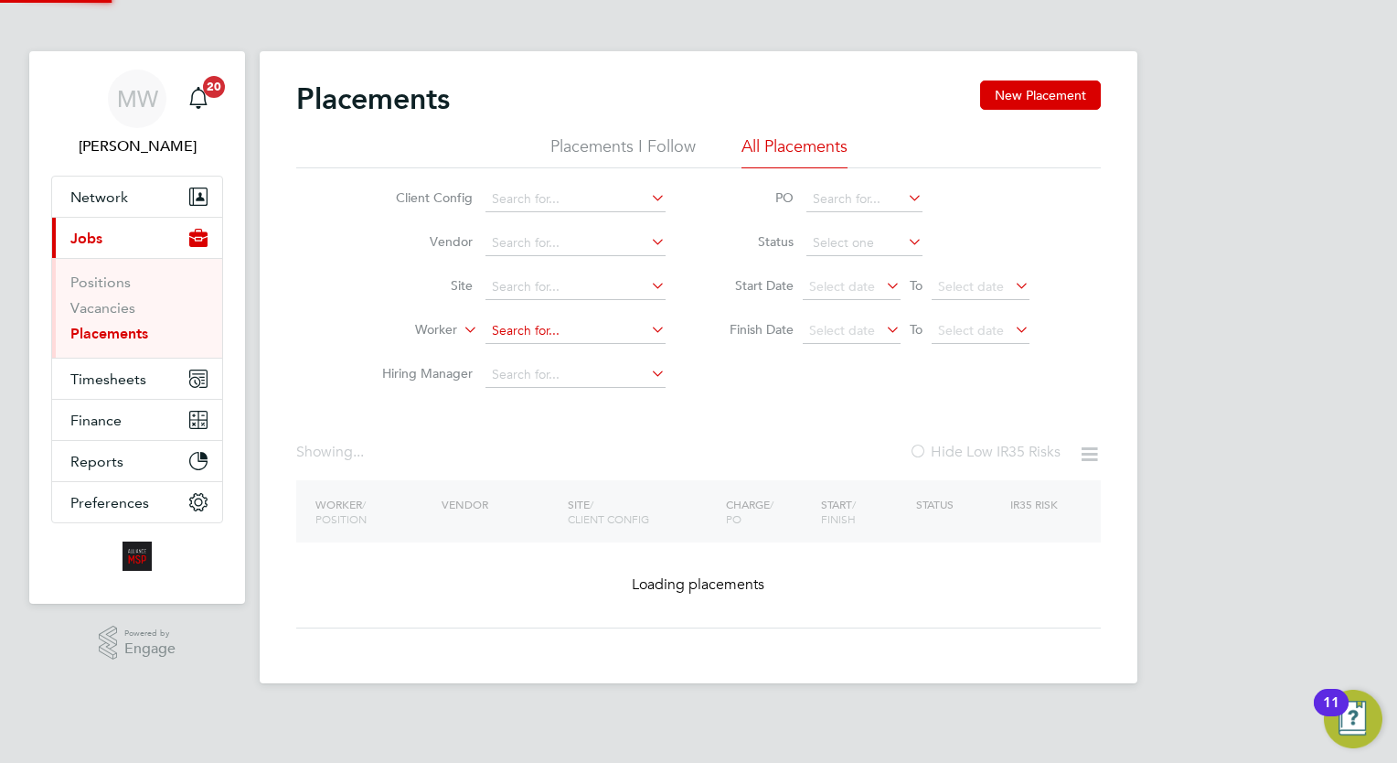
click at [589, 336] on input at bounding box center [575, 331] width 180 height 26
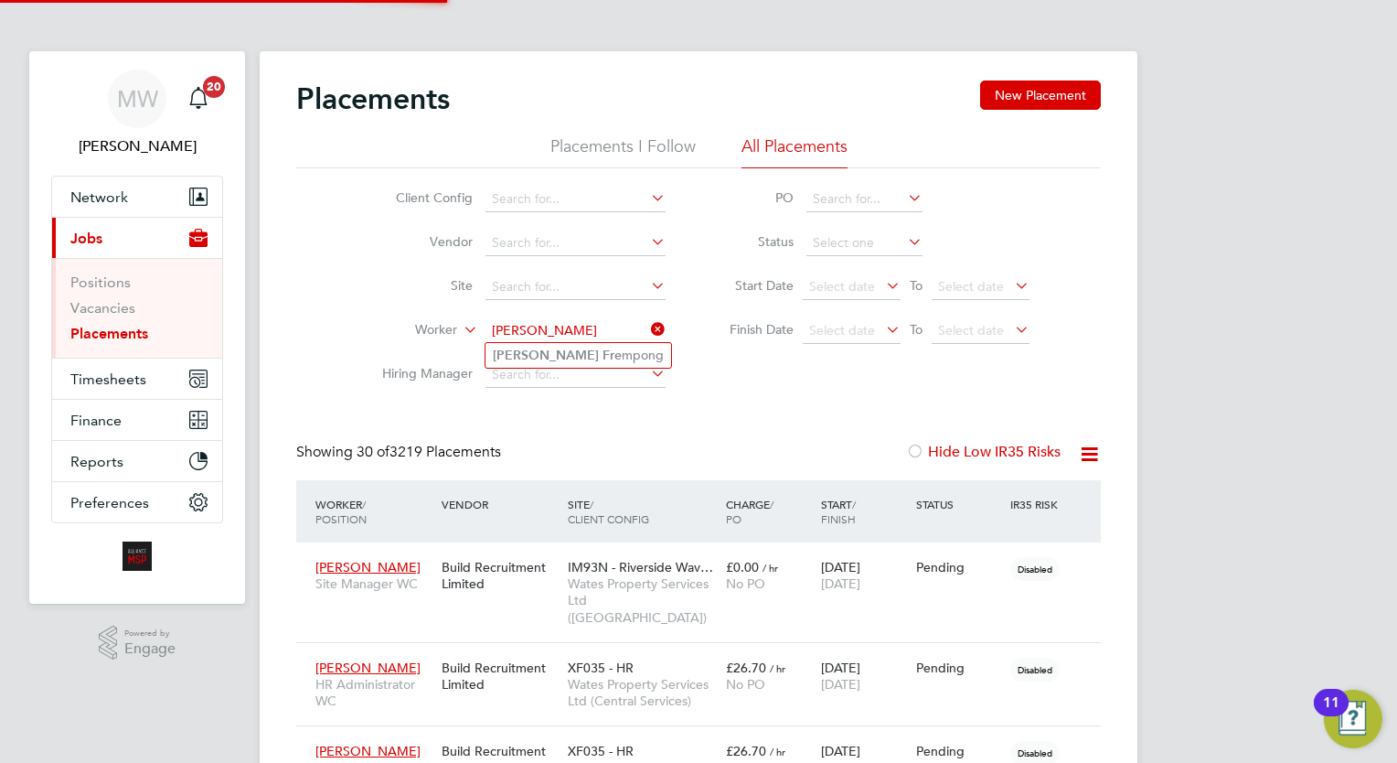
type input "[PERSON_NAME]"
click at [577, 354] on li "No results found" at bounding box center [575, 355] width 181 height 24
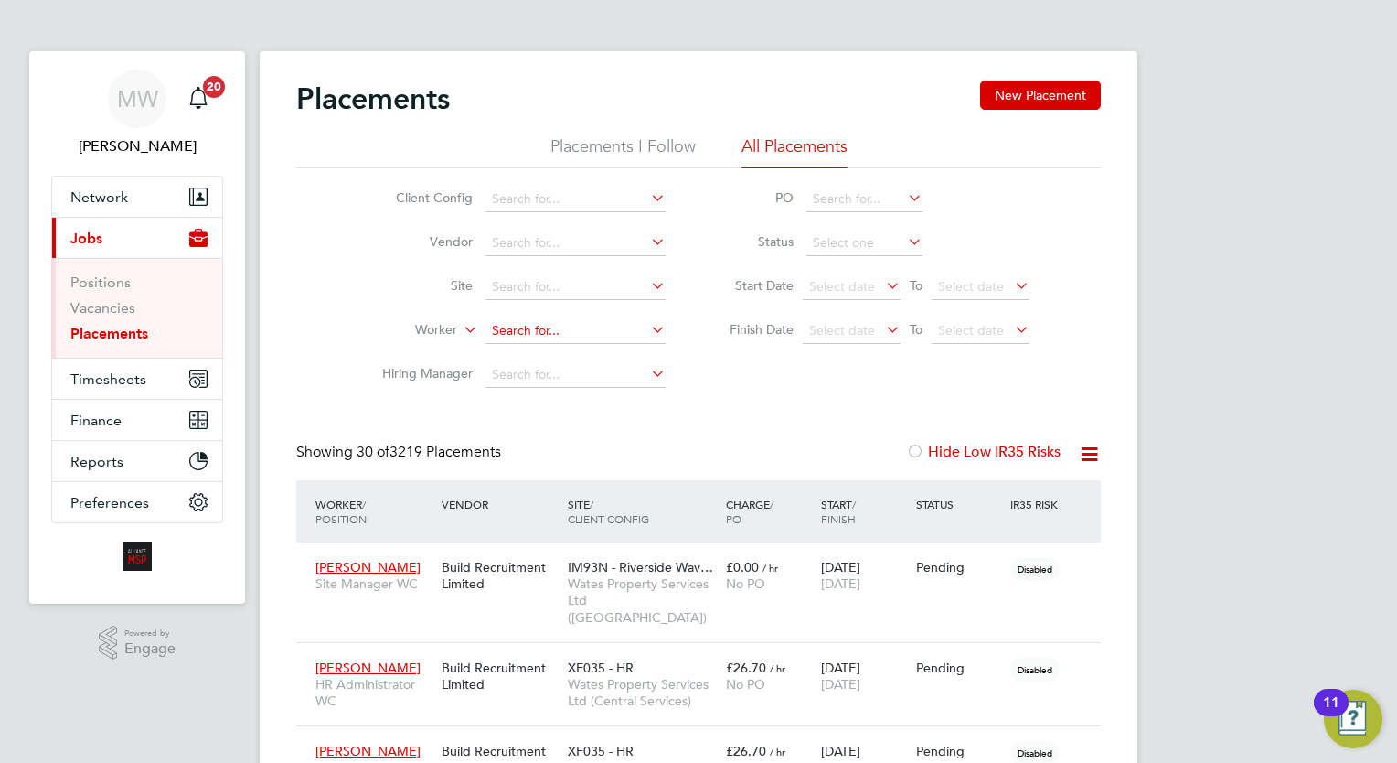
click at [589, 338] on input at bounding box center [575, 331] width 180 height 26
click at [606, 349] on li "[PERSON_NAME]" at bounding box center [598, 355] width 226 height 25
type input "[PERSON_NAME]"
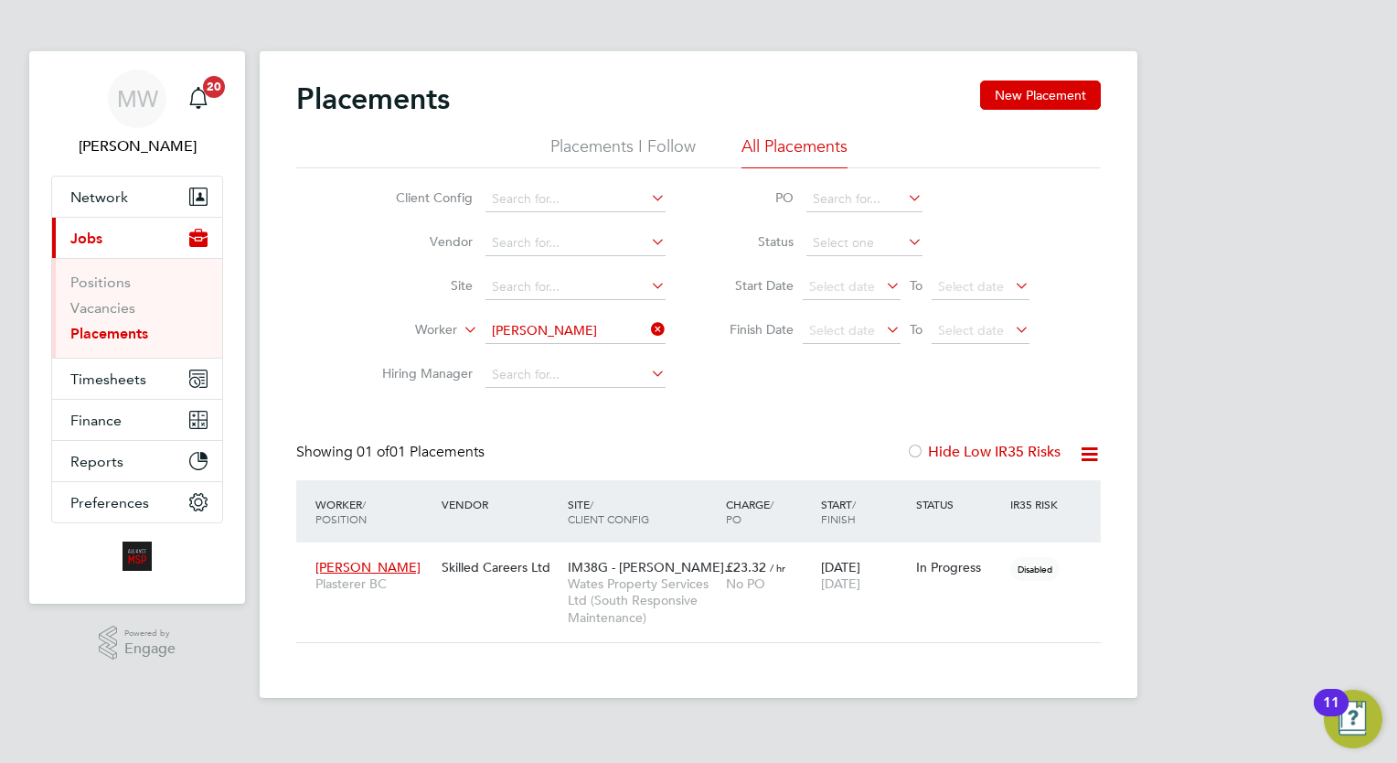
click at [646, 315] on li "Worker [PERSON_NAME]" at bounding box center [517, 331] width 344 height 44
click at [640, 324] on input at bounding box center [575, 331] width 180 height 26
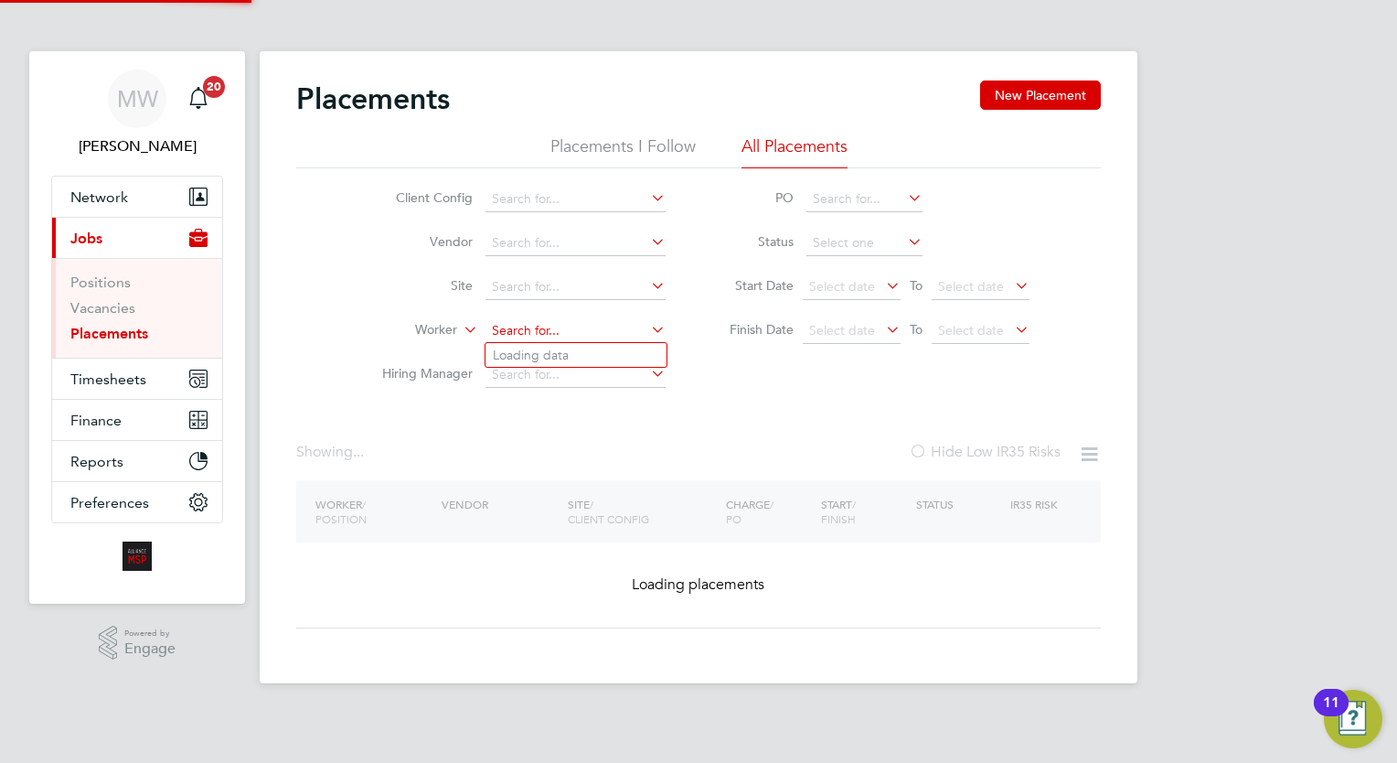
click at [611, 324] on input at bounding box center [575, 331] width 180 height 26
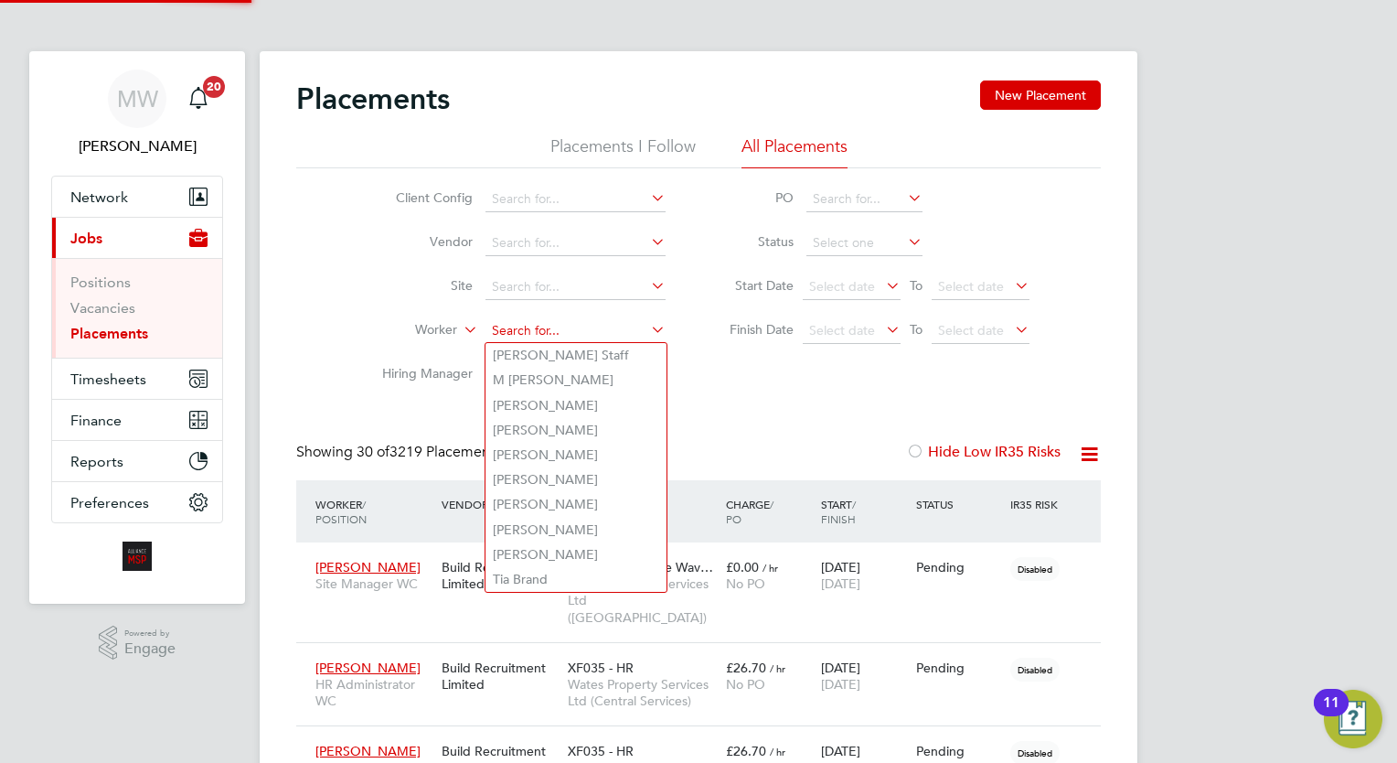
scroll to position [69, 127]
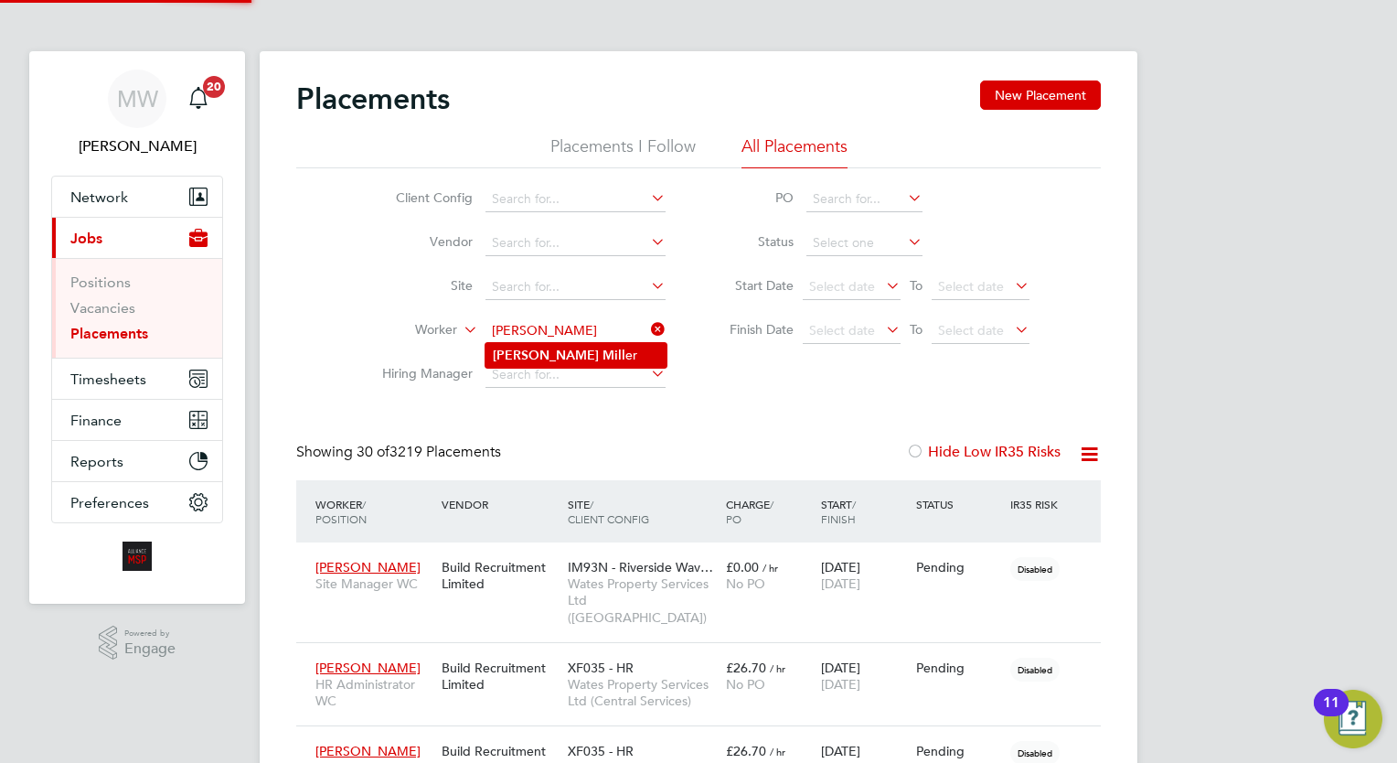
click at [591, 353] on li "[PERSON_NAME] er" at bounding box center [575, 355] width 181 height 25
type input "[PERSON_NAME]"
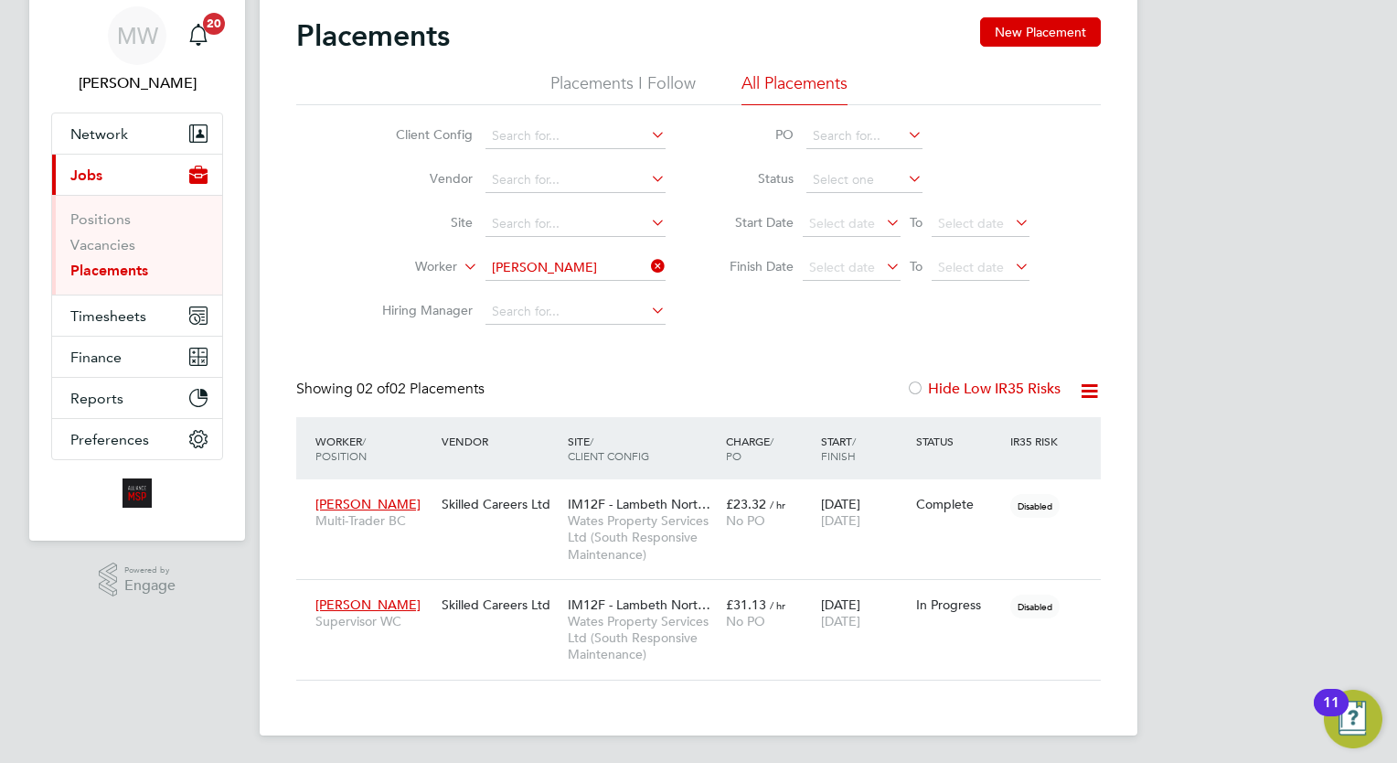
click at [645, 246] on li "Worker [PERSON_NAME]" at bounding box center [517, 268] width 344 height 44
click at [647, 265] on icon at bounding box center [647, 266] width 0 height 26
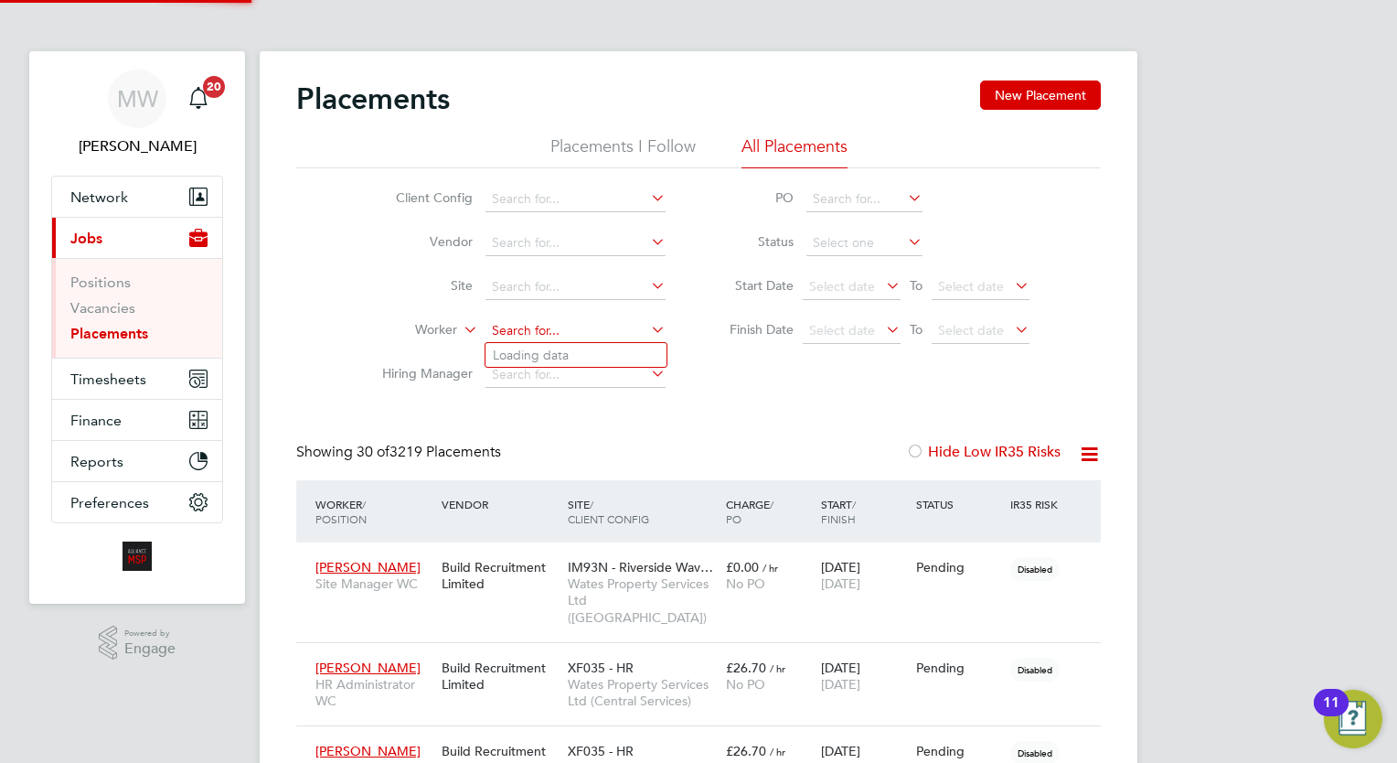
click at [564, 327] on input at bounding box center [575, 331] width 180 height 26
type input "nilesh"
click at [583, 342] on ul "Nil [PERSON_NAME]" at bounding box center [576, 355] width 183 height 27
click at [560, 303] on li "Site" at bounding box center [517, 287] width 344 height 44
click at [567, 326] on input at bounding box center [575, 331] width 180 height 26
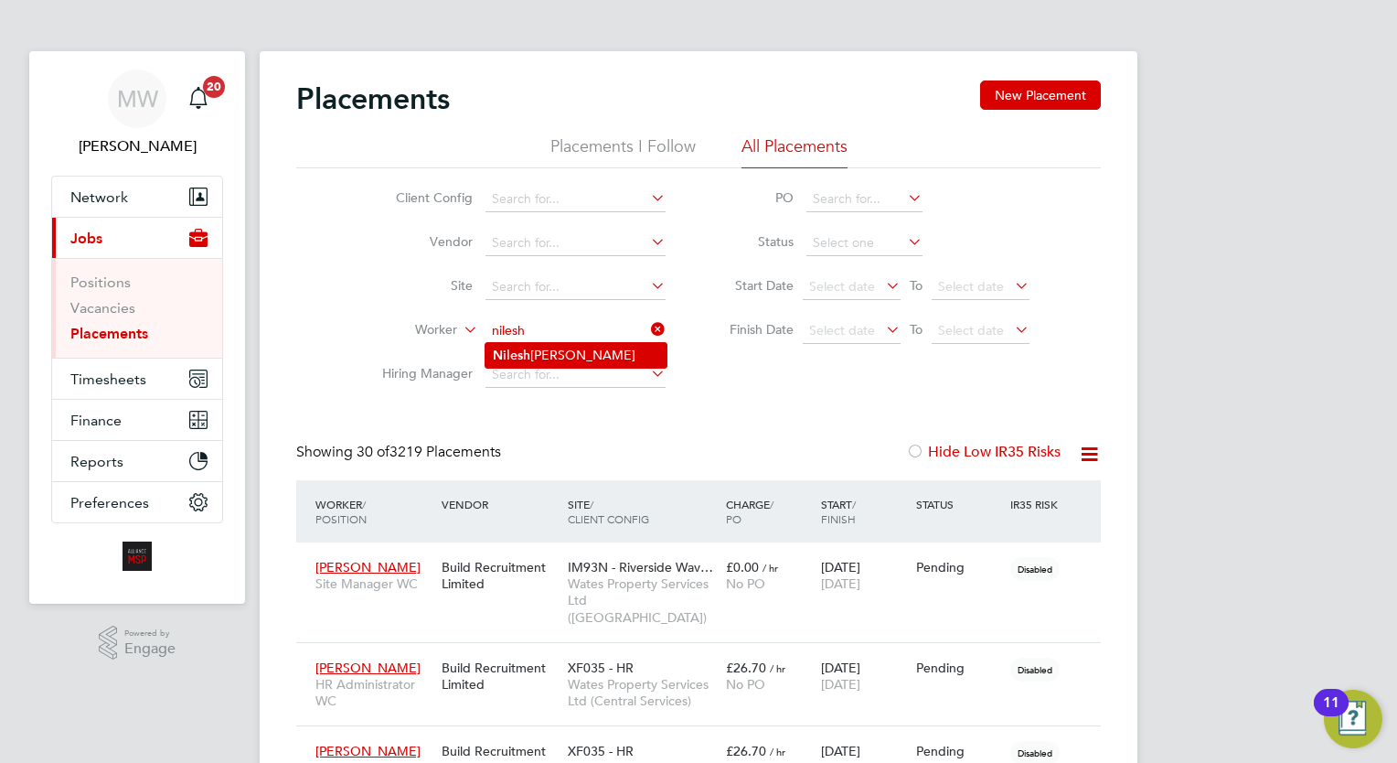
click at [533, 356] on li "[PERSON_NAME]" at bounding box center [575, 355] width 181 height 25
type input "[PERSON_NAME]"
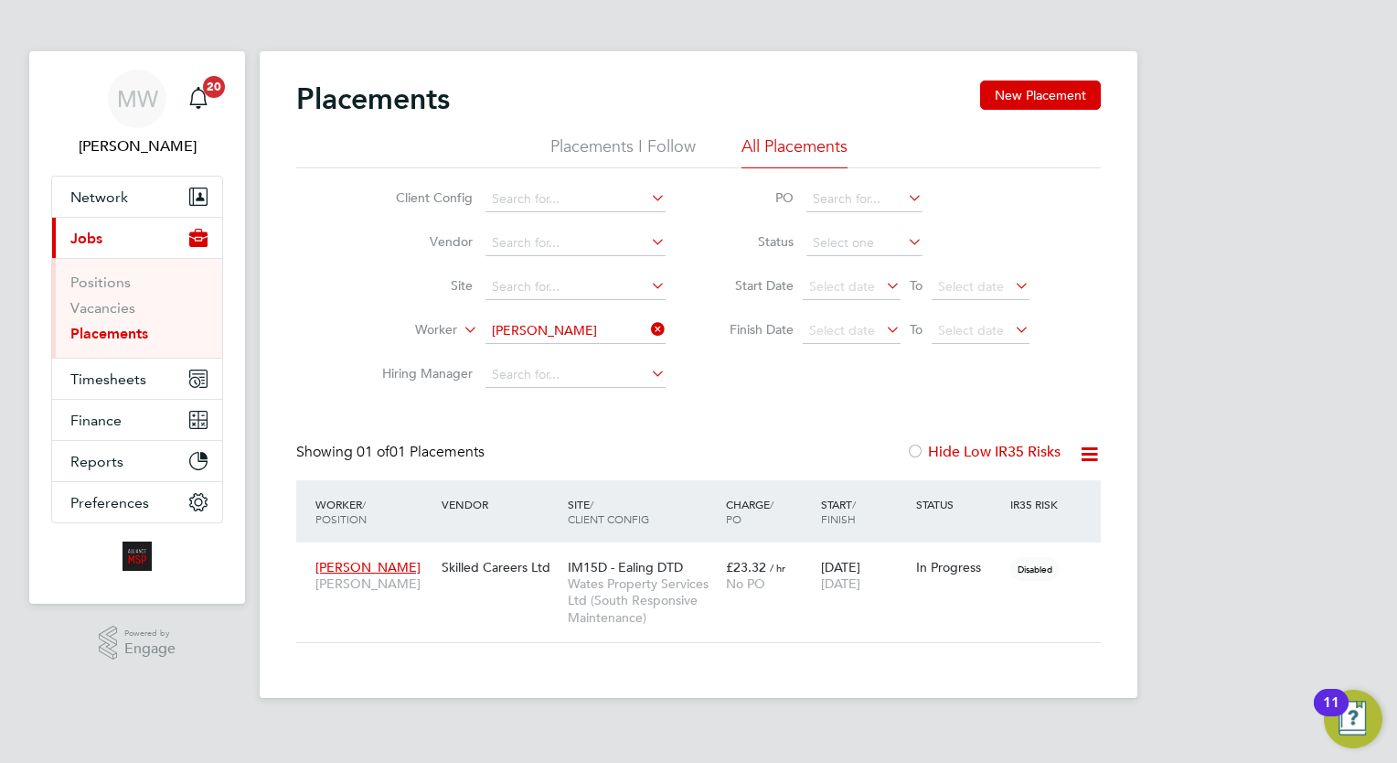
click at [647, 324] on icon at bounding box center [647, 329] width 0 height 26
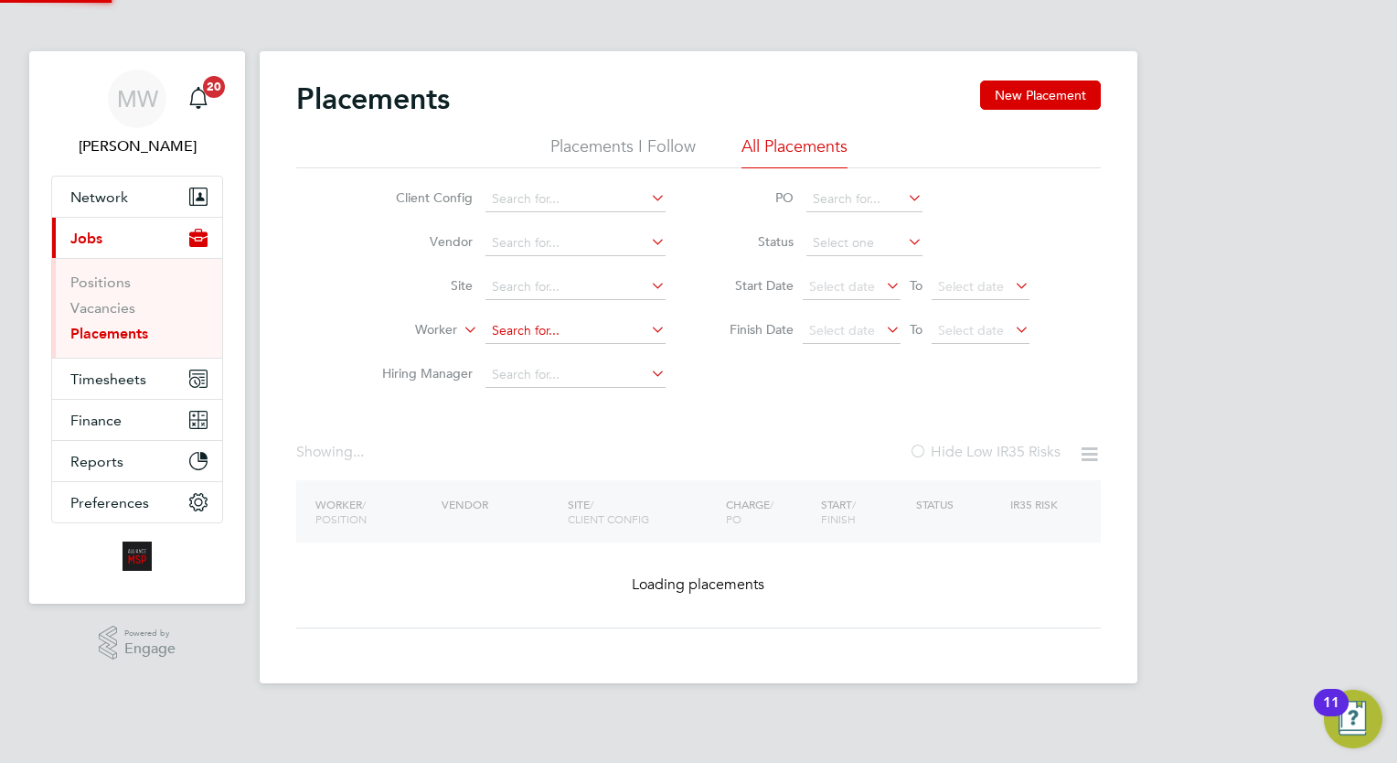
click at [591, 333] on input at bounding box center [575, 331] width 180 height 26
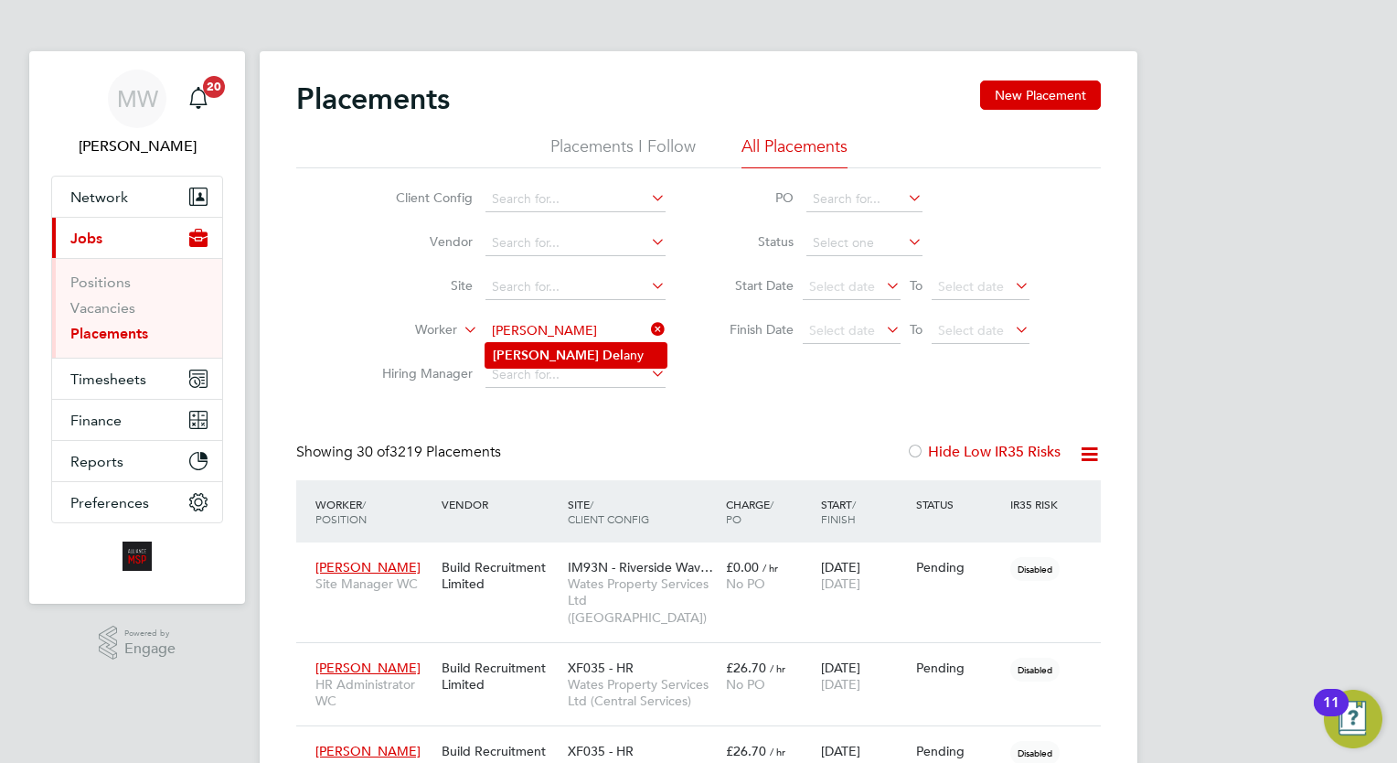
click at [595, 357] on li "[PERSON_NAME] any" at bounding box center [575, 355] width 181 height 25
type input "[PERSON_NAME]"
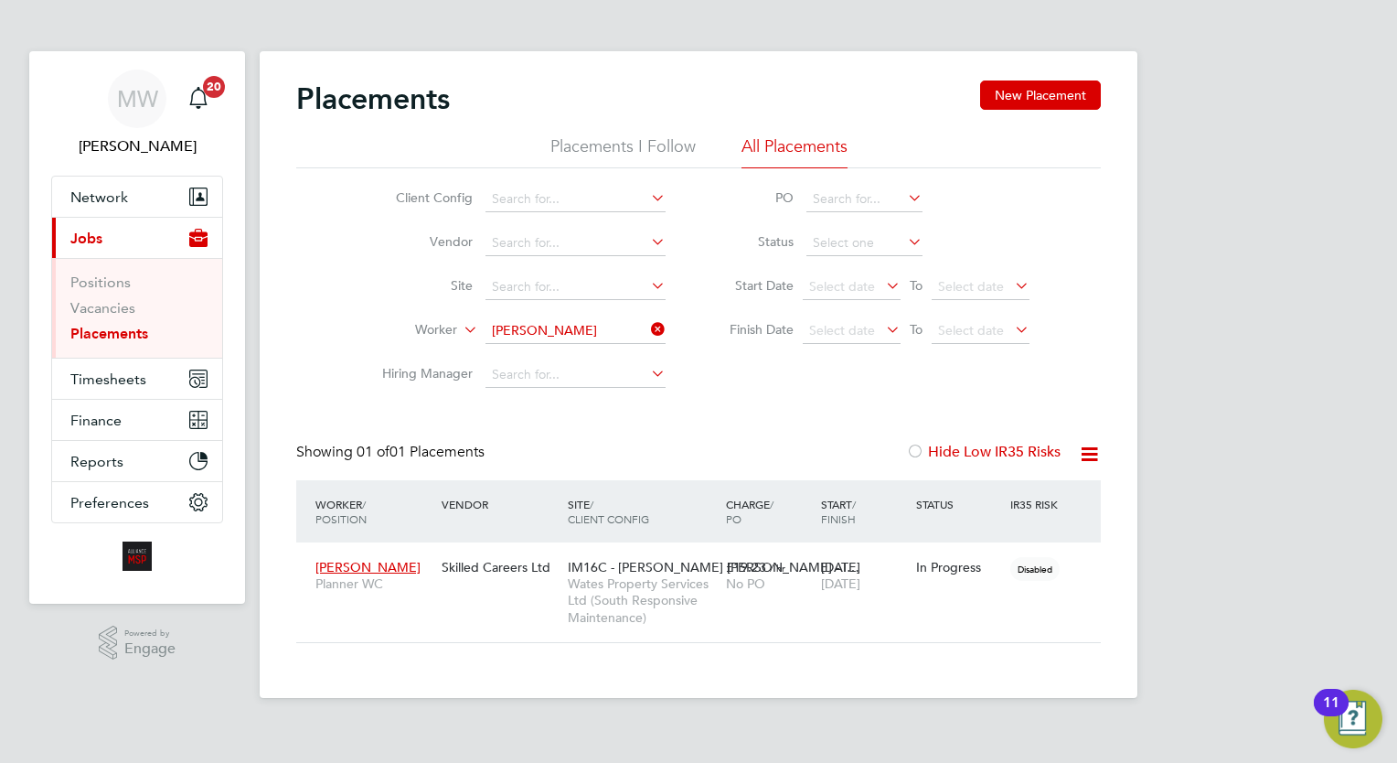
click at [647, 324] on icon at bounding box center [647, 329] width 0 height 26
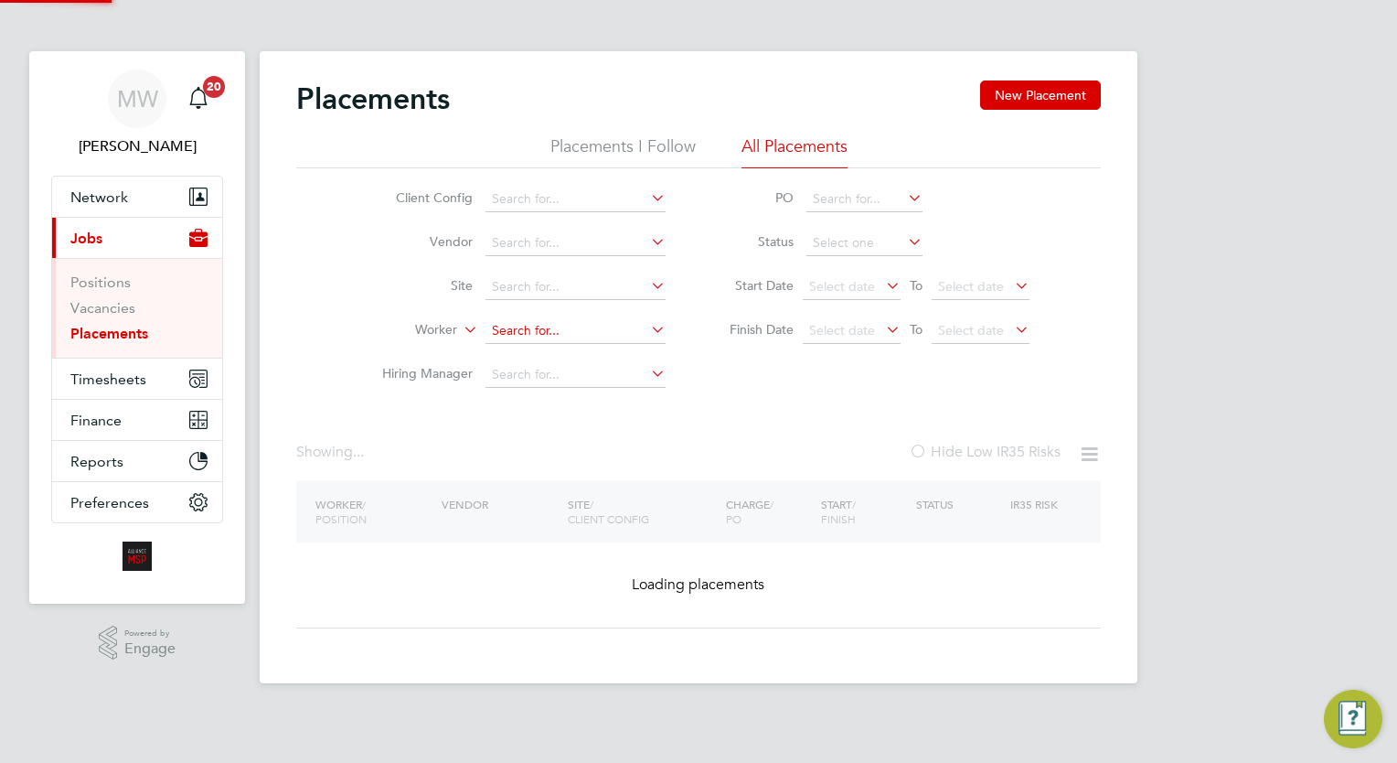
click at [620, 324] on input at bounding box center [575, 331] width 180 height 26
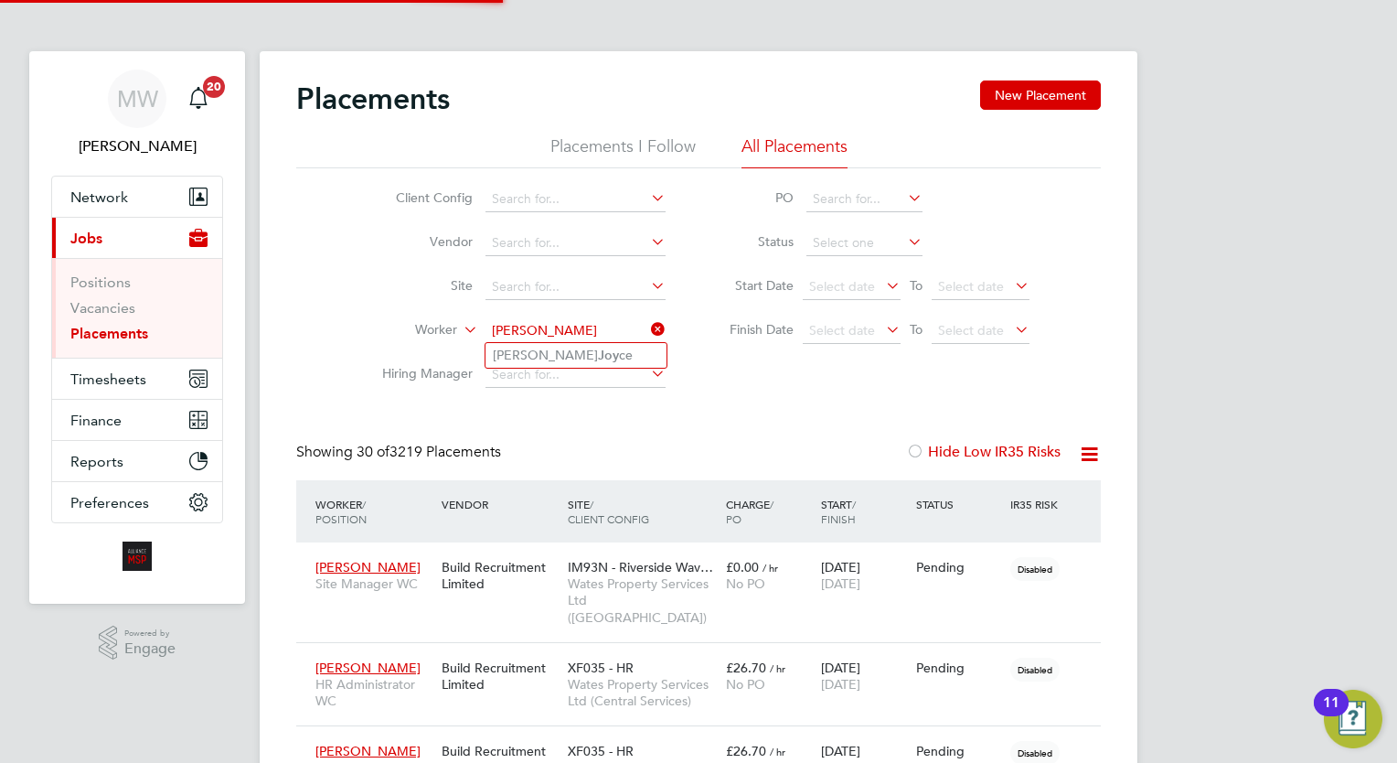
click at [596, 353] on li "[PERSON_NAME] ce" at bounding box center [575, 355] width 181 height 25
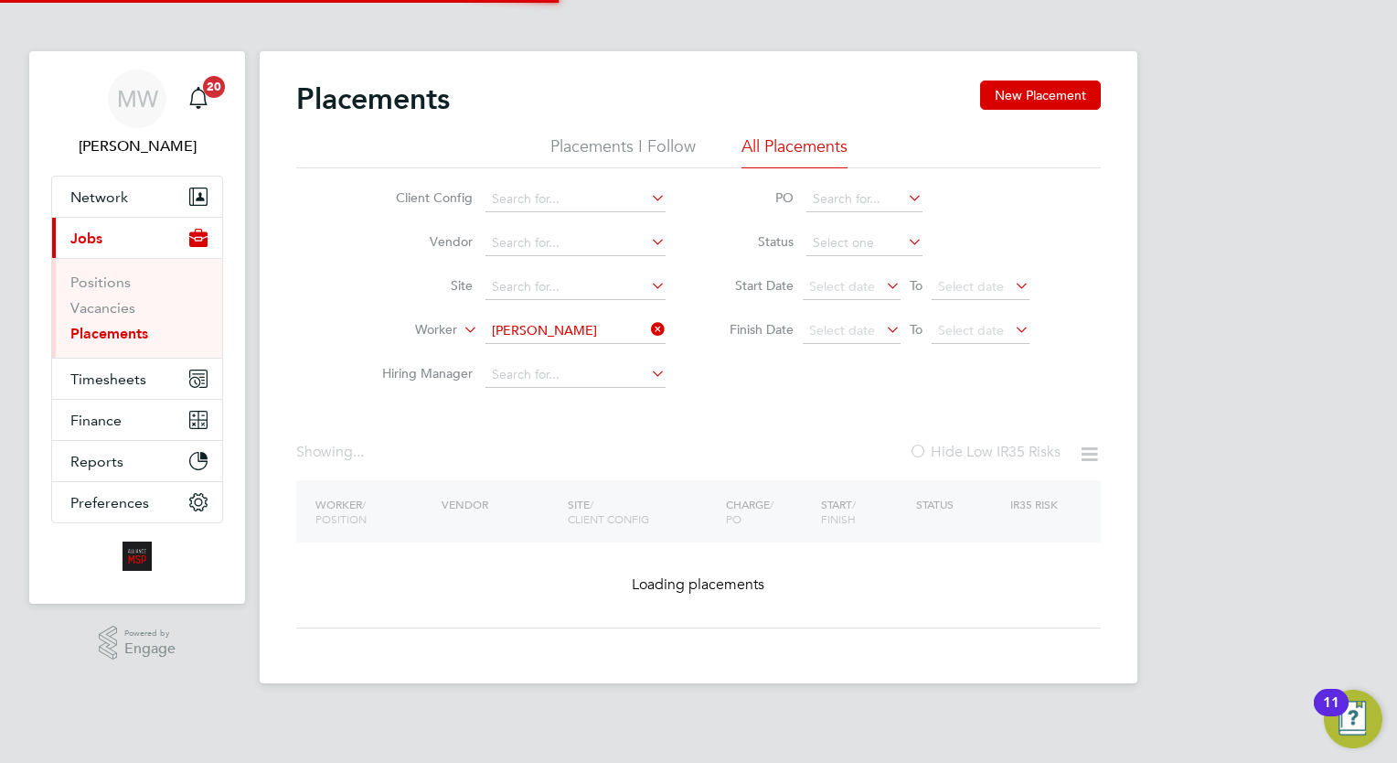
type input "[PERSON_NAME]"
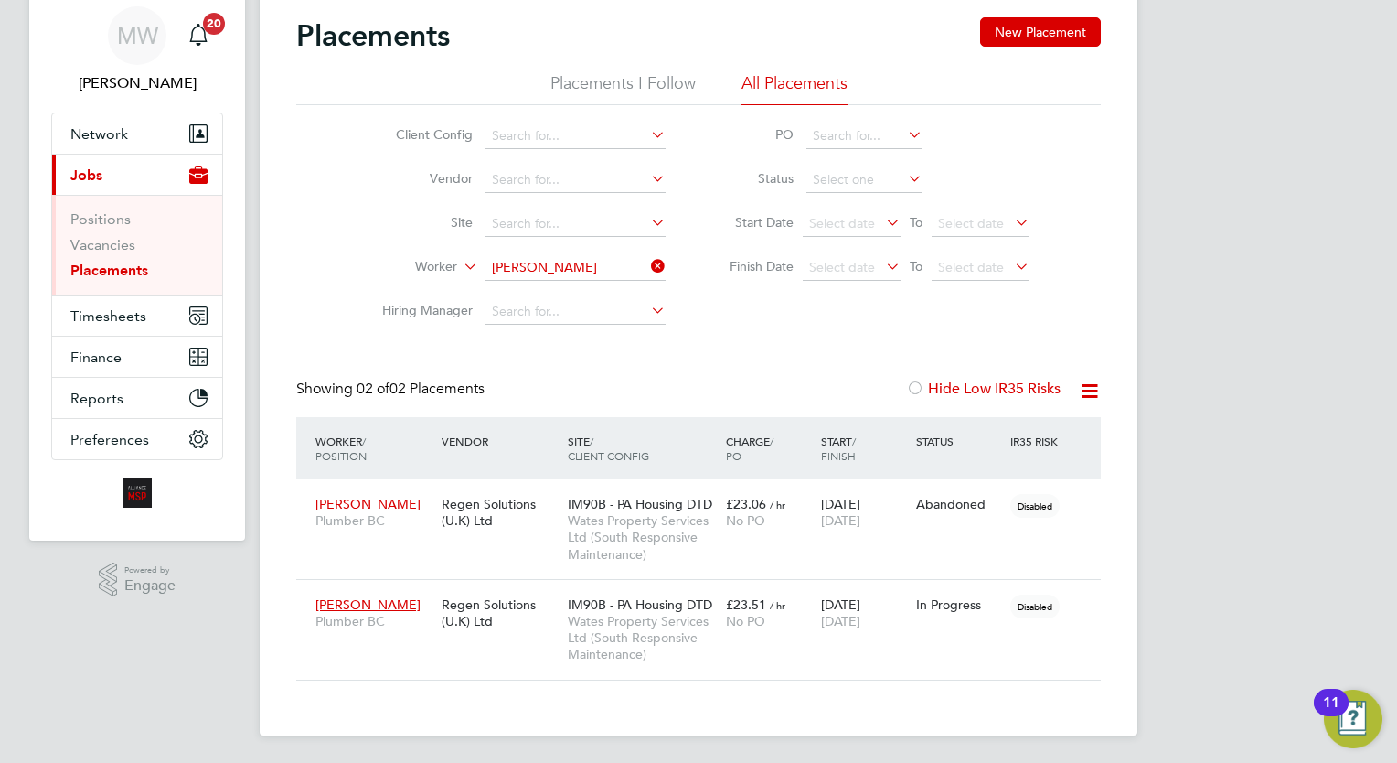
click at [647, 254] on icon at bounding box center [647, 266] width 0 height 26
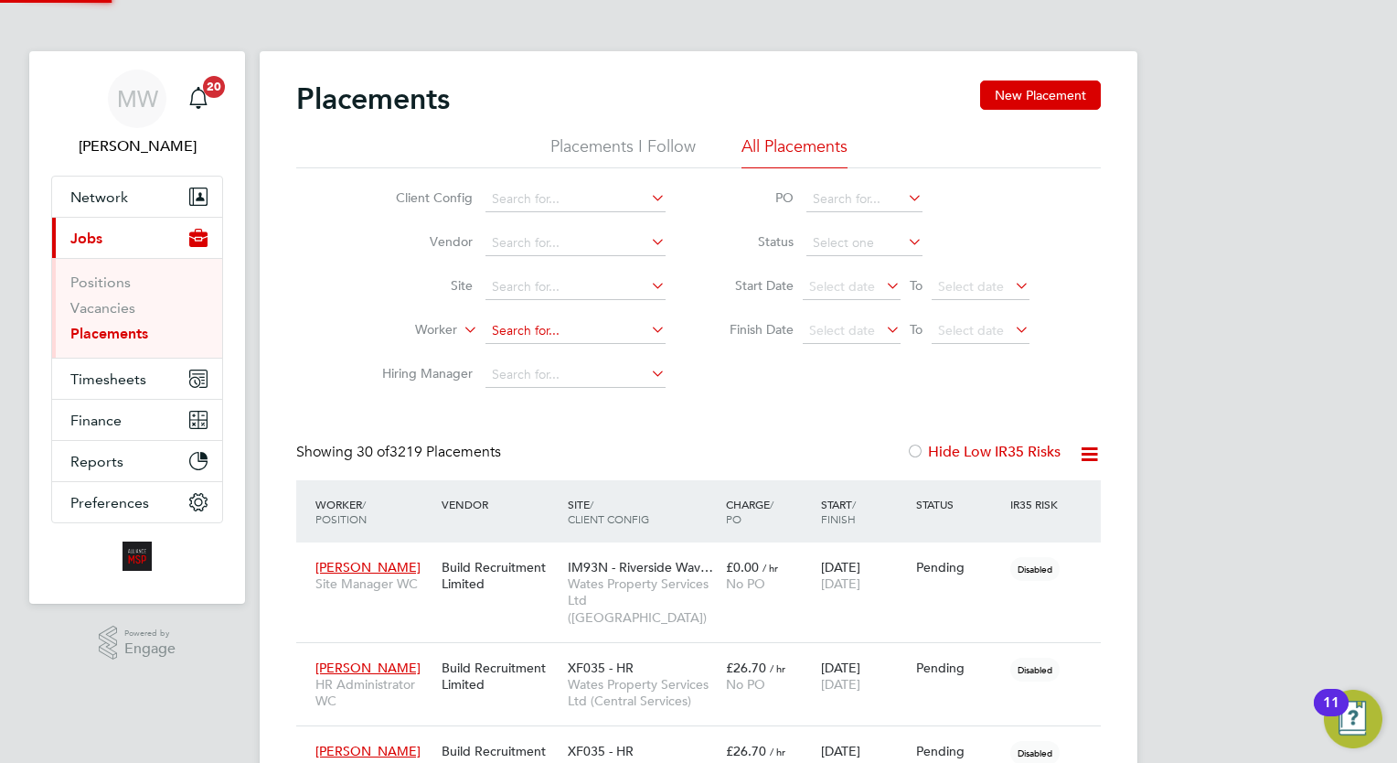
click at [589, 323] on input at bounding box center [575, 331] width 180 height 26
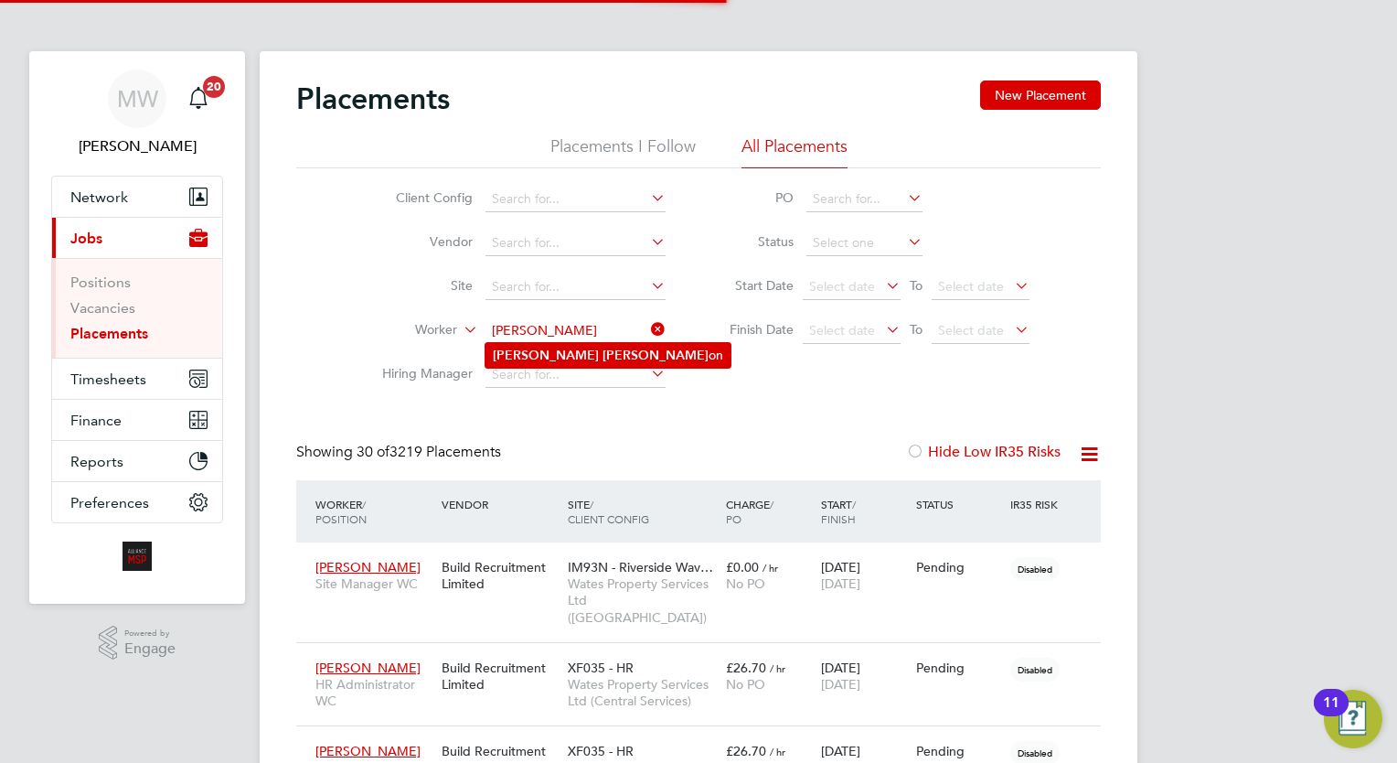
click at [581, 345] on li "[PERSON_NAME] on" at bounding box center [607, 355] width 245 height 25
type input "[PERSON_NAME]"
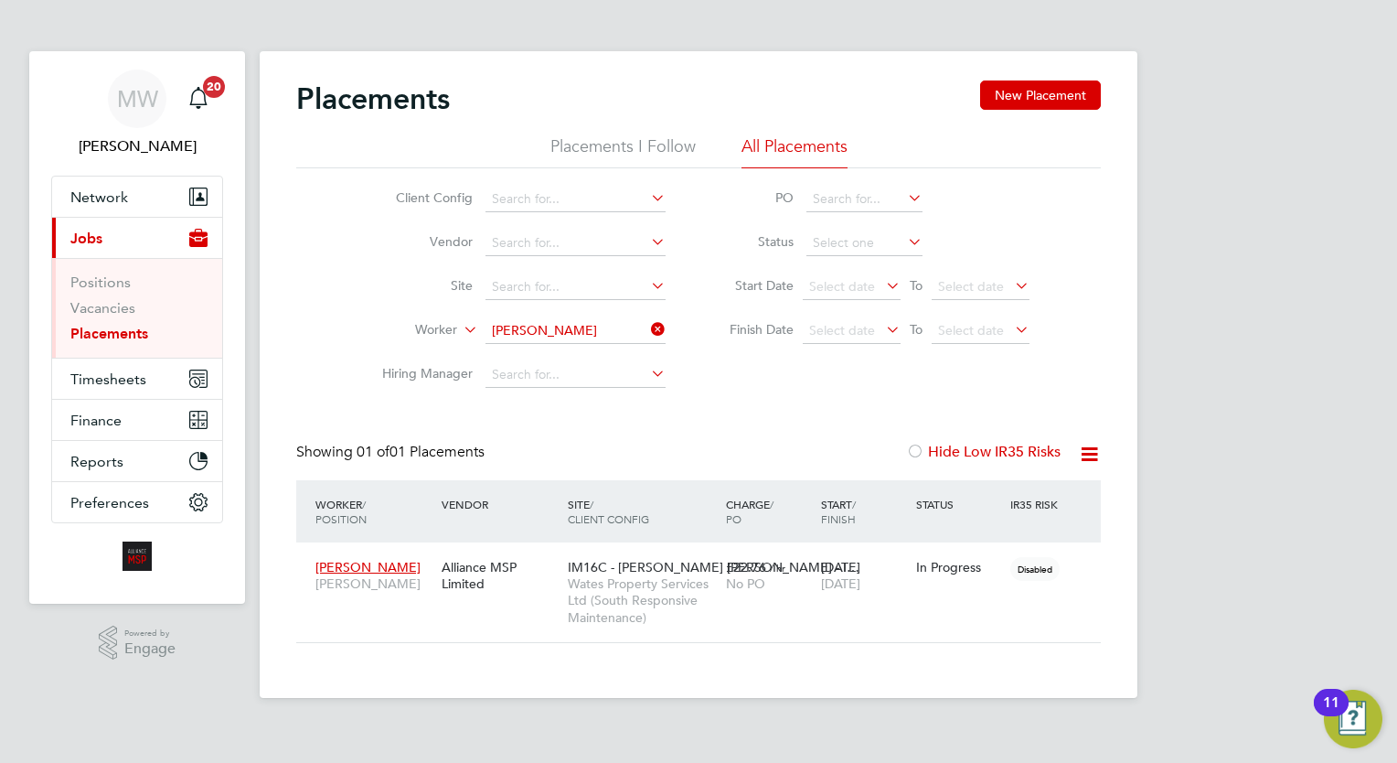
click at [667, 334] on li "Worker [PERSON_NAME]" at bounding box center [517, 331] width 344 height 44
click at [647, 330] on icon at bounding box center [647, 329] width 0 height 26
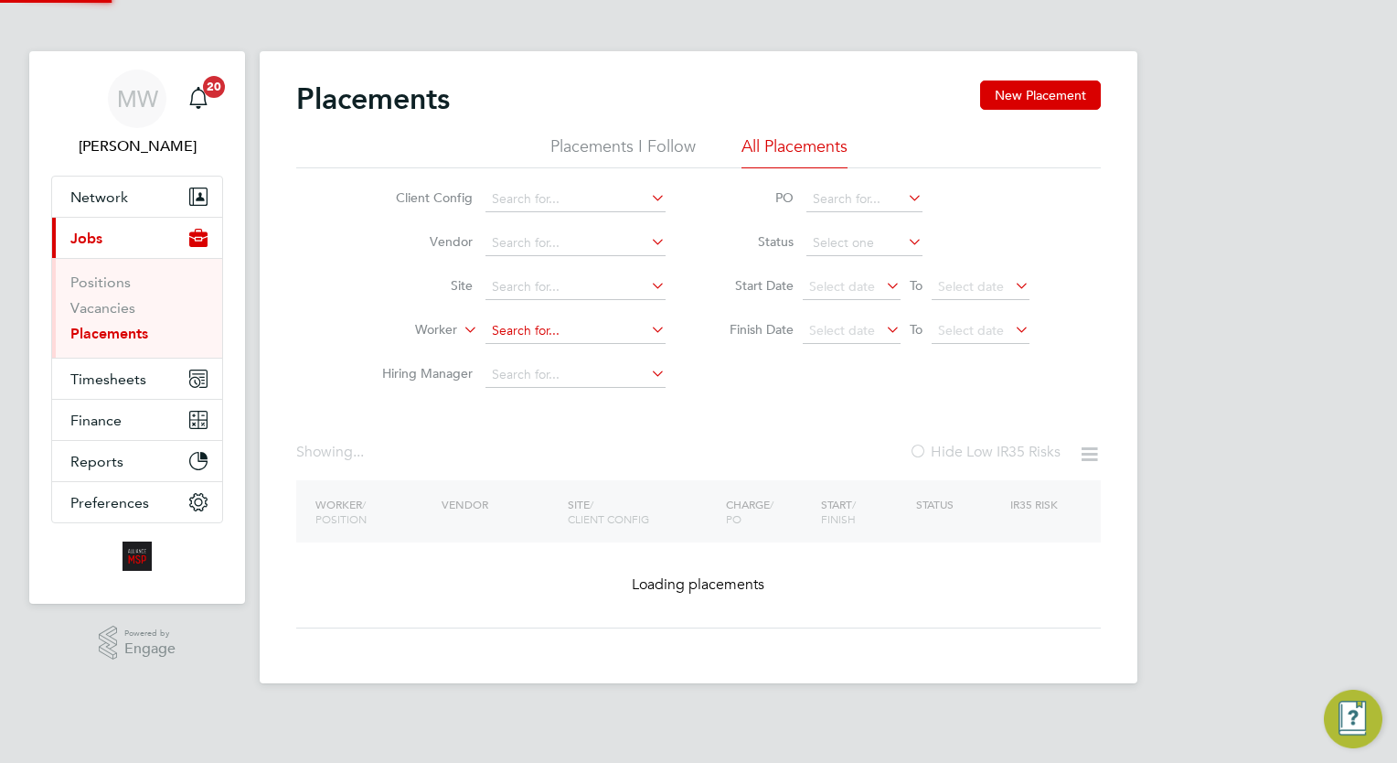
click at [614, 333] on input at bounding box center [575, 331] width 180 height 26
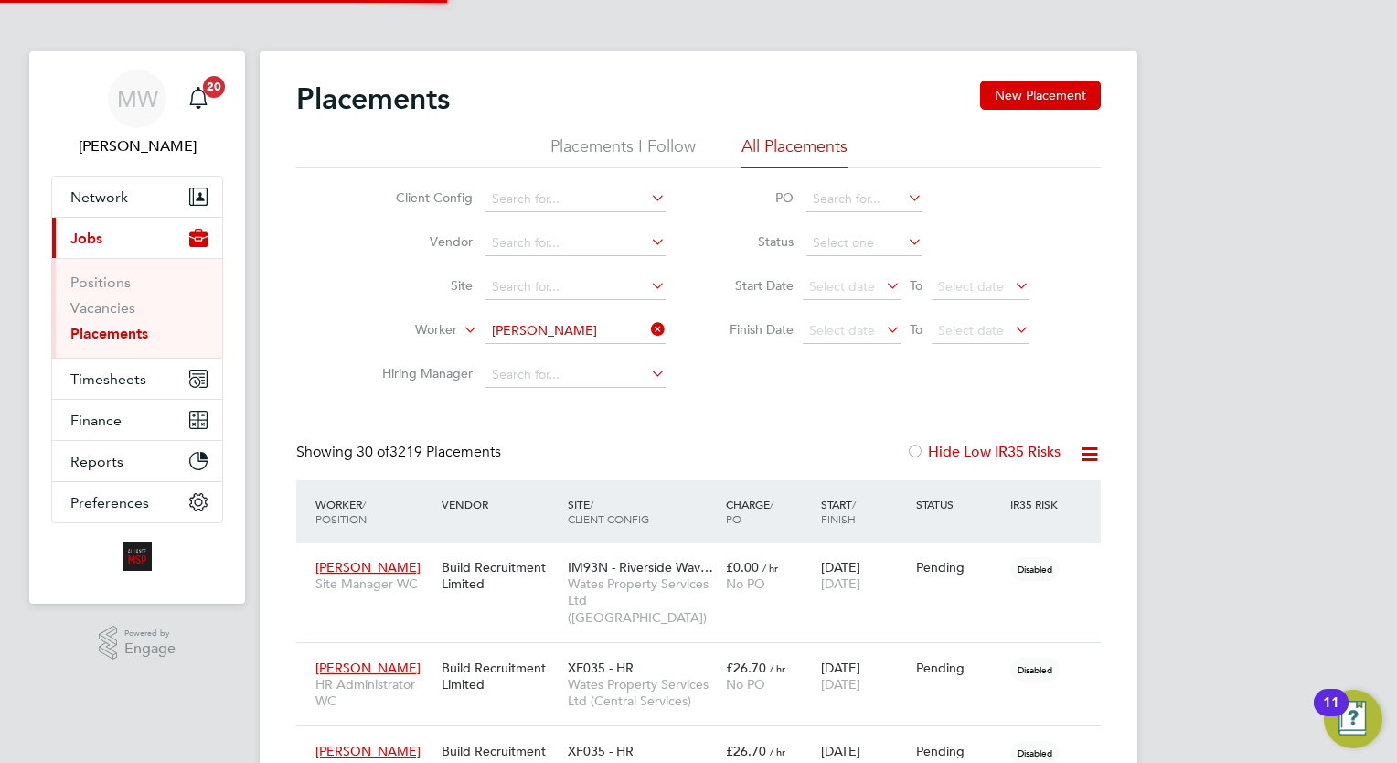
click at [588, 348] on li "[PERSON_NAME]" at bounding box center [600, 355] width 230 height 25
type input "[PERSON_NAME]"
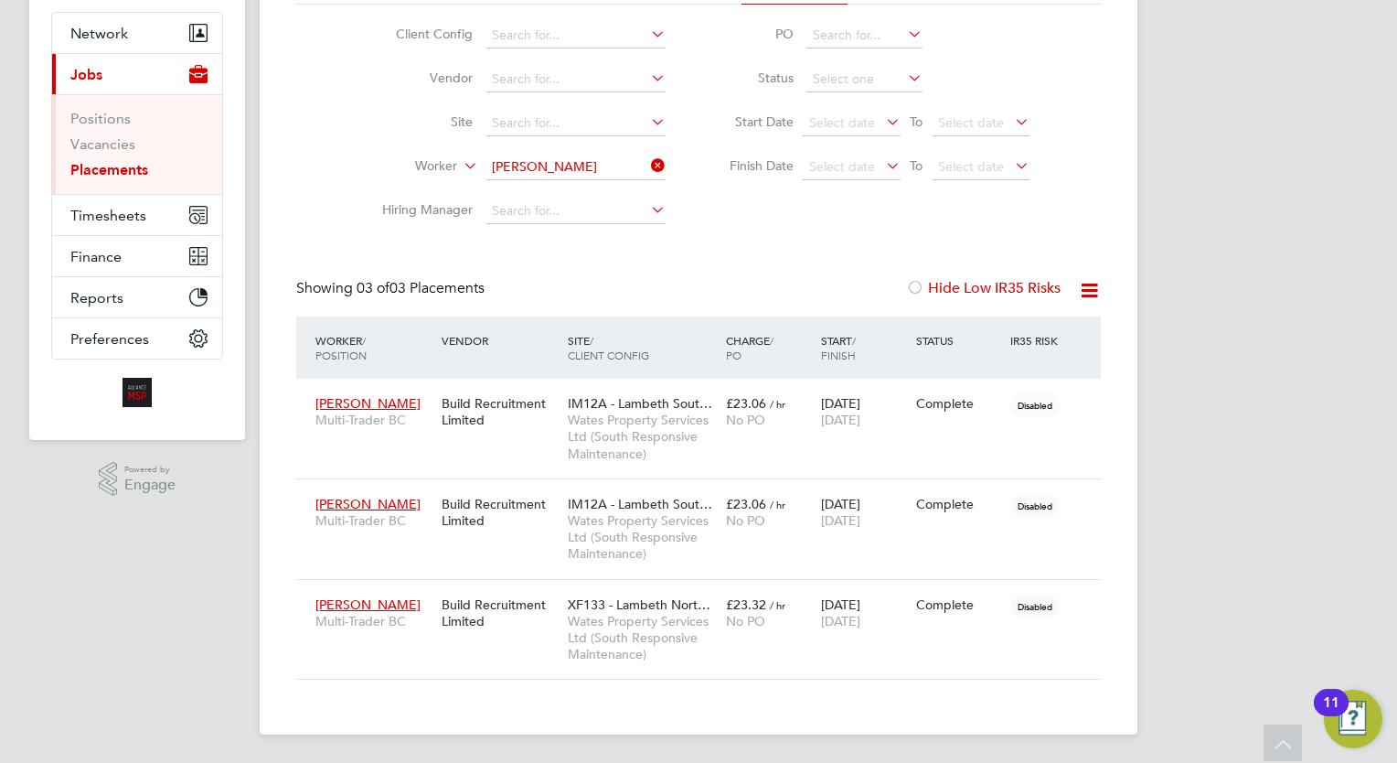
click at [647, 159] on icon at bounding box center [647, 166] width 0 height 26
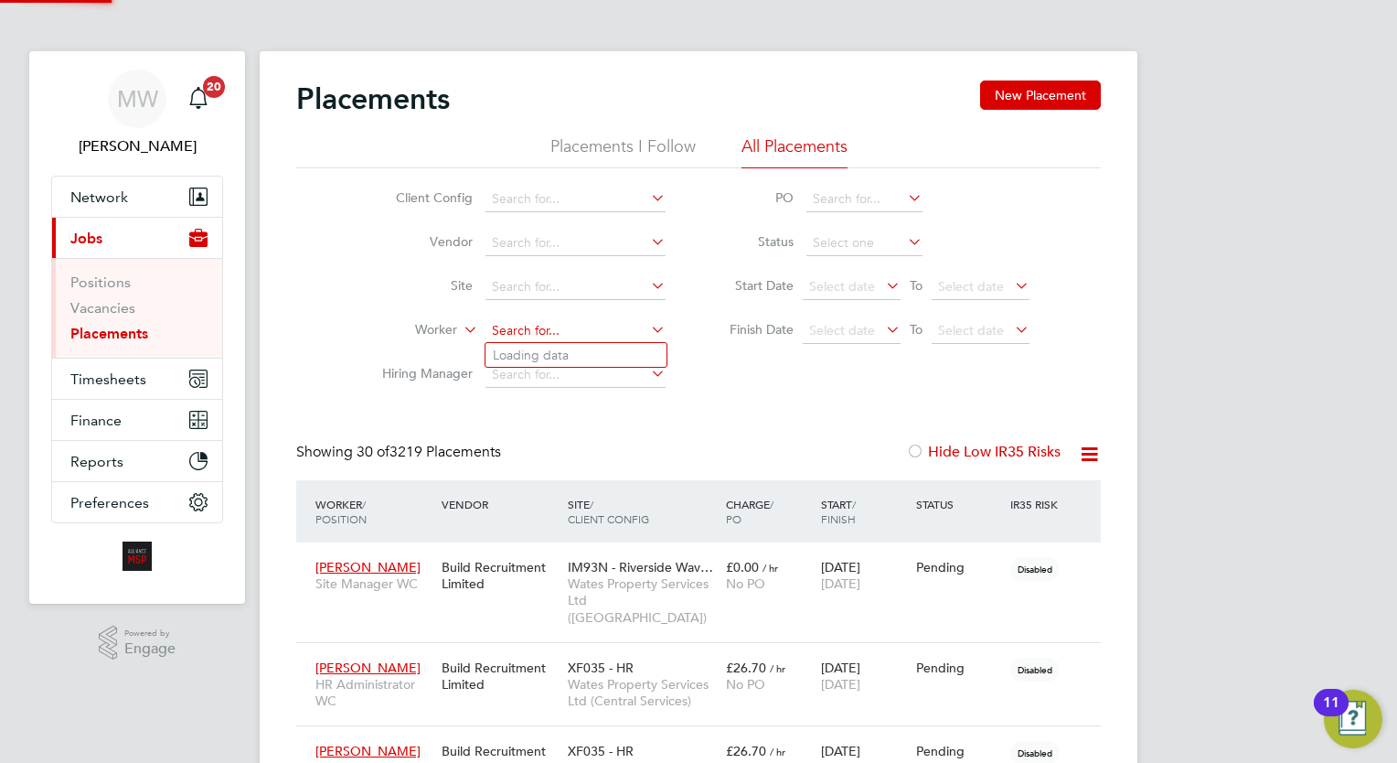
click at [536, 320] on input at bounding box center [575, 331] width 180 height 26
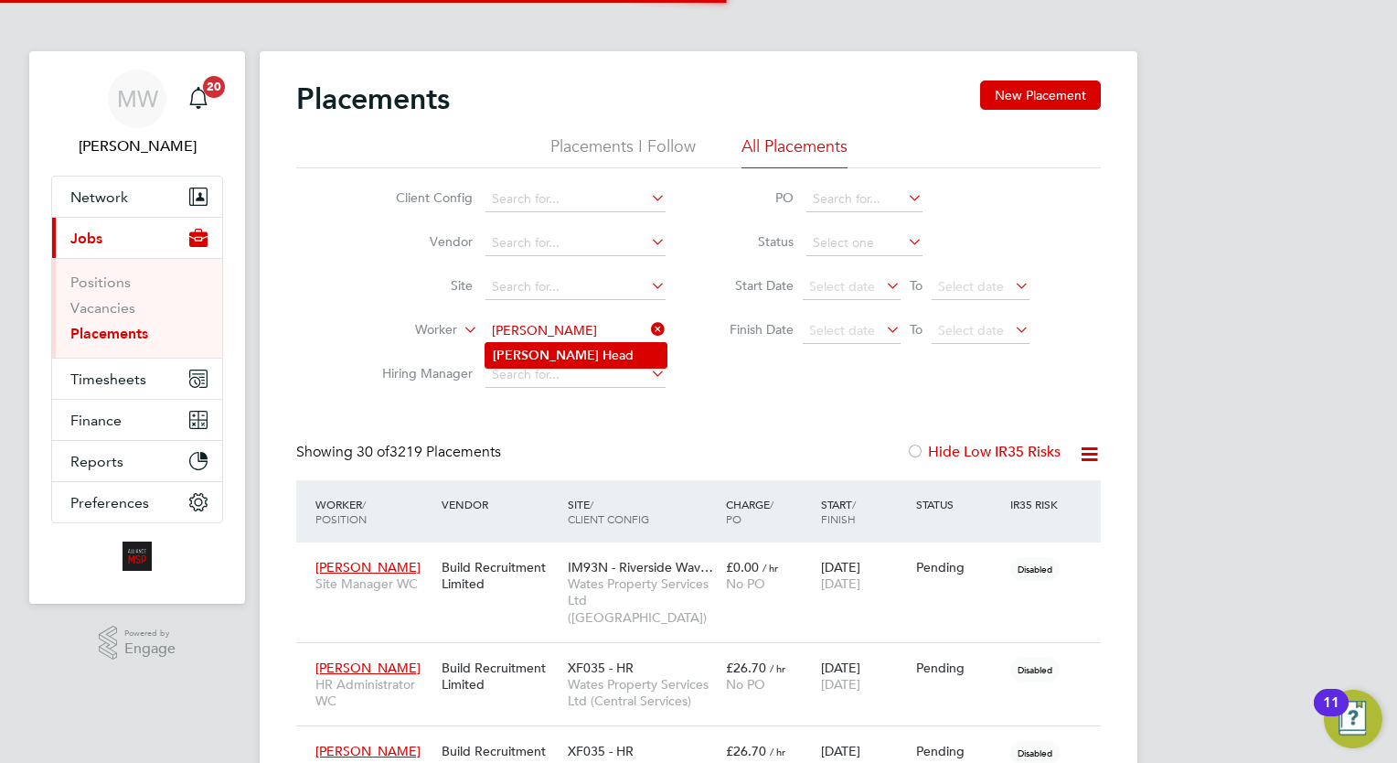
click at [558, 352] on li "[PERSON_NAME] ead" at bounding box center [575, 355] width 181 height 25
type input "[PERSON_NAME]"
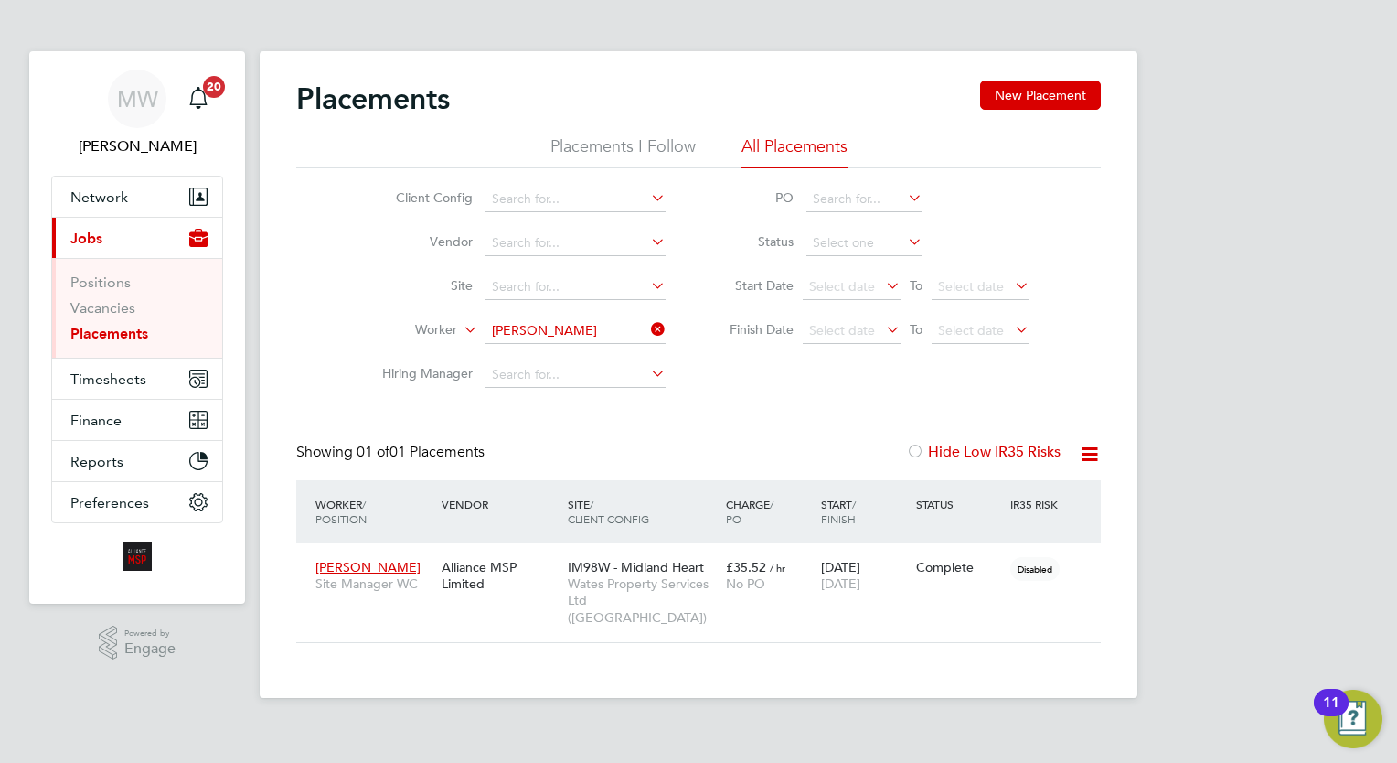
click at [662, 316] on li "Worker [PERSON_NAME]" at bounding box center [517, 331] width 344 height 44
drag, startPoint x: 655, startPoint y: 326, endPoint x: 606, endPoint y: 336, distance: 49.5
click at [647, 326] on icon at bounding box center [647, 329] width 0 height 26
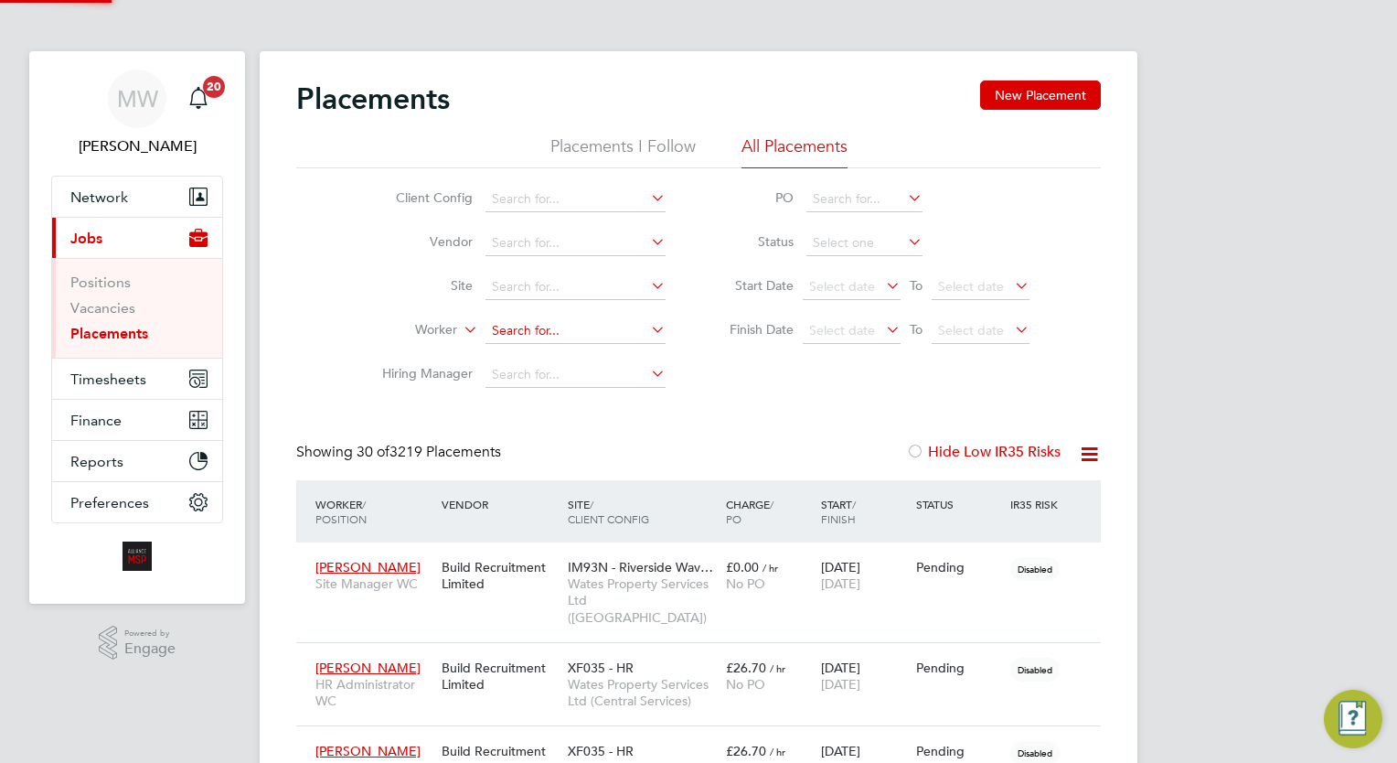
click at [573, 340] on input at bounding box center [575, 331] width 180 height 26
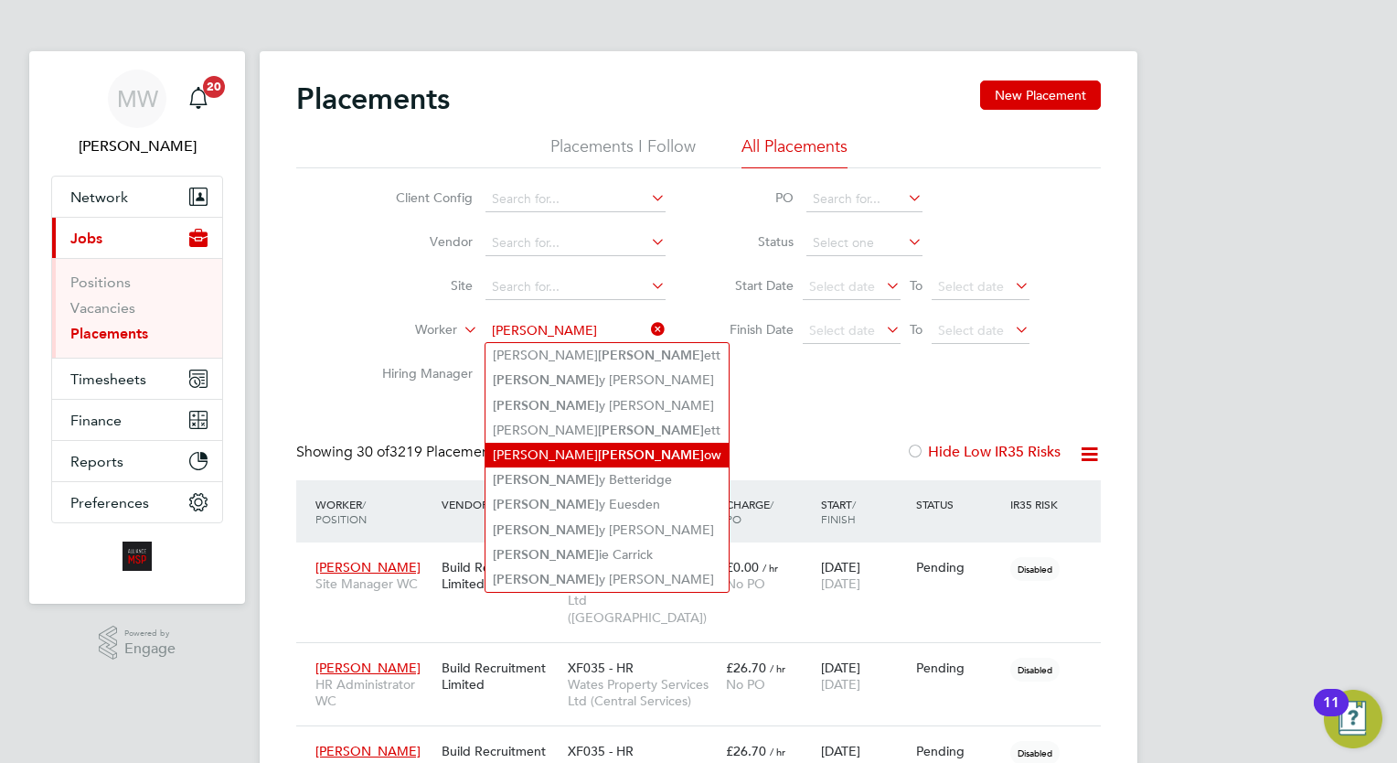
click at [603, 453] on li "[PERSON_NAME] ow" at bounding box center [606, 455] width 243 height 25
type input "[PERSON_NAME]"
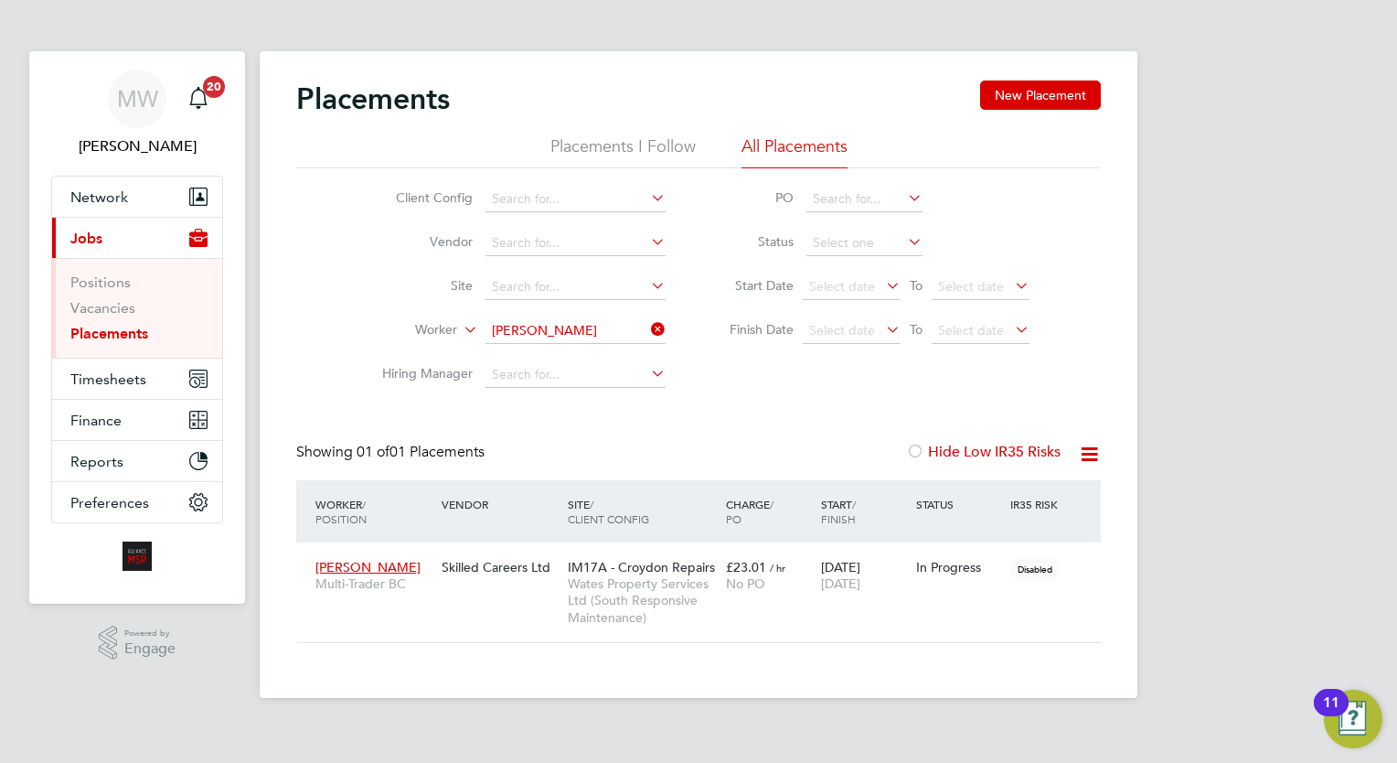
click at [647, 329] on icon at bounding box center [647, 329] width 0 height 26
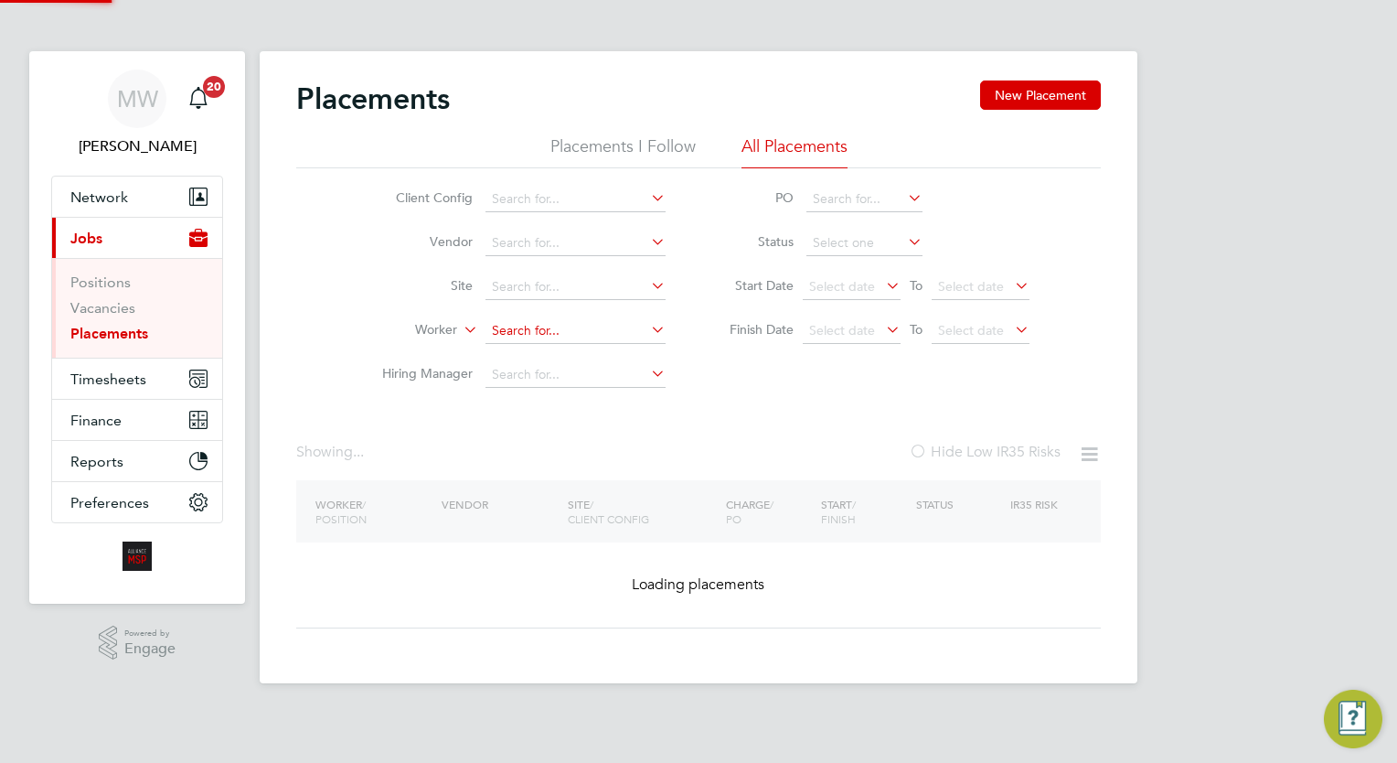
click at [603, 329] on input at bounding box center [575, 331] width 180 height 26
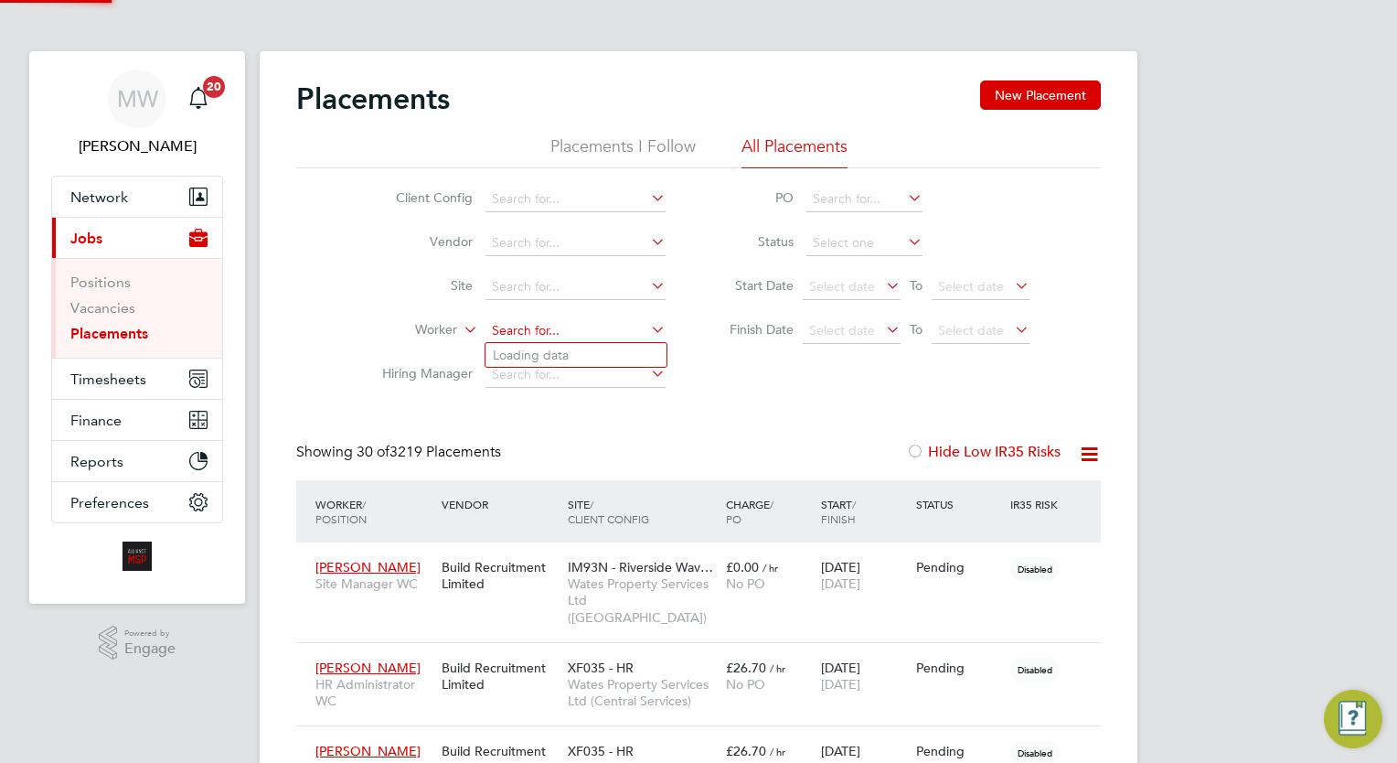
scroll to position [69, 127]
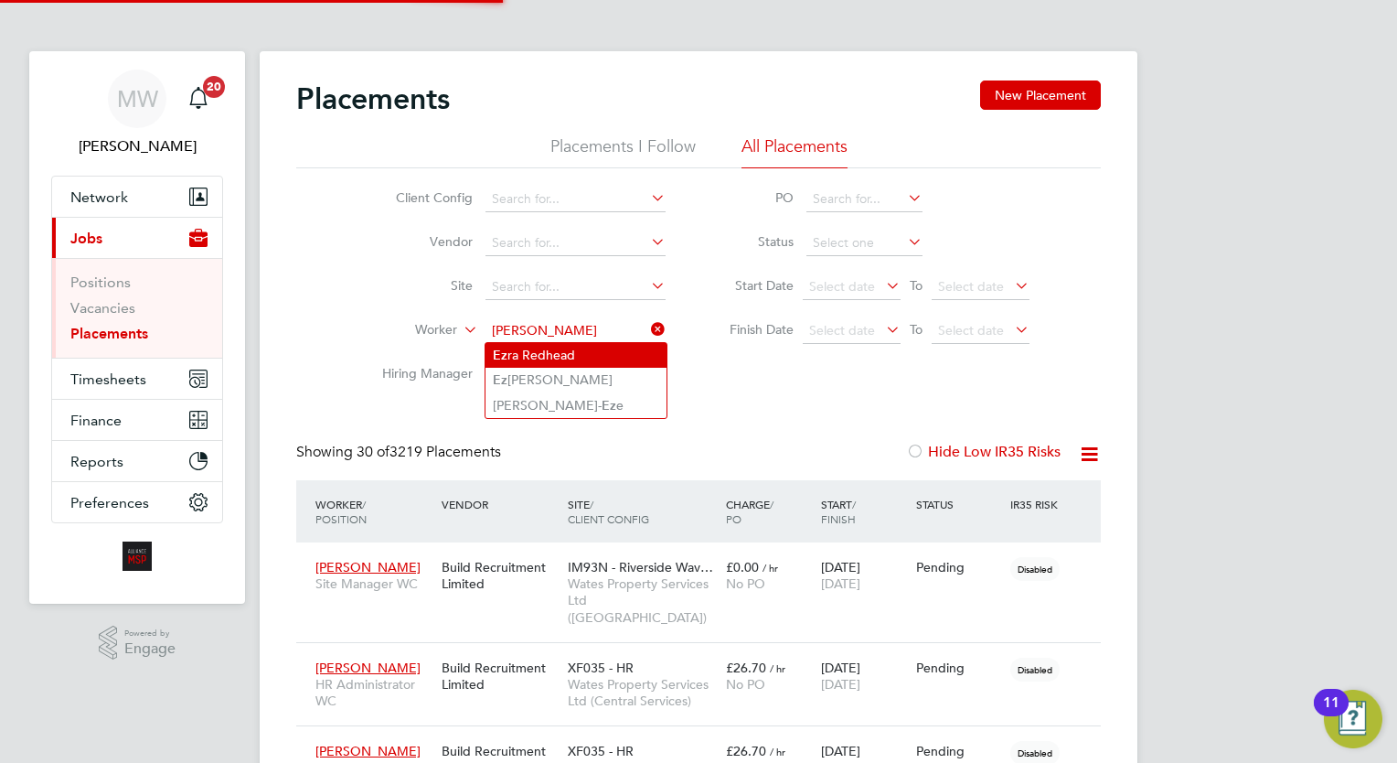
type input "[PERSON_NAME]"
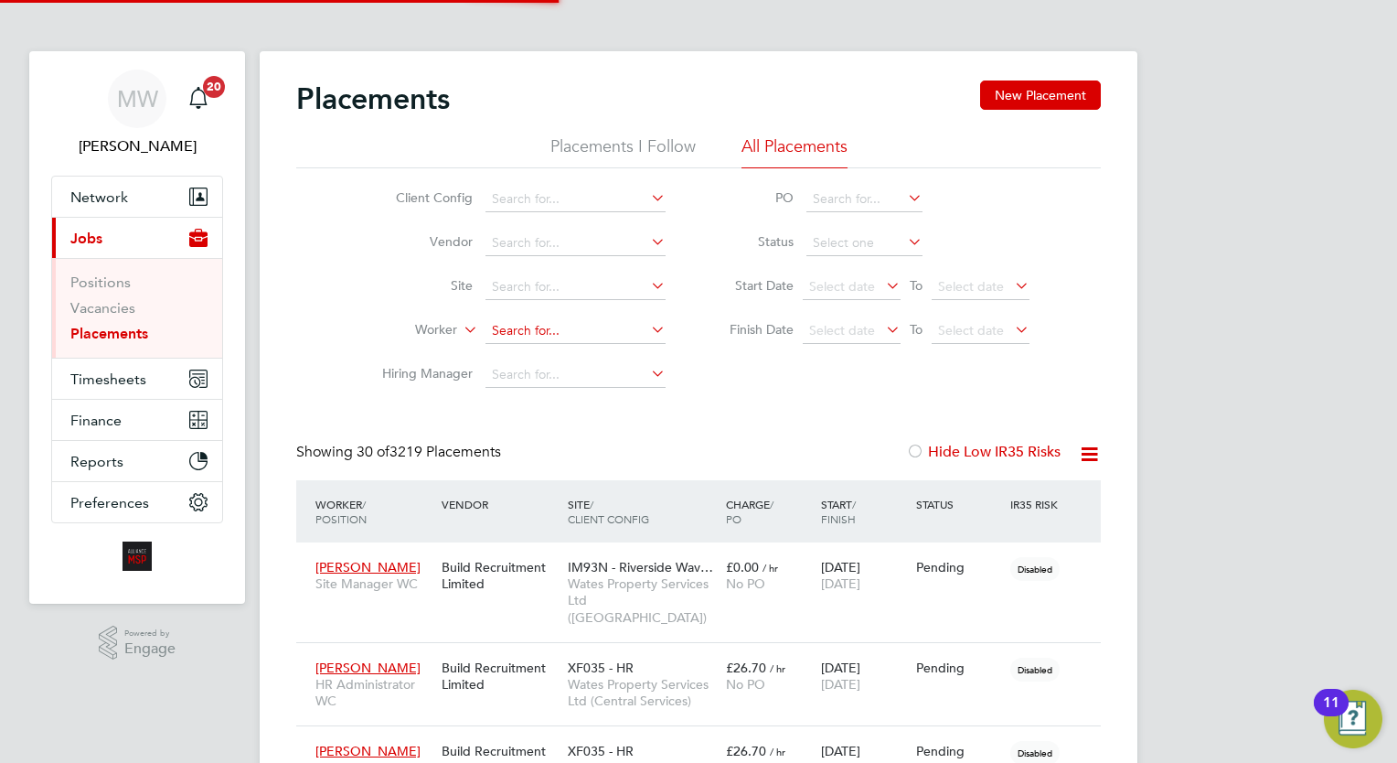
click at [599, 334] on input at bounding box center [575, 331] width 180 height 26
click at [574, 358] on li "[PERSON_NAME] nsend" at bounding box center [577, 355] width 184 height 25
type input "[PERSON_NAME]"
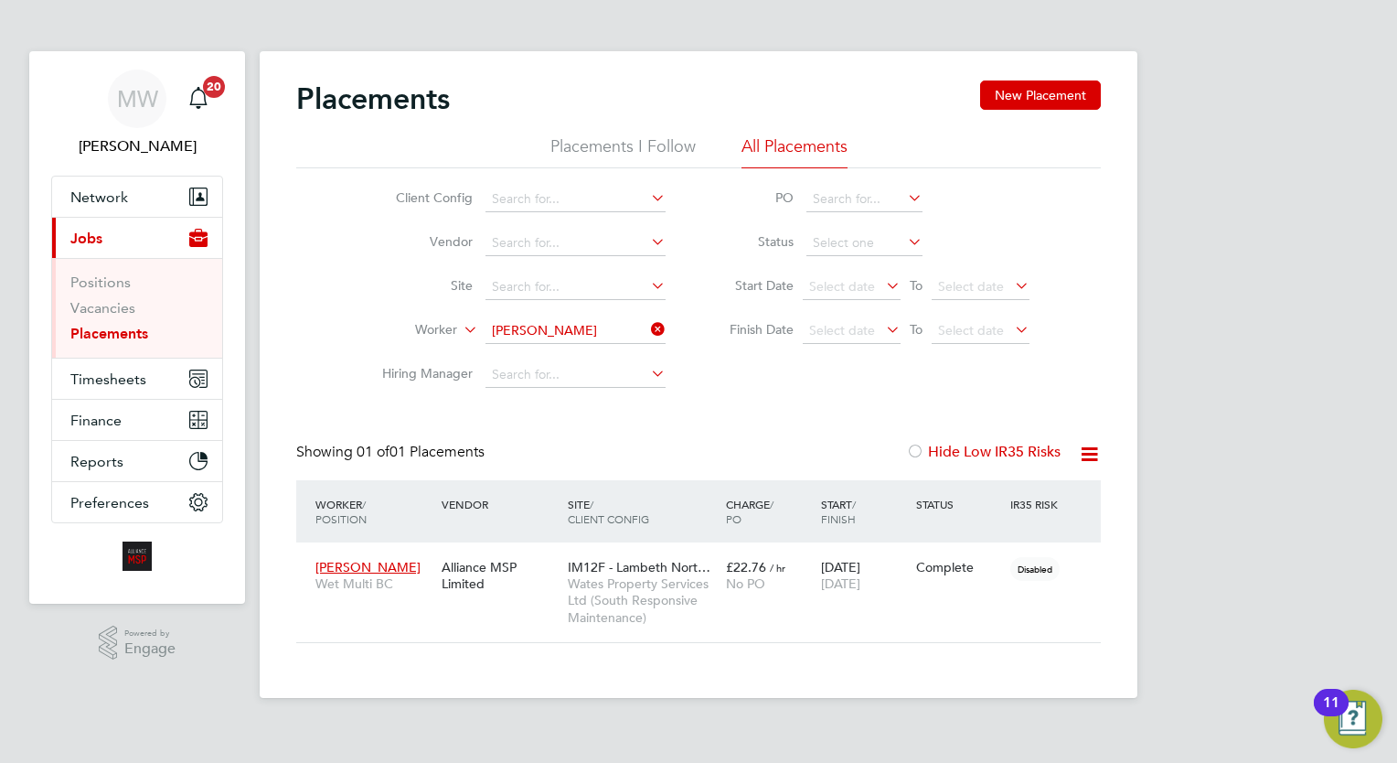
click at [647, 325] on icon at bounding box center [647, 329] width 0 height 26
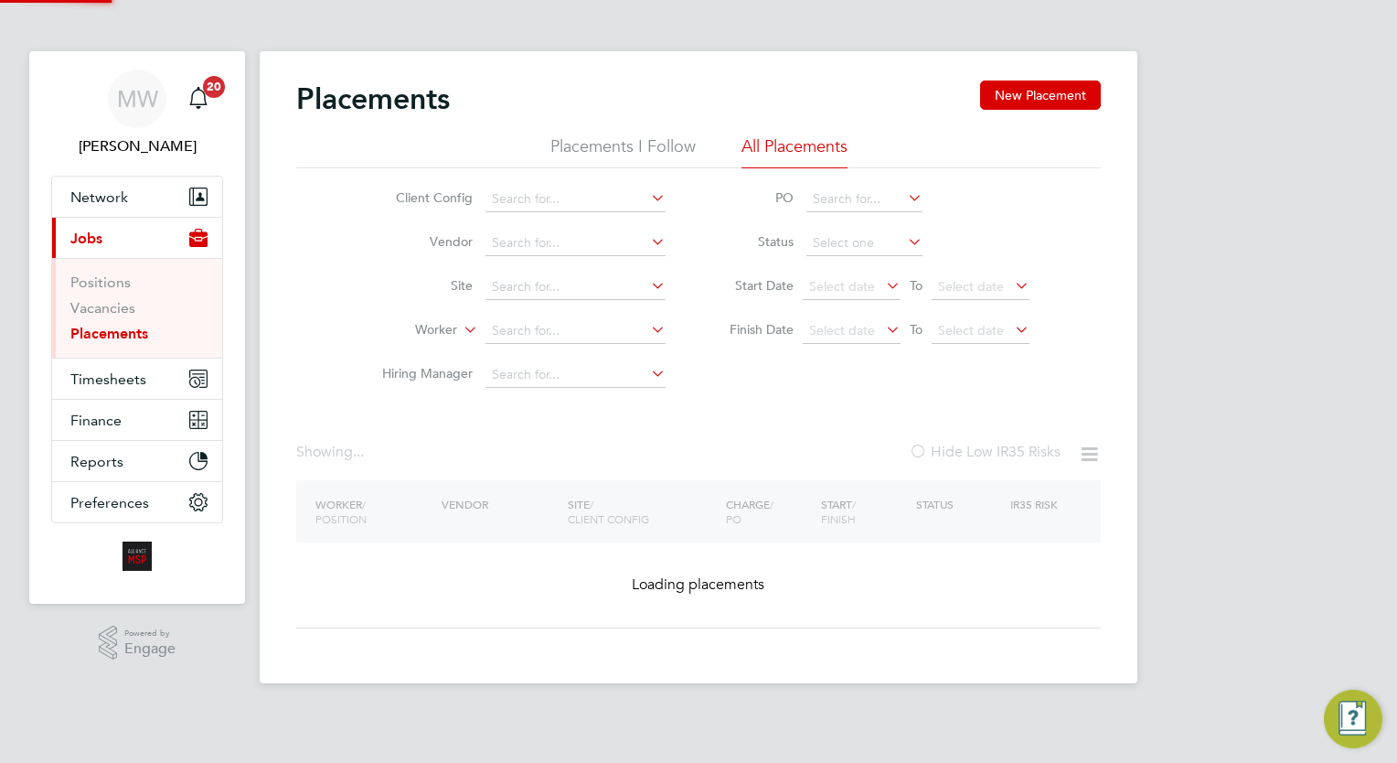
click at [605, 343] on li "Worker" at bounding box center [517, 331] width 344 height 44
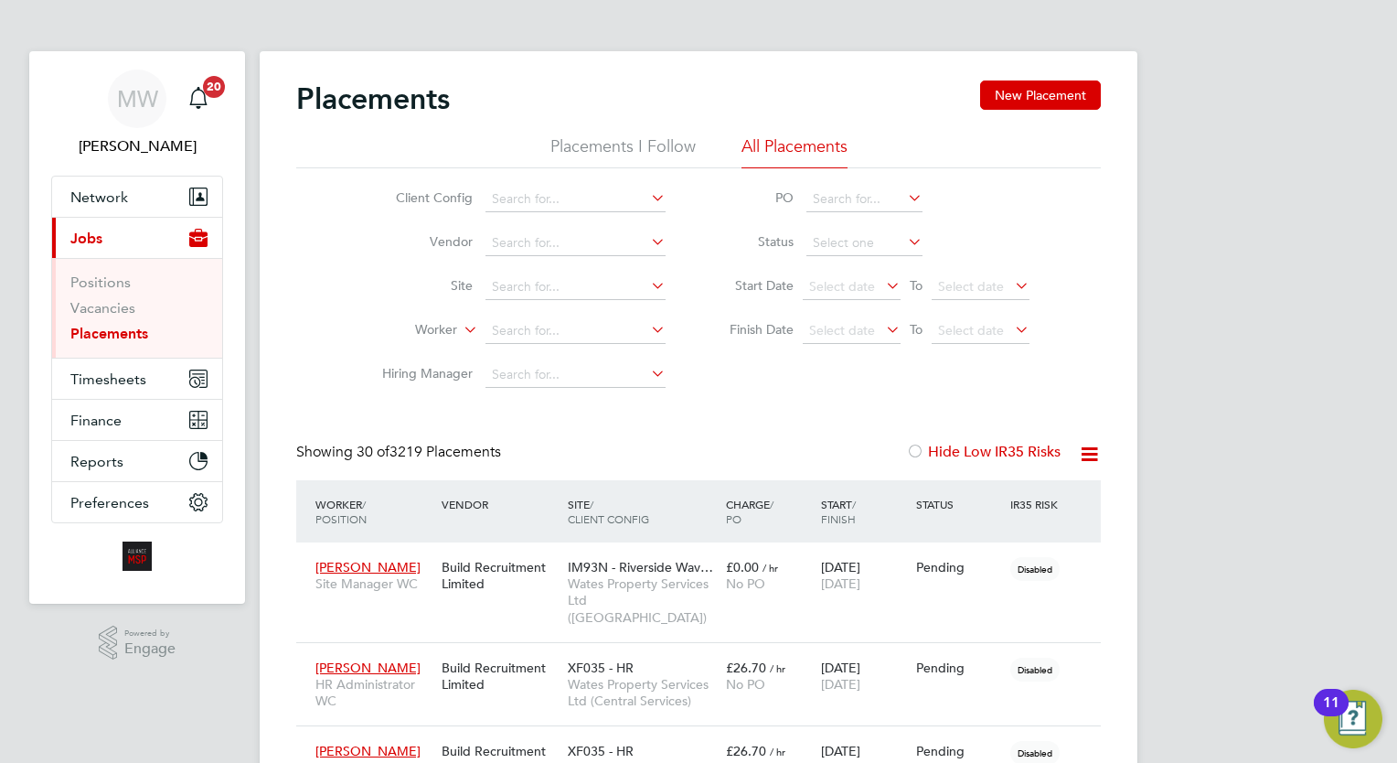
click at [537, 316] on li "Worker" at bounding box center [517, 331] width 344 height 44
click at [537, 320] on input at bounding box center [575, 331] width 180 height 26
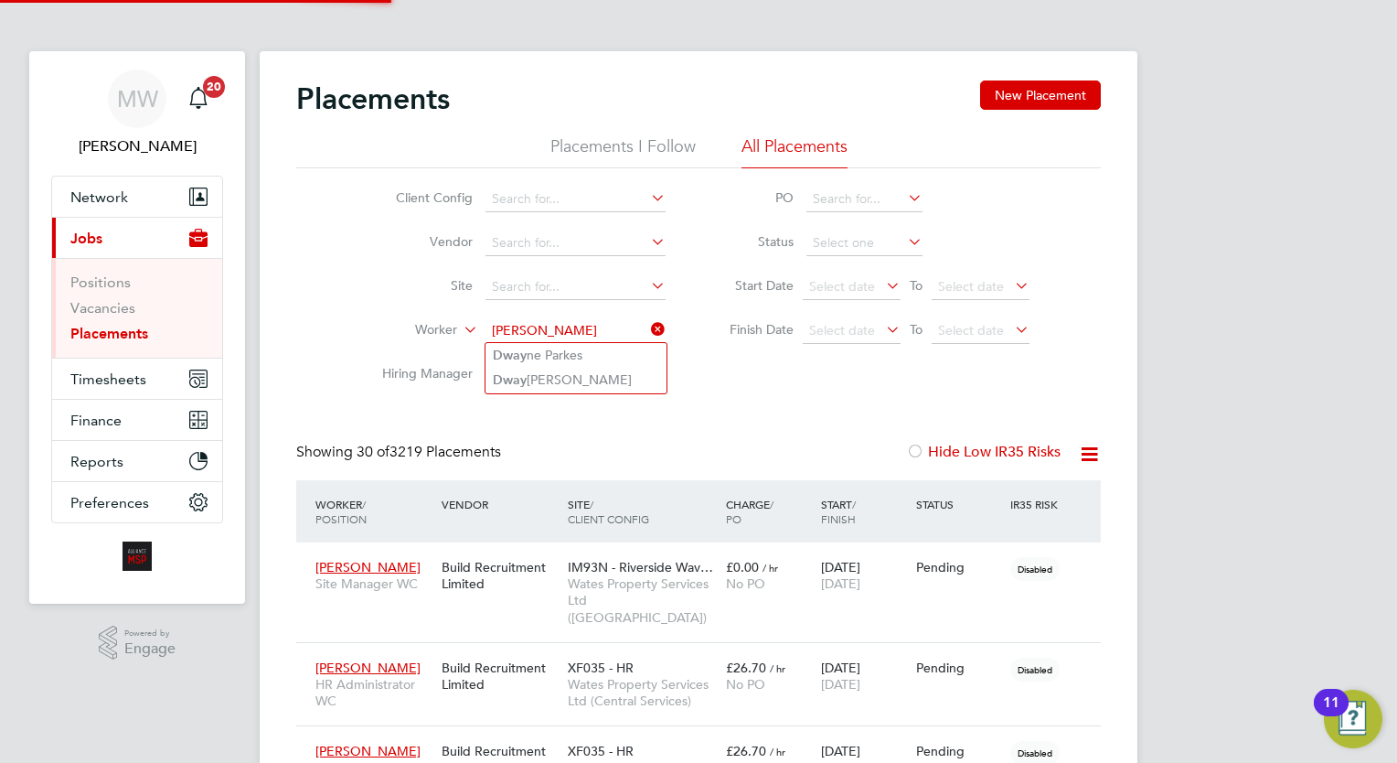
click at [600, 339] on input "[PERSON_NAME]" at bounding box center [575, 331] width 180 height 26
click at [600, 352] on li "[PERSON_NAME]" at bounding box center [598, 355] width 226 height 25
type input "[PERSON_NAME]"
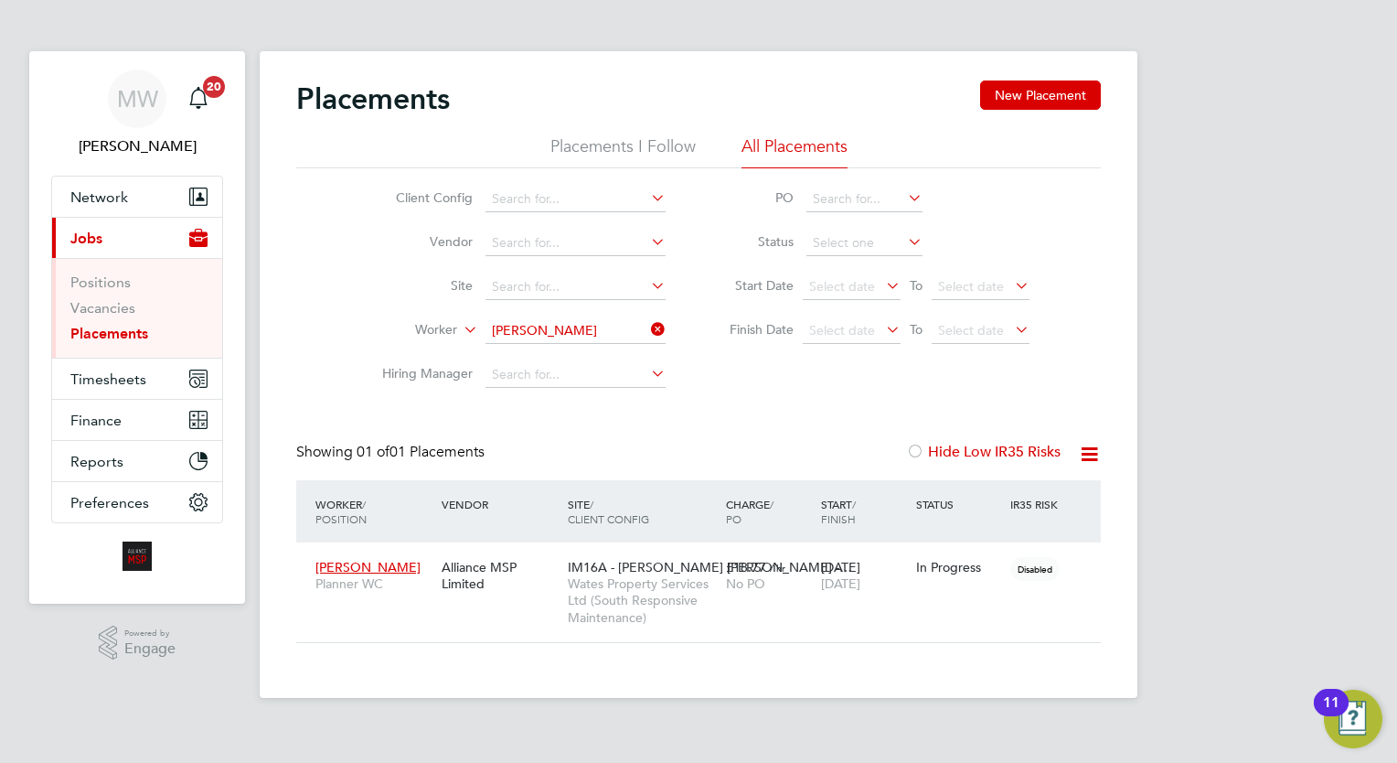
click at [647, 327] on icon at bounding box center [647, 329] width 0 height 26
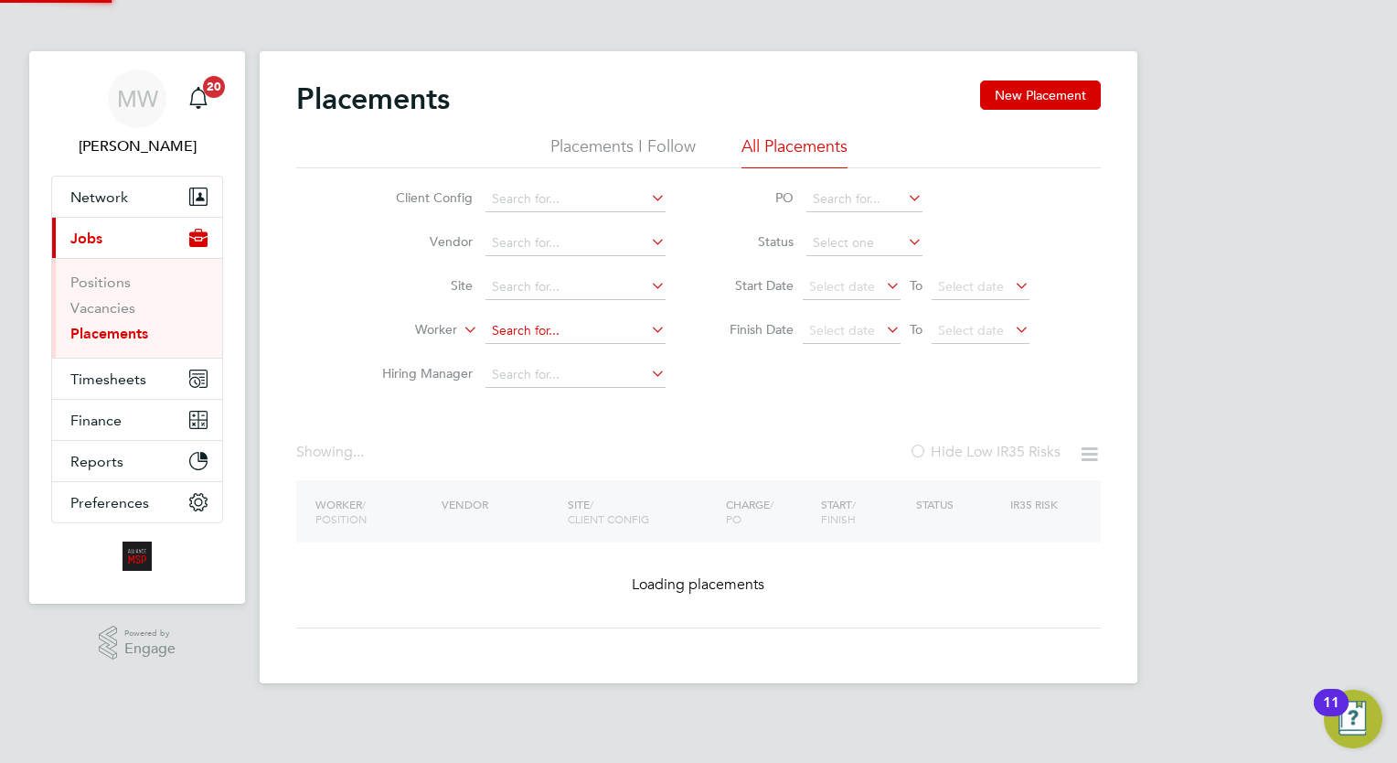
click at [602, 336] on input at bounding box center [575, 331] width 180 height 26
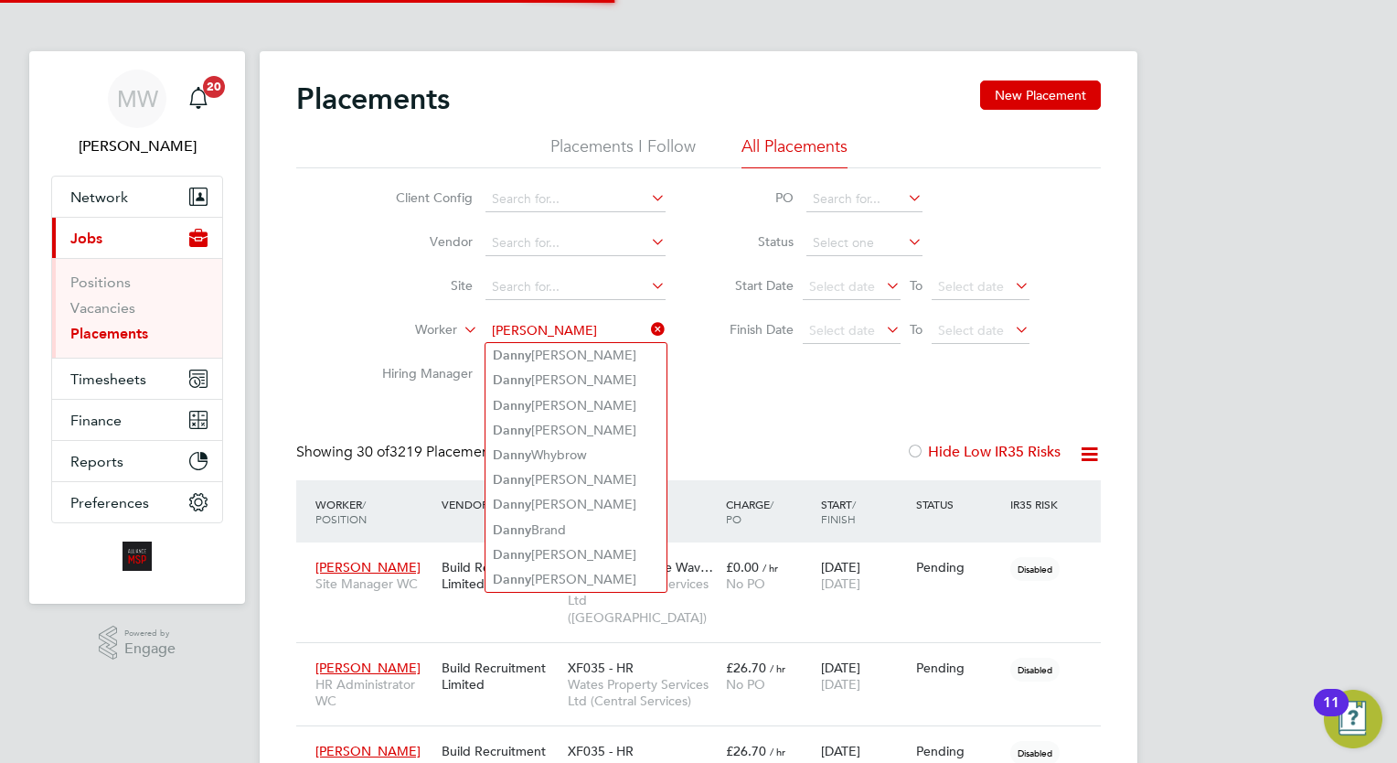
type input "[PERSON_NAME]"
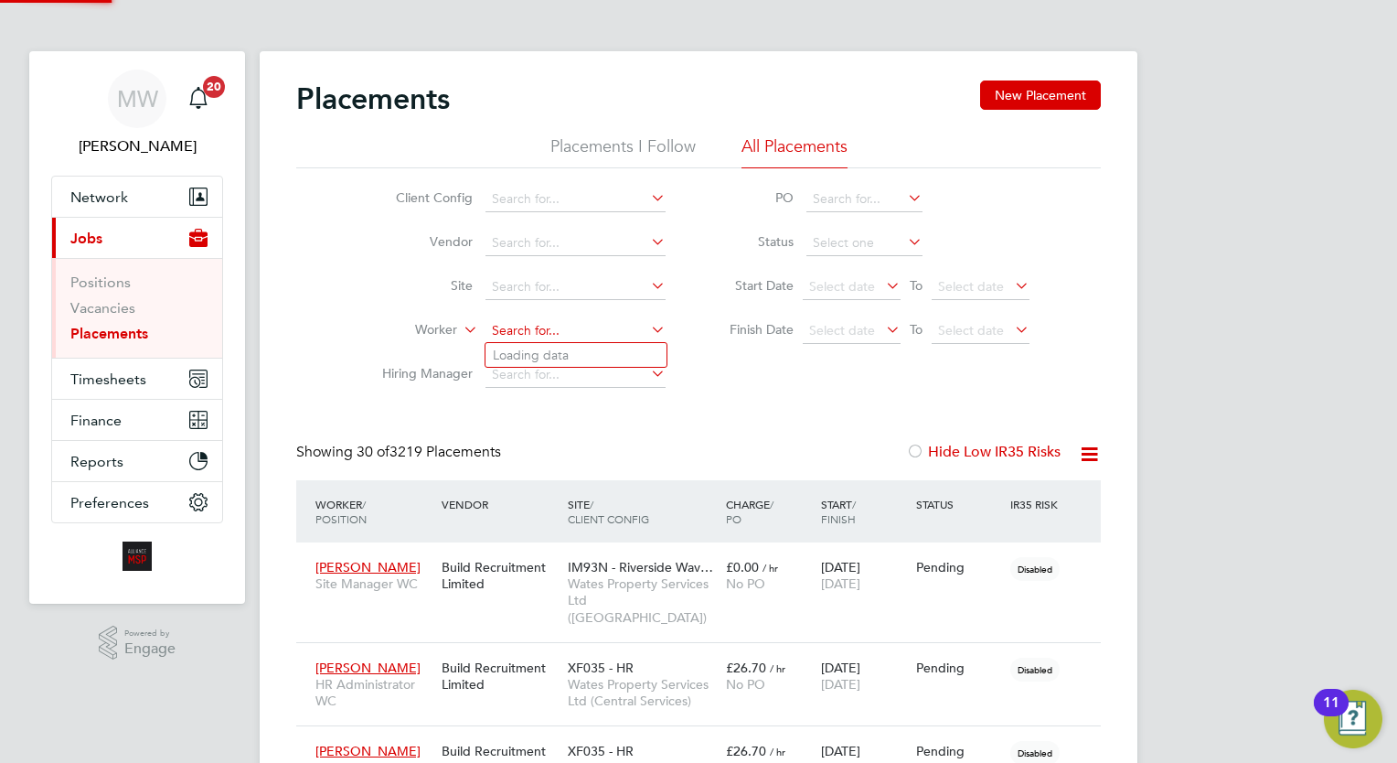
click at [522, 335] on input at bounding box center [575, 331] width 180 height 26
click at [567, 354] on li "[PERSON_NAME] son" at bounding box center [610, 355] width 251 height 25
type input "[PERSON_NAME]"
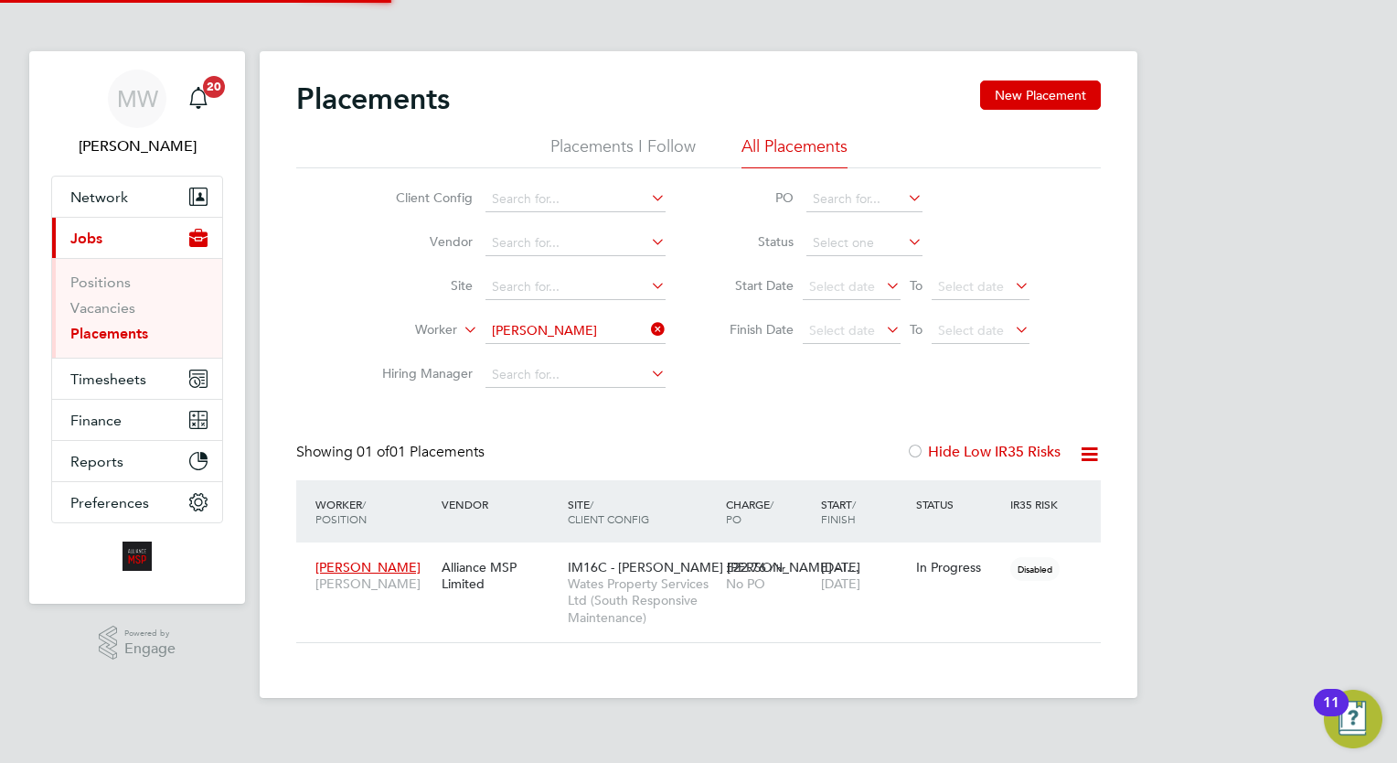
scroll to position [86, 159]
click at [112, 178] on button "Network" at bounding box center [137, 196] width 170 height 40
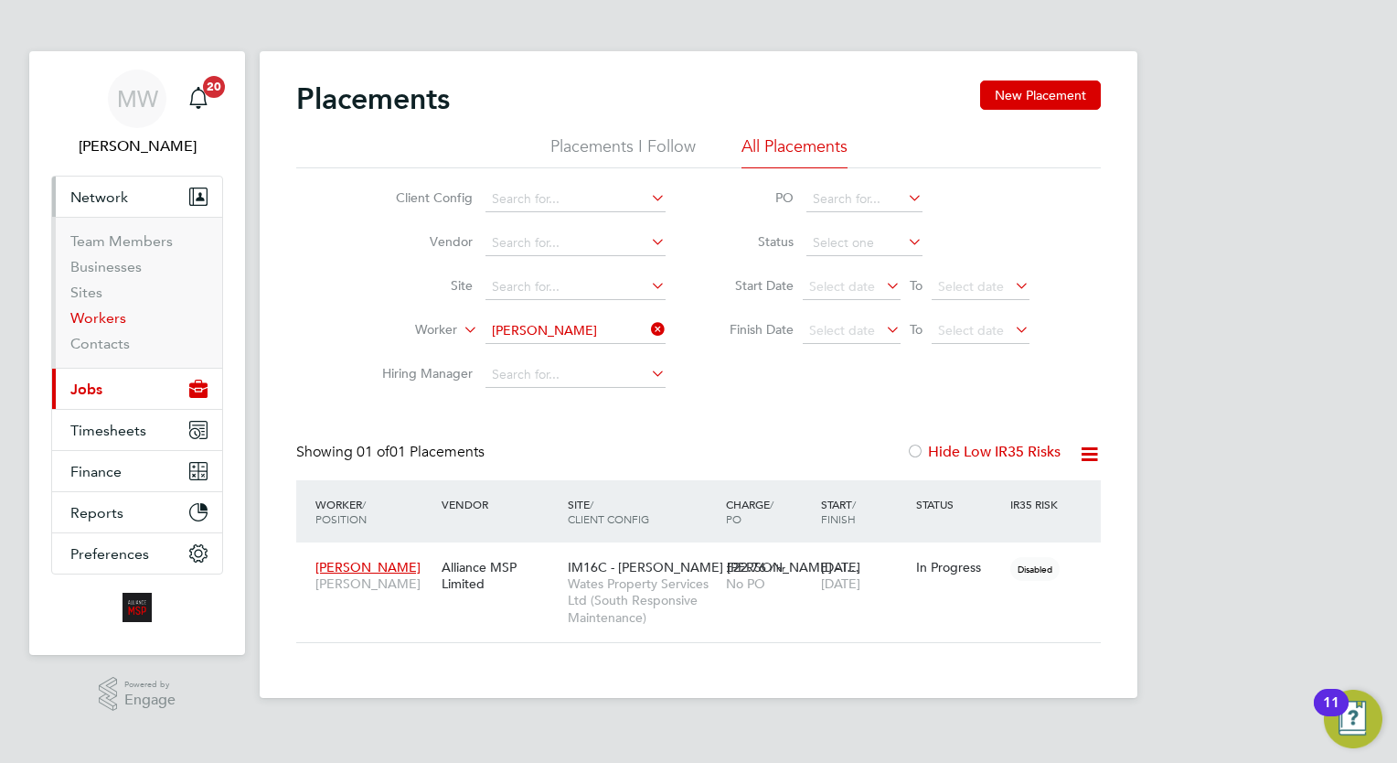
click at [100, 314] on link "Workers" at bounding box center [98, 317] width 56 height 17
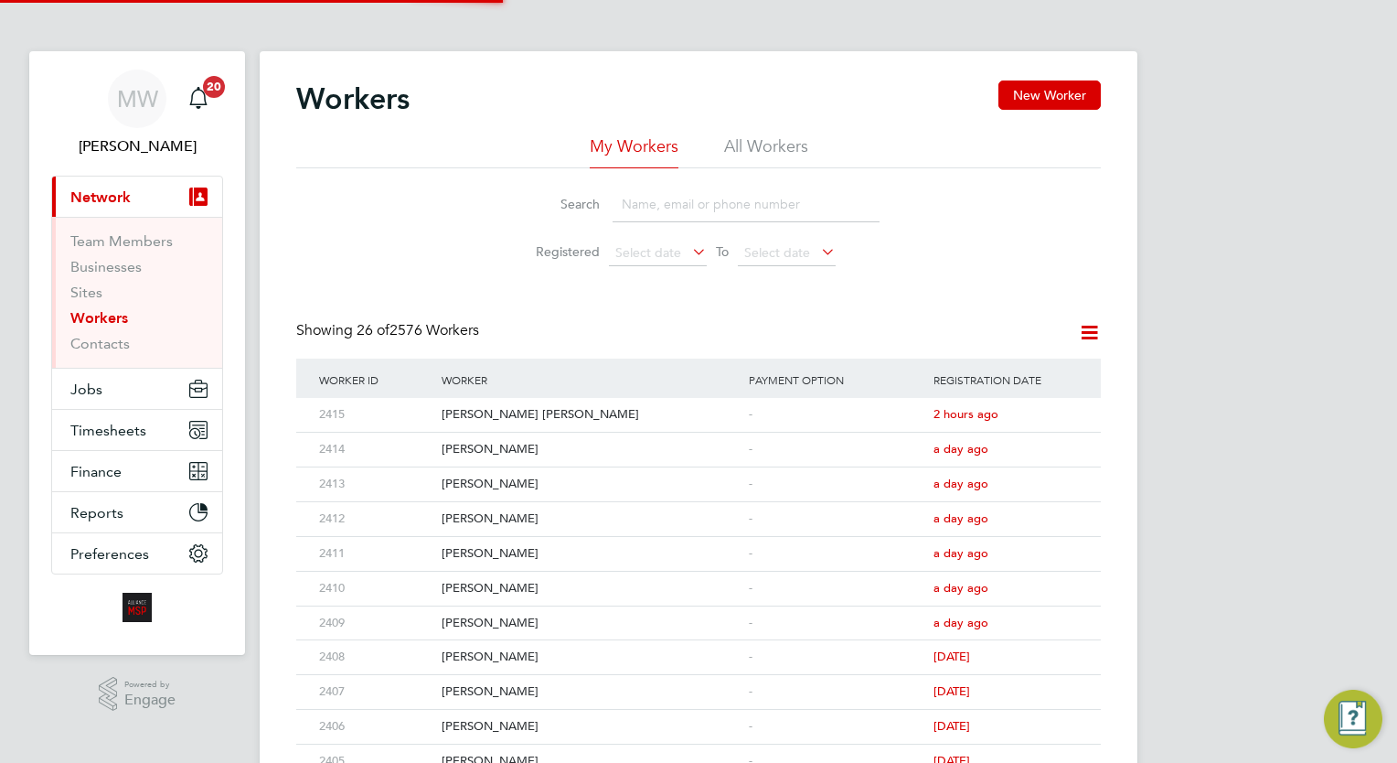
click at [755, 150] on li "All Workers" at bounding box center [766, 151] width 84 height 33
click at [712, 207] on input at bounding box center [746, 205] width 267 height 36
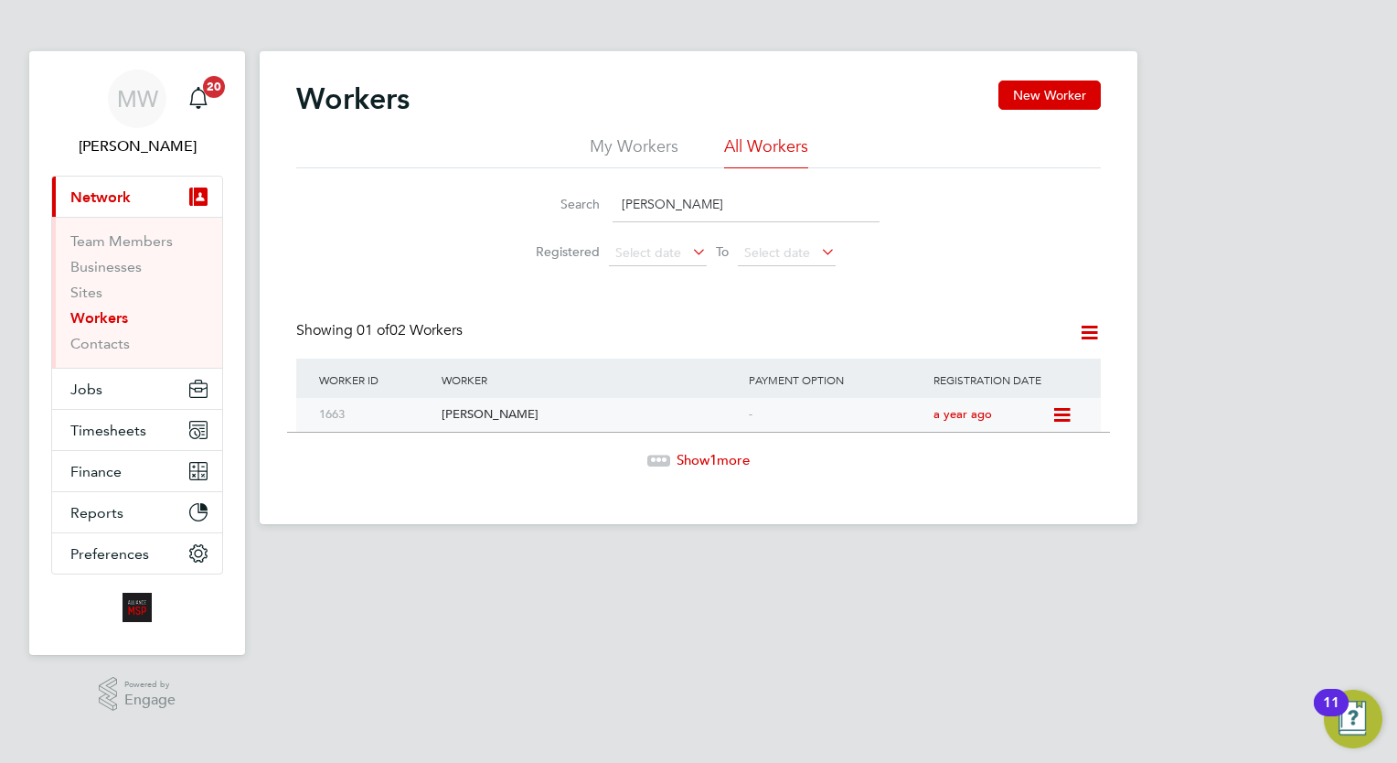
type input "[PERSON_NAME]"
click at [517, 411] on div "[PERSON_NAME]" at bounding box center [590, 415] width 307 height 34
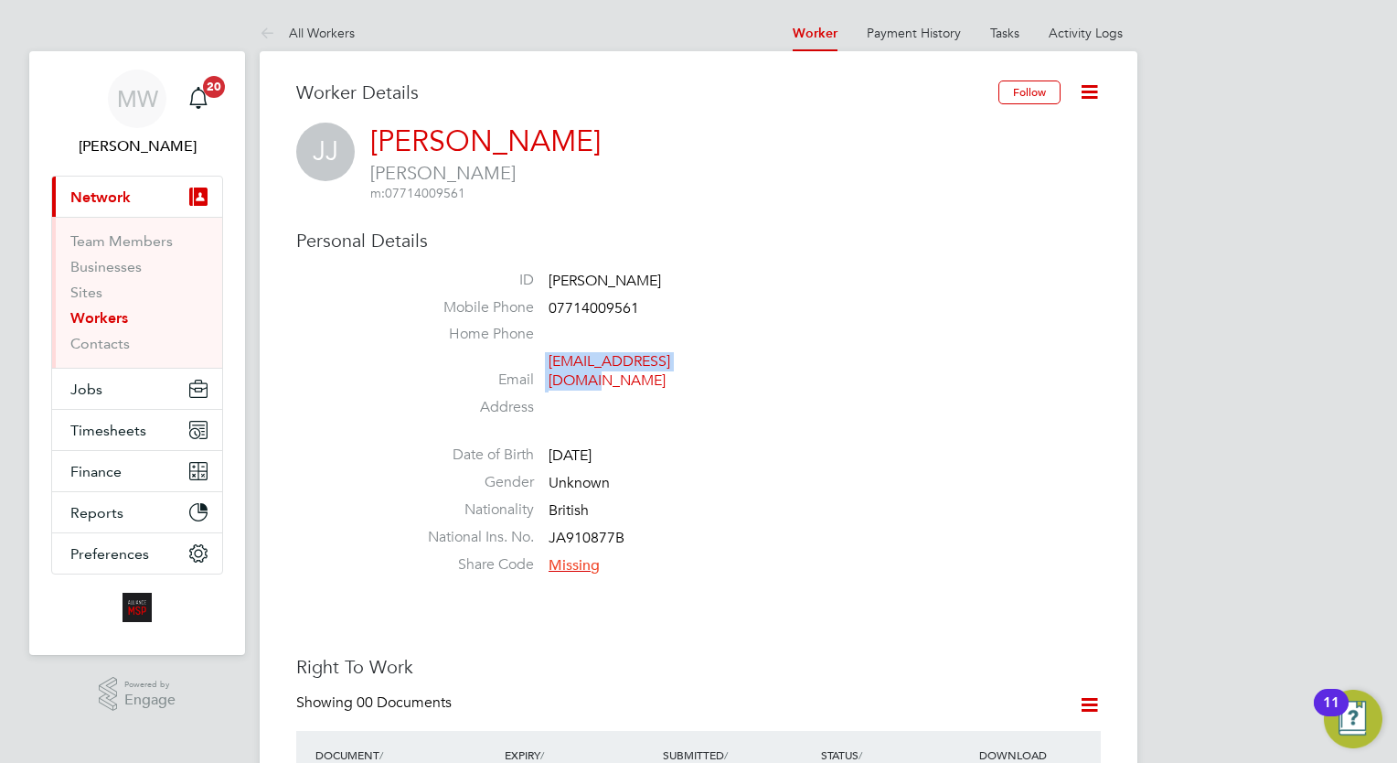
drag, startPoint x: 717, startPoint y: 357, endPoint x: 543, endPoint y: 357, distance: 173.7
click at [543, 357] on li "Email djtrooper74@yahoo.com" at bounding box center [753, 374] width 695 height 45
copy li "djtrooper74@yahoo.com"
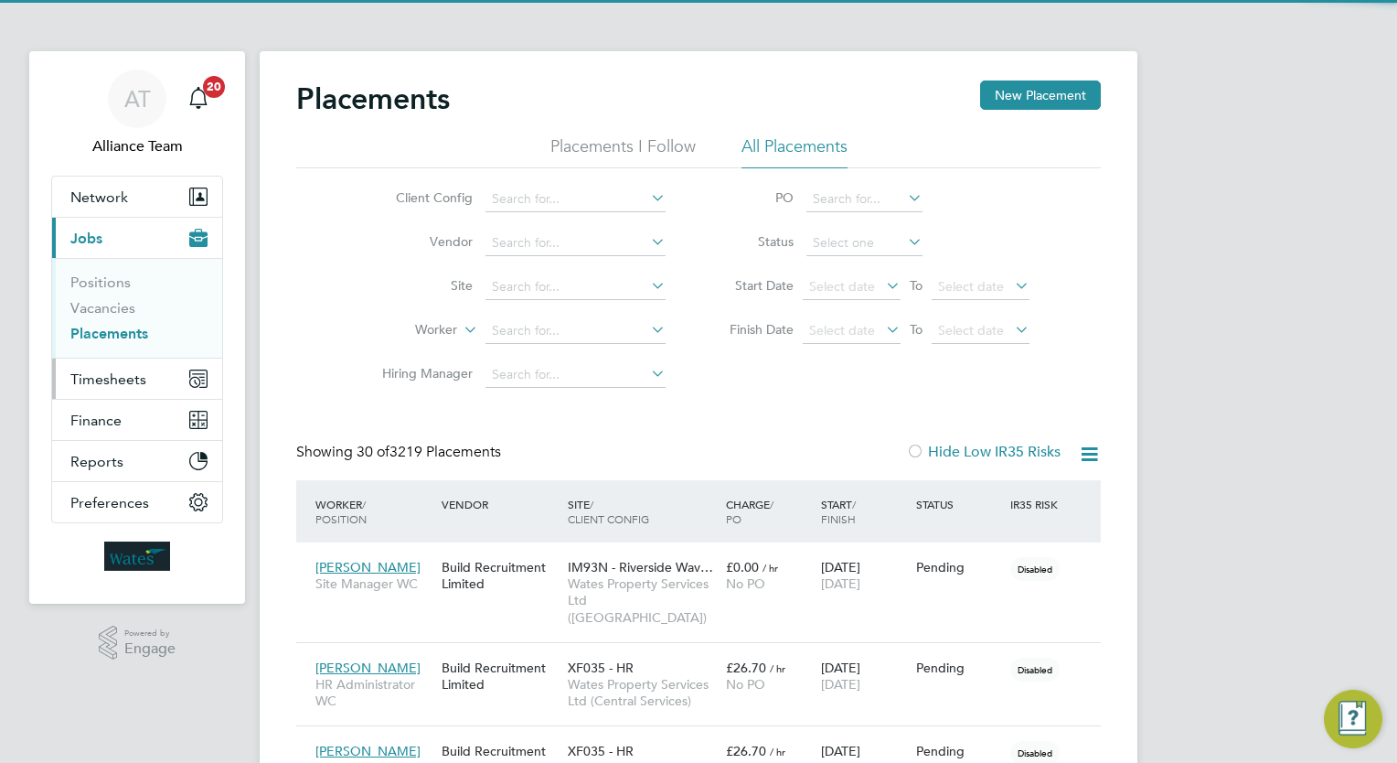
click at [131, 364] on button "Timesheets" at bounding box center [137, 378] width 170 height 40
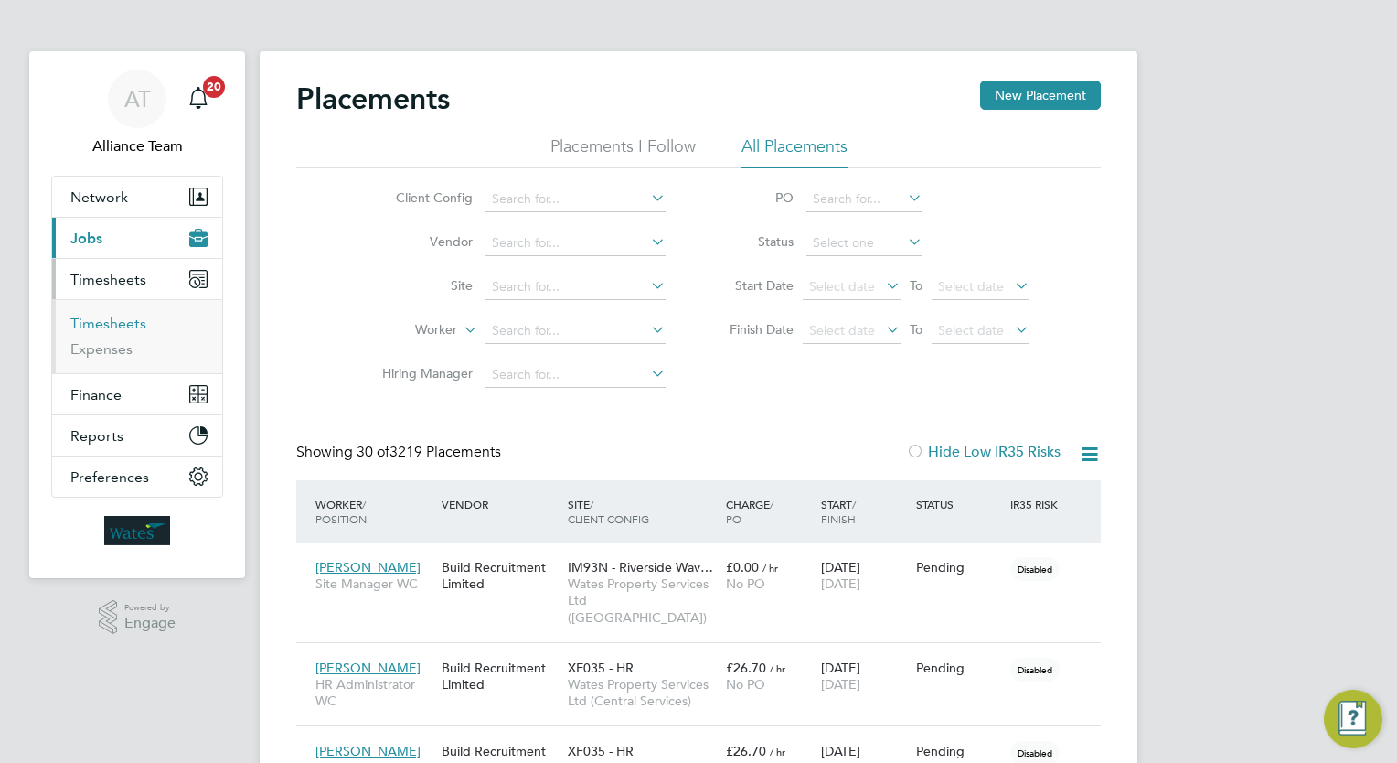
click at [112, 319] on link "Timesheets" at bounding box center [108, 323] width 76 height 17
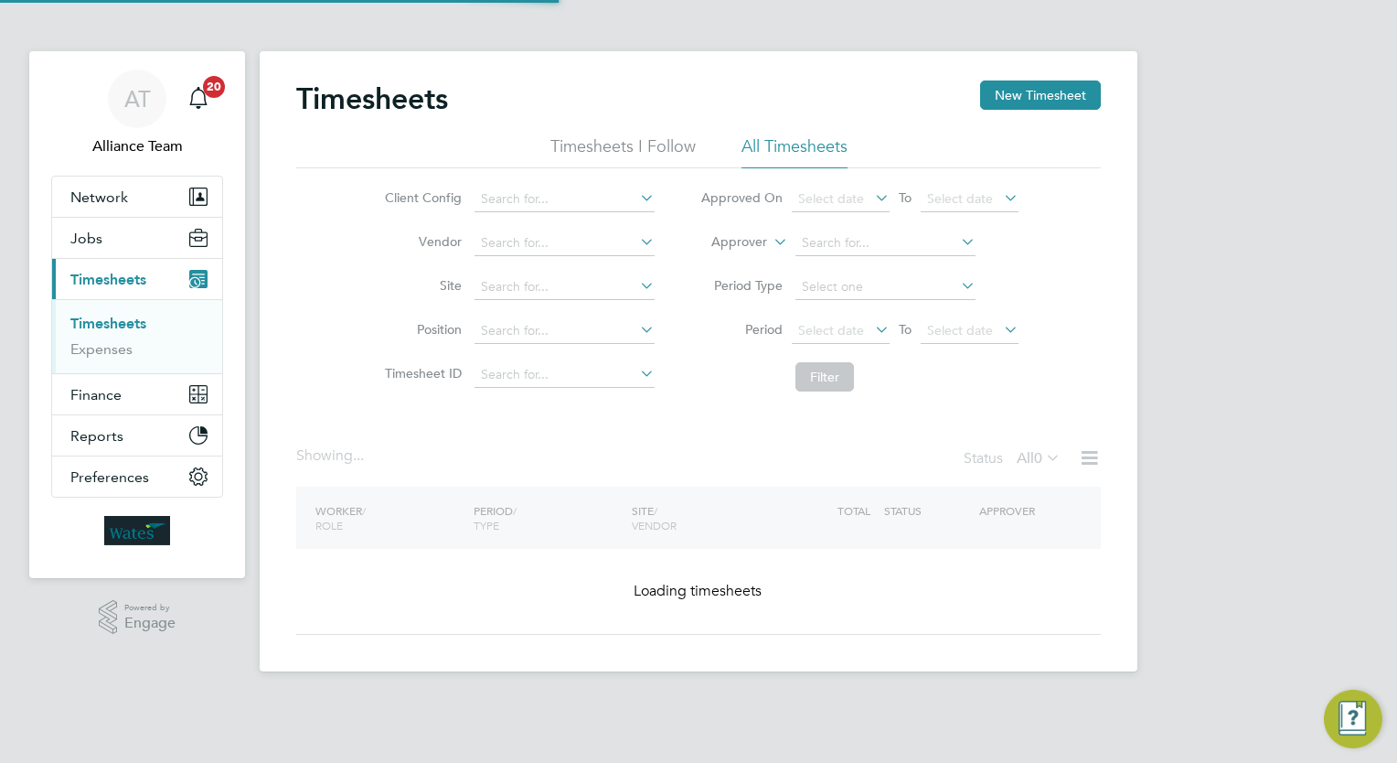
click at [723, 229] on li "Approver" at bounding box center [859, 243] width 364 height 44
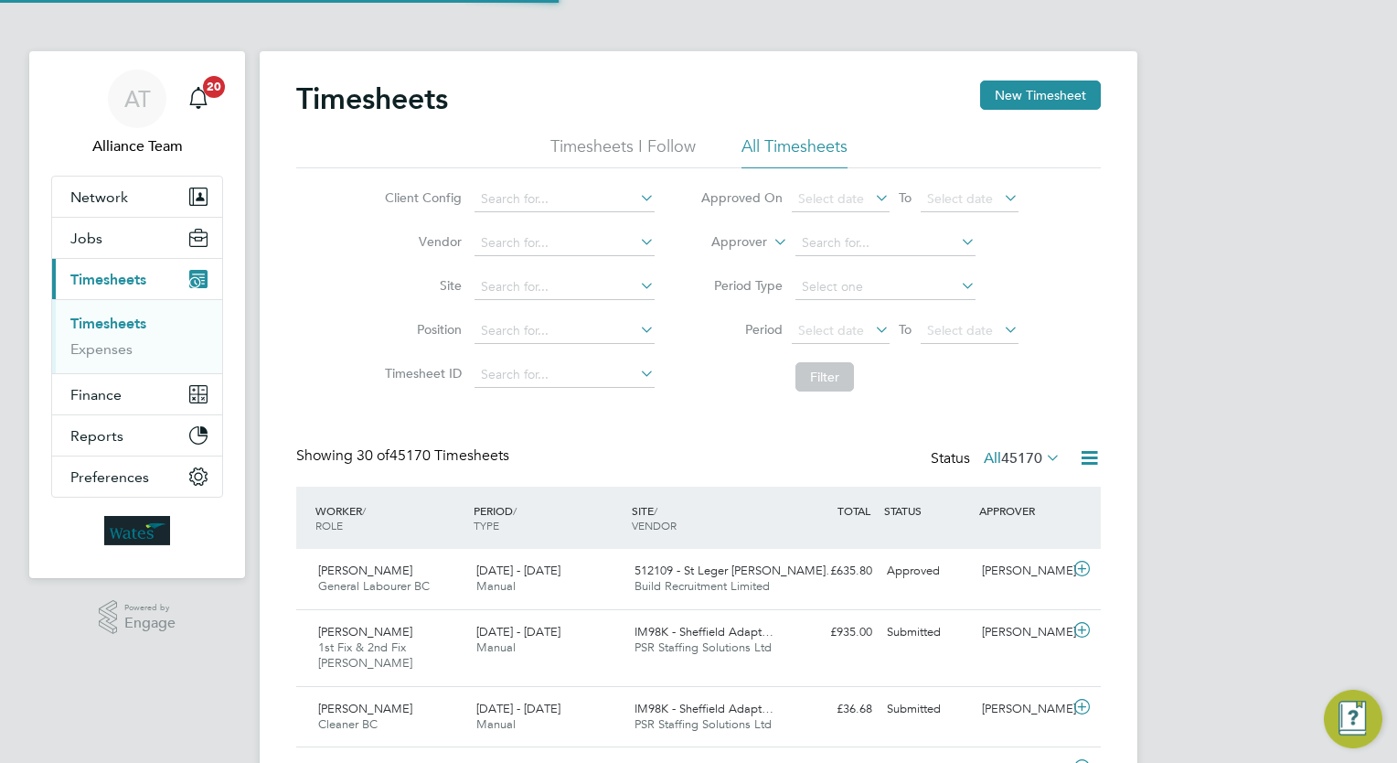
click at [720, 240] on label "Approver" at bounding box center [726, 242] width 82 height 18
click at [701, 265] on li "Worker" at bounding box center [722, 263] width 90 height 24
click at [819, 240] on input at bounding box center [885, 243] width 180 height 26
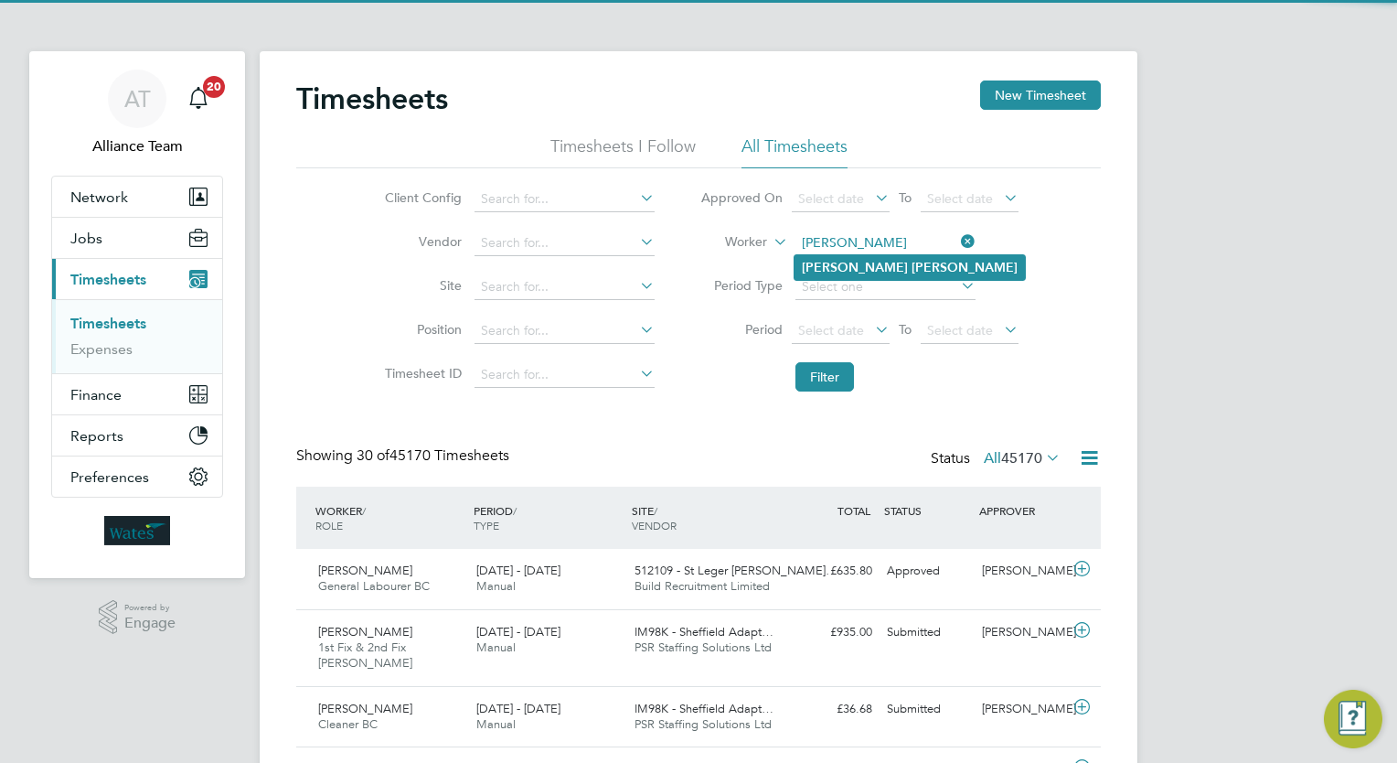
click at [905, 274] on li "Oliver Foster" at bounding box center [910, 267] width 230 height 25
type input "Oliver Foster"
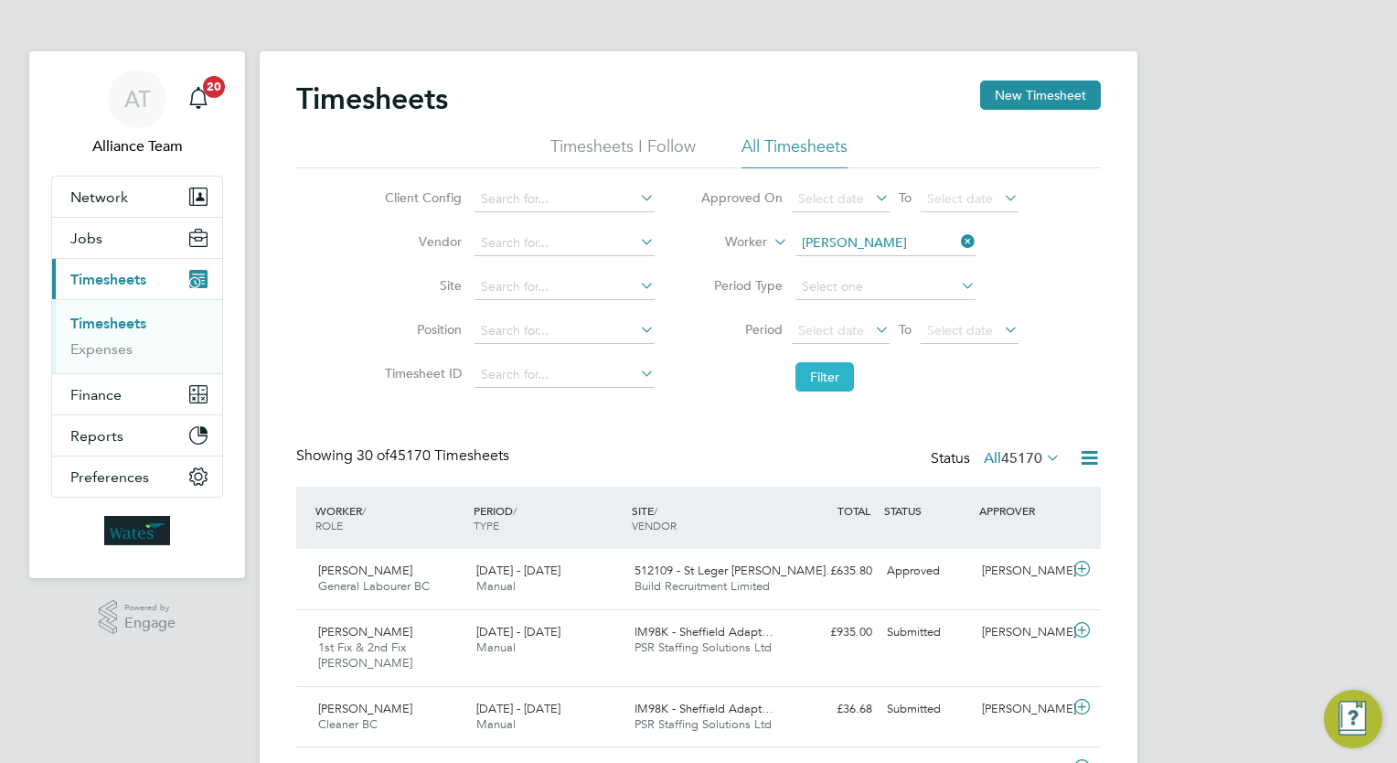
click at [822, 373] on button "Filter" at bounding box center [824, 376] width 59 height 29
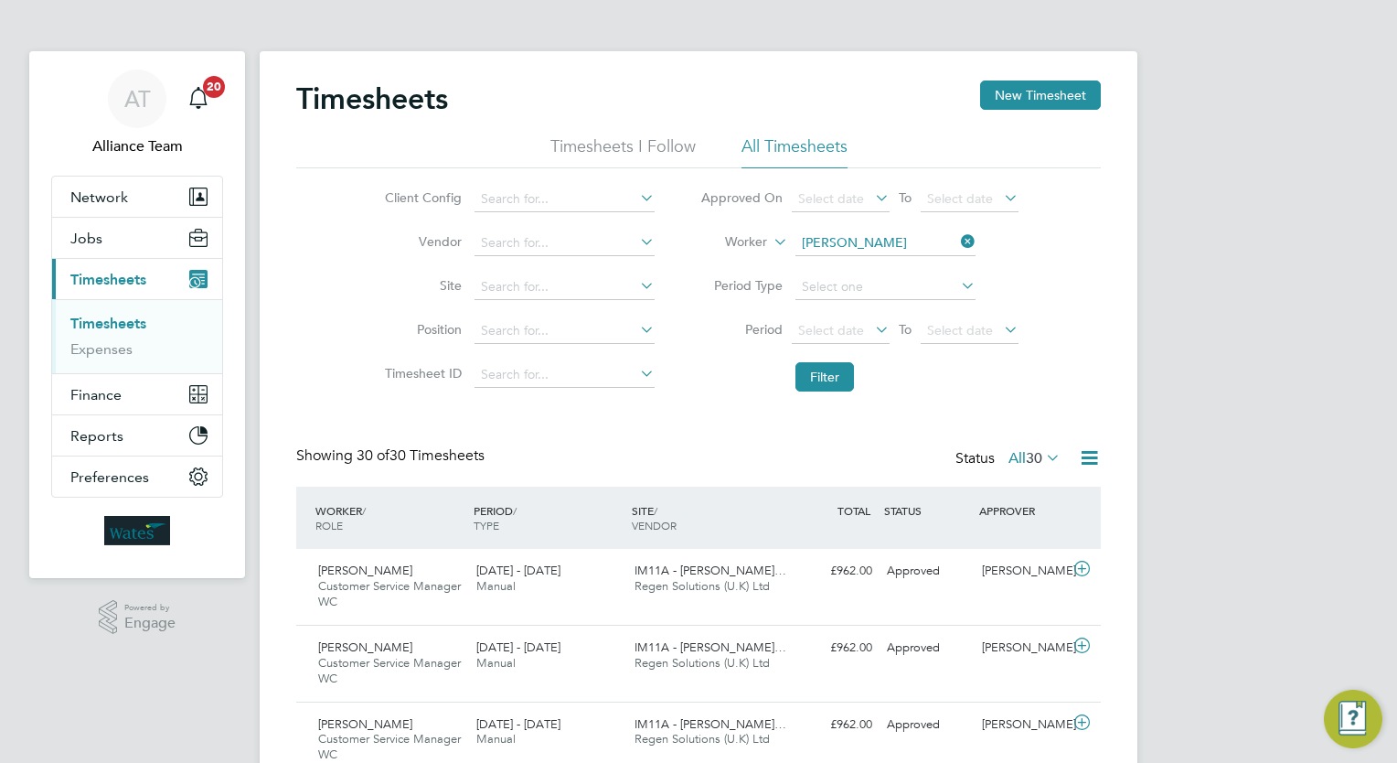
click at [1020, 452] on label "All 30" at bounding box center [1034, 458] width 52 height 18
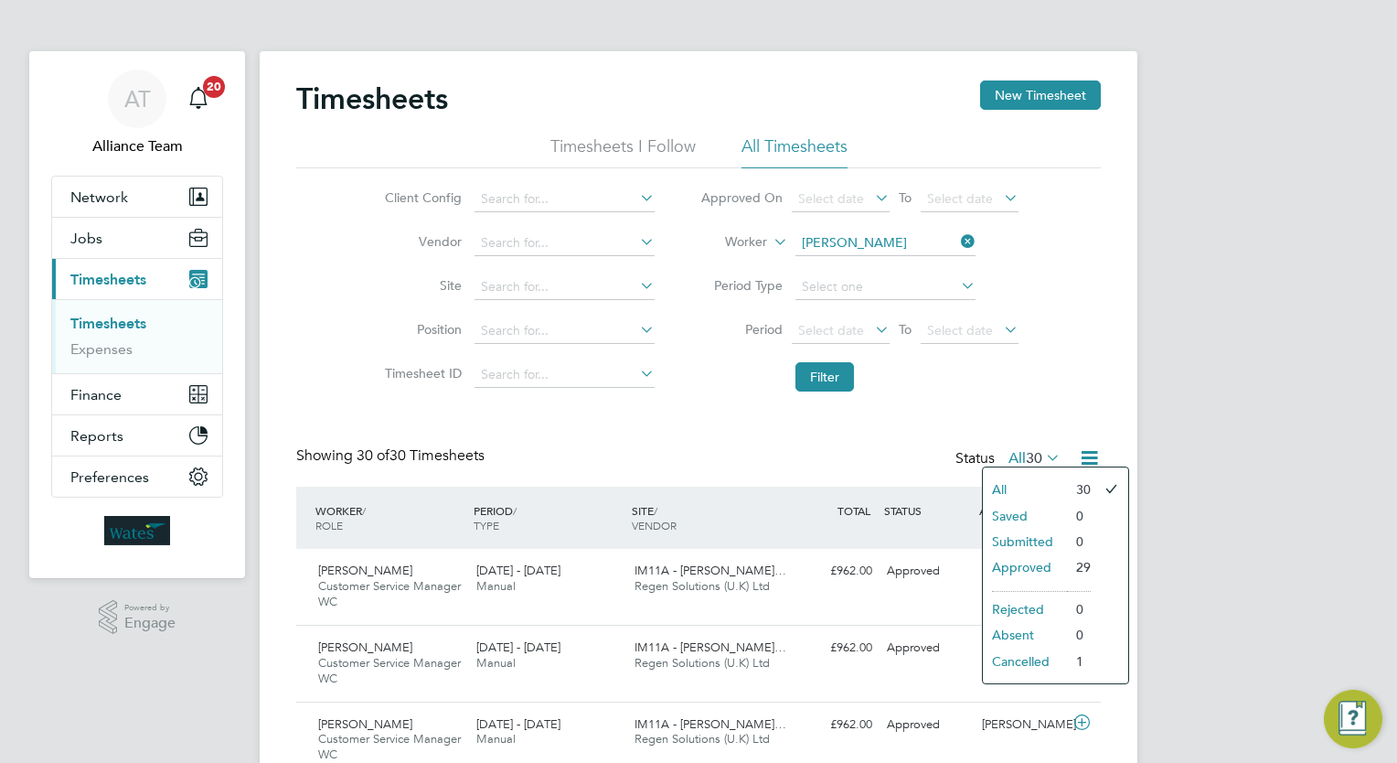
click at [957, 242] on icon at bounding box center [957, 242] width 0 height 26
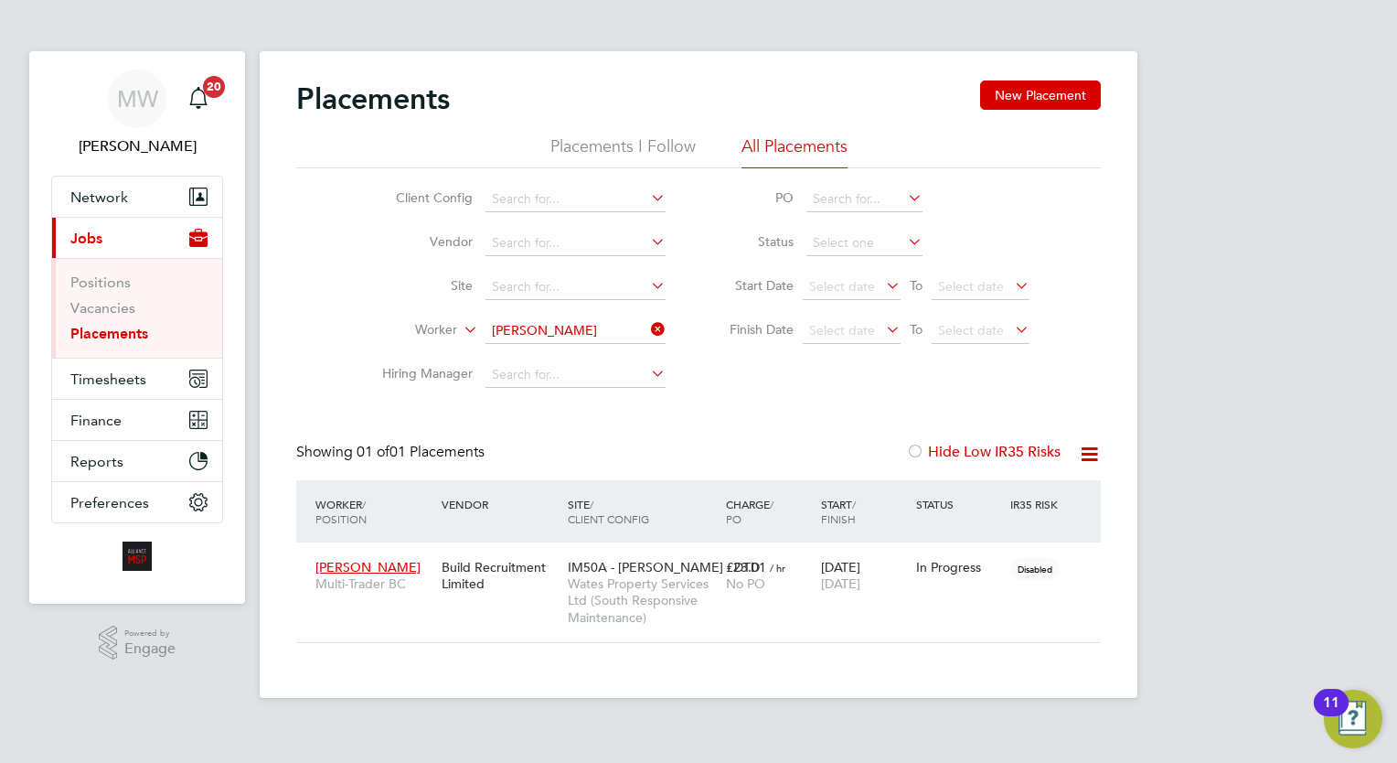
scroll to position [86, 159]
drag, startPoint x: 658, startPoint y: 334, endPoint x: 591, endPoint y: 324, distance: 68.4
click at [647, 332] on icon at bounding box center [647, 329] width 0 height 26
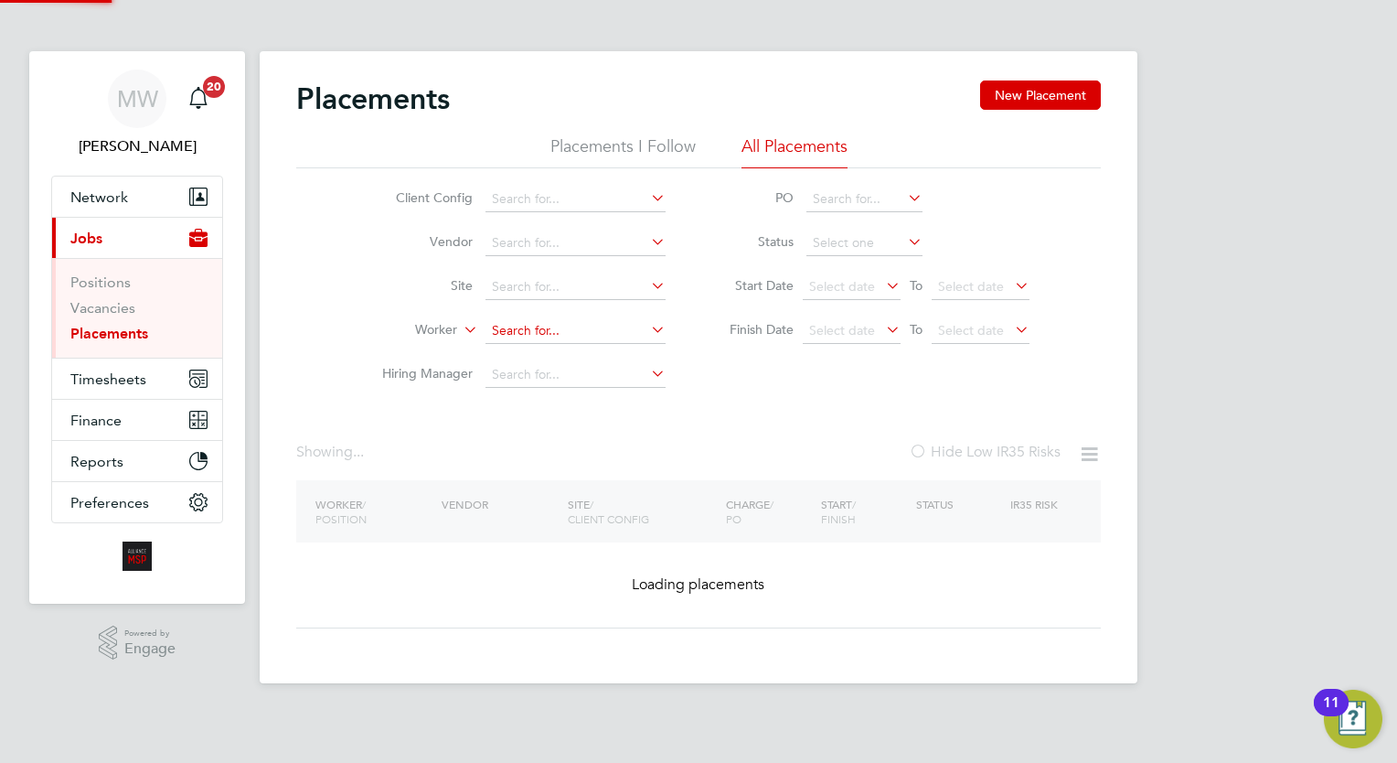
drag, startPoint x: 586, startPoint y: 323, endPoint x: 563, endPoint y: 319, distance: 23.1
click at [585, 322] on input at bounding box center [575, 331] width 180 height 26
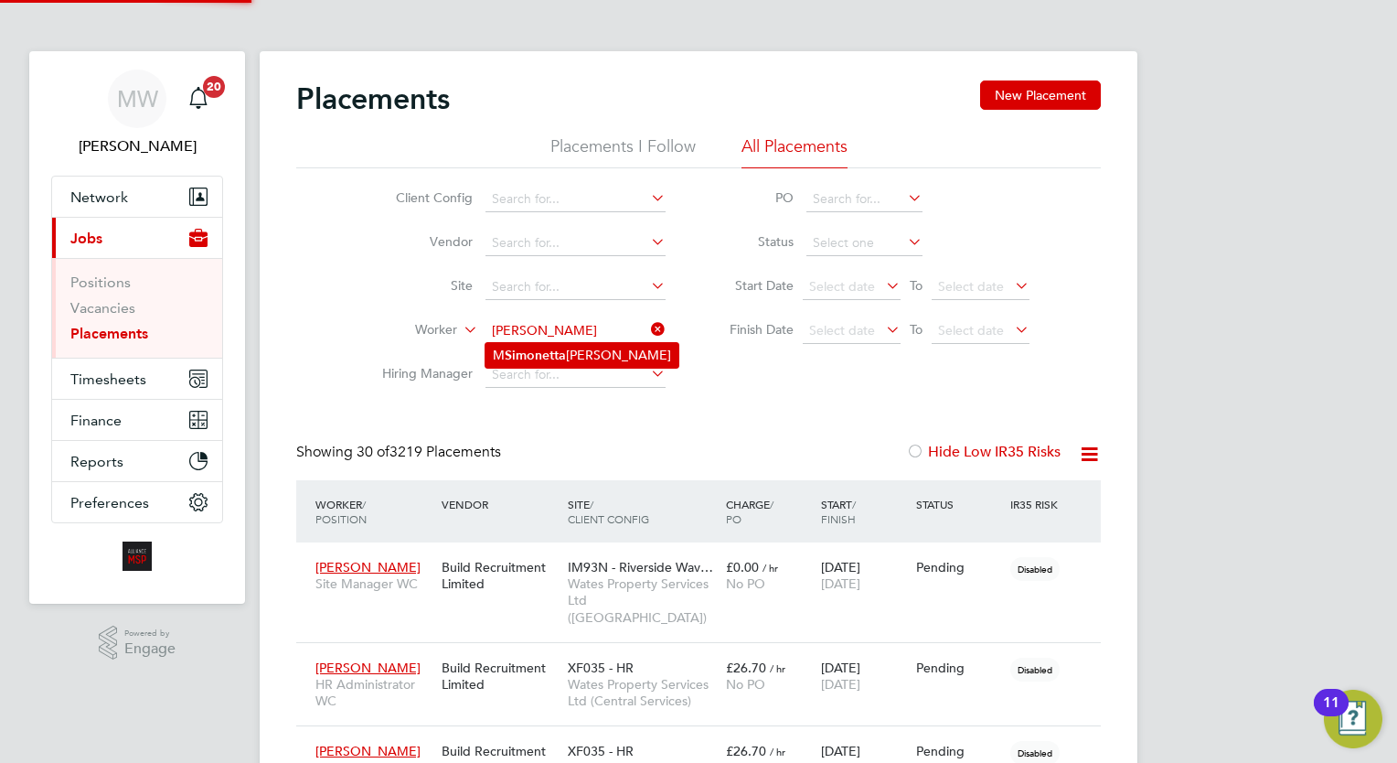
click at [622, 349] on li "M Simonetta Fazio" at bounding box center [581, 355] width 193 height 25
type input "M [PERSON_NAME]"
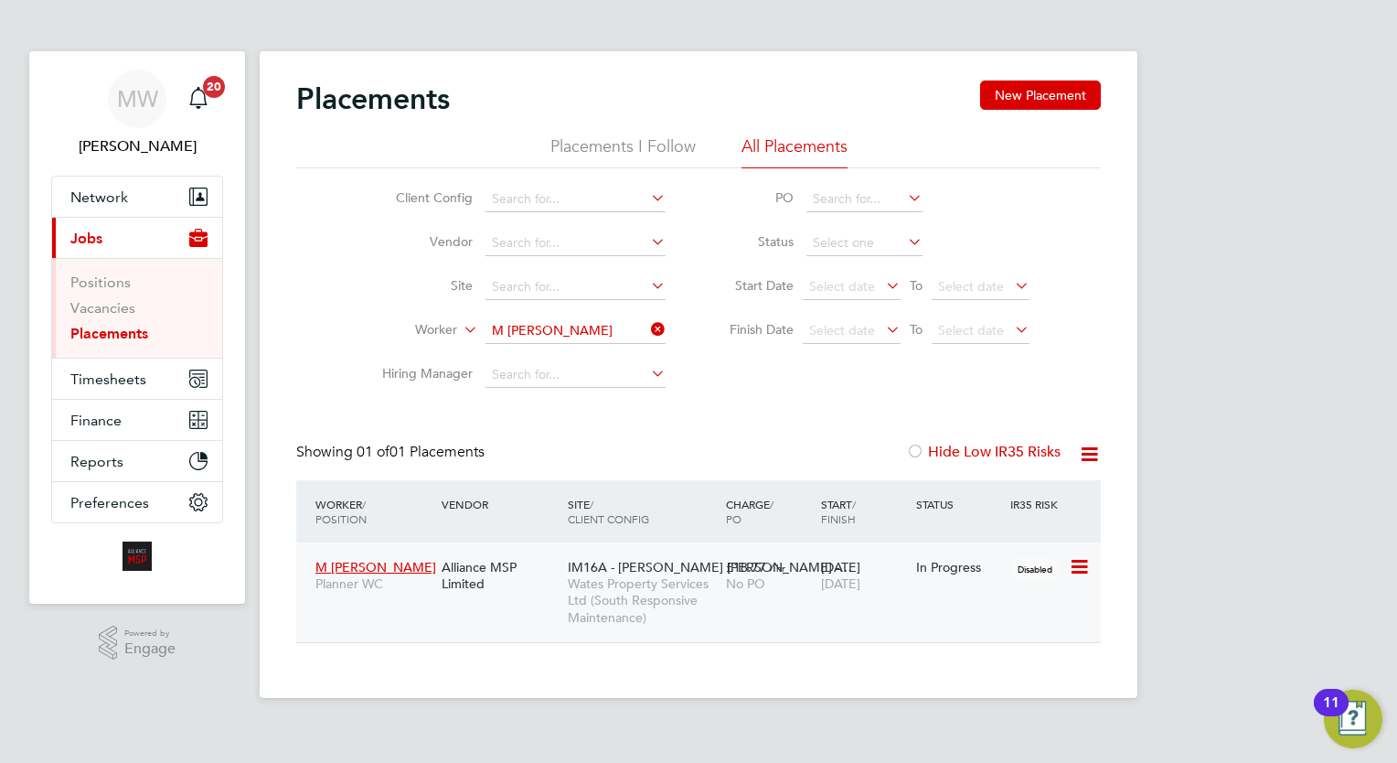
drag, startPoint x: 862, startPoint y: 624, endPoint x: 863, endPoint y: 613, distance: 10.1
click at [862, 624] on div "M Simonetta Fazio Planner WC Alliance MSP Limited IM16A - NOTT HILL -… Wates Pr…" at bounding box center [698, 592] width 805 height 100
click at [872, 595] on div "26 Aug 2025 26 Nov 2025" at bounding box center [863, 574] width 95 height 51
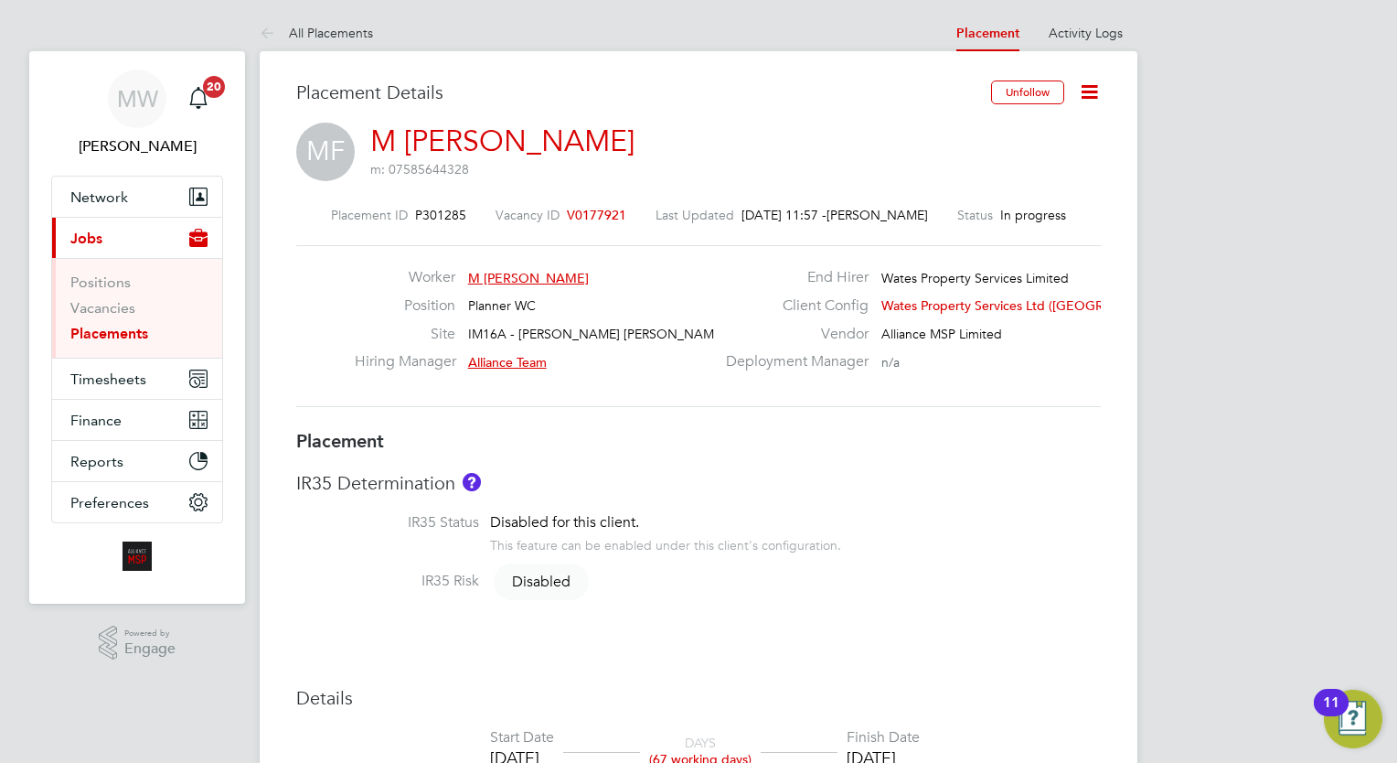
click at [1078, 80] on icon at bounding box center [1089, 91] width 23 height 23
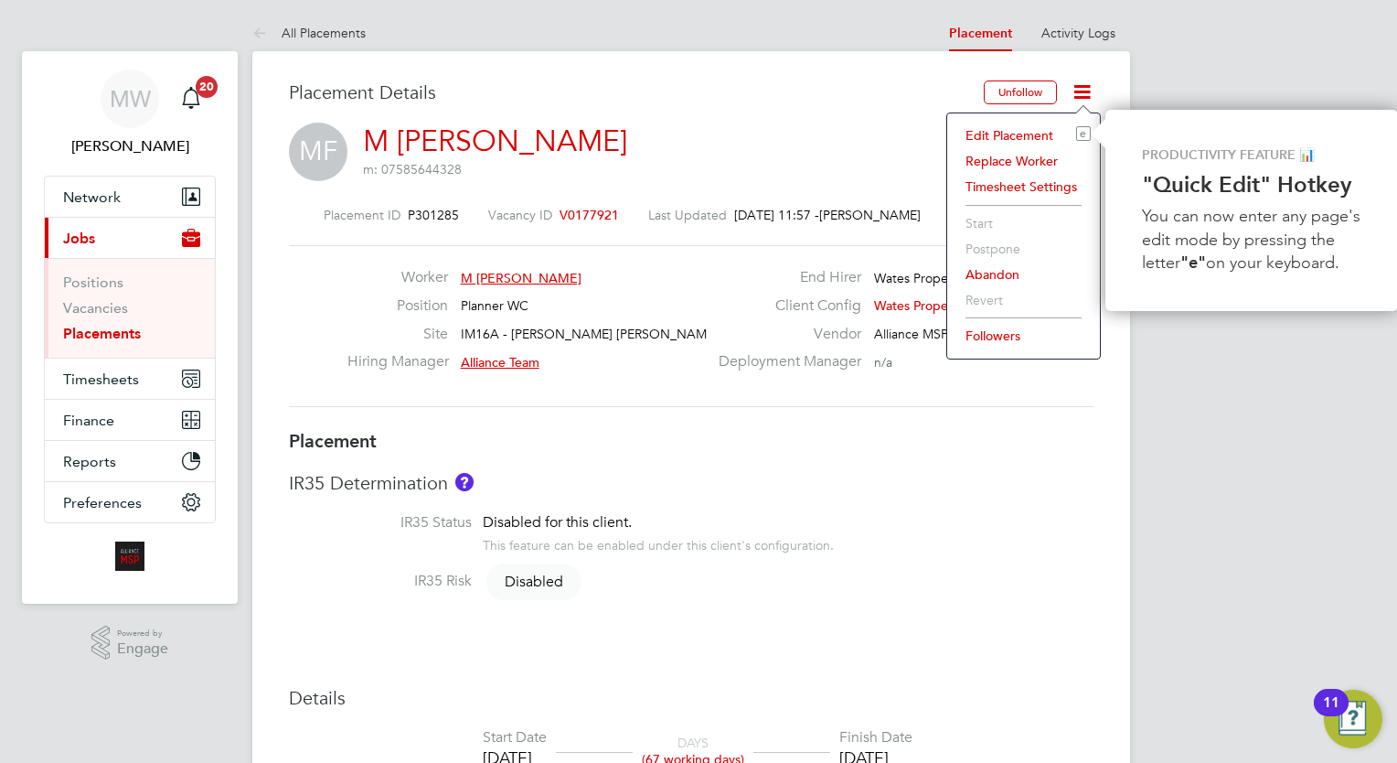
click at [1050, 128] on li "Edit Placement e" at bounding box center [1023, 136] width 134 height 26
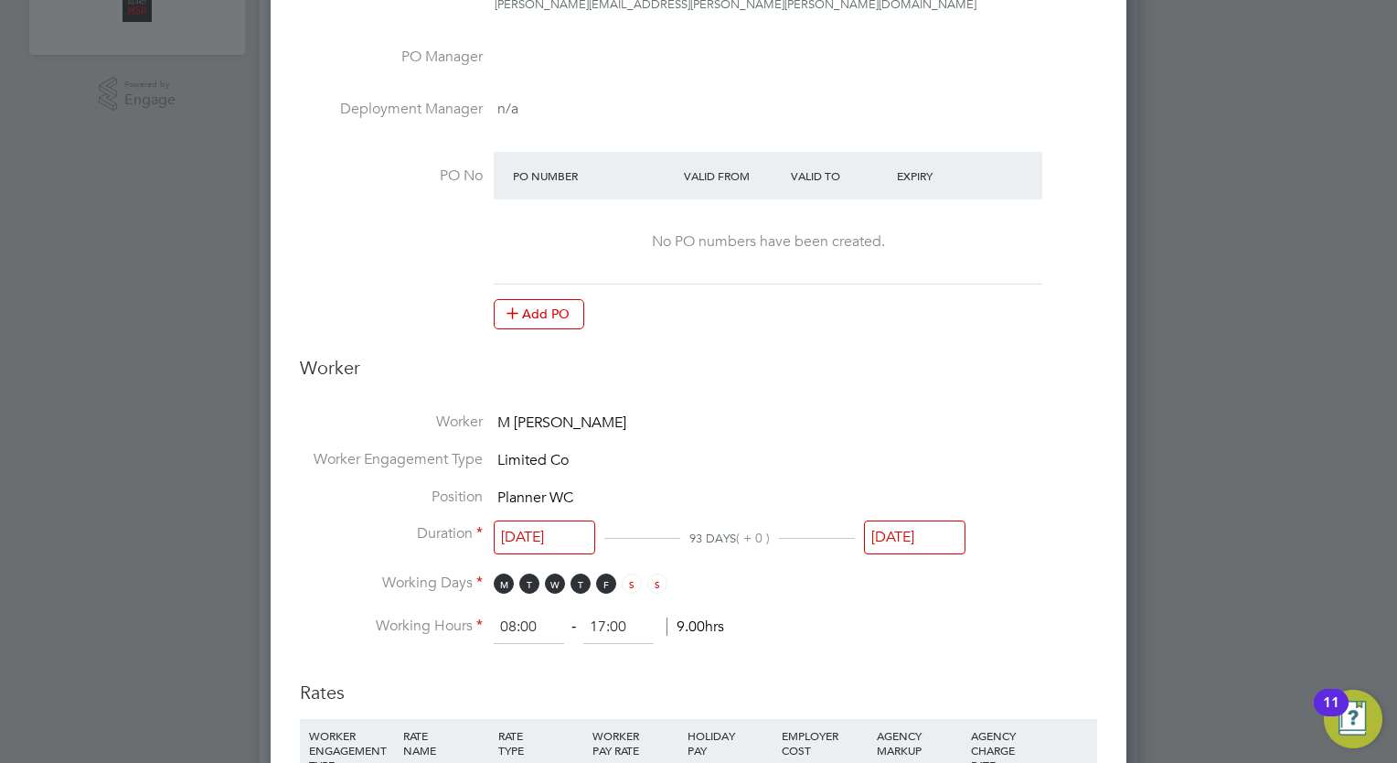
click at [907, 528] on input "26 Nov 2025" at bounding box center [914, 537] width 101 height 34
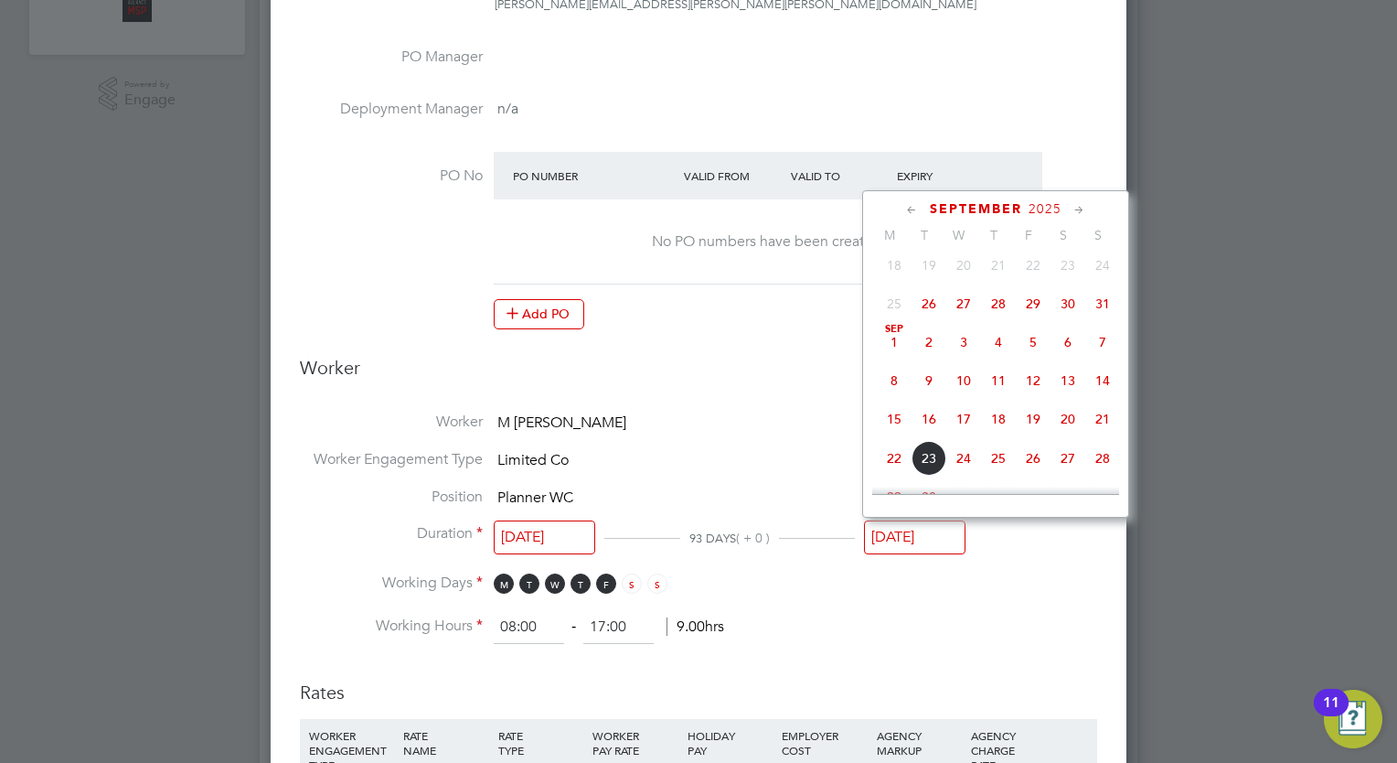
click at [896, 464] on span "22" at bounding box center [894, 458] width 35 height 35
type input "[DATE]"
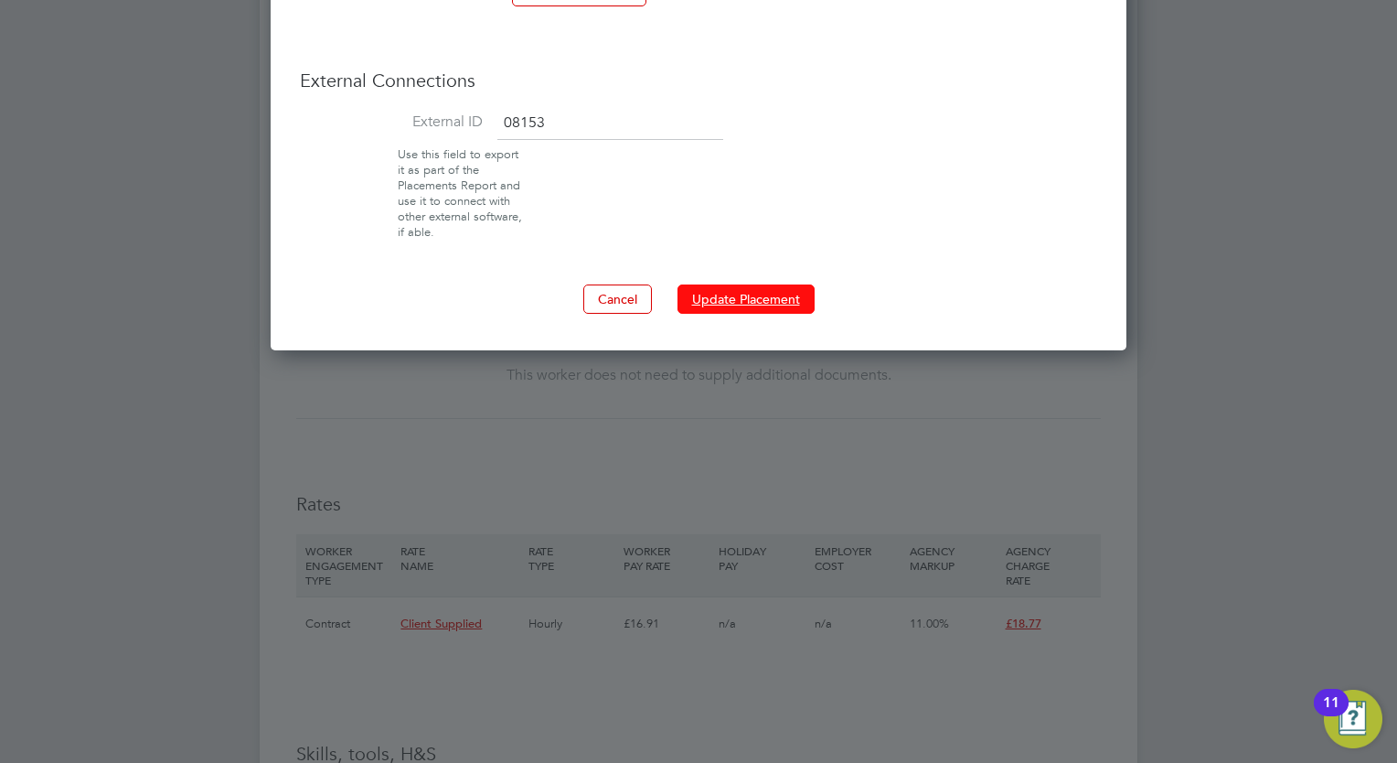
click at [757, 294] on button "Update Placement" at bounding box center [745, 298] width 137 height 29
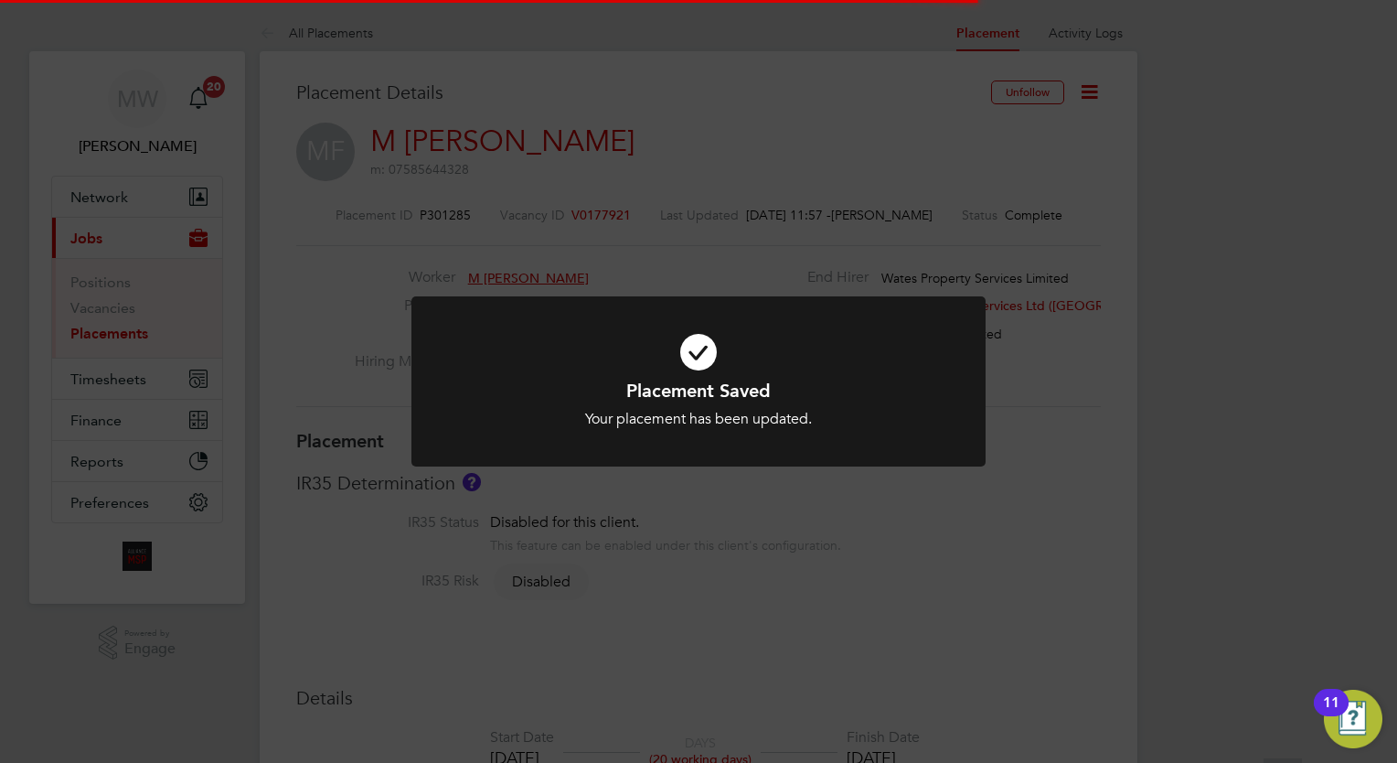
click at [1050, 688] on div "Placement Saved Your placement has been updated. Cancel Okay" at bounding box center [698, 381] width 1397 height 763
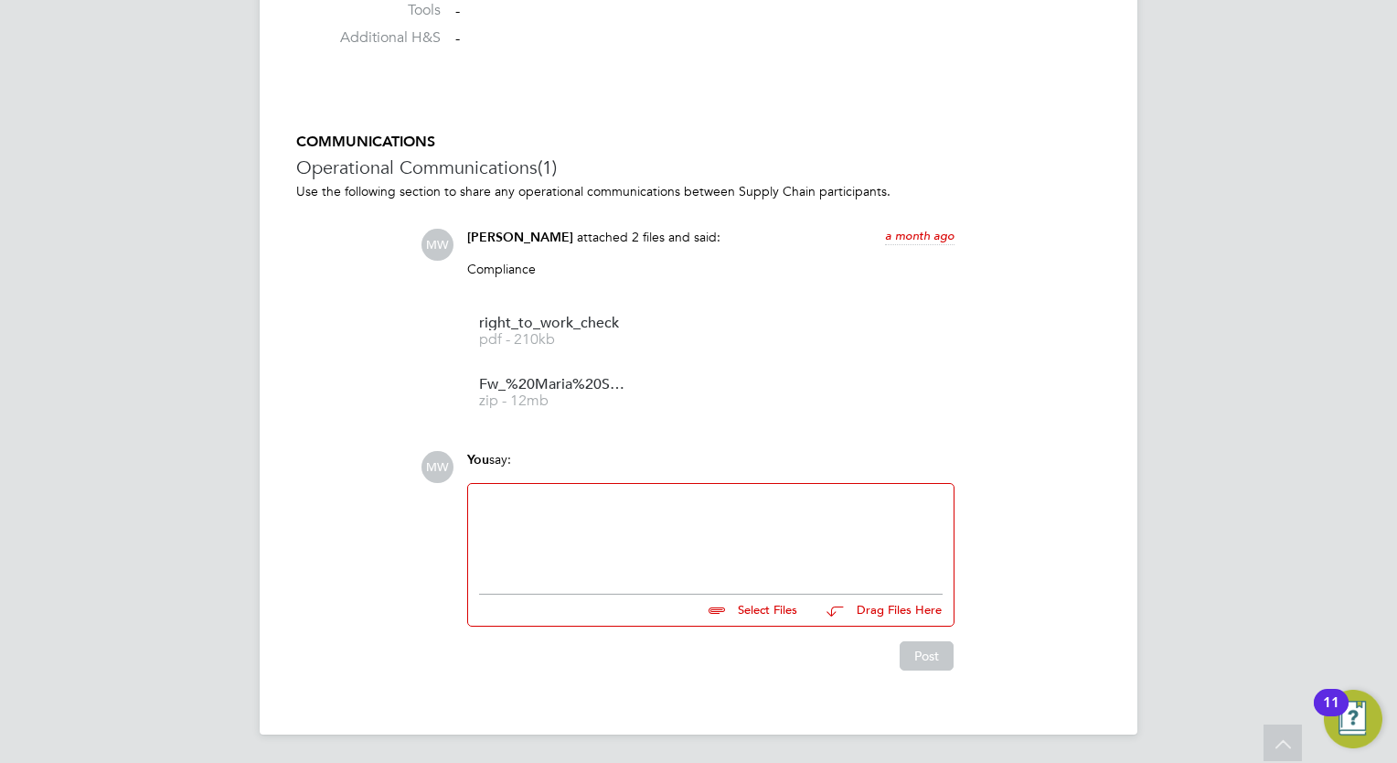
click at [658, 539] on div at bounding box center [711, 534] width 464 height 79
click at [763, 603] on input "file" at bounding box center [805, 607] width 274 height 26
type input "C:\fakepath\Simonetta Fazio - Leavers Form.eml"
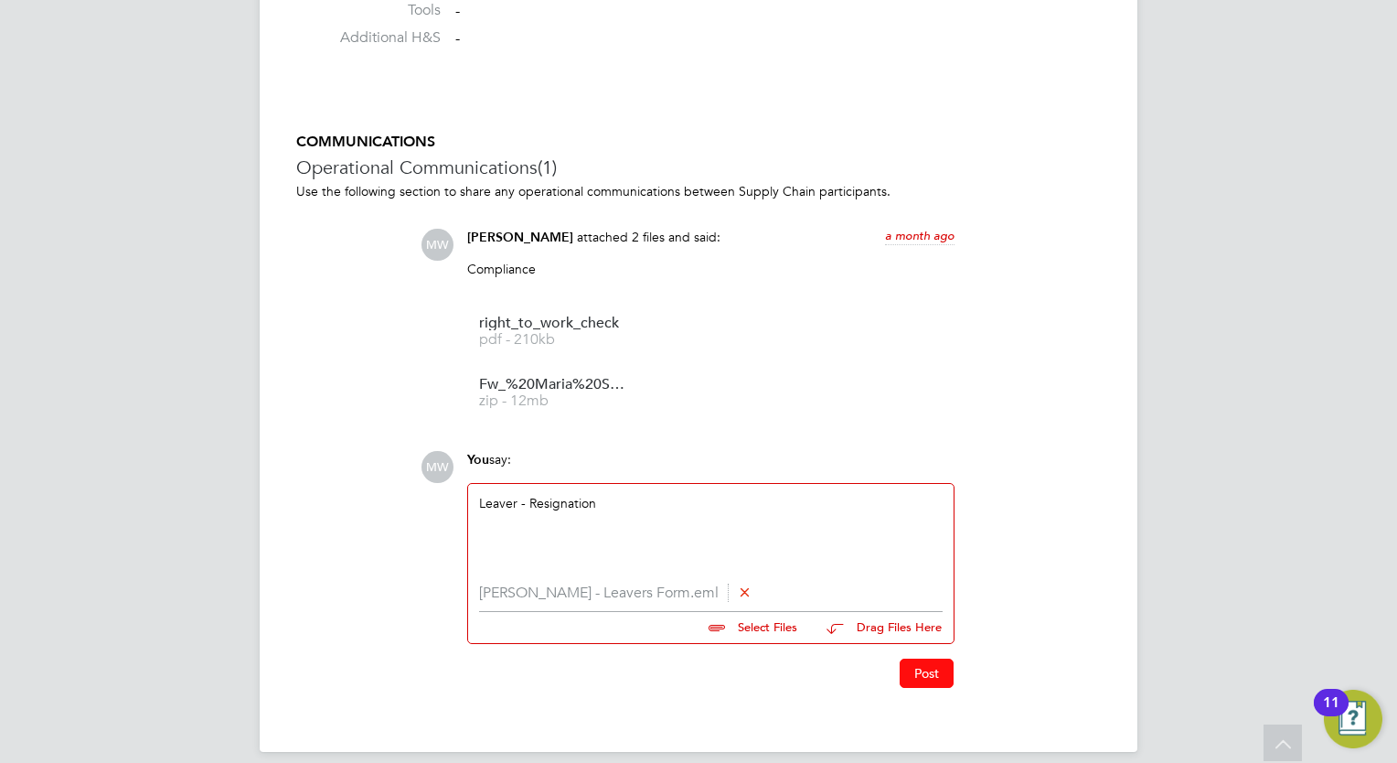
click at [929, 667] on button "Post" at bounding box center [927, 672] width 54 height 29
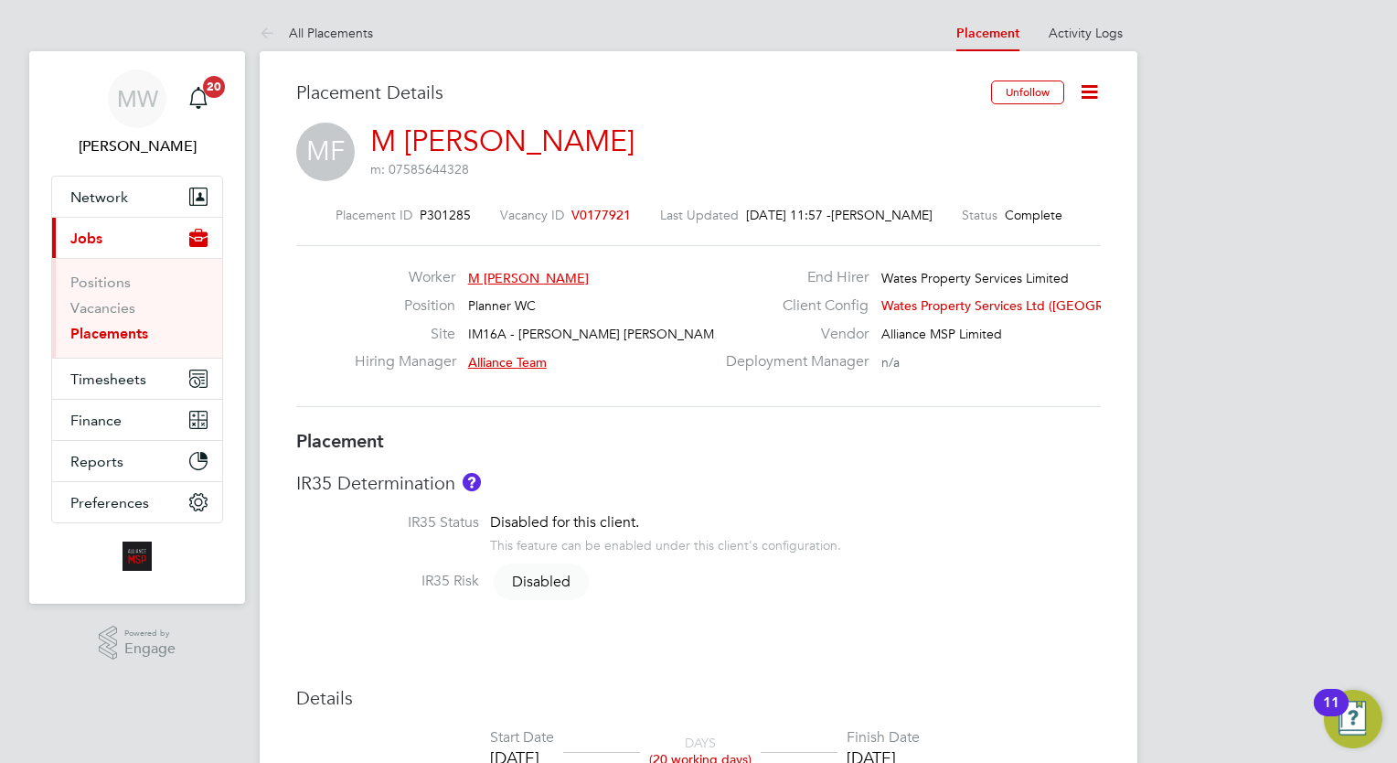
drag, startPoint x: 111, startPoint y: 329, endPoint x: 168, endPoint y: 335, distance: 57.9
click at [111, 329] on link "Placements" at bounding box center [109, 333] width 78 height 17
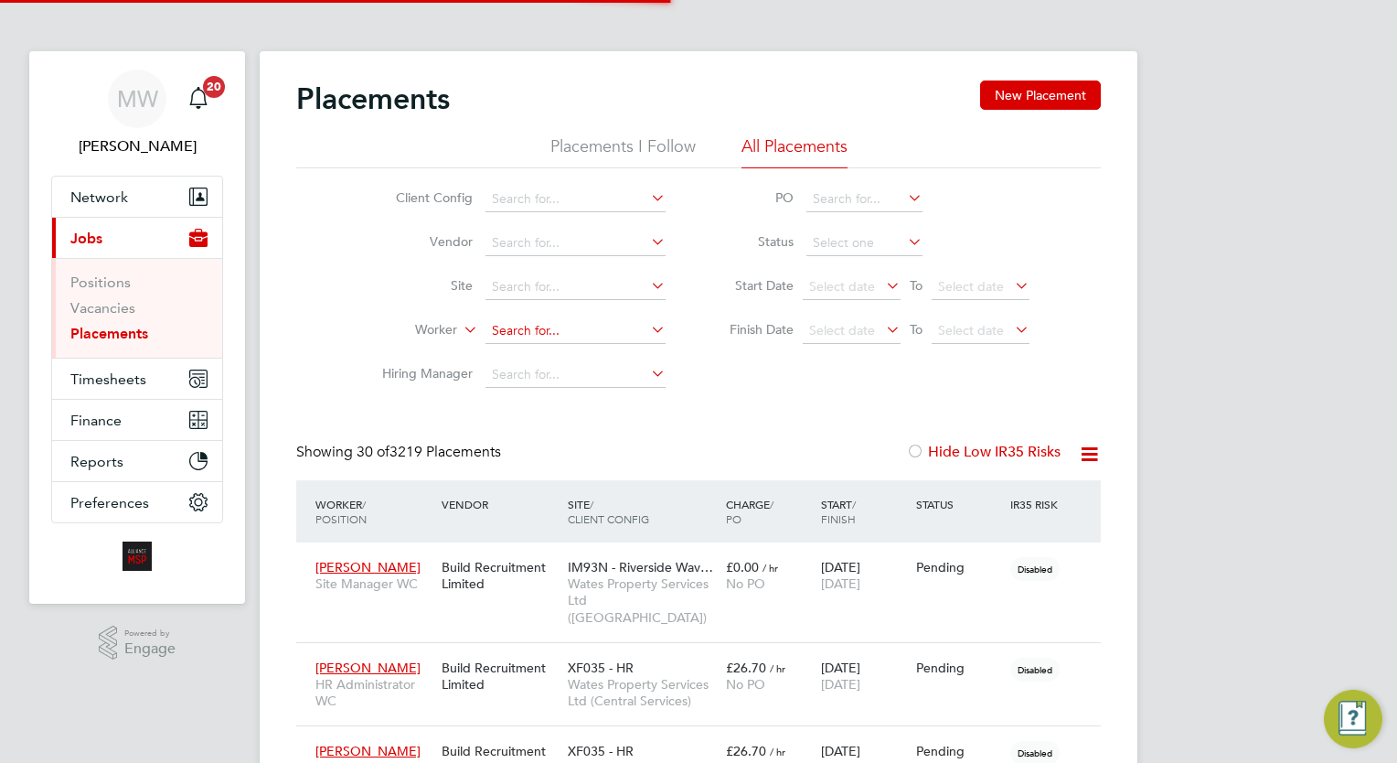
click at [540, 324] on input at bounding box center [575, 331] width 180 height 26
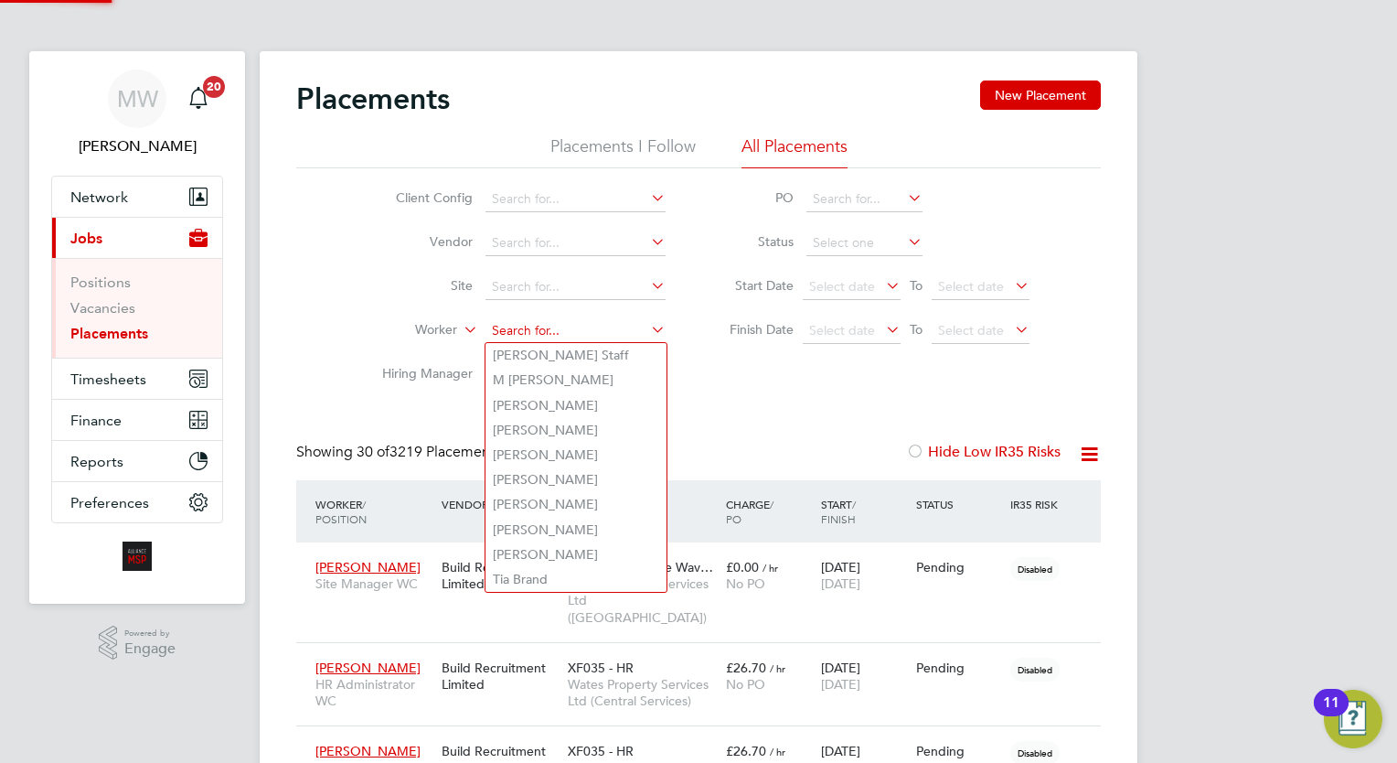
click at [581, 336] on input at bounding box center [575, 331] width 180 height 26
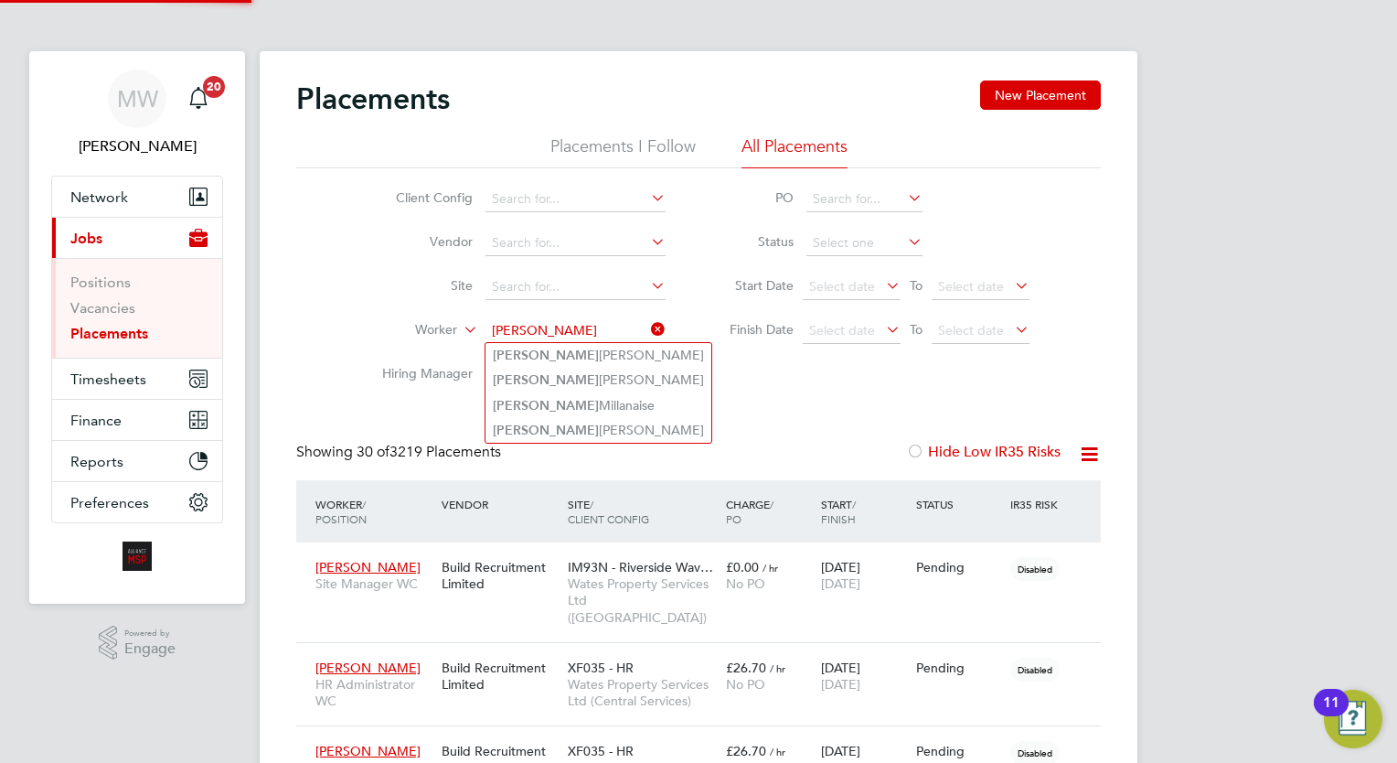
type input "jermaine"
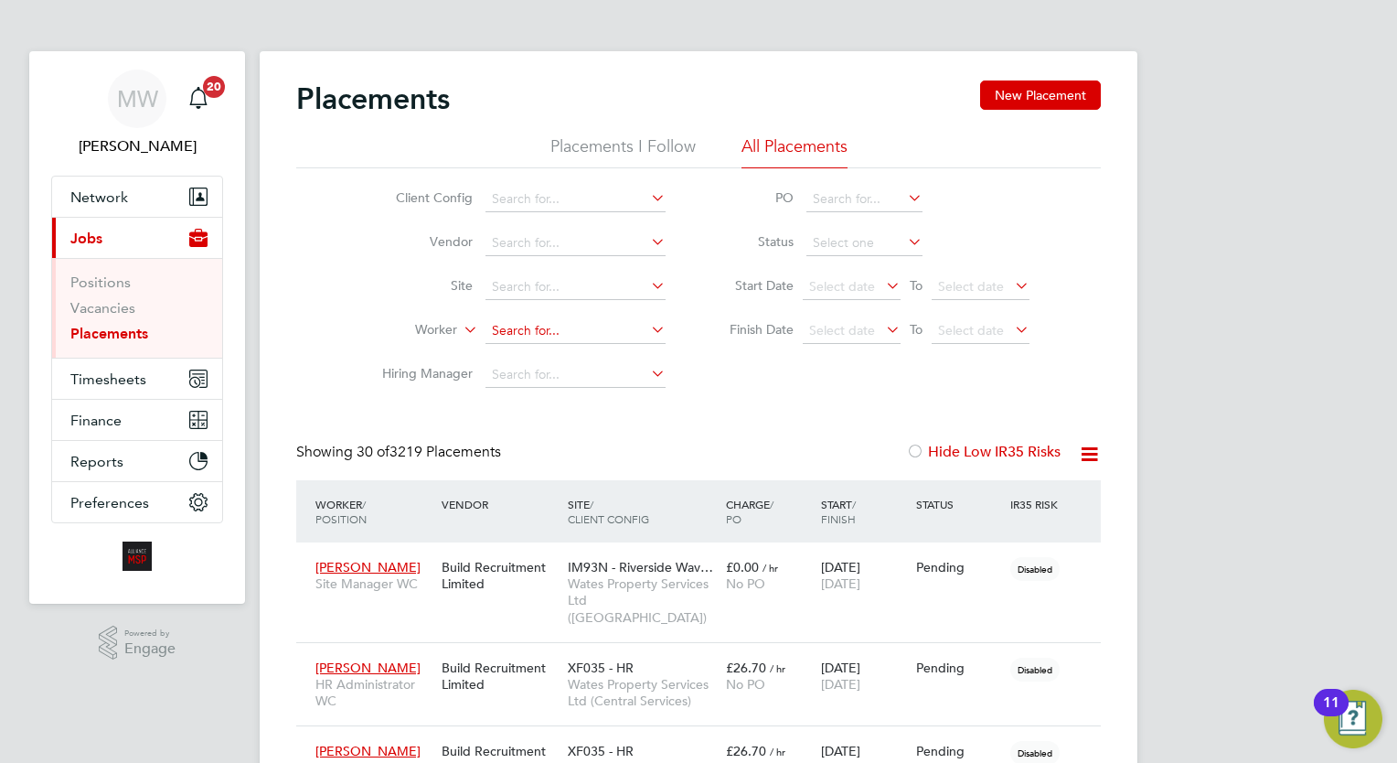
click at [564, 323] on input at bounding box center [575, 331] width 180 height 26
type input "james deme"
click at [694, 345] on li "Finish Date Select date To Select date" at bounding box center [870, 331] width 364 height 44
click at [556, 336] on input at bounding box center [575, 331] width 180 height 26
click at [604, 357] on li "Aga Tomaszewska" at bounding box center [575, 355] width 181 height 25
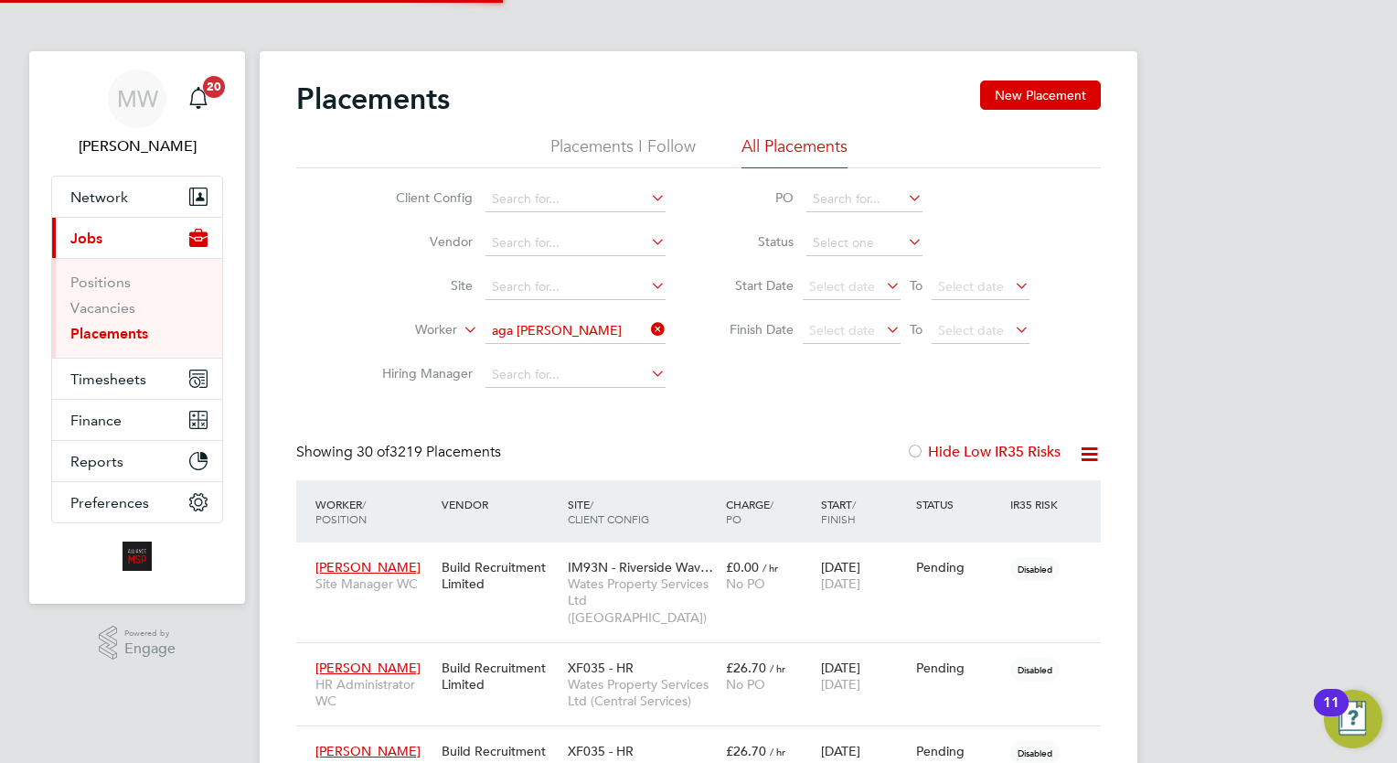
type input "Aga Tomaszewska"
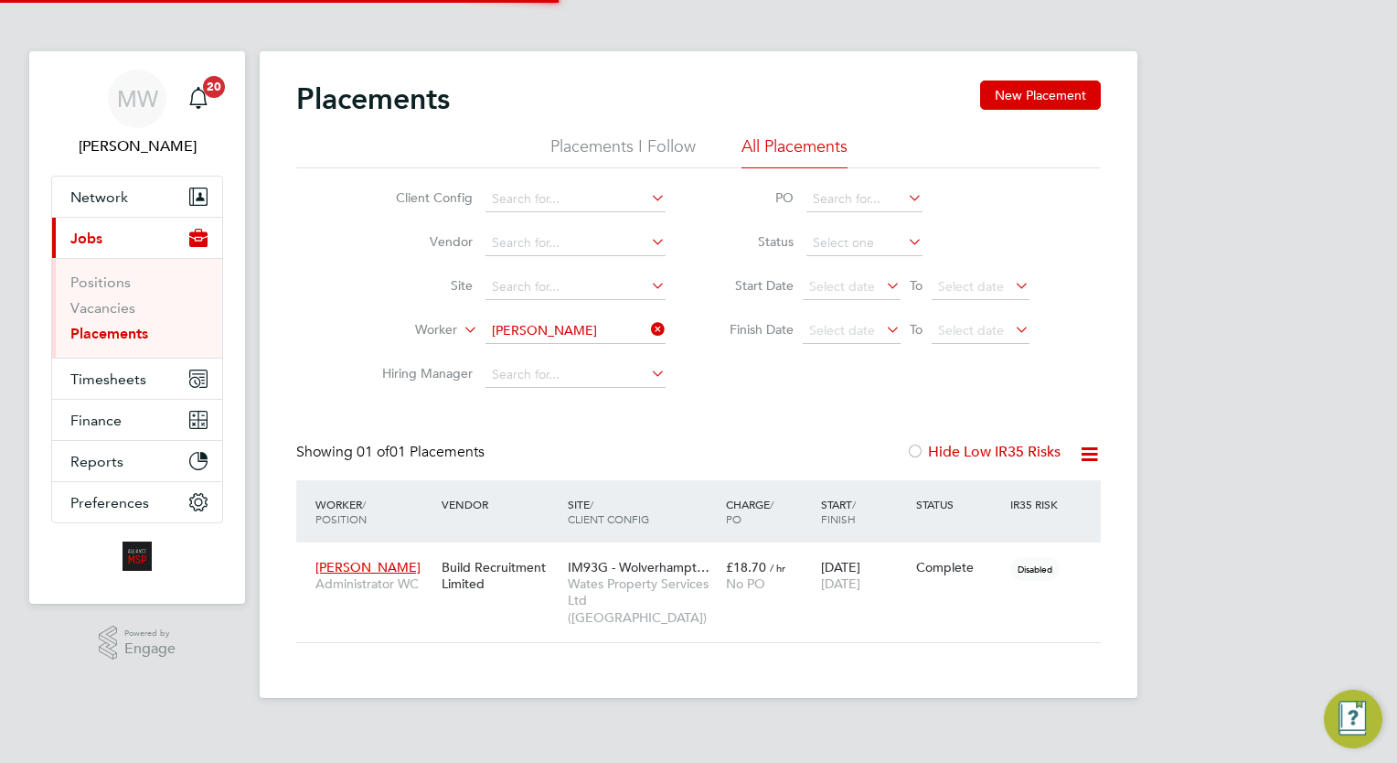
scroll to position [69, 159]
click at [659, 145] on li "Placements I Follow" at bounding box center [622, 151] width 145 height 33
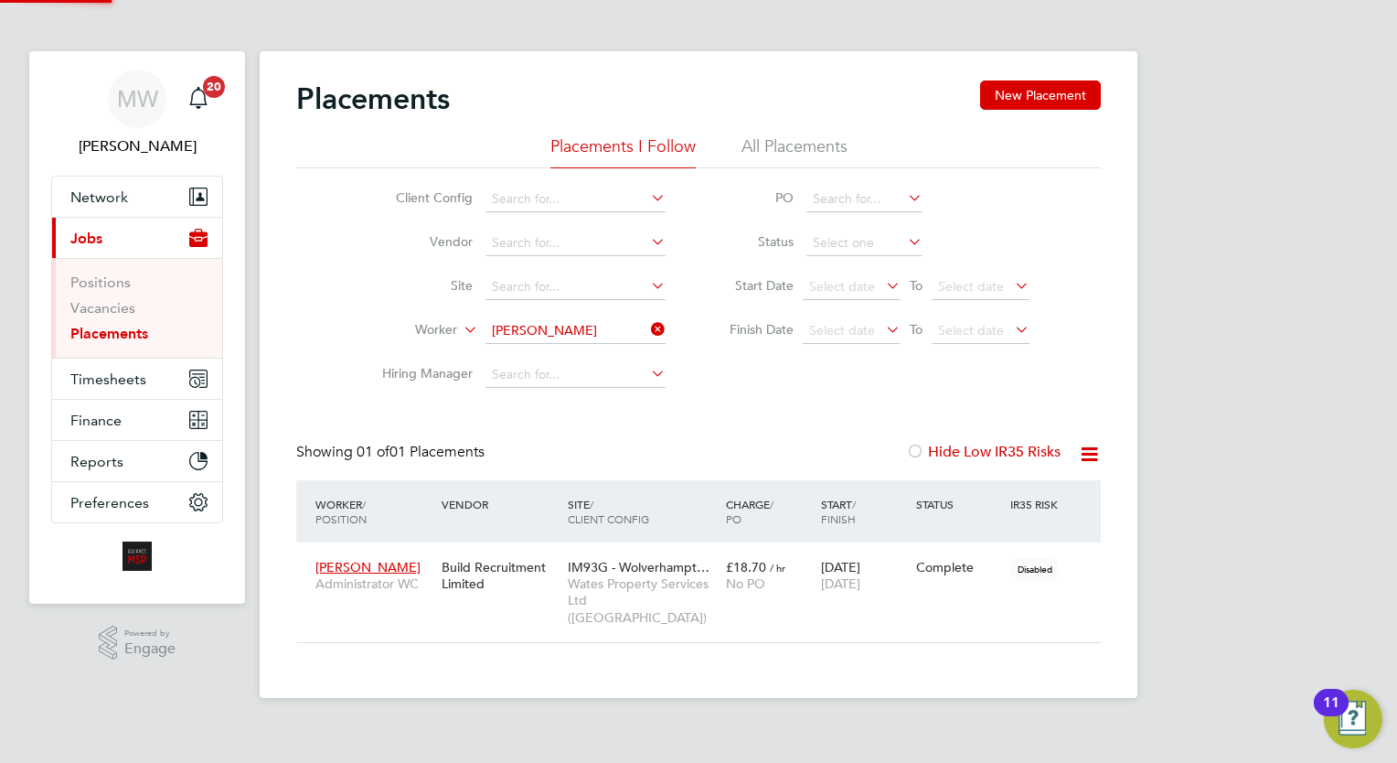
click at [763, 141] on li "All Placements" at bounding box center [794, 151] width 106 height 33
click at [647, 331] on icon at bounding box center [647, 329] width 0 height 26
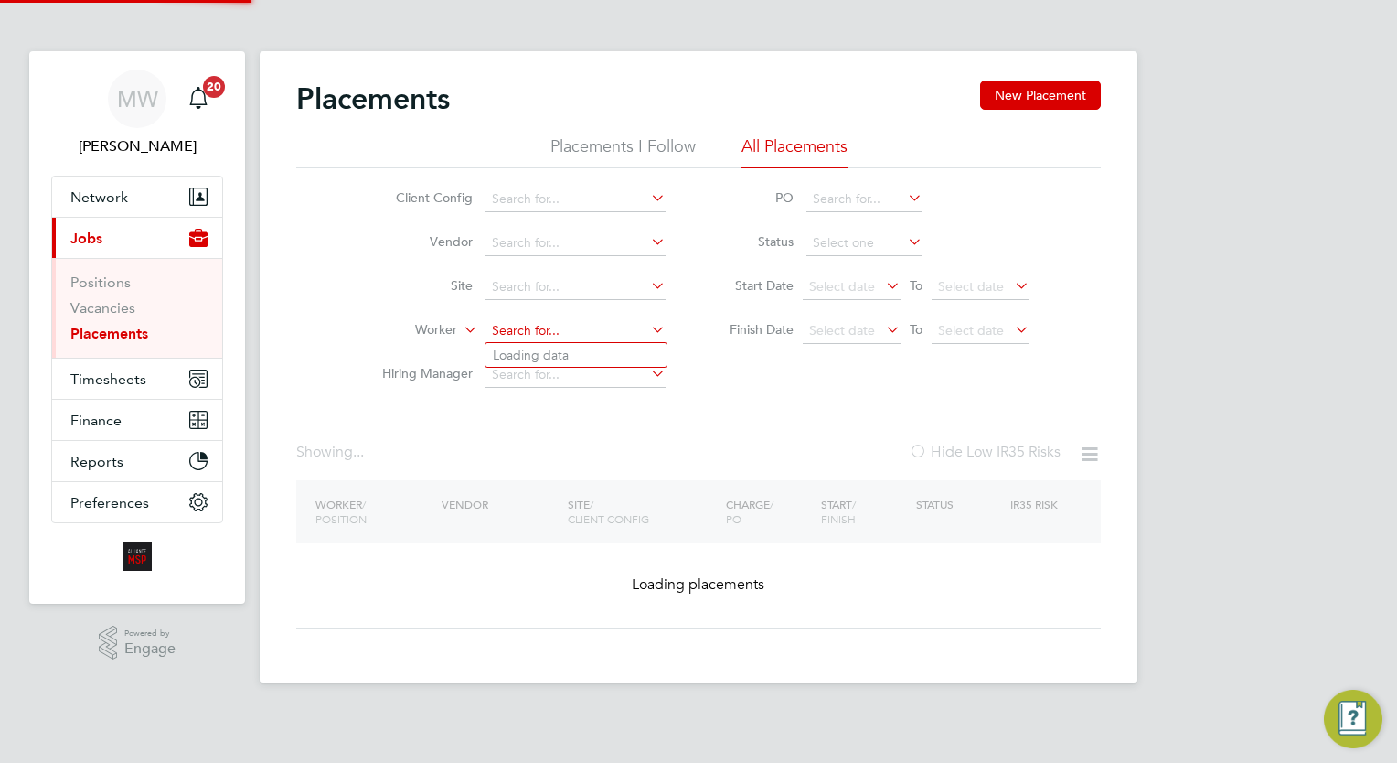
click at [607, 328] on input at bounding box center [575, 331] width 180 height 26
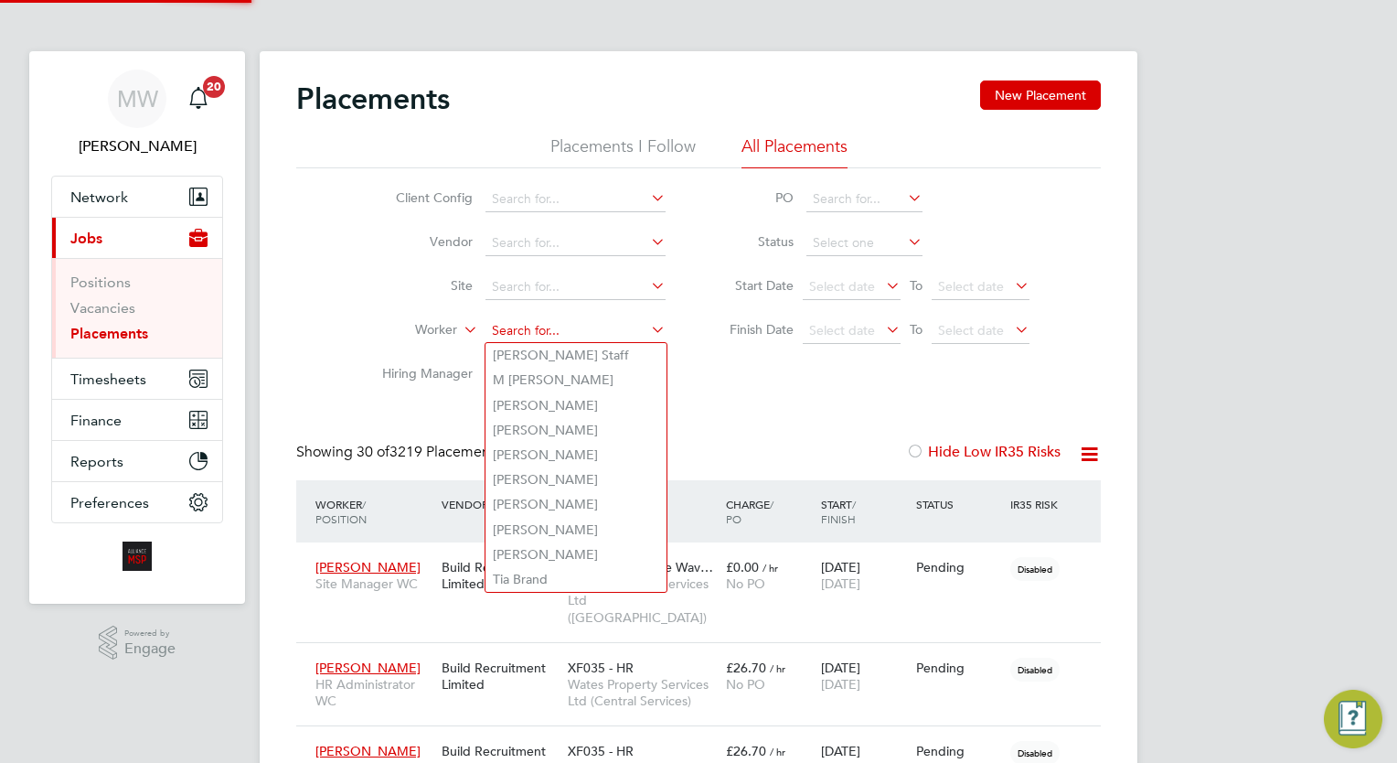
scroll to position [69, 127]
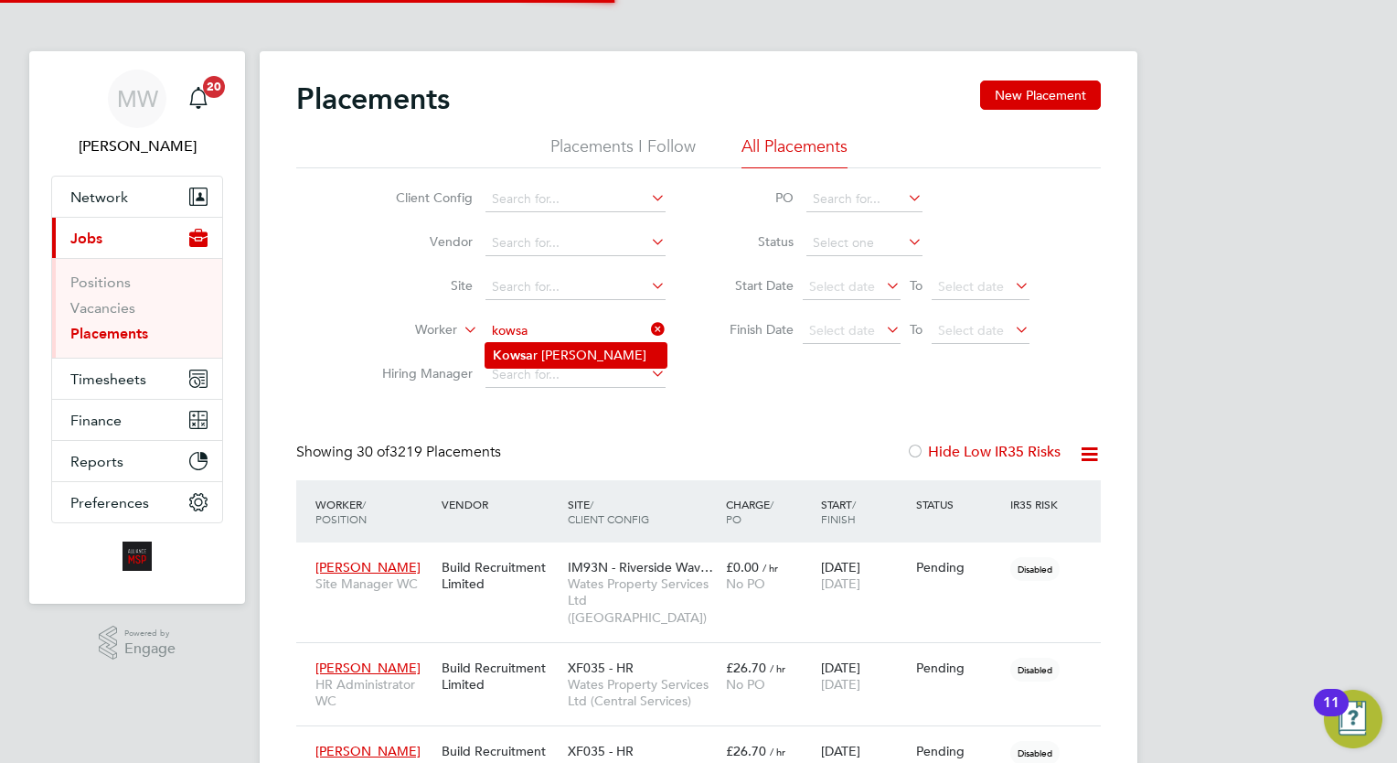
click at [604, 345] on li "Kowsa r Miah" at bounding box center [575, 355] width 181 height 25
type input "Kowsar Miah"
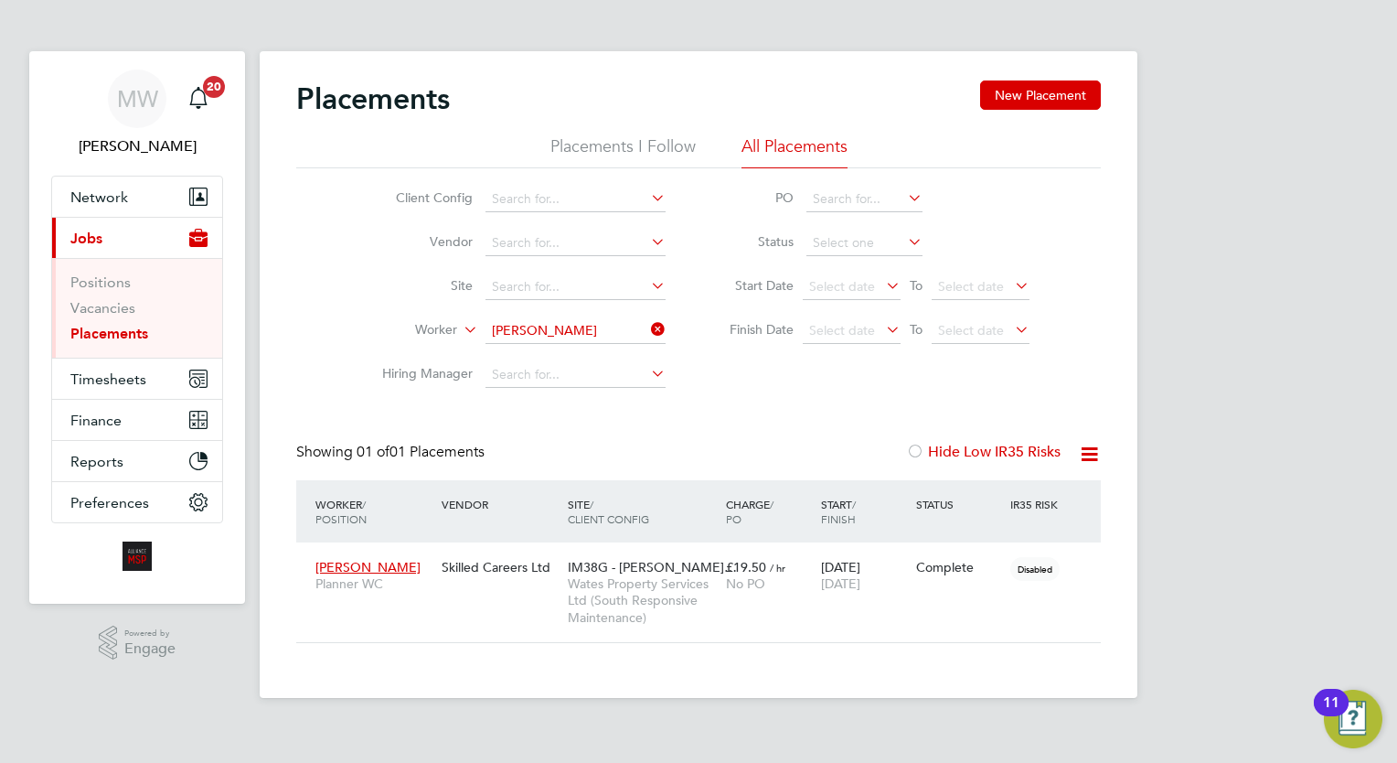
click at [647, 327] on icon at bounding box center [647, 329] width 0 height 26
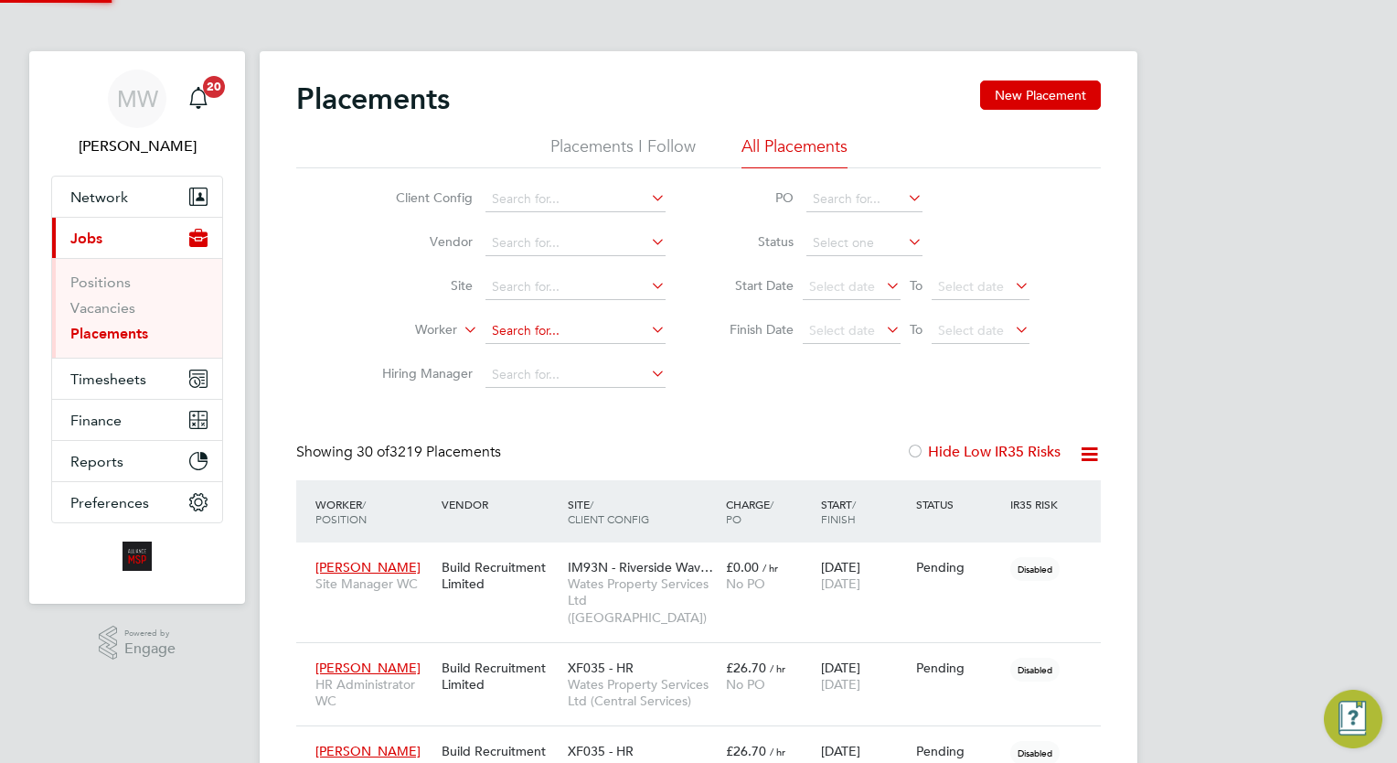
click at [597, 331] on input at bounding box center [575, 331] width 180 height 26
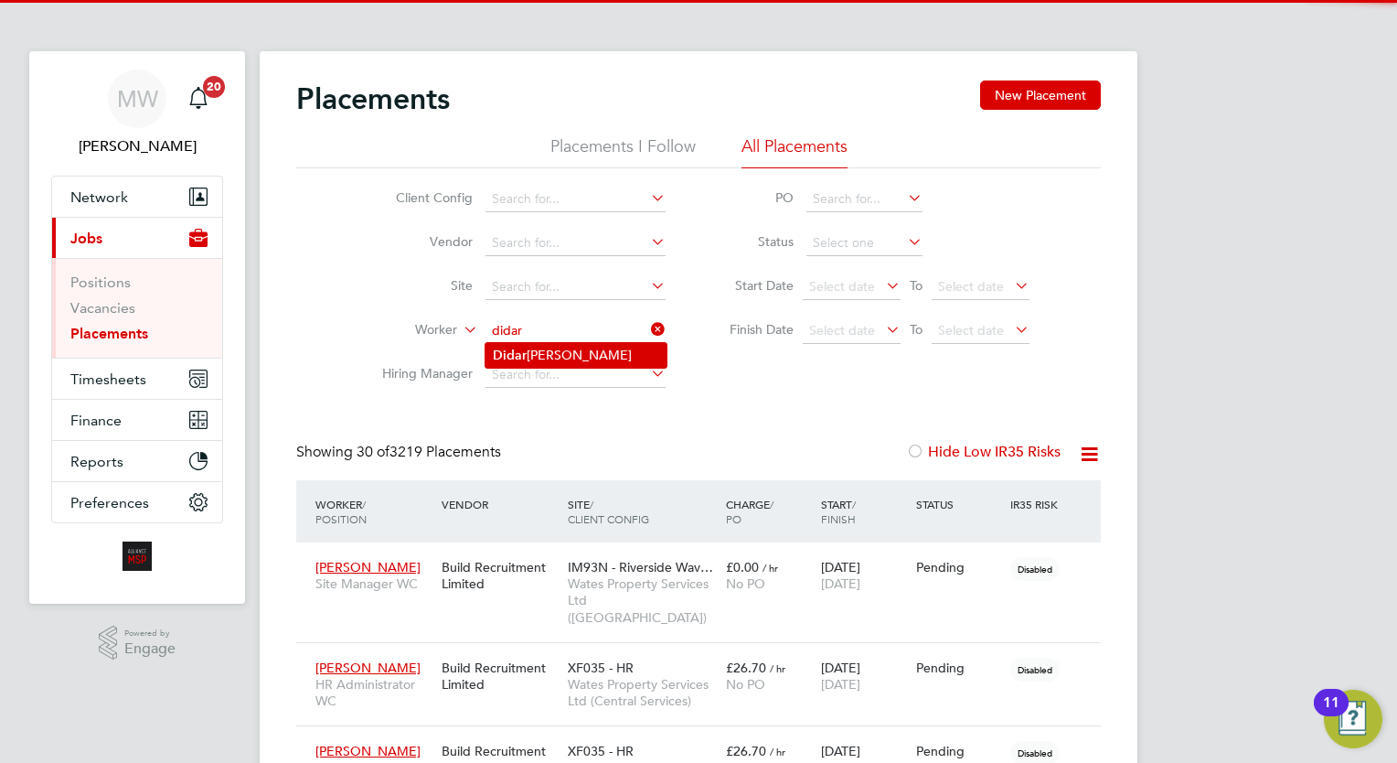
click at [598, 350] on li "Didar Ahmed" at bounding box center [575, 355] width 181 height 25
type input "Didar Ahmed"
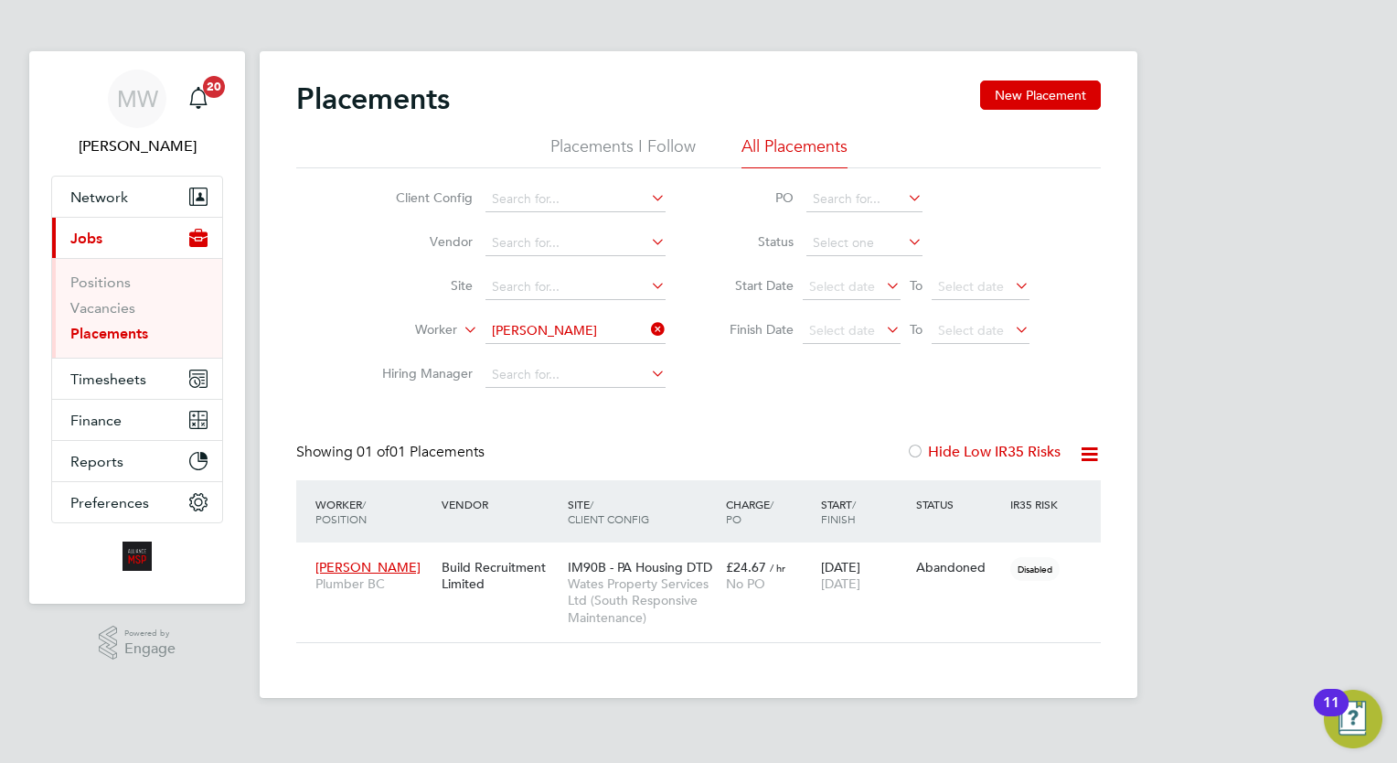
drag, startPoint x: 755, startPoint y: 404, endPoint x: 761, endPoint y: 470, distance: 66.1
click at [753, 404] on div "Placements New Placement Placements I Follow All Placements Client Config Vendo…" at bounding box center [698, 361] width 805 height 562
click at [644, 326] on input at bounding box center [575, 331] width 180 height 26
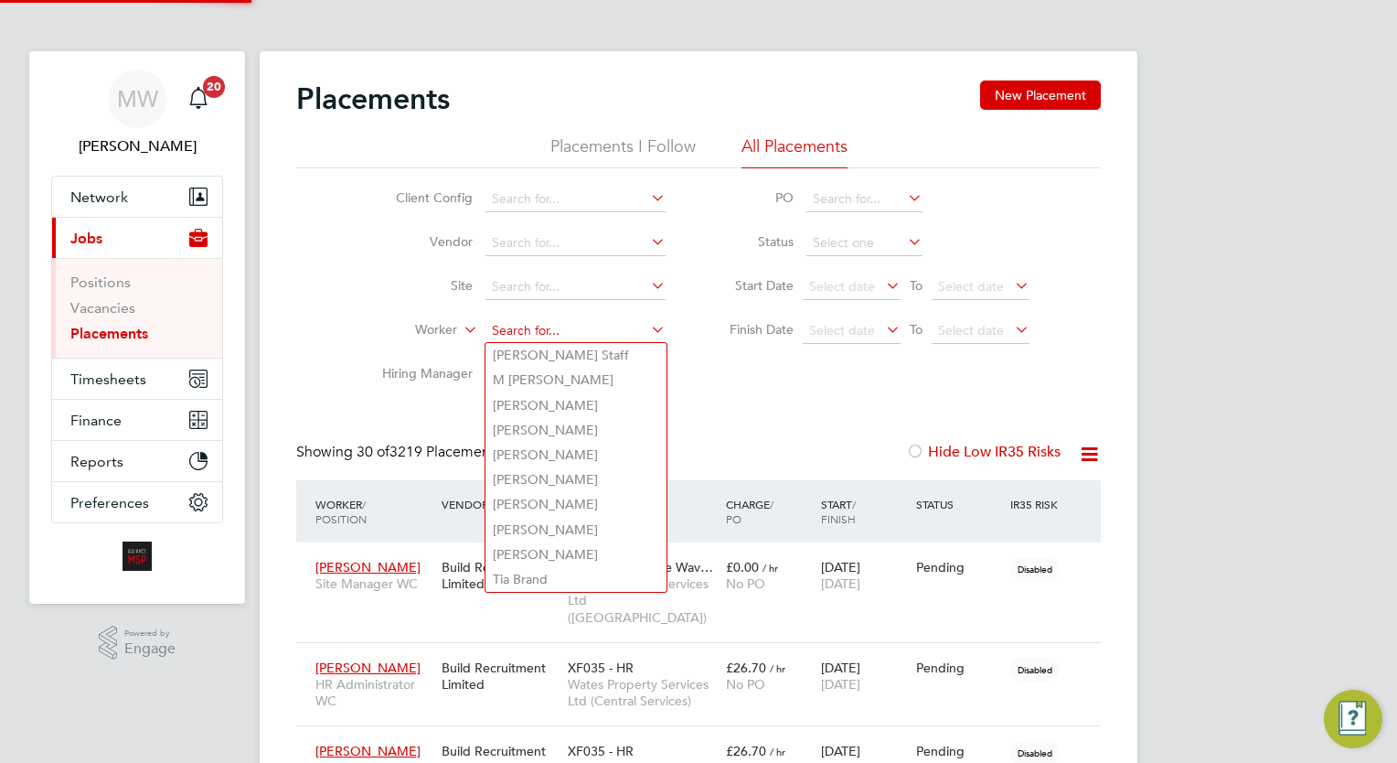
click at [604, 331] on input at bounding box center [575, 331] width 180 height 26
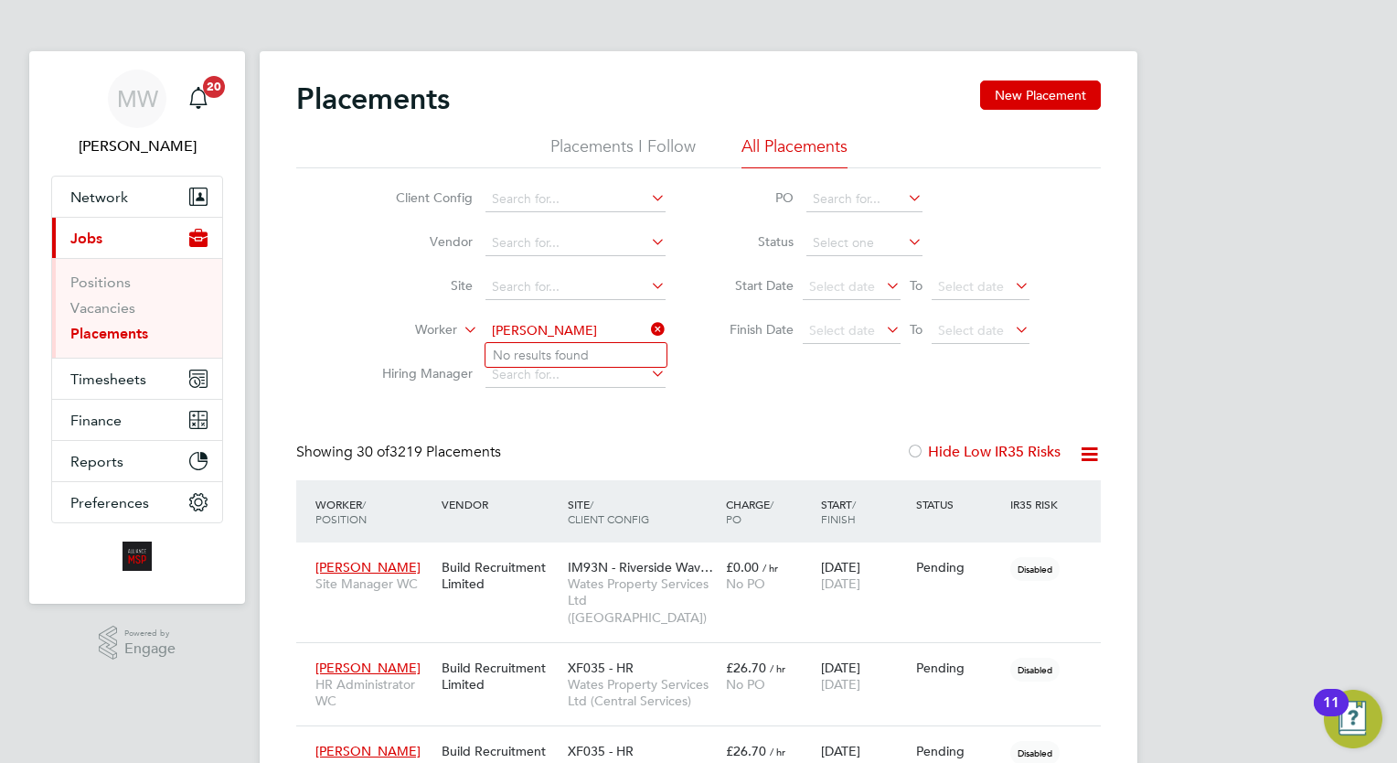
type input "anthony chu"
click at [647, 325] on icon at bounding box center [647, 329] width 0 height 26
click at [596, 327] on input at bounding box center [575, 331] width 180 height 26
click at [594, 360] on li "Paul Chuk wuka" at bounding box center [575, 355] width 181 height 25
type input "Paul Chukwuka"
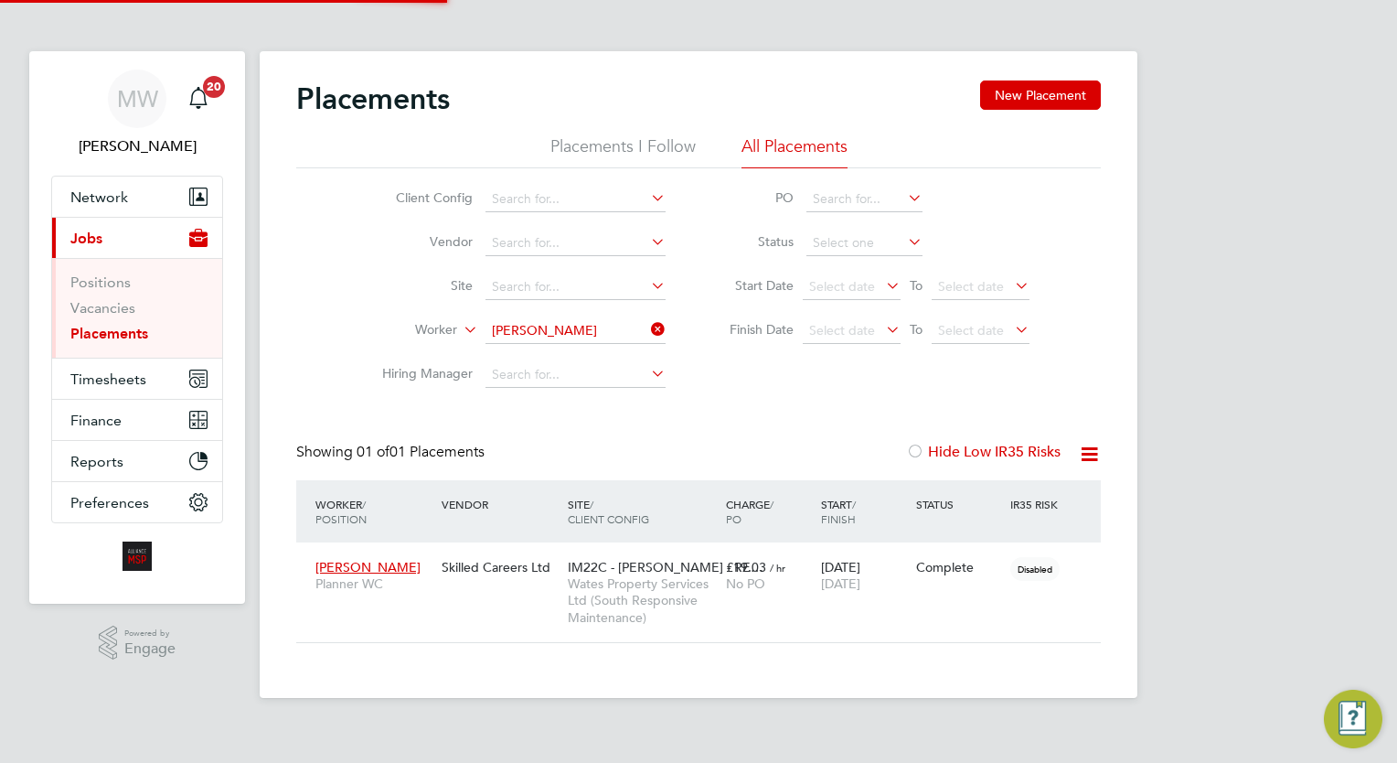
click at [694, 423] on div "Placements New Placement Placements I Follow All Placements Client Config Vendo…" at bounding box center [698, 361] width 805 height 562
drag, startPoint x: 661, startPoint y: 323, endPoint x: 652, endPoint y: 324, distance: 9.2
click at [647, 324] on icon at bounding box center [647, 329] width 0 height 26
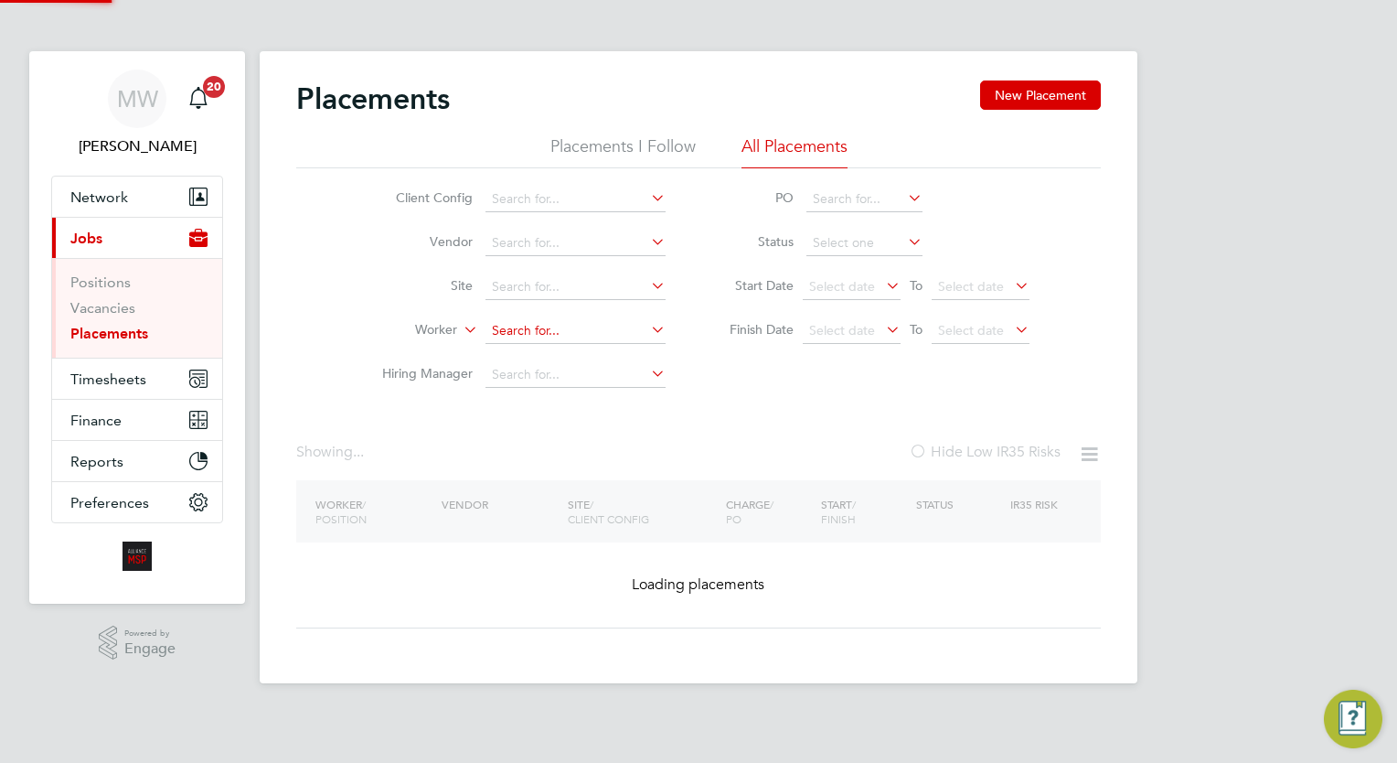
click at [604, 324] on input at bounding box center [575, 331] width 180 height 26
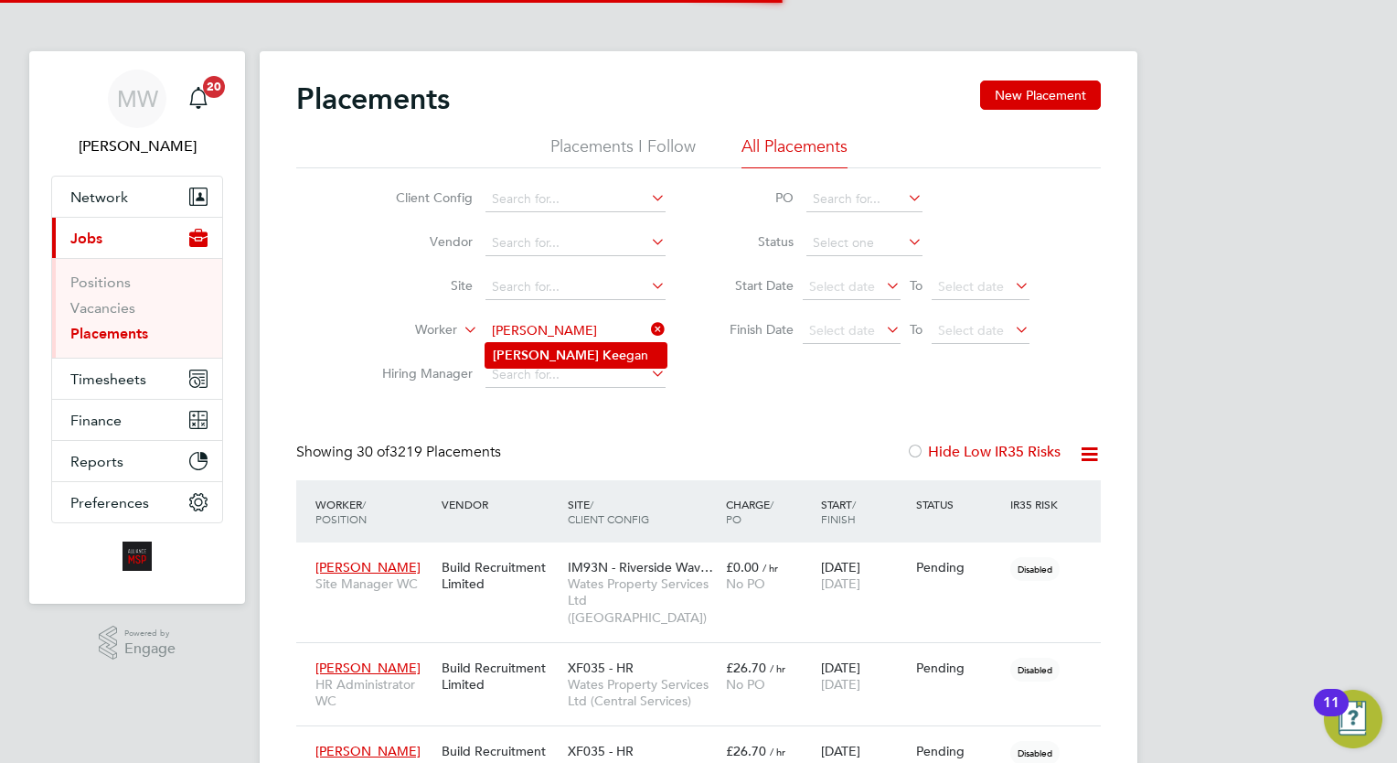
click at [598, 354] on li "Kevin Kee gan" at bounding box center [575, 355] width 181 height 25
type input "Kevin Keegan"
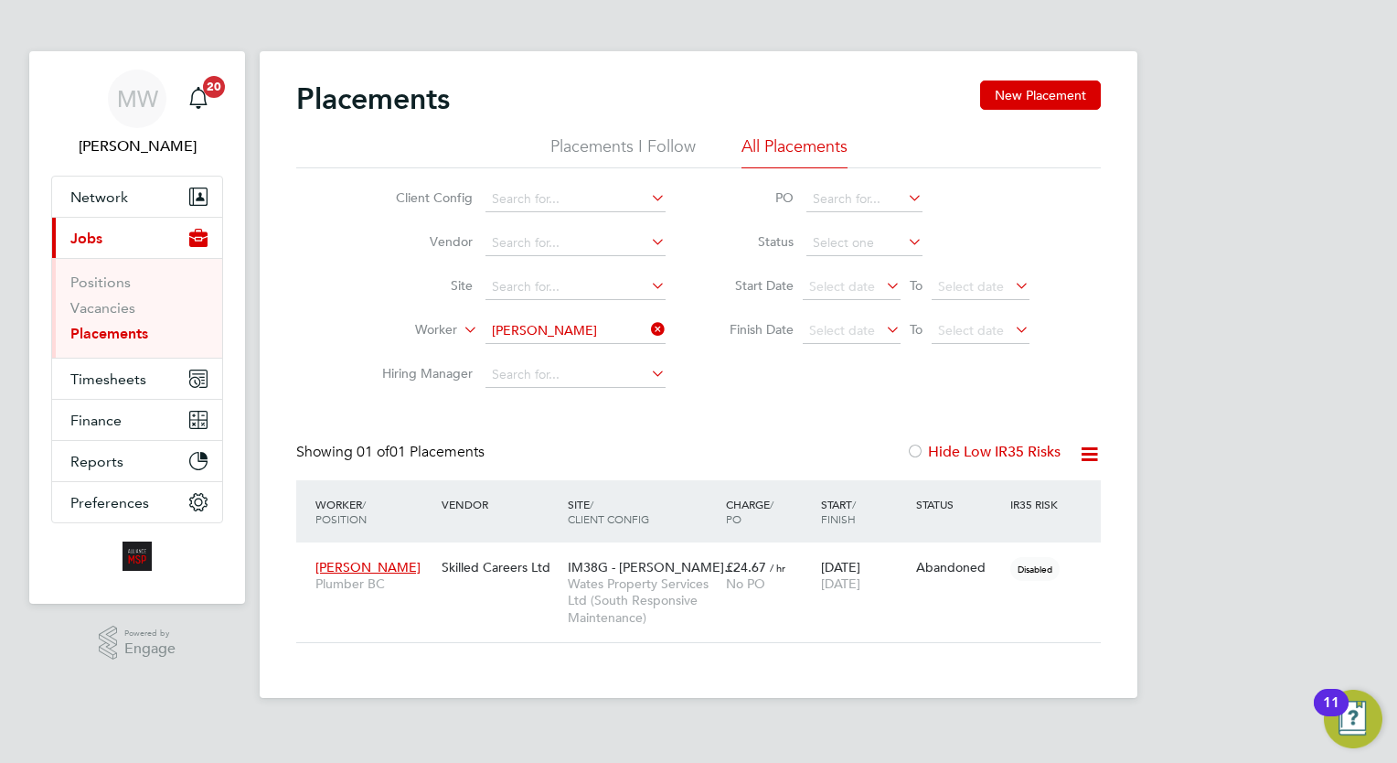
click at [647, 328] on icon at bounding box center [647, 329] width 0 height 26
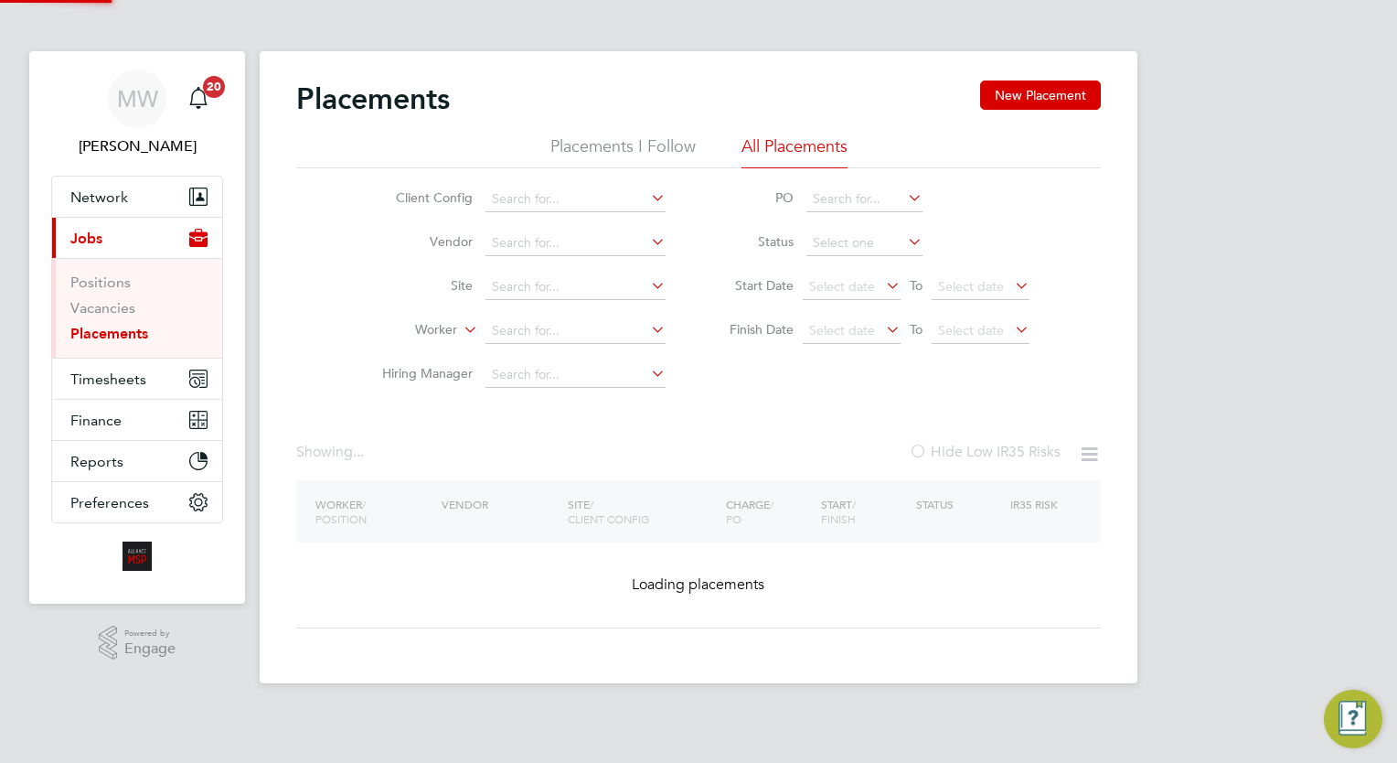
click at [699, 328] on li "Finish Date Select date To Select date" at bounding box center [870, 331] width 364 height 44
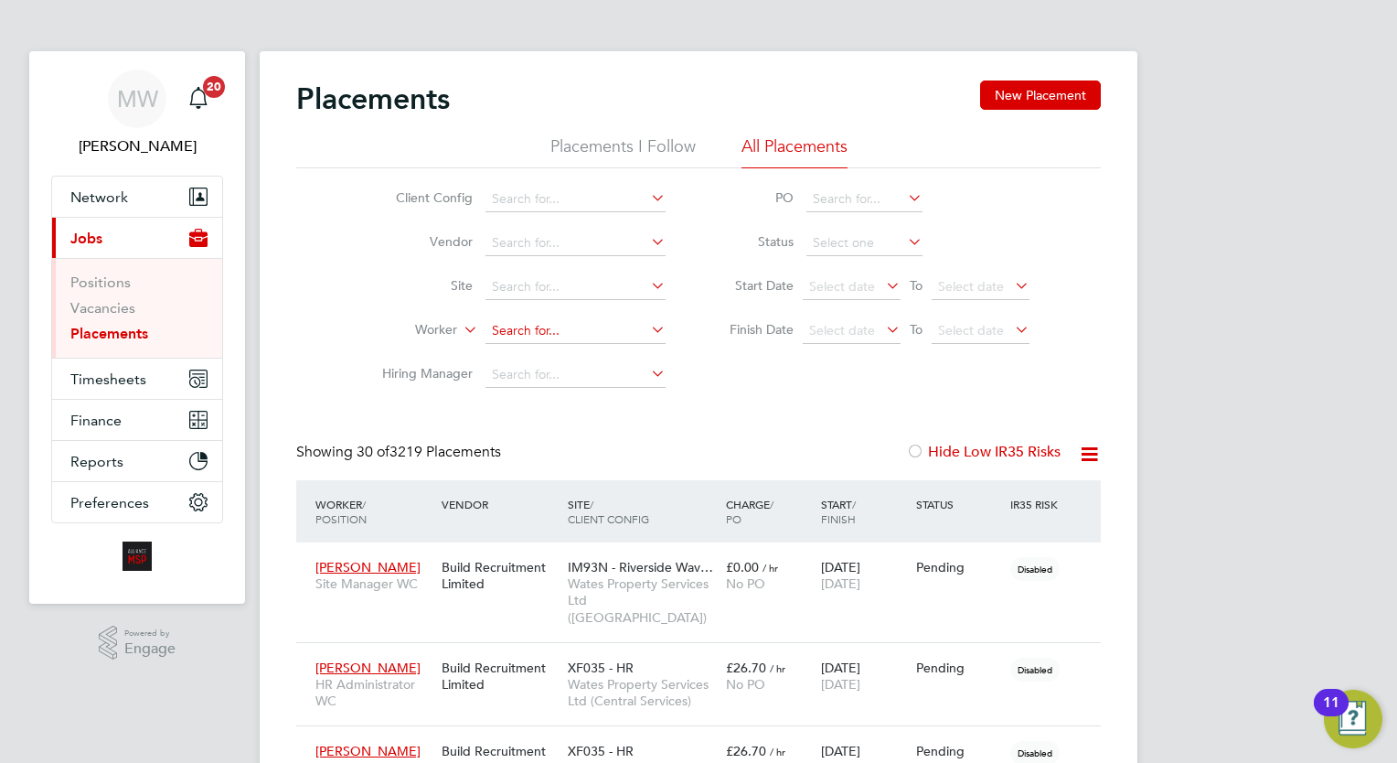
click at [600, 332] on input at bounding box center [575, 331] width 180 height 26
click at [586, 349] on li "David Alv is" at bounding box center [575, 355] width 181 height 25
type input "David Alvis"
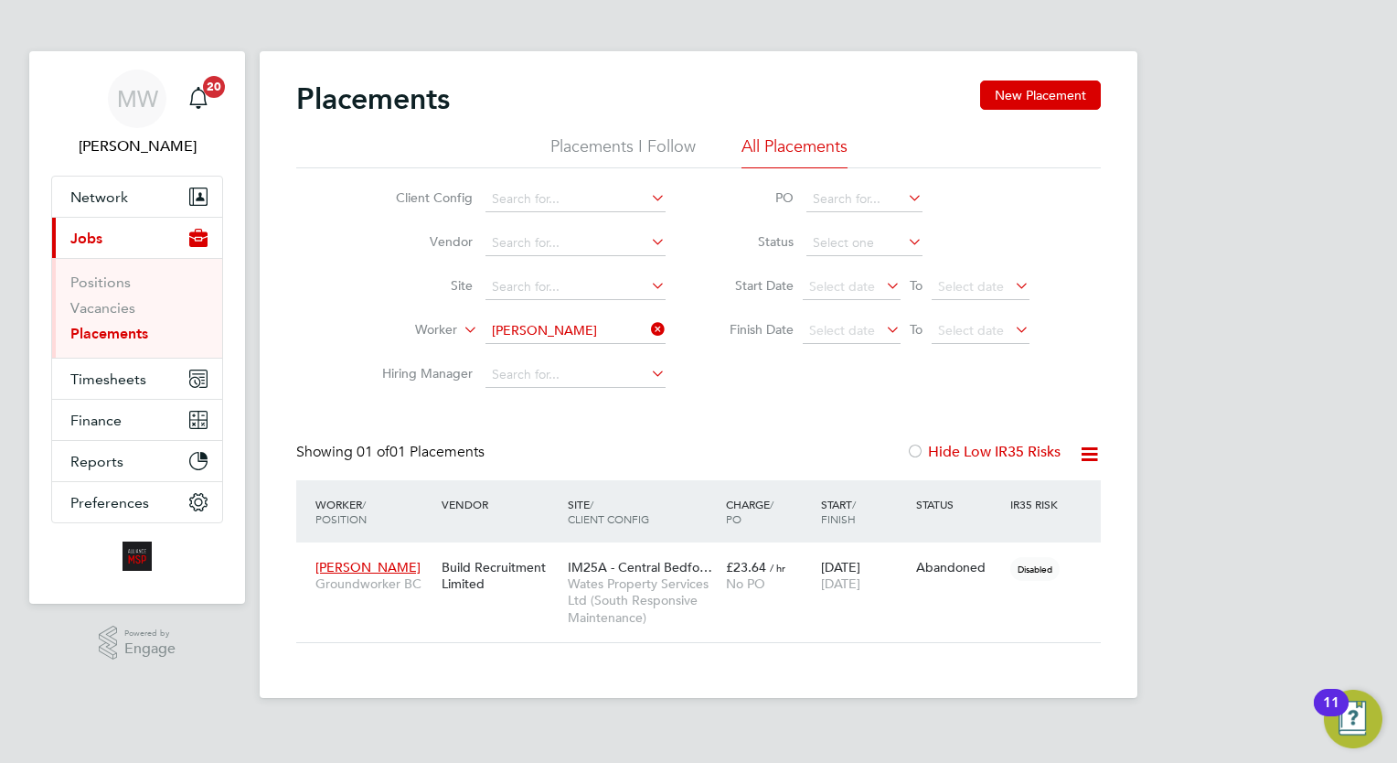
click at [647, 326] on icon at bounding box center [647, 329] width 0 height 26
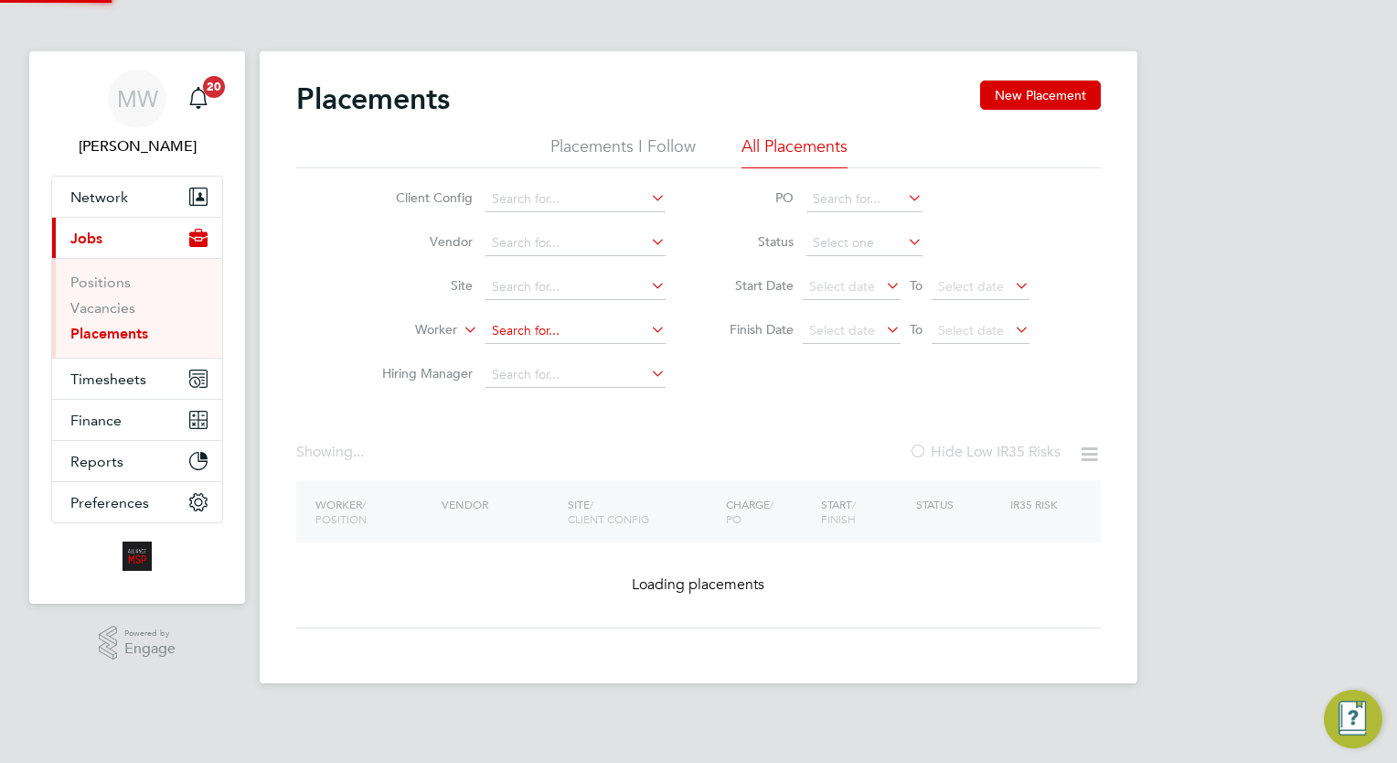
click at [549, 339] on input at bounding box center [575, 331] width 180 height 26
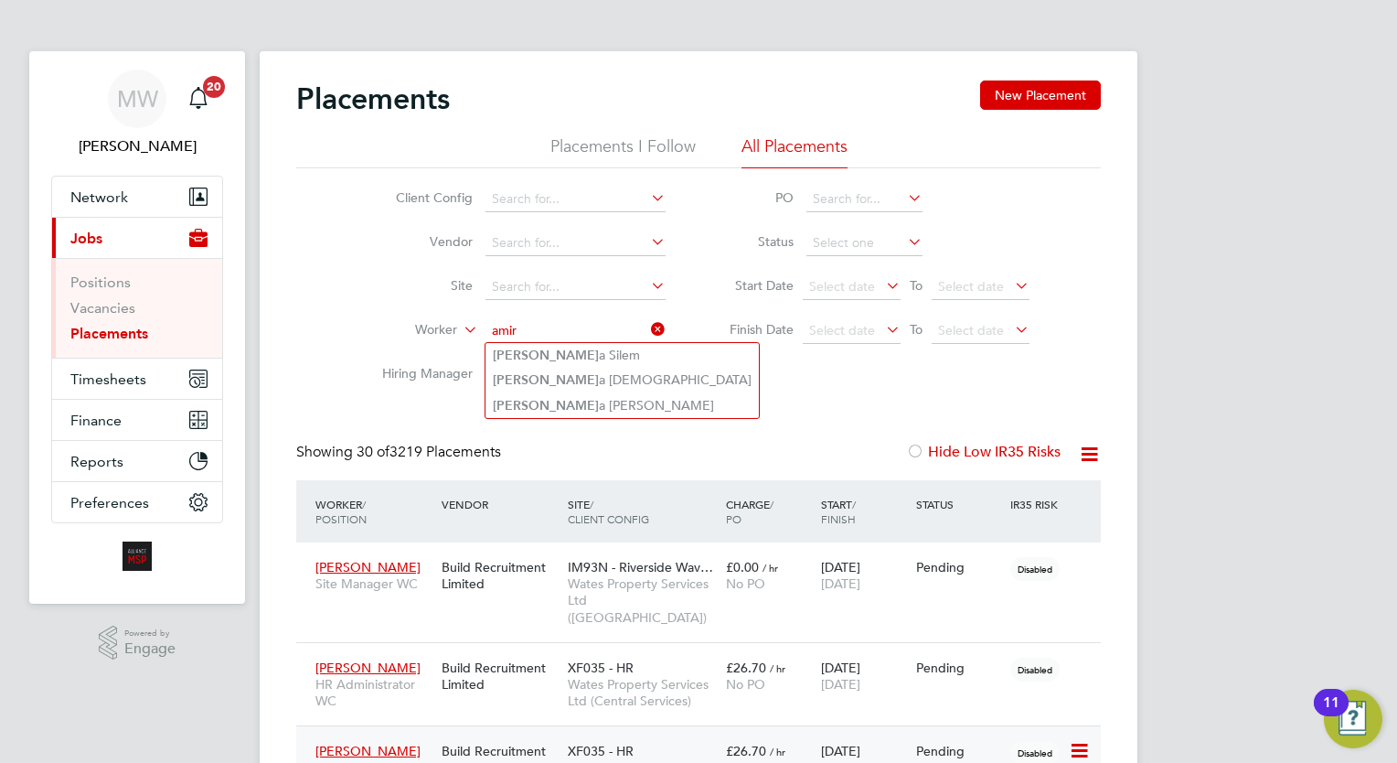
type input "amir"
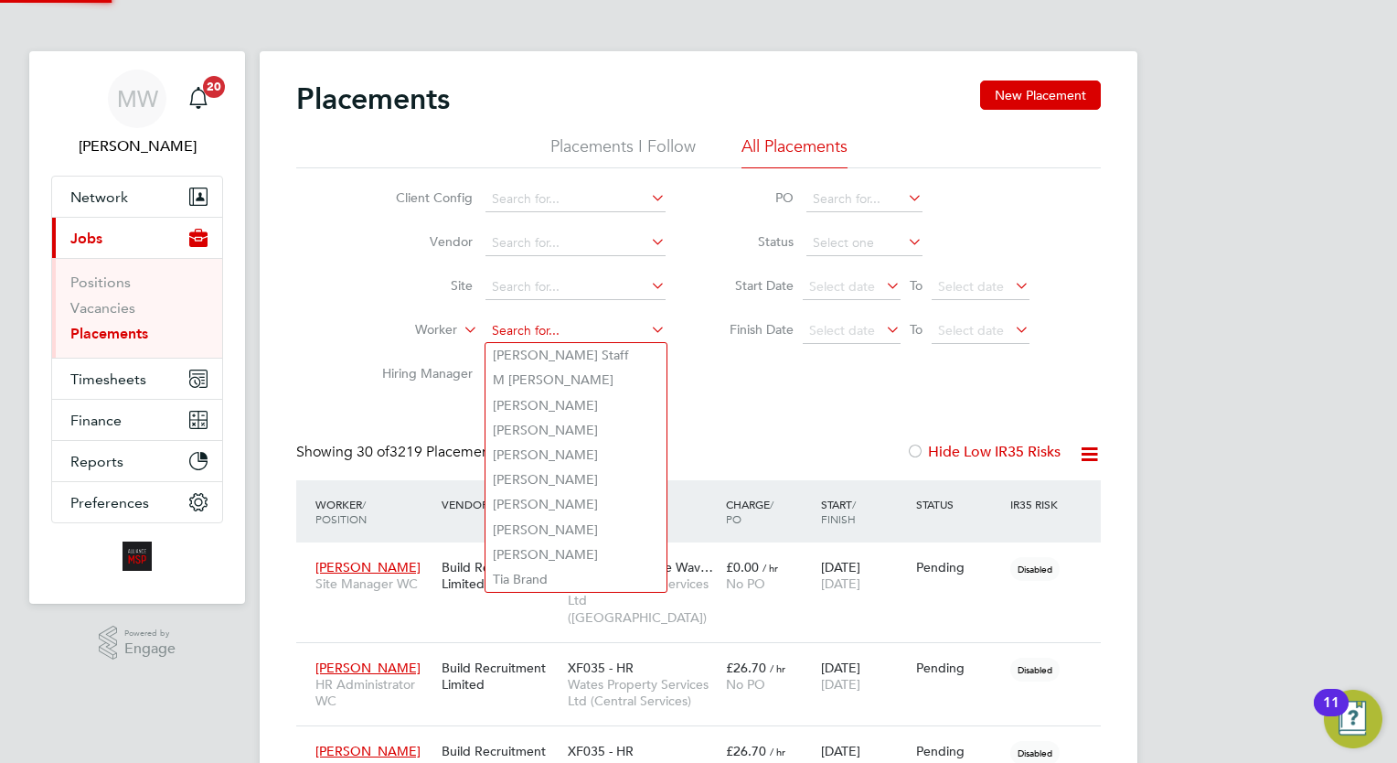
click at [569, 331] on input at bounding box center [575, 331] width 180 height 26
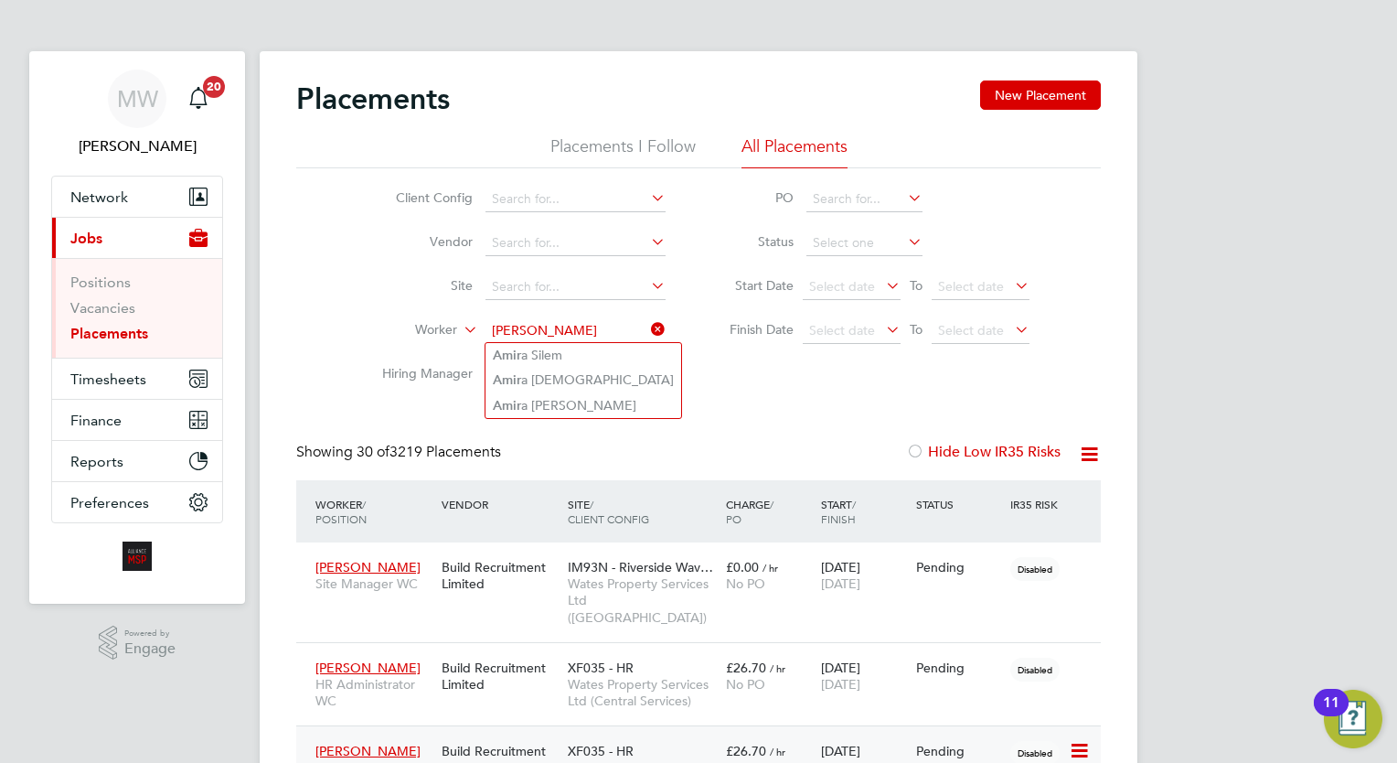
type input "amir a"
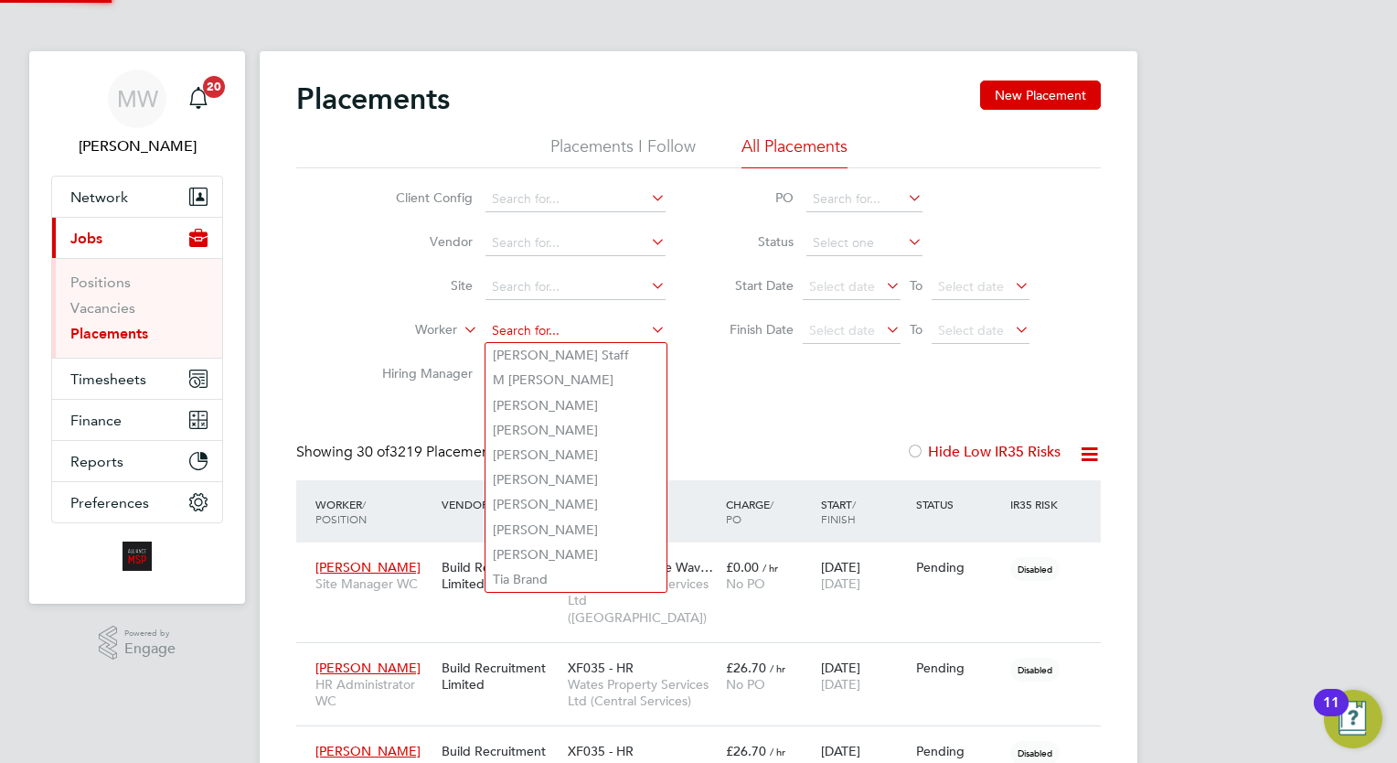
click at [598, 318] on input at bounding box center [575, 331] width 180 height 26
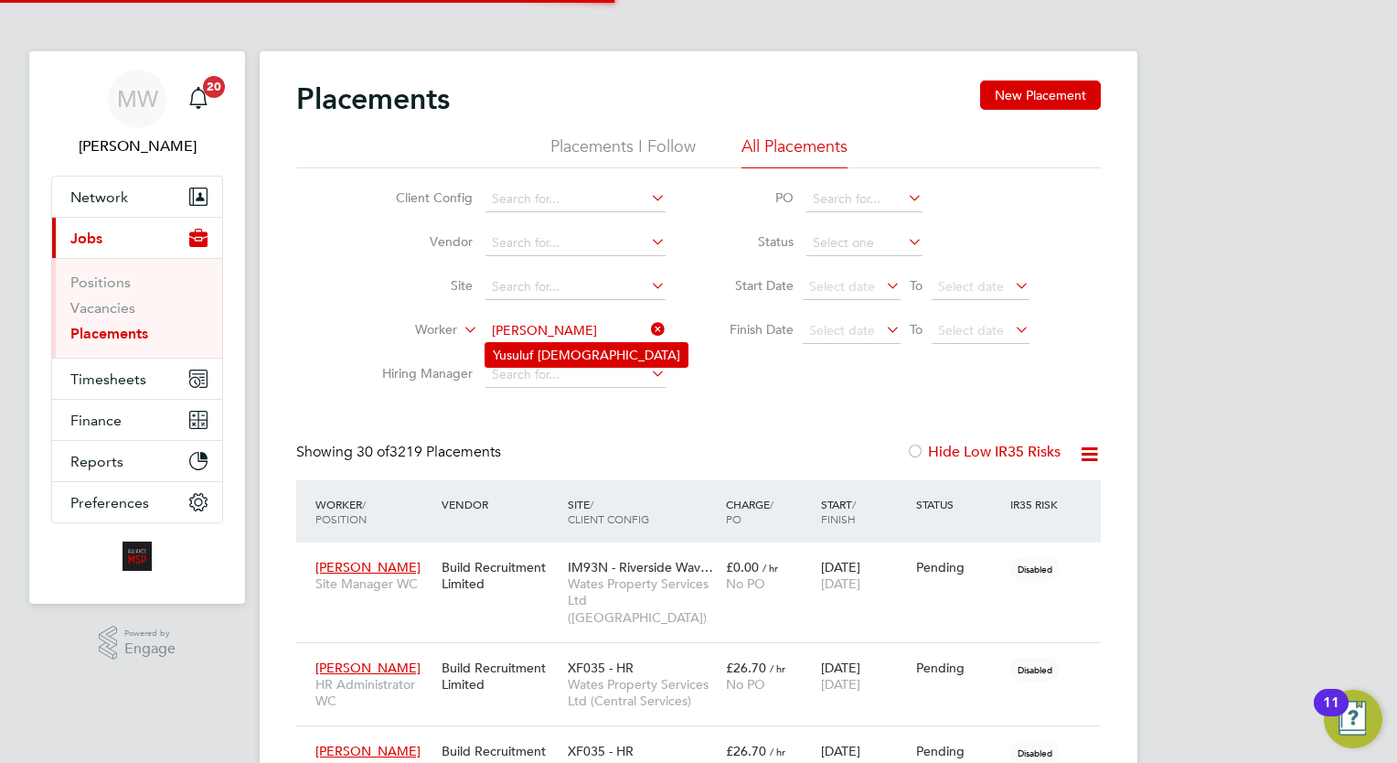
click at [588, 360] on li "Yusuluf Islam" at bounding box center [586, 355] width 202 height 24
type input "Yusuluf Islam"
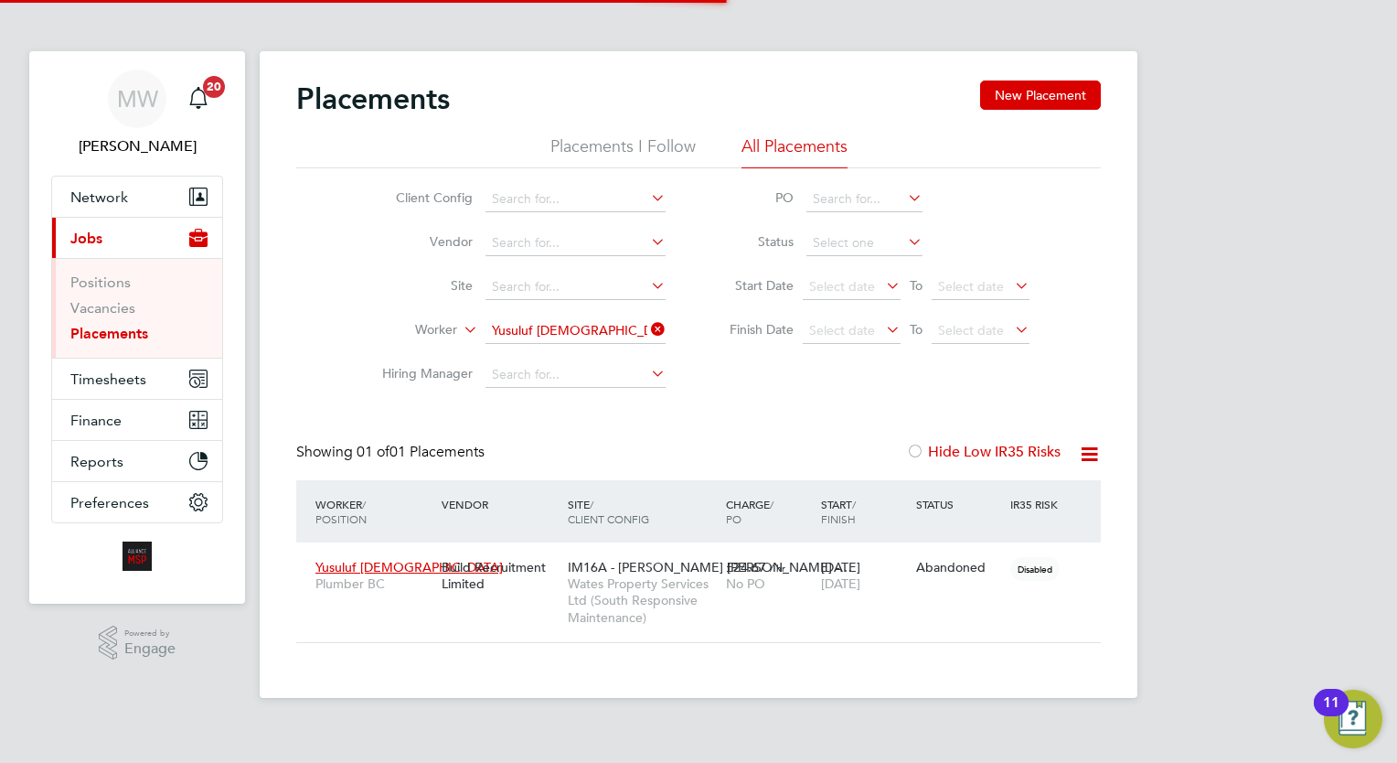
scroll to position [86, 159]
drag, startPoint x: 664, startPoint y: 327, endPoint x: 625, endPoint y: 333, distance: 38.8
click at [647, 328] on icon at bounding box center [647, 329] width 0 height 26
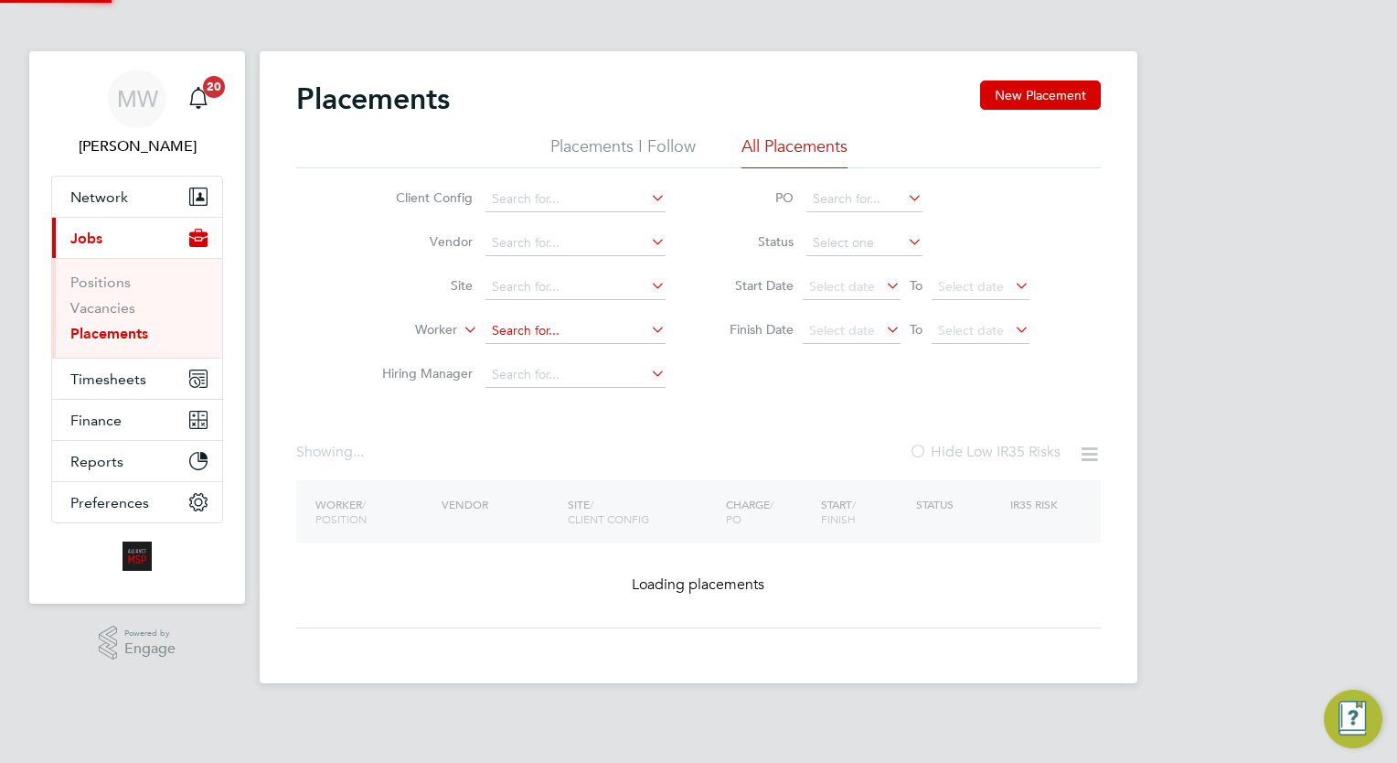
click at [533, 335] on input at bounding box center [575, 331] width 180 height 26
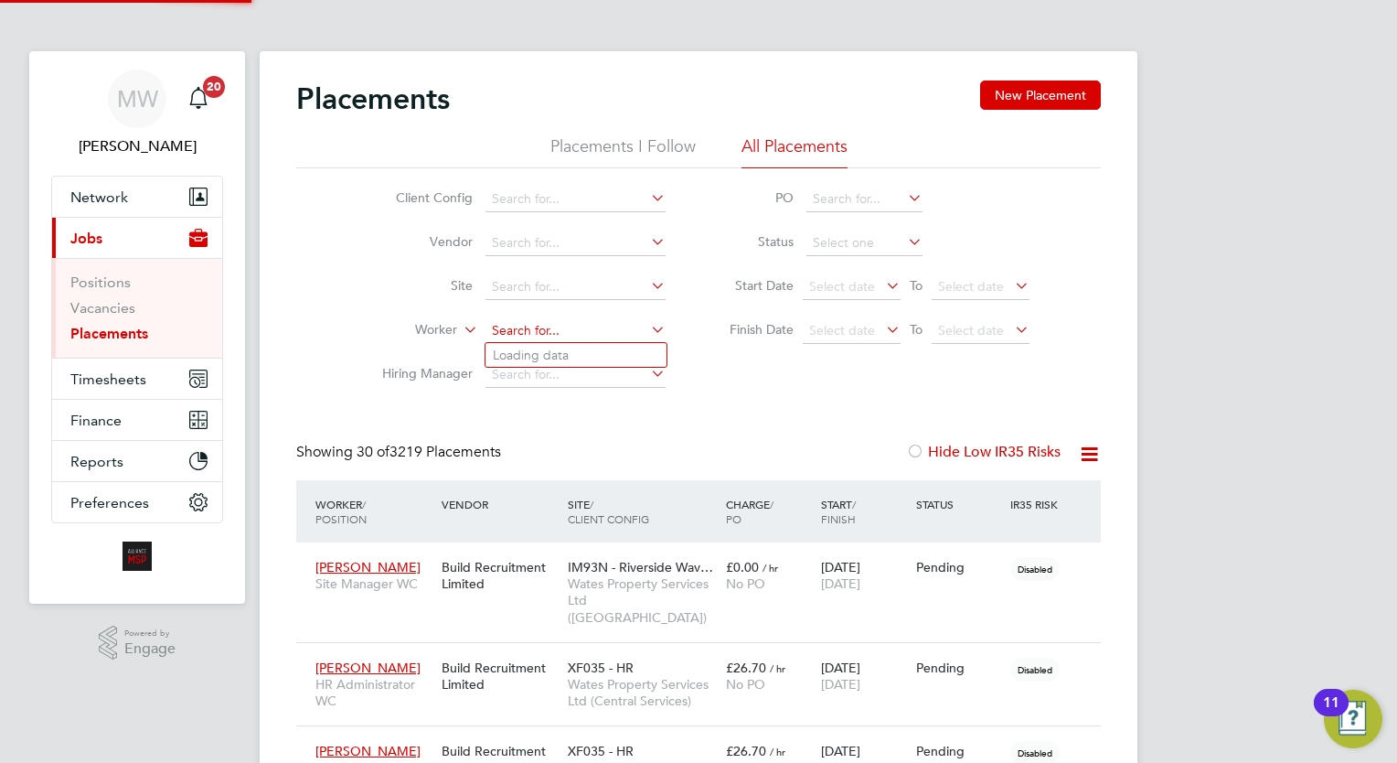
scroll to position [69, 127]
type input "dean"
click at [121, 339] on link "Placements" at bounding box center [109, 333] width 78 height 17
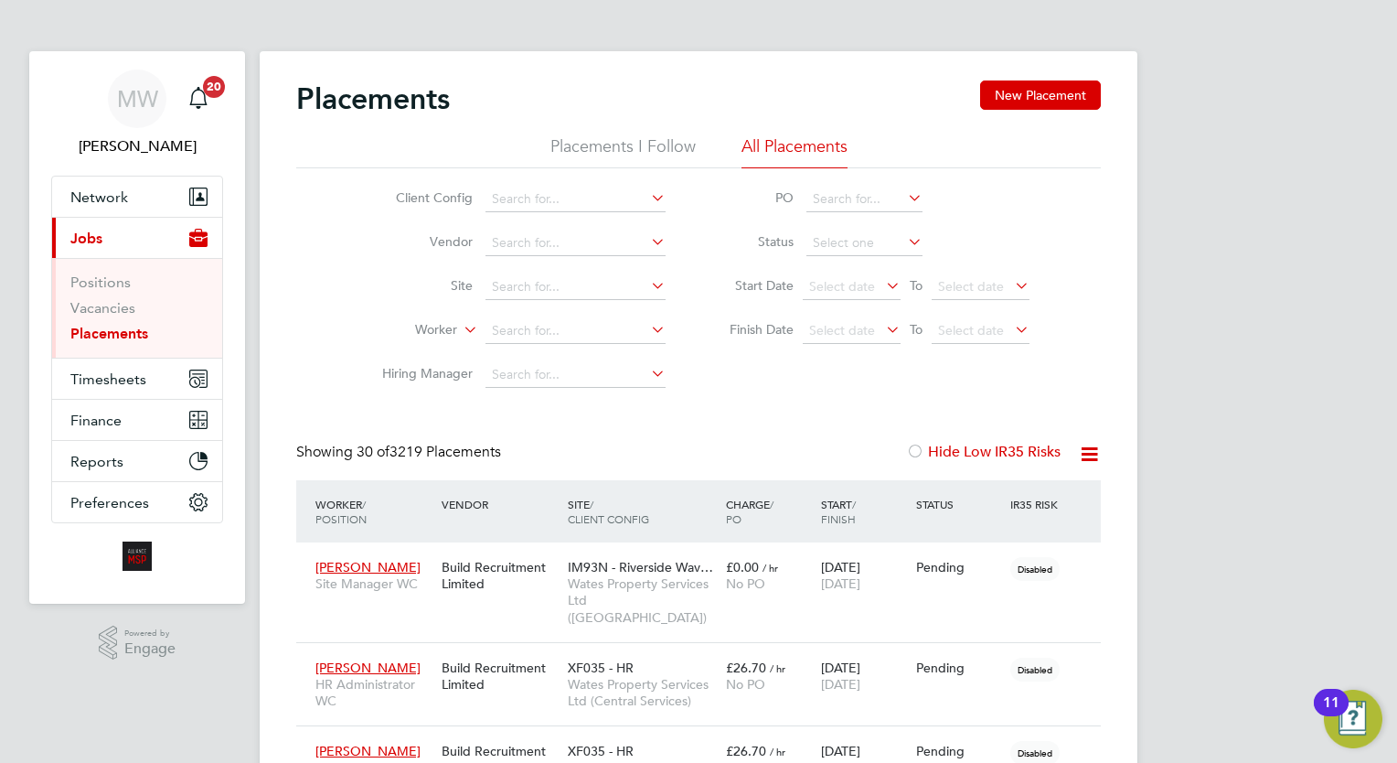
click at [96, 328] on link "Placements" at bounding box center [109, 333] width 78 height 17
click at [562, 338] on input at bounding box center [575, 331] width 180 height 26
click at [592, 355] on li "Denise Ethelstone" at bounding box center [576, 355] width 183 height 25
type input "Denise Ethelstone"
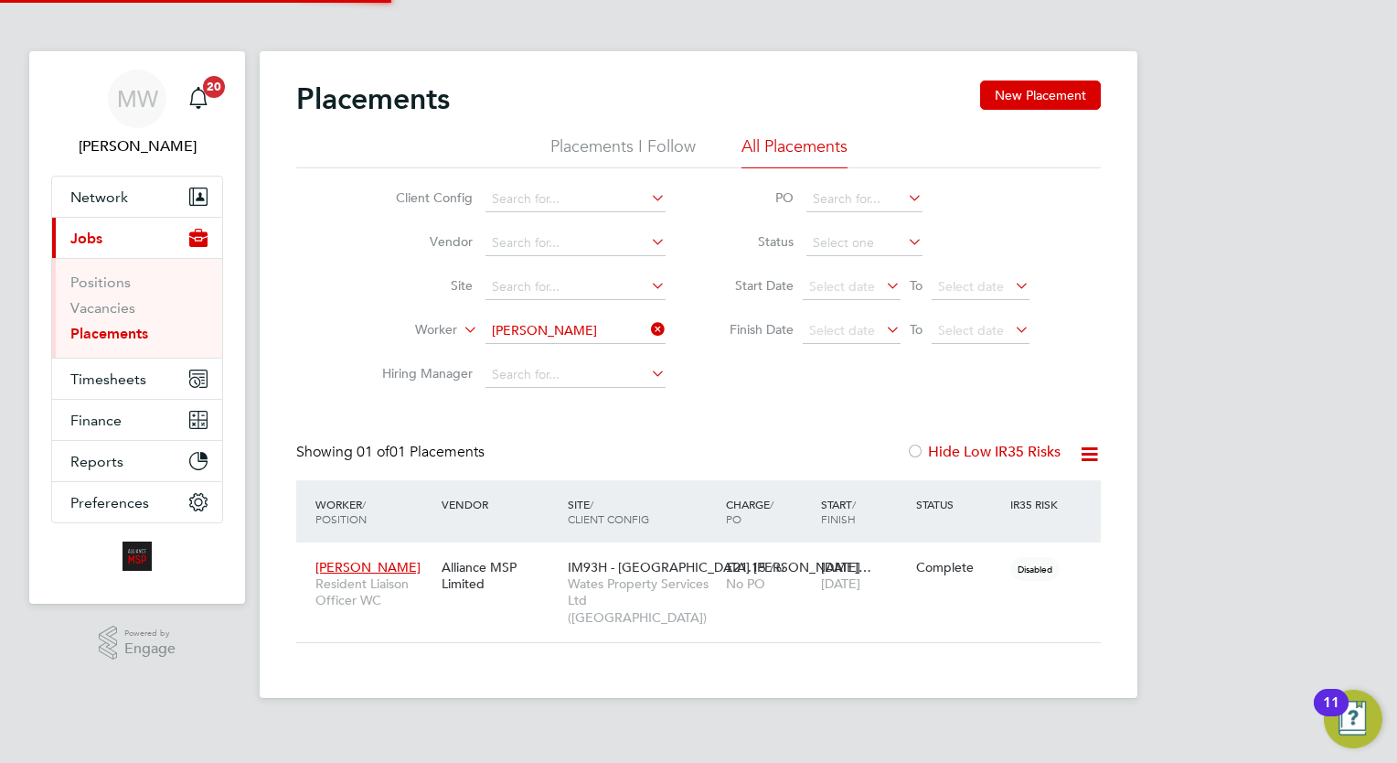
scroll to position [69, 159]
